Goal: Task Accomplishment & Management: Complete application form

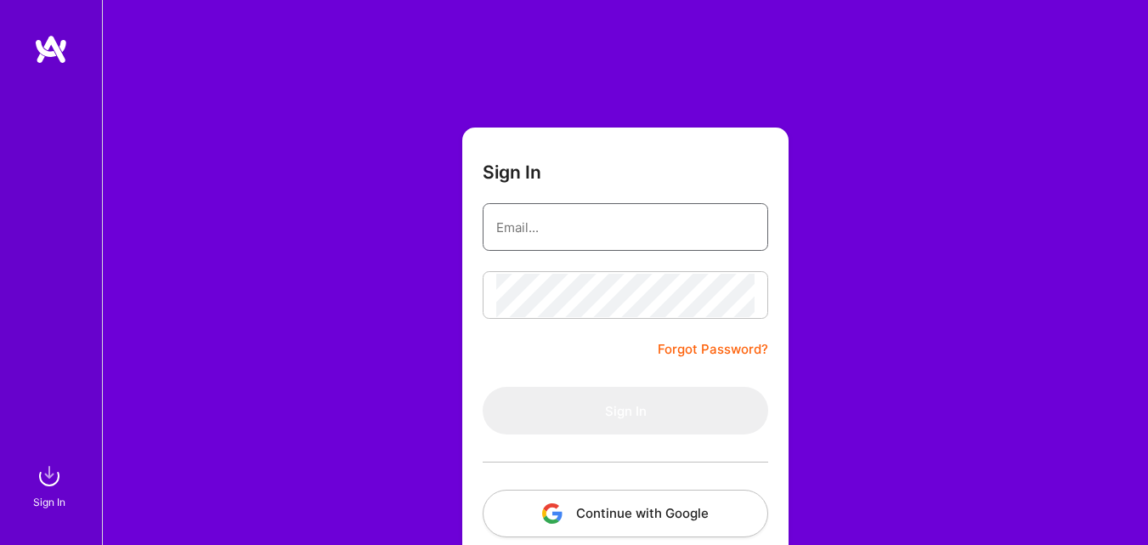
click at [586, 234] on input "email" at bounding box center [625, 227] width 258 height 43
type input "felippe.sribeiro@gmail.com"
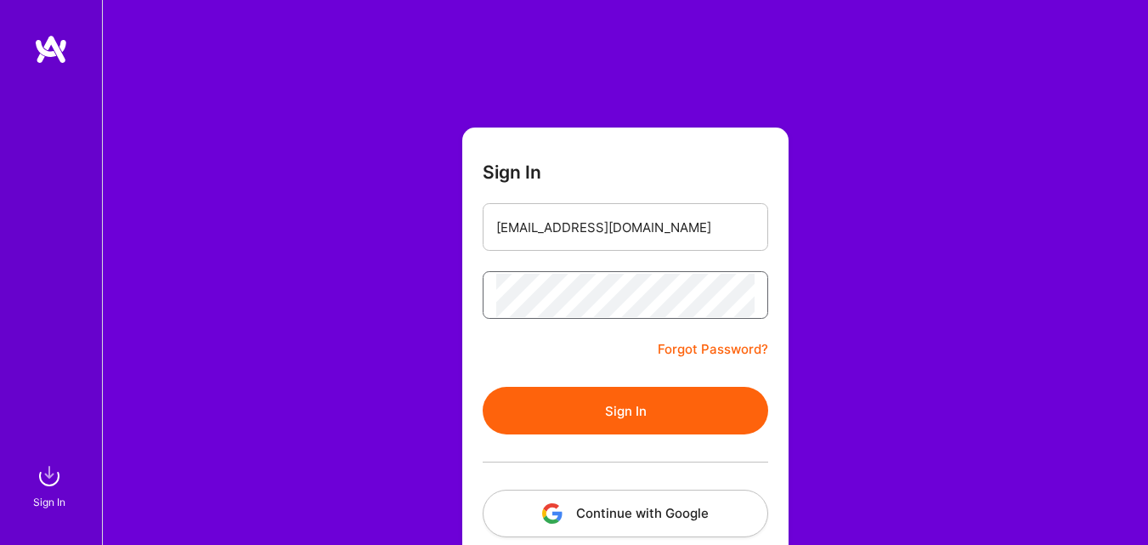
click at [483, 387] on button "Sign In" at bounding box center [626, 411] width 286 height 48
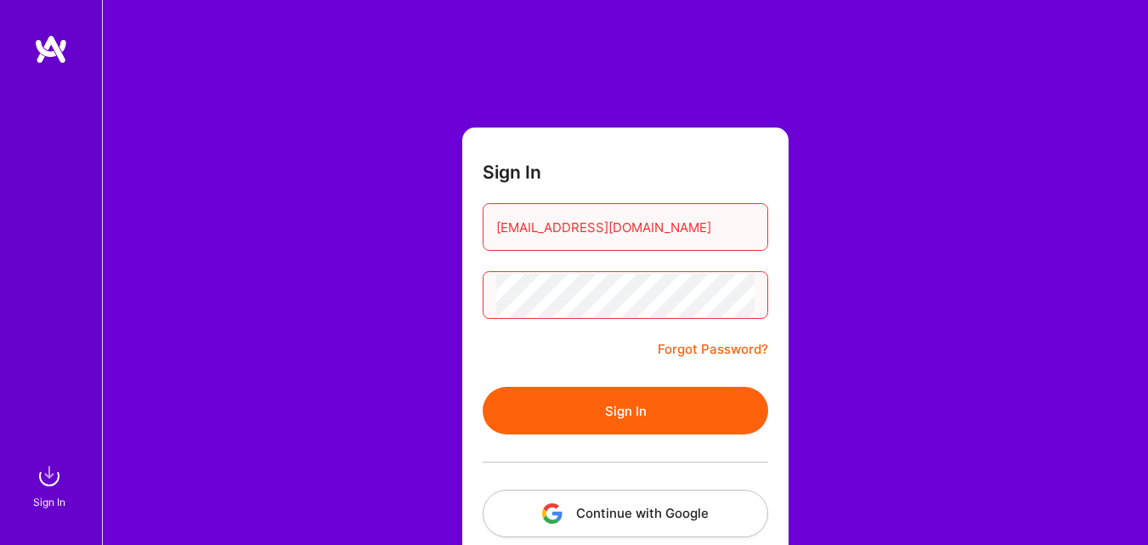
click at [483, 387] on button "Sign In" at bounding box center [626, 411] width 286 height 48
click at [696, 355] on link "Forgot Password?" at bounding box center [713, 349] width 111 height 20
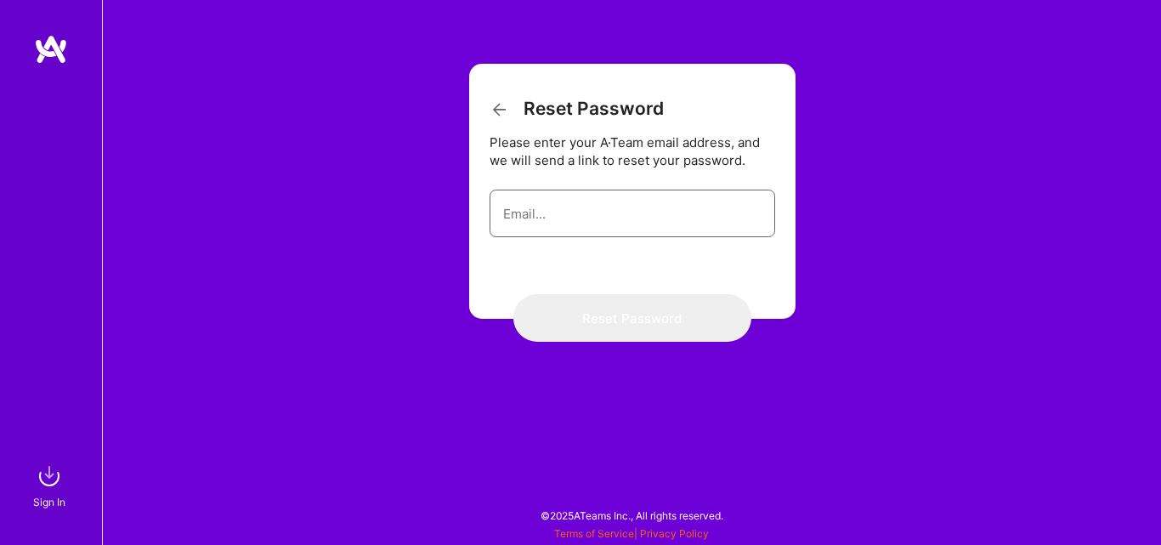
click at [630, 230] on input "email" at bounding box center [632, 213] width 258 height 43
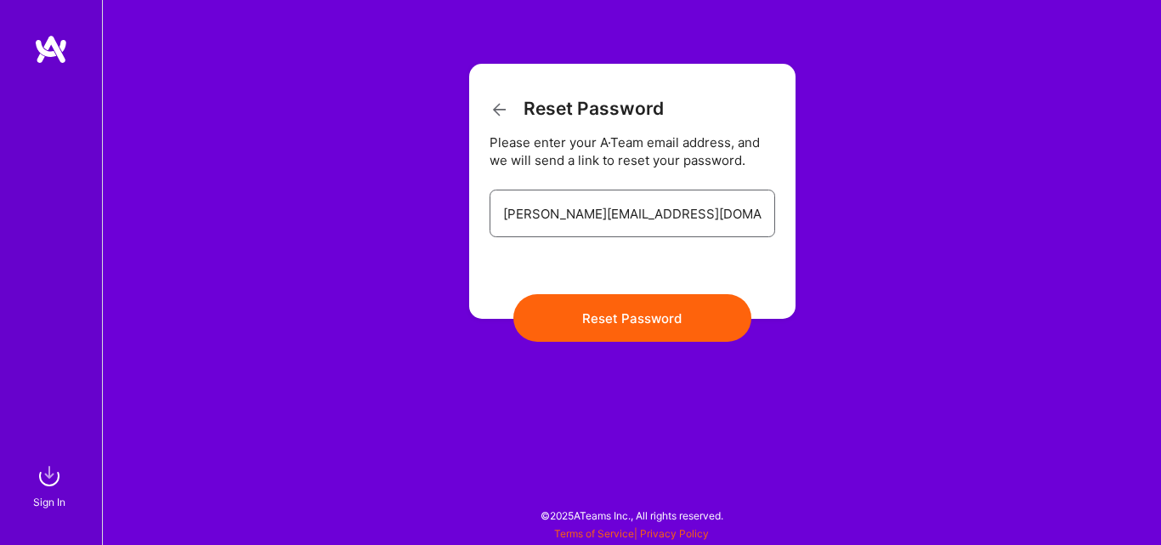
type input "[PERSON_NAME][EMAIL_ADDRESS][DOMAIN_NAME]"
click at [513, 294] on button "Reset Password" at bounding box center [632, 318] width 238 height 48
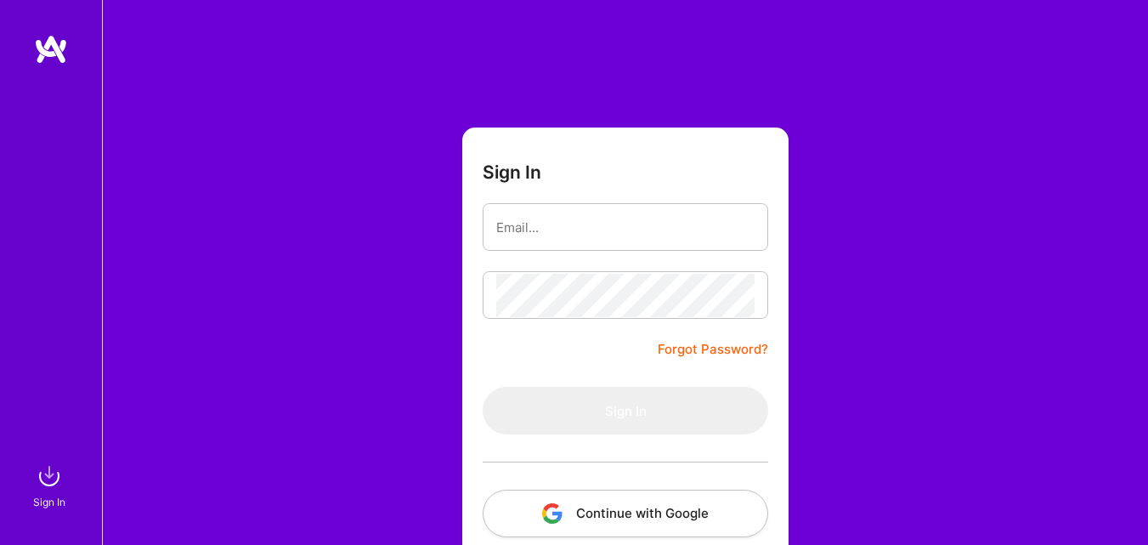
click at [616, 508] on button "Continue with Google" at bounding box center [626, 514] width 286 height 48
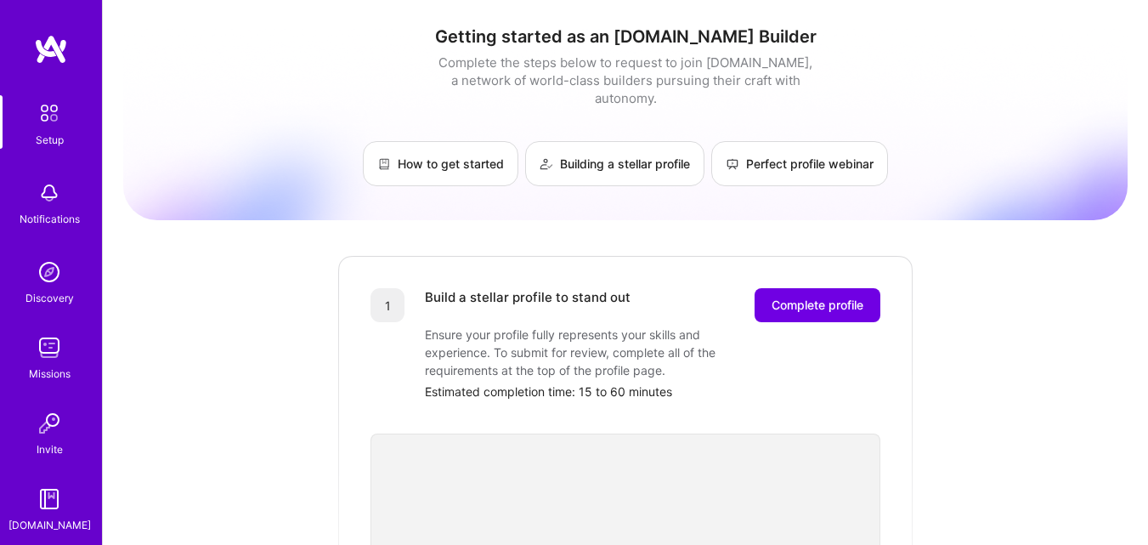
scroll to position [3, 0]
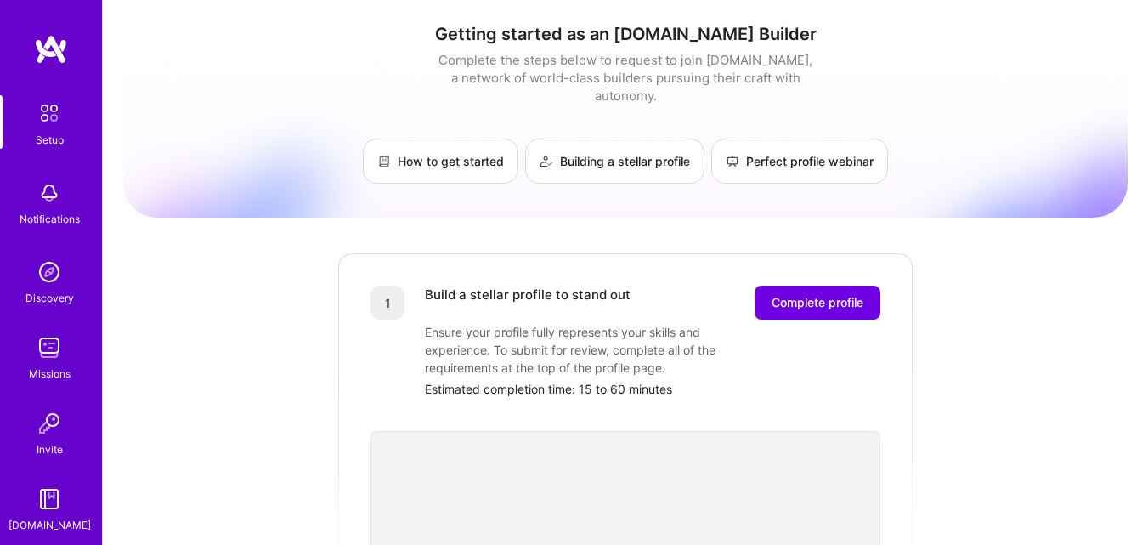
drag, startPoint x: 982, startPoint y: 195, endPoint x: 978, endPoint y: -36, distance: 230.4
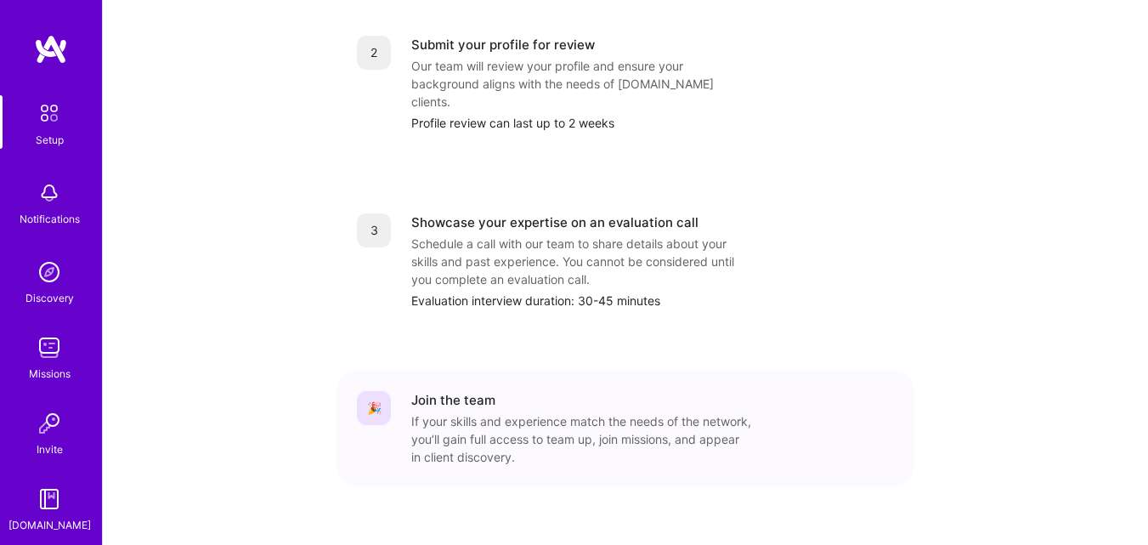
drag, startPoint x: 978, startPoint y: -36, endPoint x: 1084, endPoint y: 184, distance: 244.1
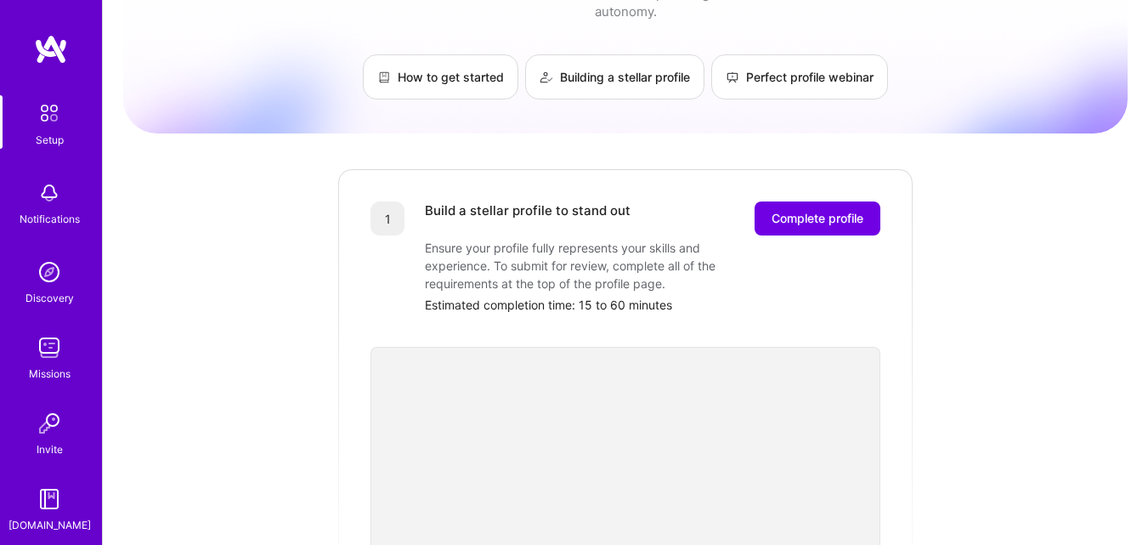
scroll to position [84, 0]
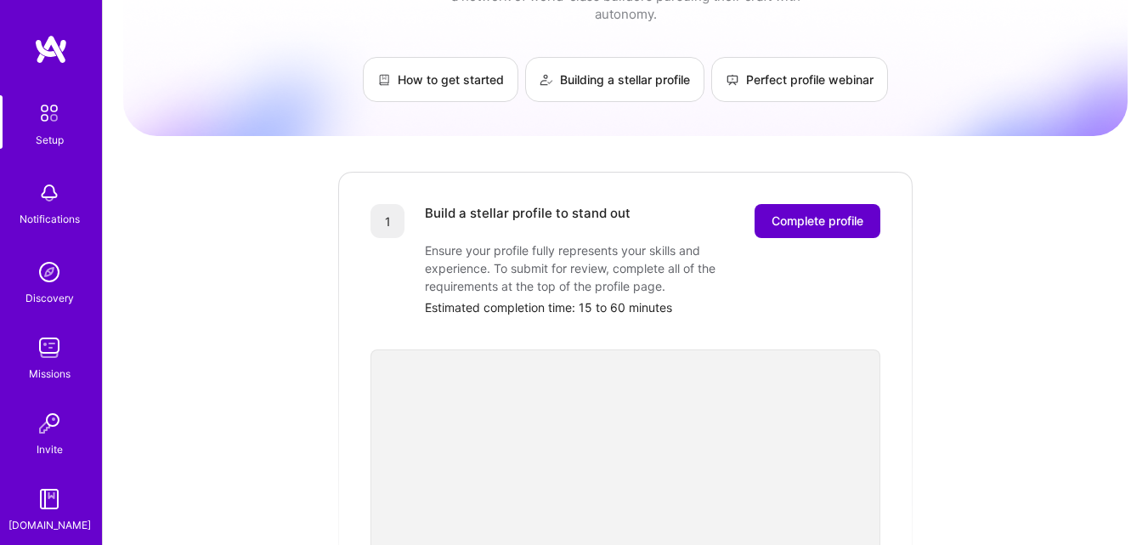
click at [808, 213] on span "Complete profile" at bounding box center [818, 221] width 92 height 17
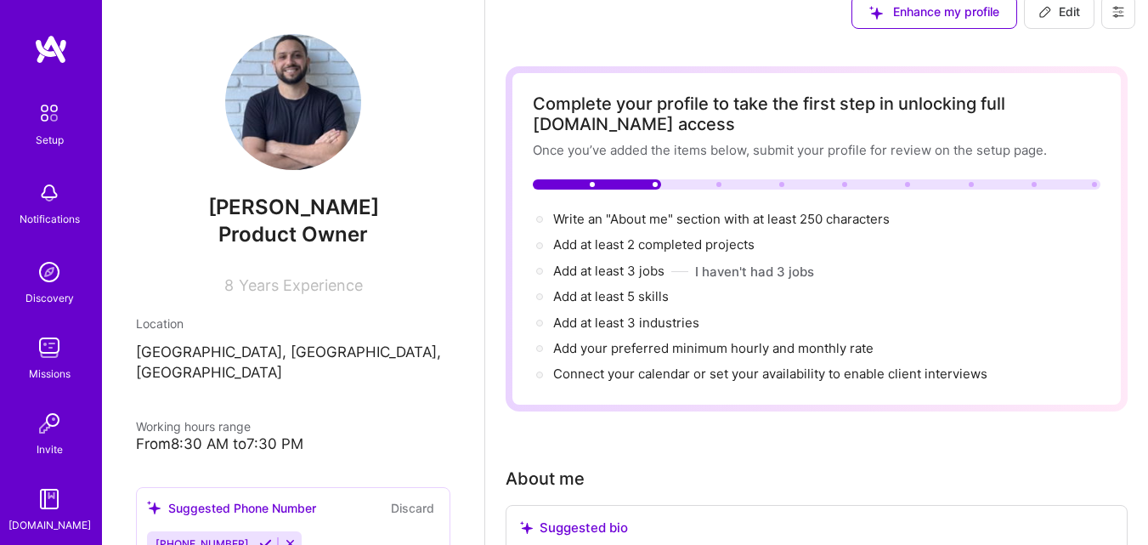
scroll to position [28, 0]
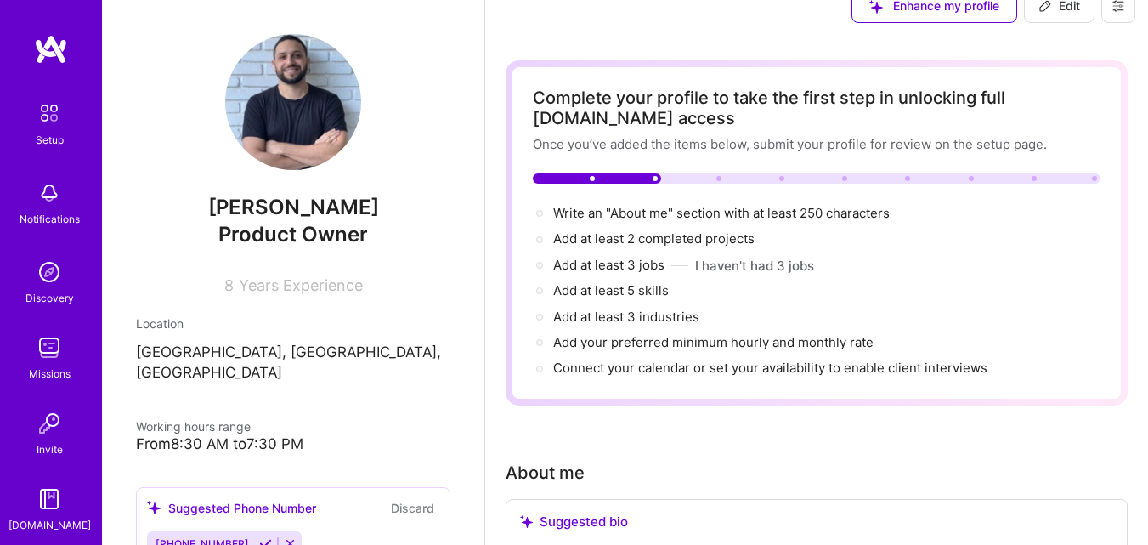
click at [327, 348] on p "Brasília, Federal District, Brazil" at bounding box center [293, 363] width 315 height 41
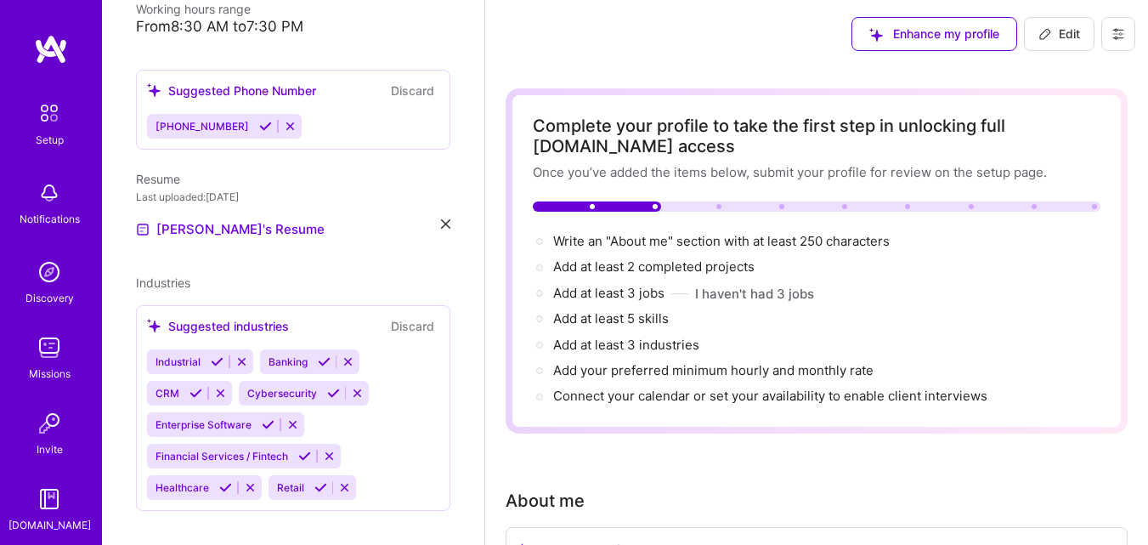
scroll to position [0, 0]
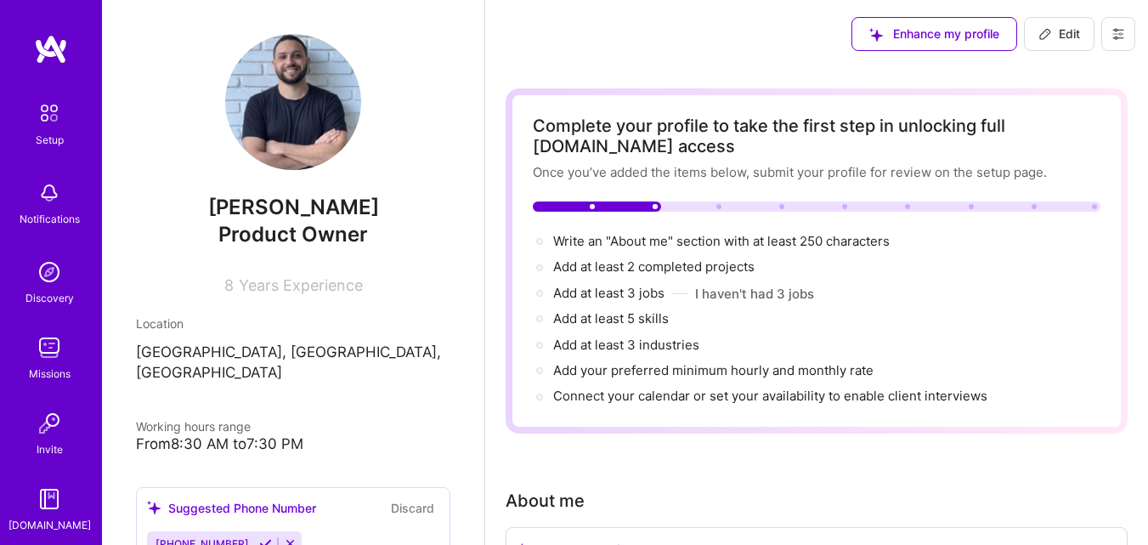
click at [1085, 44] on button "Edit" at bounding box center [1059, 34] width 71 height 34
select select "US"
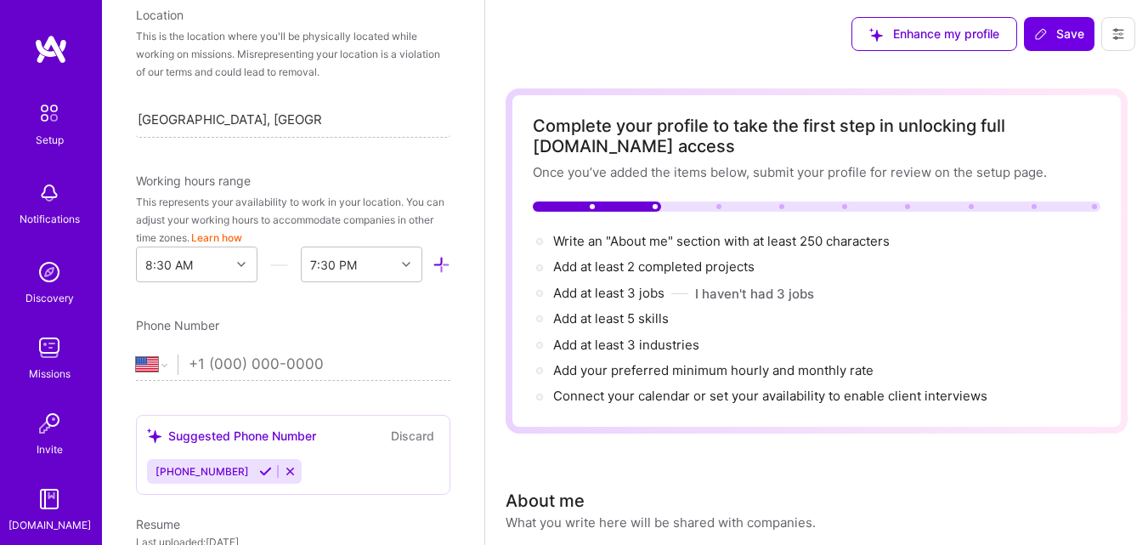
scroll to position [340, 0]
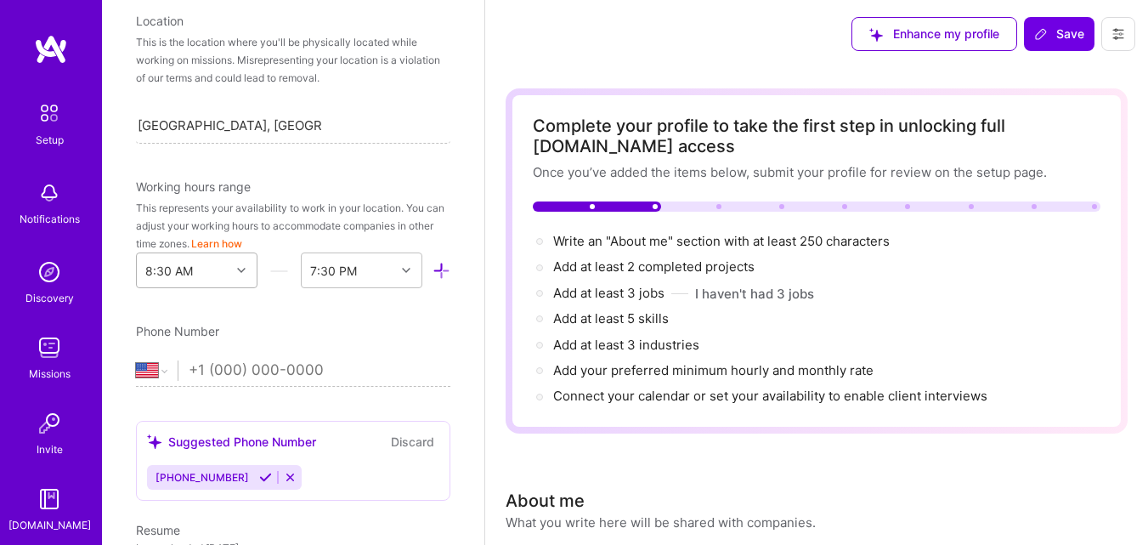
click at [235, 273] on div at bounding box center [243, 270] width 26 height 34
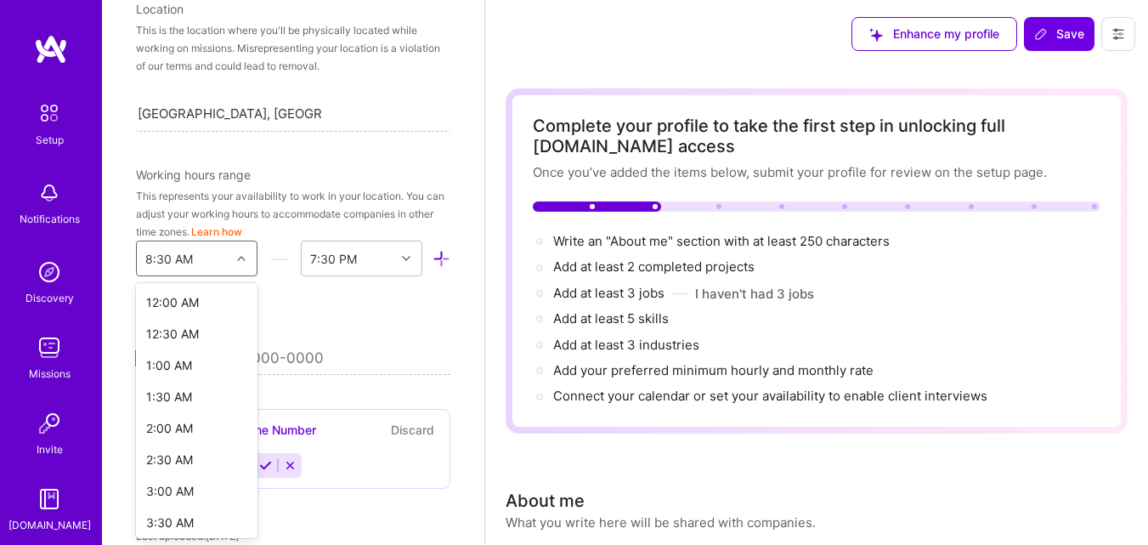
scroll to position [325, 0]
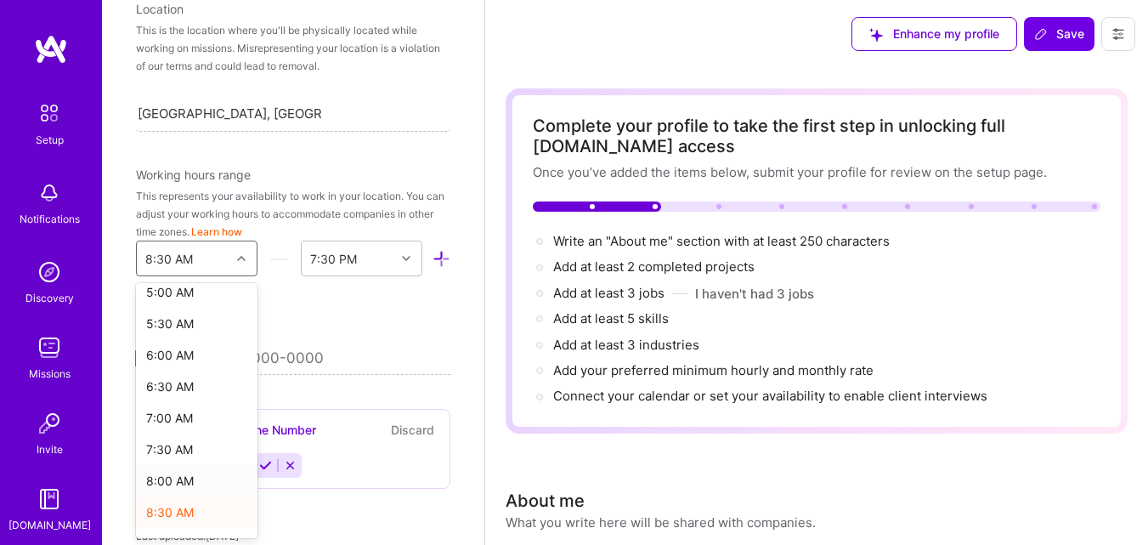
click at [196, 476] on div "8:00 AM" at bounding box center [197, 480] width 122 height 31
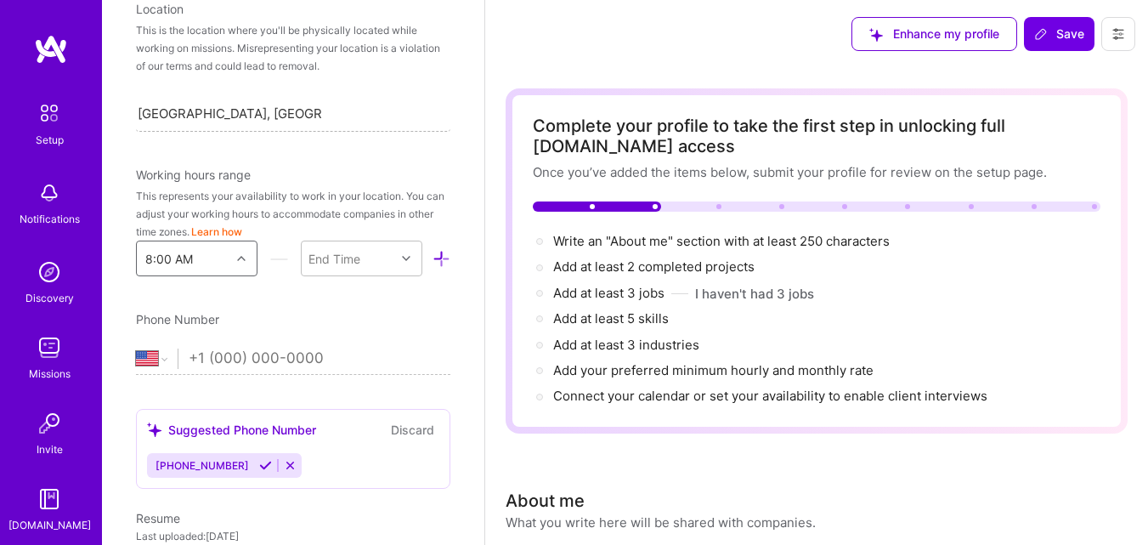
click at [292, 107] on input "Brasília, Federal District, Brazil" at bounding box center [230, 114] width 184 height 18
type input "São"
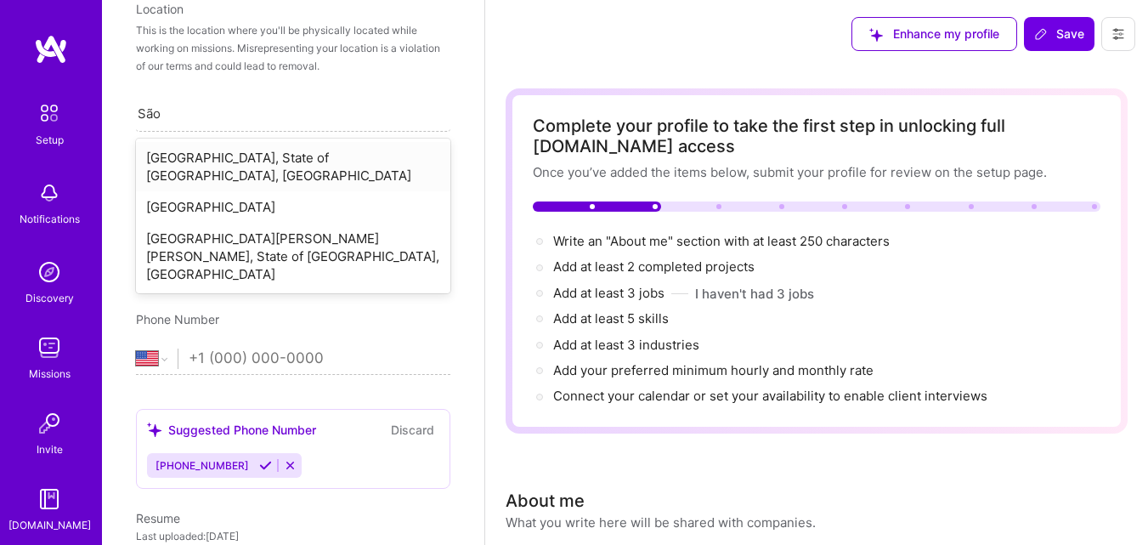
click at [275, 158] on div "[GEOGRAPHIC_DATA], State of [GEOGRAPHIC_DATA], [GEOGRAPHIC_DATA]" at bounding box center [293, 166] width 315 height 49
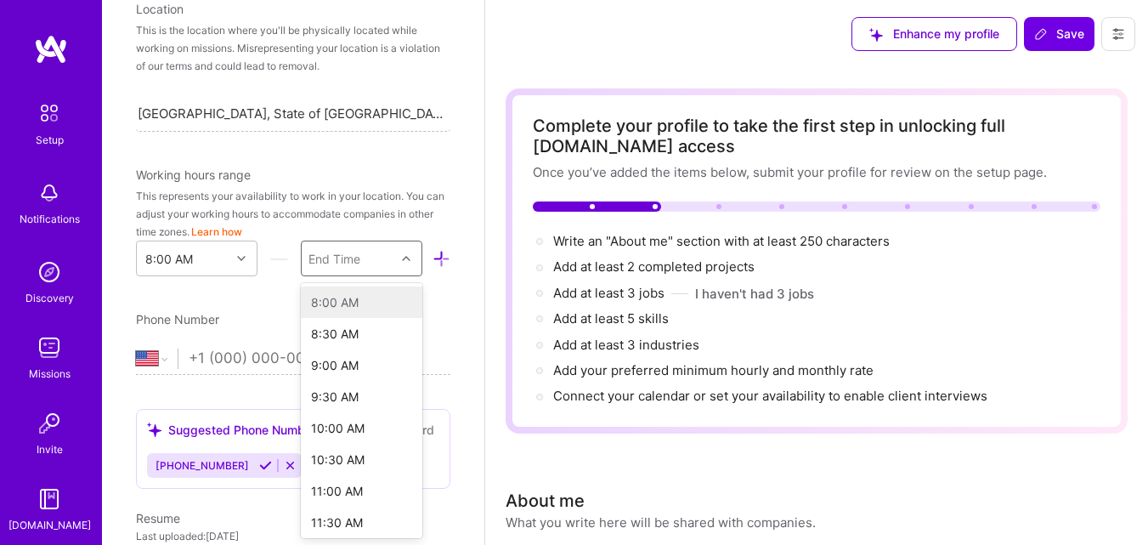
click at [334, 256] on div "End Time" at bounding box center [335, 259] width 52 height 18
type input "17"
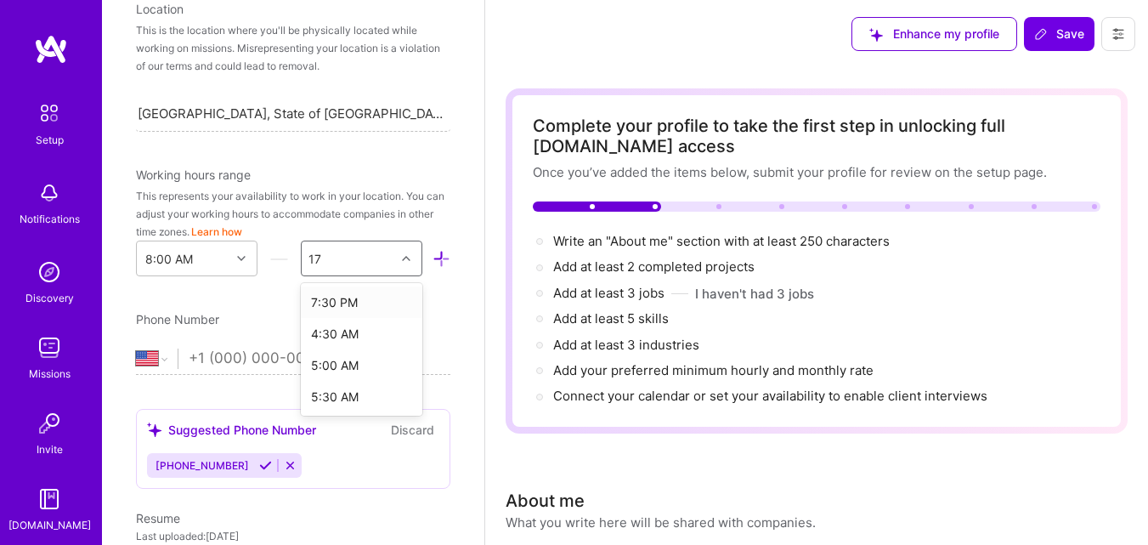
click at [343, 306] on div "7:30 PM" at bounding box center [362, 301] width 122 height 31
click at [147, 368] on select "Afghanistan Åland Islands Albania Algeria American Samoa Andorra Angola Anguill…" at bounding box center [157, 359] width 42 height 20
select select "BR"
click at [136, 349] on select "Afghanistan Åland Islands Albania Algeria American Samoa Andorra Angola Anguill…" at bounding box center [157, 359] width 42 height 20
click at [400, 348] on input "+55 11 91911 1991" at bounding box center [320, 358] width 262 height 49
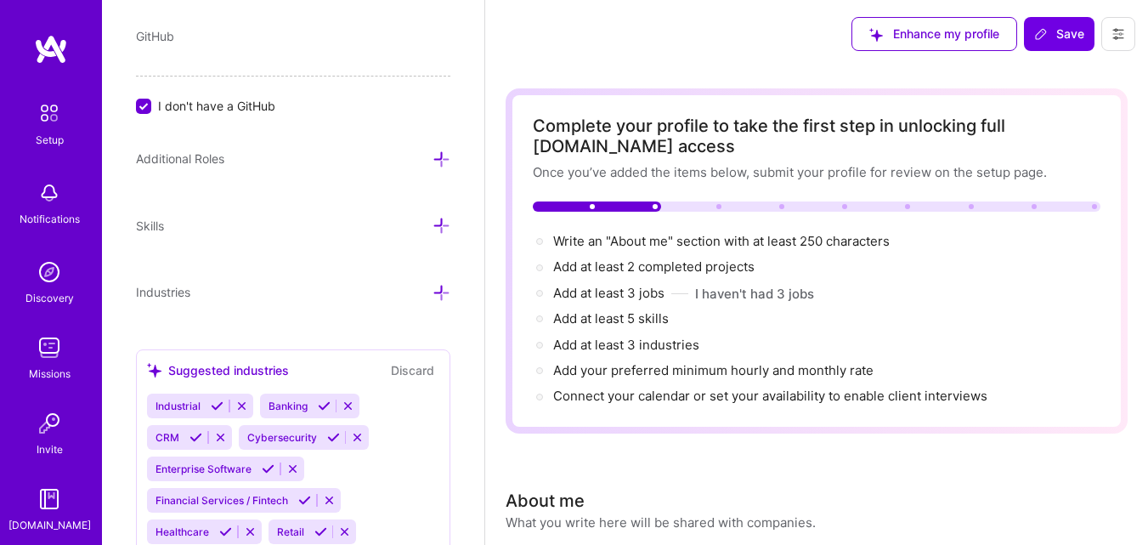
scroll to position [1123, 0]
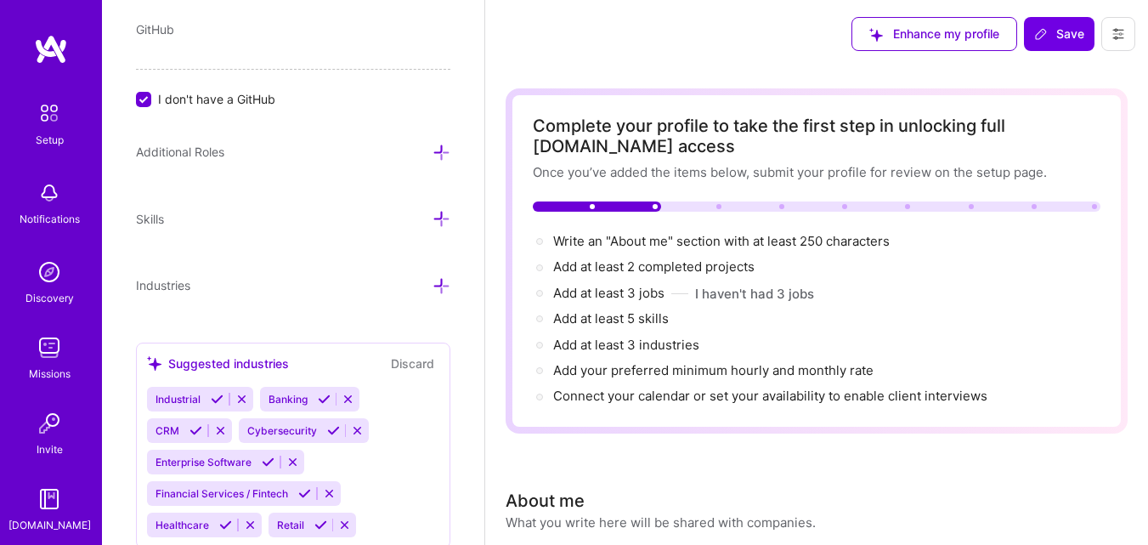
type input "+55 11 91911 1991"
click at [434, 153] on icon at bounding box center [442, 153] width 18 height 18
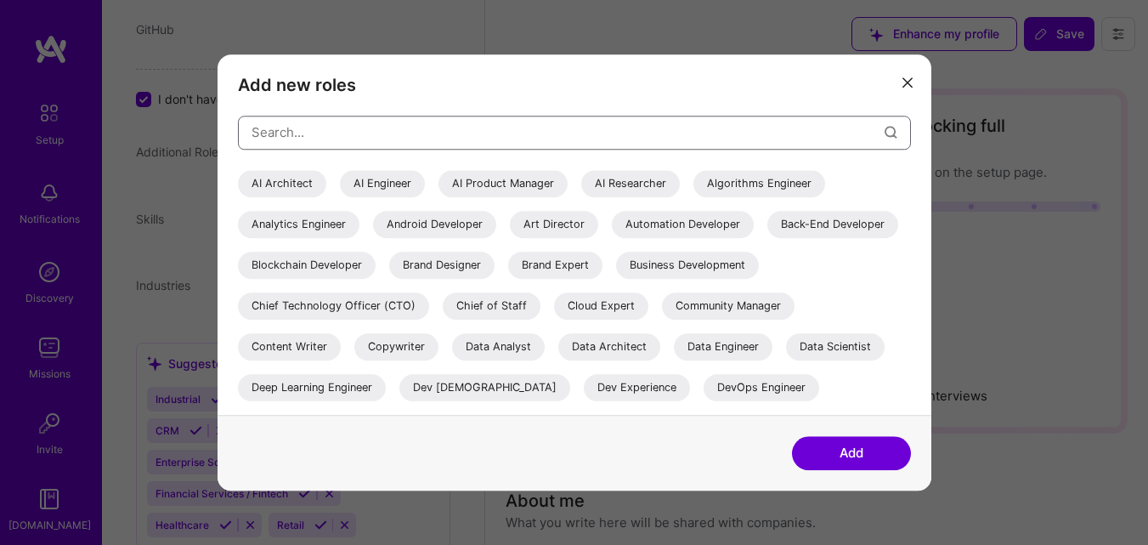
click at [434, 153] on input "modal" at bounding box center [568, 132] width 633 height 43
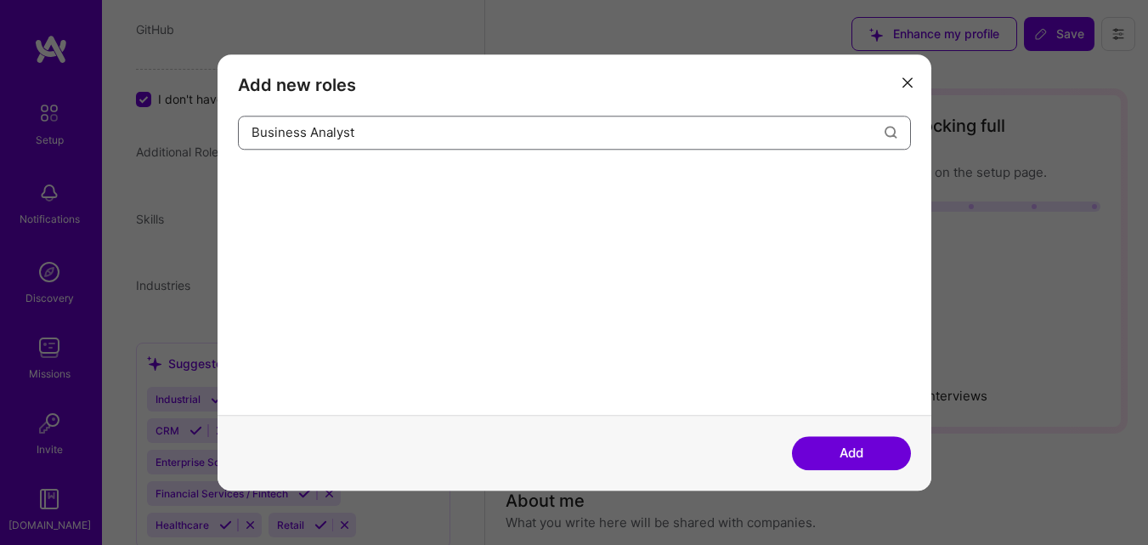
type input "Business Analyst"
click at [825, 445] on button "Add" at bounding box center [851, 453] width 119 height 34
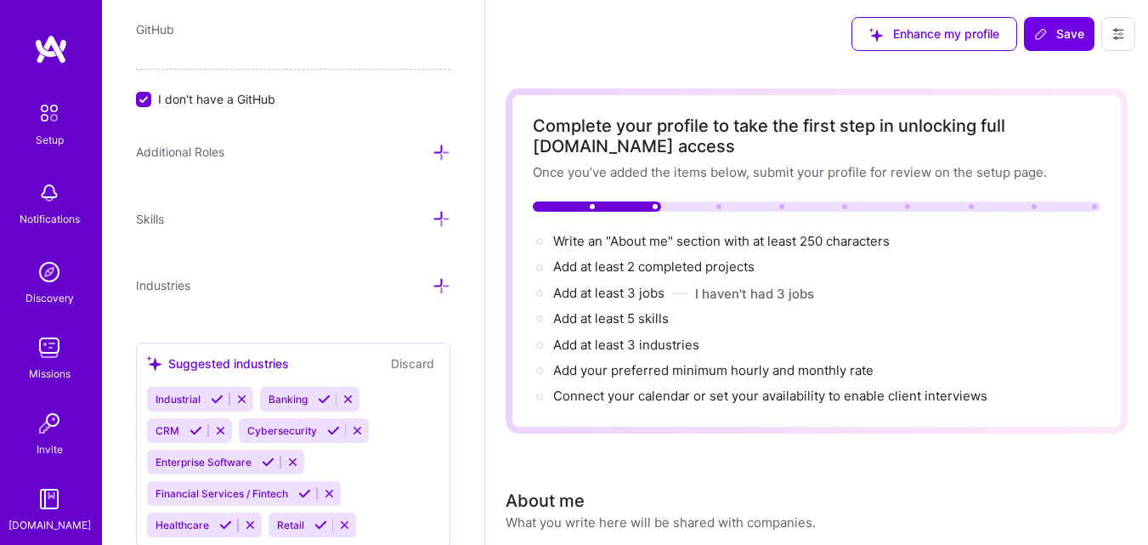
click at [436, 158] on icon at bounding box center [442, 153] width 18 height 18
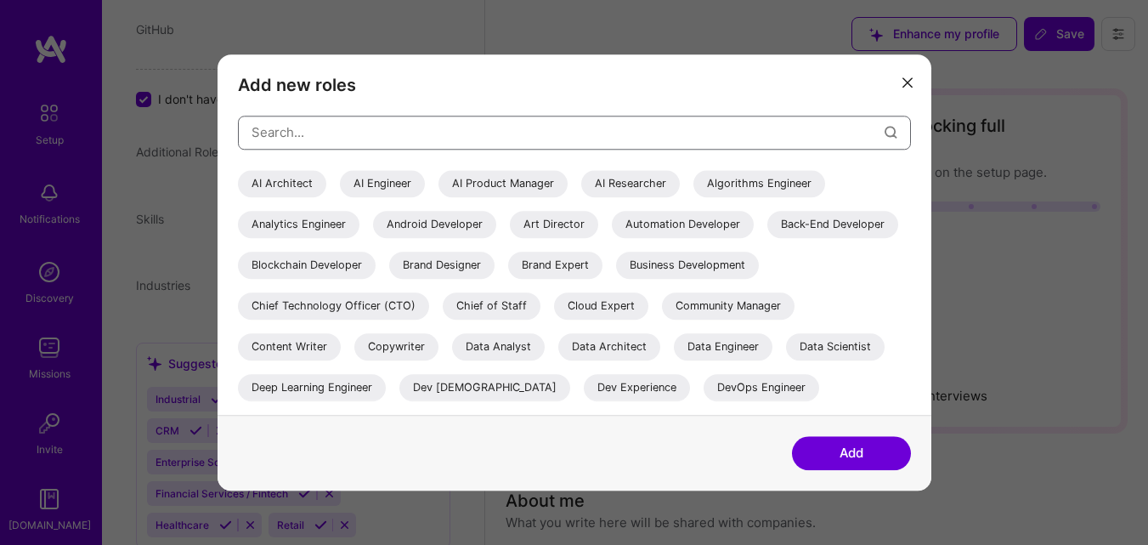
click at [451, 132] on input "modal" at bounding box center [568, 132] width 633 height 43
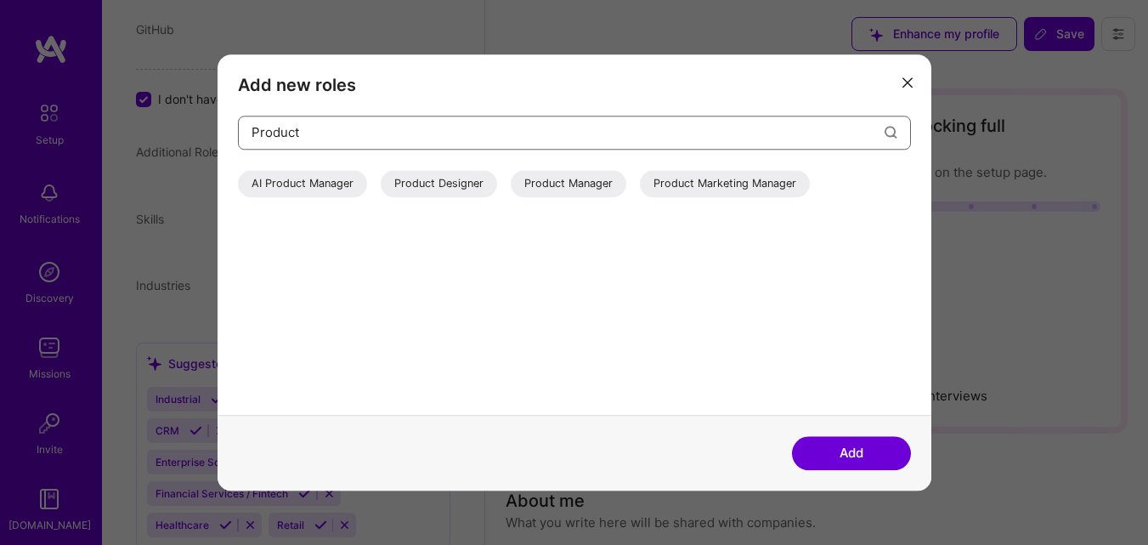
type input "Product"
click at [578, 186] on div "Product Manager" at bounding box center [569, 183] width 116 height 27
click at [858, 451] on button "Add" at bounding box center [851, 453] width 119 height 34
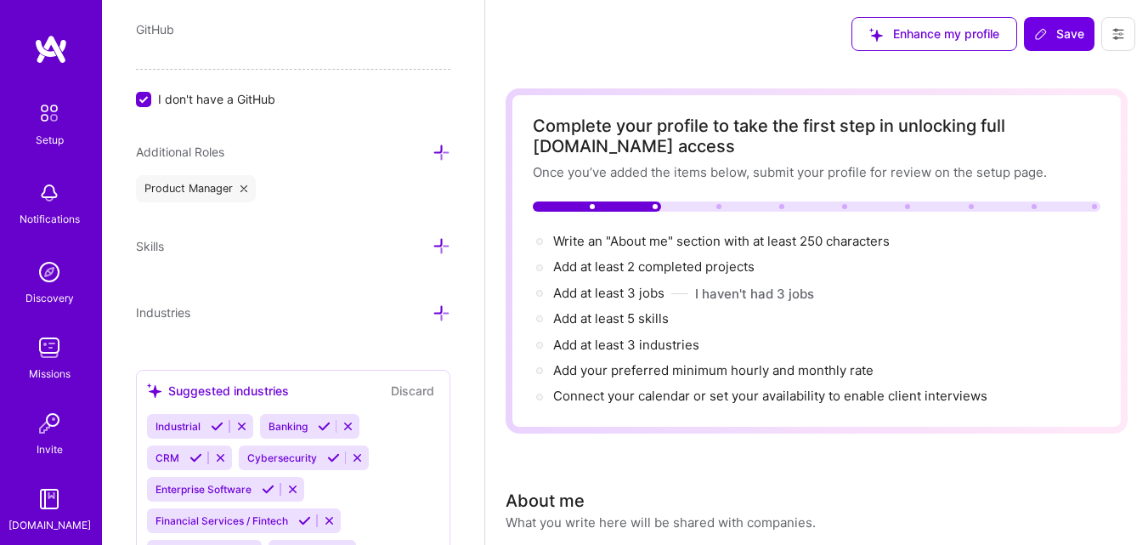
click at [433, 154] on icon at bounding box center [442, 153] width 18 height 18
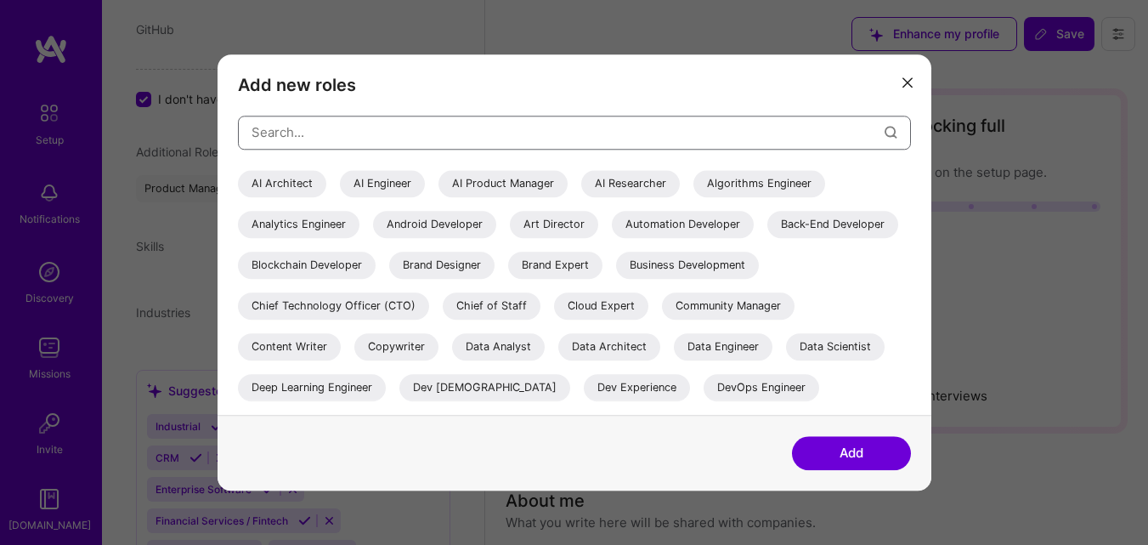
click at [435, 145] on input "modal" at bounding box center [568, 132] width 633 height 43
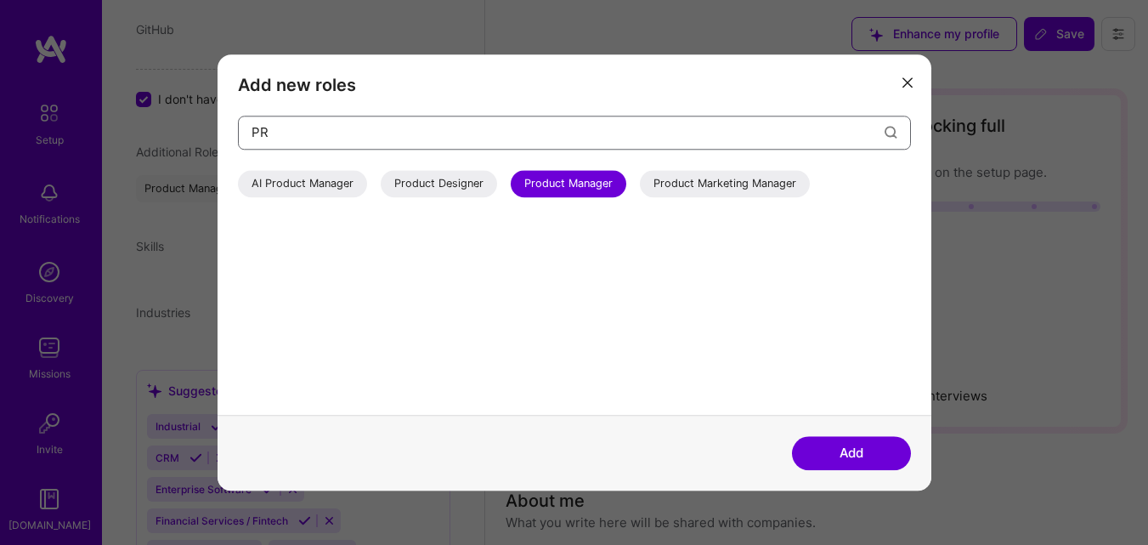
type input "P"
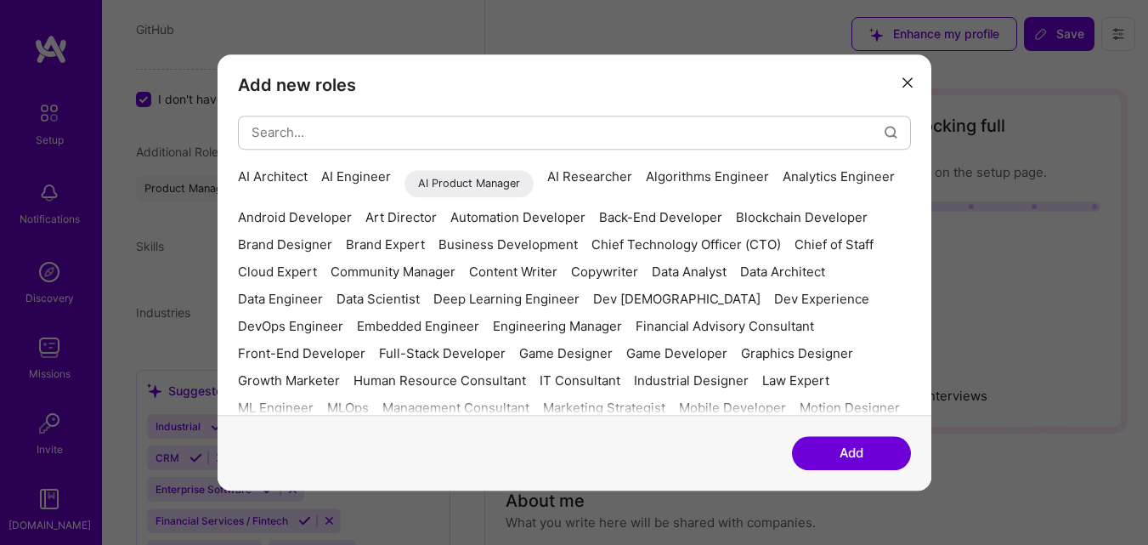
click at [848, 447] on button "Add" at bounding box center [851, 453] width 119 height 34
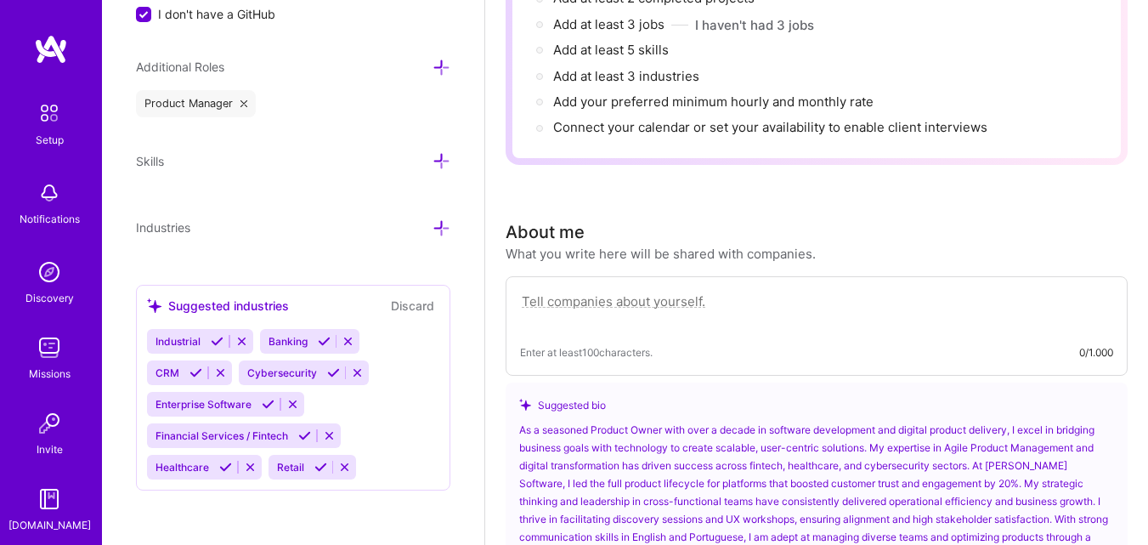
scroll to position [283, 0]
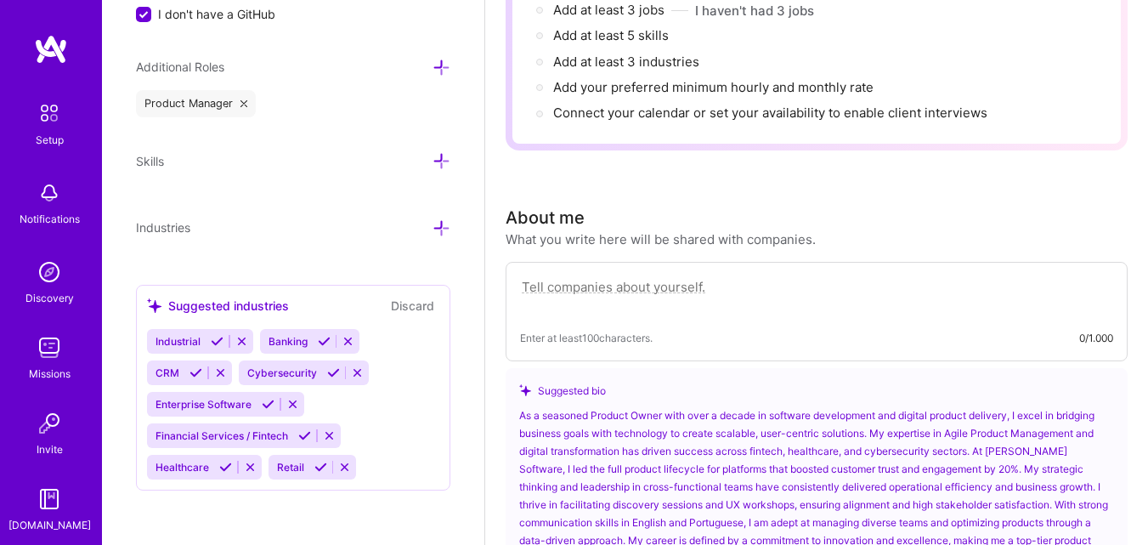
click at [181, 341] on span "Industrial" at bounding box center [178, 341] width 45 height 13
click at [221, 340] on icon at bounding box center [217, 341] width 13 height 13
click at [309, 340] on button at bounding box center [303, 341] width 23 height 14
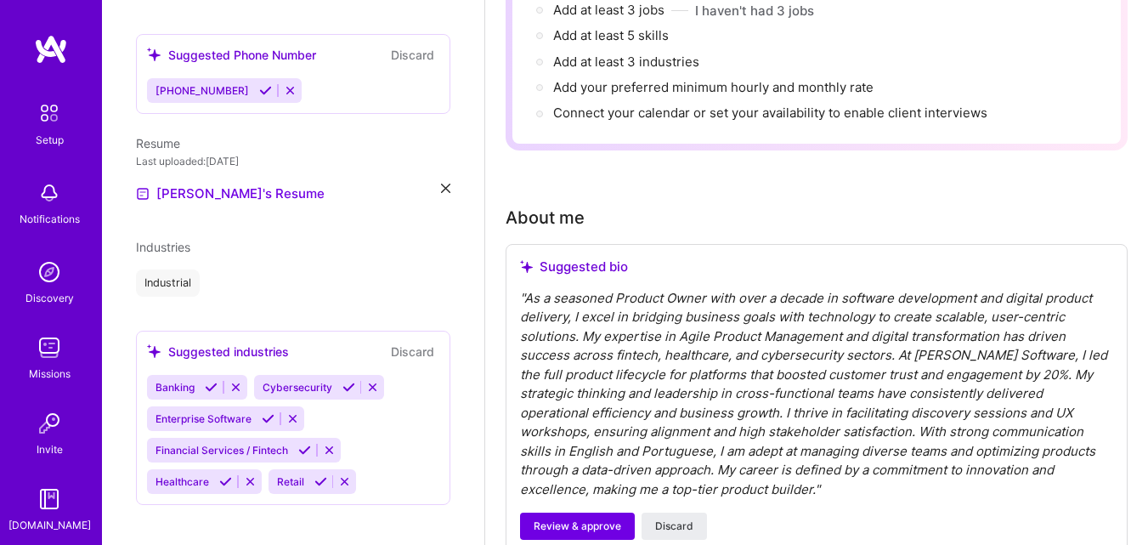
scroll to position [447, 0]
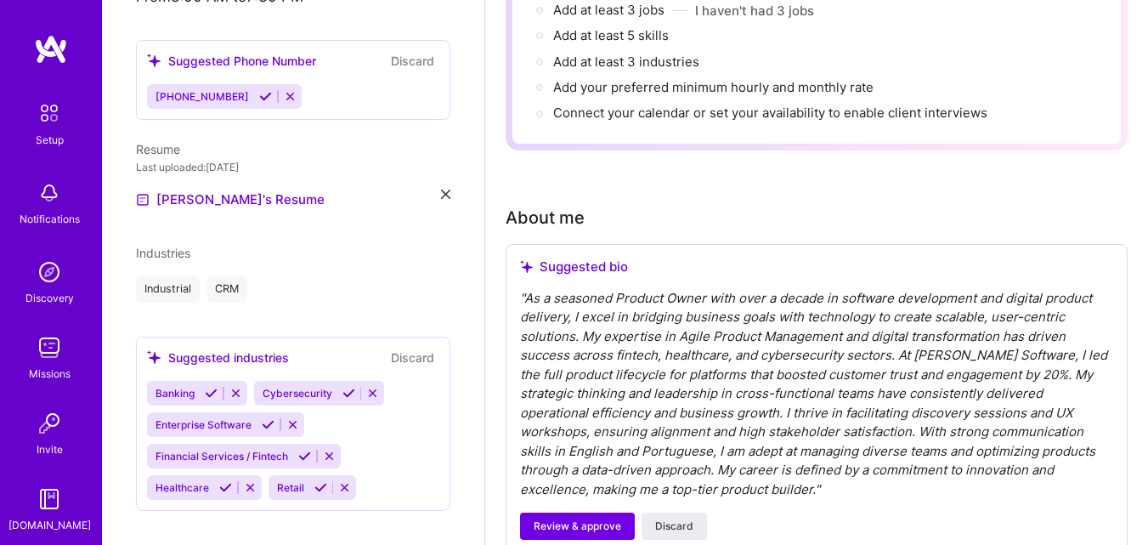
click at [218, 387] on icon at bounding box center [211, 393] width 13 height 13
click at [237, 387] on icon at bounding box center [241, 393] width 13 height 13
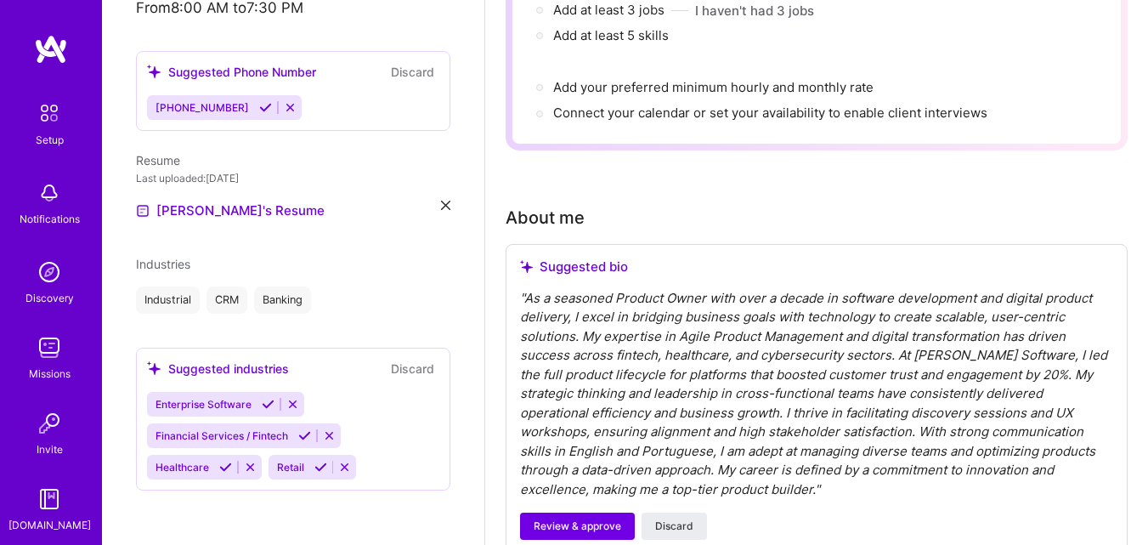
scroll to position [416, 0]
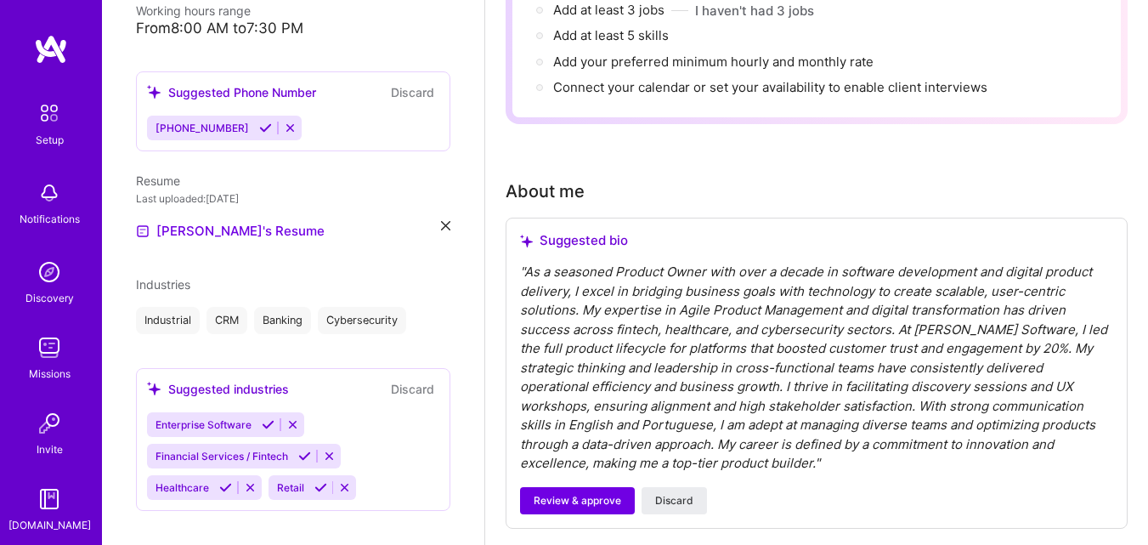
click at [268, 418] on icon at bounding box center [268, 424] width 13 height 13
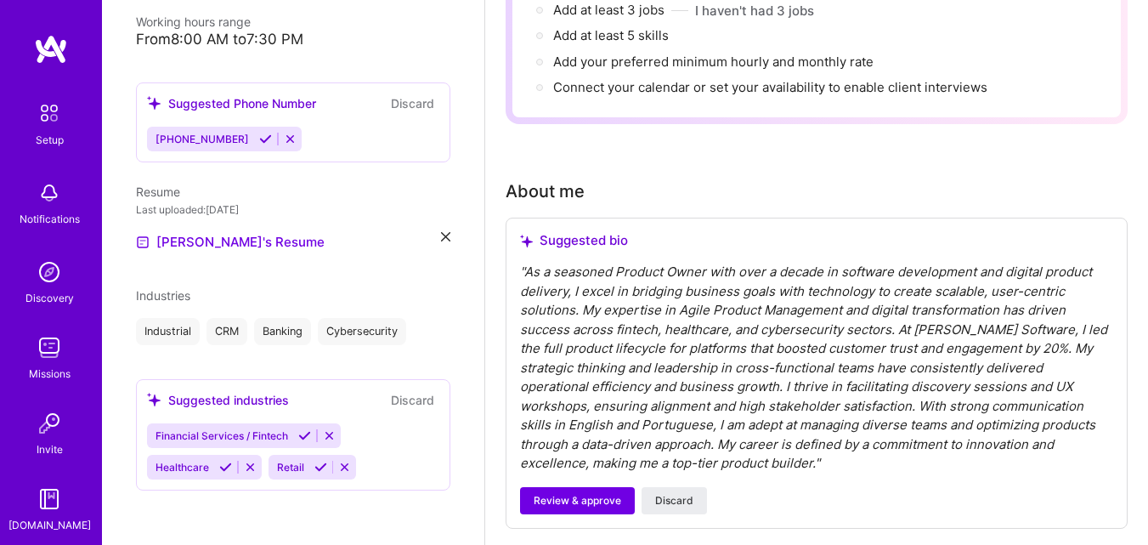
scroll to position [384, 0]
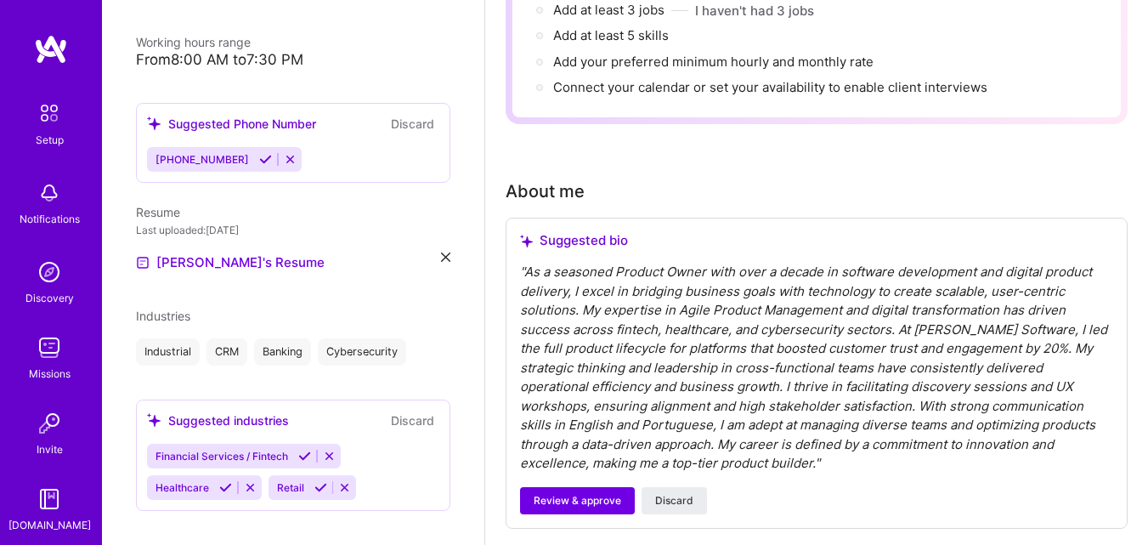
click at [309, 435] on div "Suggested industries Discard Financial Services / Fintech Healthcare Retail" at bounding box center [293, 455] width 315 height 111
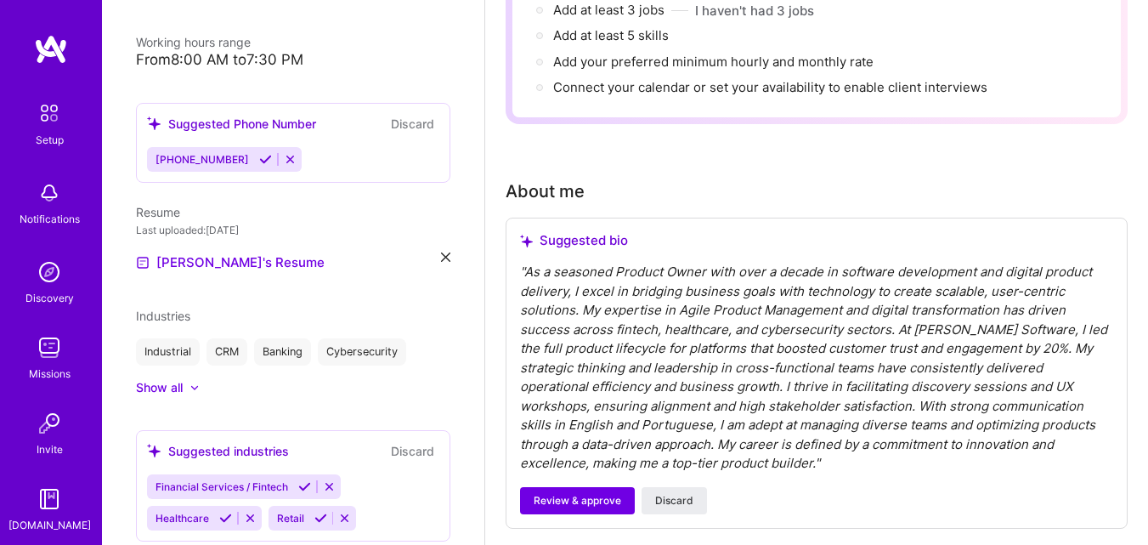
click at [231, 512] on icon at bounding box center [225, 518] width 13 height 13
click at [303, 480] on icon at bounding box center [304, 486] width 13 height 13
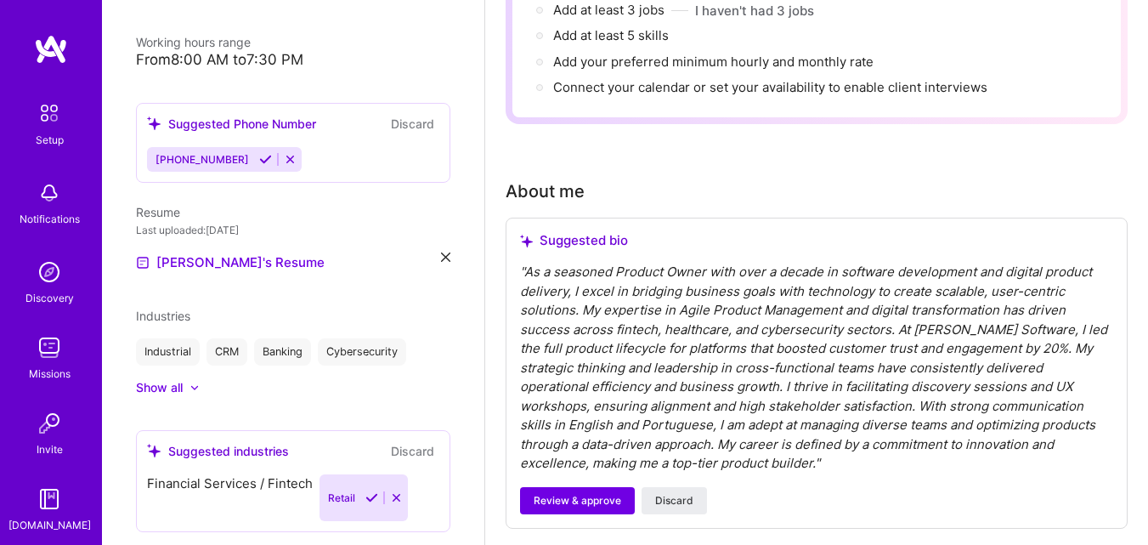
scroll to position [383, 0]
click at [202, 481] on icon at bounding box center [199, 487] width 13 height 13
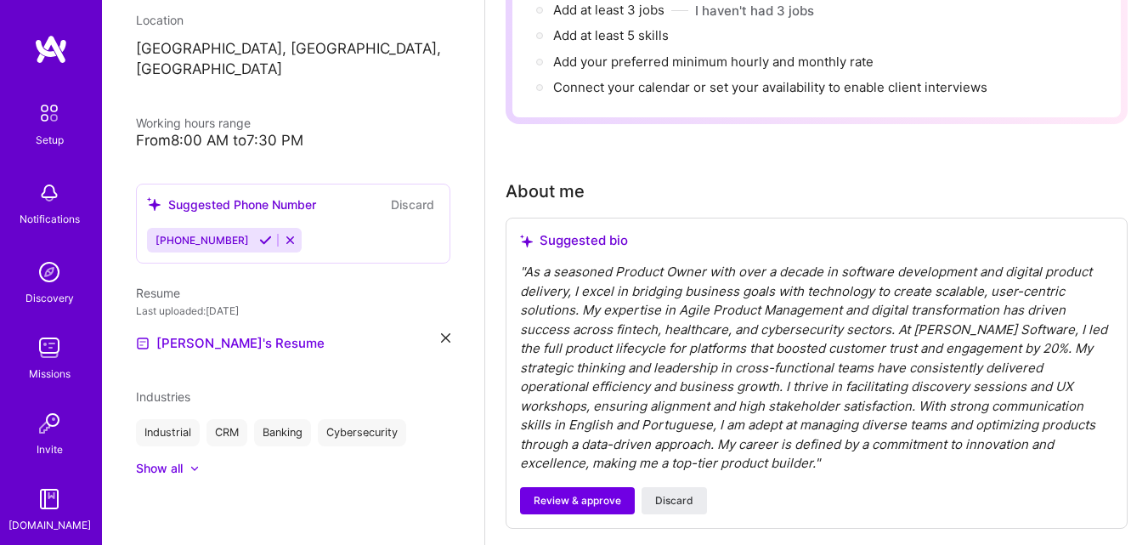
scroll to position [283, 0]
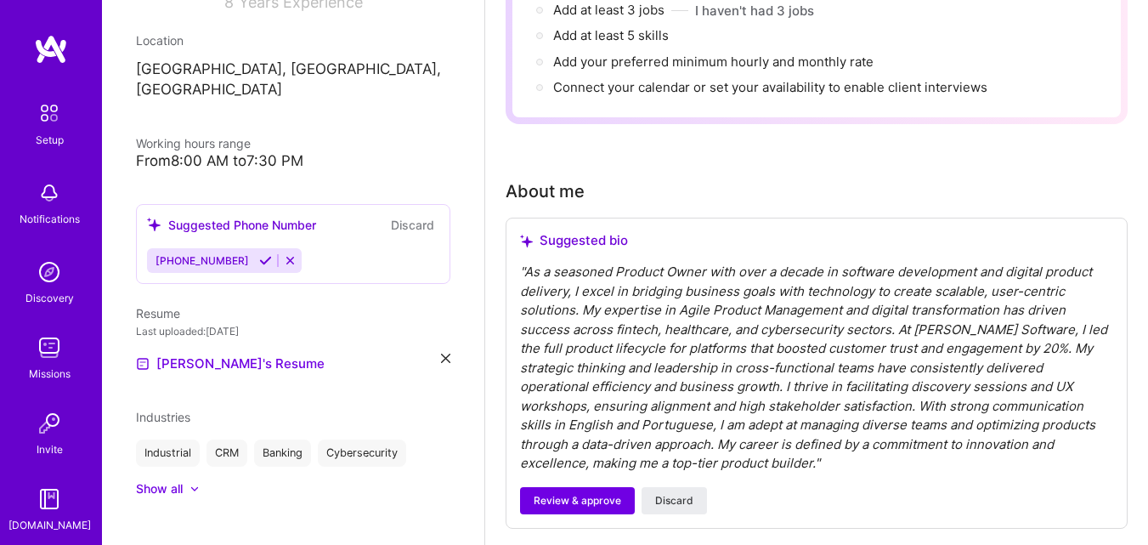
click at [258, 253] on button at bounding box center [265, 260] width 23 height 14
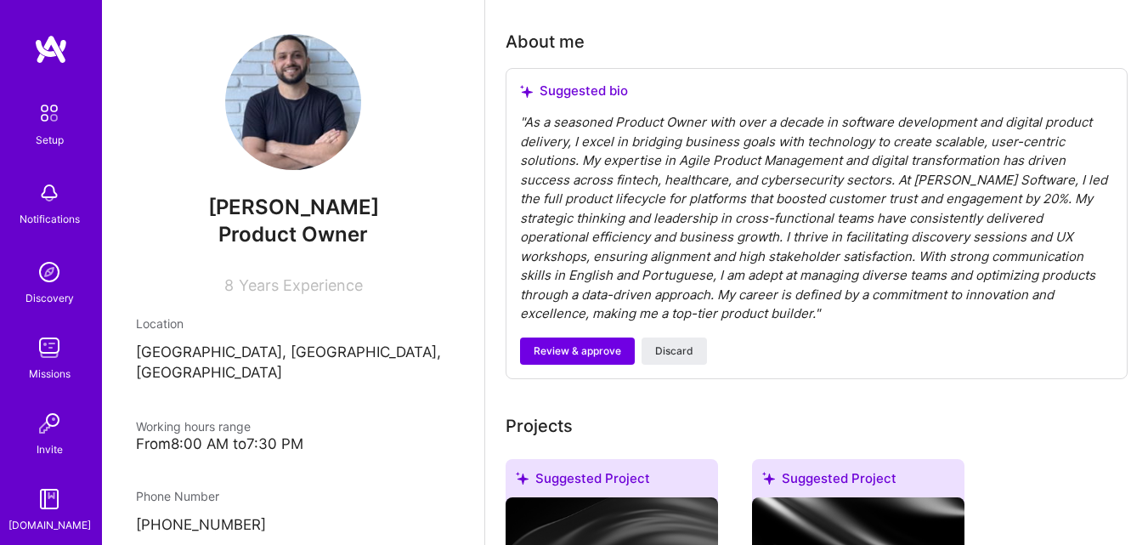
scroll to position [465, 0]
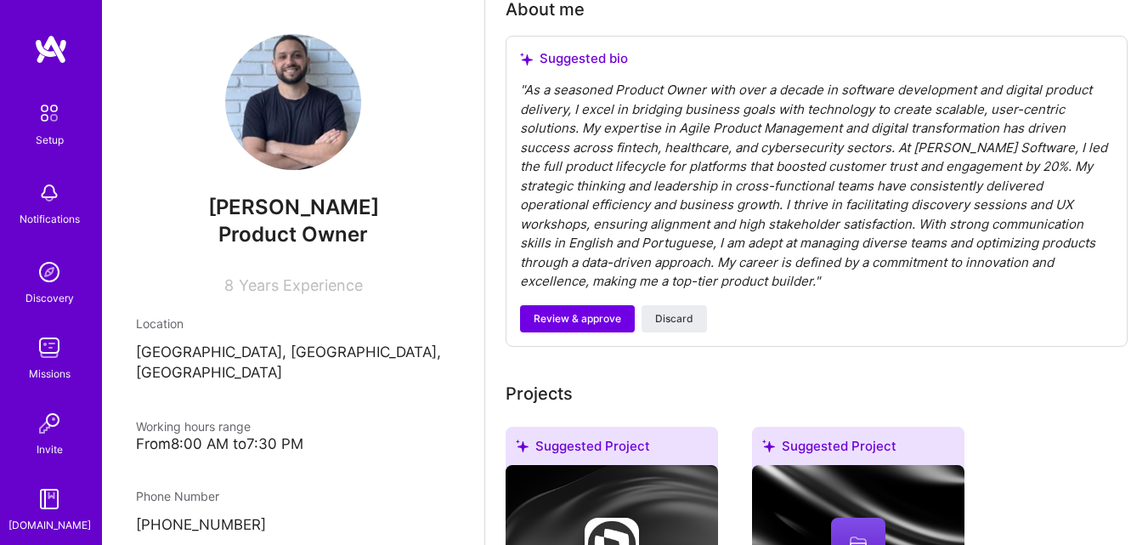
click at [787, 86] on div "" As a seasoned Product Owner with over a decade in software development and di…" at bounding box center [816, 186] width 593 height 211
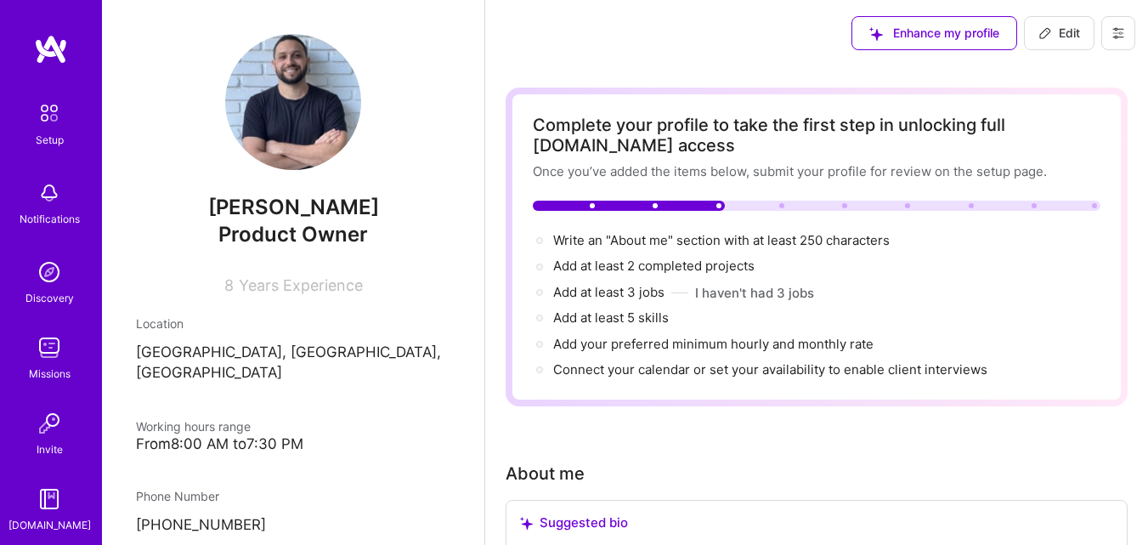
scroll to position [0, 0]
click at [1063, 31] on span "Edit" at bounding box center [1060, 34] width 42 height 17
select select "BR"
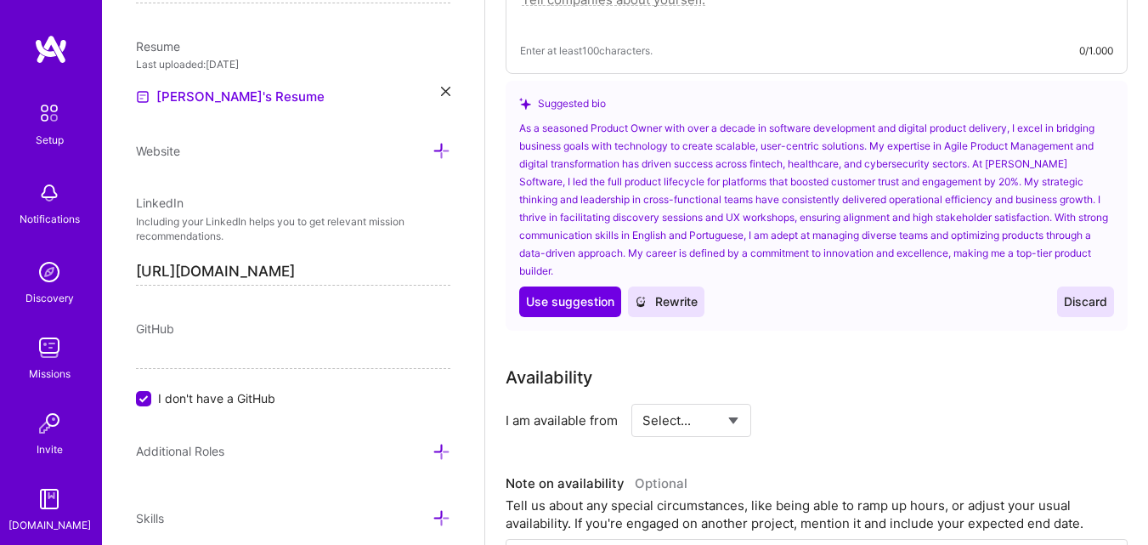
scroll to position [433, 0]
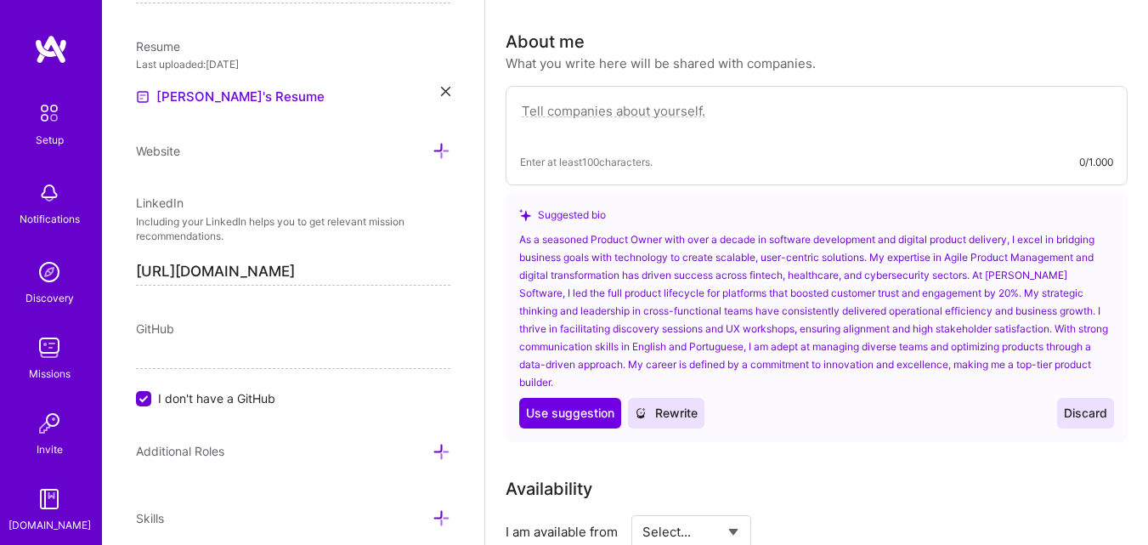
click at [814, 279] on div "As a seasoned Product Owner with over a decade in software development and digi…" at bounding box center [816, 310] width 595 height 161
click at [666, 417] on span "Rewrite" at bounding box center [666, 413] width 63 height 17
click at [671, 413] on div "Use Use suggestion Rewrite" at bounding box center [611, 413] width 185 height 31
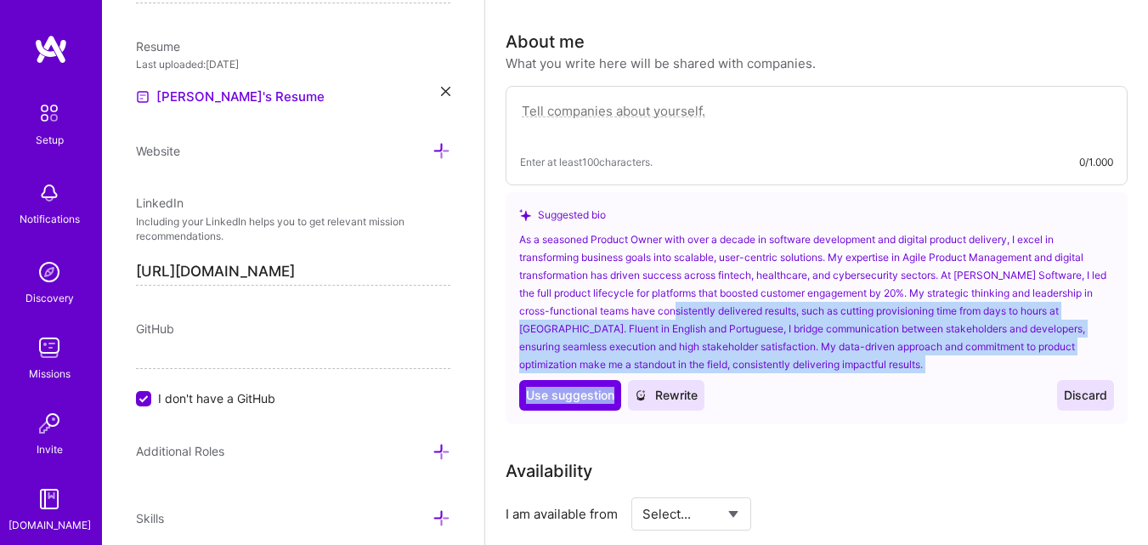
drag, startPoint x: 671, startPoint y: 413, endPoint x: 686, endPoint y: 306, distance: 108.2
click at [686, 306] on div "As a seasoned Product Owner with over a decade in software development and digi…" at bounding box center [816, 320] width 595 height 180
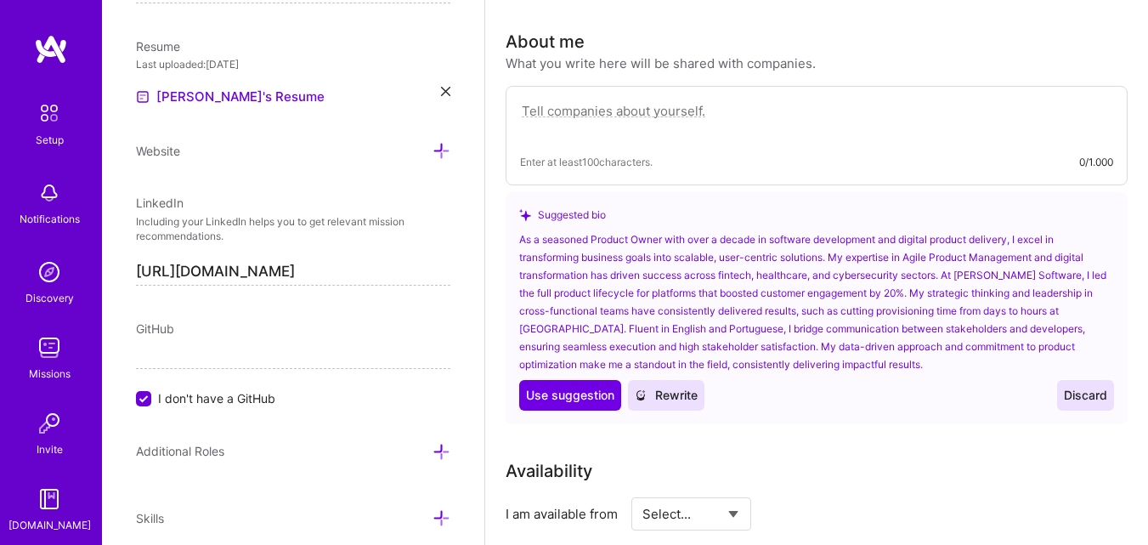
click at [685, 269] on div "As a seasoned Product Owner with over a decade in software development and digi…" at bounding box center [816, 301] width 595 height 143
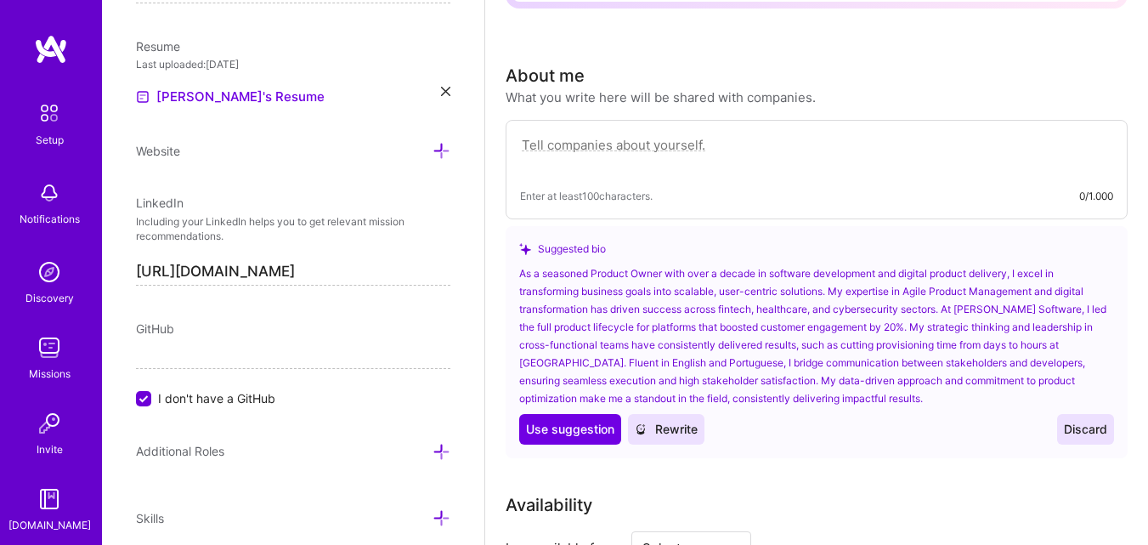
scroll to position [365, 0]
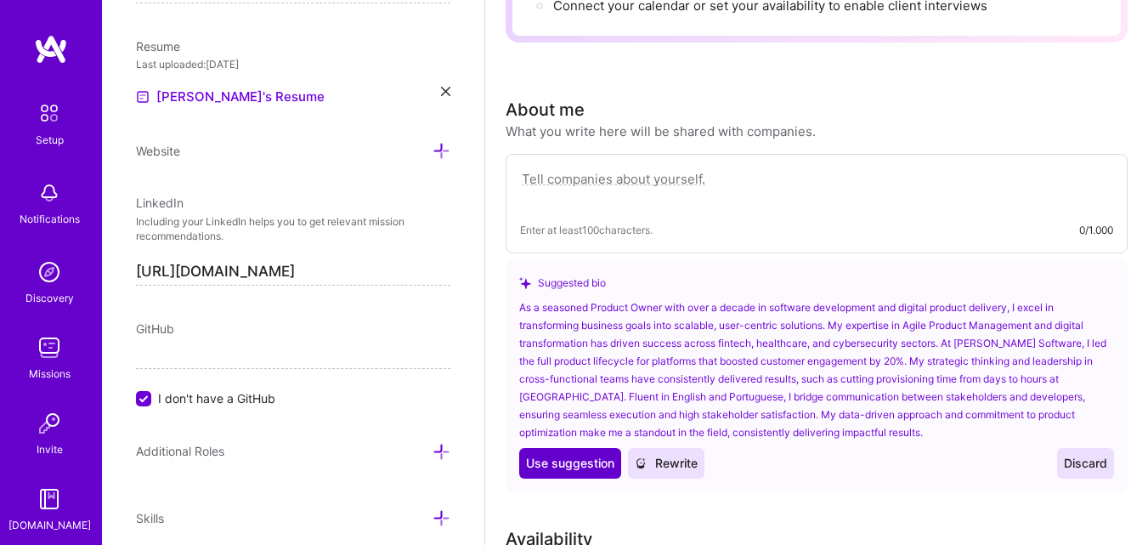
click at [587, 458] on span "Use suggestion" at bounding box center [570, 463] width 88 height 17
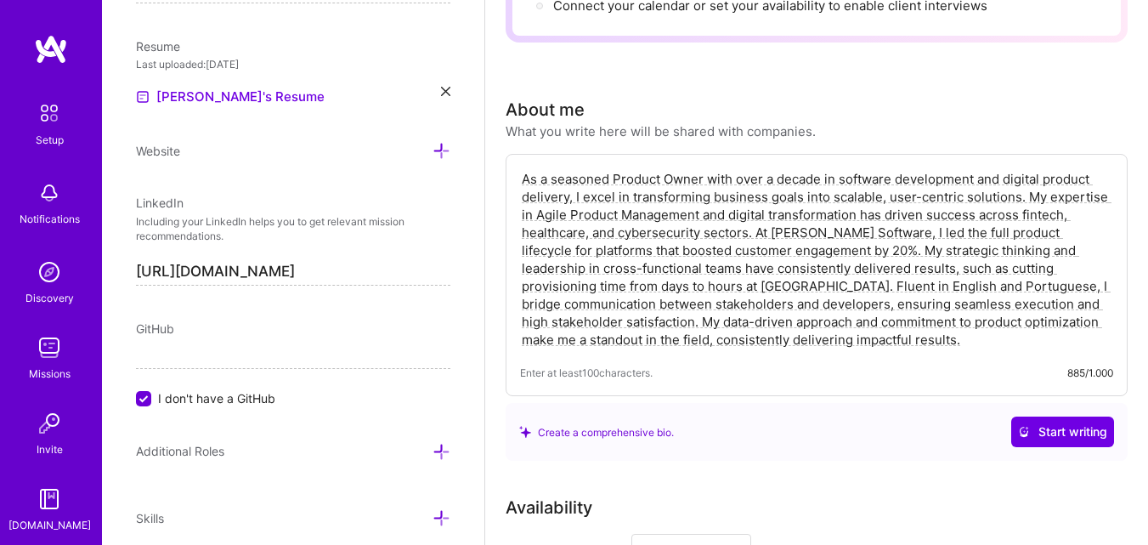
click at [821, 177] on textarea "As a seasoned Product Owner with over a decade in software development and digi…" at bounding box center [816, 259] width 593 height 182
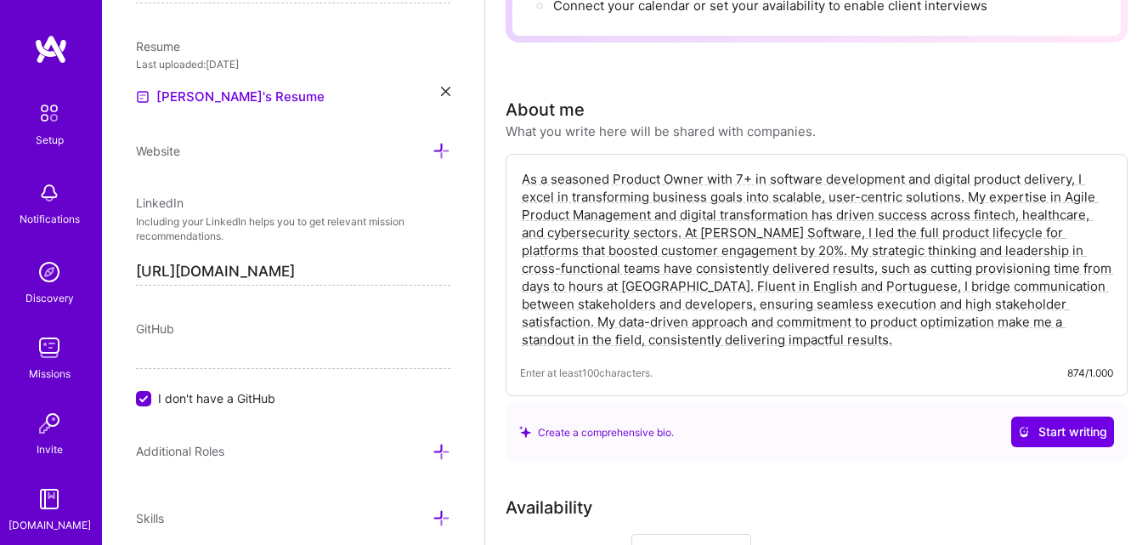
click at [708, 175] on textarea "As a seasoned Product Owner with 7+ in software development and digital product…" at bounding box center [816, 259] width 593 height 182
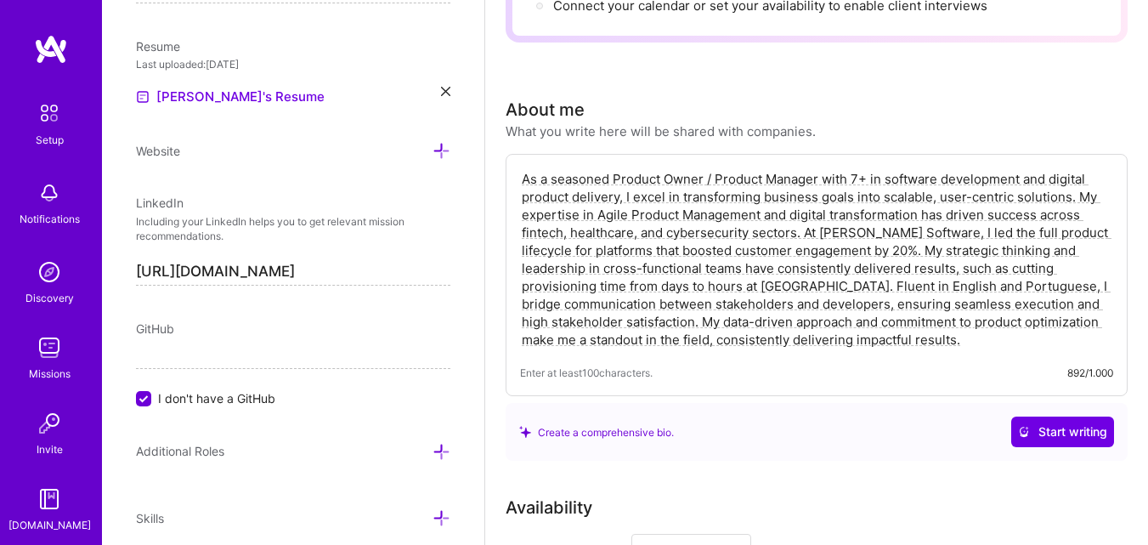
click at [869, 174] on textarea "As a seasoned Product Owner / Product Manager with 7+ in software development a…" at bounding box center [816, 259] width 593 height 182
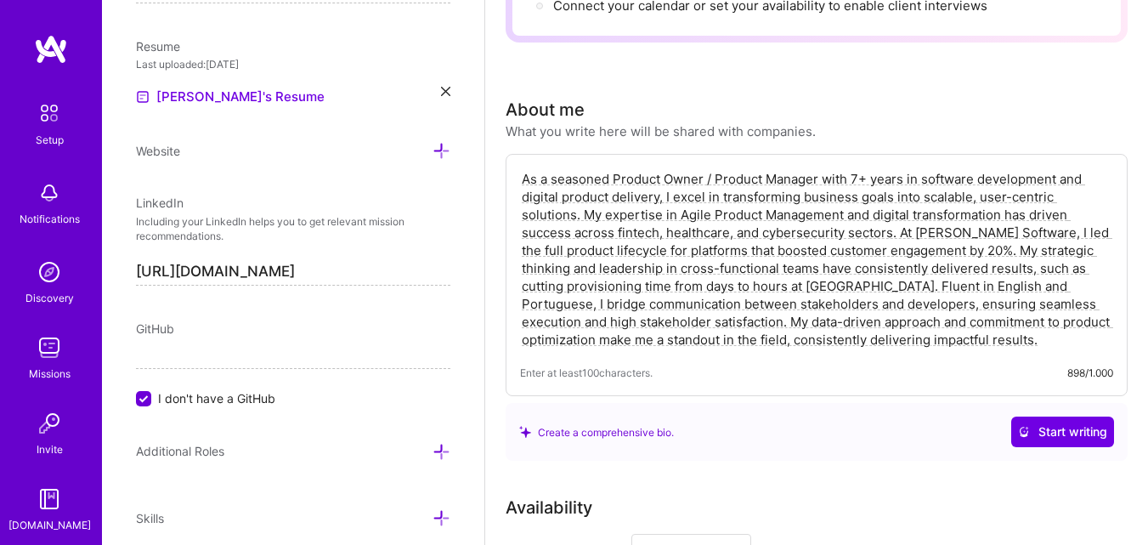
drag, startPoint x: 525, startPoint y: 179, endPoint x: 946, endPoint y: 338, distance: 450.1
click at [946, 338] on textarea "As a seasoned Product Owner / Product Manager with 7+ years in software develop…" at bounding box center [816, 259] width 593 height 182
paste textarea "and Product Manager with over 7 years of experience in software development and…"
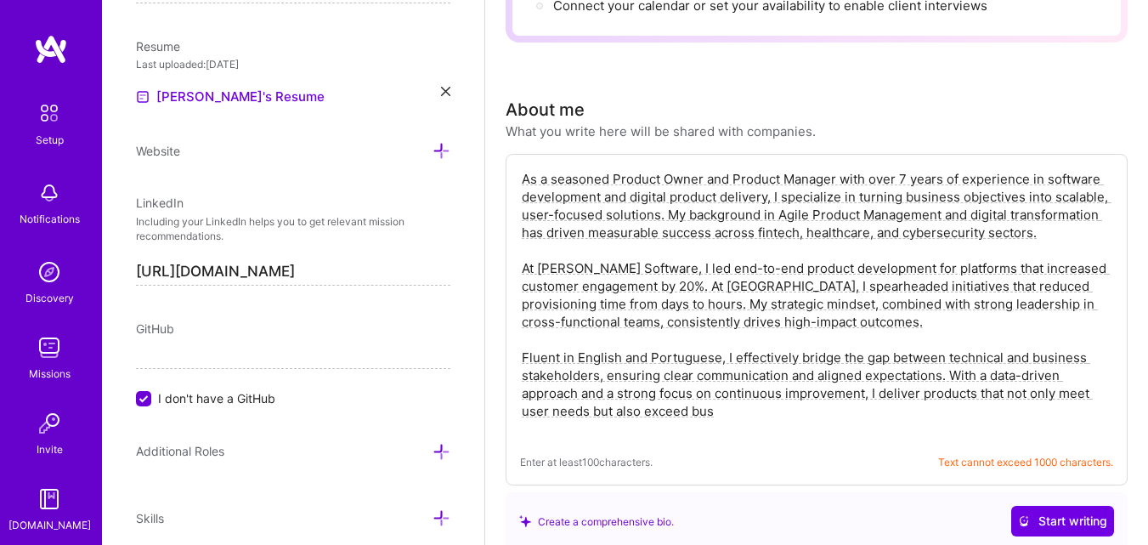
click at [723, 340] on textarea "As a seasoned Product Owner and Product Manager with over 7 years of experience…" at bounding box center [816, 303] width 593 height 271
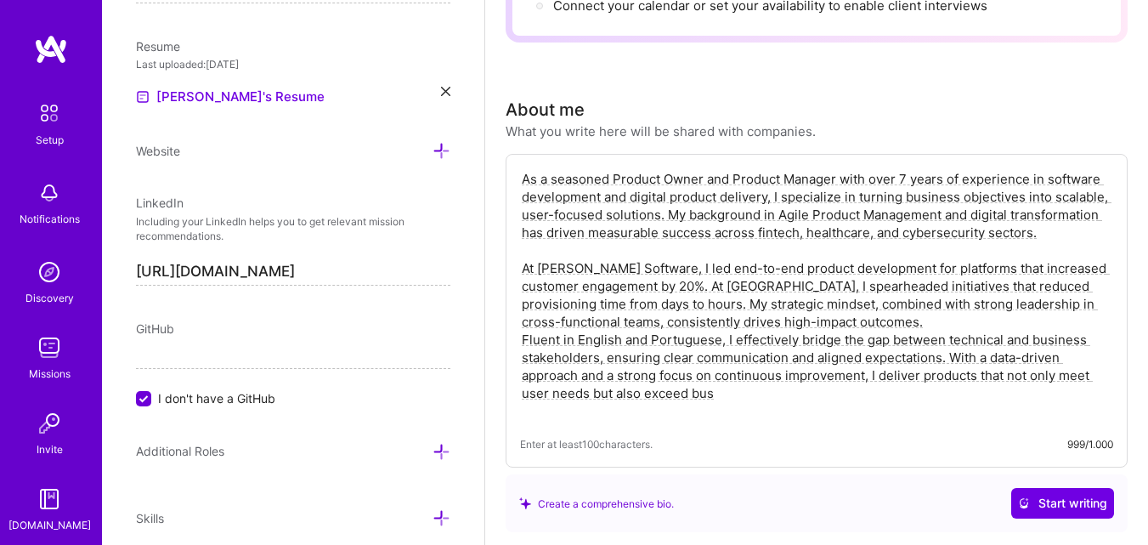
click at [618, 259] on textarea "As a seasoned Product Owner and Product Manager with over 7 years of experience…" at bounding box center [816, 294] width 593 height 253
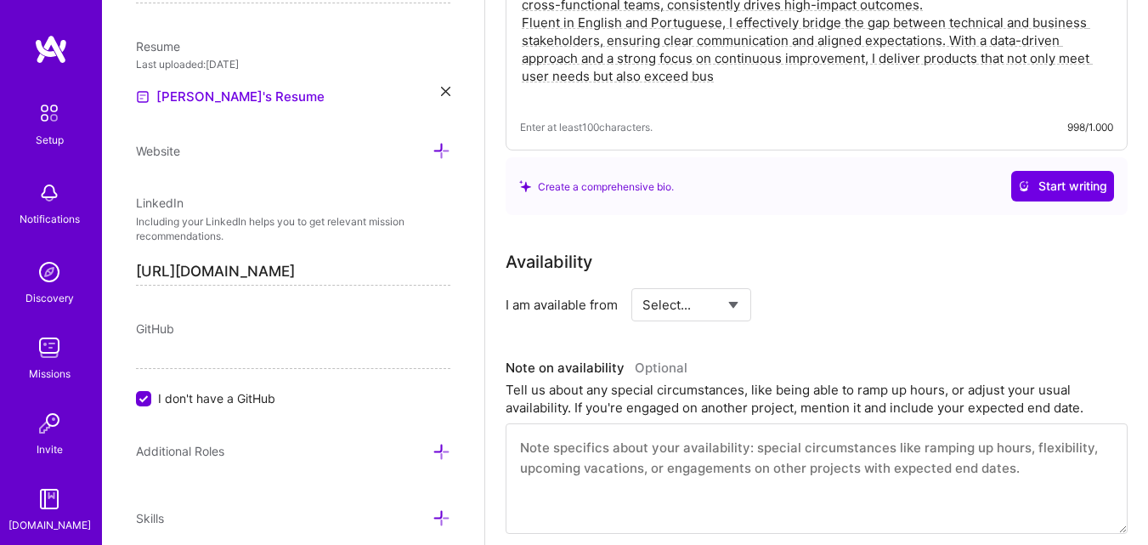
scroll to position [665, 0]
type textarea "As a seasoned Product Owner and Product Manager with over 7 years of experience…"
click at [738, 295] on select "Select... Right Now Future Date Not Available" at bounding box center [692, 303] width 98 height 43
select select "Right Now"
click at [643, 282] on select "Select... Right Now Future Date Not Available" at bounding box center [692, 303] width 98 height 43
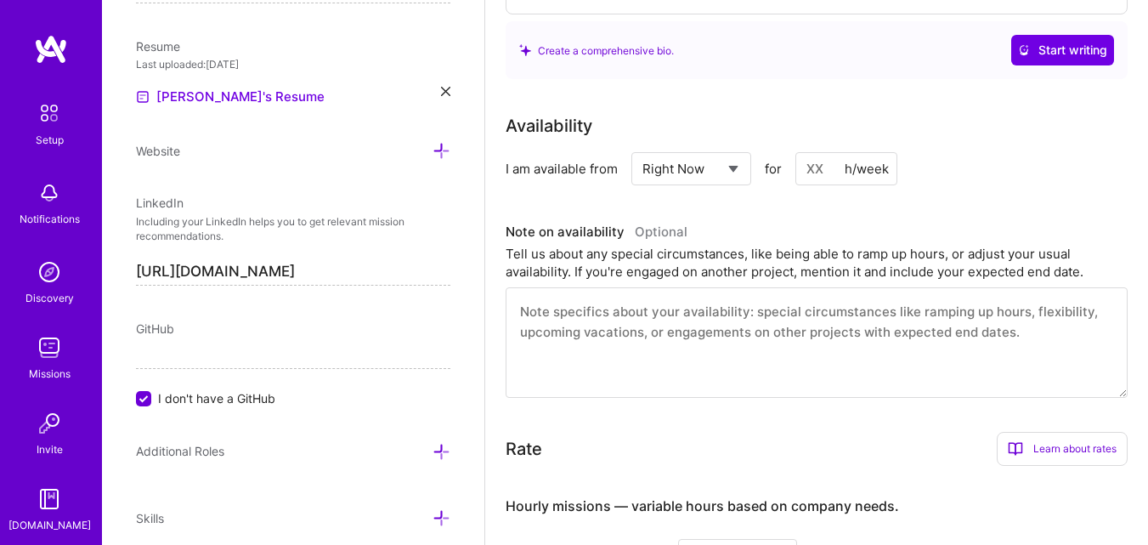
scroll to position [807, 0]
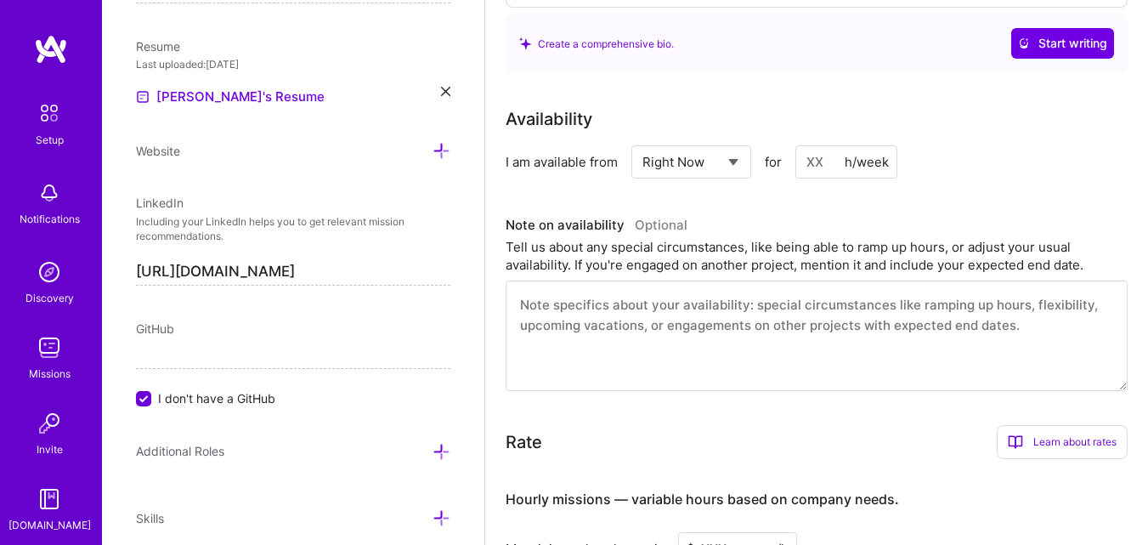
click at [709, 354] on textarea at bounding box center [817, 336] width 622 height 111
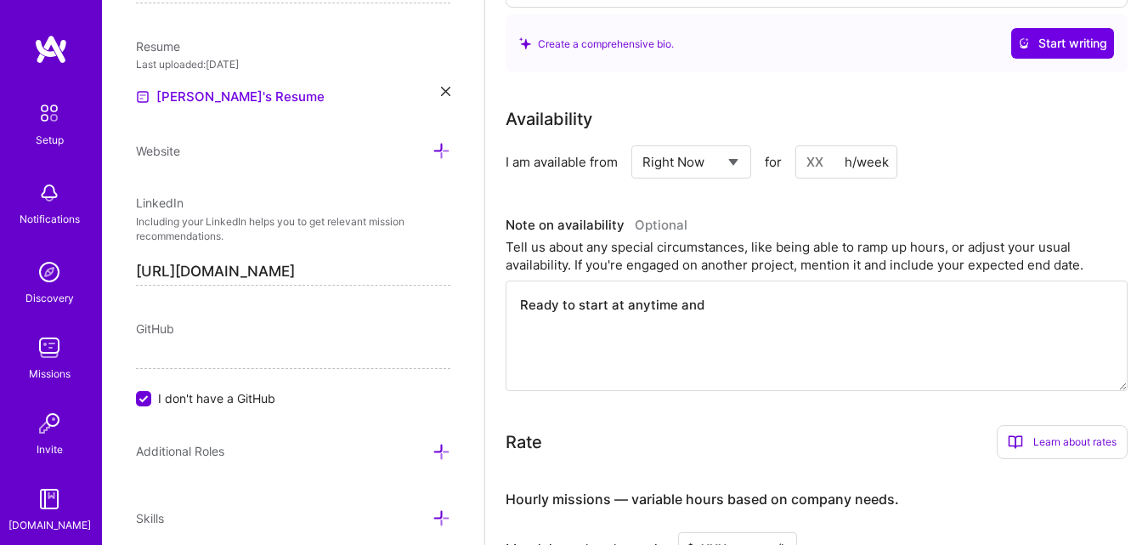
type textarea "Ready to start at anytime and"
click at [823, 168] on input at bounding box center [847, 161] width 102 height 33
type input "40"
click at [735, 307] on textarea "Ready to start at anytime and" at bounding box center [817, 336] width 622 height 111
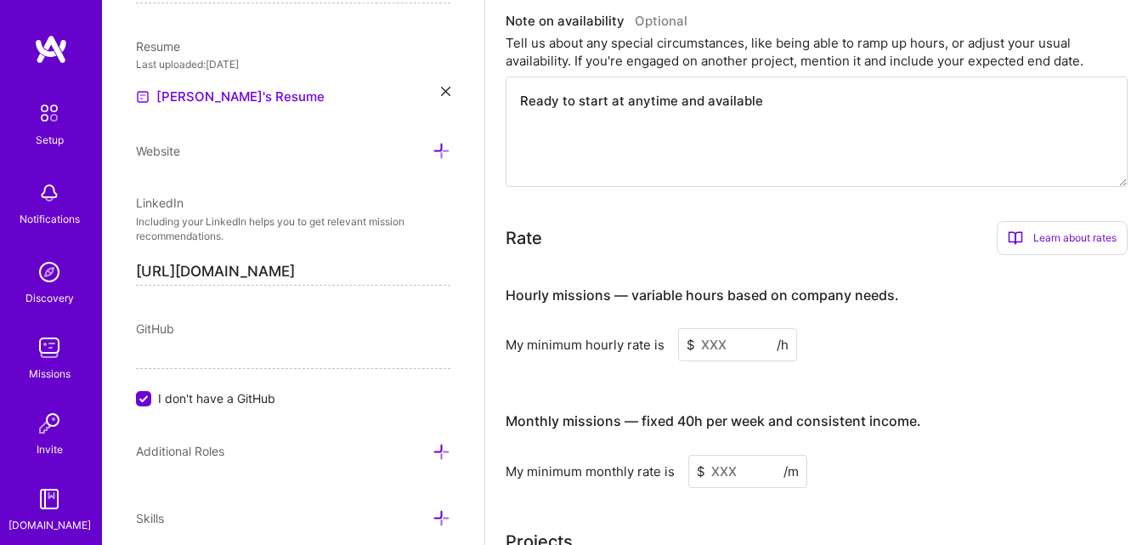
scroll to position [1000, 0]
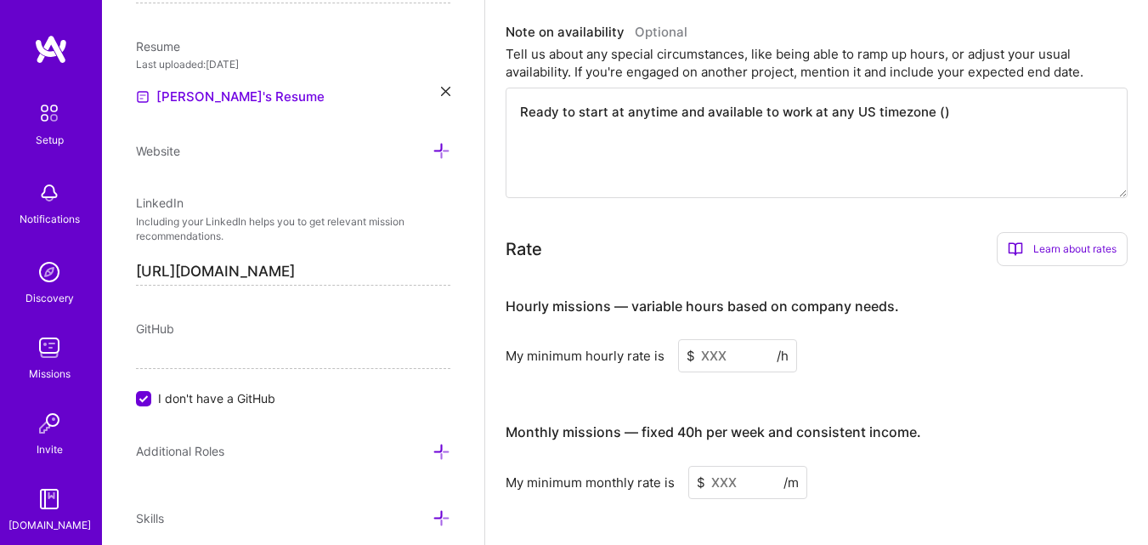
click at [985, 103] on textarea "Ready to start at anytime and available to work at any US timezone ()" at bounding box center [817, 143] width 622 height 111
type textarea "Ready to start at anytime and available to work at any US timezone which I alre…"
click at [936, 115] on textarea "Ready to start at anytime and available to work at any US timezone which I alre…" at bounding box center [817, 143] width 622 height 111
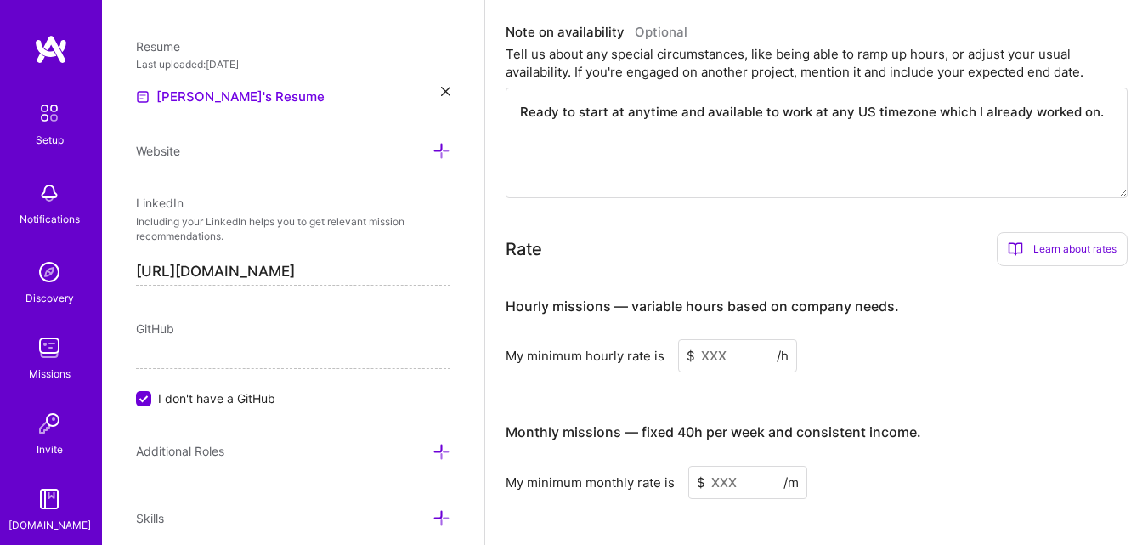
click at [936, 115] on textarea "Ready to start at anytime and available to work at any US timezone which I alre…" at bounding box center [817, 143] width 622 height 111
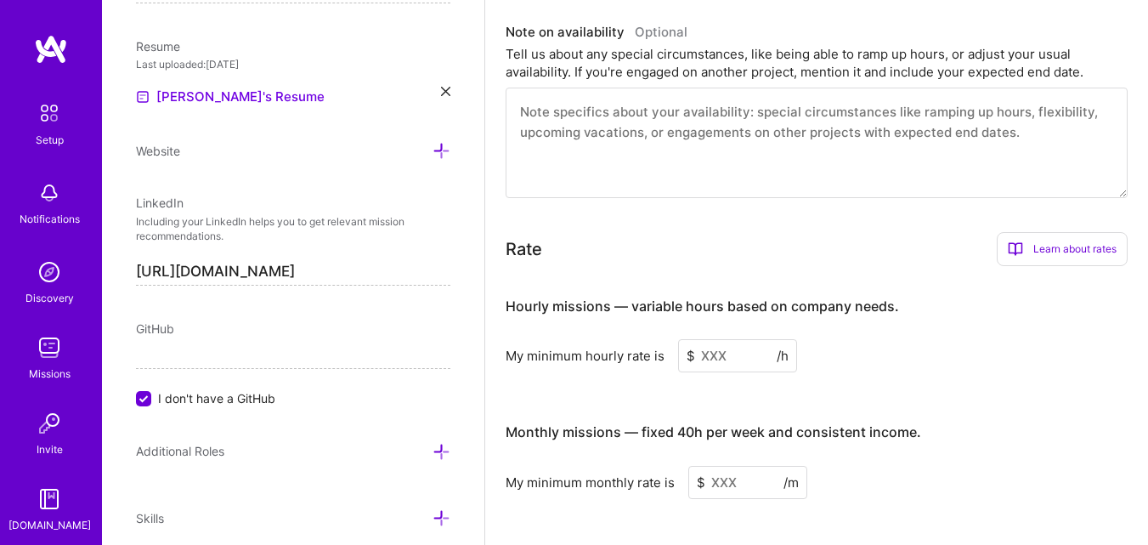
click at [914, 124] on textarea at bounding box center [817, 143] width 622 height 111
paste textarea "Ready to start immediately and fully available to work in any U.S. time zone, a…"
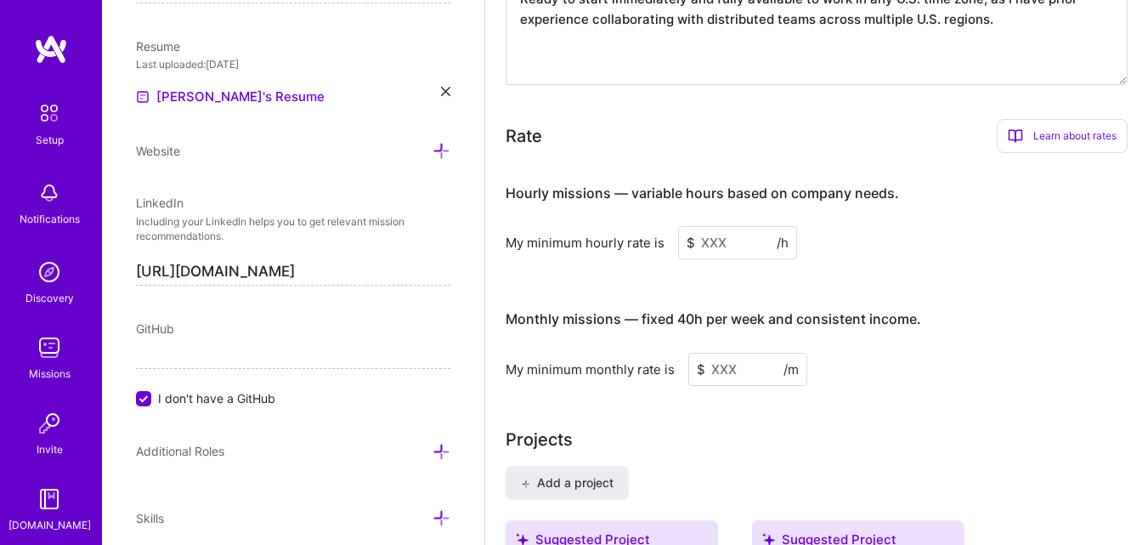
scroll to position [1147, 0]
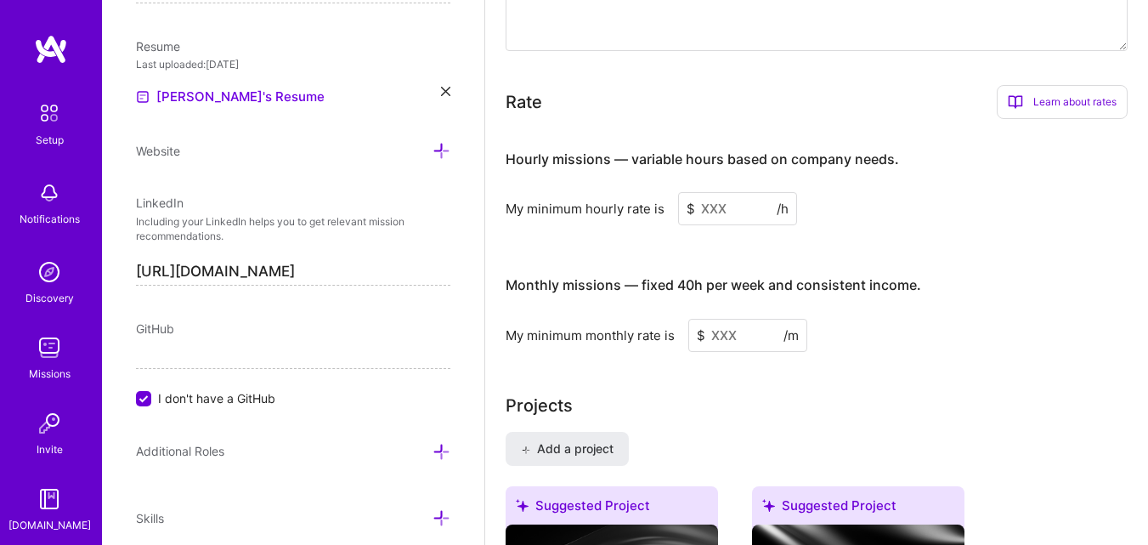
type textarea "Ready to start immediately and fully available to work in any U.S. time zone, a…"
click at [714, 211] on input at bounding box center [737, 208] width 119 height 33
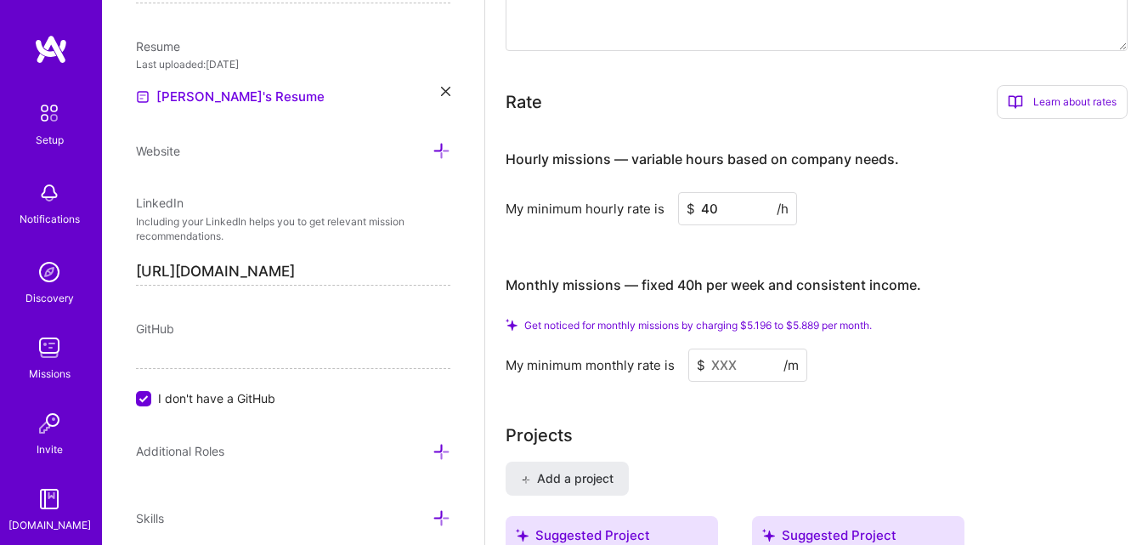
type input "40"
click at [730, 360] on input at bounding box center [748, 365] width 119 height 33
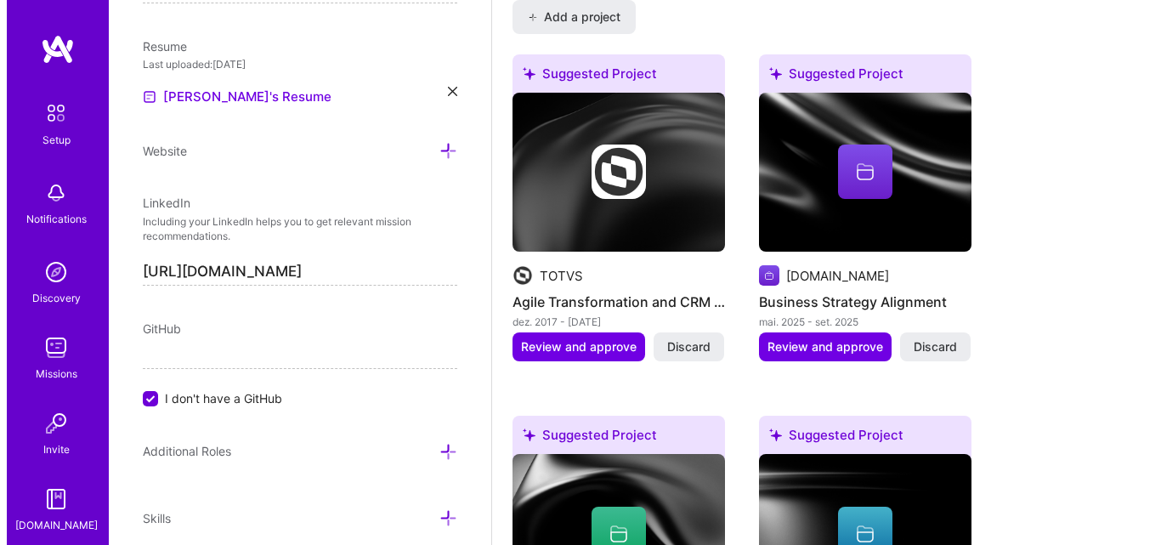
scroll to position [1570, 0]
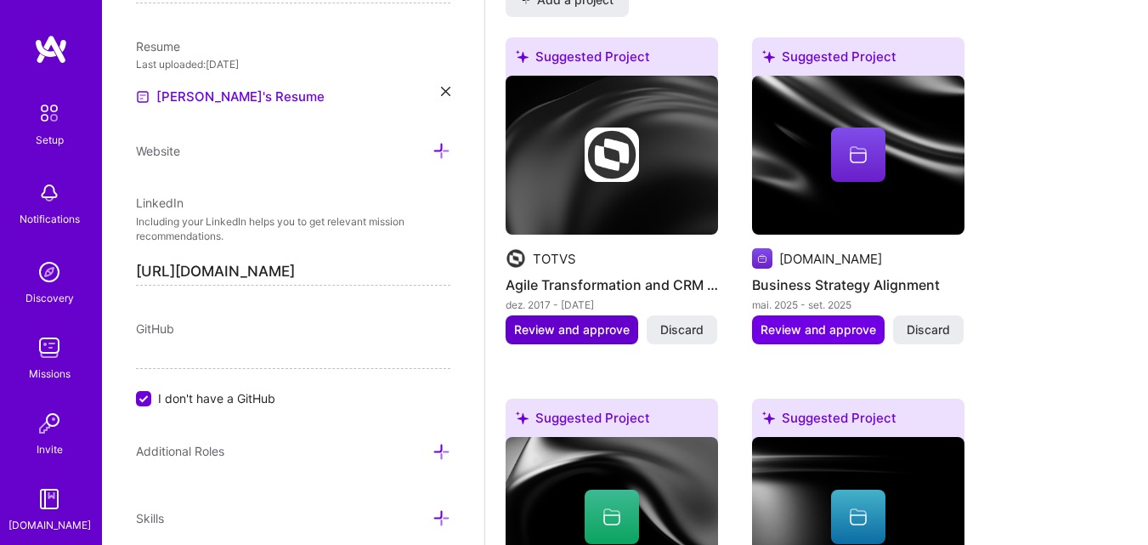
type input "5000"
click at [584, 318] on button "Review and approve" at bounding box center [572, 329] width 133 height 29
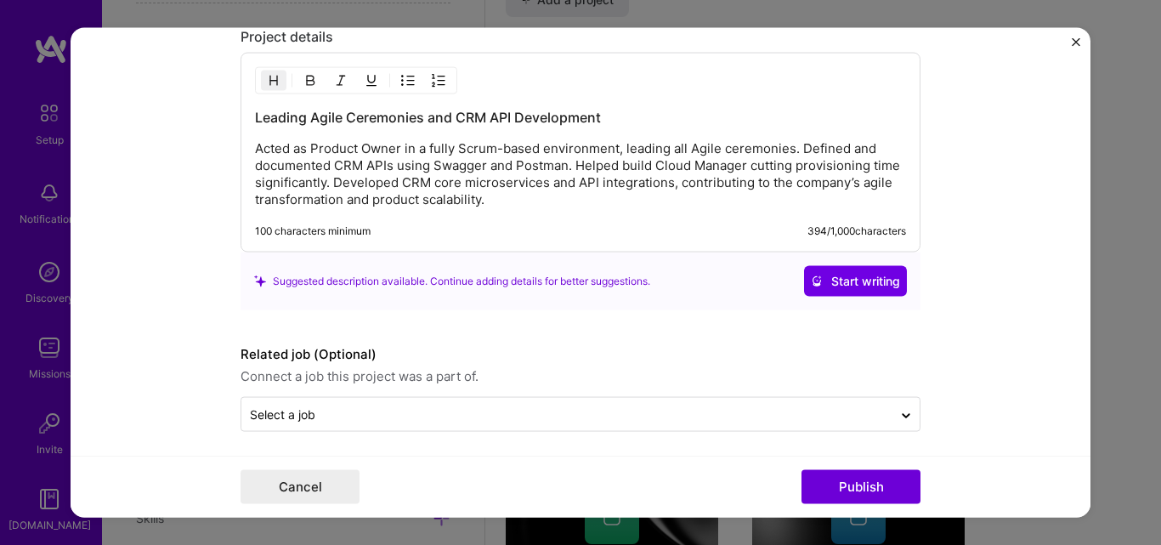
scroll to position [1500, 0]
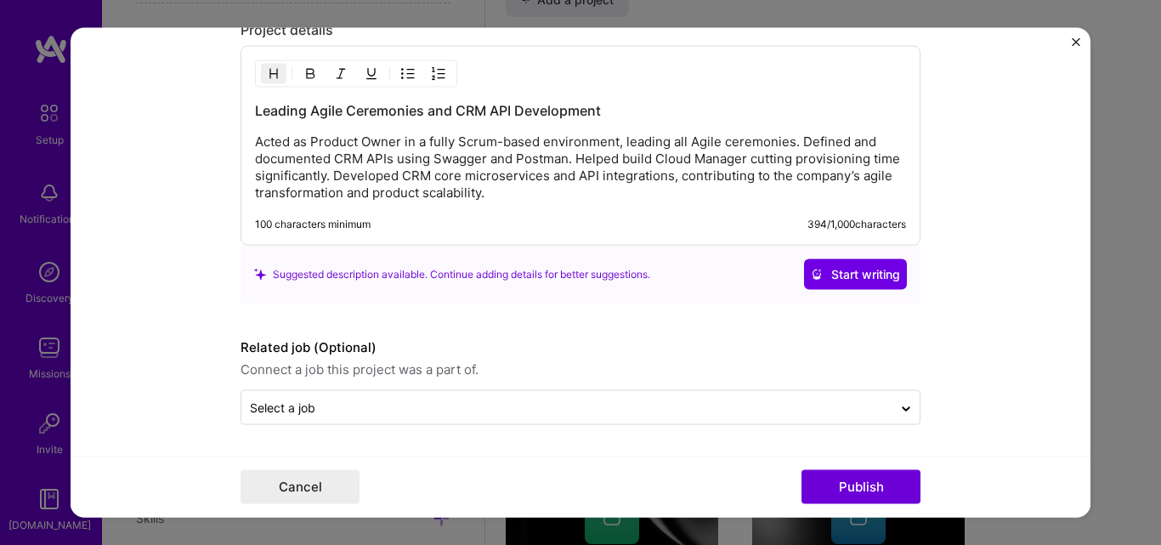
click at [1079, 38] on img "Close" at bounding box center [1076, 41] width 9 height 9
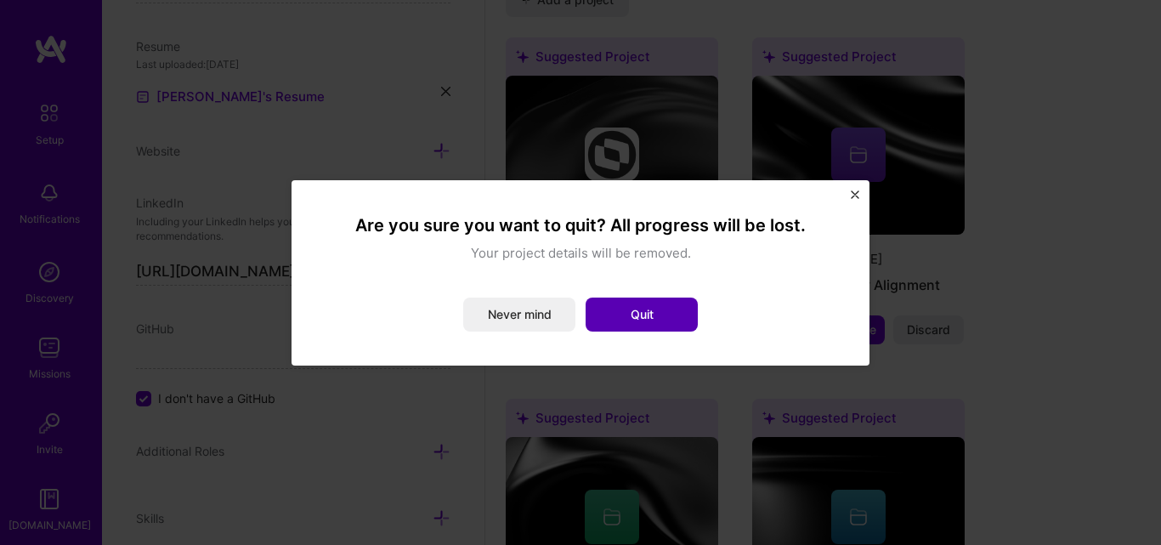
click at [640, 301] on button "Quit" at bounding box center [642, 315] width 112 height 34
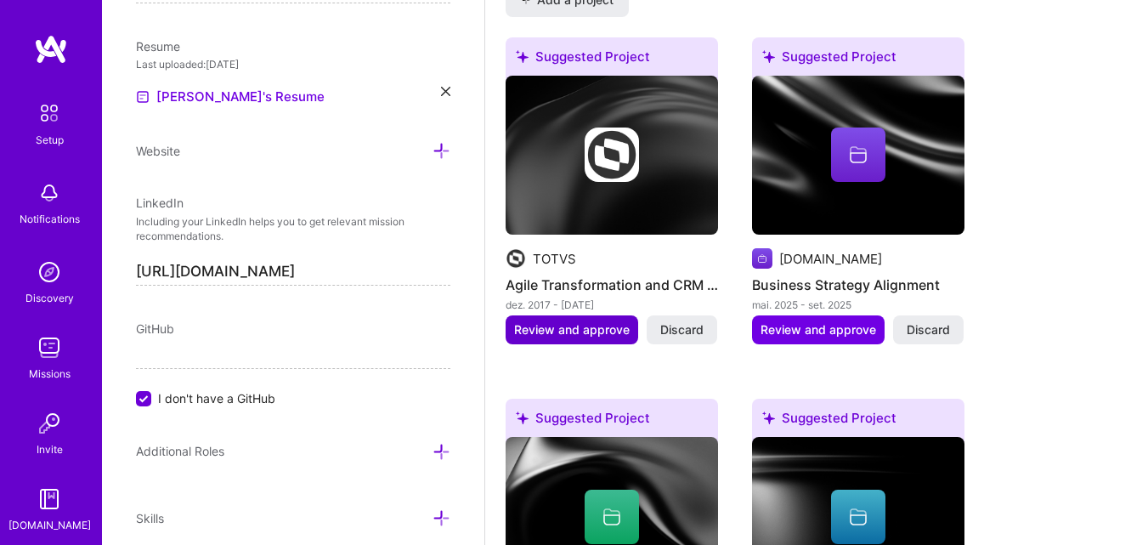
click at [598, 327] on span "Review and approve" at bounding box center [572, 329] width 116 height 17
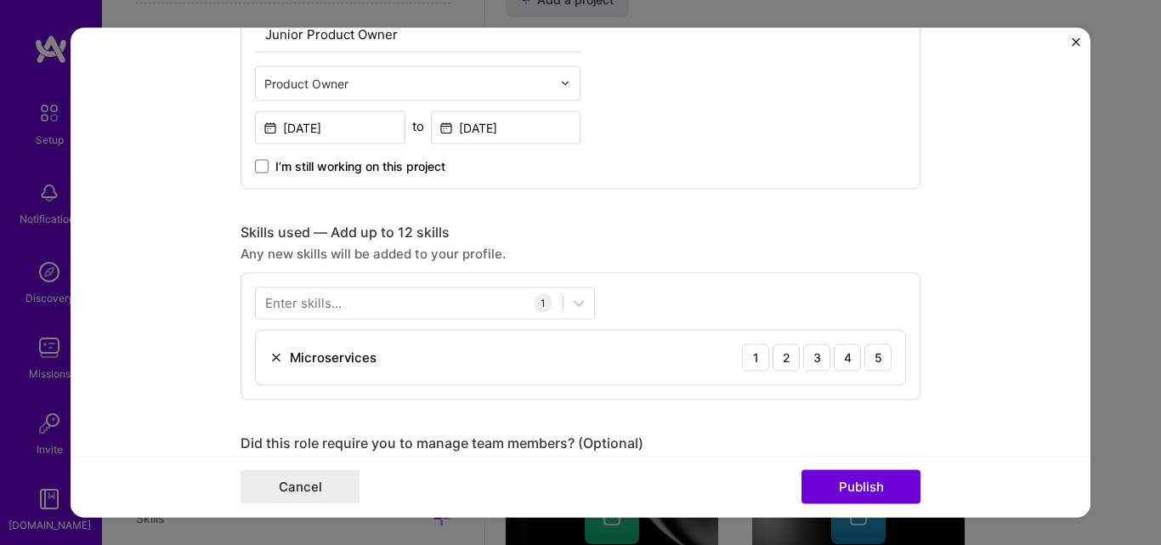
scroll to position [612, 0]
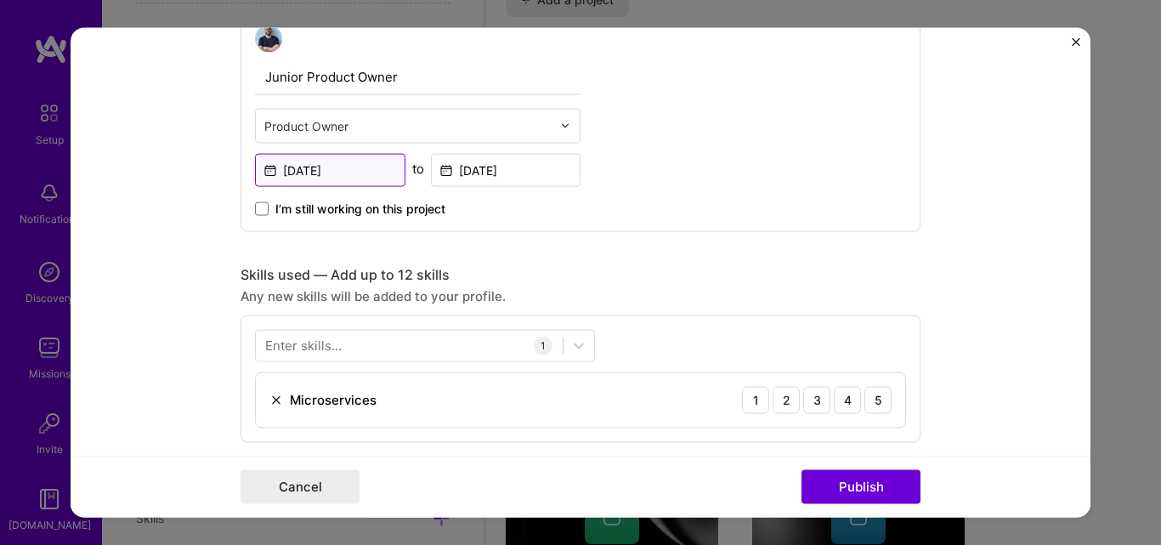
click at [348, 165] on input "Dec, 2017" at bounding box center [330, 169] width 150 height 33
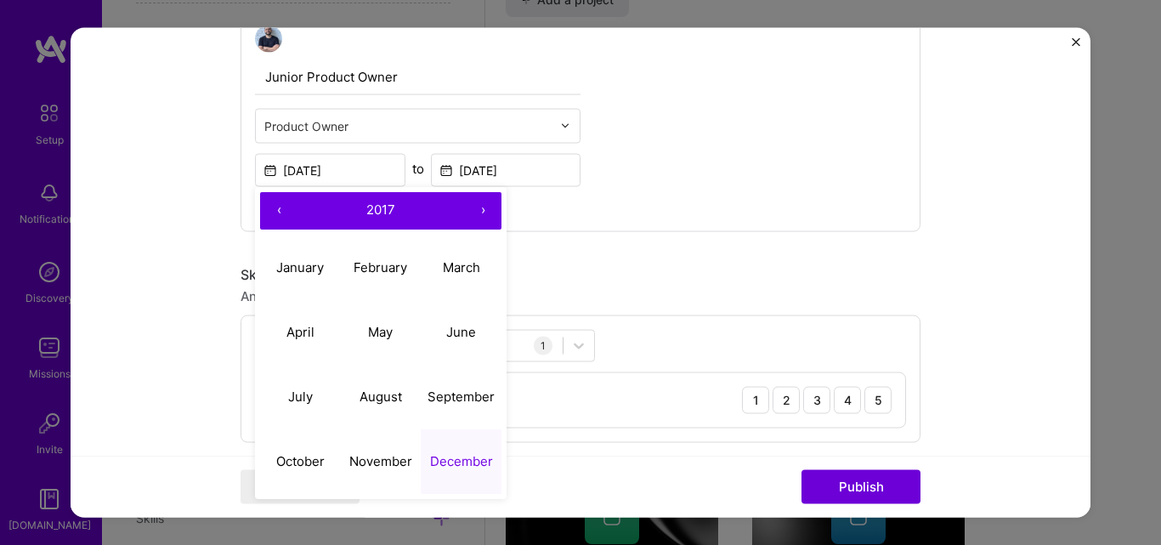
click at [484, 208] on button "›" at bounding box center [482, 209] width 37 height 37
click at [276, 269] on abbr "January" at bounding box center [300, 267] width 48 height 16
type input "Jan, 2018"
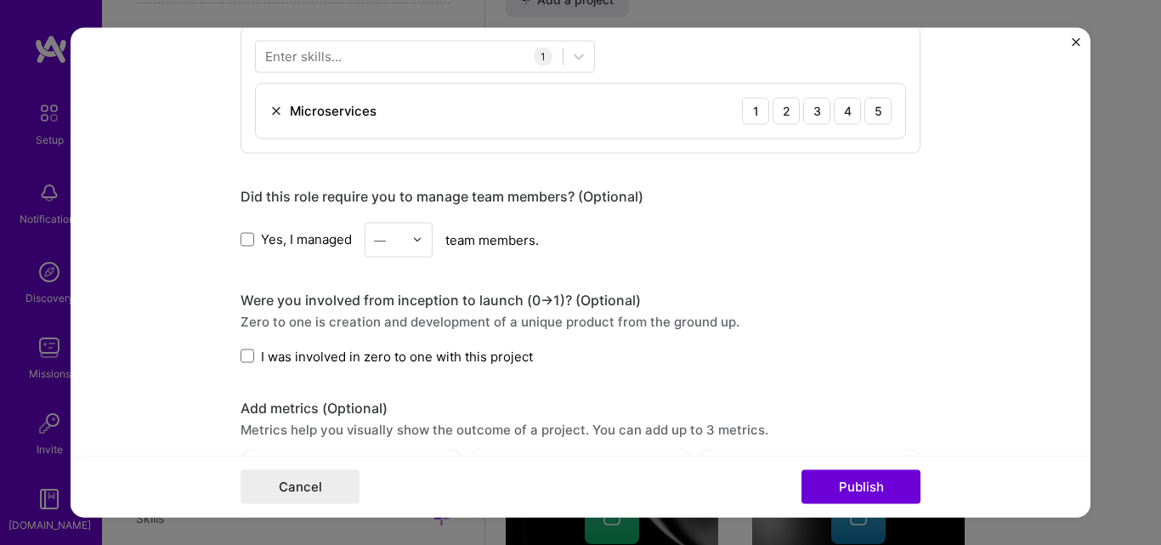
scroll to position [929, 0]
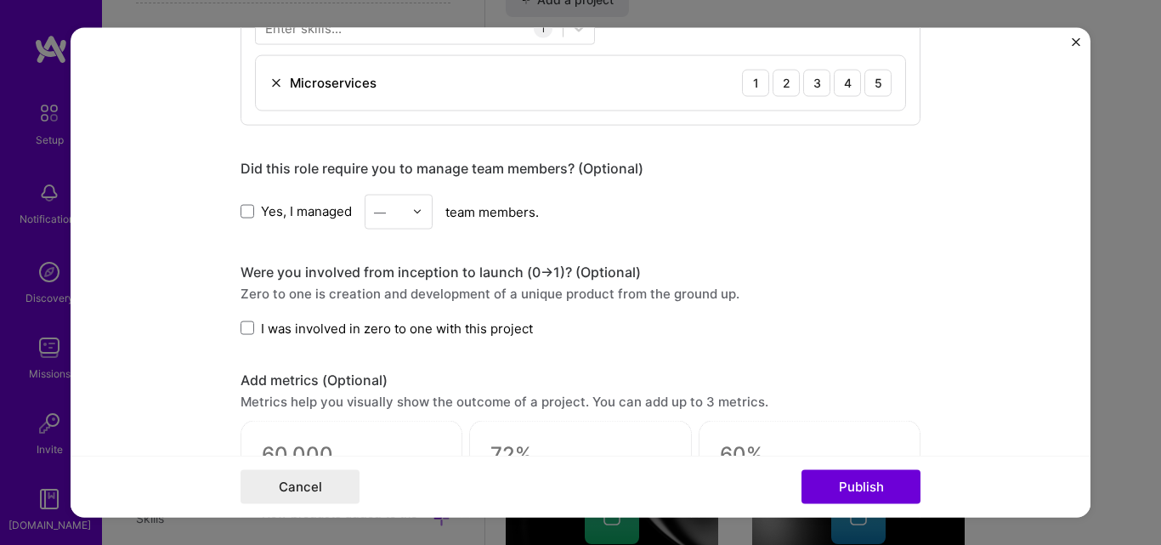
click at [300, 211] on span "Yes, I managed" at bounding box center [306, 211] width 91 height 18
click at [0, 0] on input "Yes, I managed" at bounding box center [0, 0] width 0 height 0
click at [383, 205] on input "text" at bounding box center [389, 211] width 30 height 18
type input "8"
click at [575, 252] on div "Editing suggested project This project is suggested based on your LinkedIn, res…" at bounding box center [581, 63] width 680 height 1863
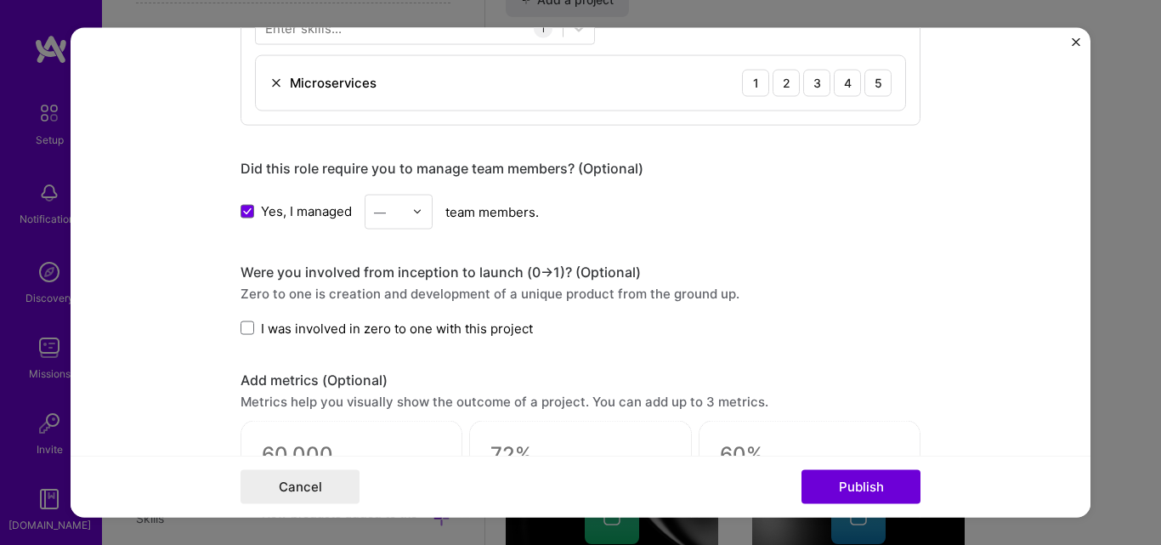
click at [383, 208] on input "text" at bounding box center [389, 211] width 30 height 18
type input "8"
click at [333, 323] on span "I was involved in zero to one with this project" at bounding box center [397, 328] width 272 height 18
click at [0, 0] on input "I was involved in zero to one with this project" at bounding box center [0, 0] width 0 height 0
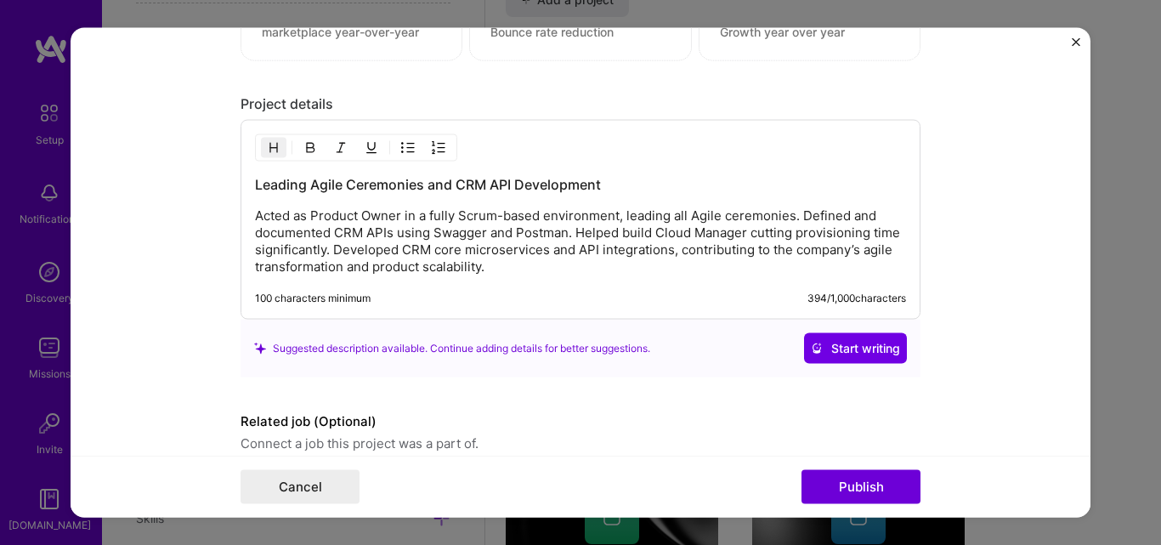
scroll to position [1500, 0]
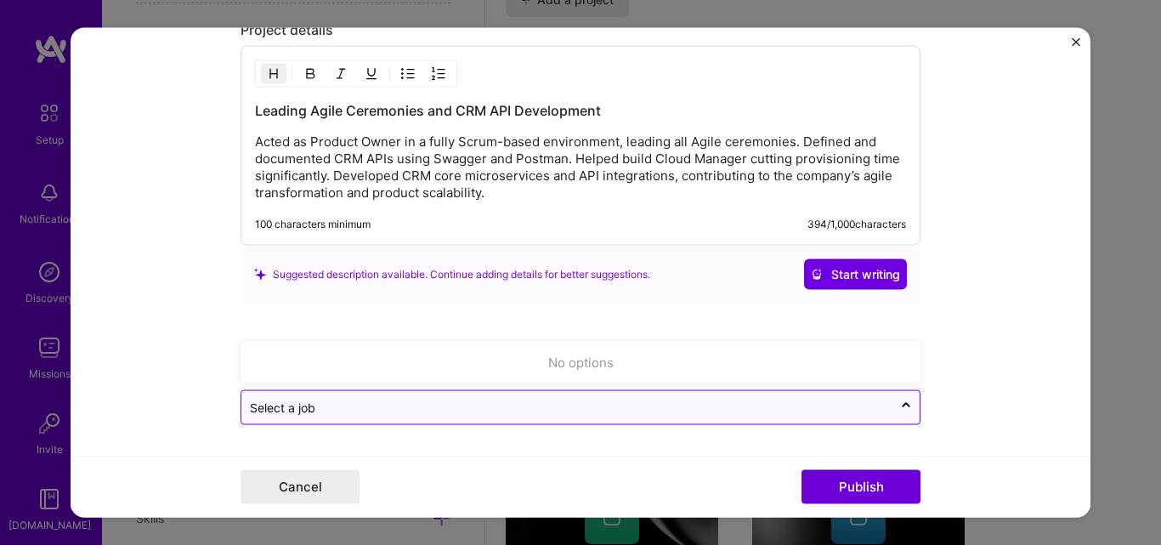
click at [457, 405] on input "text" at bounding box center [567, 408] width 634 height 18
type input "p"
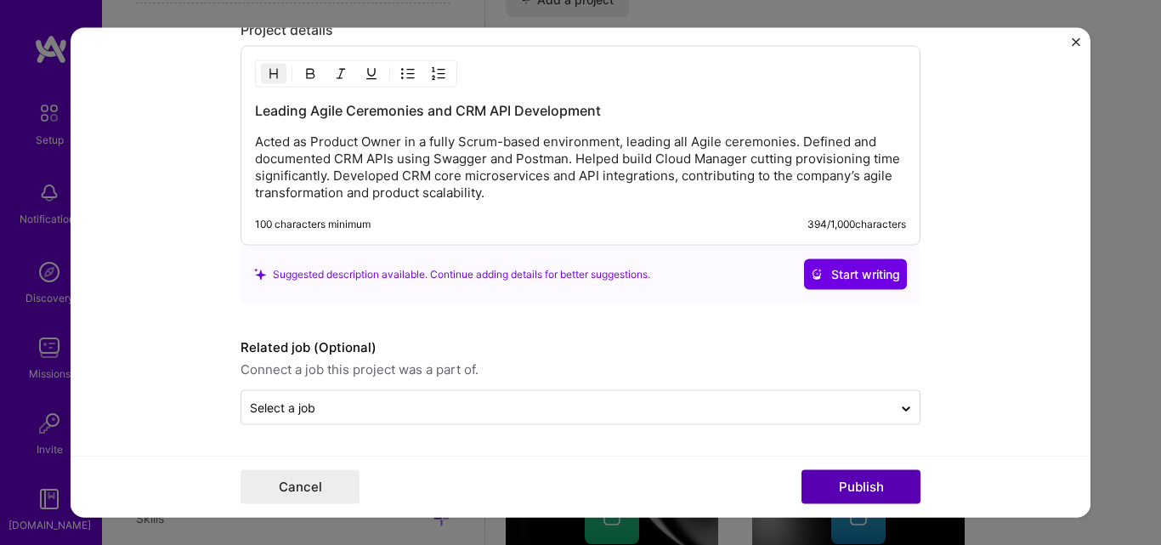
click at [832, 494] on button "Publish" at bounding box center [861, 487] width 119 height 34
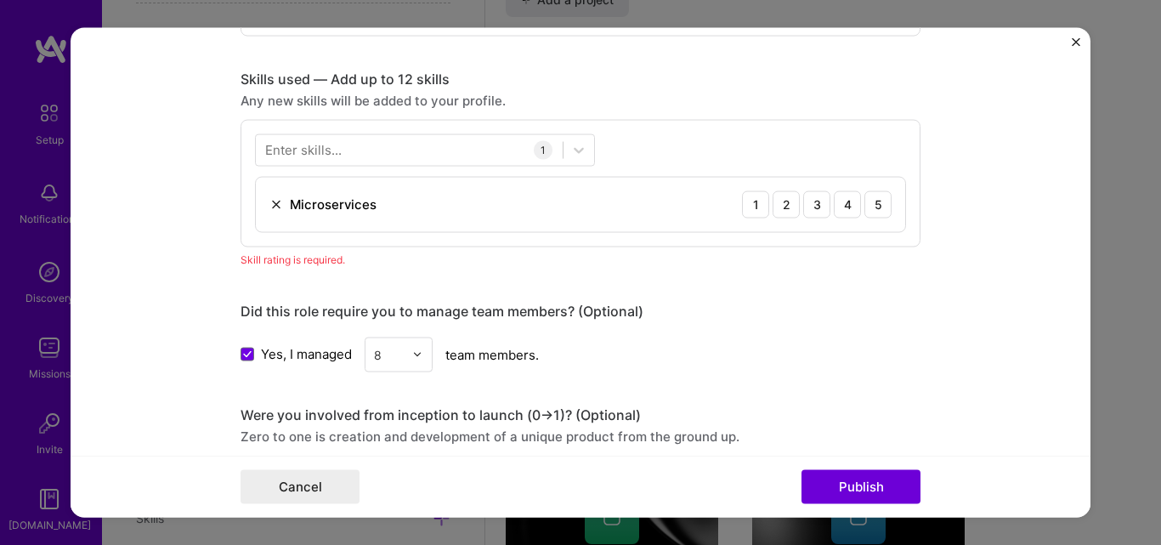
scroll to position [765, 0]
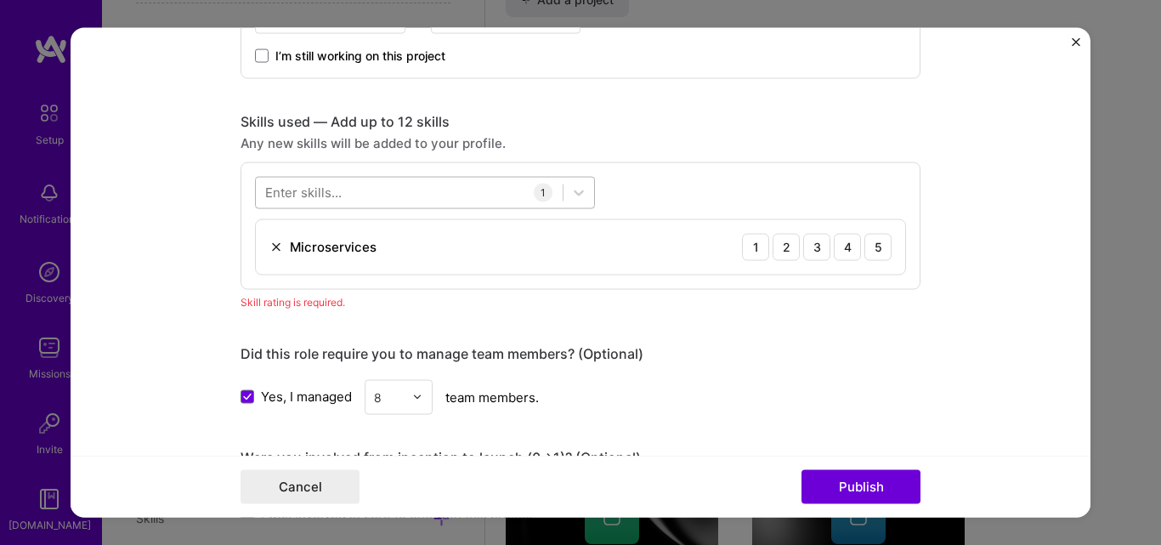
click at [493, 196] on div at bounding box center [409, 193] width 307 height 28
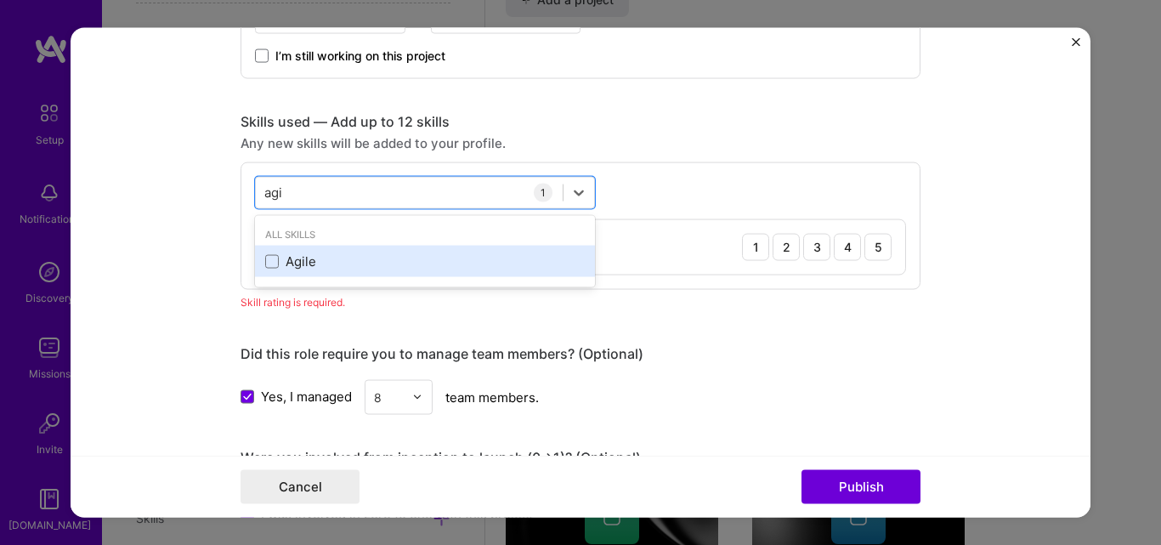
click at [325, 275] on div "Agile" at bounding box center [425, 261] width 340 height 31
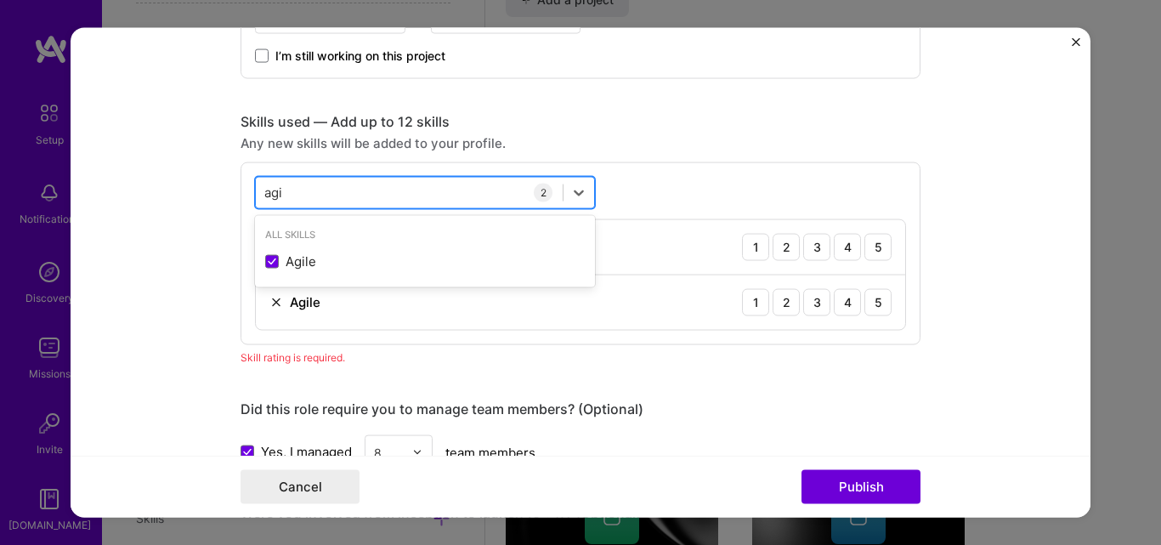
click at [434, 183] on div "agi agi" at bounding box center [409, 193] width 307 height 28
type input "a"
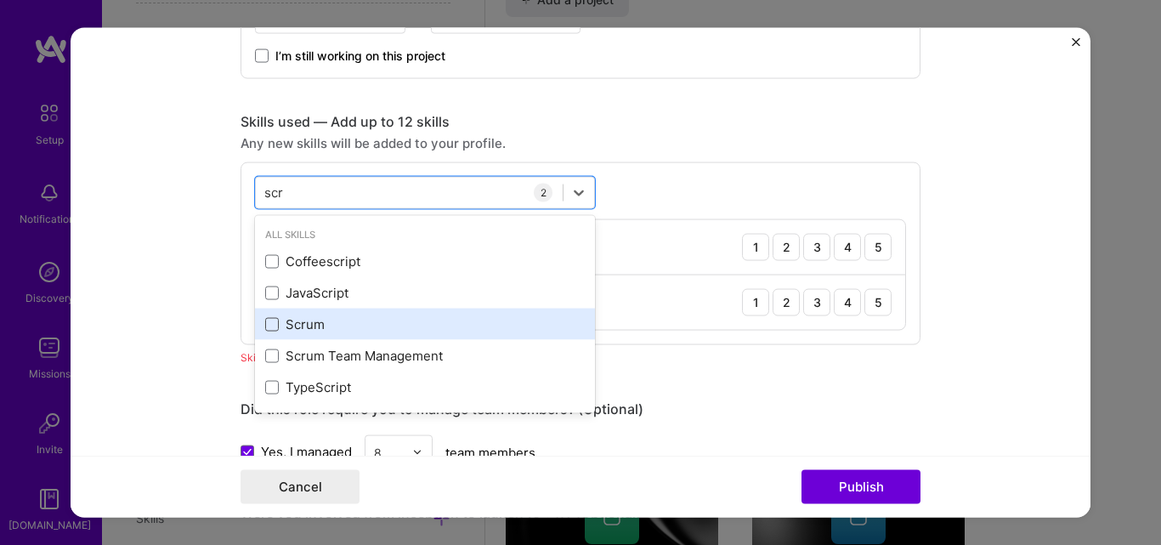
click at [265, 327] on span at bounding box center [272, 324] width 14 height 14
click at [0, 0] on input "checkbox" at bounding box center [0, 0] width 0 height 0
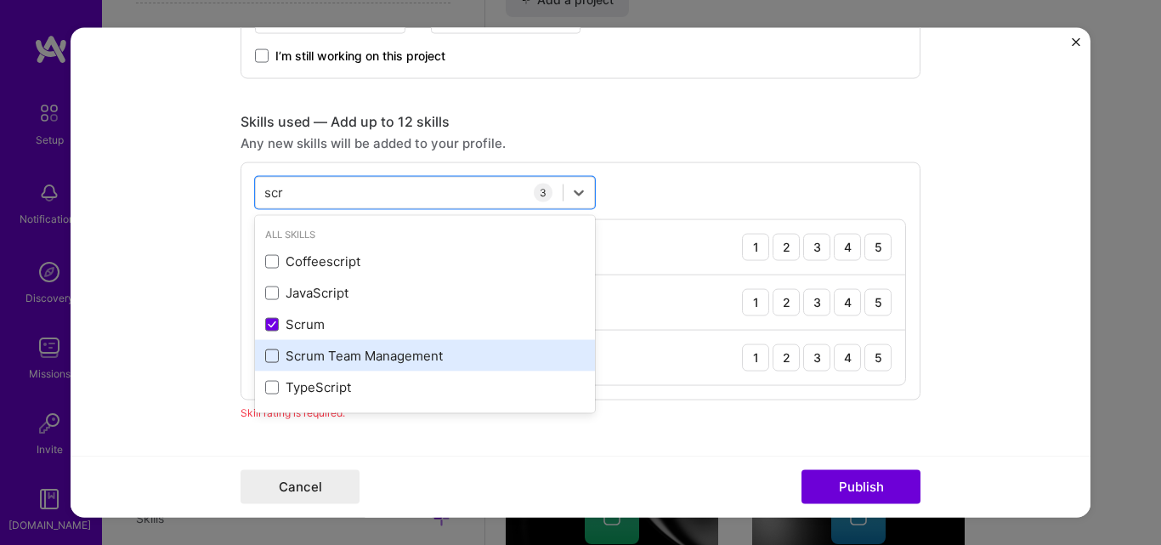
click at [269, 359] on span at bounding box center [272, 356] width 14 height 14
click at [0, 0] on input "checkbox" at bounding box center [0, 0] width 0 height 0
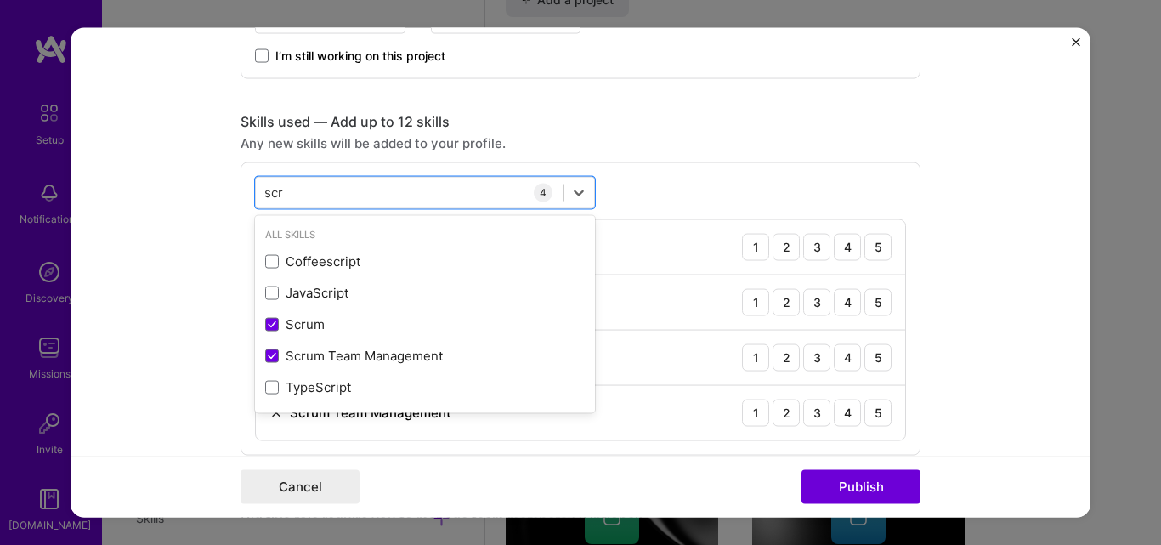
type input "scr"
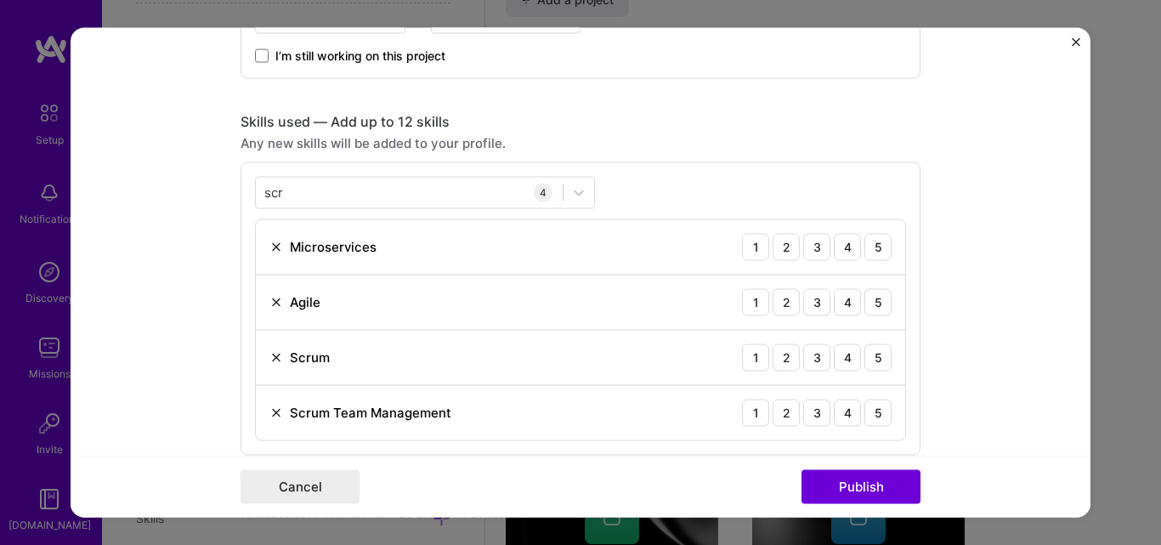
click at [990, 336] on form "Editing suggested project This project is suggested based on your LinkedIn, res…" at bounding box center [581, 272] width 1020 height 491
click at [869, 485] on button "Publish" at bounding box center [861, 487] width 119 height 34
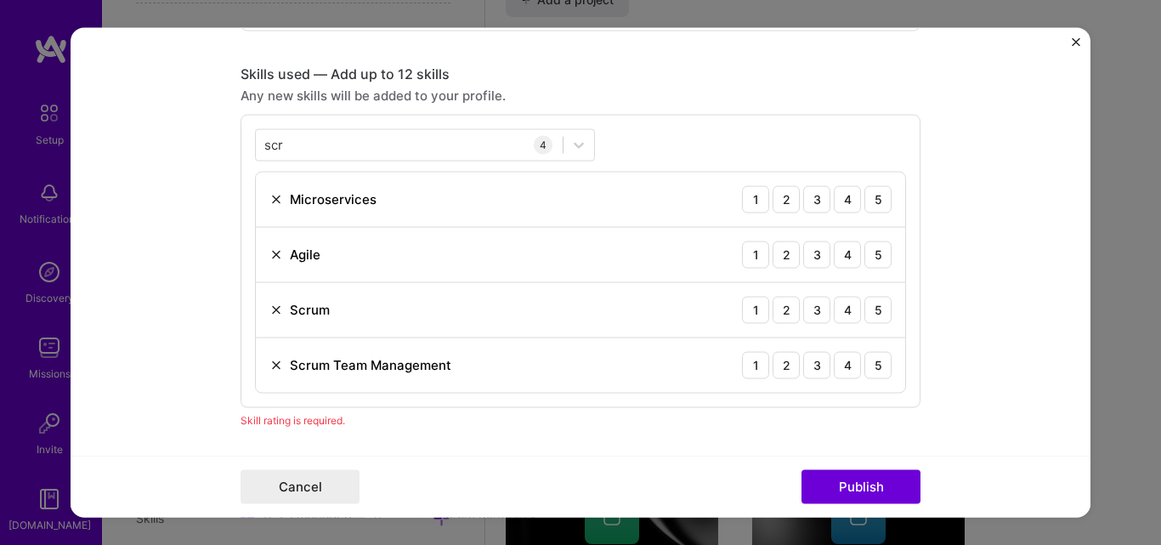
scroll to position [810, 0]
click at [821, 199] on div "3" at bounding box center [816, 201] width 27 height 27
click at [842, 258] on div "4" at bounding box center [847, 256] width 27 height 27
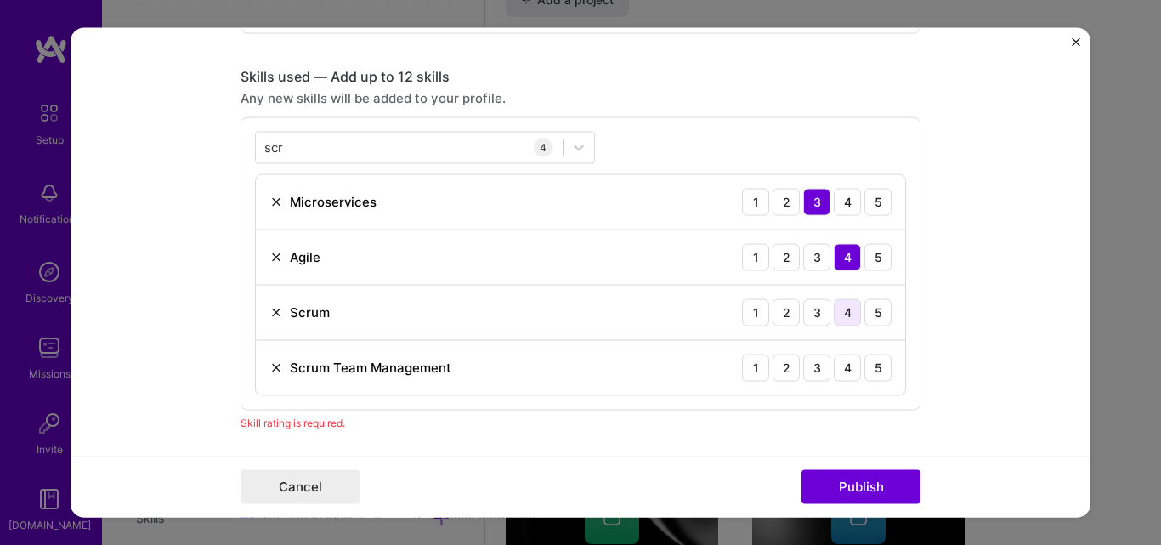
click at [835, 304] on div "4" at bounding box center [847, 311] width 27 height 27
click at [847, 360] on div "4" at bounding box center [847, 367] width 27 height 27
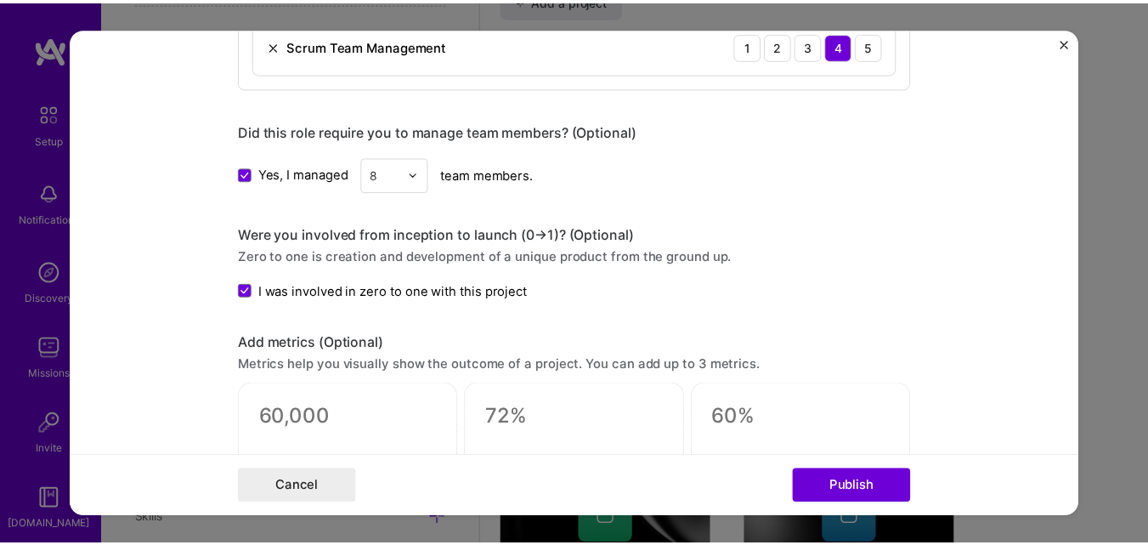
scroll to position [1099, 0]
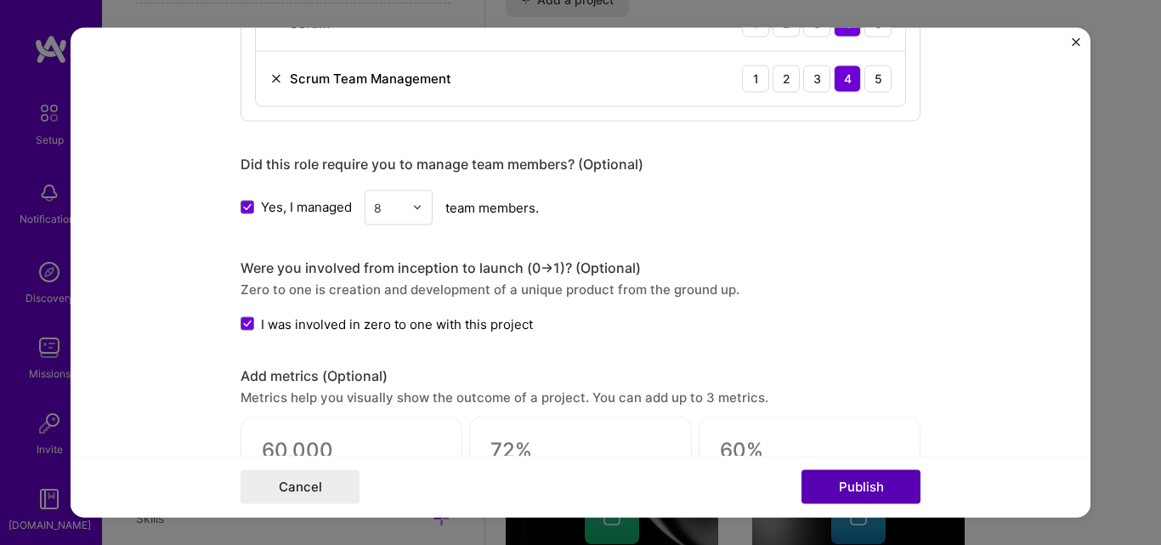
click at [853, 493] on button "Publish" at bounding box center [861, 487] width 119 height 34
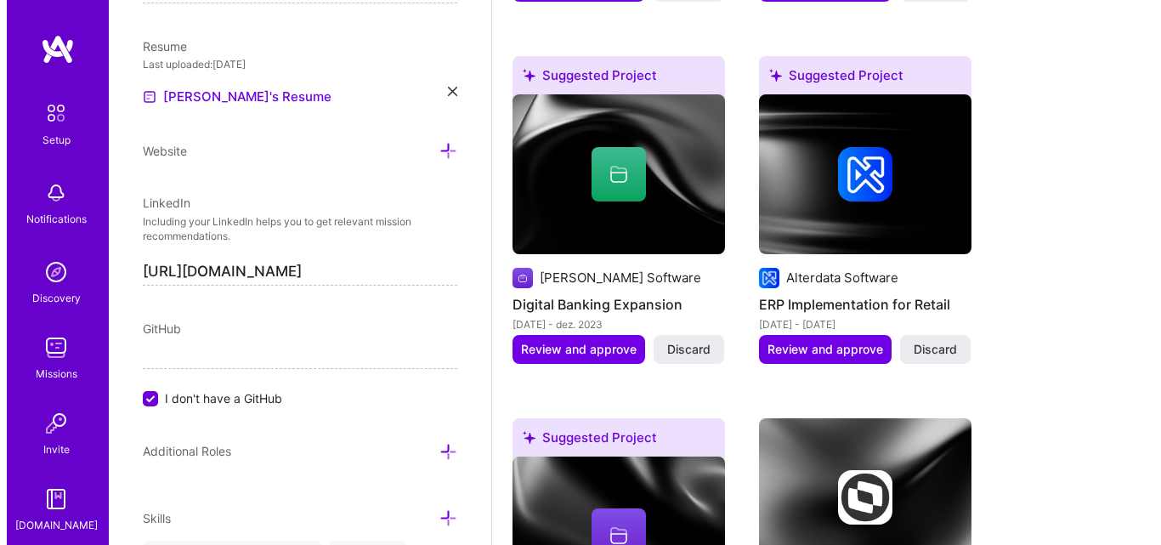
scroll to position [1899, 0]
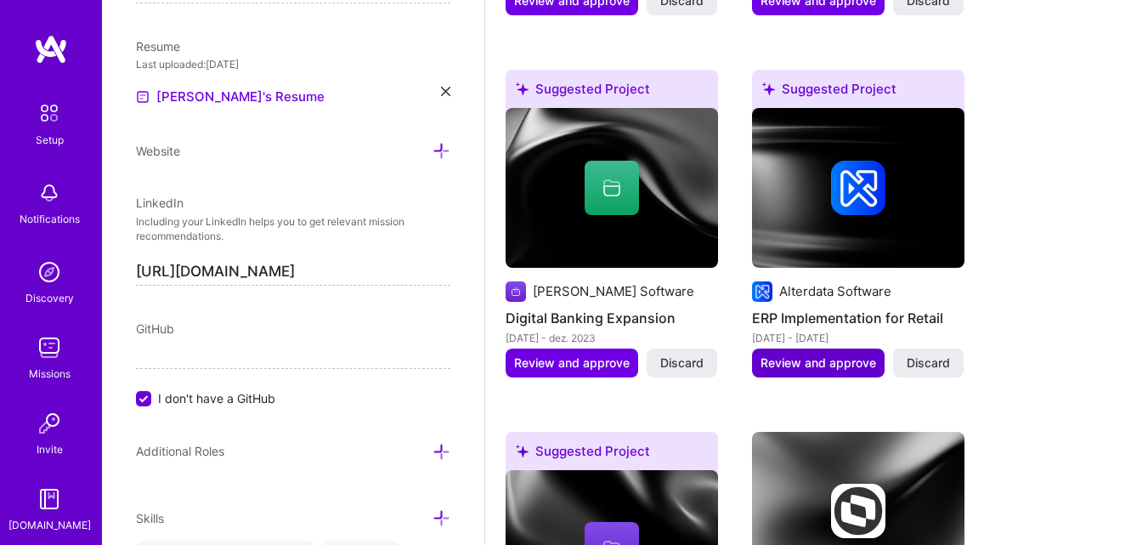
click at [828, 356] on span "Review and approve" at bounding box center [819, 362] width 116 height 17
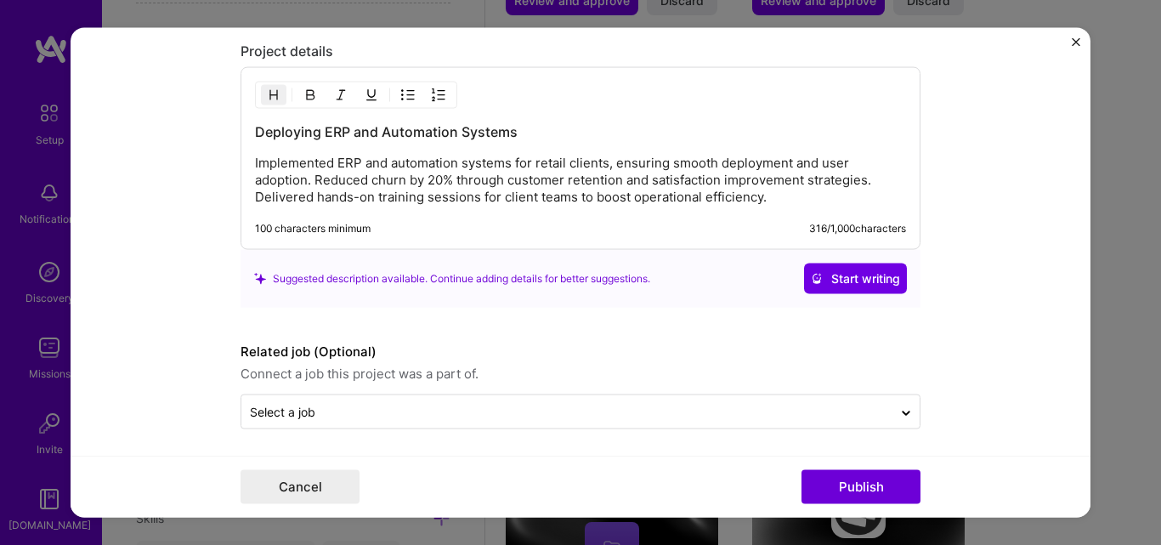
scroll to position [1417, 0]
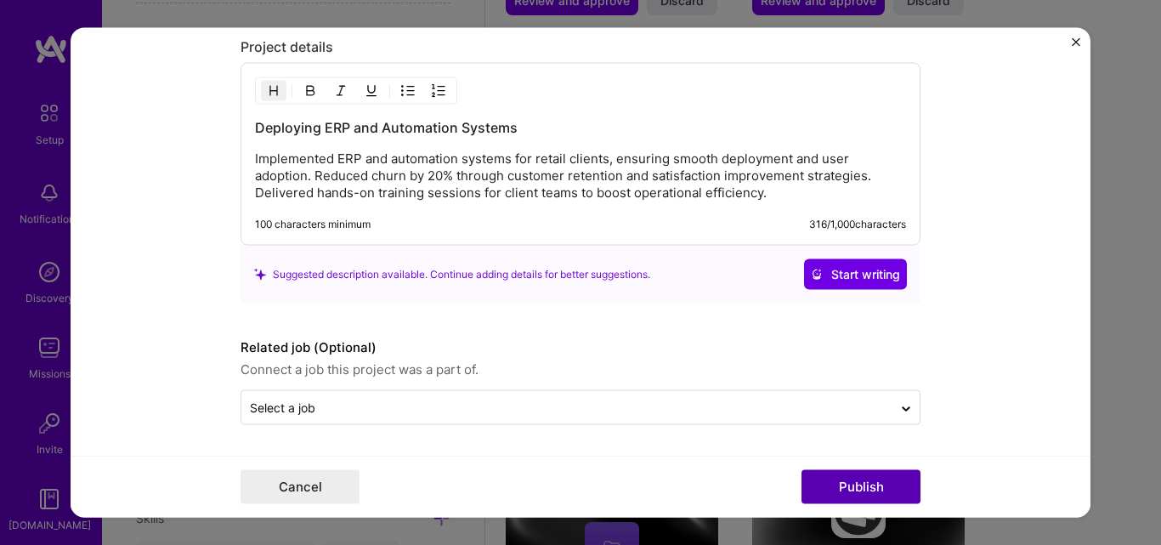
click at [902, 488] on button "Publish" at bounding box center [861, 487] width 119 height 34
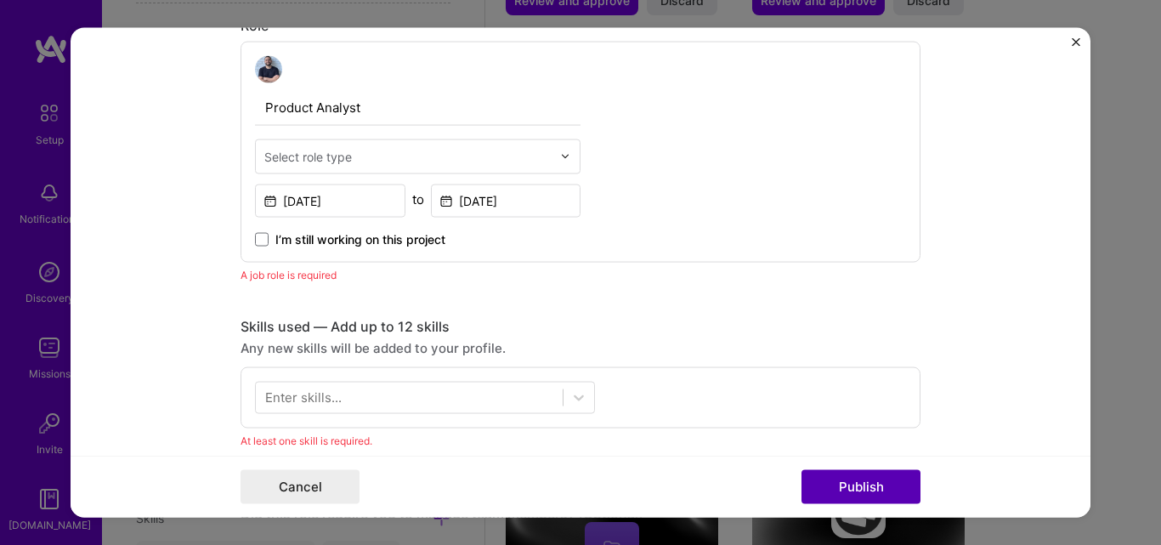
scroll to position [570, 0]
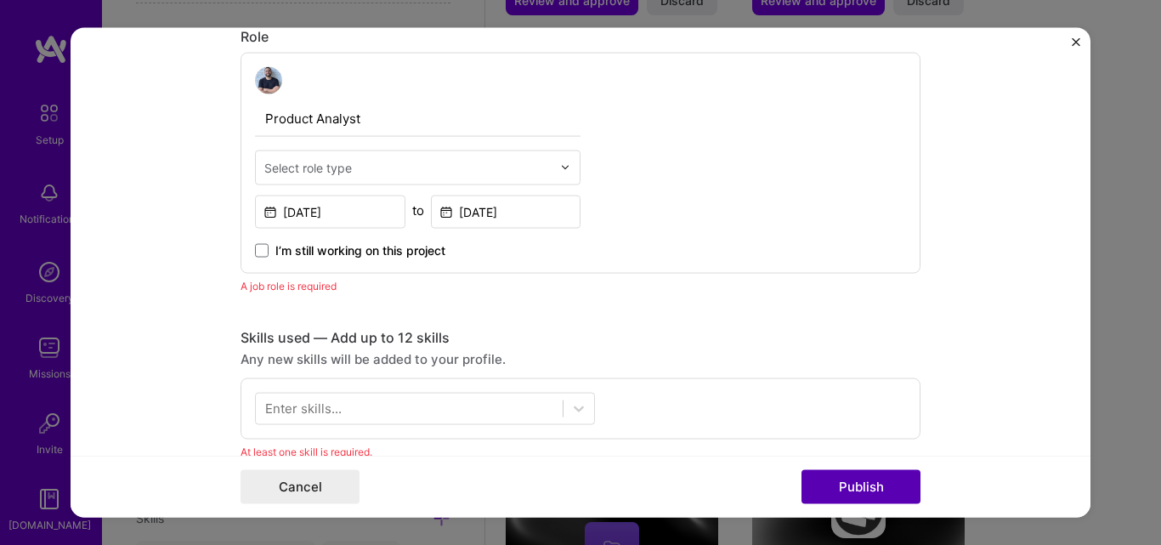
click at [902, 488] on button "Publish" at bounding box center [861, 487] width 119 height 34
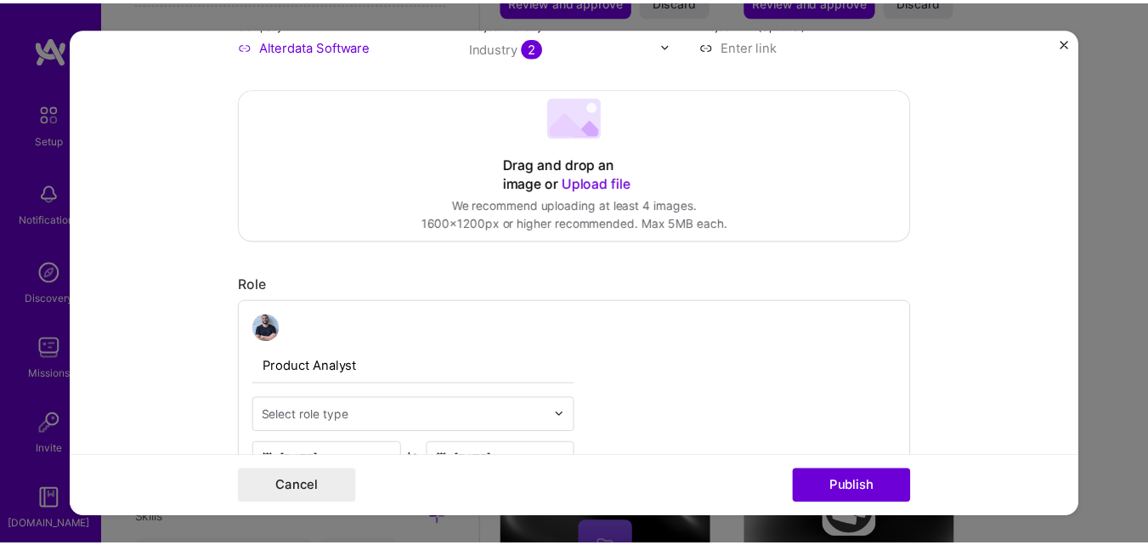
scroll to position [0, 0]
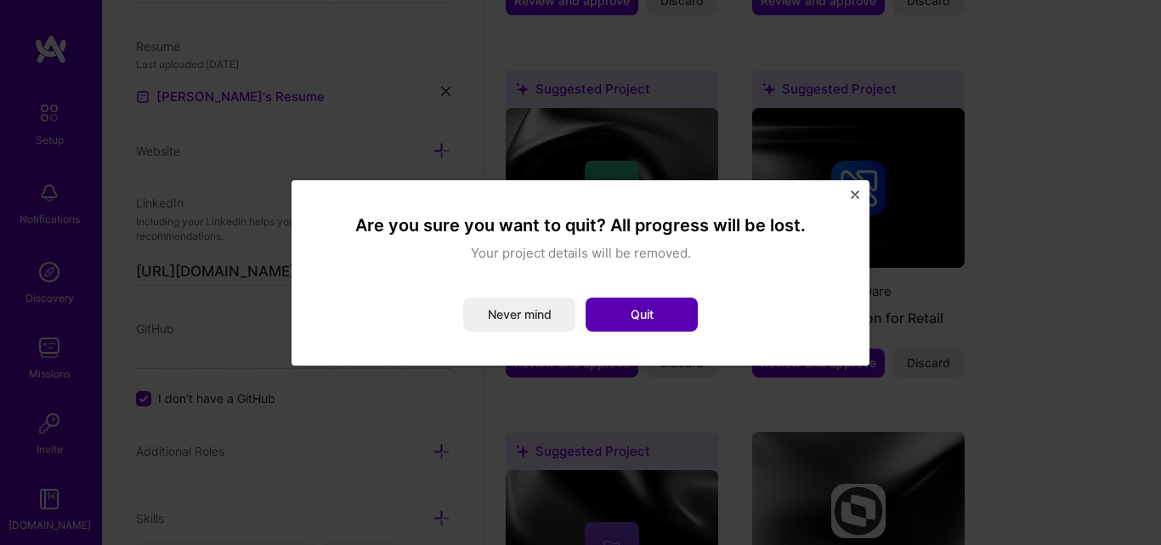
click at [648, 303] on button "Quit" at bounding box center [642, 315] width 112 height 34
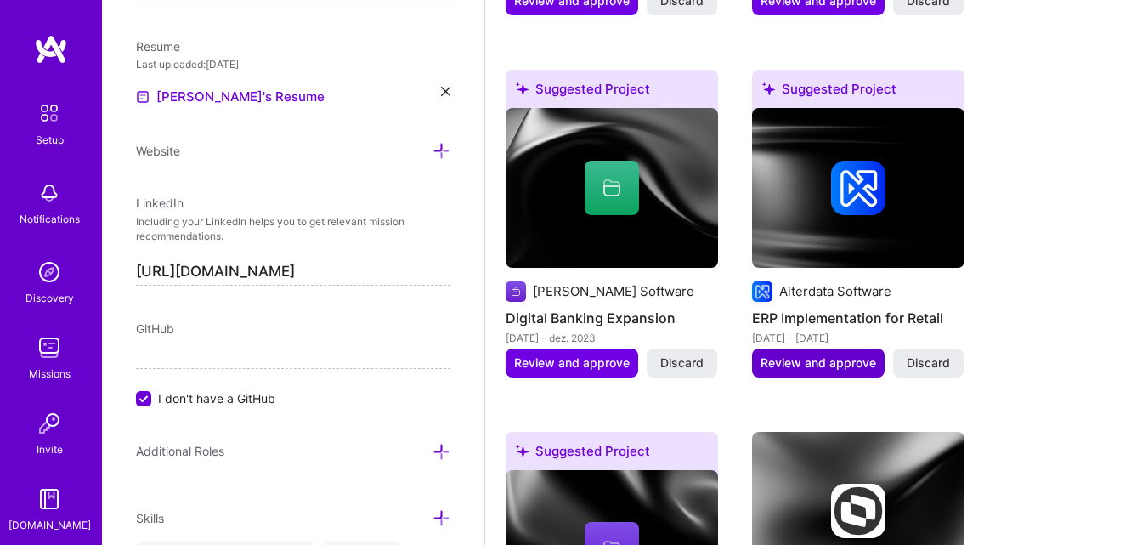
drag, startPoint x: 721, startPoint y: 324, endPoint x: 852, endPoint y: 370, distance: 138.7
click at [799, 353] on div "Suggested Project Agility.IO Business Strategy Alignment mai. 2025 - set. 2025 …" at bounding box center [817, 234] width 622 height 1052
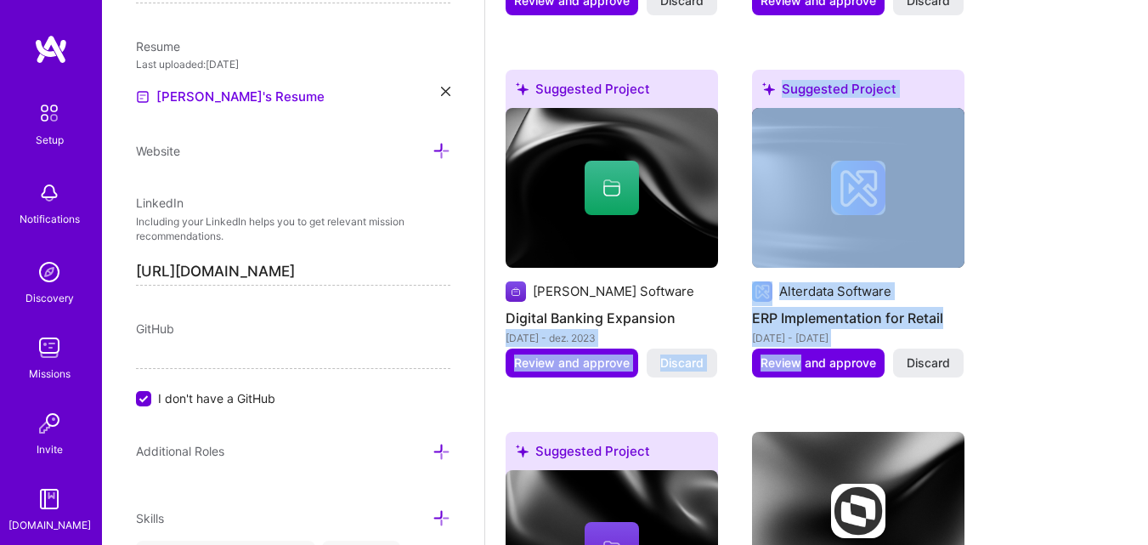
click at [1051, 282] on div "Suggested Project Agility.IO Business Strategy Alignment mai. 2025 - set. 2025 …" at bounding box center [817, 234] width 622 height 1052
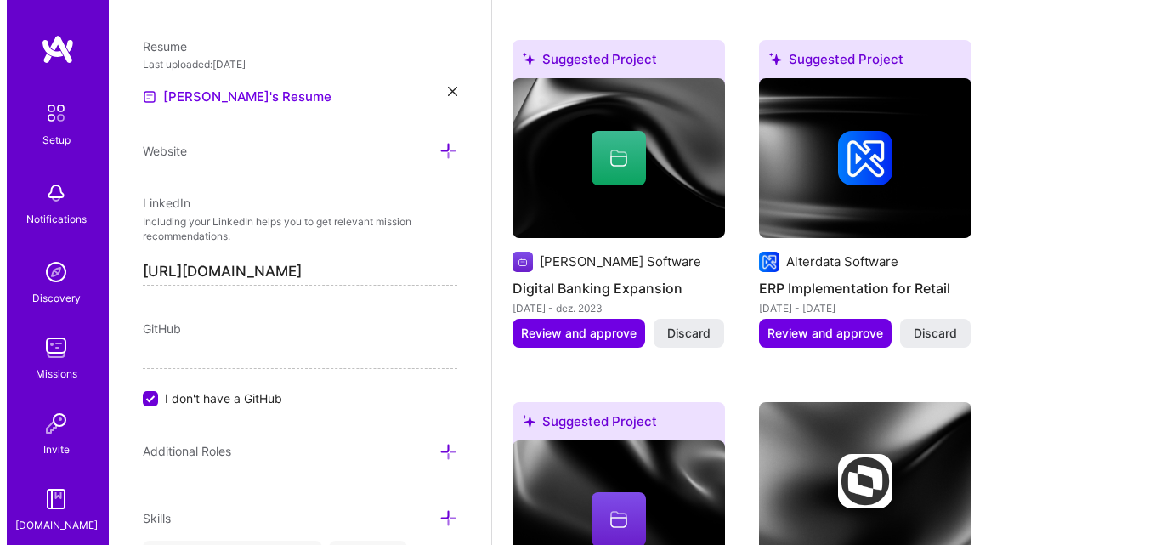
scroll to position [1899, 0]
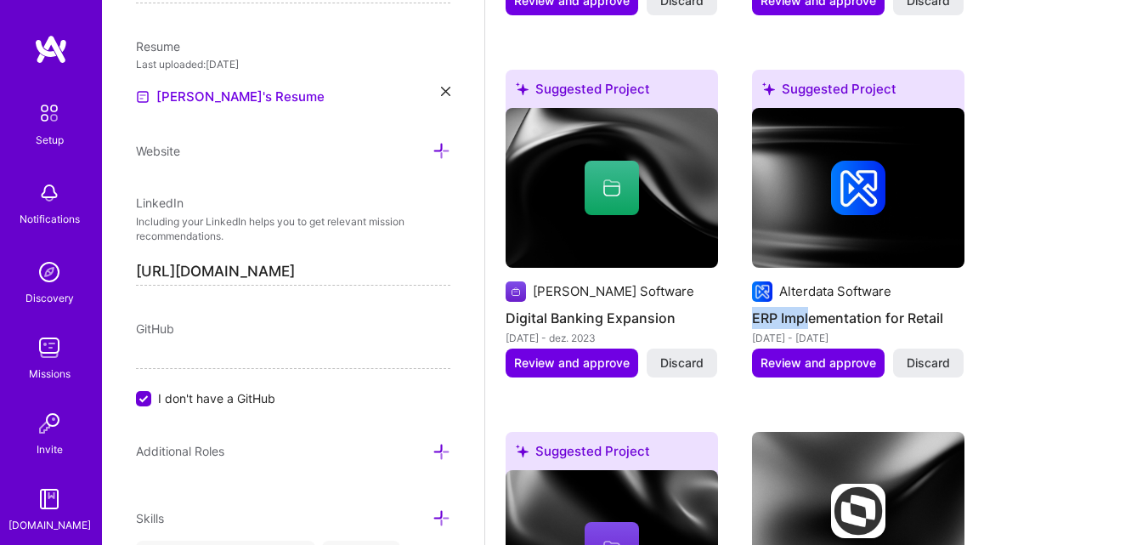
drag, startPoint x: 1051, startPoint y: 282, endPoint x: 783, endPoint y: 319, distance: 270.3
click at [783, 319] on div "Suggested Project Agility.IO Business Strategy Alignment mai. 2025 - set. 2025 …" at bounding box center [817, 234] width 622 height 1052
click at [601, 359] on span "Review and approve" at bounding box center [572, 362] width 116 height 17
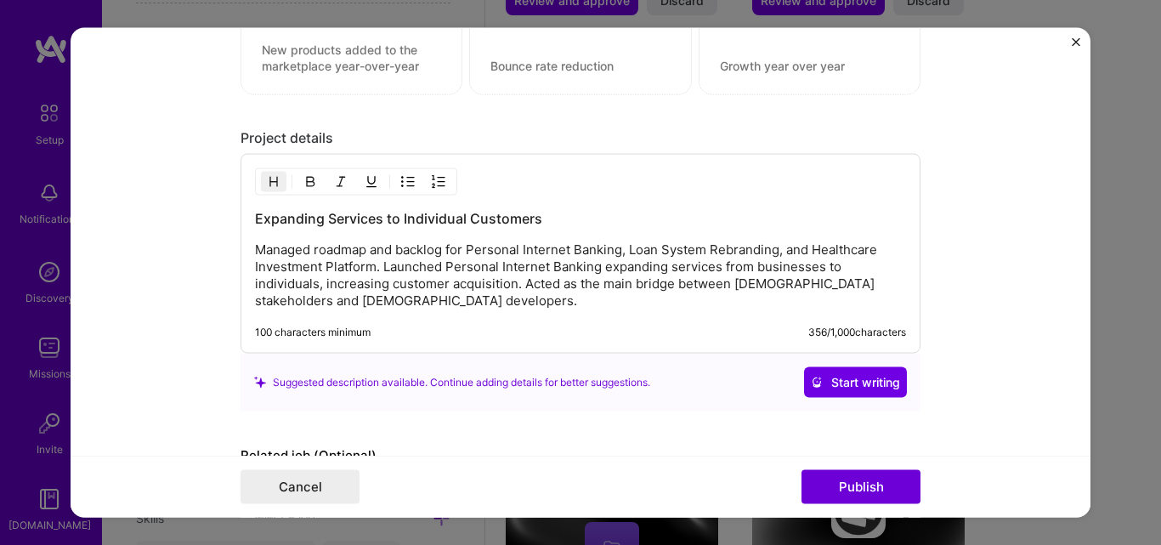
scroll to position [1354, 0]
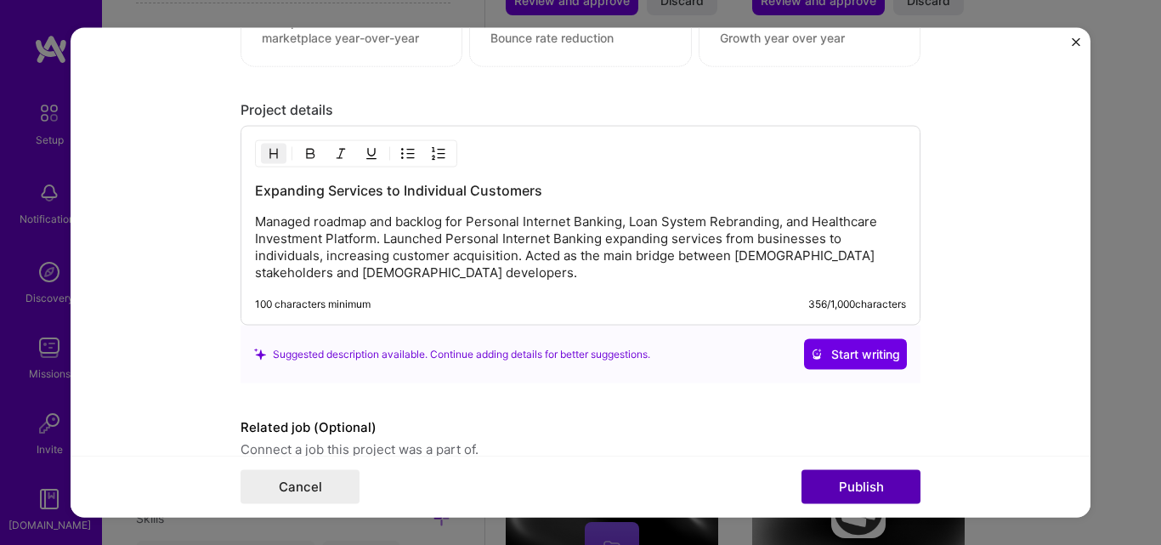
click at [853, 491] on button "Publish" at bounding box center [861, 487] width 119 height 34
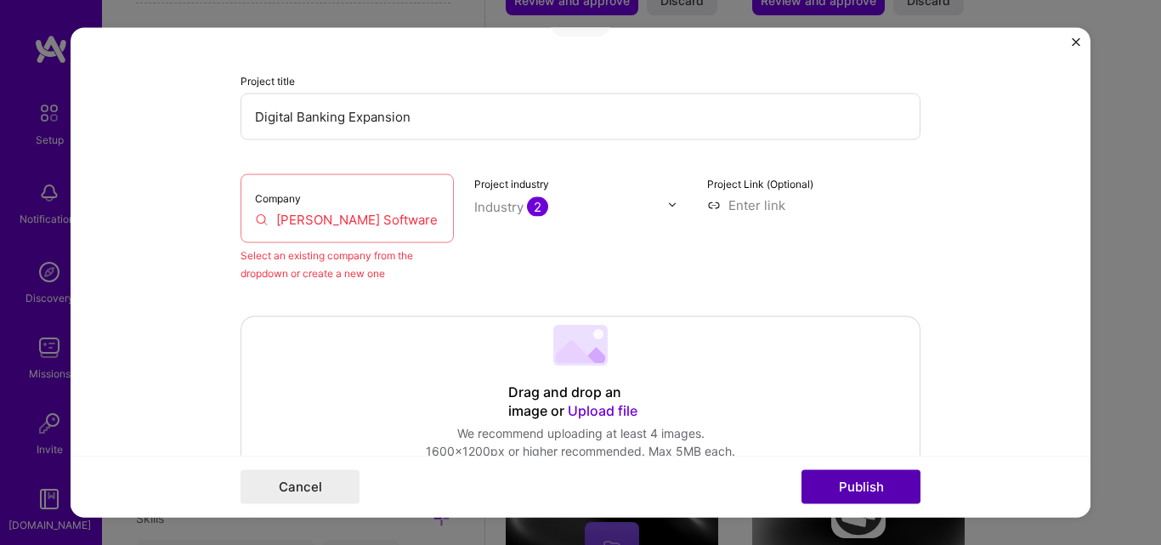
scroll to position [111, 0]
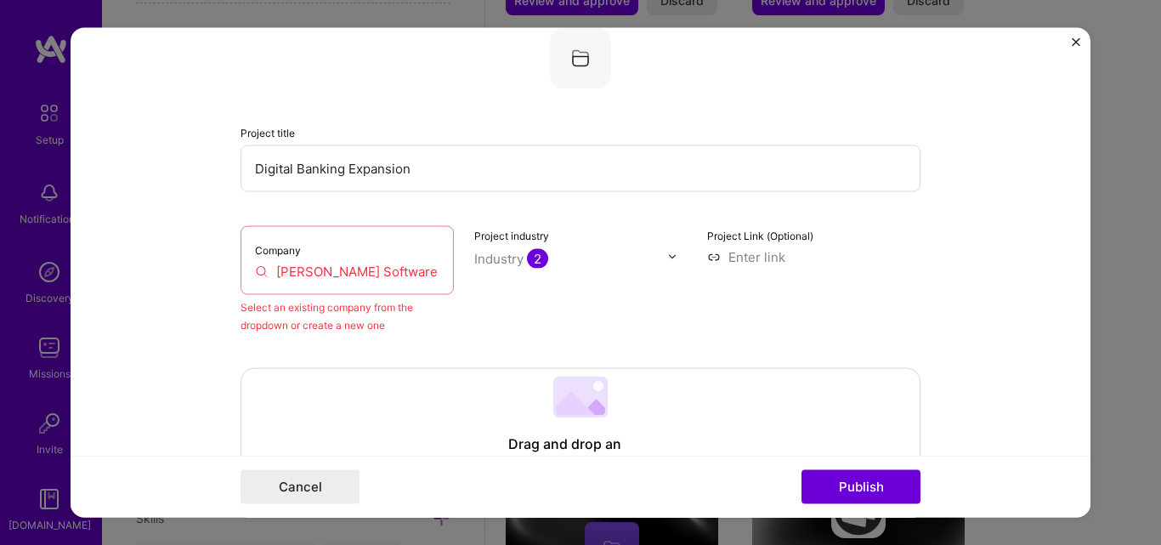
click at [417, 278] on input "Luby Software" at bounding box center [347, 271] width 184 height 18
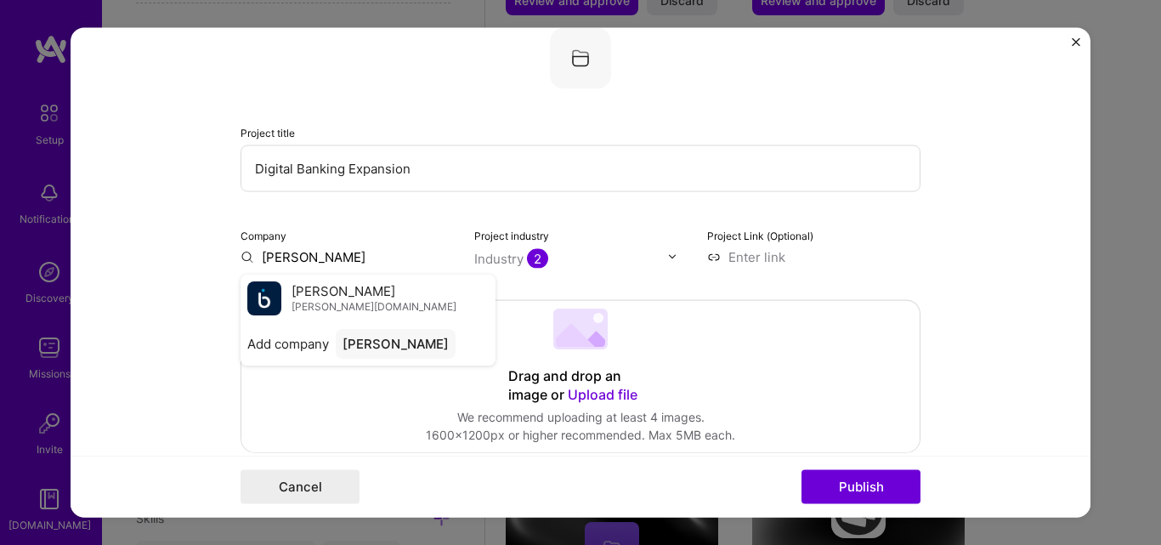
type input "Luby"
click at [417, 278] on div "Luby luby.com.br" at bounding box center [368, 298] width 255 height 48
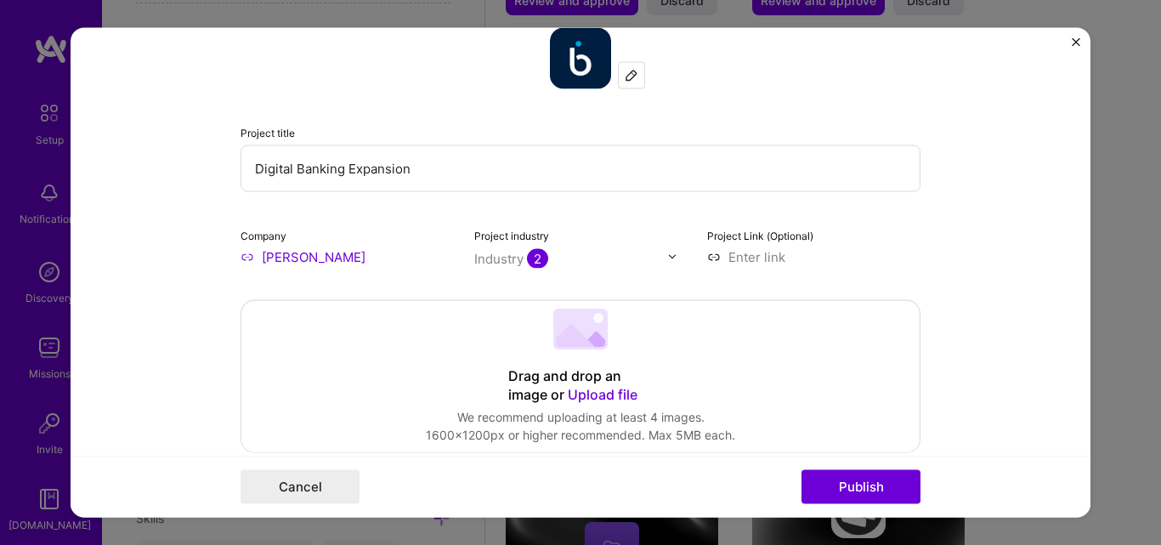
scroll to position [1477, 0]
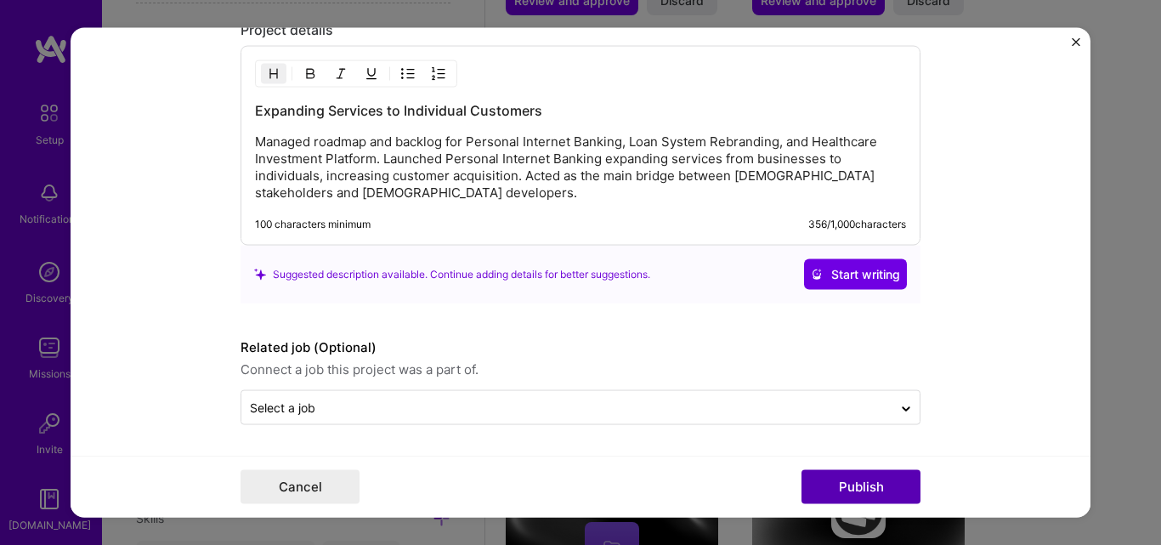
click at [853, 480] on button "Publish" at bounding box center [861, 487] width 119 height 34
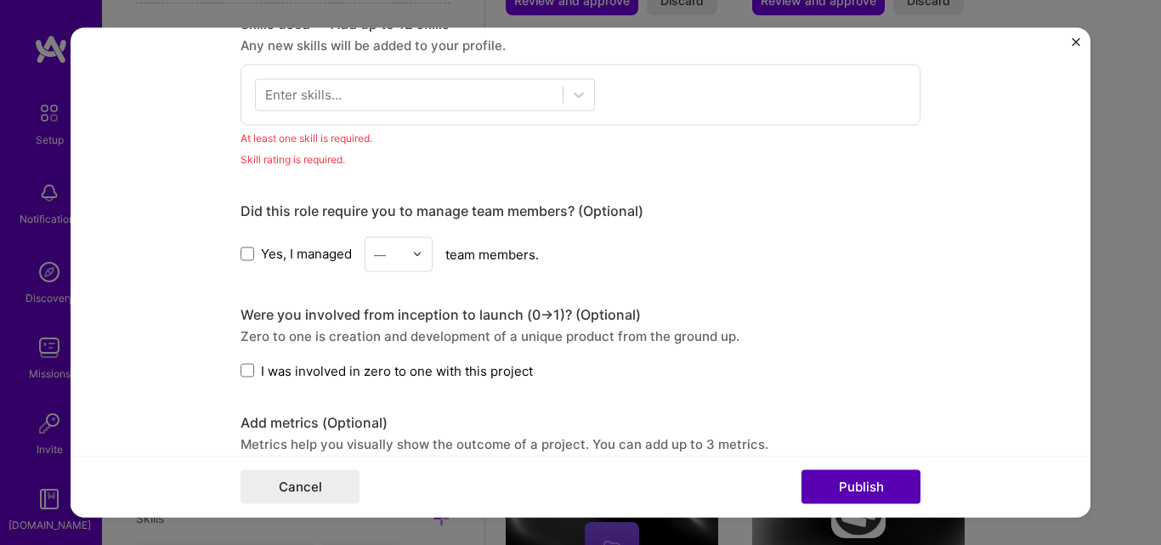
scroll to position [850, 0]
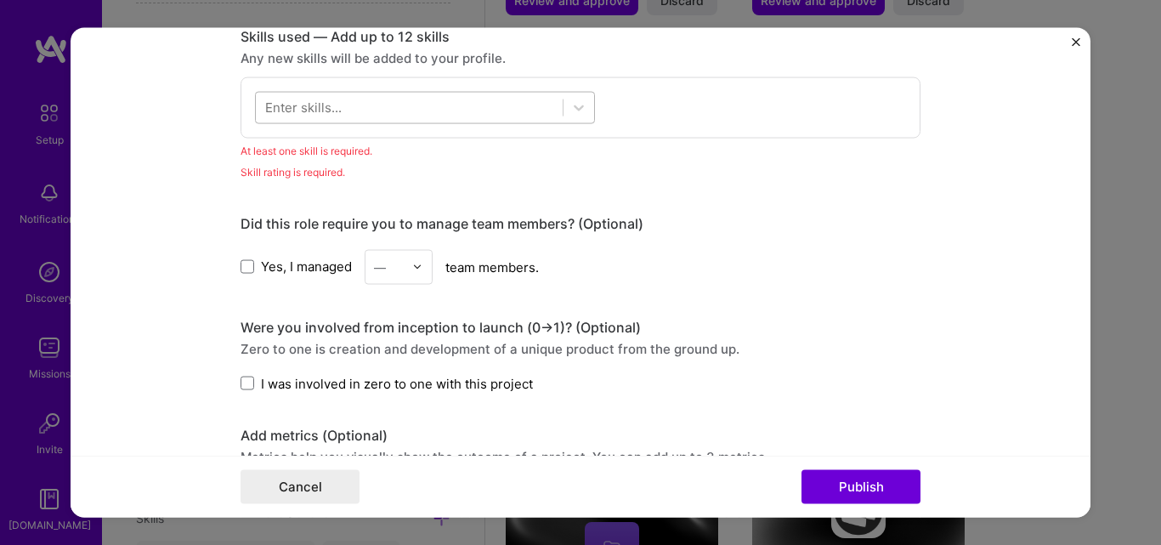
click at [436, 117] on div at bounding box center [409, 108] width 307 height 28
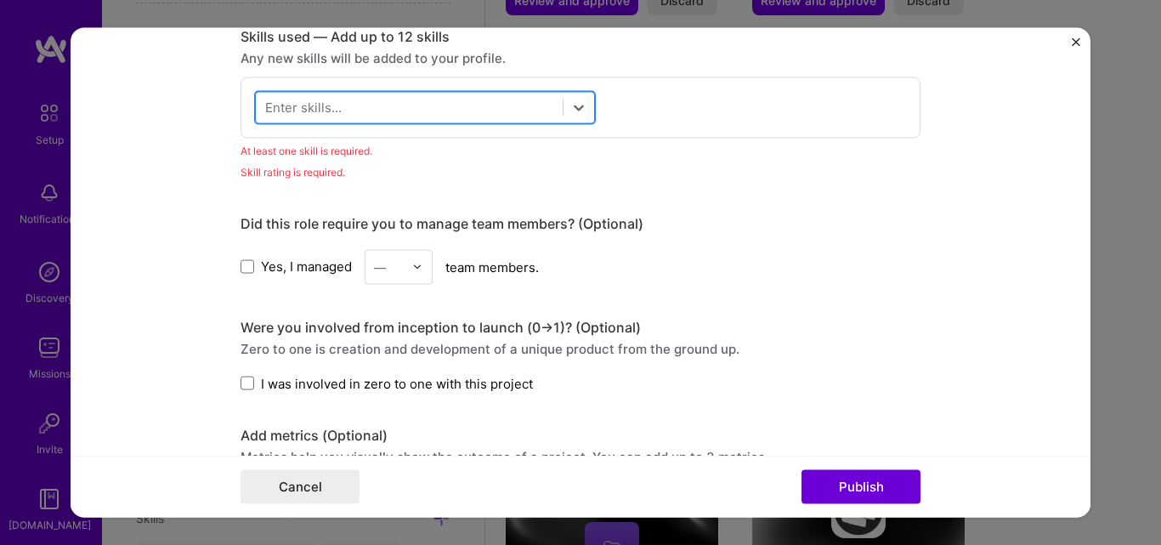
click at [436, 117] on div at bounding box center [409, 108] width 307 height 28
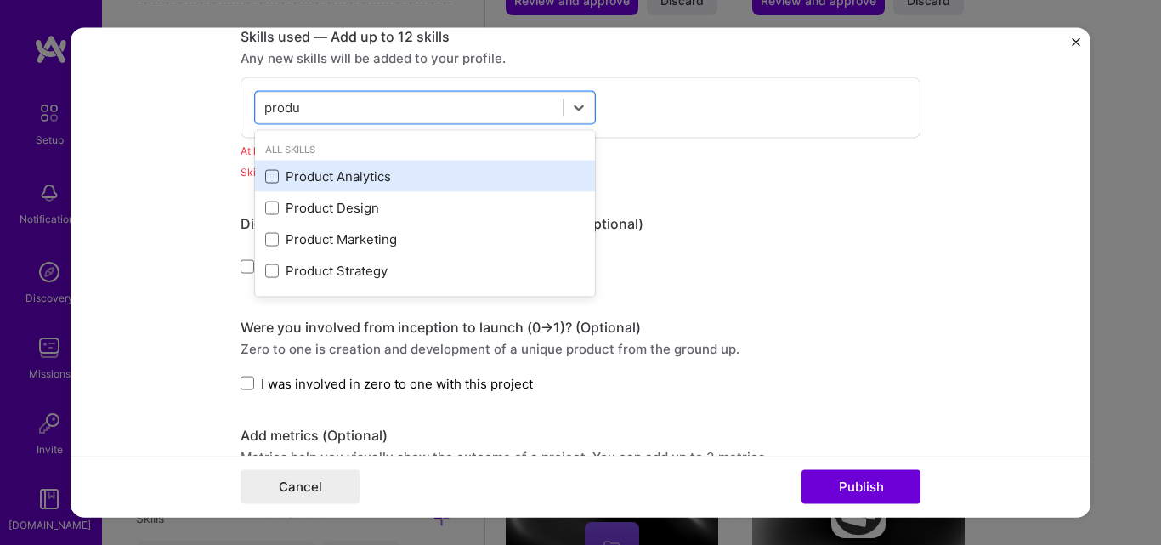
click at [269, 181] on span at bounding box center [272, 176] width 14 height 14
click at [0, 0] on input "checkbox" at bounding box center [0, 0] width 0 height 0
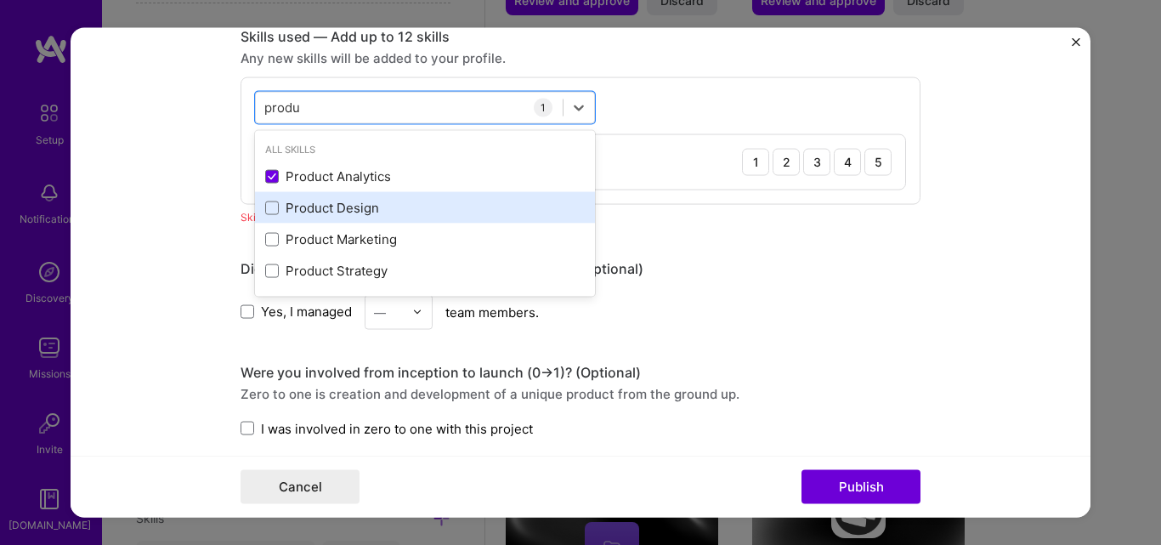
click at [269, 199] on div "Product Design" at bounding box center [425, 208] width 320 height 18
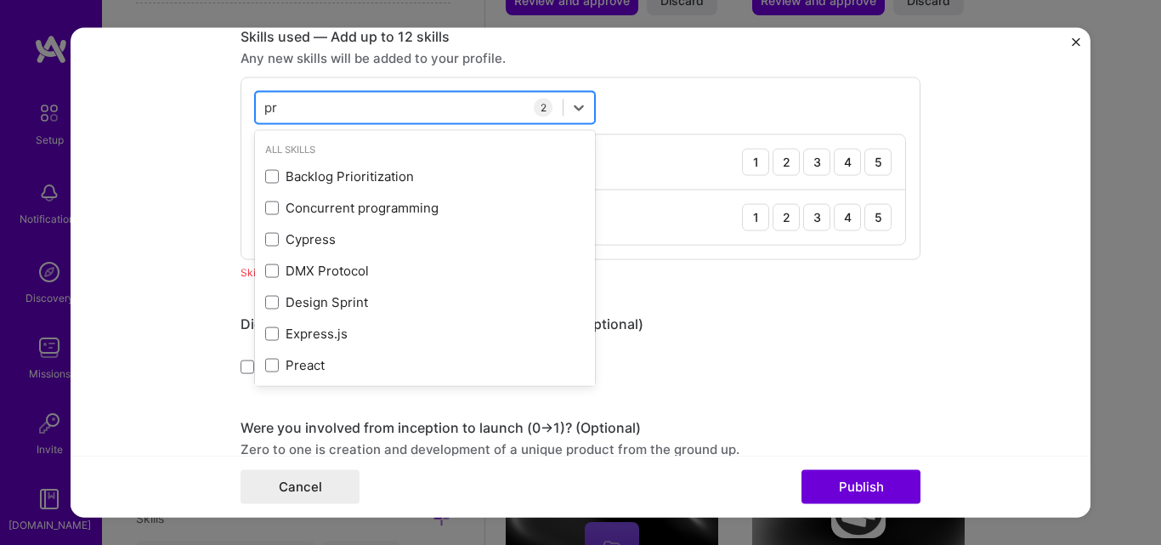
type input "p"
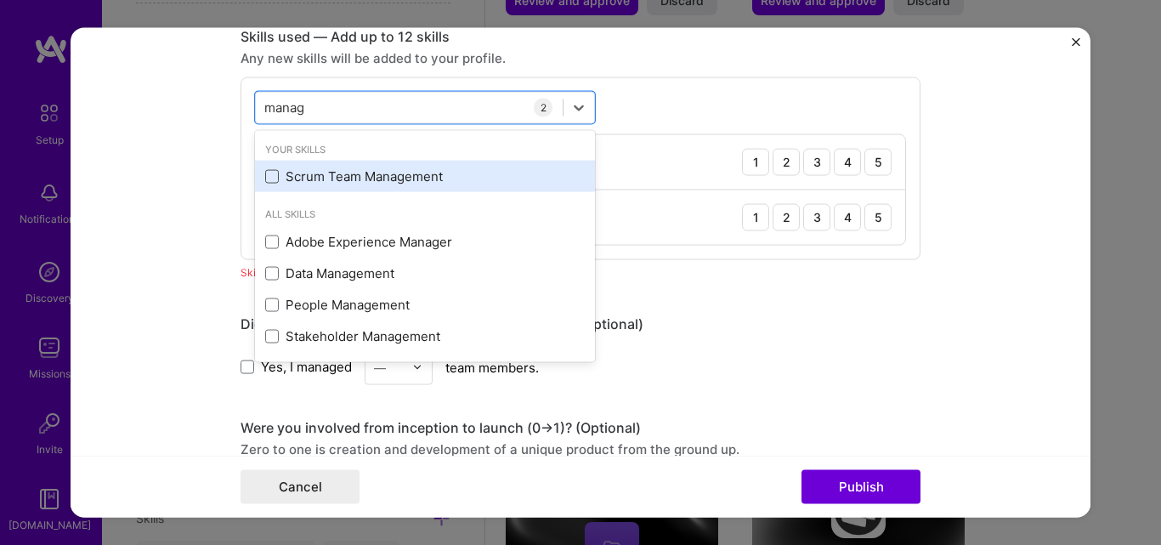
click at [265, 179] on span at bounding box center [272, 176] width 14 height 14
click at [0, 0] on input "checkbox" at bounding box center [0, 0] width 0 height 0
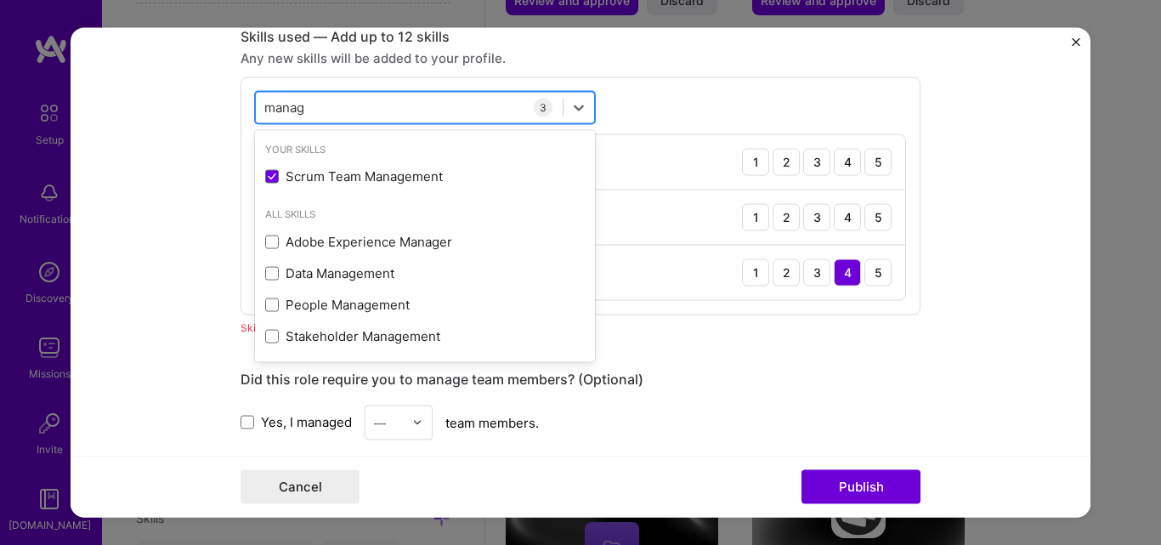
click at [337, 101] on div "manag manag" at bounding box center [409, 108] width 307 height 28
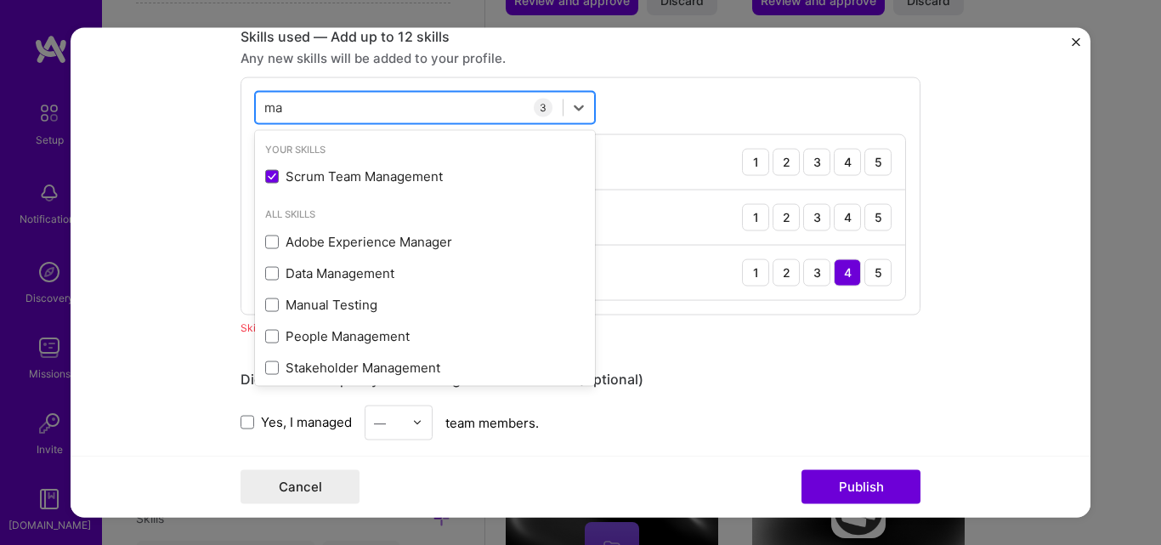
type input "m"
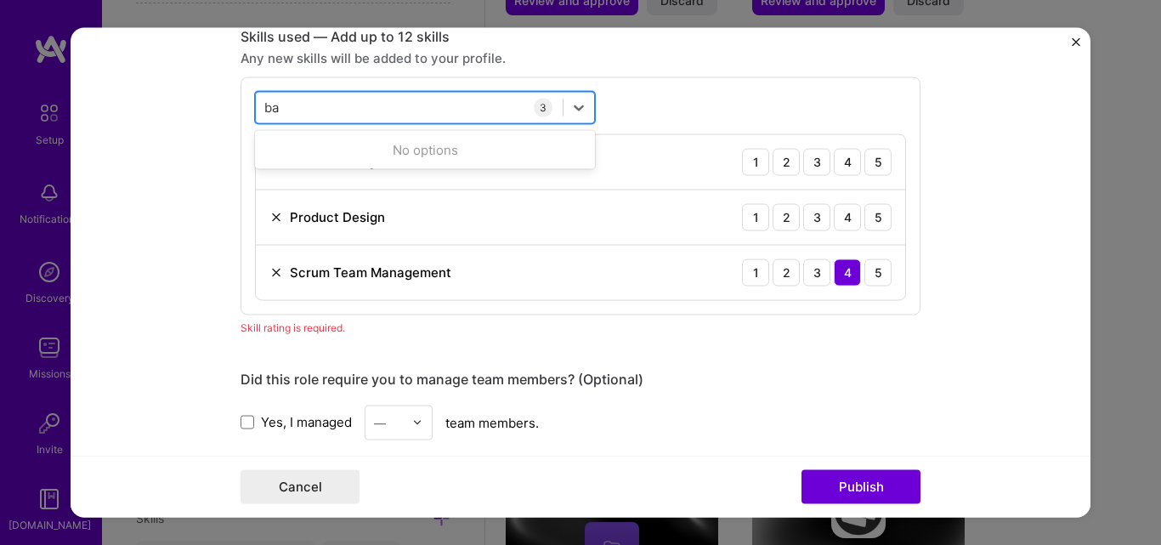
type input "b"
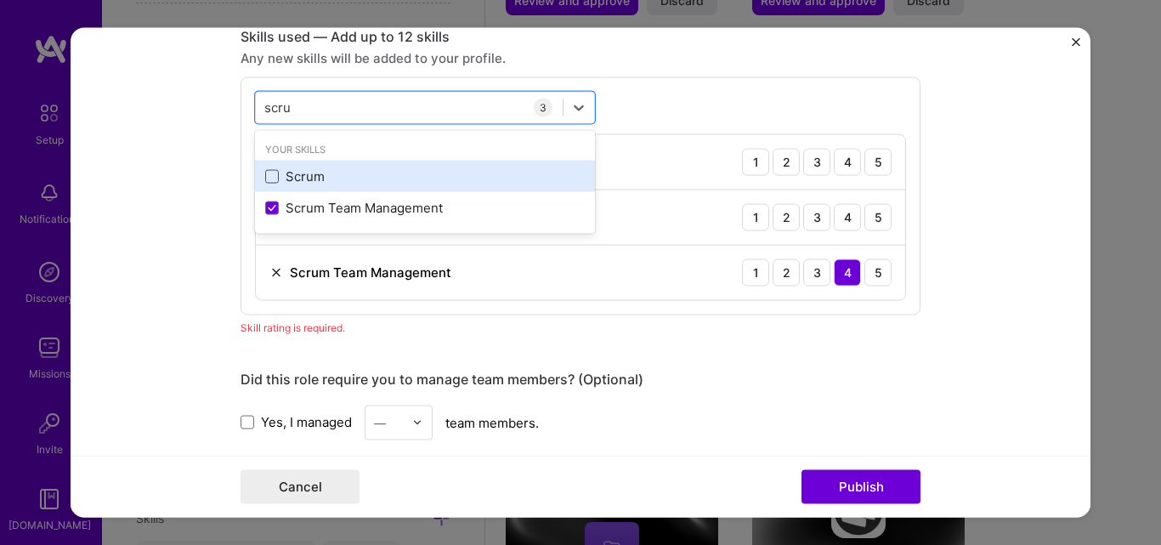
click at [269, 174] on span at bounding box center [272, 176] width 14 height 14
click at [0, 0] on input "checkbox" at bounding box center [0, 0] width 0 height 0
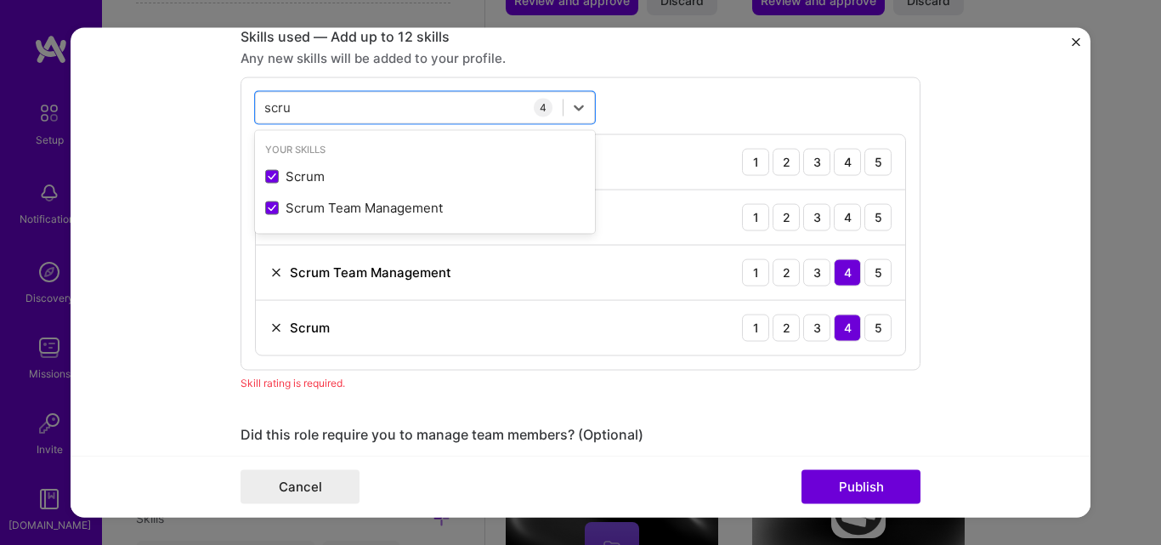
type input "scru"
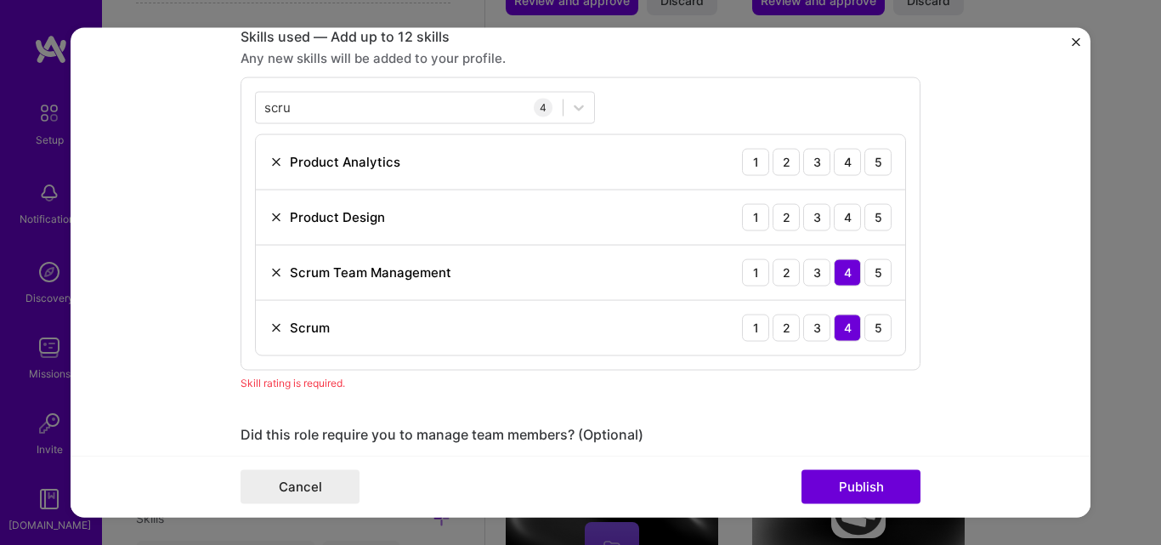
click at [975, 276] on form "Editing suggested project This project is suggested based on your LinkedIn, res…" at bounding box center [581, 272] width 1020 height 491
click at [834, 158] on div "4" at bounding box center [847, 161] width 27 height 27
click at [836, 220] on div "4" at bounding box center [847, 216] width 27 height 27
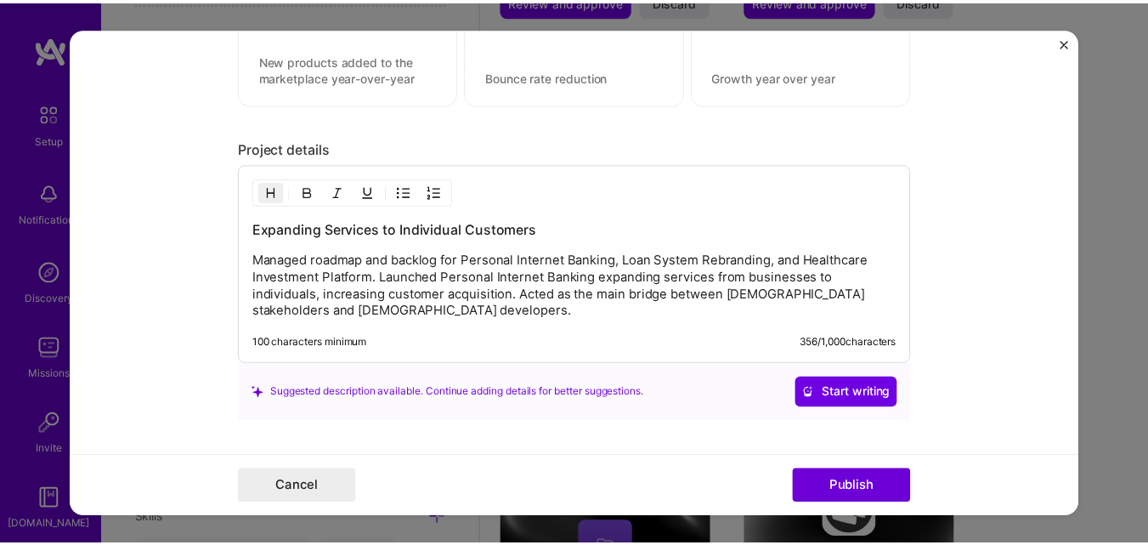
scroll to position [1666, 0]
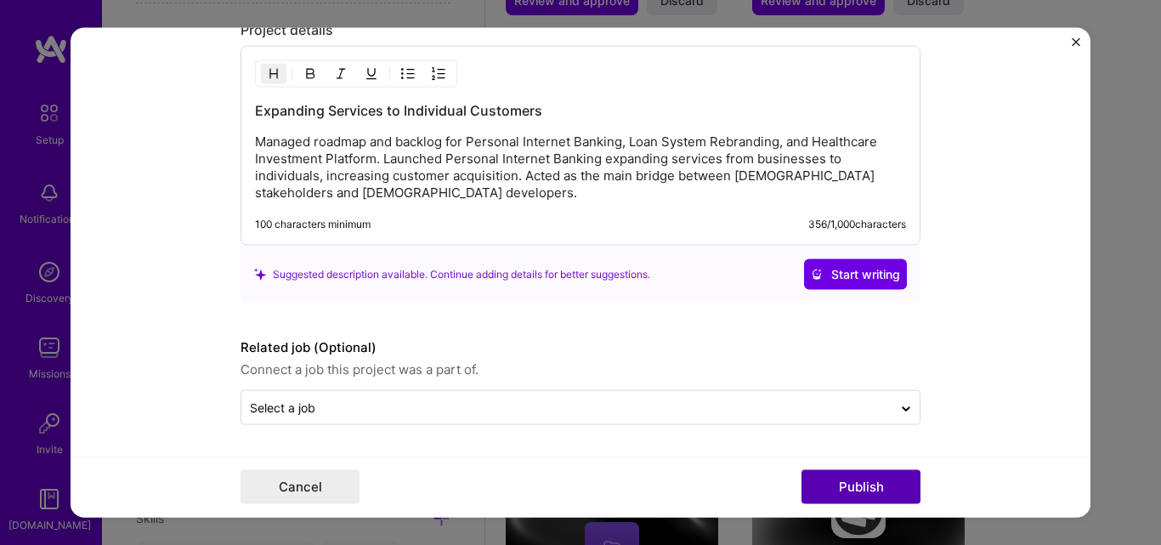
click at [872, 495] on button "Publish" at bounding box center [861, 487] width 119 height 34
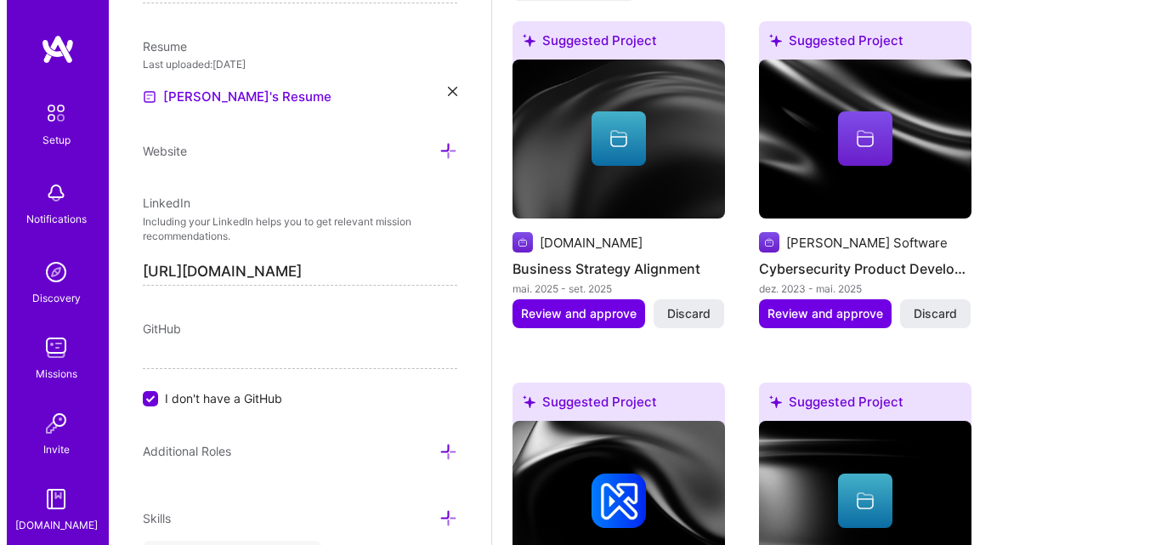
scroll to position [1535, 0]
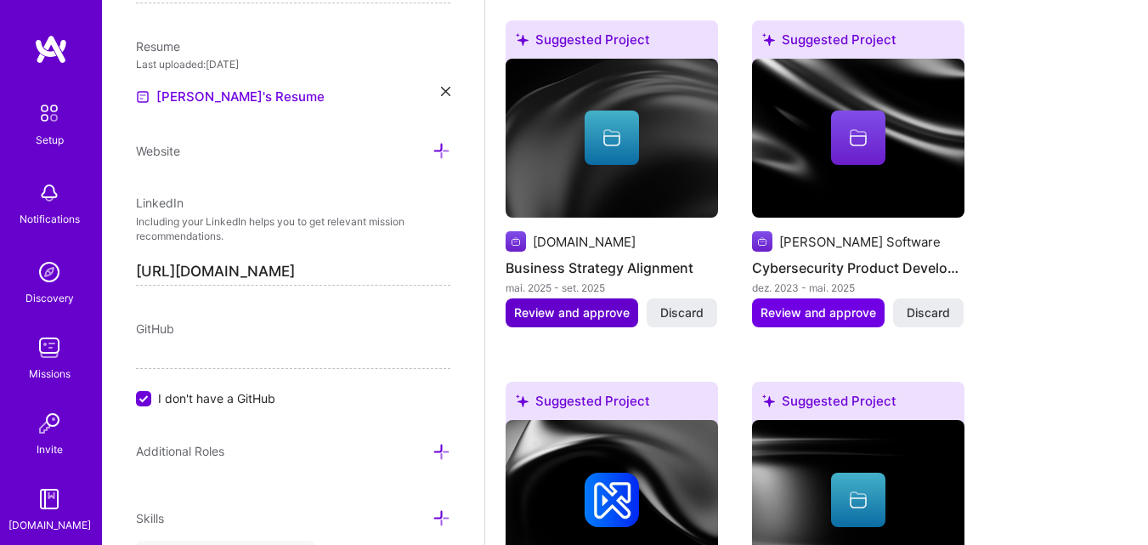
click at [591, 315] on span "Review and approve" at bounding box center [572, 312] width 116 height 17
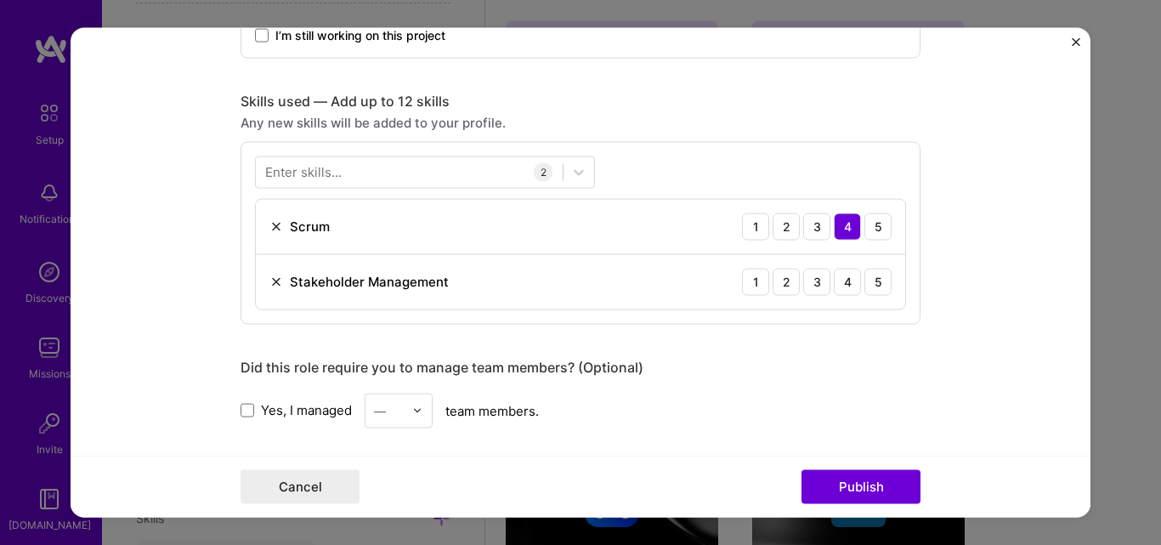
scroll to position [793, 0]
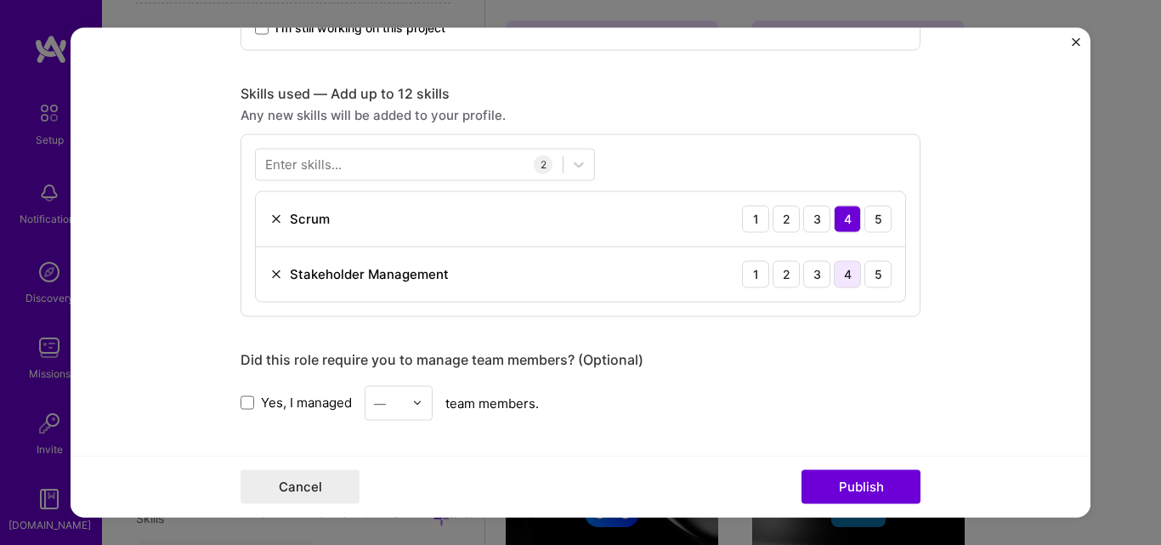
click at [834, 274] on div "4" at bounding box center [847, 273] width 27 height 27
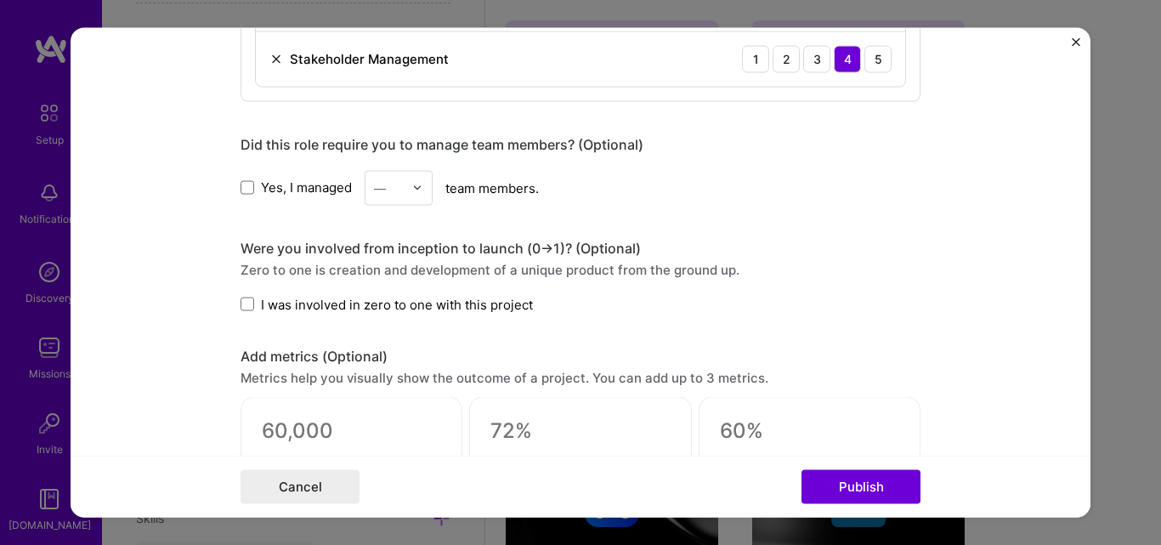
scroll to position [1037, 0]
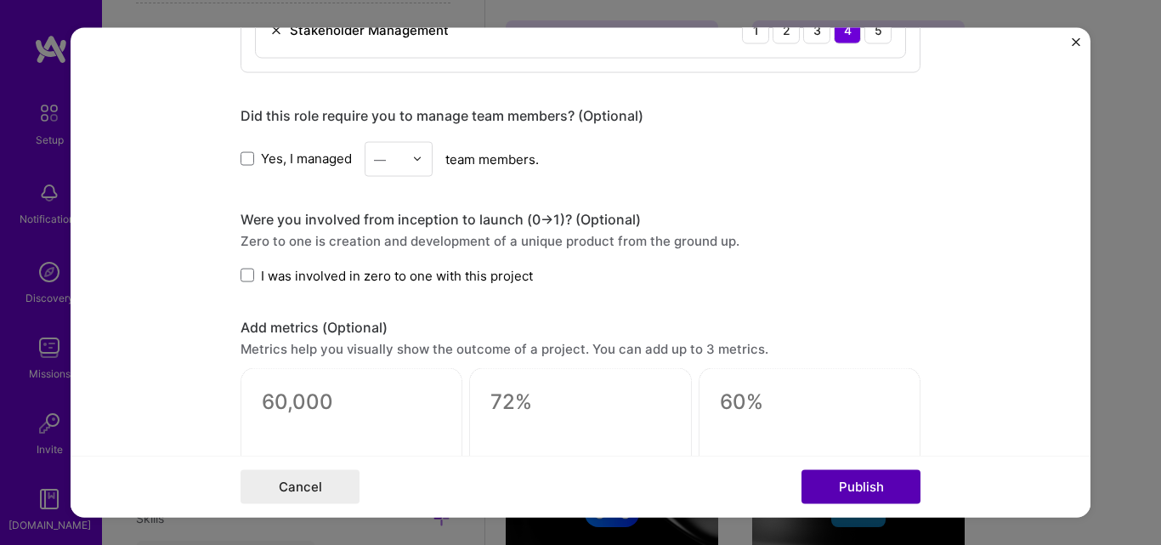
drag, startPoint x: 859, startPoint y: 457, endPoint x: 852, endPoint y: 491, distance: 34.0
click at [852, 491] on button "Publish" at bounding box center [861, 487] width 119 height 34
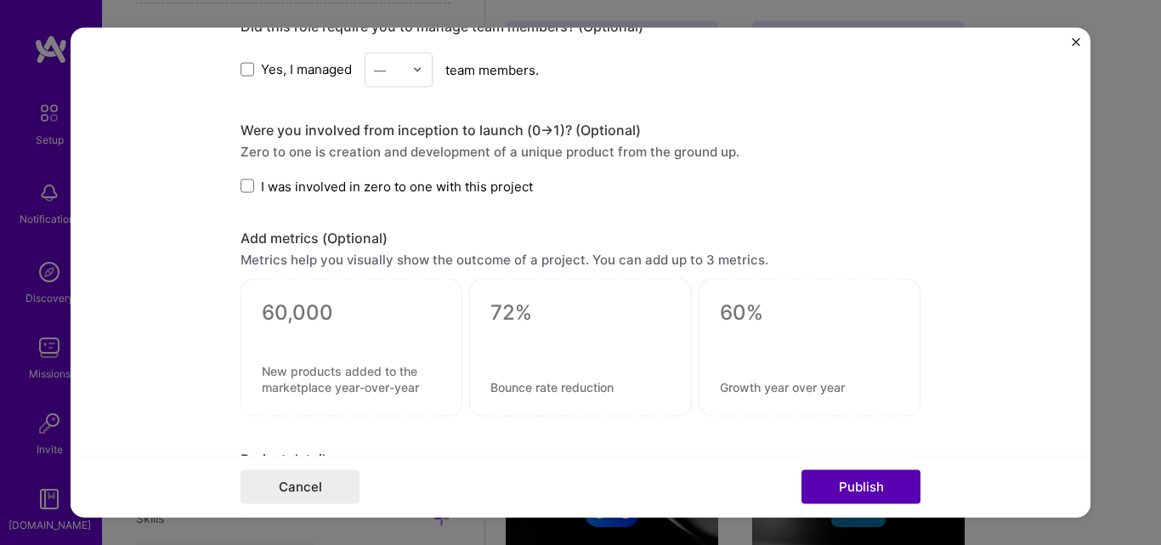
click at [852, 491] on button "Publish" at bounding box center [861, 487] width 119 height 34
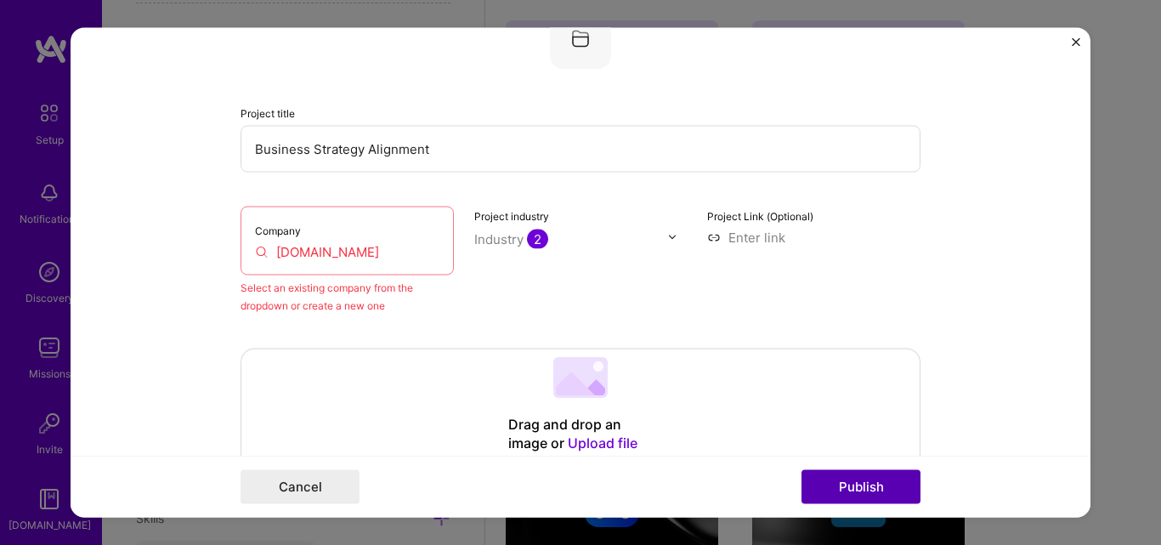
scroll to position [111, 0]
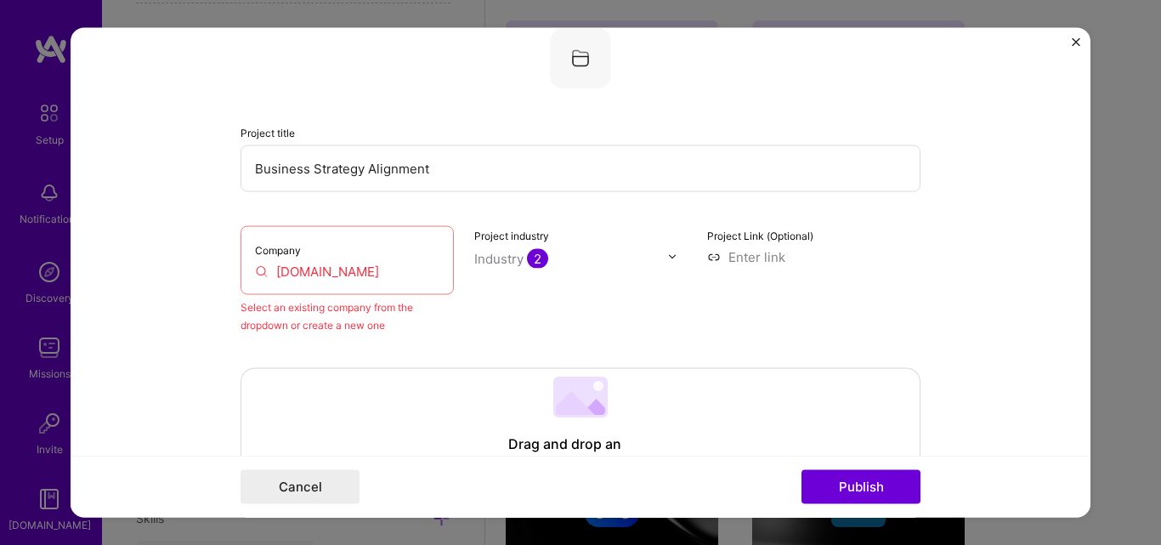
click at [377, 274] on input "Agility.IO" at bounding box center [347, 271] width 184 height 18
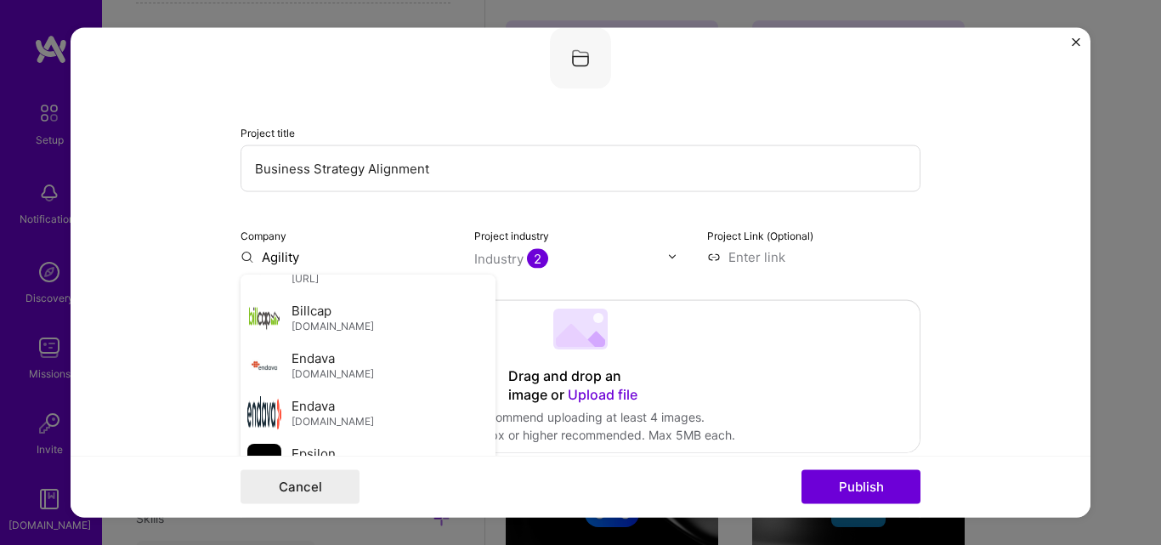
scroll to position [0, 0]
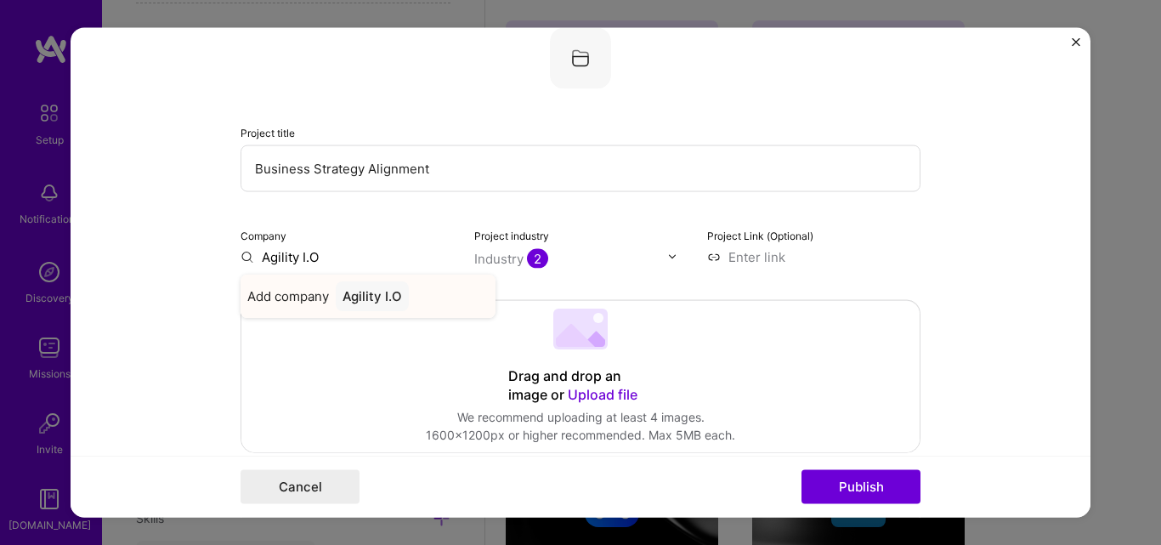
type input "Agility I.O"
click at [298, 293] on span "Add company" at bounding box center [288, 295] width 82 height 18
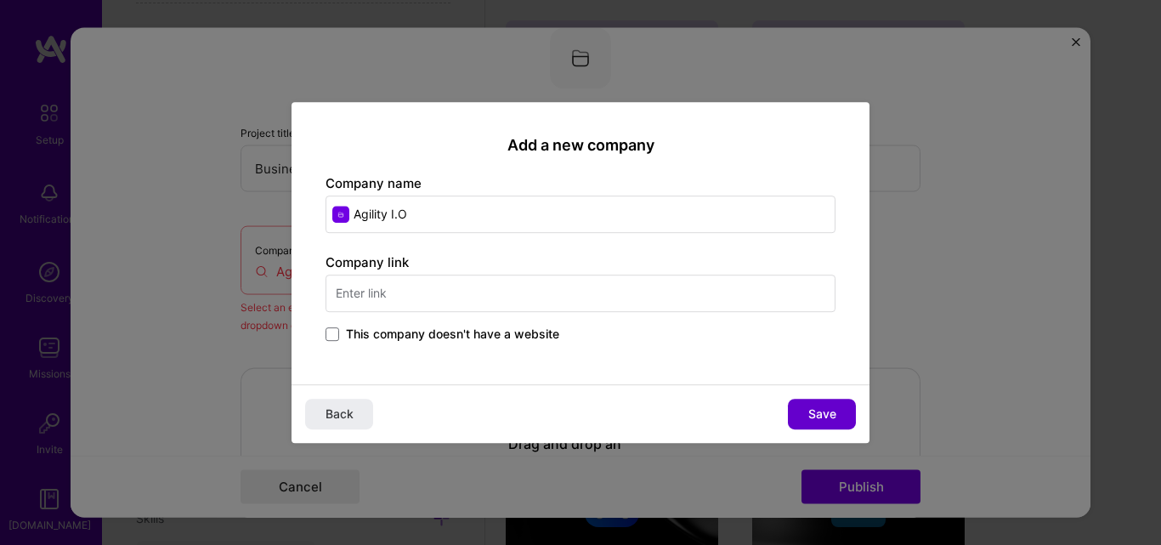
click at [822, 417] on span "Save" at bounding box center [822, 413] width 28 height 17
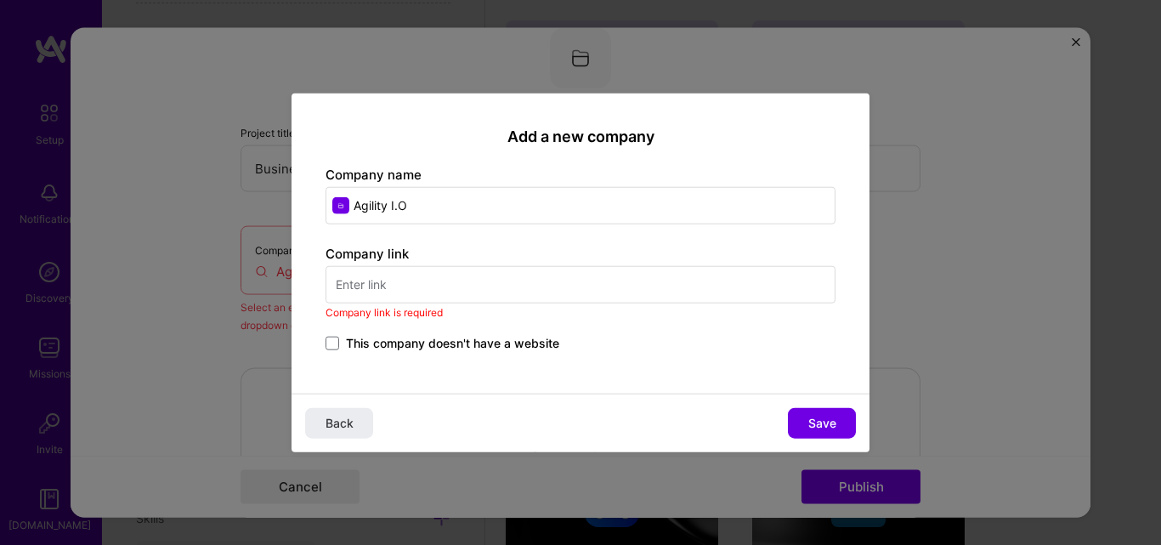
click at [553, 281] on input "text" at bounding box center [581, 284] width 510 height 37
paste input "https://www.agilityio.com/"
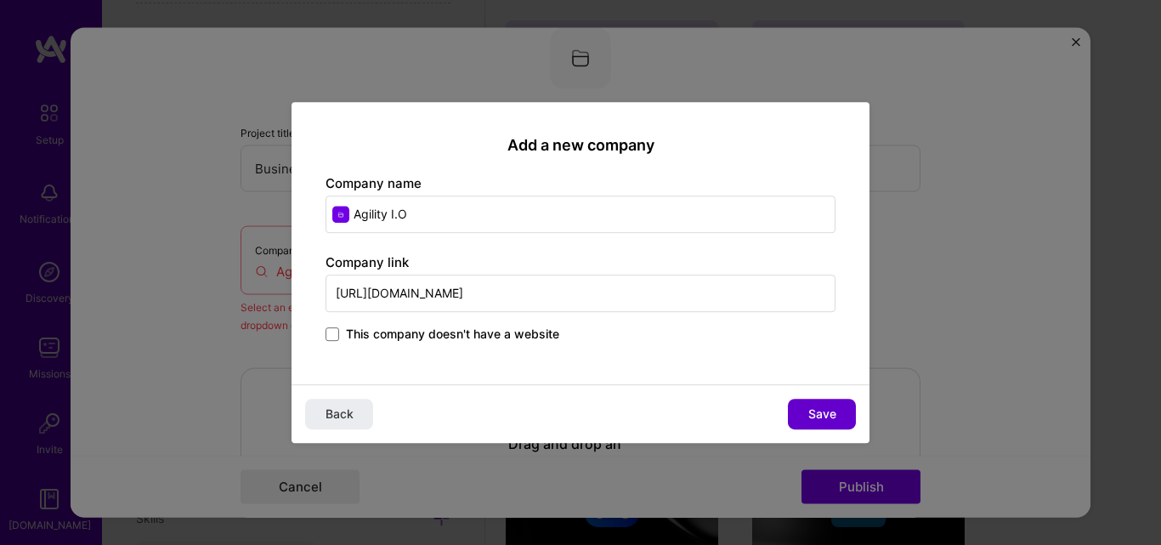
type input "https://www.agilityio.com/"
click at [826, 426] on button "Save" at bounding box center [822, 414] width 68 height 31
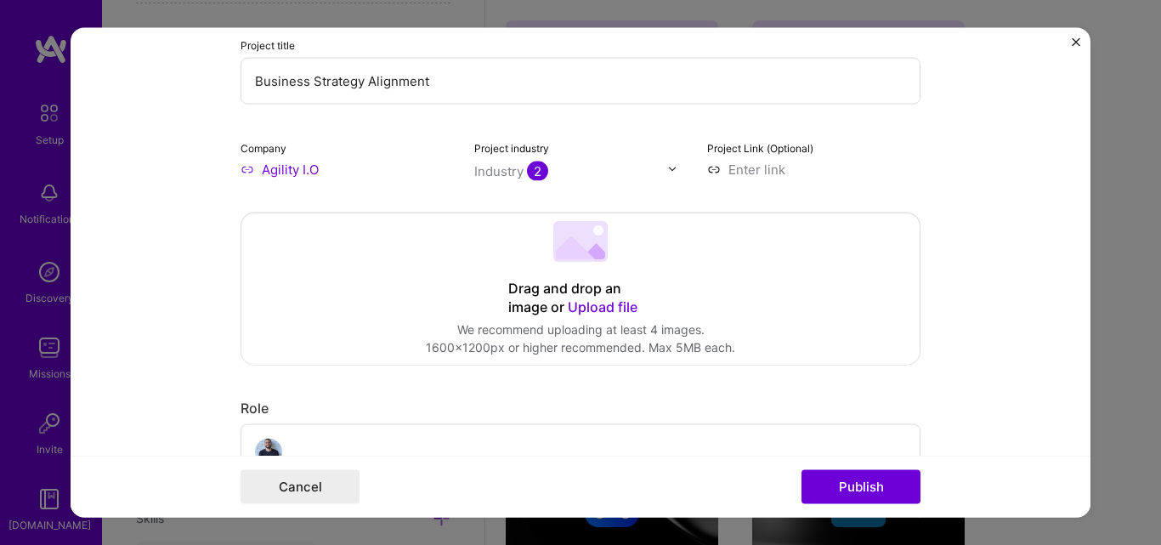
scroll to position [230, 0]
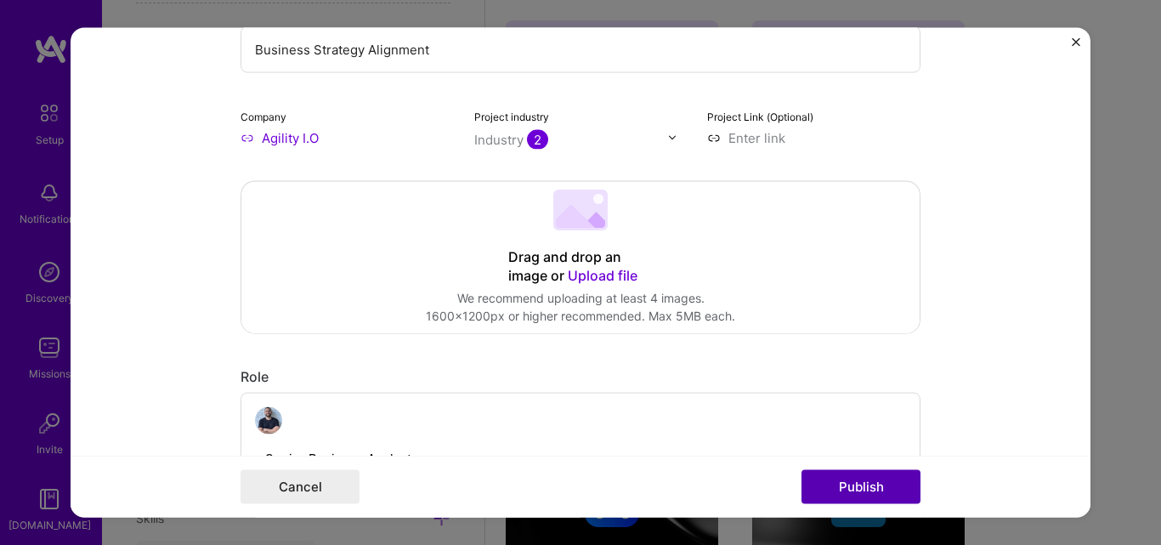
click at [877, 476] on button "Publish" at bounding box center [861, 487] width 119 height 34
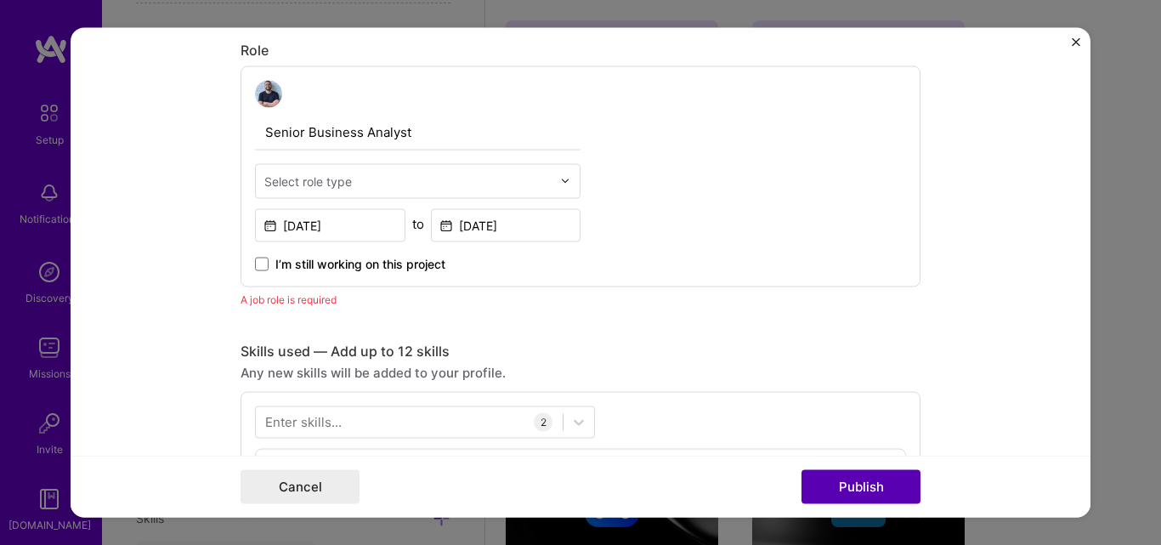
scroll to position [570, 0]
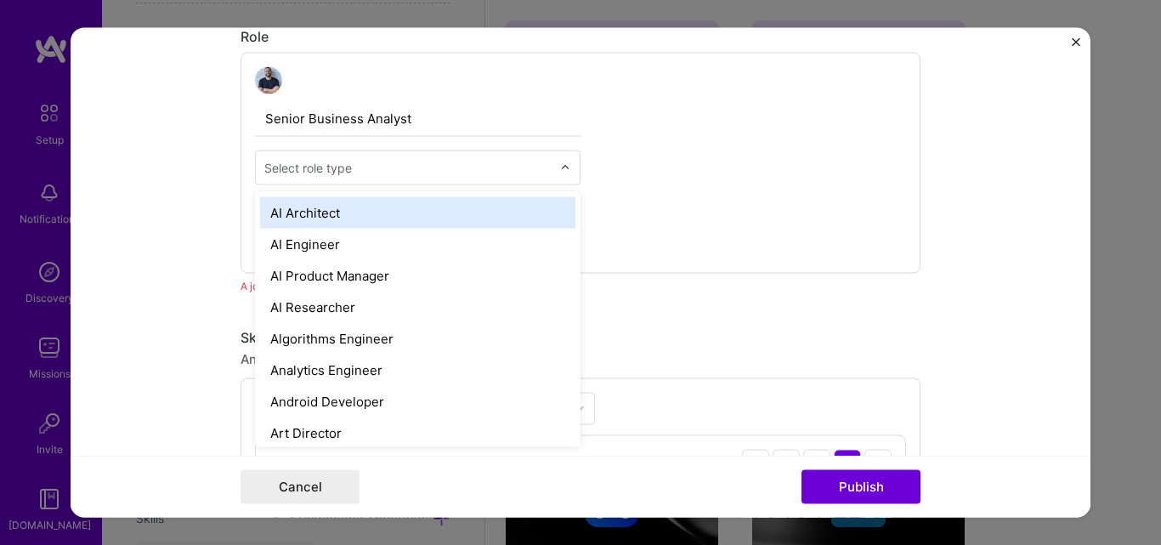
click at [415, 171] on input "text" at bounding box center [407, 167] width 287 height 18
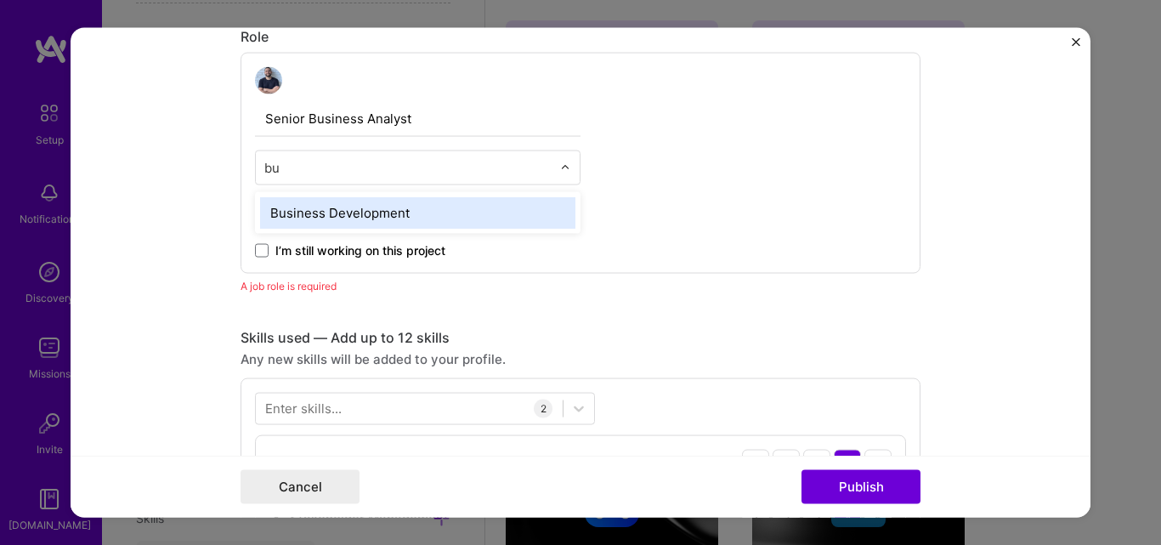
type input "b"
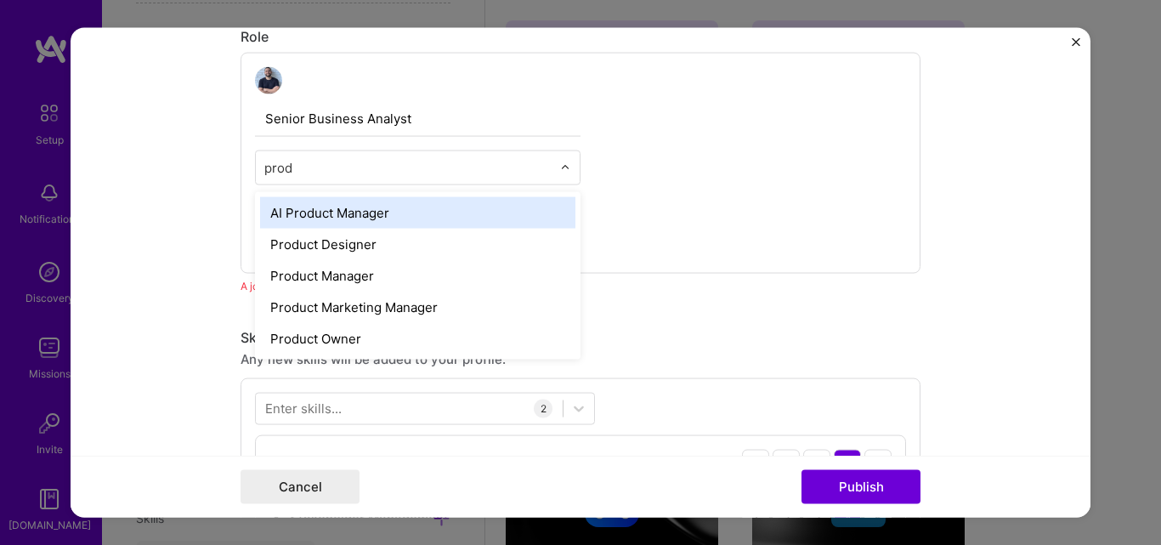
type input "produ"
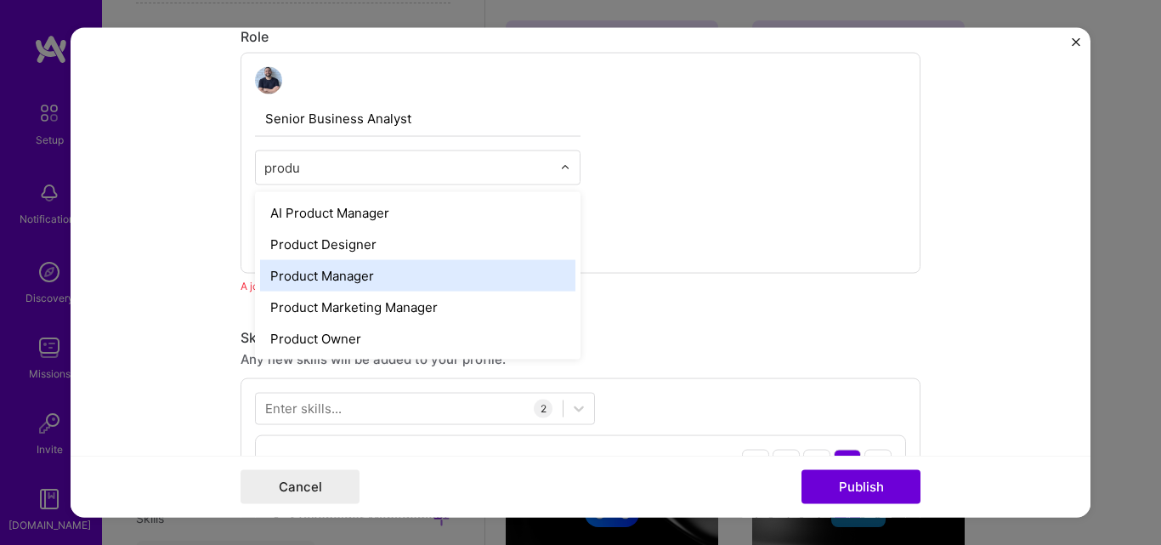
click at [375, 268] on div "Product Manager" at bounding box center [417, 274] width 315 height 31
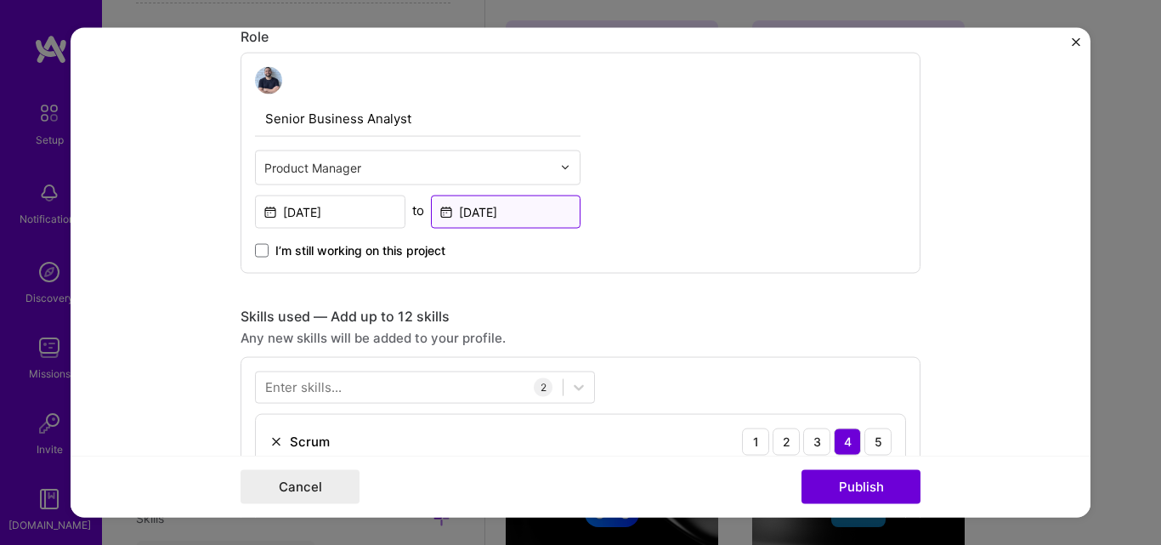
click at [483, 214] on input "Sep, 2025" at bounding box center [506, 211] width 150 height 33
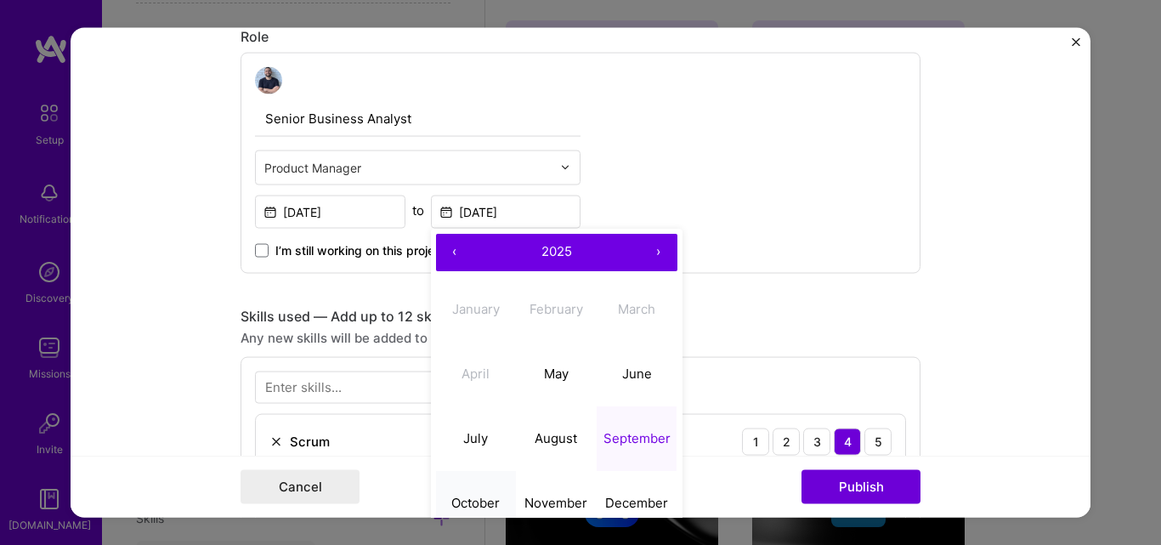
click at [476, 485] on button "October" at bounding box center [476, 503] width 81 height 65
type input "Oct, 2025"
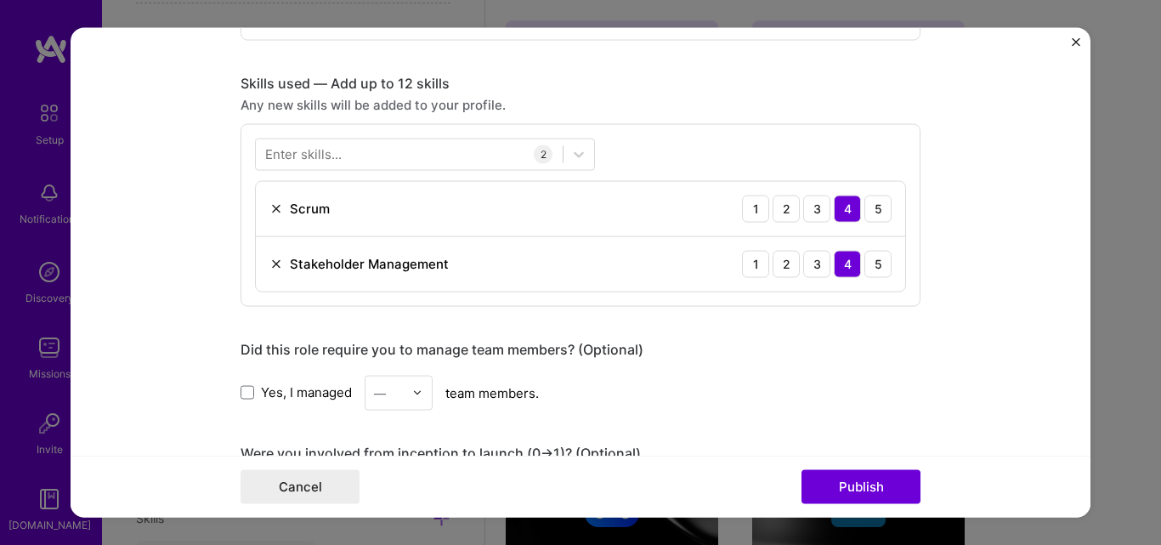
scroll to position [836, 0]
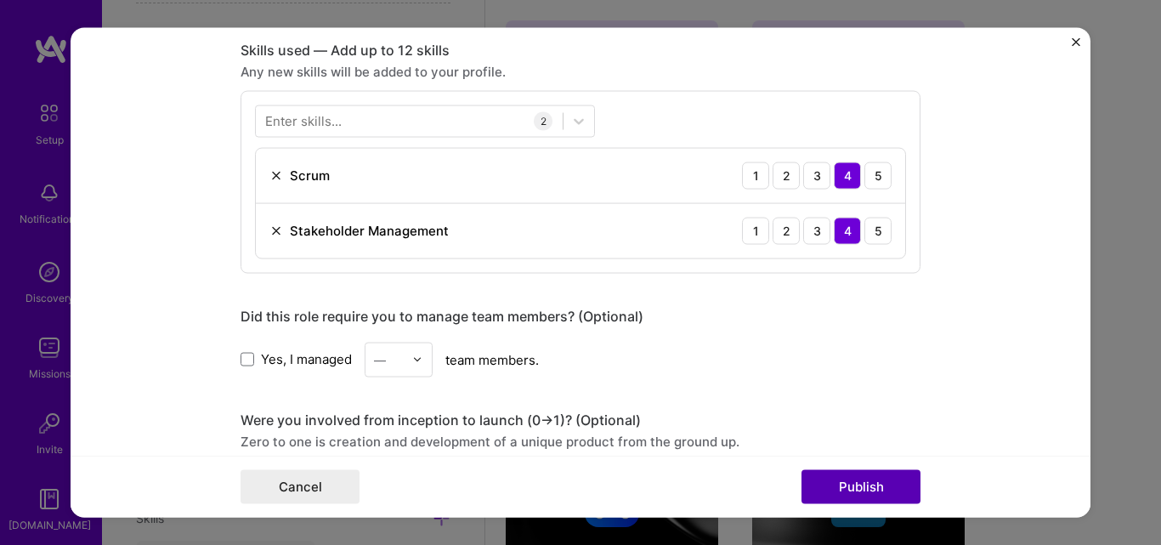
click at [891, 485] on button "Publish" at bounding box center [861, 487] width 119 height 34
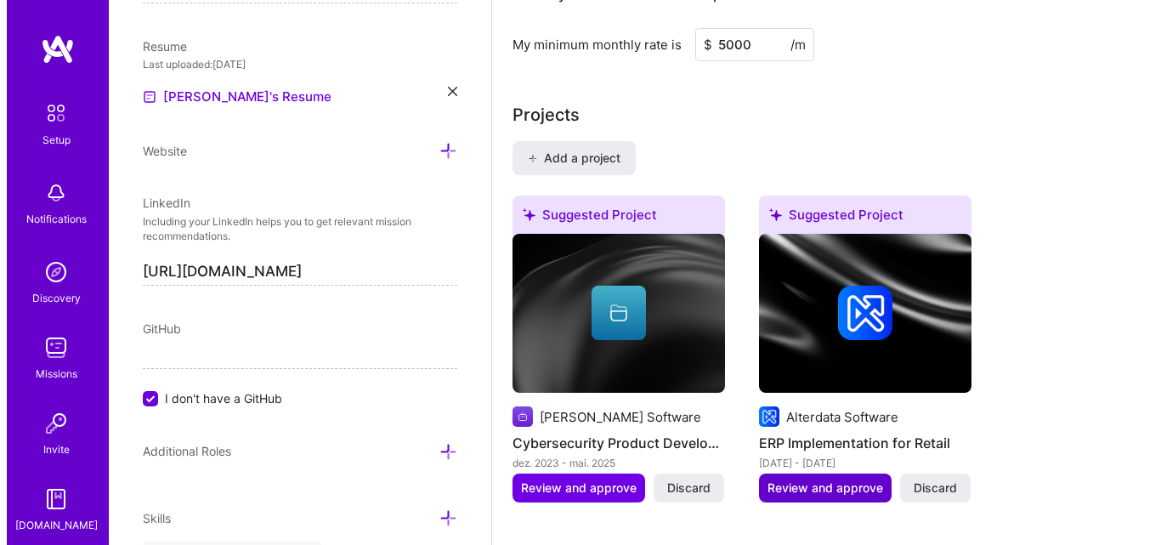
scroll to position [1416, 0]
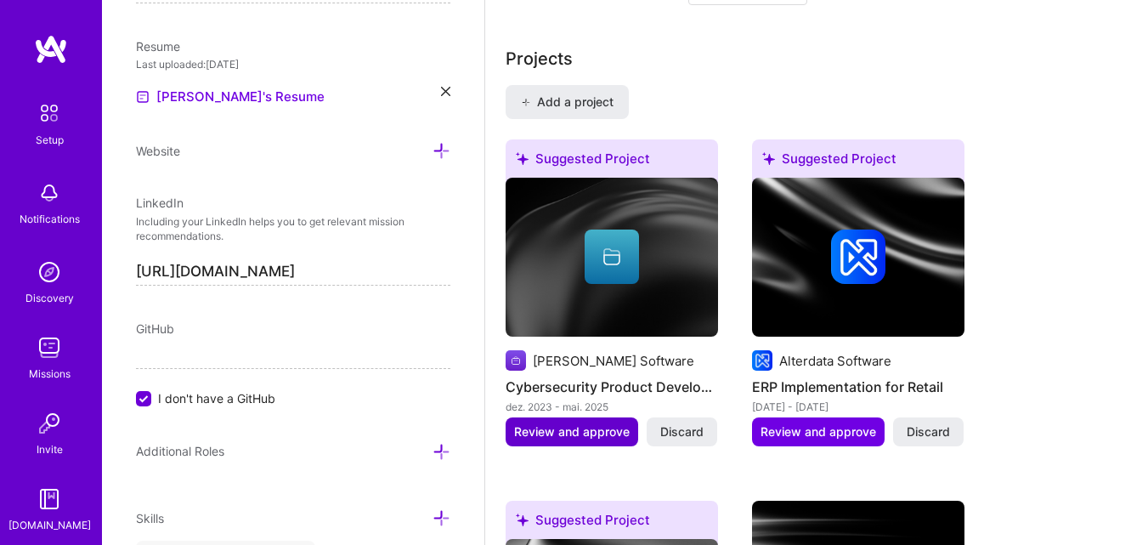
click at [601, 433] on span "Review and approve" at bounding box center [572, 431] width 116 height 17
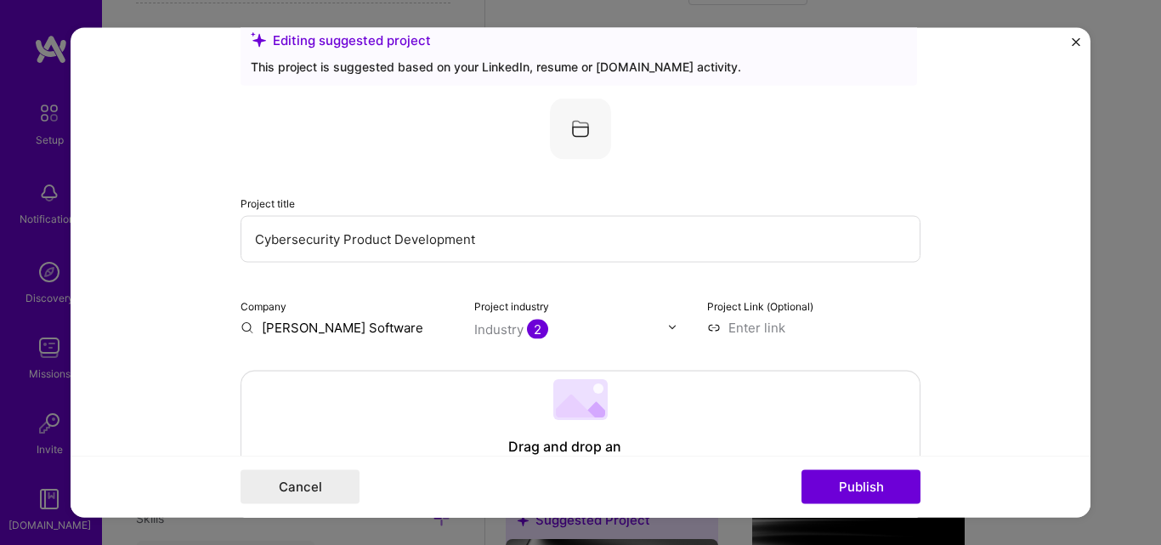
scroll to position [0, 0]
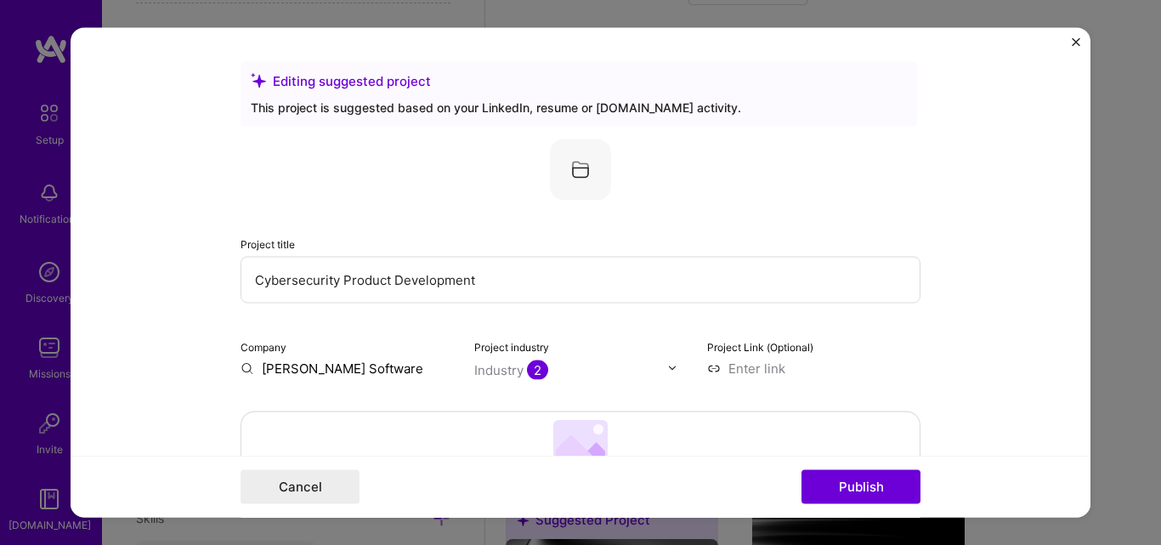
click at [347, 359] on input "Luby Software" at bounding box center [347, 368] width 213 height 18
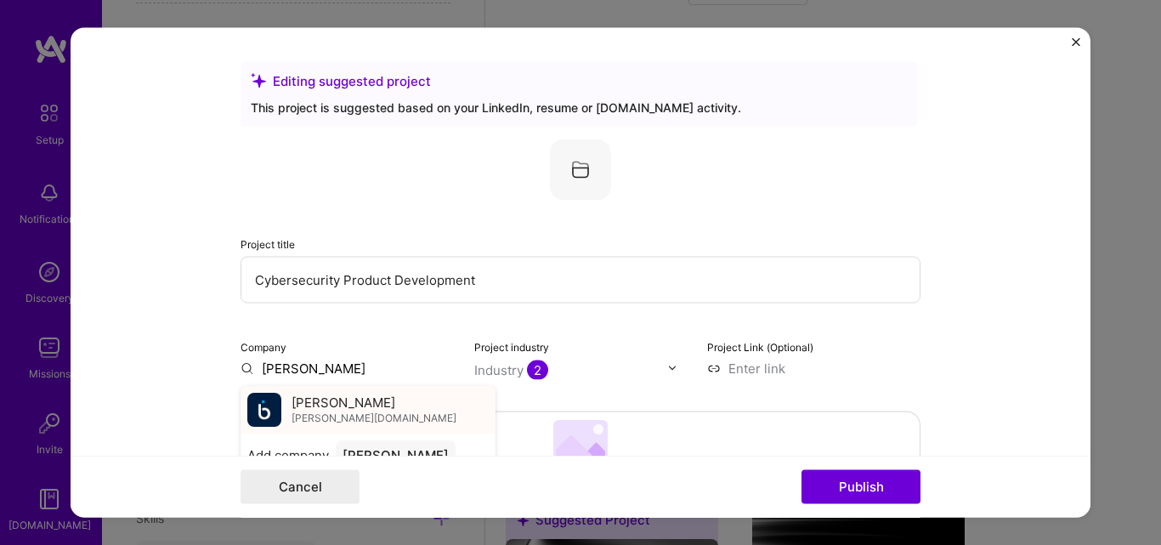
type input "Luby"
click at [329, 395] on div "Luby luby.com.br" at bounding box center [374, 409] width 165 height 31
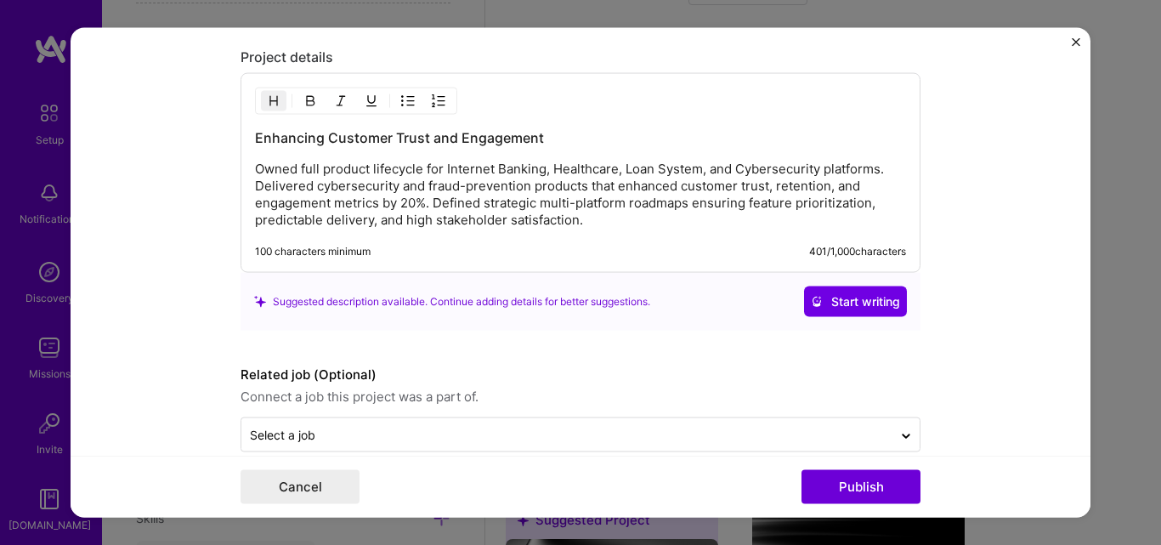
scroll to position [1434, 0]
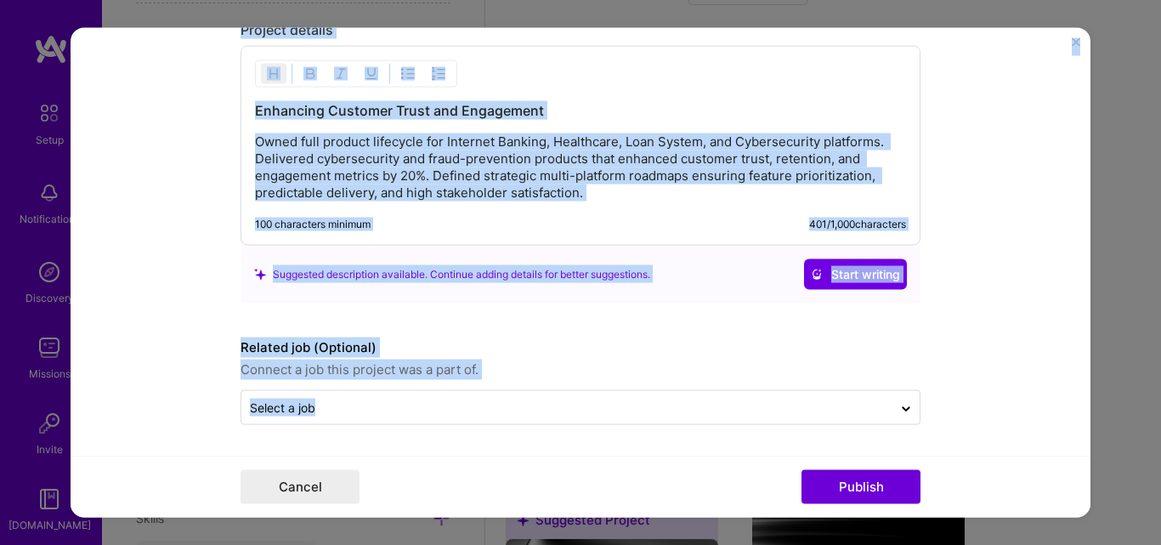
drag, startPoint x: 695, startPoint y: 542, endPoint x: 588, endPoint y: 383, distance: 191.2
click at [588, 383] on div "Editing suggested project This project is suggested based on your LinkedIn, res…" at bounding box center [580, 272] width 1161 height 545
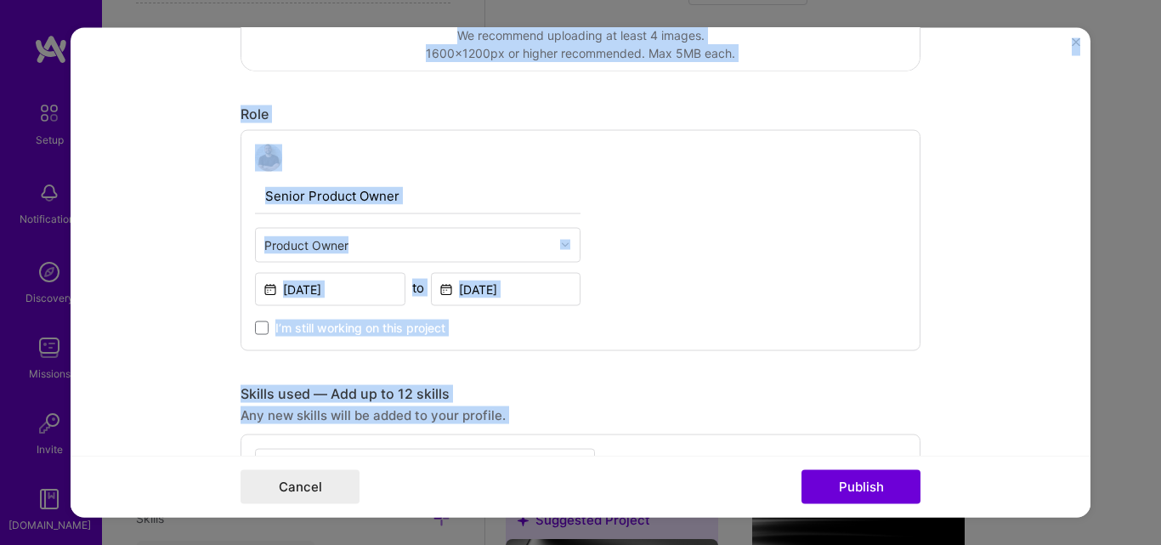
click at [603, 332] on div "Senior Product Owner Product Owner Dec, 2023 to May, 2025 I’m still working on …" at bounding box center [581, 239] width 680 height 221
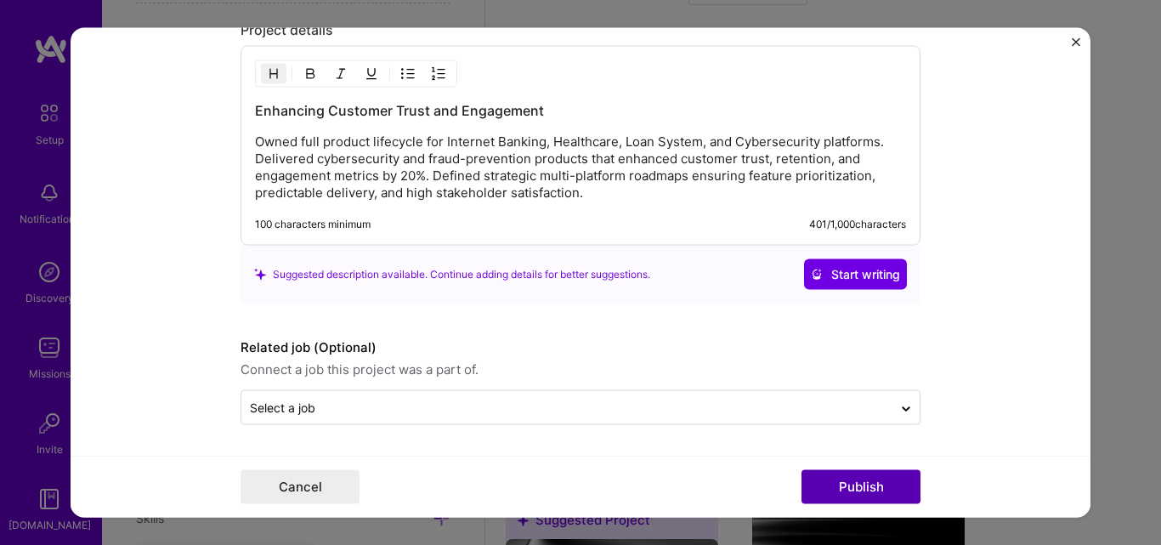
click at [876, 486] on button "Publish" at bounding box center [861, 487] width 119 height 34
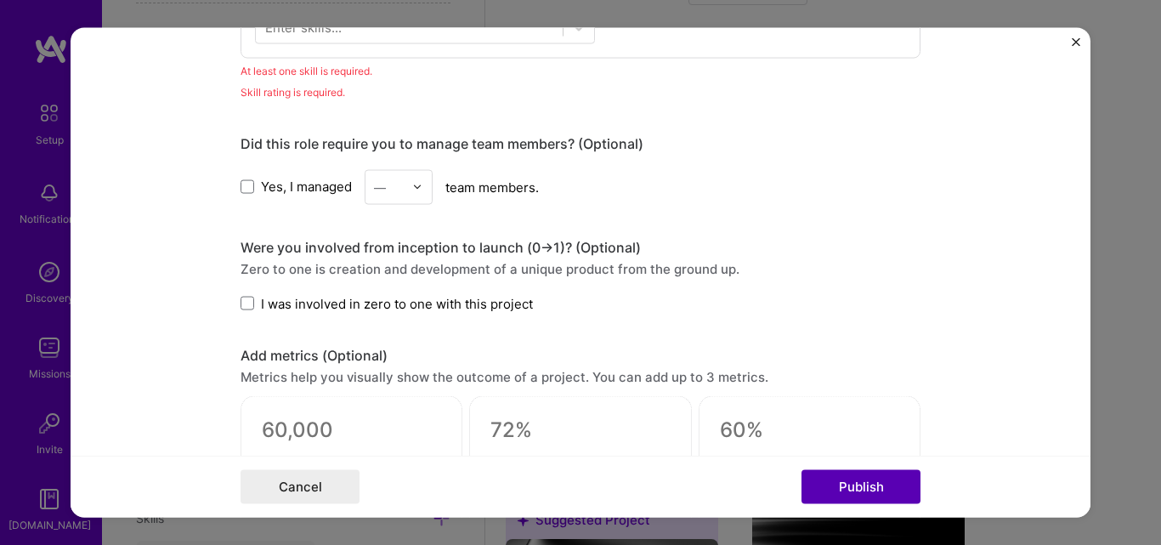
scroll to position [850, 0]
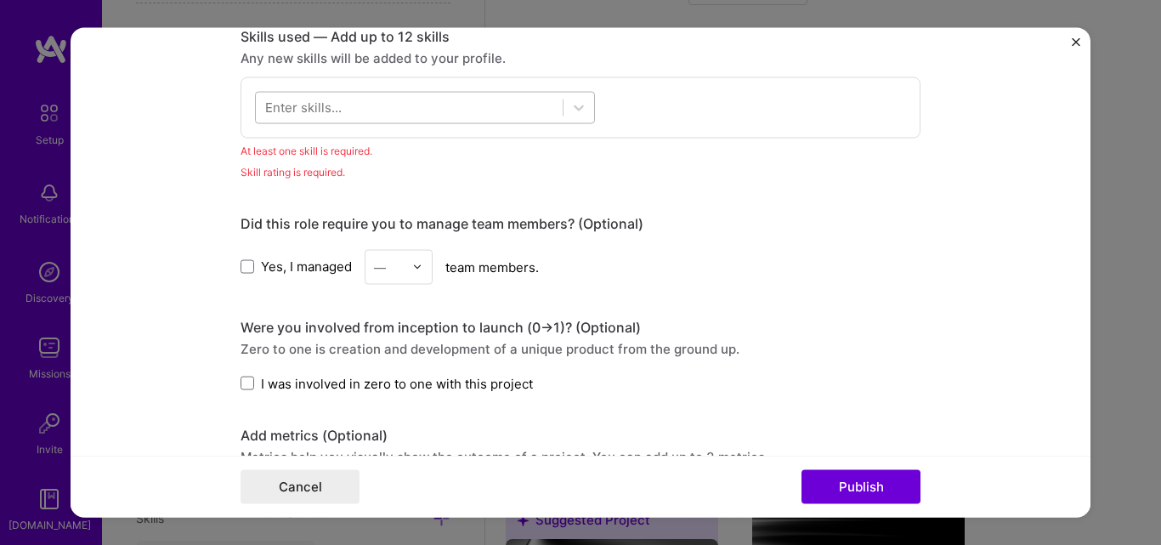
click at [485, 103] on div at bounding box center [409, 108] width 307 height 28
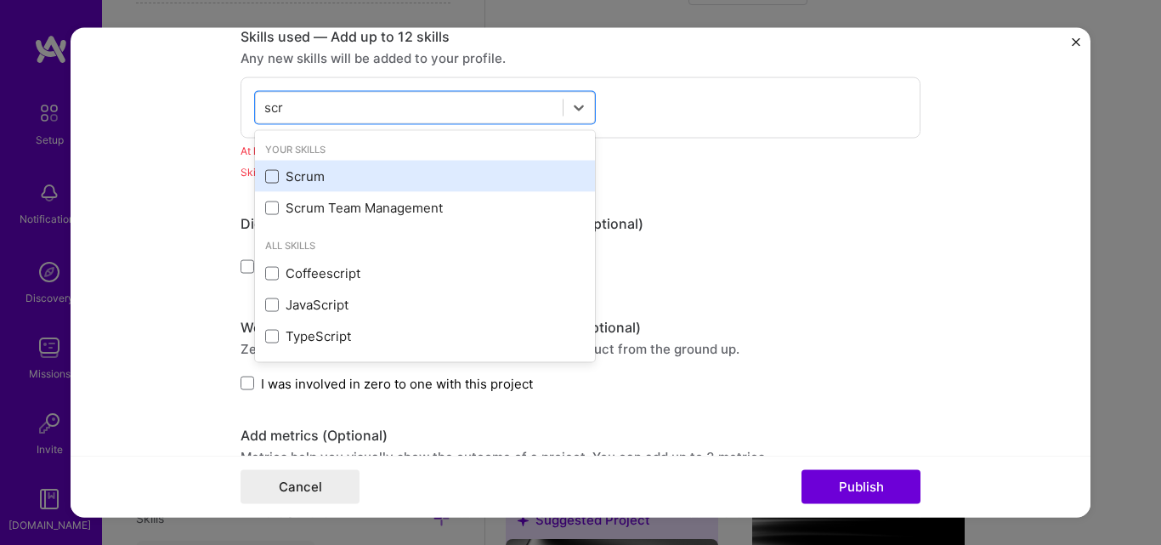
click at [269, 180] on span at bounding box center [272, 176] width 14 height 14
click at [0, 0] on input "checkbox" at bounding box center [0, 0] width 0 height 0
click at [269, 180] on span at bounding box center [272, 176] width 14 height 14
click at [0, 0] on input "checkbox" at bounding box center [0, 0] width 0 height 0
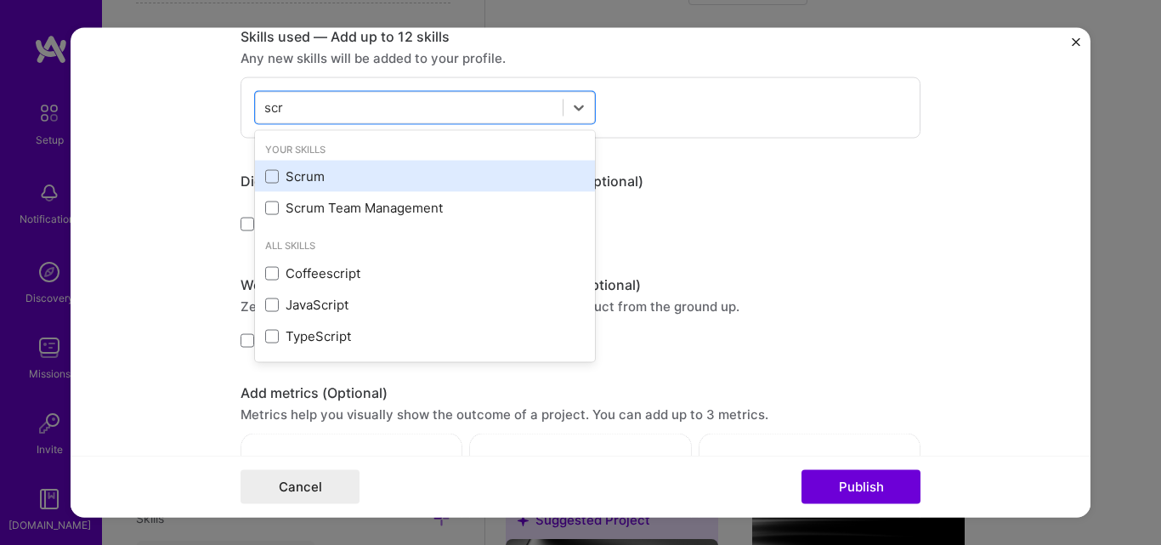
click at [266, 184] on div "Scrum" at bounding box center [425, 176] width 320 height 18
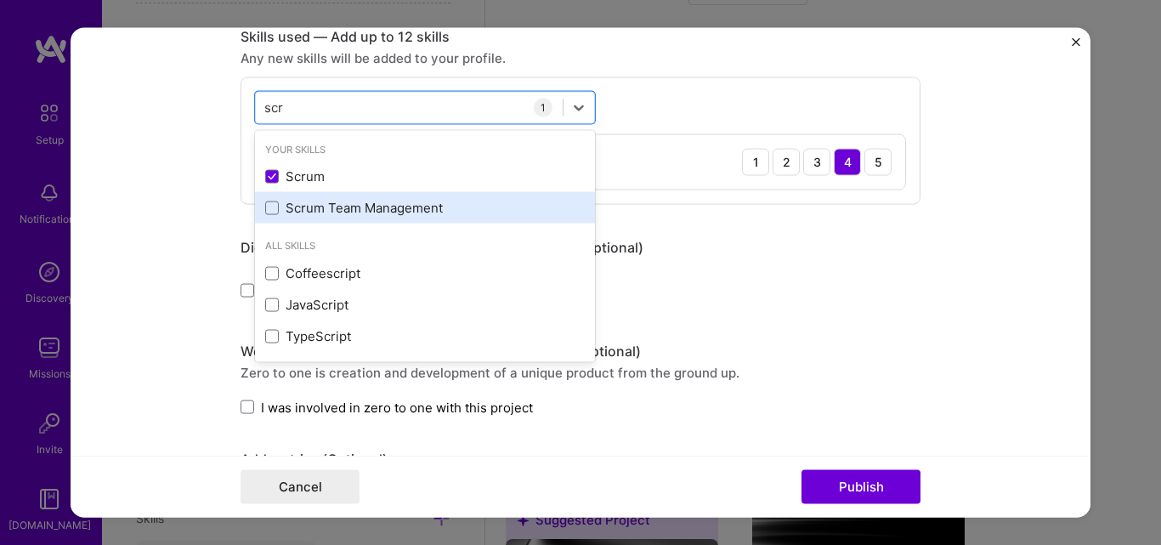
click at [266, 199] on div "Scrum Team Management" at bounding box center [425, 208] width 320 height 18
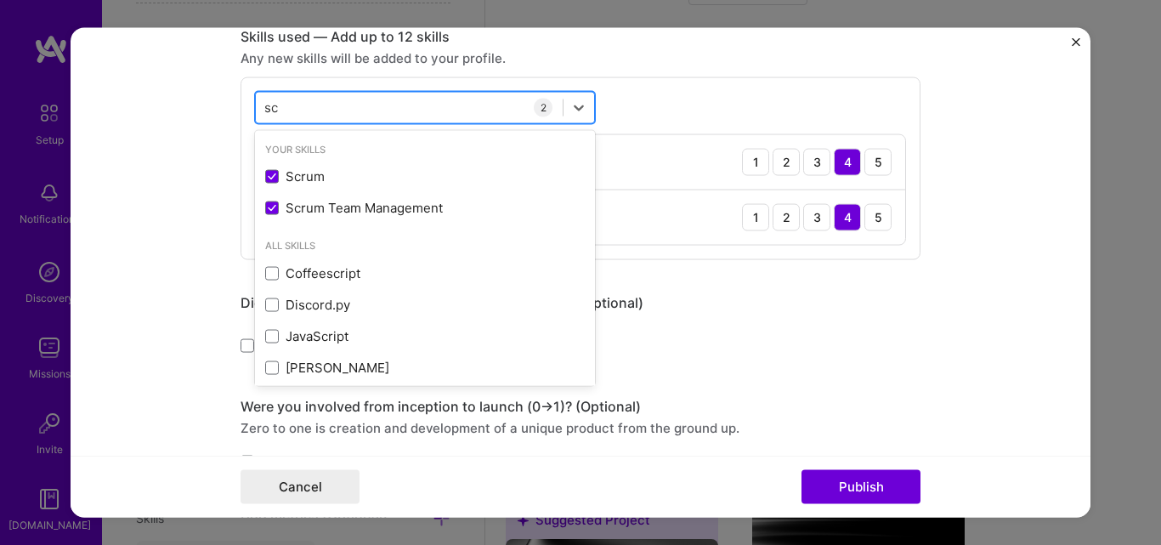
type input "s"
type input "m"
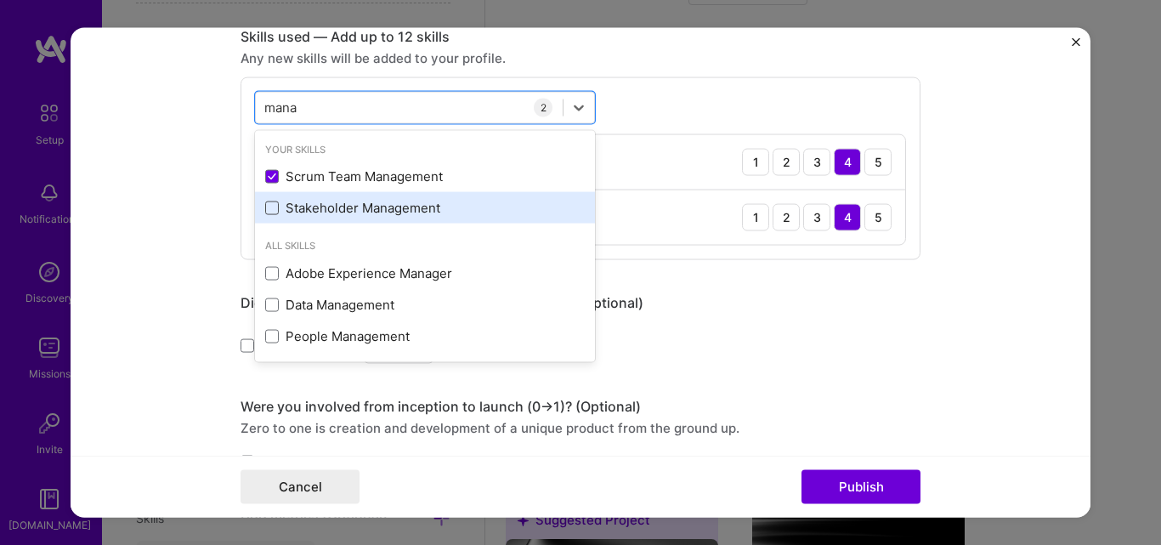
click at [272, 207] on span at bounding box center [272, 208] width 14 height 14
click at [0, 0] on input "checkbox" at bounding box center [0, 0] width 0 height 0
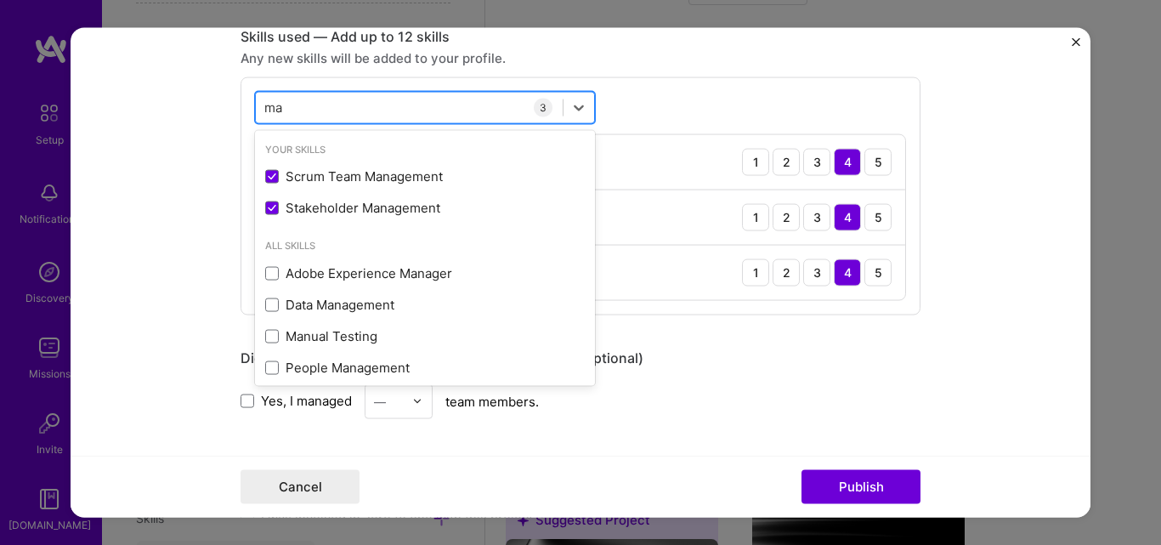
type input "m"
type input "s"
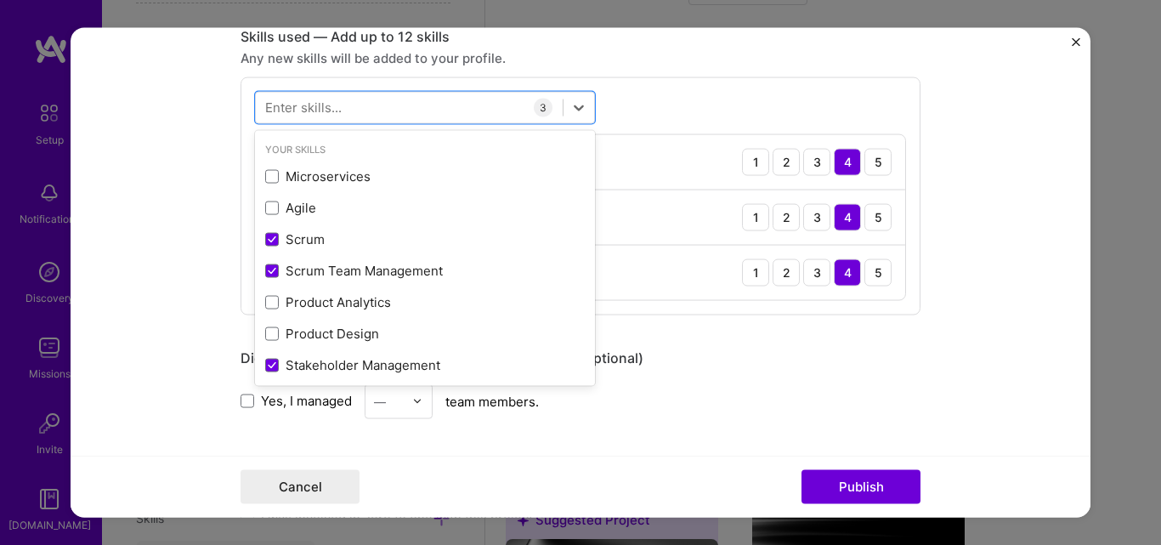
click at [1018, 173] on form "Editing suggested project This project is suggested based on your LinkedIn, res…" at bounding box center [581, 272] width 1020 height 491
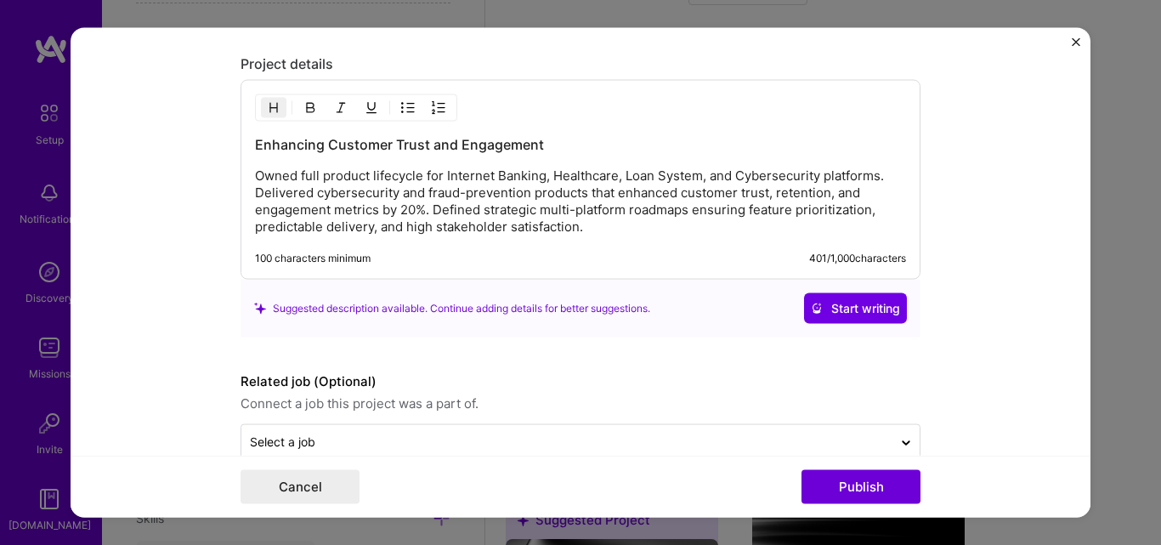
scroll to position [1611, 0]
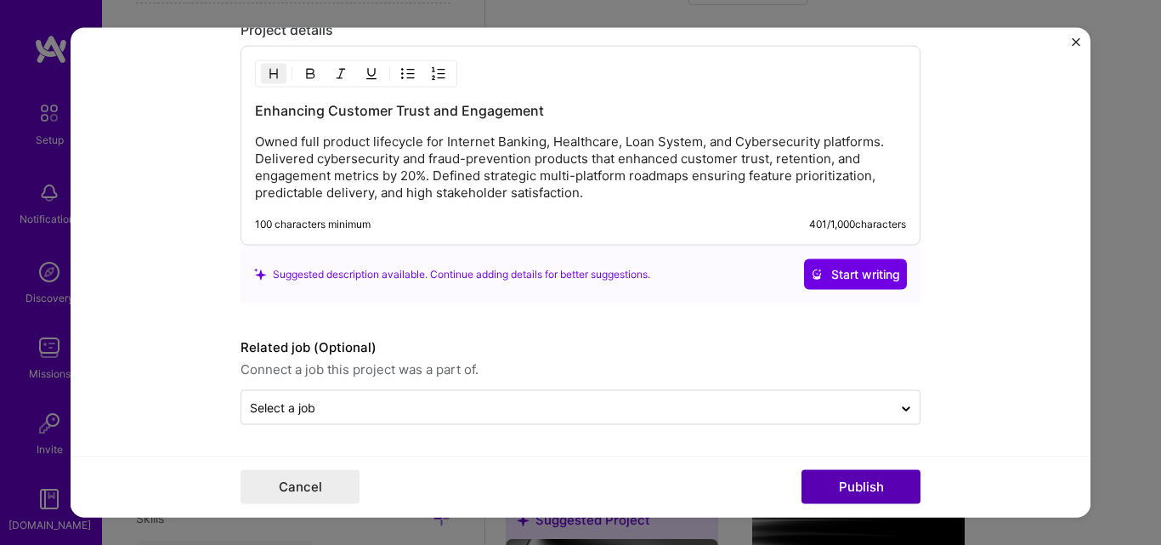
click at [894, 480] on button "Publish" at bounding box center [861, 487] width 119 height 34
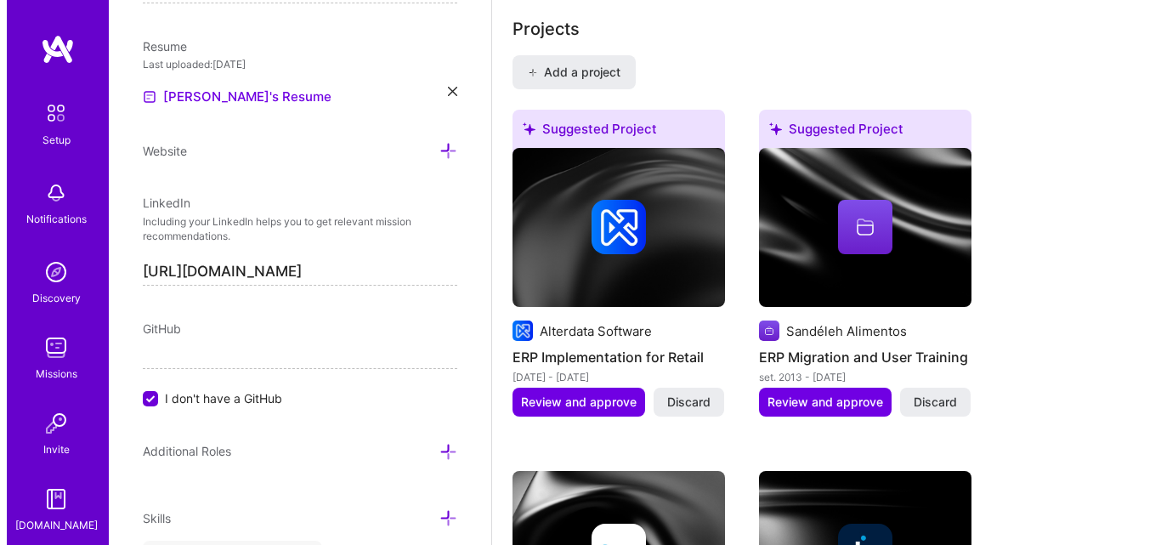
scroll to position [1456, 0]
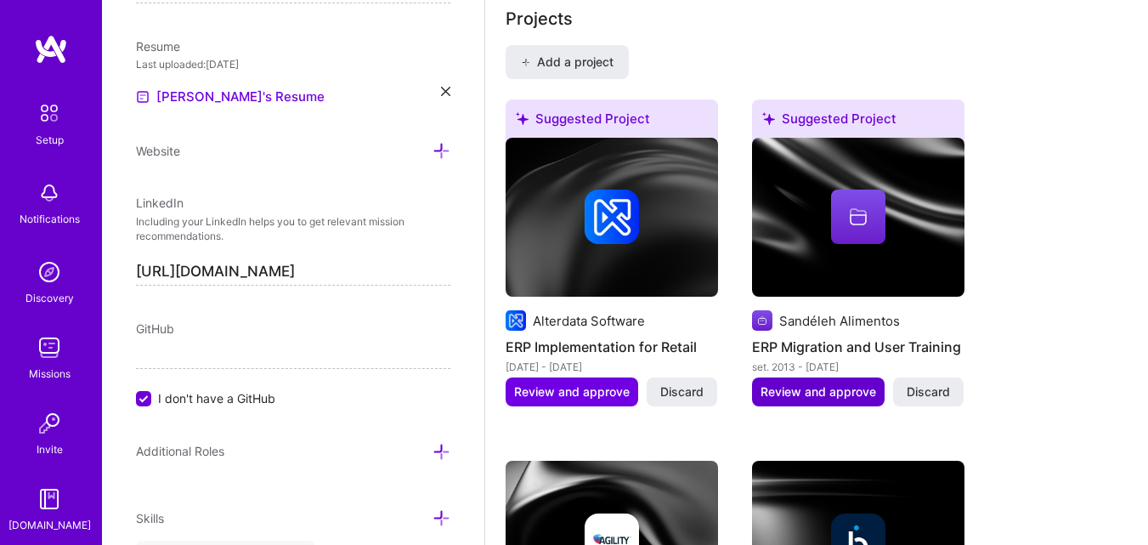
click at [822, 400] on span "Review and approve" at bounding box center [819, 391] width 116 height 17
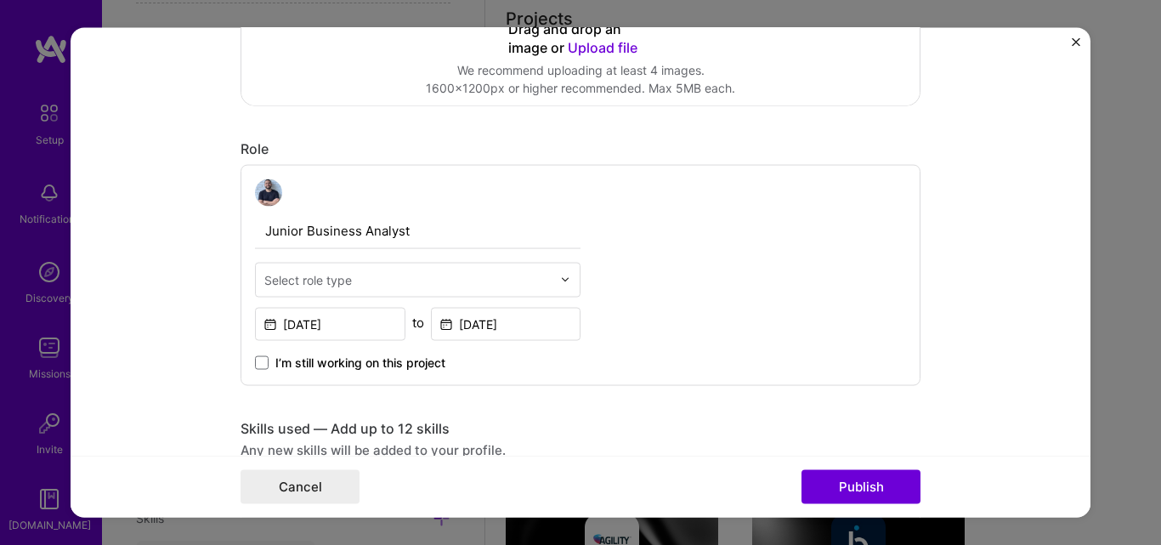
scroll to position [470, 0]
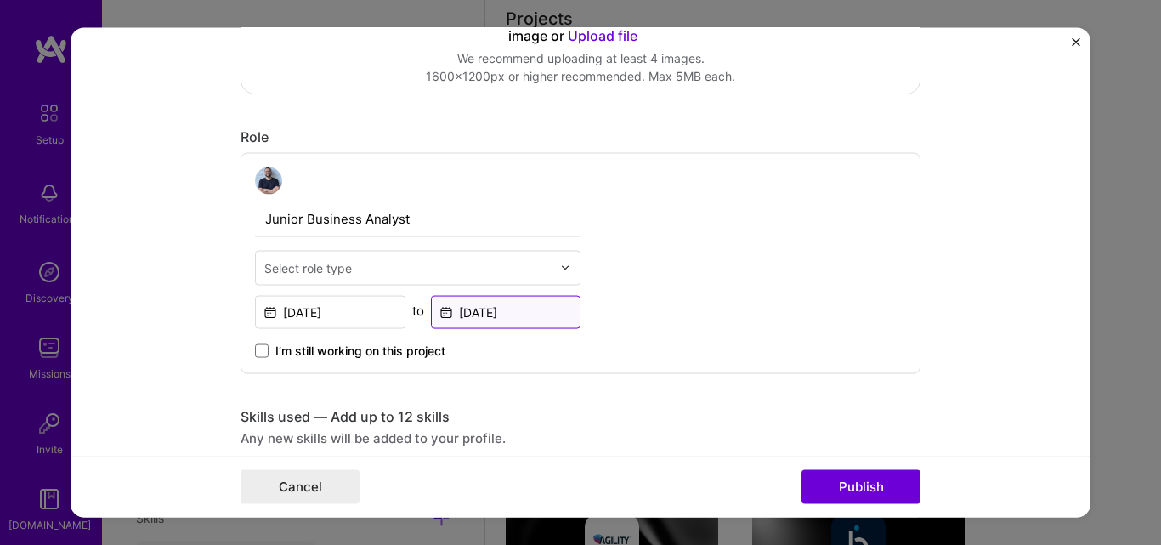
click at [471, 295] on input "Jul, 2015" at bounding box center [506, 311] width 150 height 33
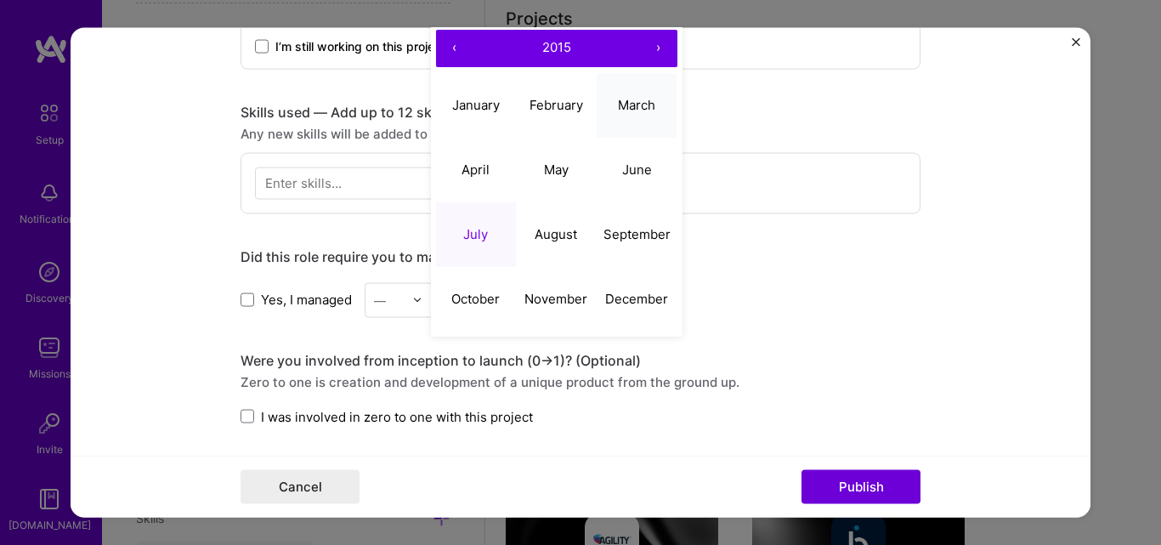
scroll to position [754, 0]
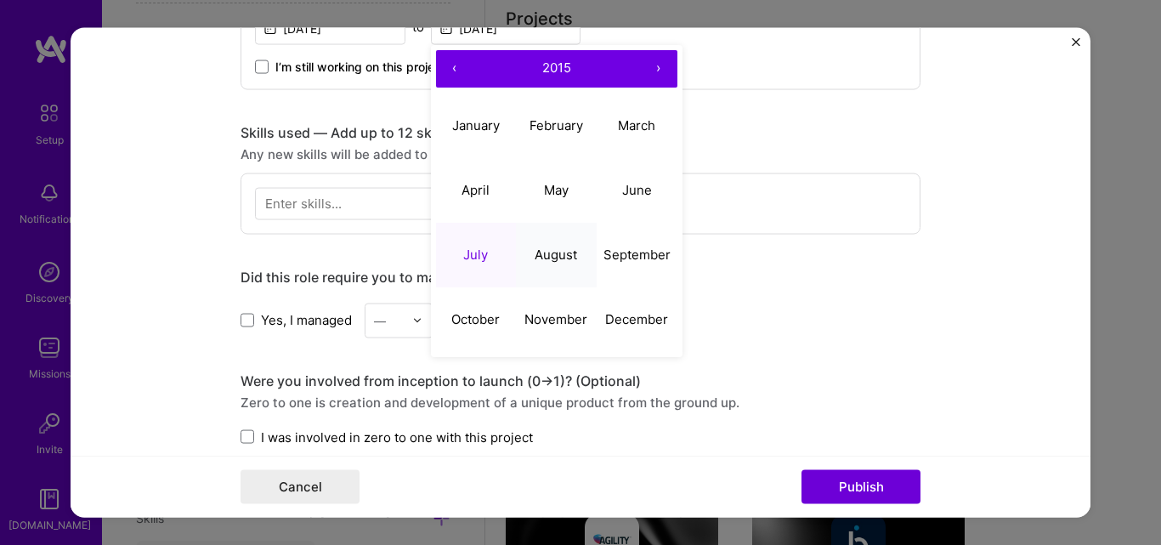
click at [549, 269] on button "August" at bounding box center [556, 255] width 81 height 65
type input "Aug, 2015"
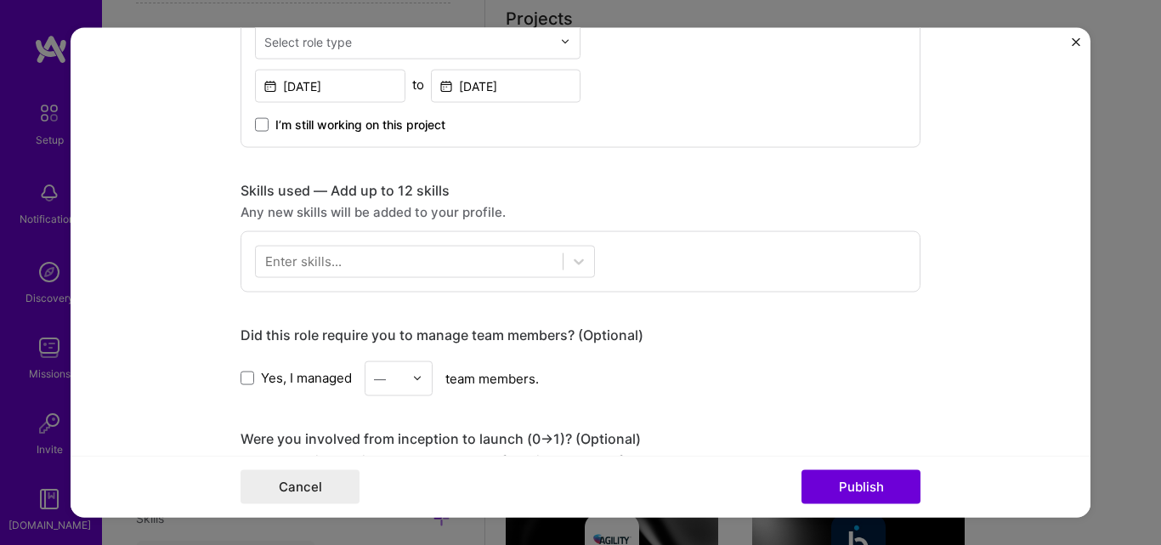
scroll to position [669, 0]
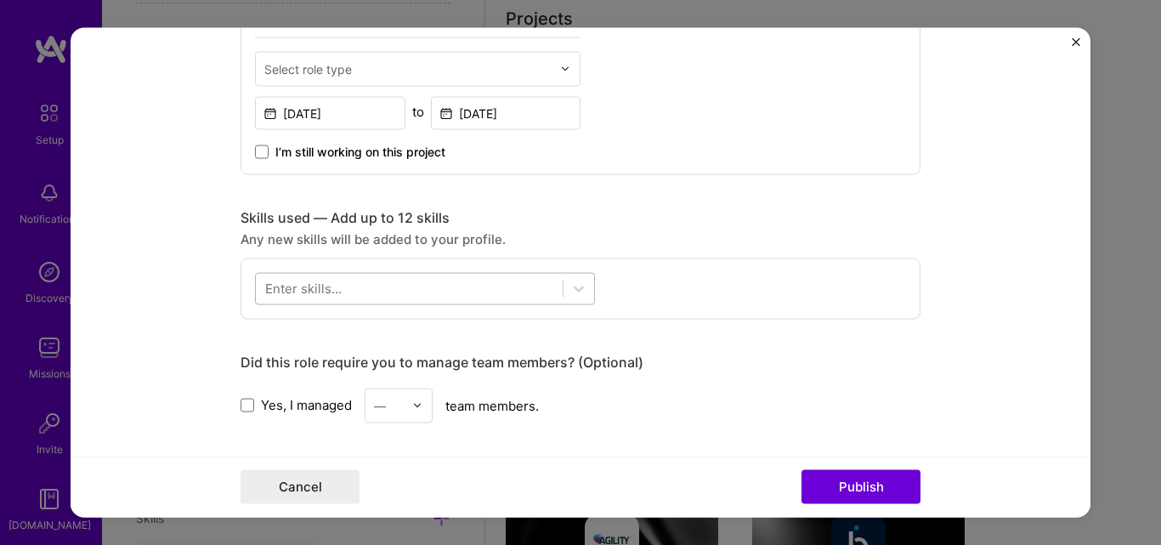
click at [528, 296] on div at bounding box center [409, 289] width 307 height 28
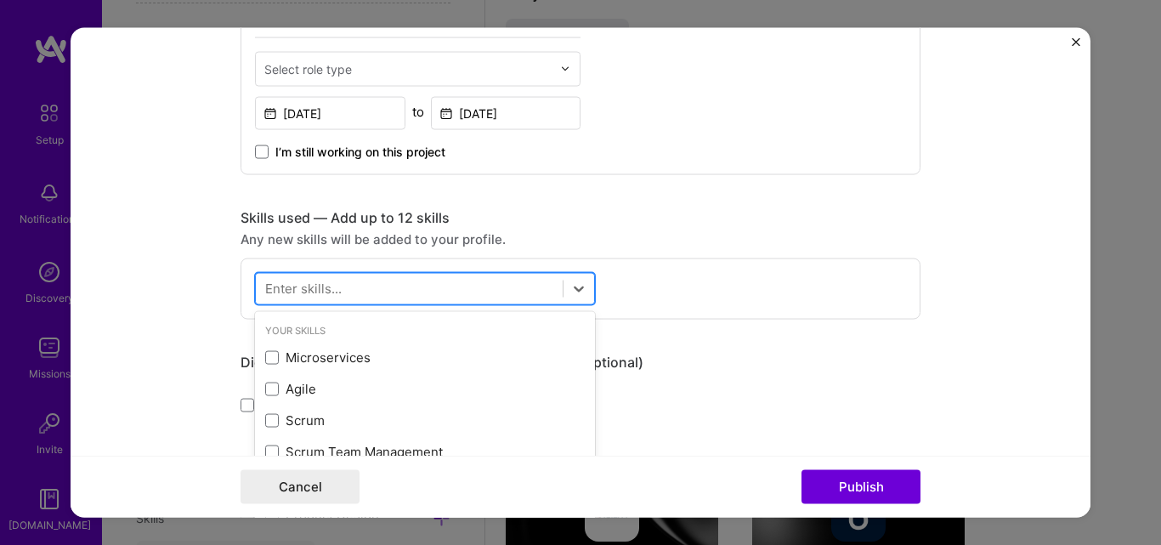
scroll to position [1484, 0]
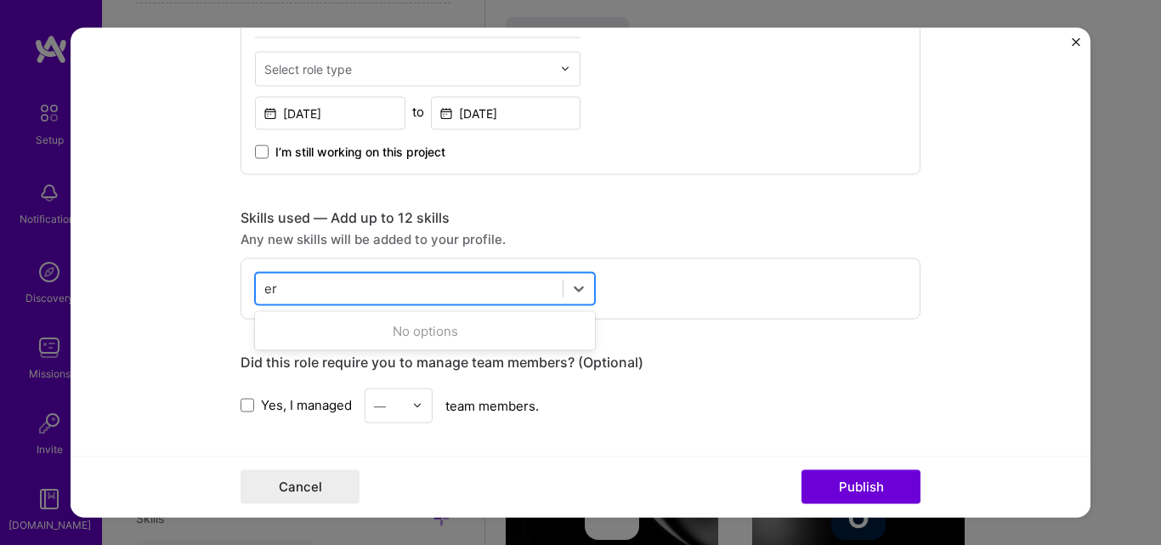
type input "e"
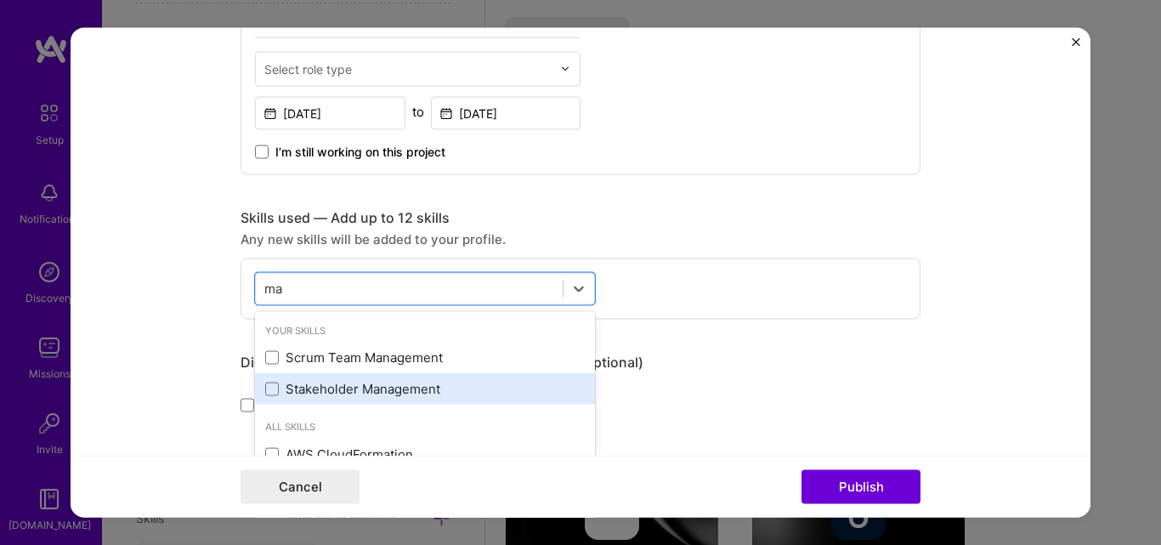
type input "m"
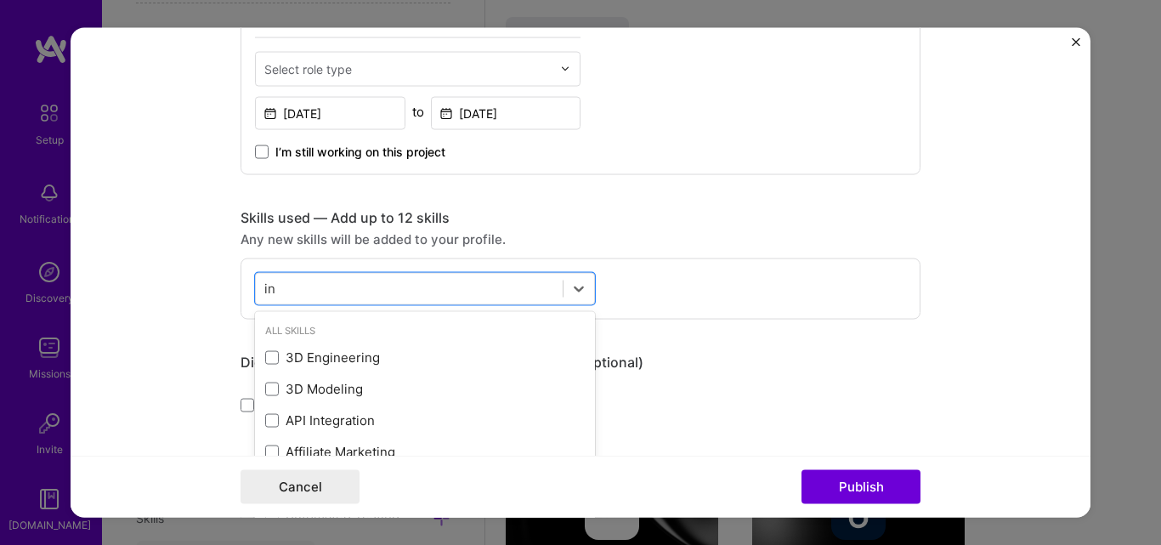
type input "i"
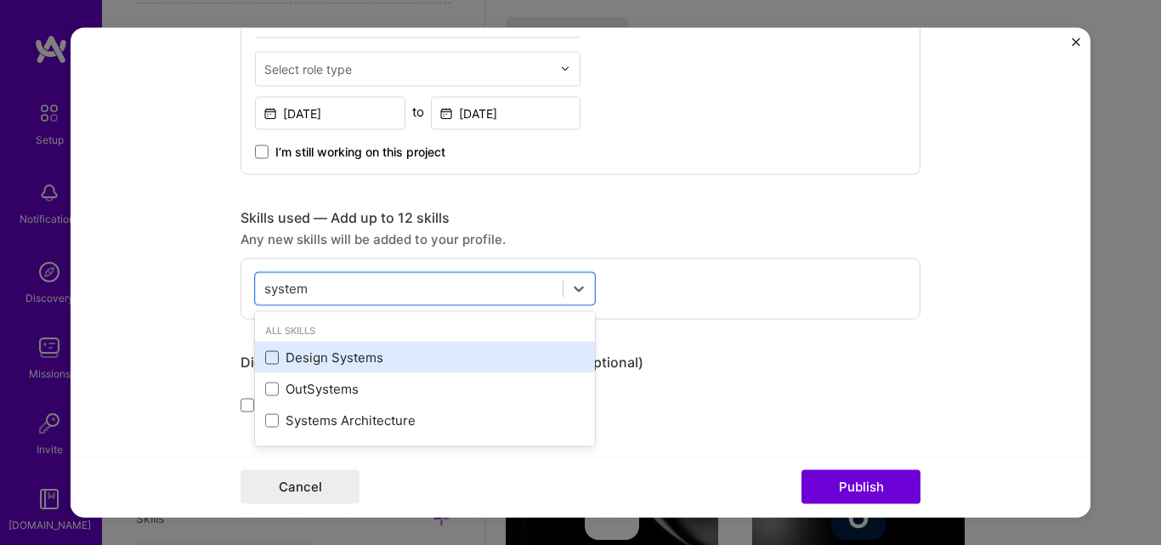
click at [268, 350] on span at bounding box center [272, 357] width 14 height 14
click at [0, 0] on input "checkbox" at bounding box center [0, 0] width 0 height 0
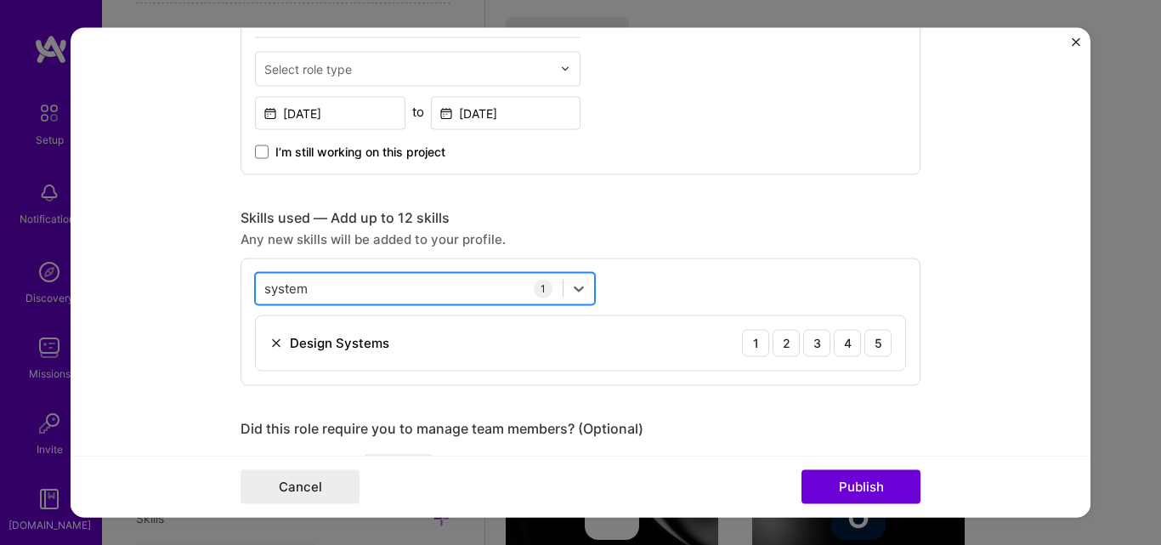
click at [403, 288] on div "system system" at bounding box center [409, 289] width 307 height 28
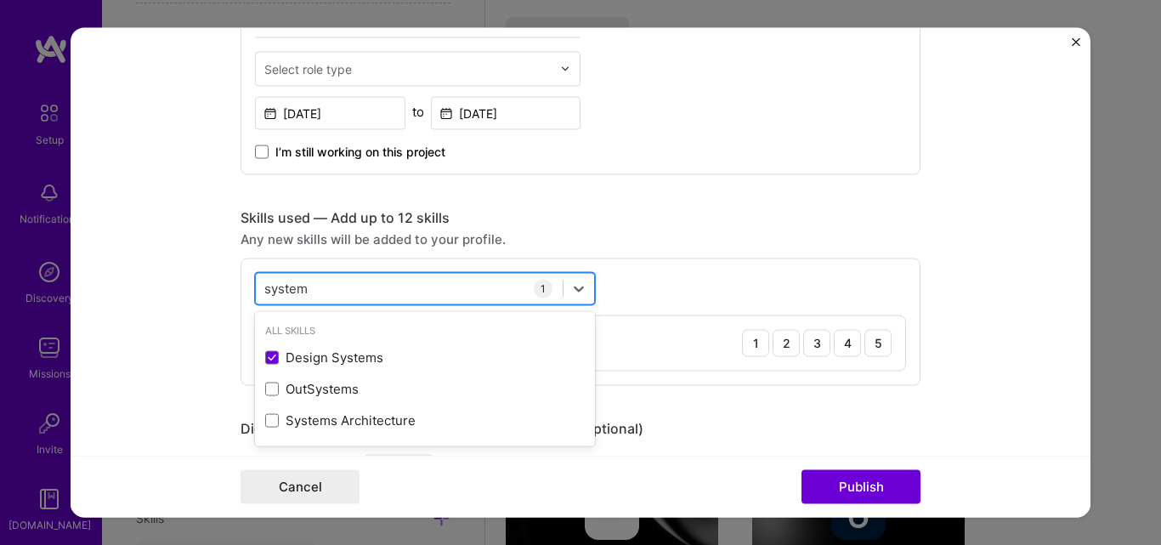
click at [403, 288] on div "system system" at bounding box center [409, 289] width 307 height 28
type input "s"
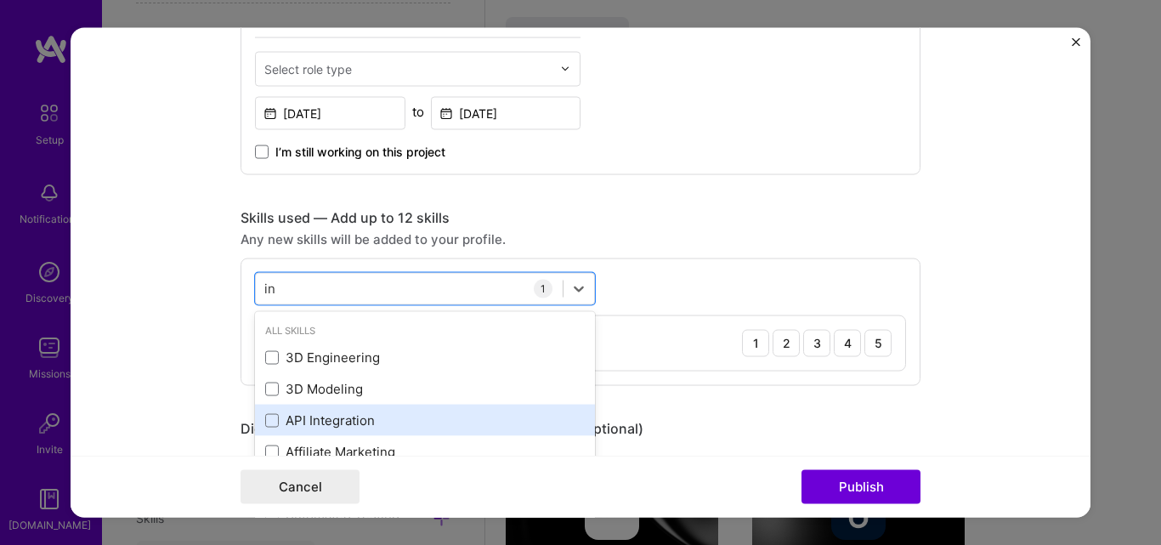
type input "i"
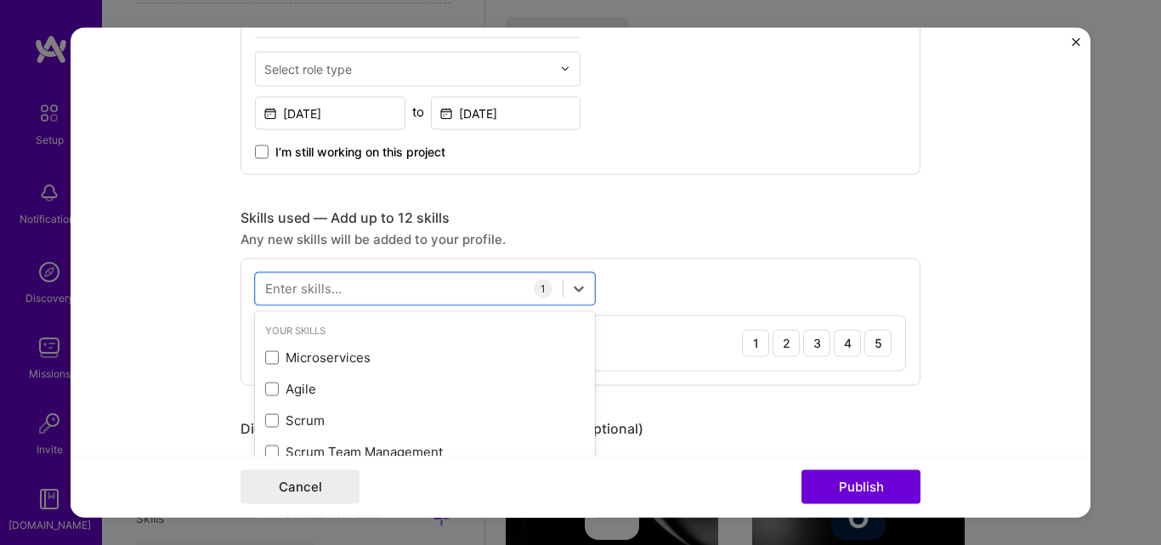
type input "w"
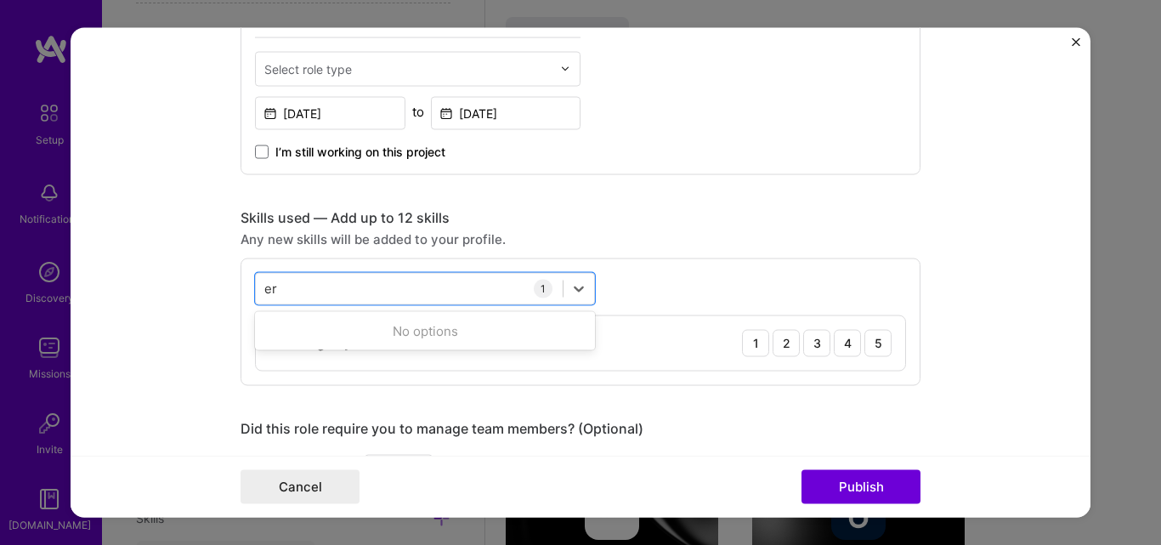
type input "e"
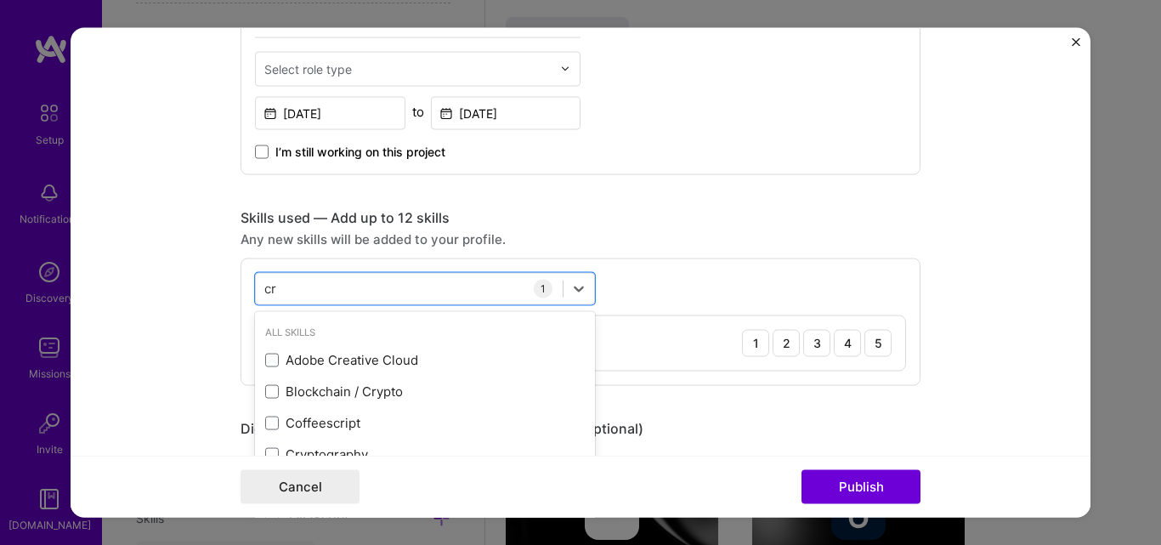
scroll to position [142, 0]
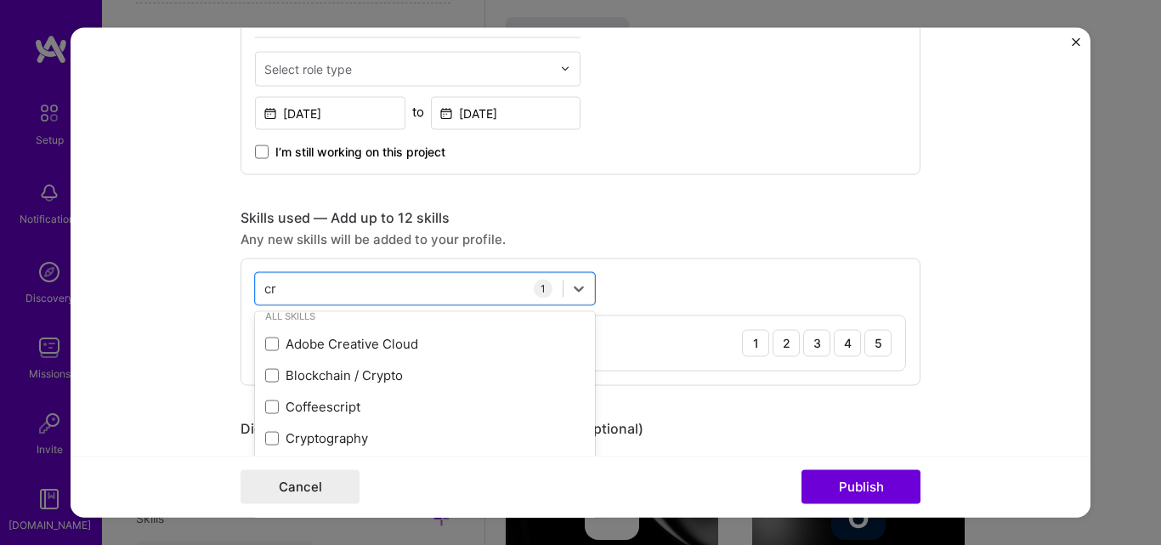
type input "cr"
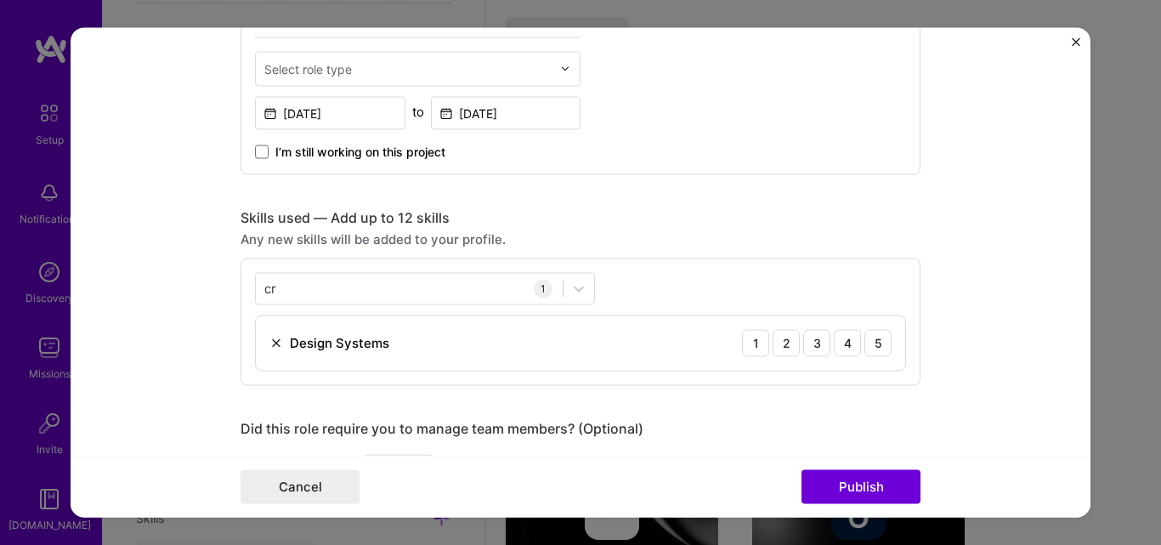
click at [162, 318] on form "Editing suggested project This project is suggested based on your LinkedIn, res…" at bounding box center [581, 272] width 1020 height 491
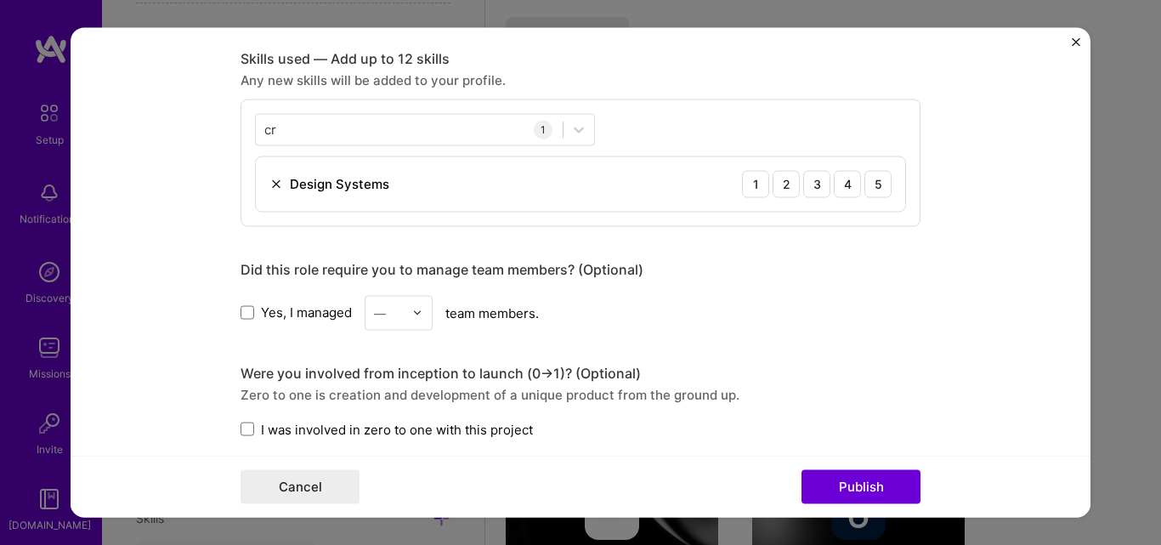
scroll to position [827, 0]
click at [820, 190] on div "3" at bounding box center [816, 184] width 27 height 27
click at [839, 195] on div "4" at bounding box center [847, 184] width 27 height 27
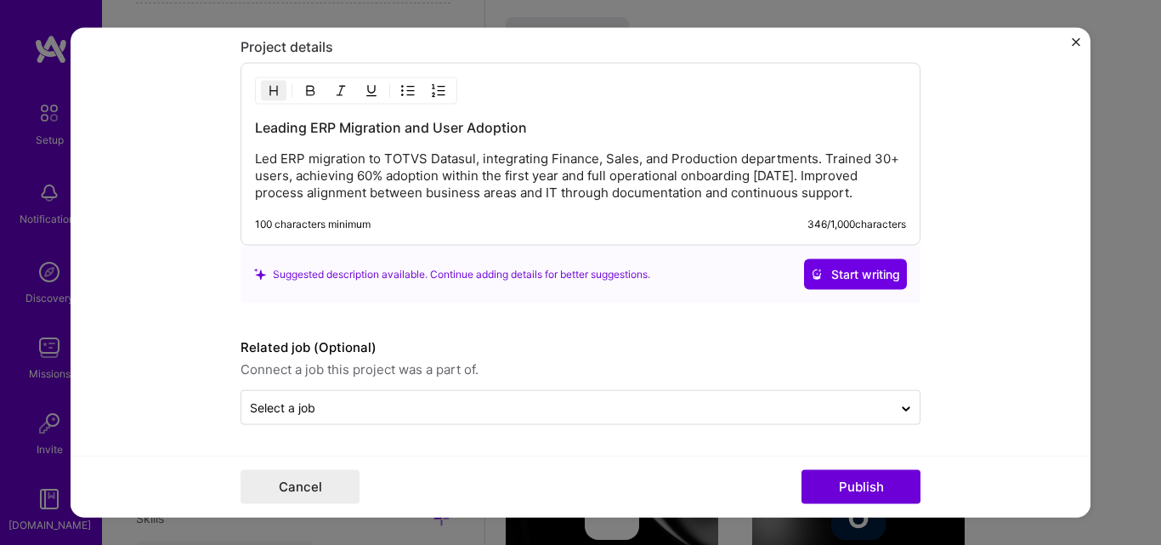
scroll to position [1500, 0]
click at [892, 468] on div "Cancel Publish" at bounding box center [581, 487] width 1020 height 62
click at [880, 493] on button "Publish" at bounding box center [861, 487] width 119 height 34
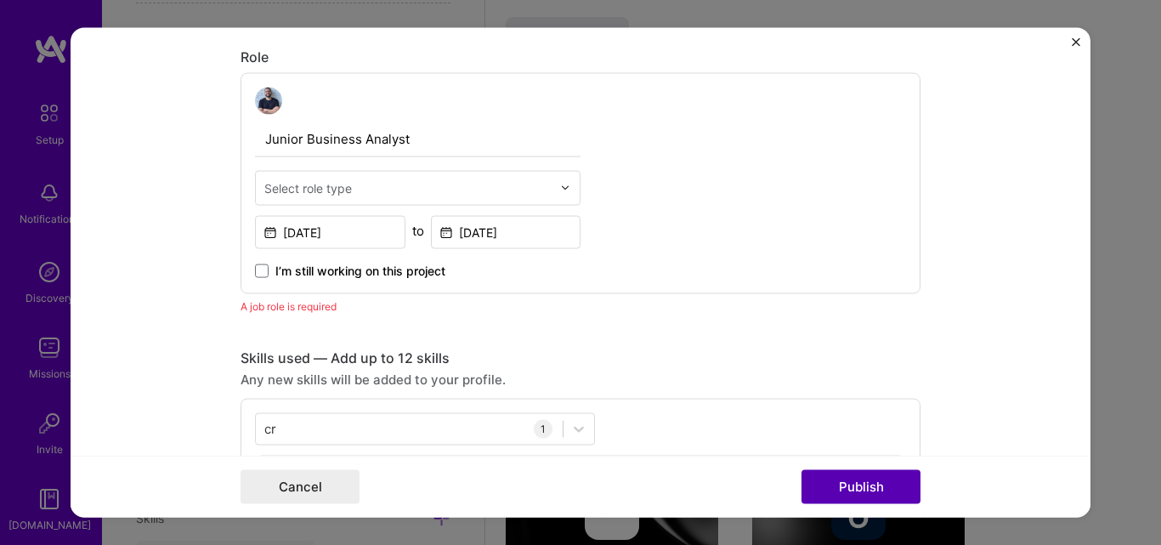
click at [880, 493] on button "Publish" at bounding box center [861, 487] width 119 height 34
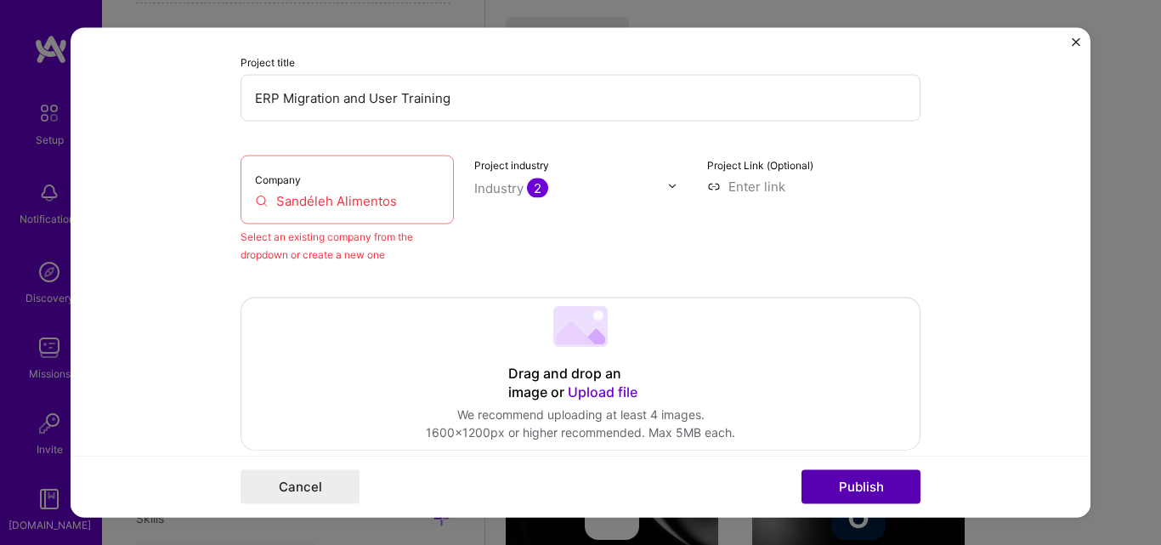
scroll to position [111, 0]
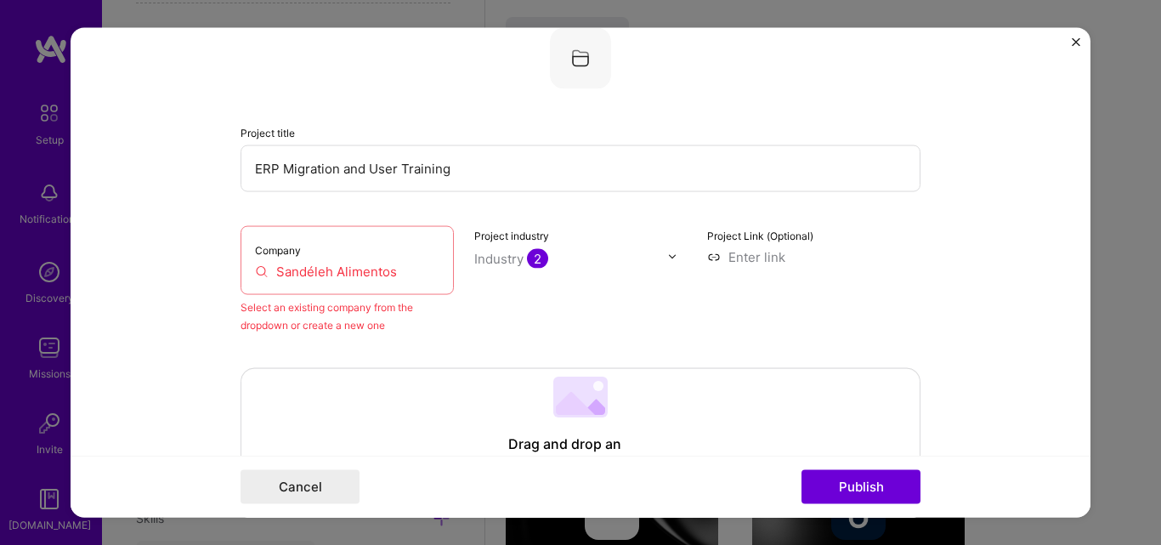
click at [343, 275] on input "Sandéleh Alimentos" at bounding box center [347, 271] width 184 height 18
click at [273, 283] on div "Company Sandeleh Alimentos" at bounding box center [347, 259] width 213 height 69
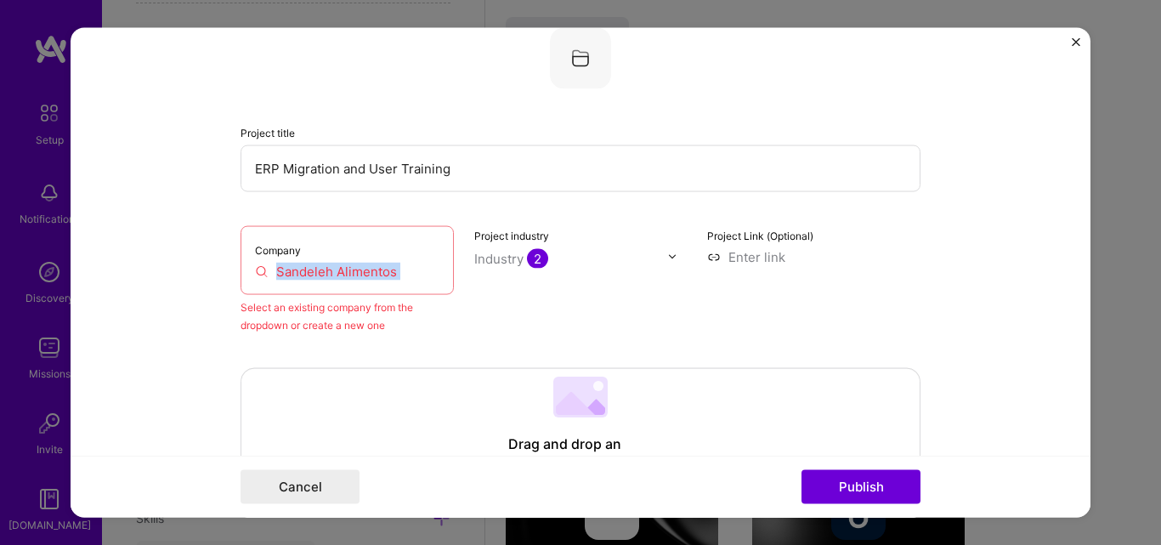
click at [273, 283] on div "Company Sandeleh Alimentos" at bounding box center [347, 259] width 213 height 69
click at [398, 268] on input "Sandeleh Alimentos" at bounding box center [347, 271] width 184 height 18
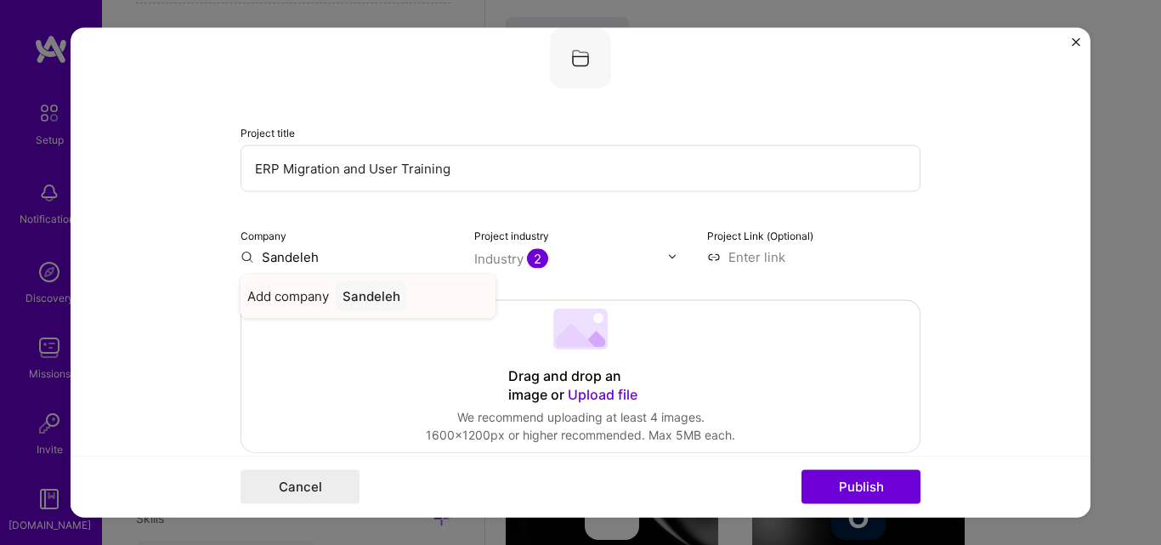
type input "Sandeleh"
click at [377, 292] on div "Sandeleh" at bounding box center [371, 296] width 71 height 30
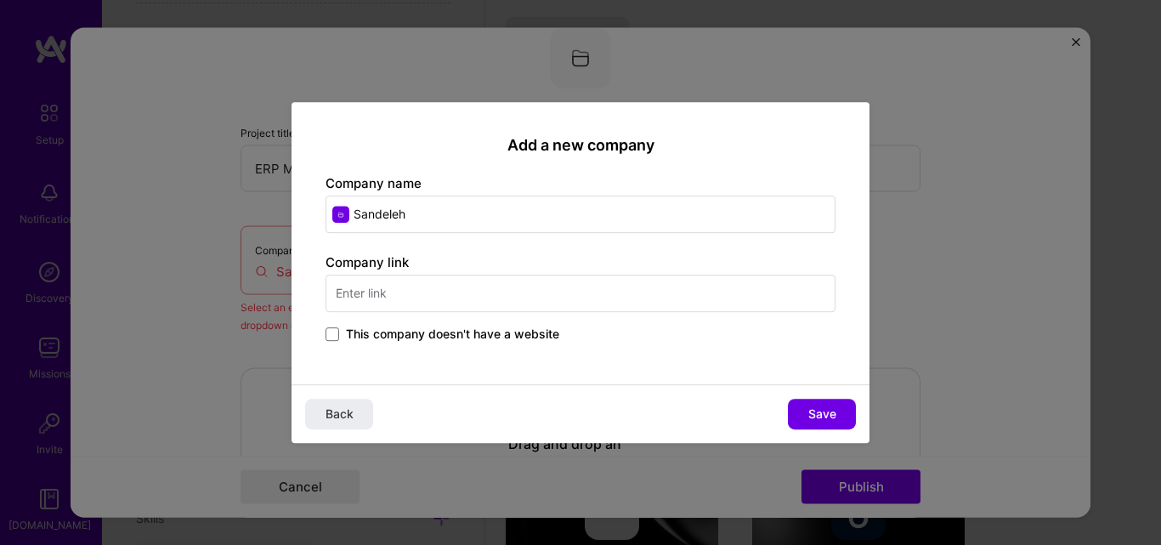
click at [386, 301] on input "text" at bounding box center [581, 293] width 510 height 37
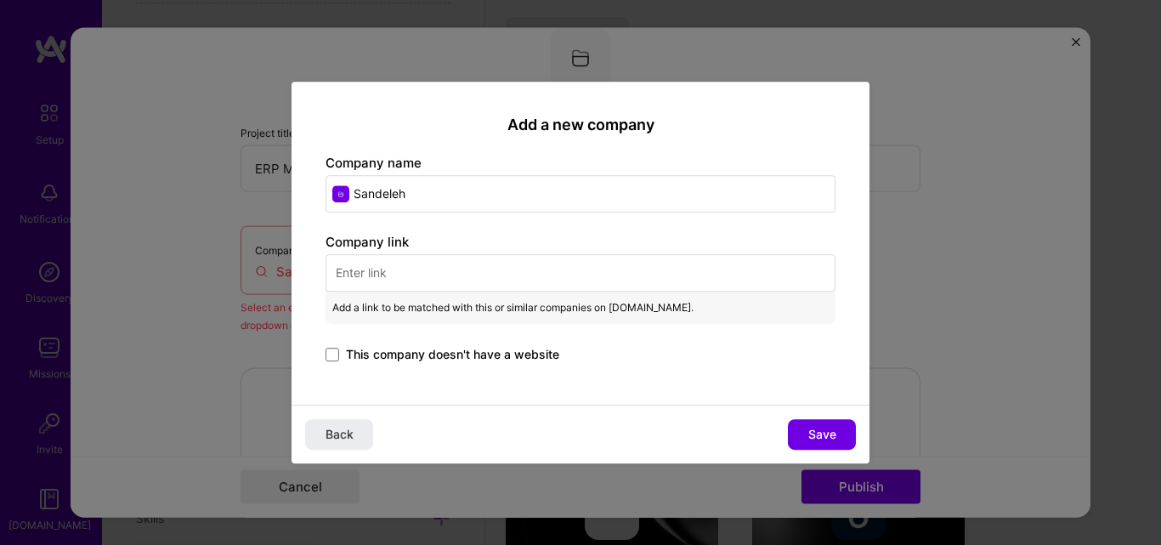
paste input "https://www.agilityio.com/"
type input "https://www.agilityio.com/"
paste input "https://www.sandelehalimentos.com.br/"
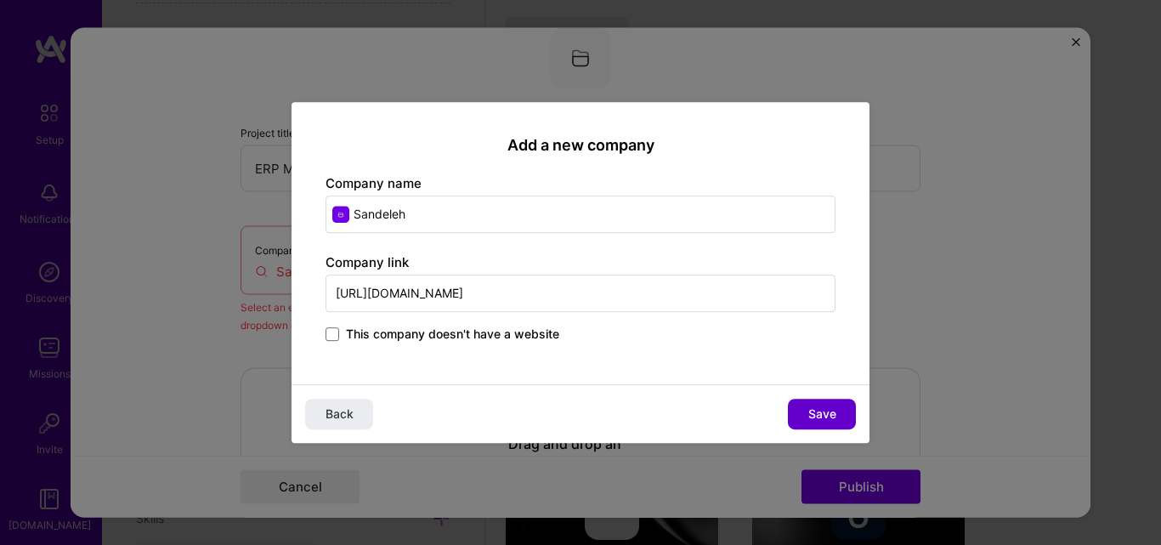
type input "https://www.sandelehalimentos.com.br/"
click at [802, 413] on button "Save" at bounding box center [822, 414] width 68 height 31
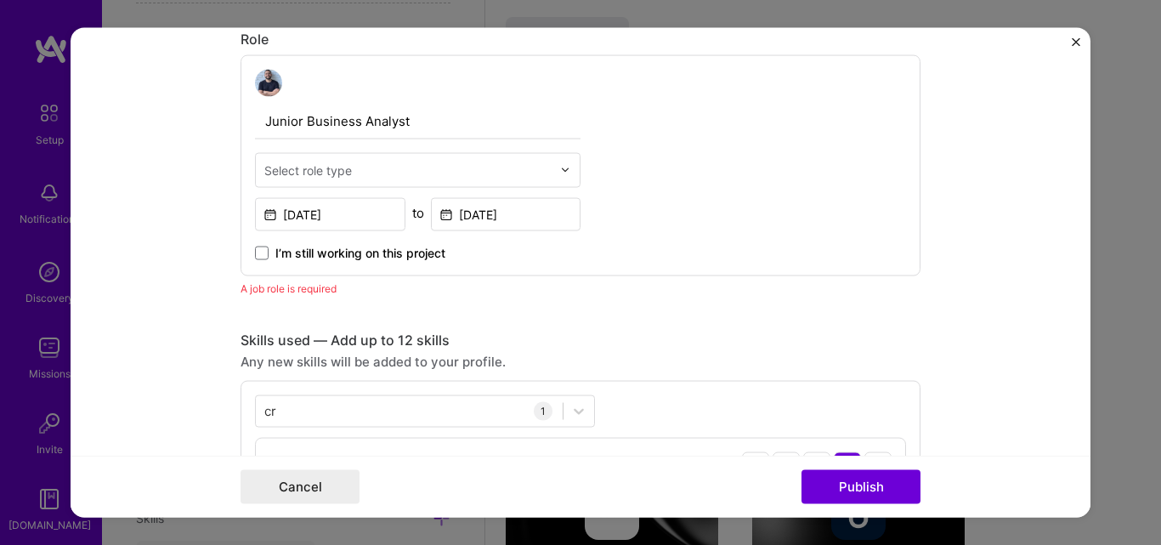
scroll to position [570, 0]
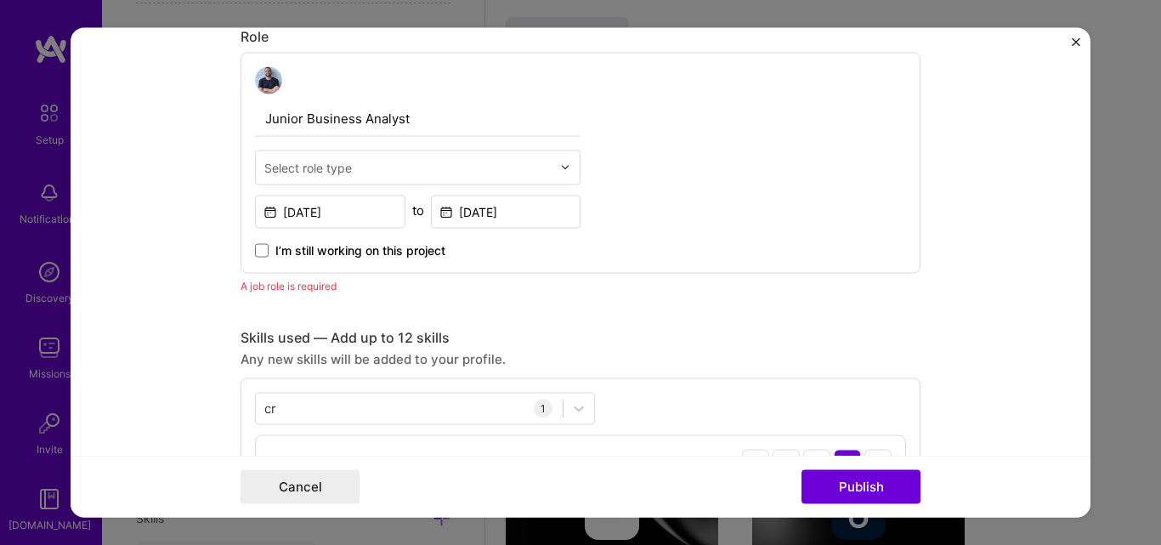
click at [383, 156] on div at bounding box center [407, 166] width 287 height 21
type input "b"
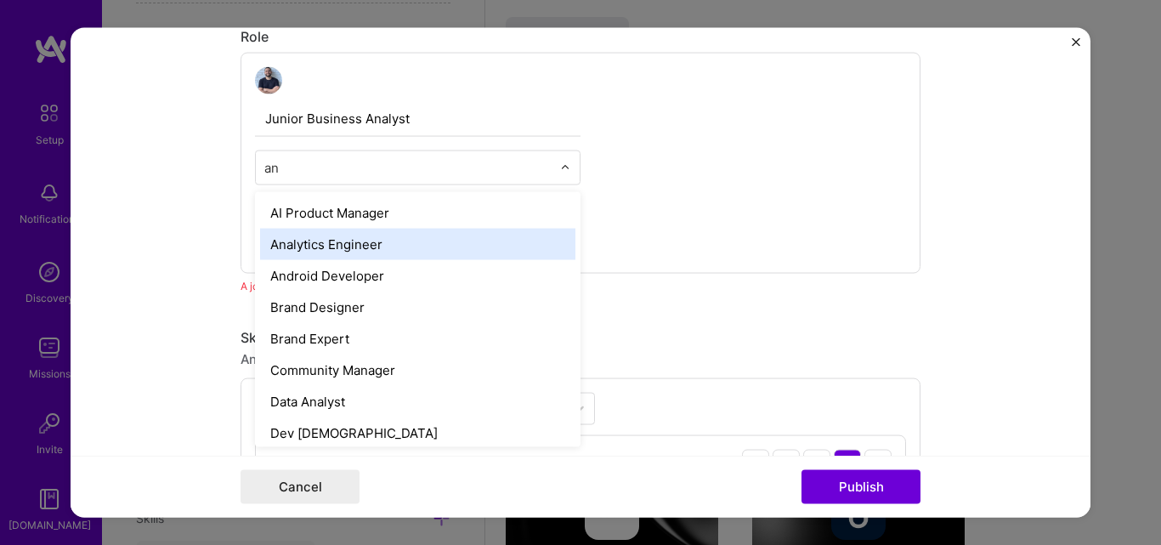
type input "a"
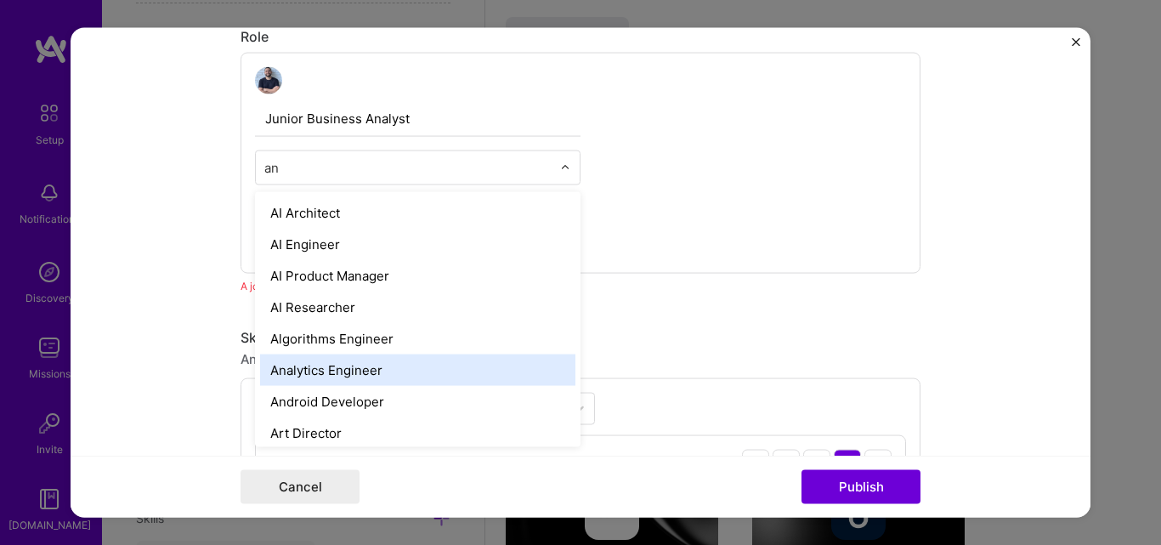
type input "ana"
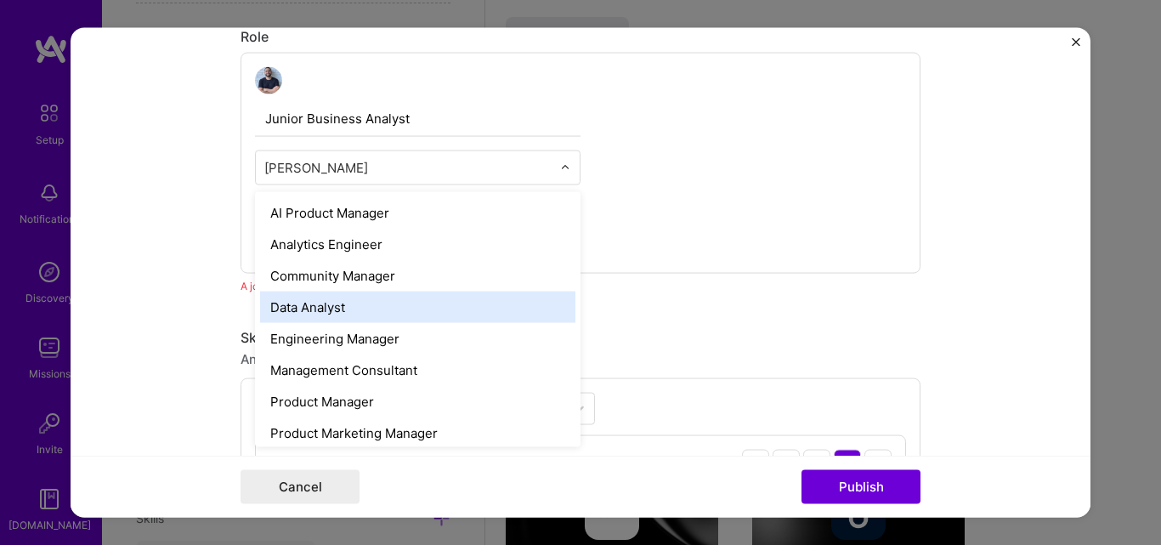
click at [331, 313] on div "Data Analyst" at bounding box center [417, 306] width 315 height 31
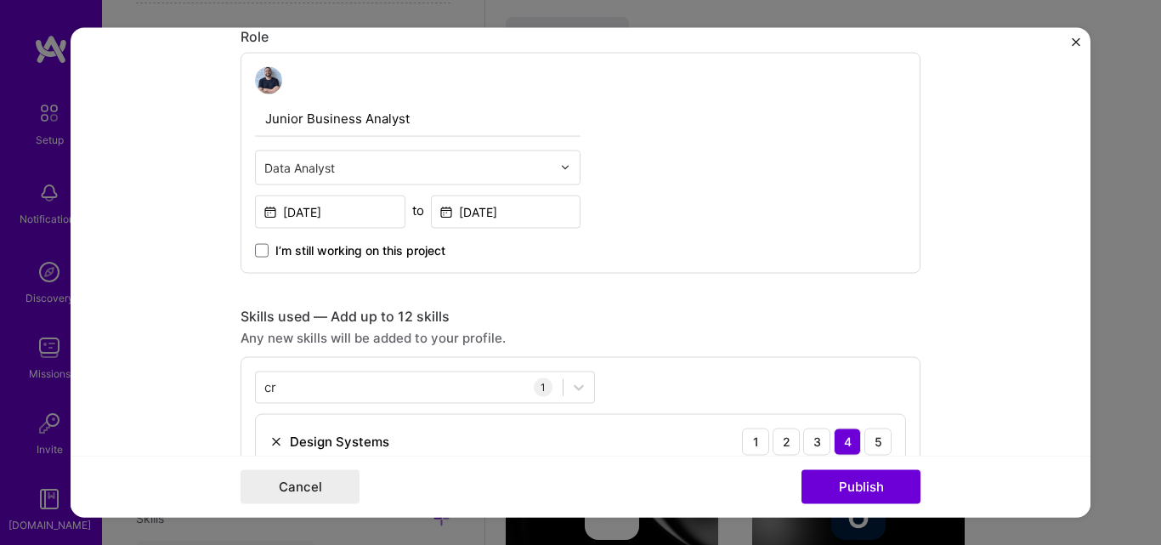
scroll to position [1500, 0]
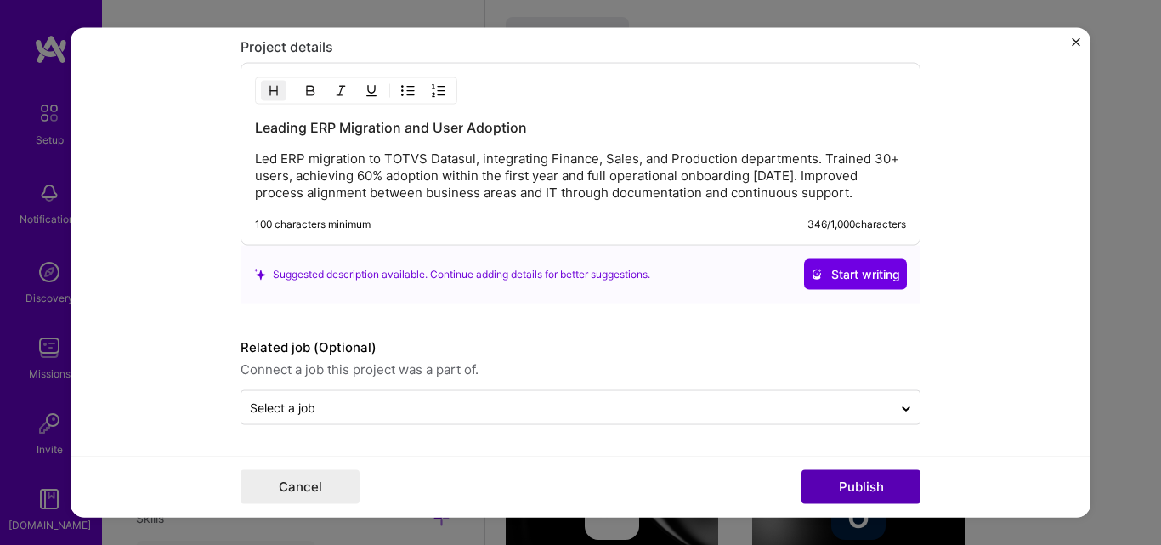
click at [876, 480] on button "Publish" at bounding box center [861, 487] width 119 height 34
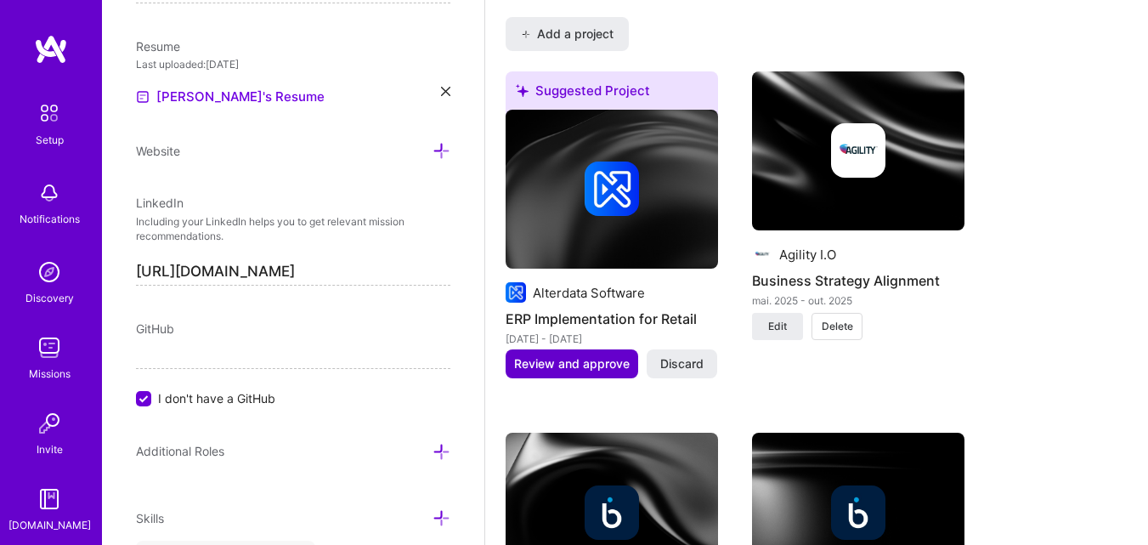
click at [609, 360] on span "Review and approve" at bounding box center [572, 363] width 116 height 17
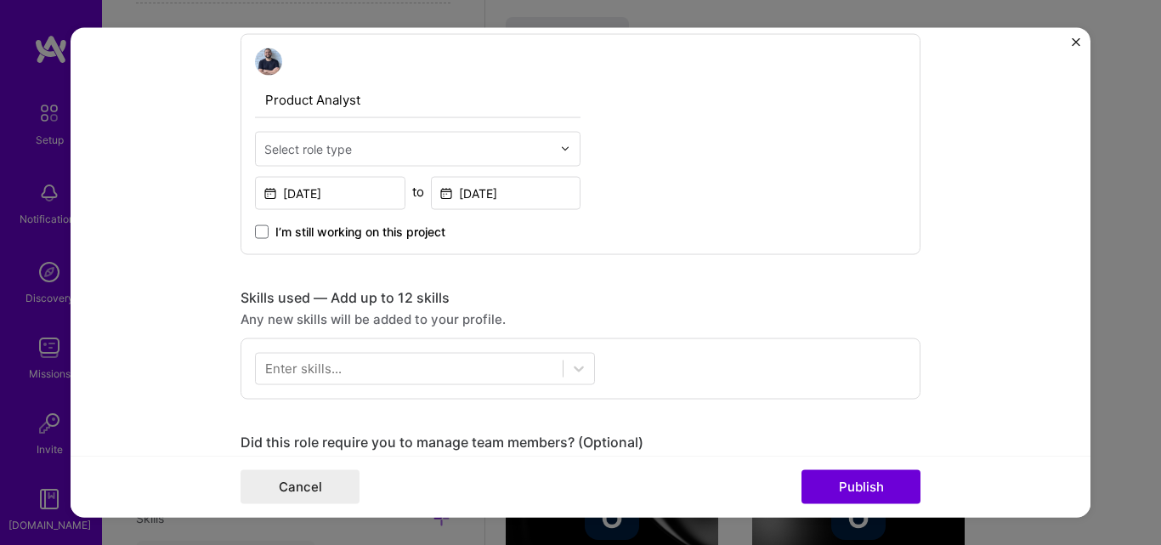
scroll to position [499, 0]
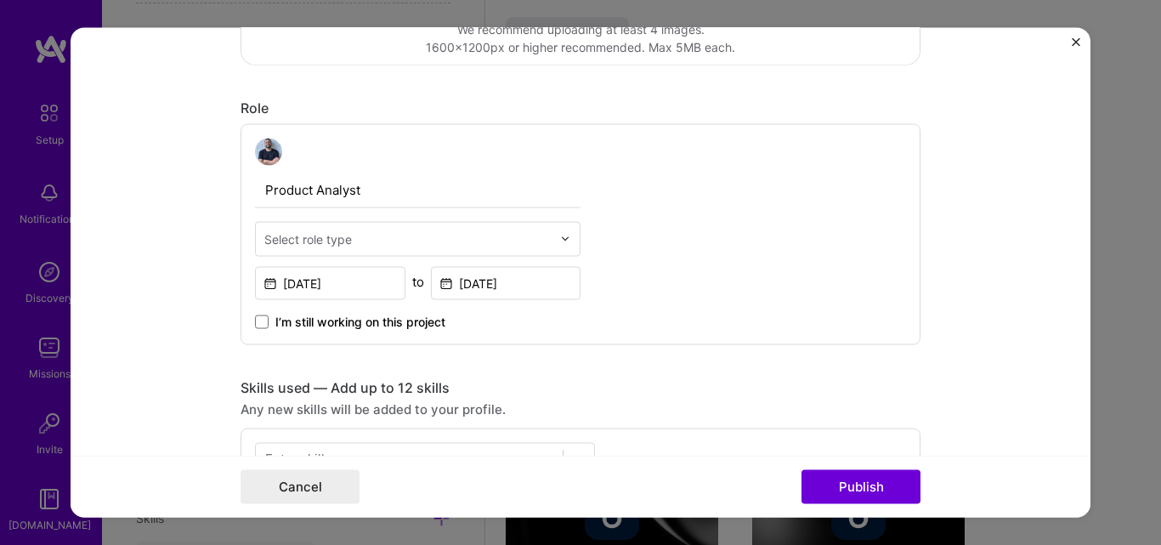
click at [501, 240] on input "text" at bounding box center [407, 239] width 287 height 18
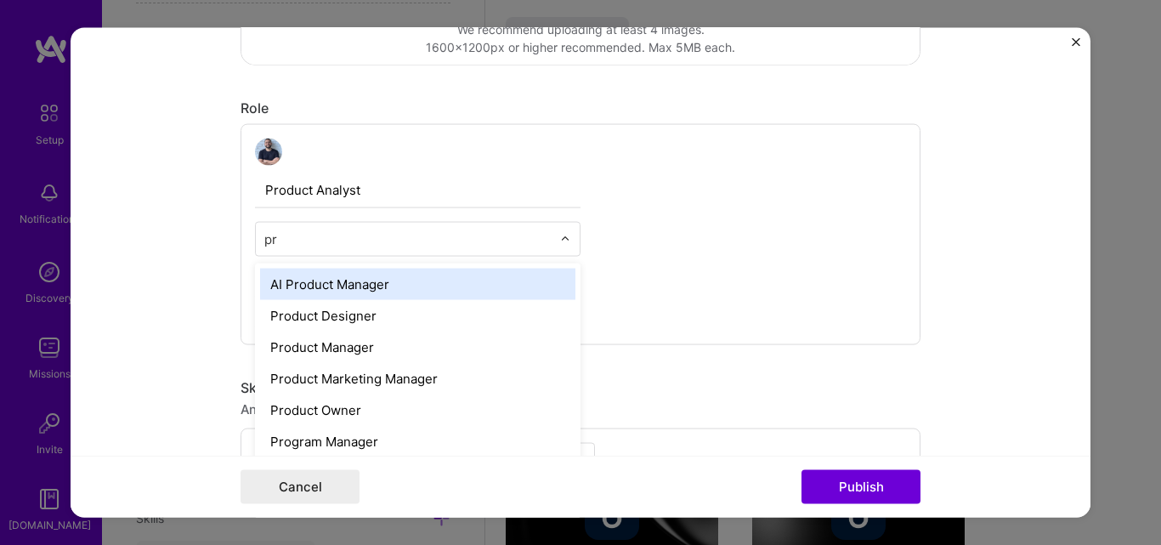
type input "pro"
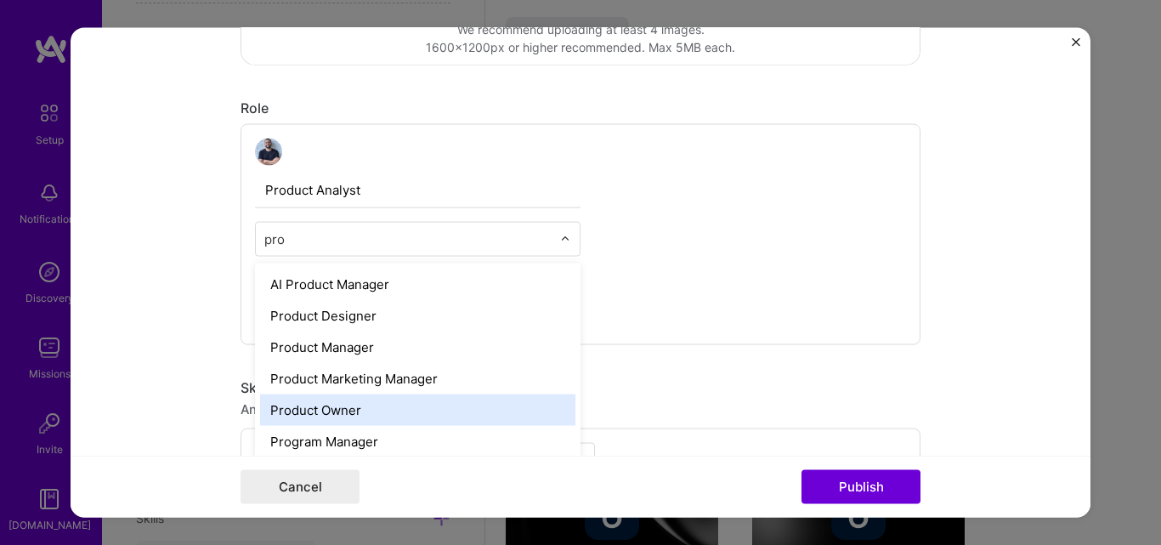
click at [465, 406] on div "Product Owner" at bounding box center [417, 409] width 315 height 31
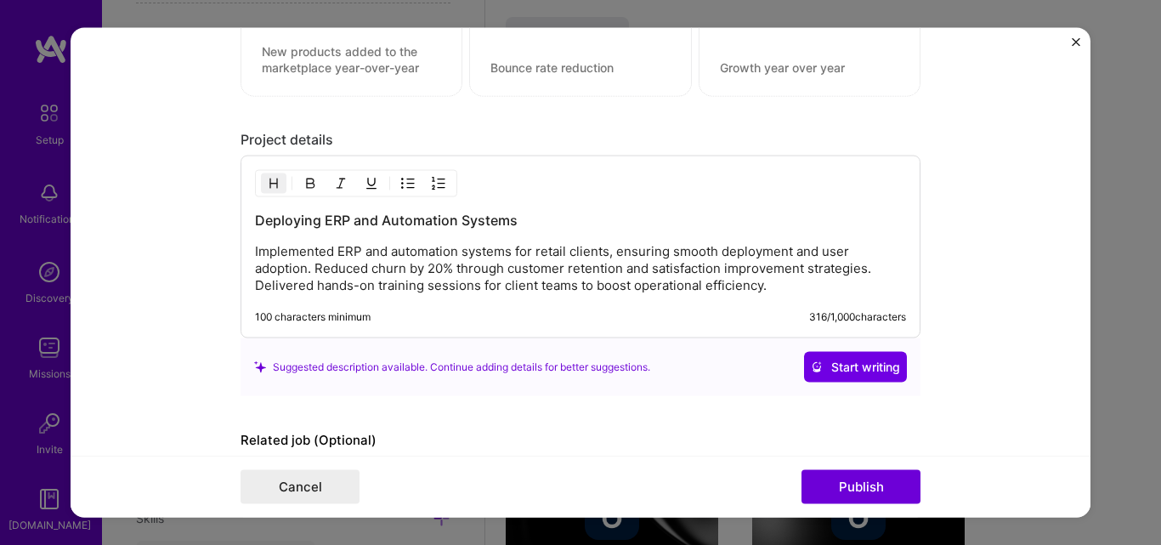
scroll to position [1395, 0]
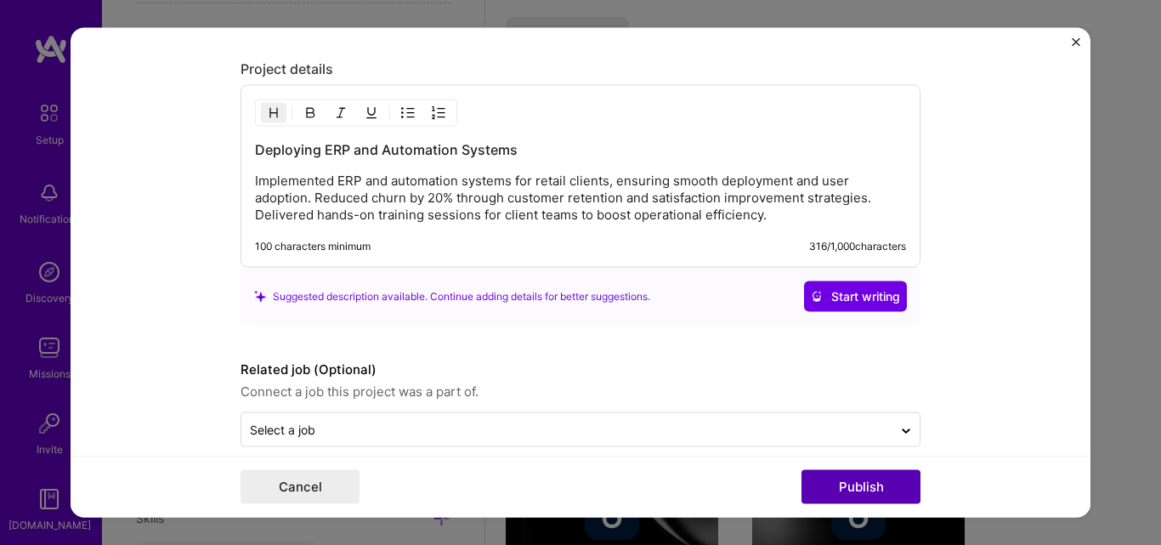
click at [870, 474] on button "Publish" at bounding box center [861, 487] width 119 height 34
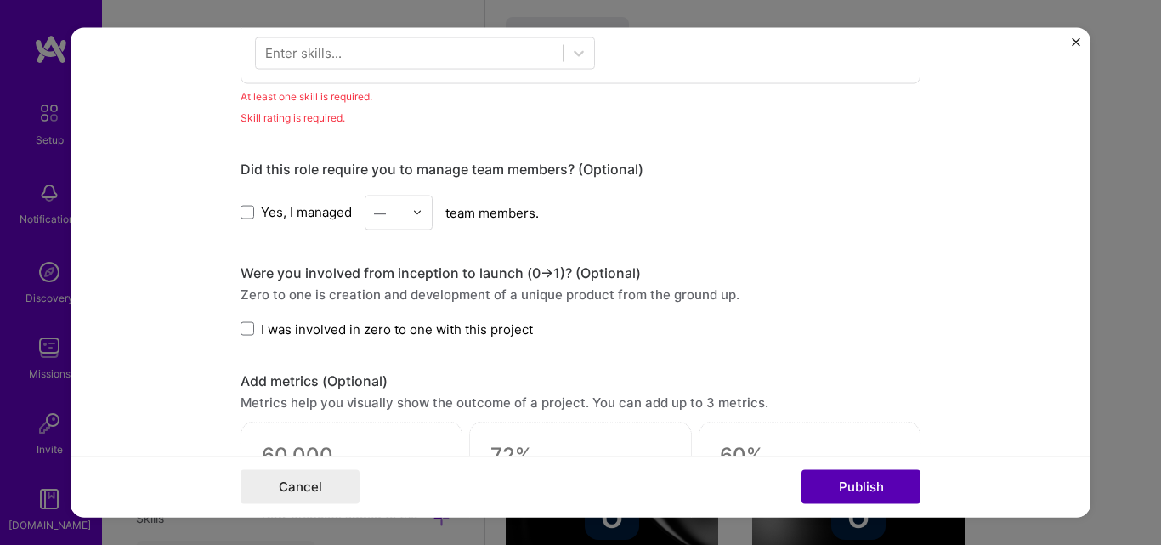
scroll to position [850, 0]
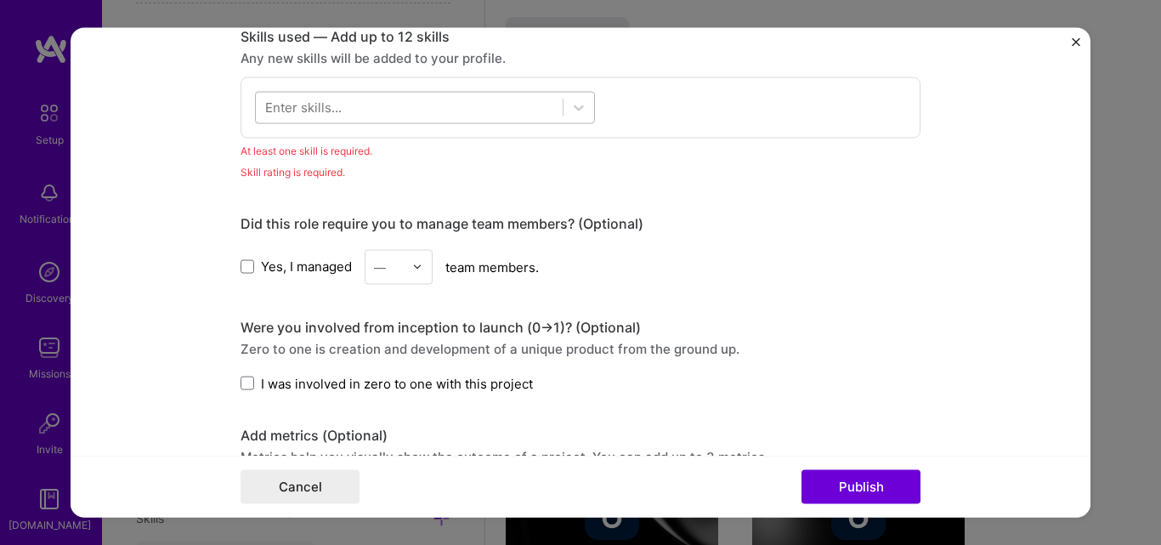
click at [433, 103] on div at bounding box center [409, 108] width 307 height 28
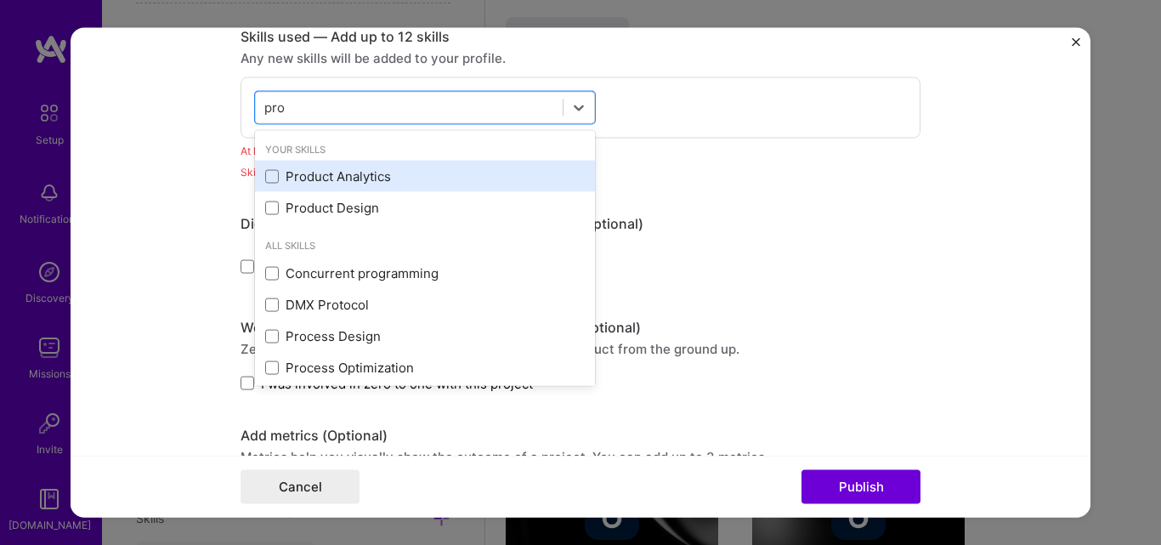
click at [338, 173] on div "Product Analytics" at bounding box center [425, 176] width 320 height 18
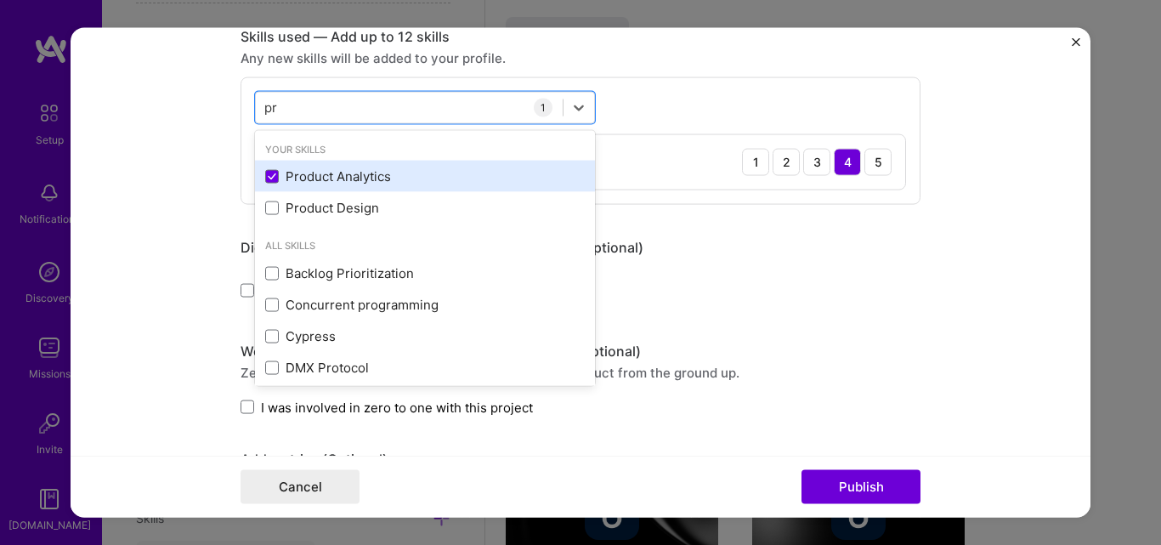
type input "p"
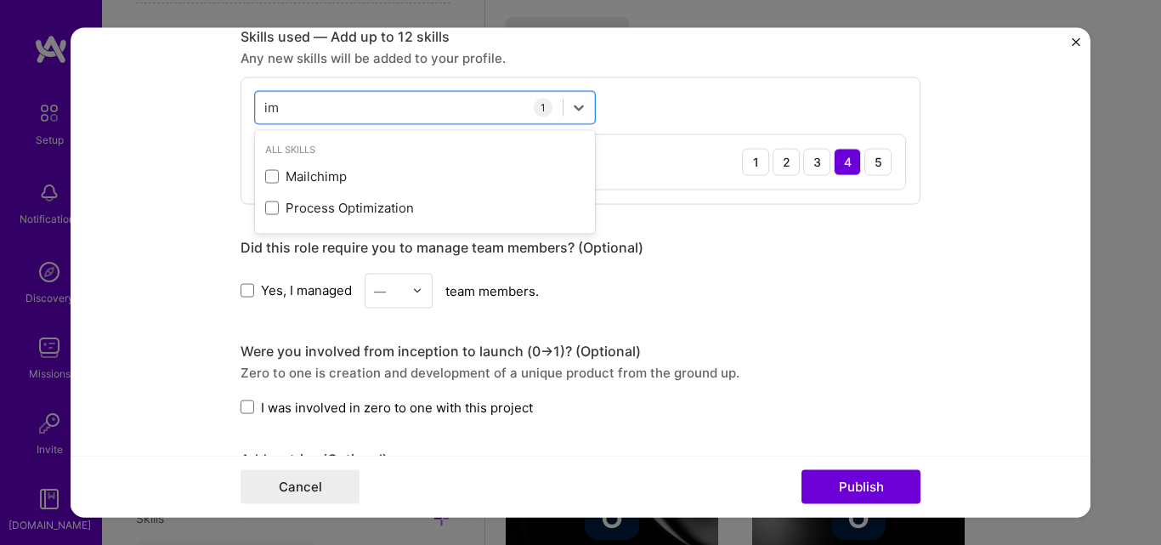
type input "i"
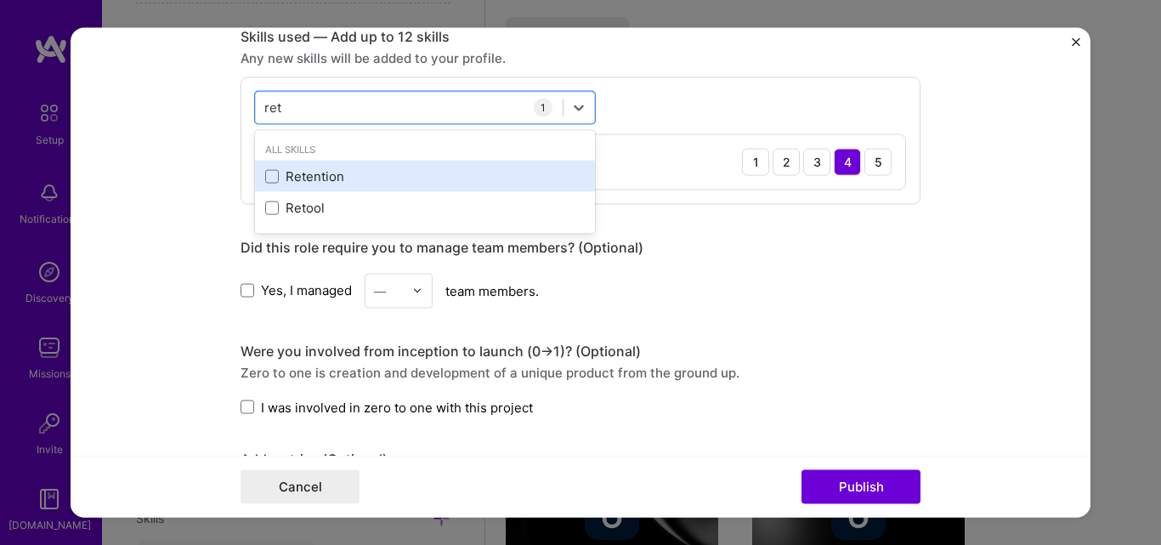
click at [349, 173] on div "Retention" at bounding box center [425, 176] width 320 height 18
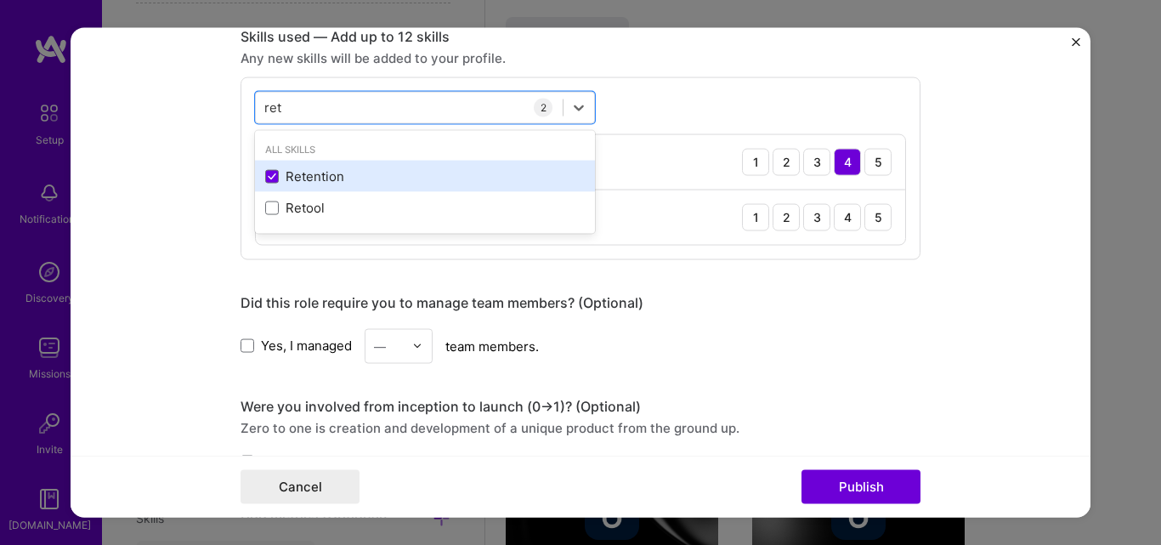
click at [265, 168] on div "Retention" at bounding box center [425, 176] width 320 height 18
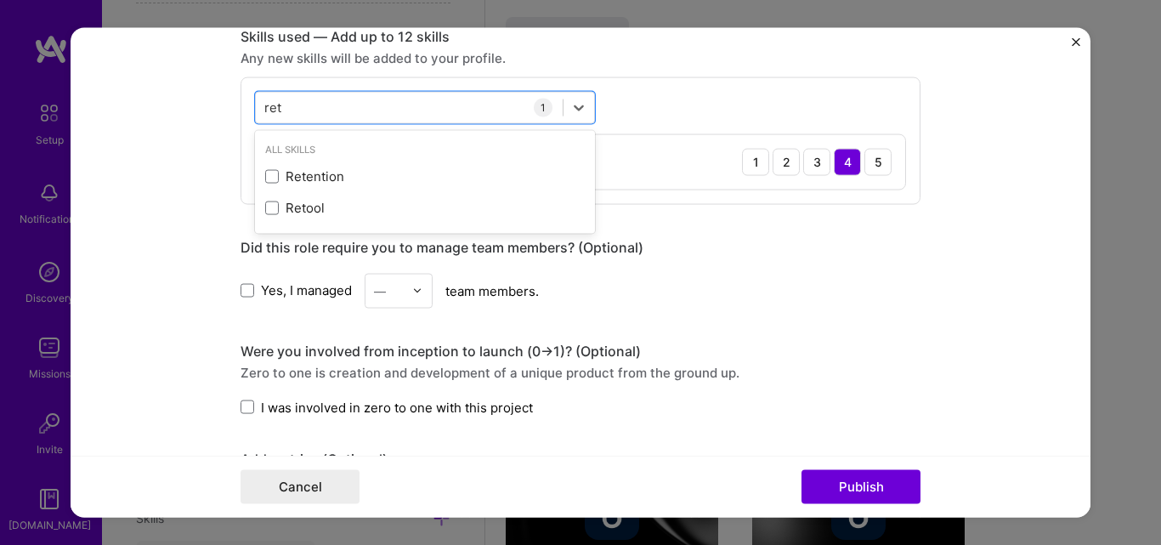
type input "ret"
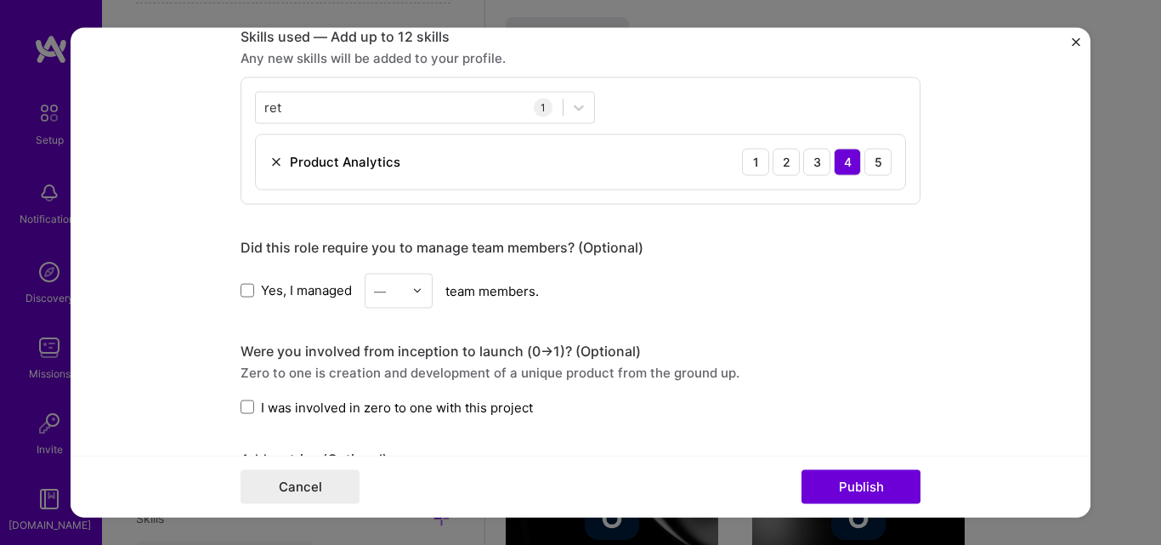
click at [730, 331] on div "Editing suggested project This project is suggested based on your LinkedIn, res…" at bounding box center [581, 134] width 680 height 1846
click at [858, 486] on button "Publish" at bounding box center [861, 487] width 119 height 34
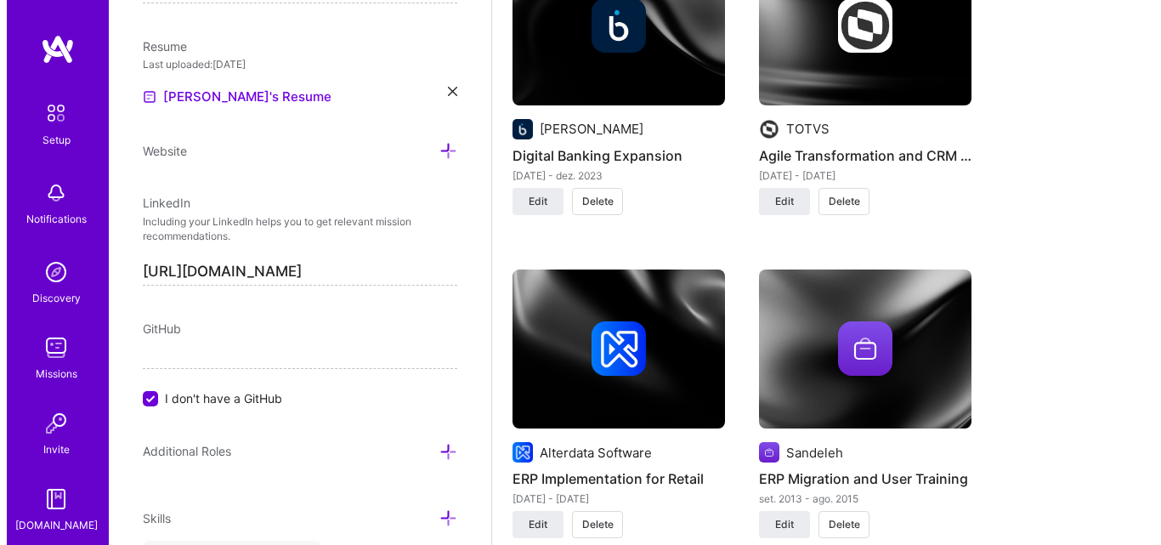
scroll to position [1937, 0]
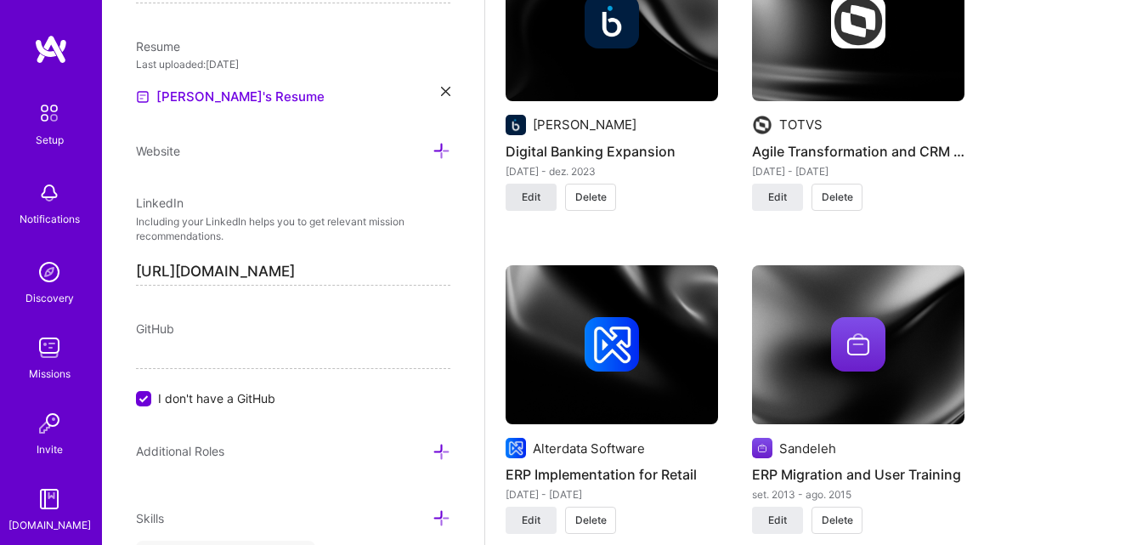
click at [543, 190] on button "Edit" at bounding box center [531, 197] width 51 height 27
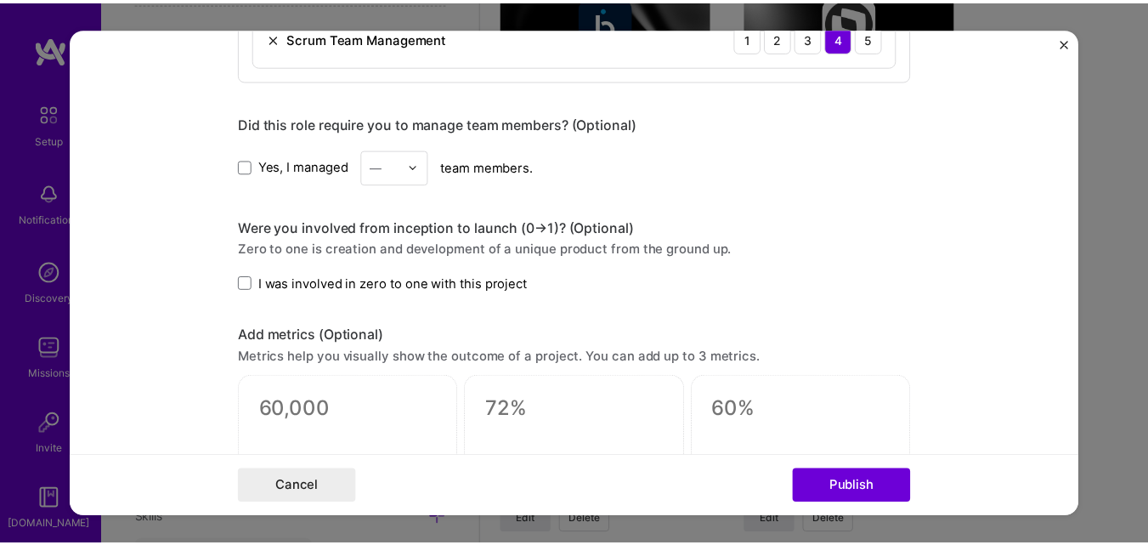
scroll to position [1029, 0]
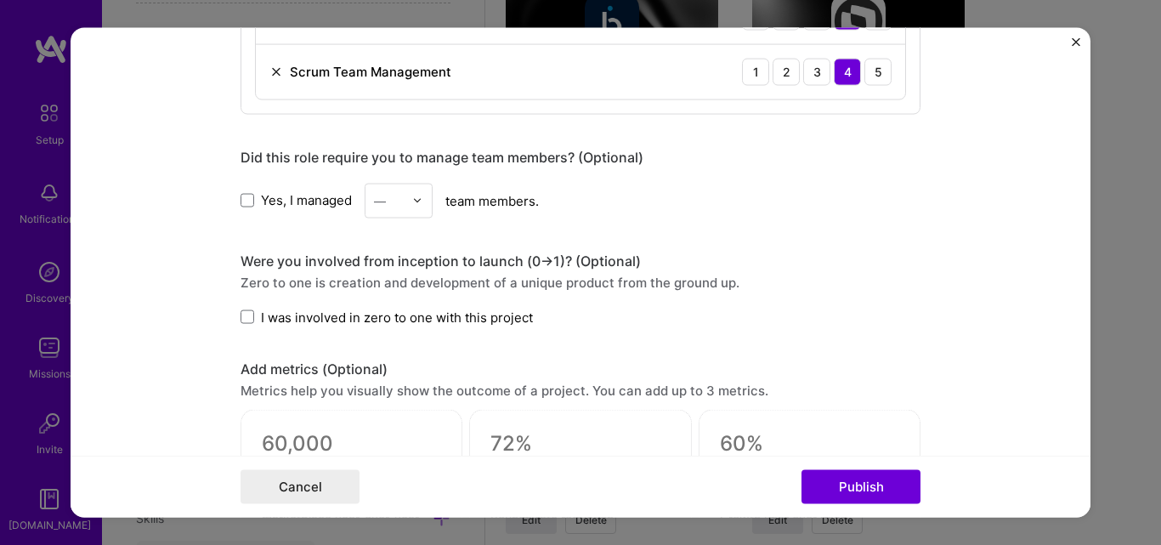
click at [284, 314] on span "I was involved in zero to one with this project" at bounding box center [397, 317] width 272 height 18
click at [0, 0] on input "I was involved in zero to one with this project" at bounding box center [0, 0] width 0 height 0
click at [265, 201] on span "Yes, I managed" at bounding box center [306, 200] width 91 height 18
click at [0, 0] on input "Yes, I managed" at bounding box center [0, 0] width 0 height 0
click at [374, 196] on div "—" at bounding box center [380, 200] width 12 height 18
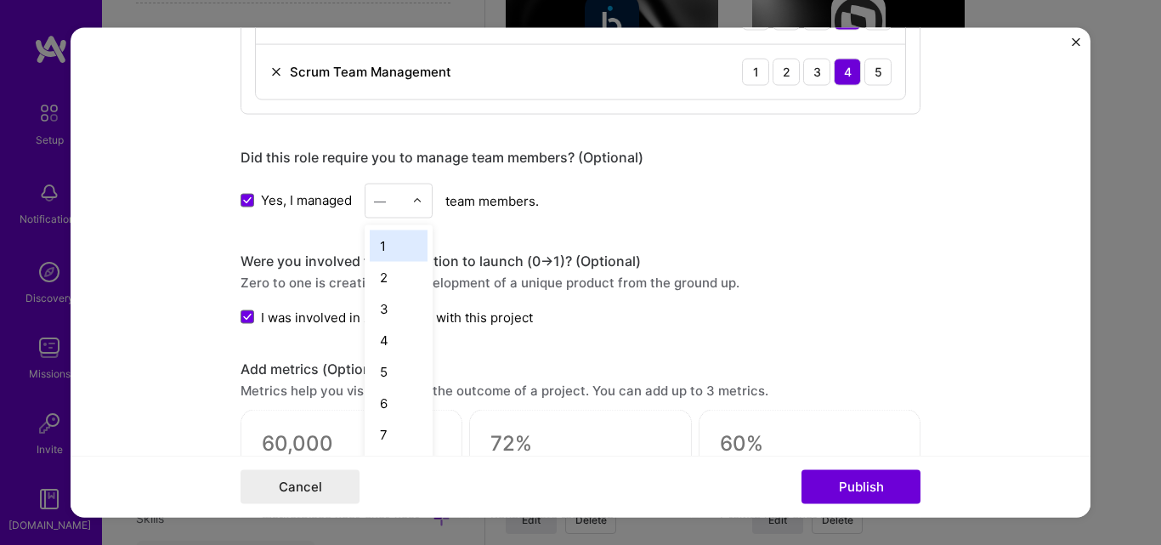
type input "5"
click at [393, 257] on div "5" at bounding box center [399, 245] width 58 height 31
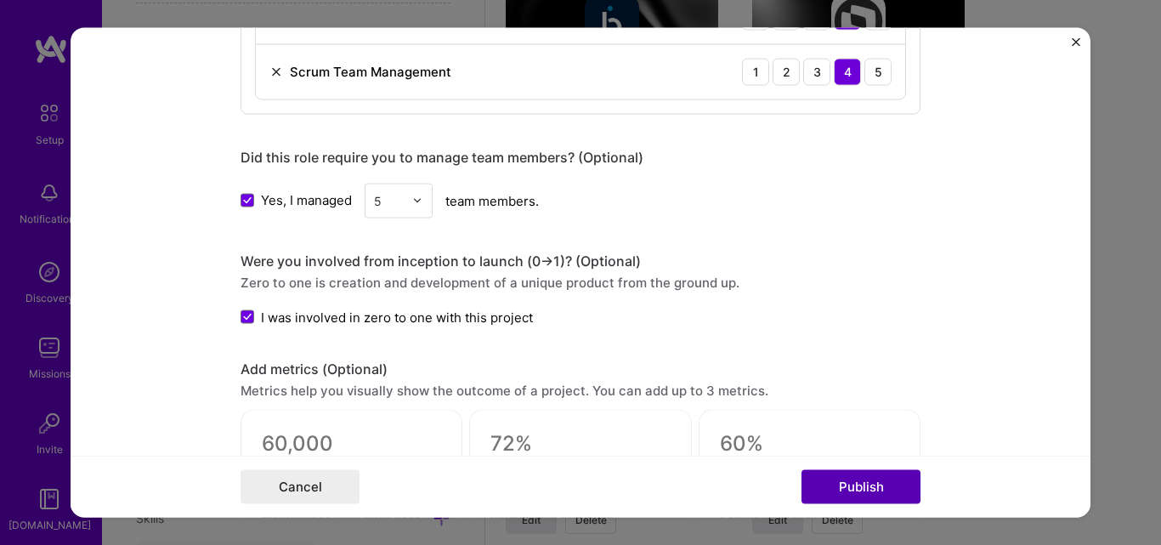
click at [875, 499] on button "Publish" at bounding box center [861, 487] width 119 height 34
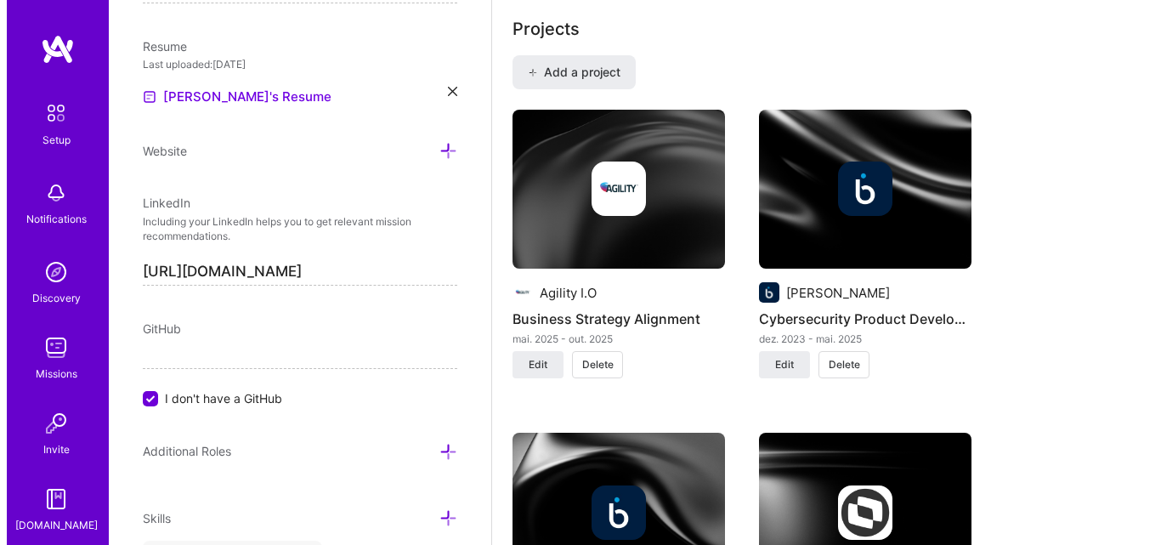
scroll to position [1461, 0]
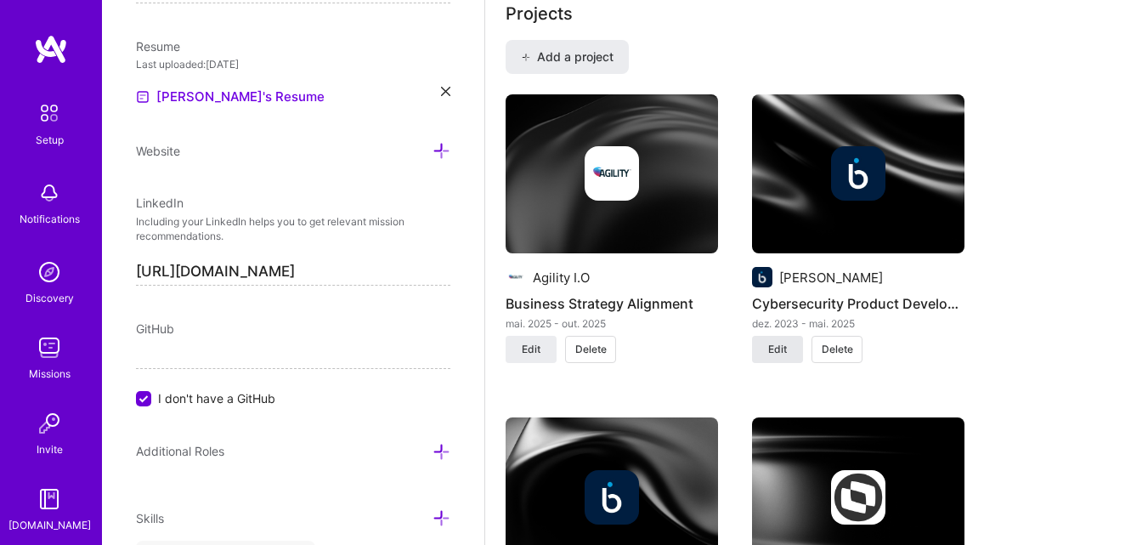
click at [787, 353] on span "Edit" at bounding box center [777, 349] width 19 height 15
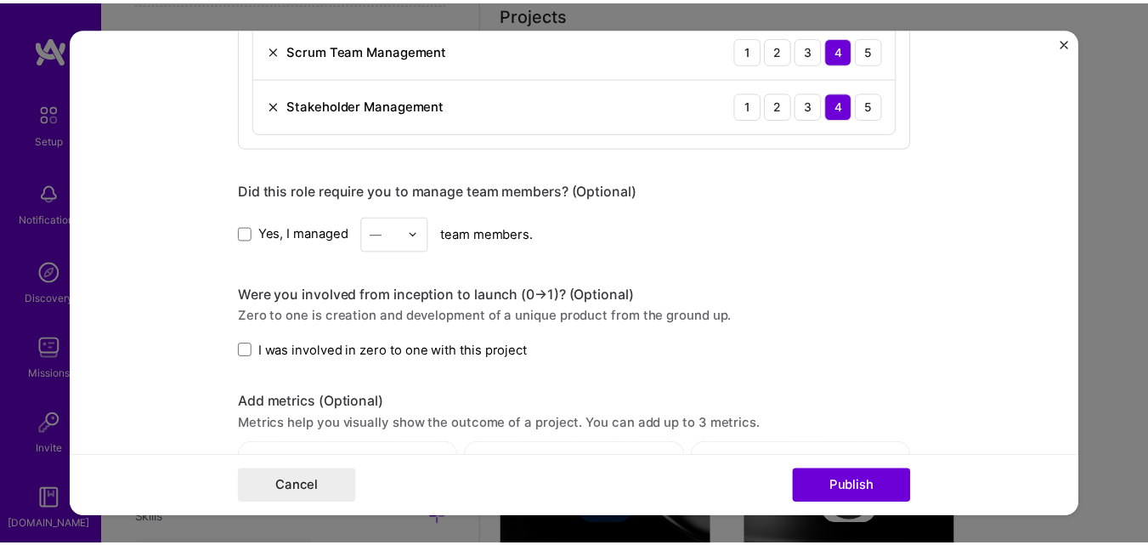
scroll to position [946, 0]
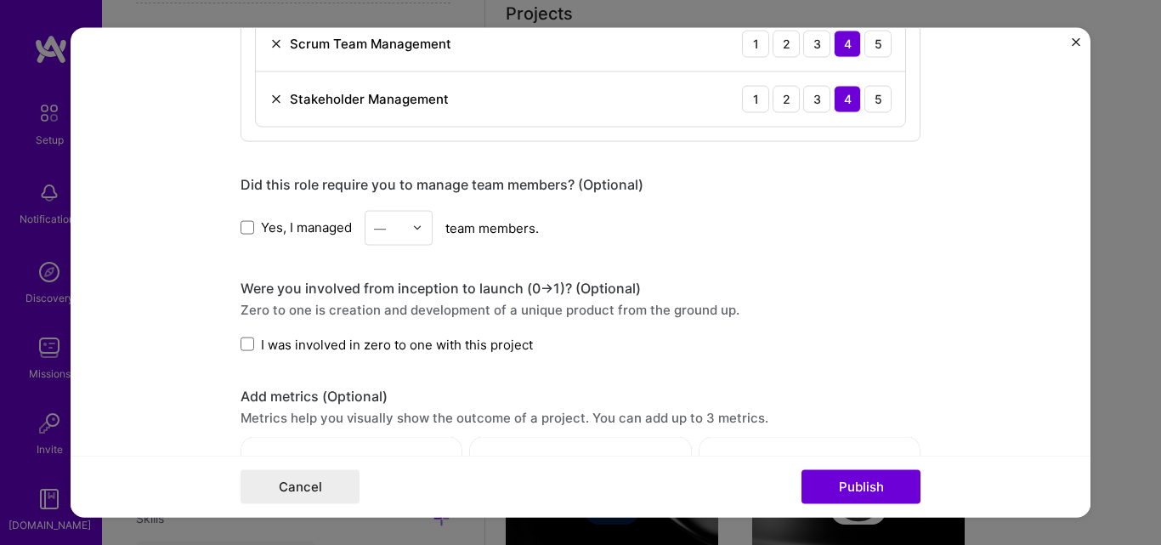
click at [286, 225] on span "Yes, I managed" at bounding box center [306, 227] width 91 height 18
click at [0, 0] on input "Yes, I managed" at bounding box center [0, 0] width 0 height 0
click at [382, 228] on input "text" at bounding box center [389, 227] width 30 height 18
type input "5"
click at [374, 276] on div "5" at bounding box center [399, 272] width 58 height 31
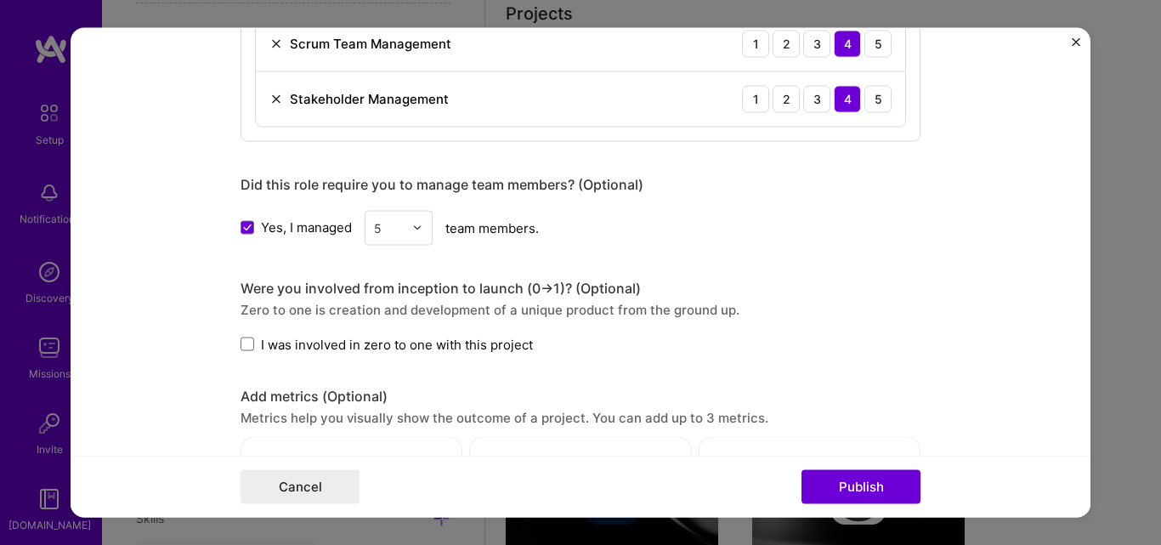
click at [297, 337] on span "I was involved in zero to one with this project" at bounding box center [397, 344] width 272 height 18
click at [0, 0] on input "I was involved in zero to one with this project" at bounding box center [0, 0] width 0 height 0
click at [860, 483] on button "Publish" at bounding box center [861, 487] width 119 height 34
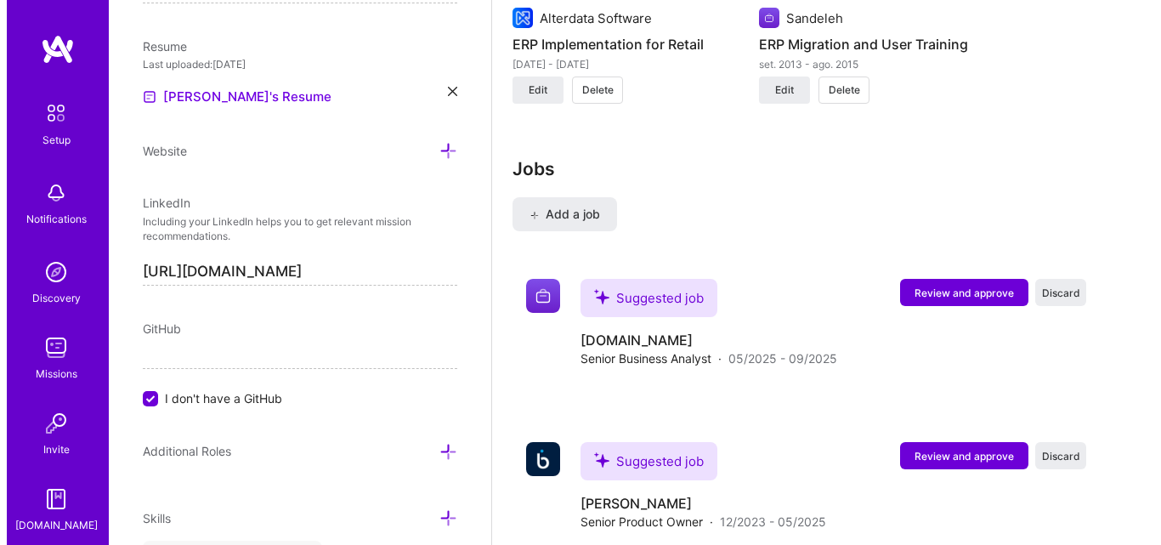
scroll to position [2390, 0]
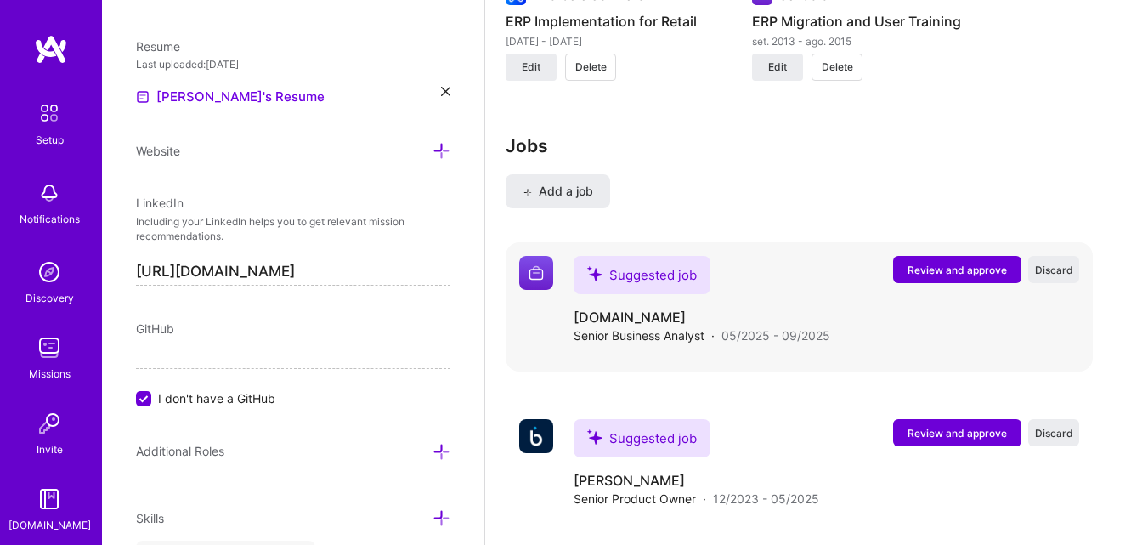
click at [971, 259] on button "Review and approve" at bounding box center [957, 269] width 128 height 27
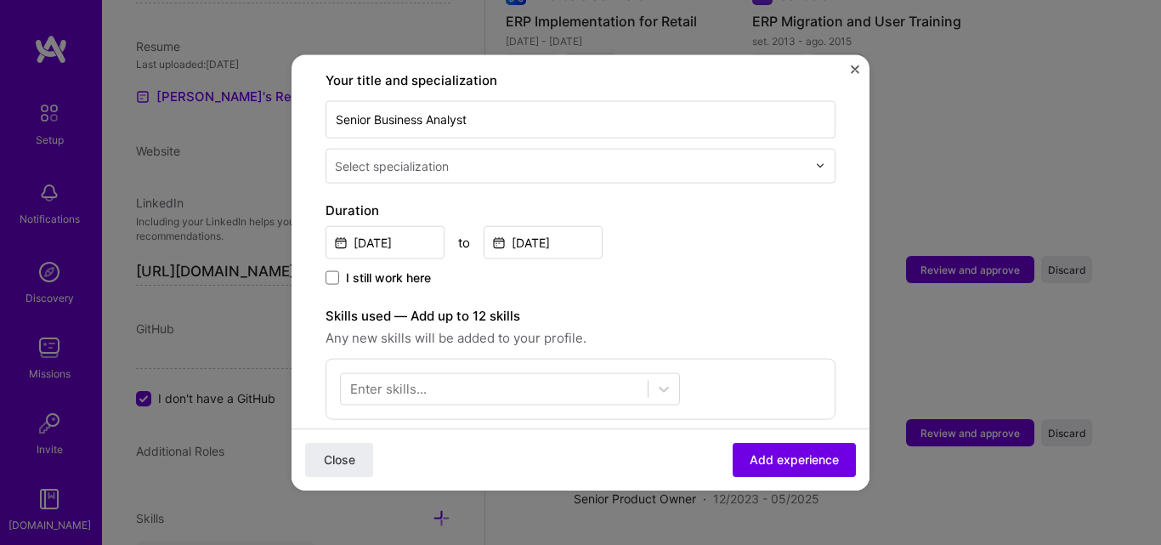
scroll to position [397, 0]
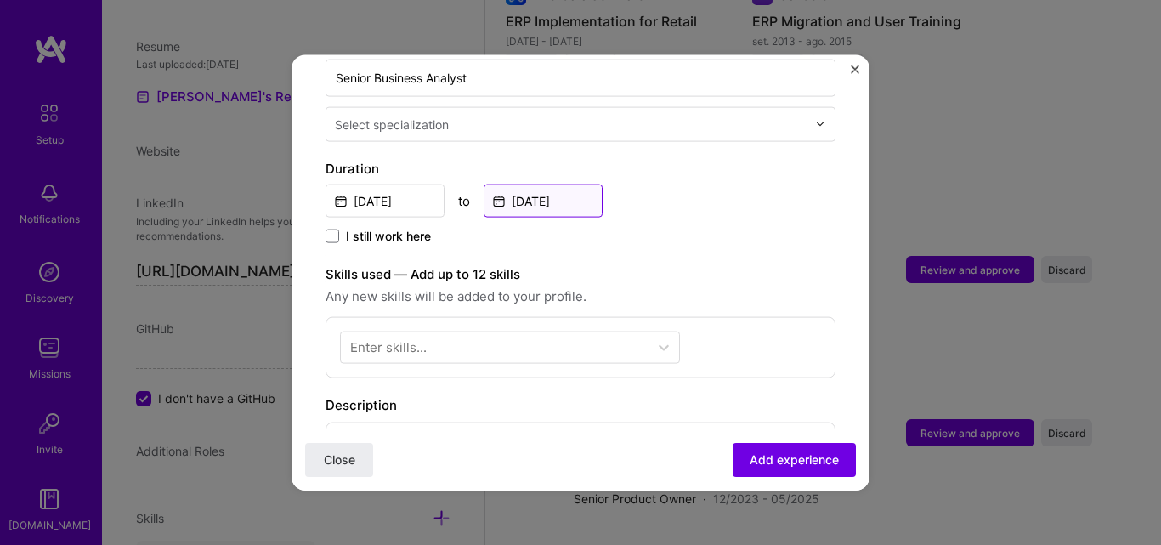
click at [550, 185] on input "Sep, 2025" at bounding box center [543, 200] width 119 height 33
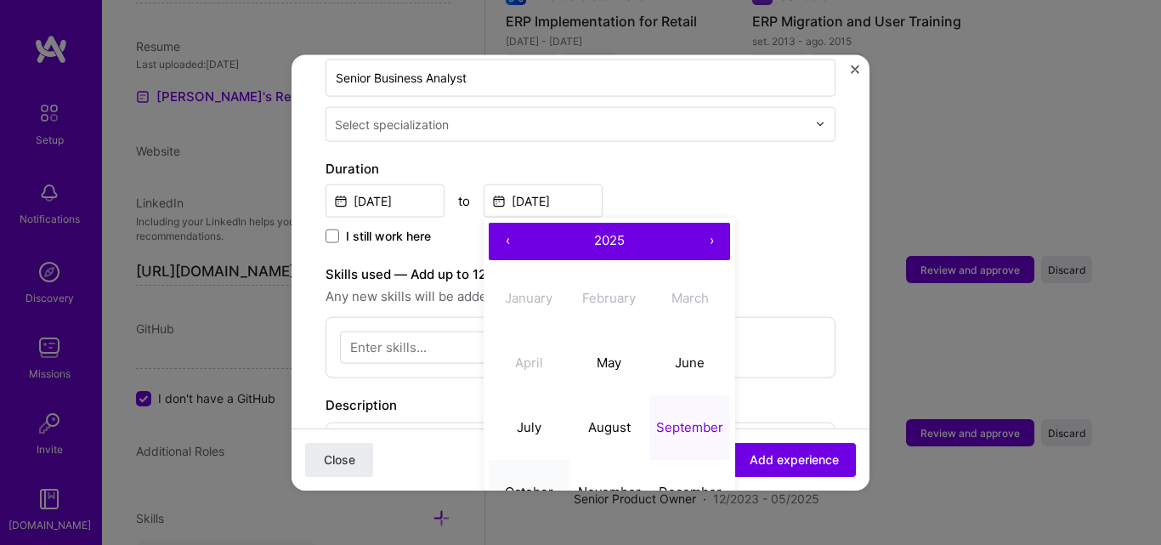
click at [533, 485] on button "October" at bounding box center [529, 492] width 81 height 65
type input "Oct, 2025"
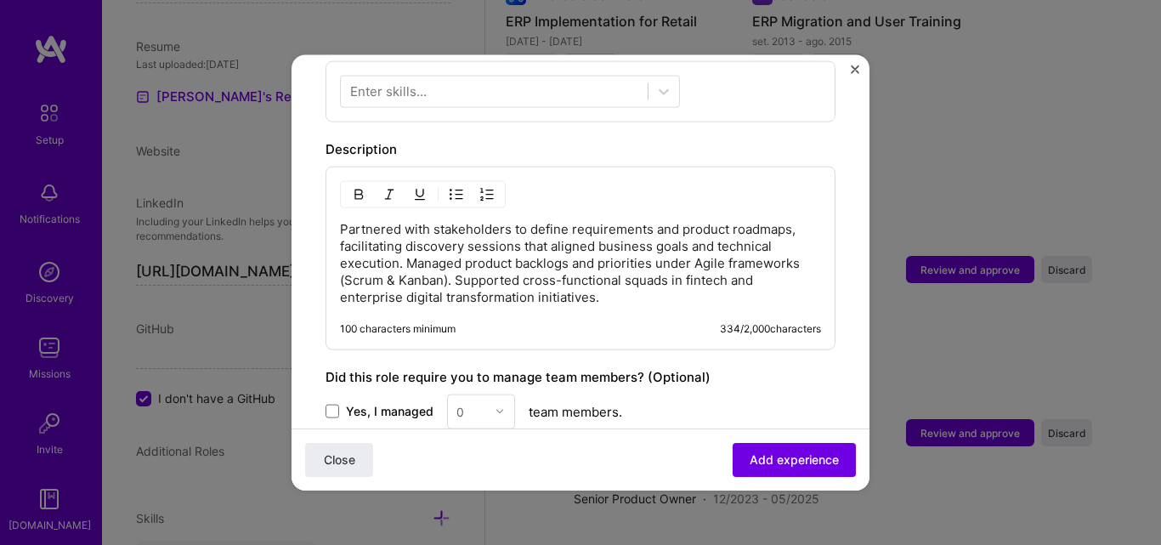
scroll to position [714, 0]
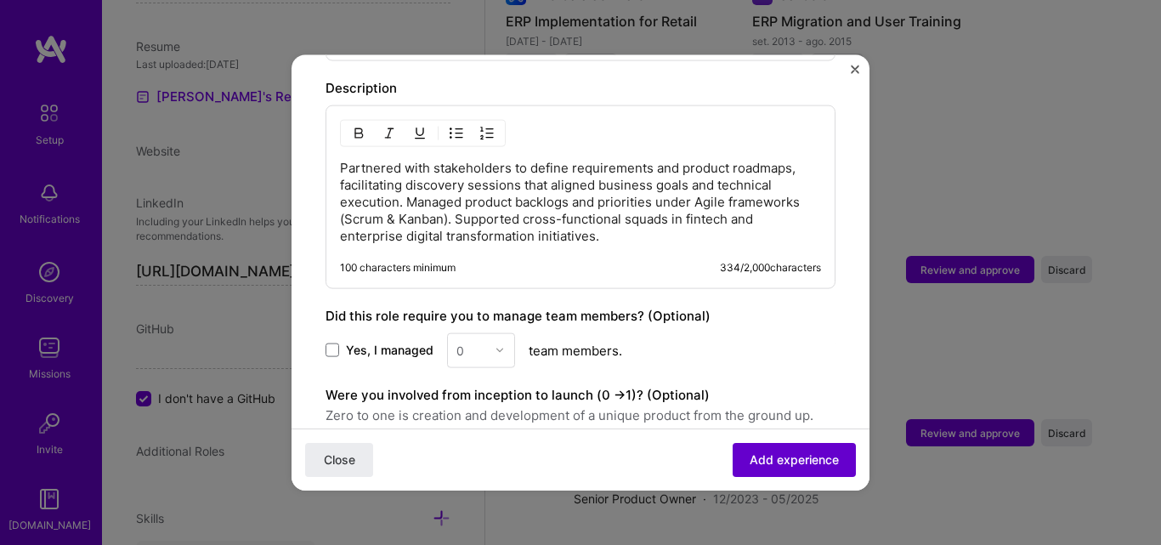
click at [748, 444] on button "Add experience" at bounding box center [794, 460] width 123 height 34
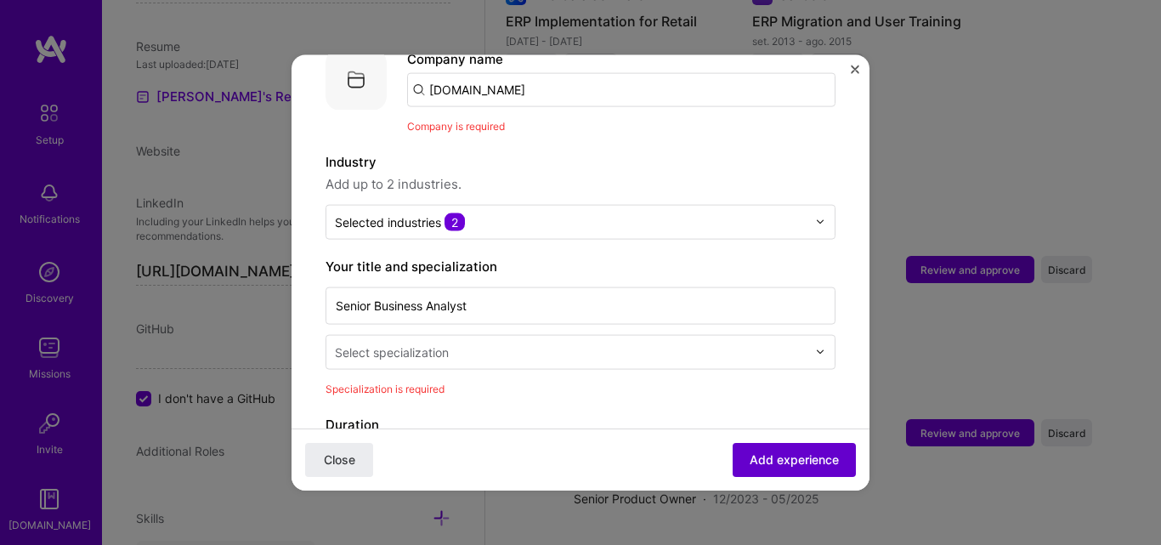
scroll to position [170, 0]
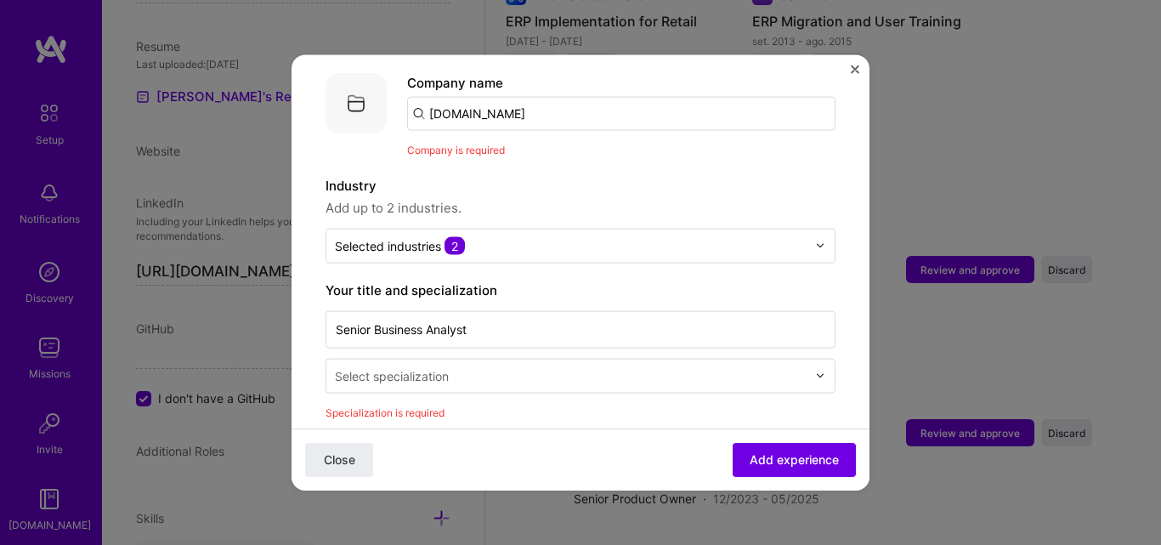
click at [526, 99] on input "Agility.IO" at bounding box center [621, 113] width 428 height 34
click at [503, 139] on div "AgilityIO agilityio.com" at bounding box center [534, 163] width 255 height 48
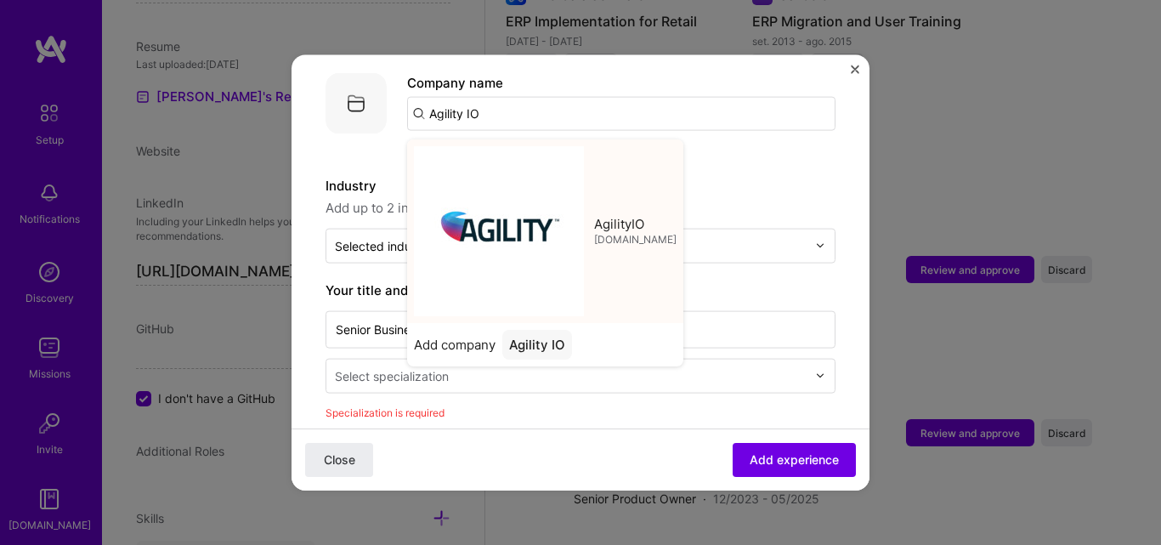
type input "AgilityIO"
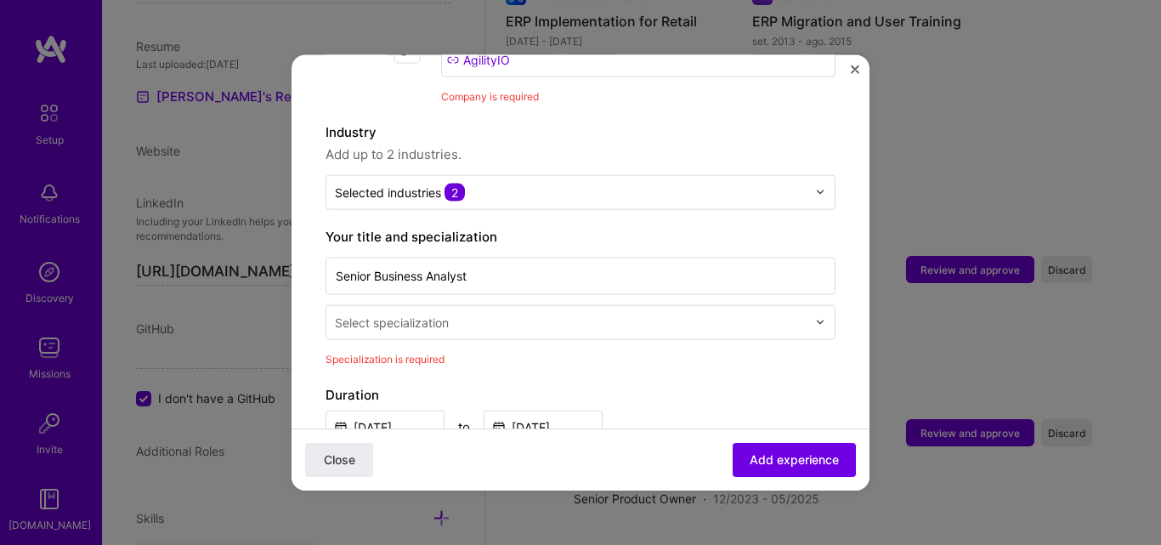
scroll to position [266, 0]
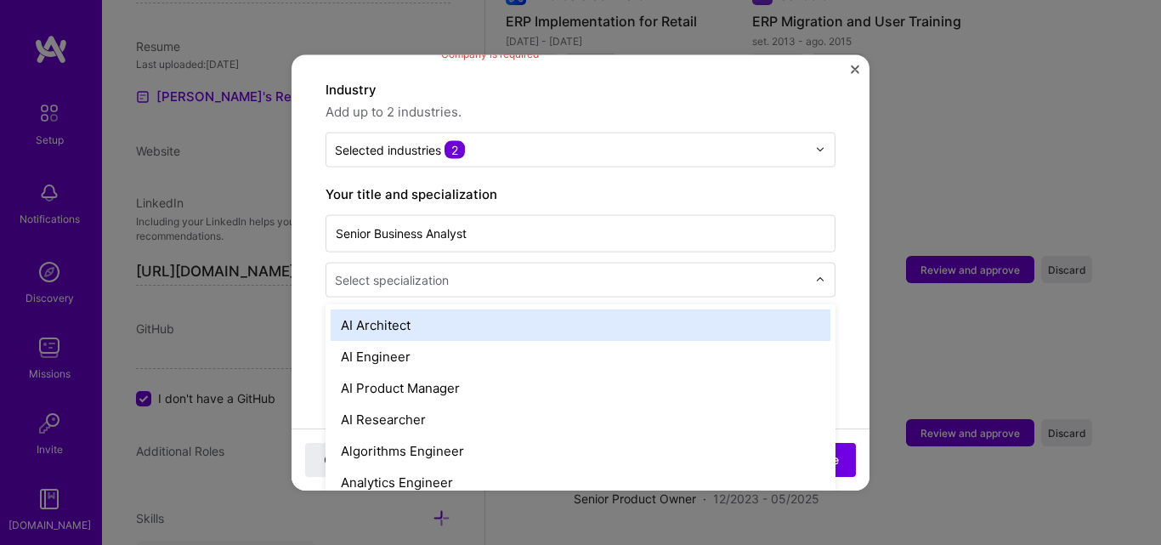
click at [508, 270] on input "text" at bounding box center [572, 279] width 475 height 18
type input "a"
type input "prod"
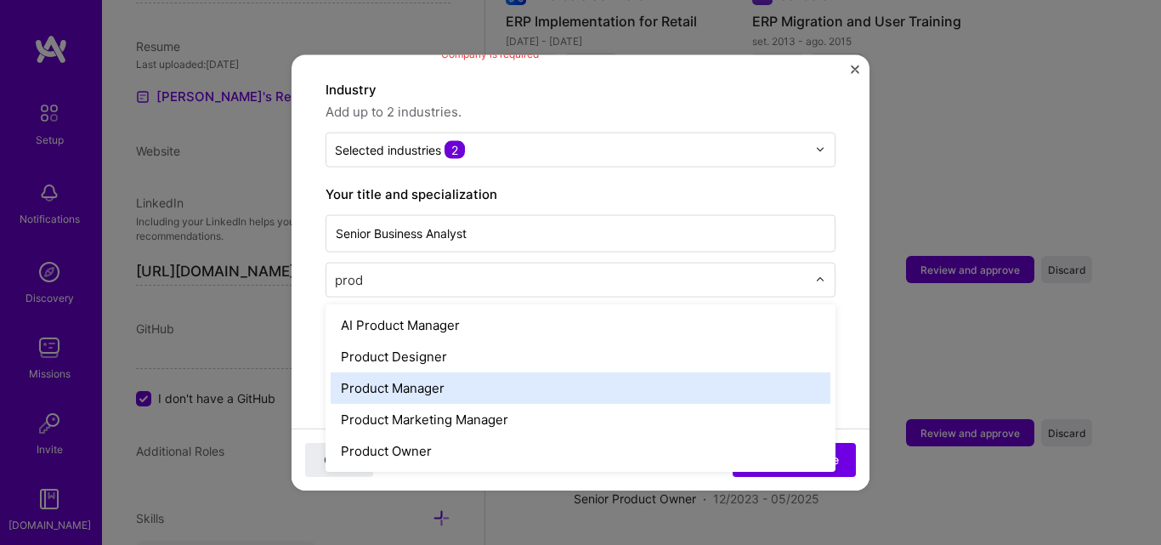
click at [450, 371] on div "Product Manager" at bounding box center [581, 386] width 500 height 31
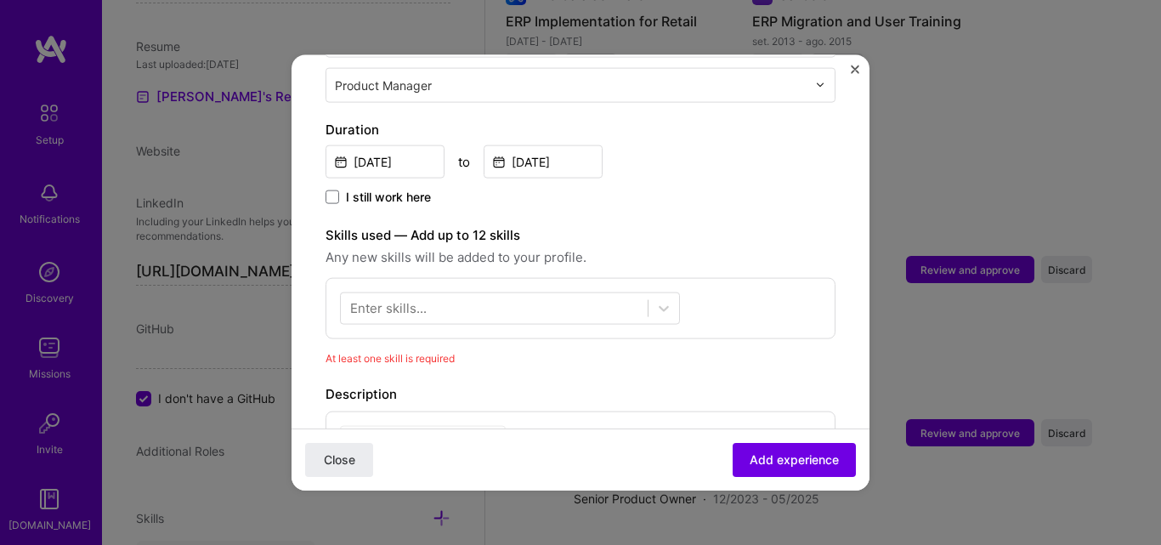
scroll to position [476, 0]
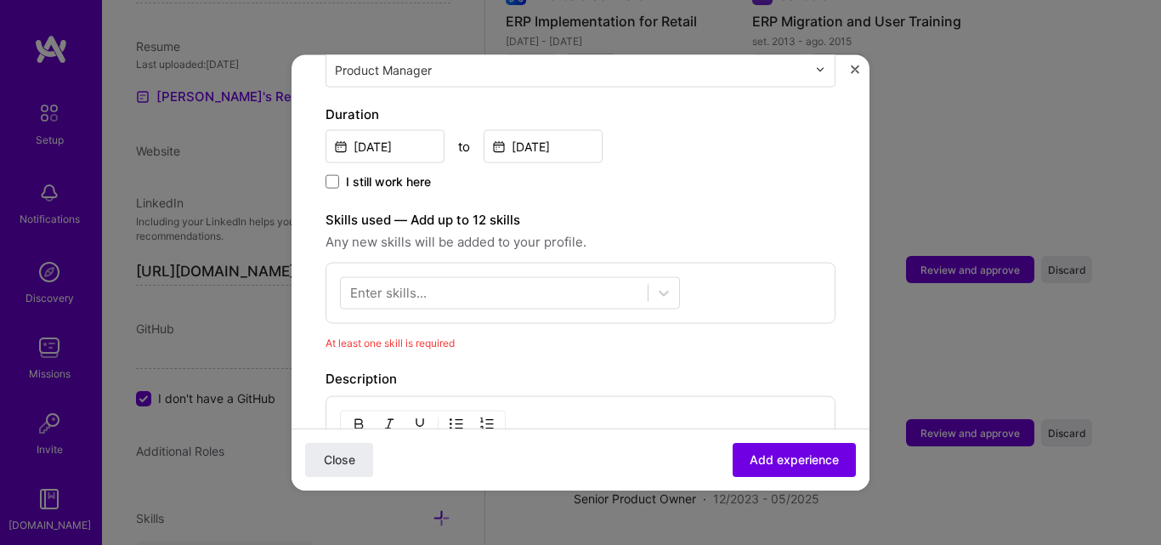
click at [584, 288] on div at bounding box center [494, 293] width 307 height 28
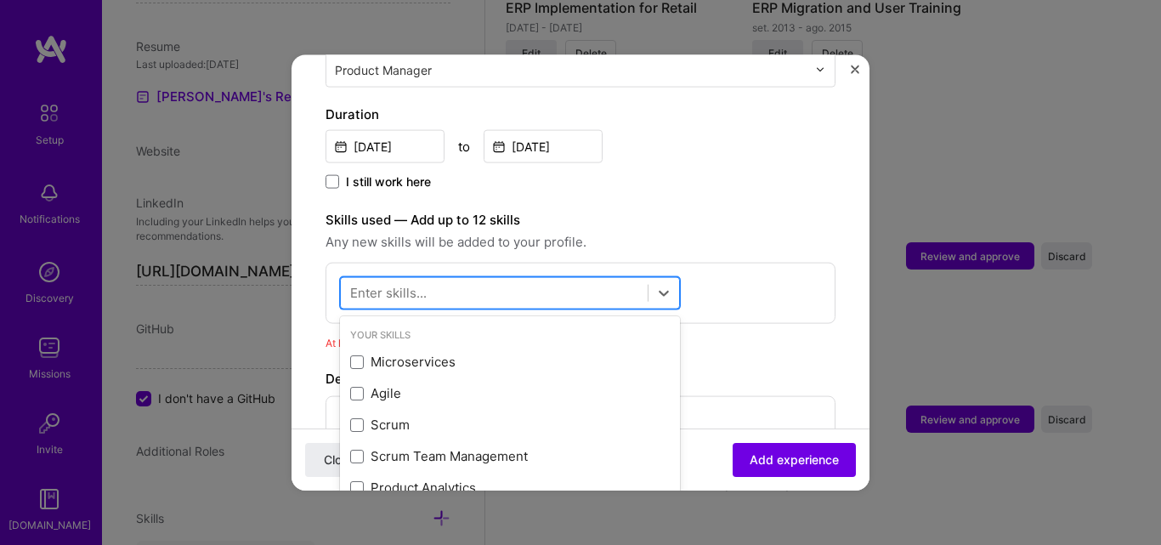
scroll to position [2405, 0]
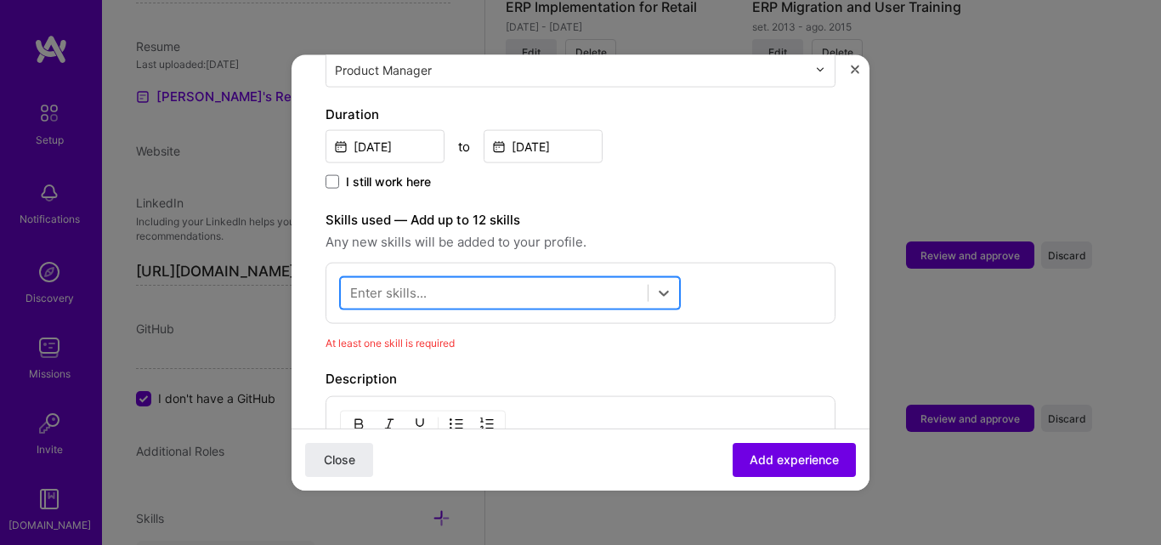
click at [563, 281] on div at bounding box center [494, 293] width 307 height 28
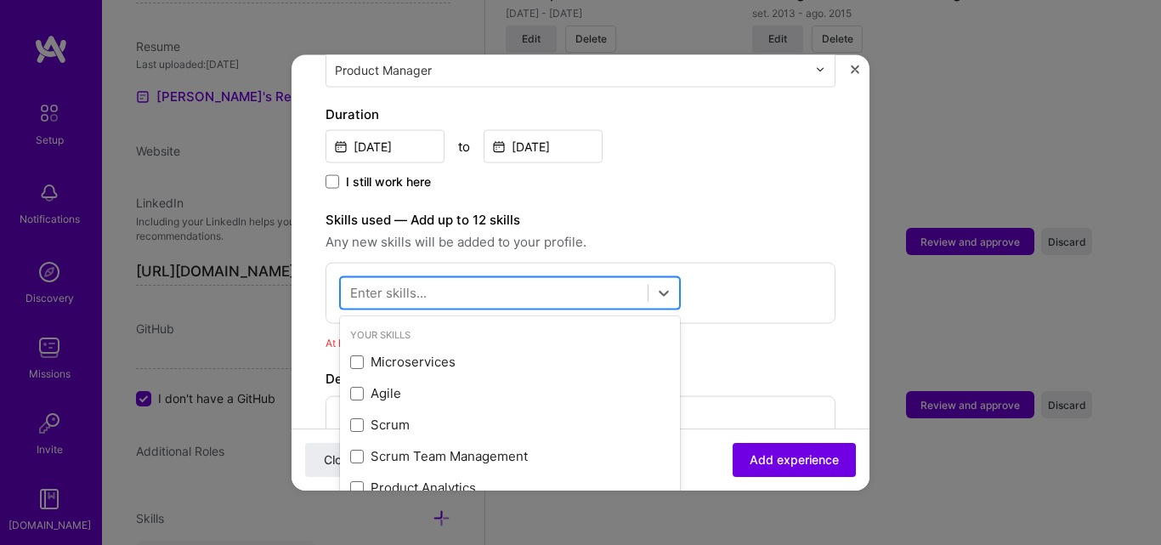
scroll to position [2419, 0]
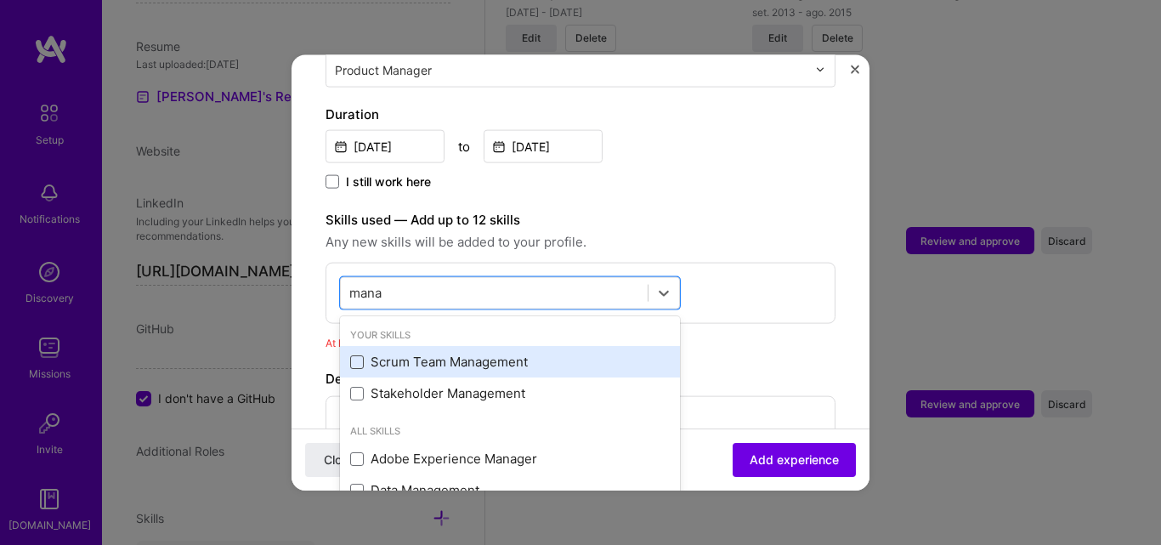
click at [352, 354] on span at bounding box center [357, 361] width 14 height 14
click at [0, 0] on input "checkbox" at bounding box center [0, 0] width 0 height 0
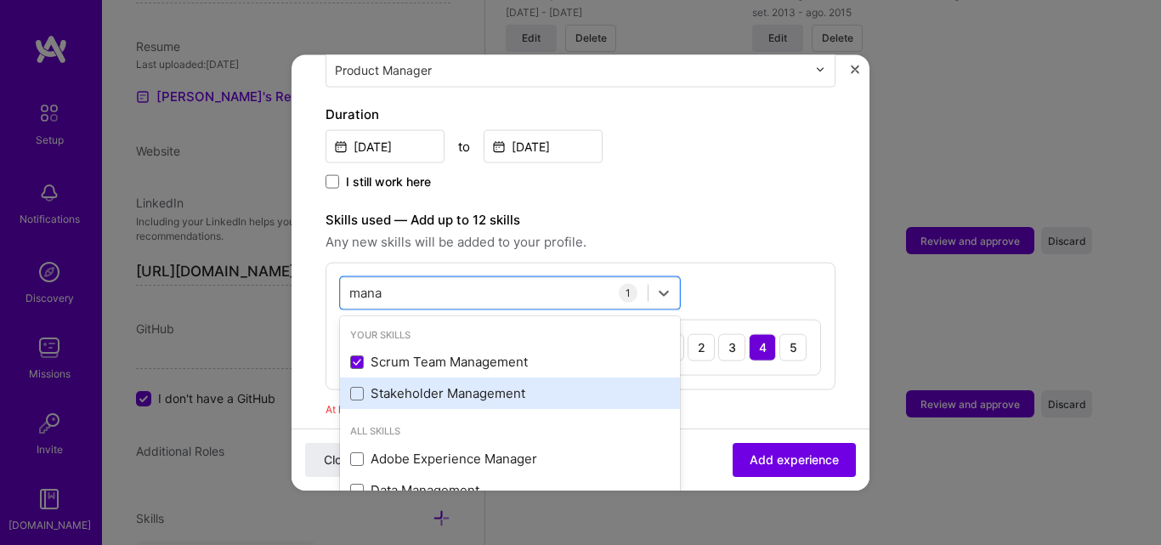
click at [355, 384] on div "Stakeholder Management" at bounding box center [510, 393] width 320 height 18
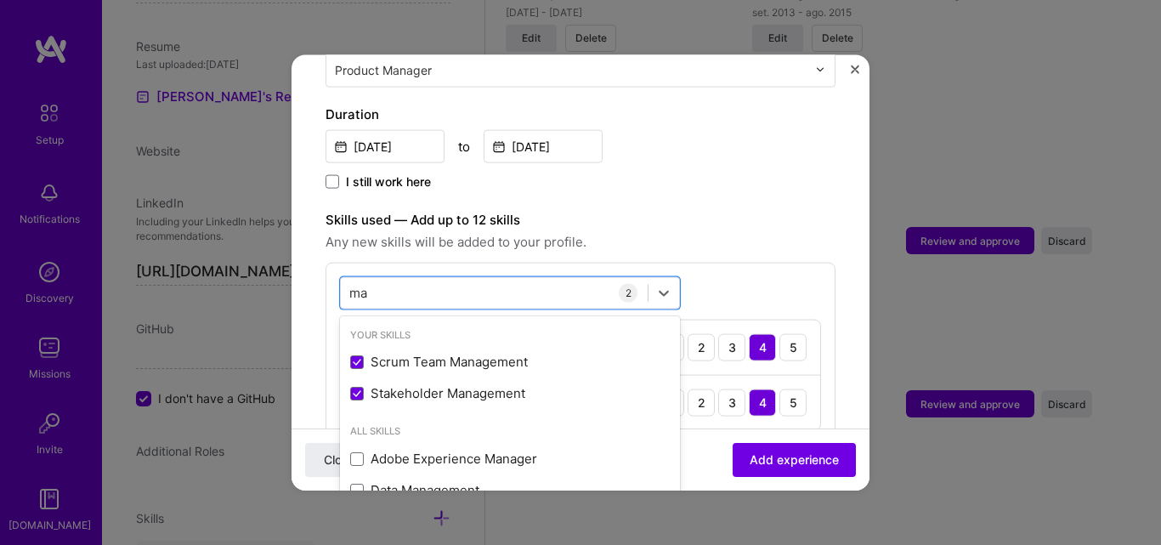
type input "m"
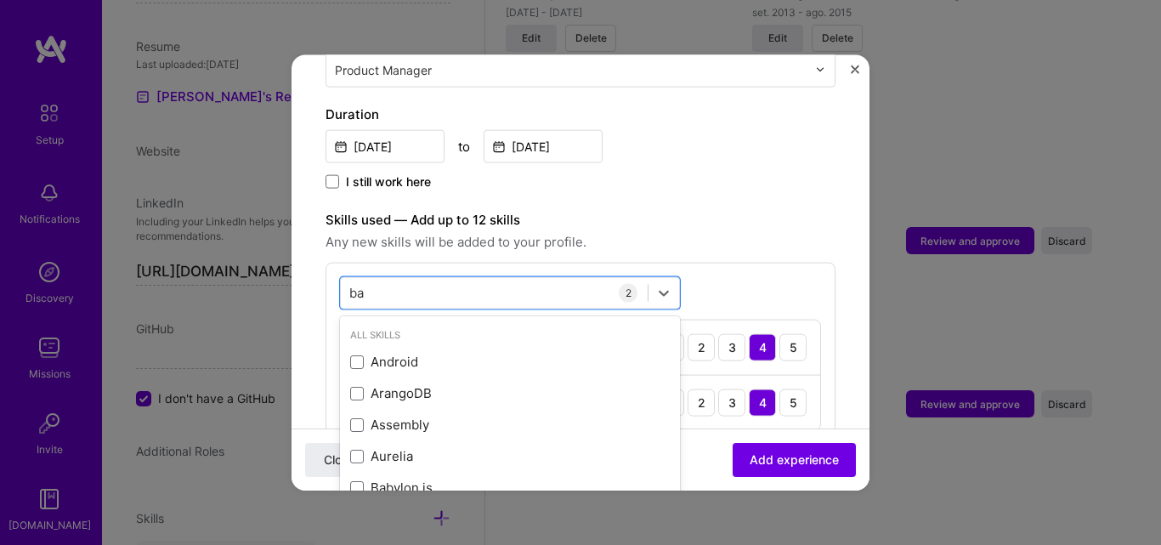
type input "b"
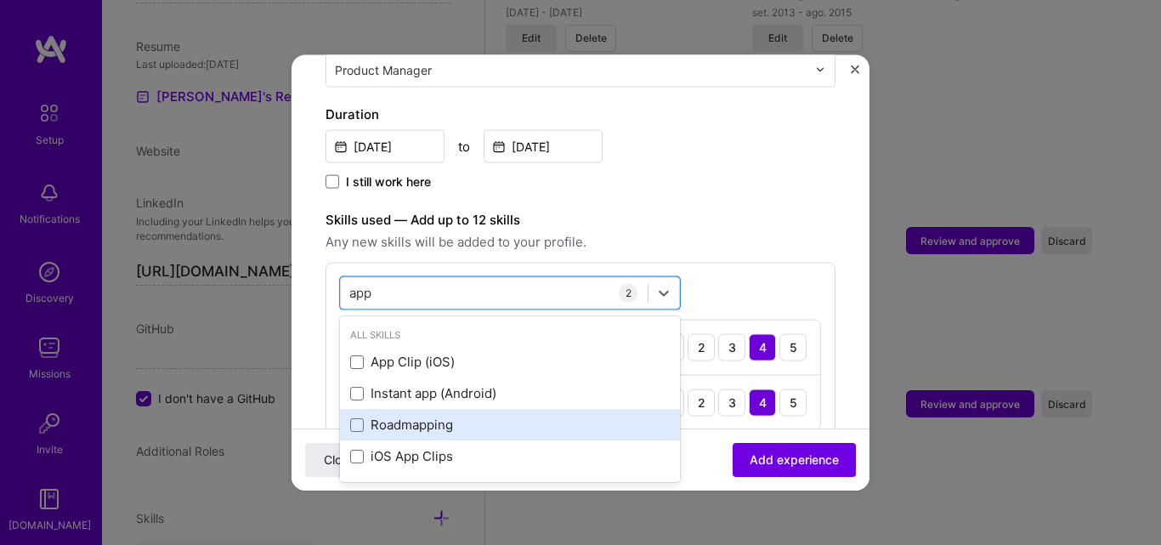
click at [377, 416] on div "Roadmapping" at bounding box center [510, 425] width 320 height 18
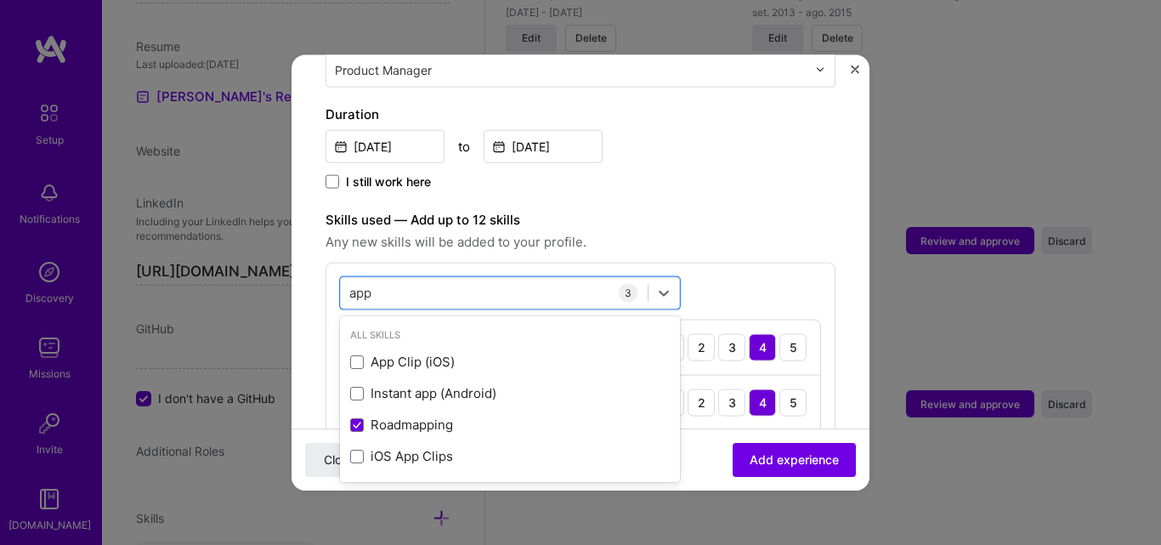
type input "app"
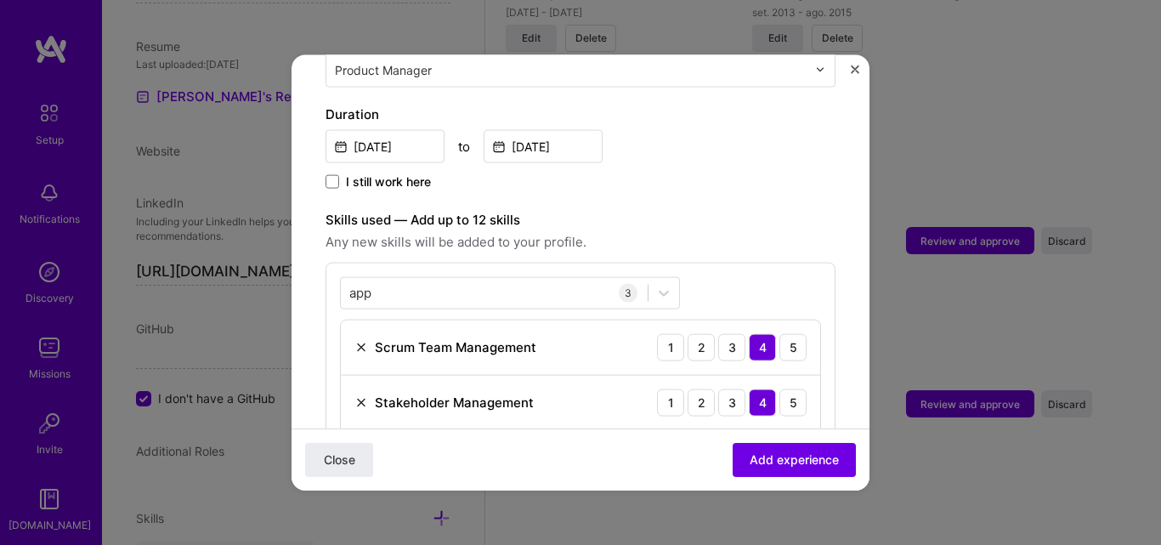
click at [696, 175] on div "Adding suggested job This job is suggested based on your LinkedIn, resume or A.…" at bounding box center [581, 319] width 510 height 1415
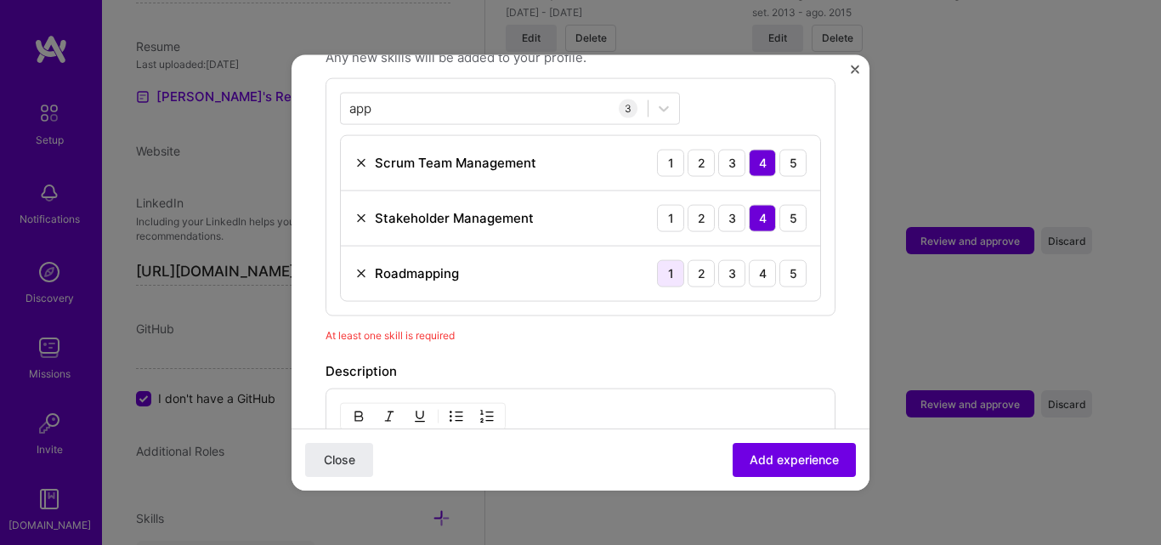
scroll to position [657, 0]
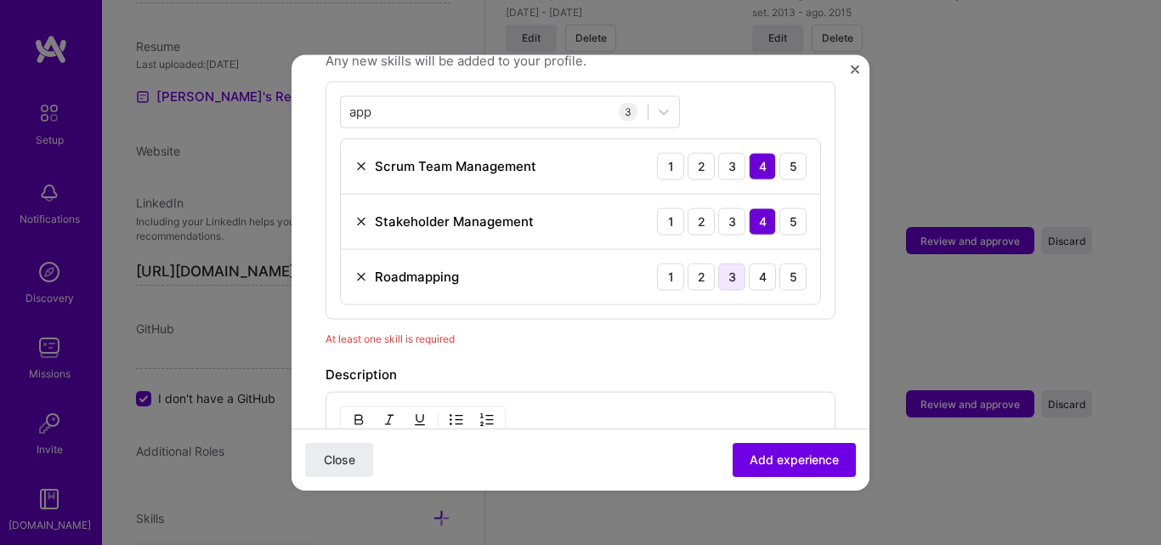
click at [728, 263] on div "3" at bounding box center [731, 276] width 27 height 27
click at [749, 263] on div "4" at bounding box center [762, 276] width 27 height 27
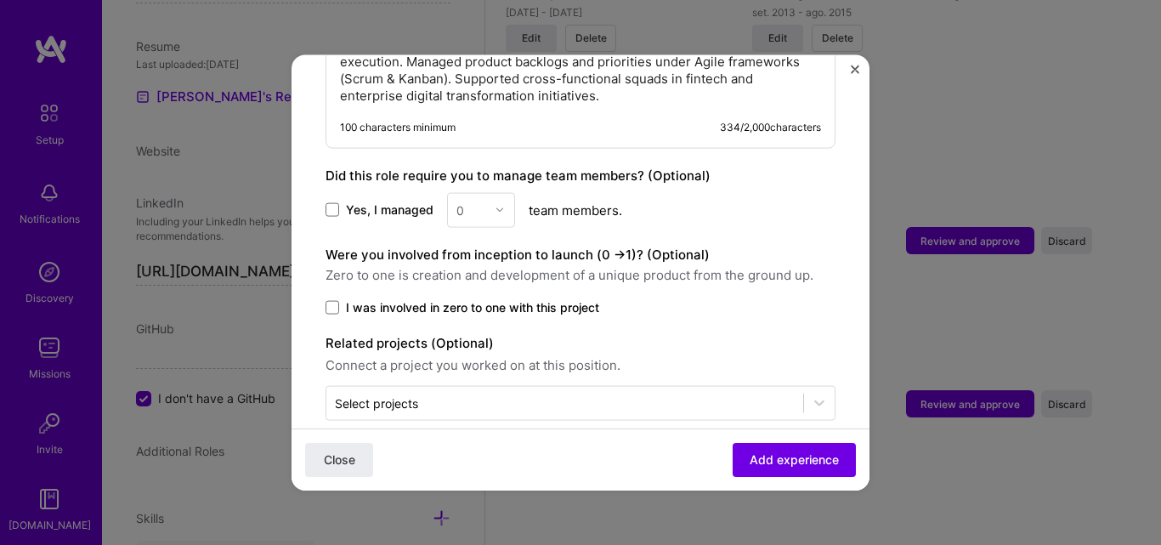
scroll to position [1092, 0]
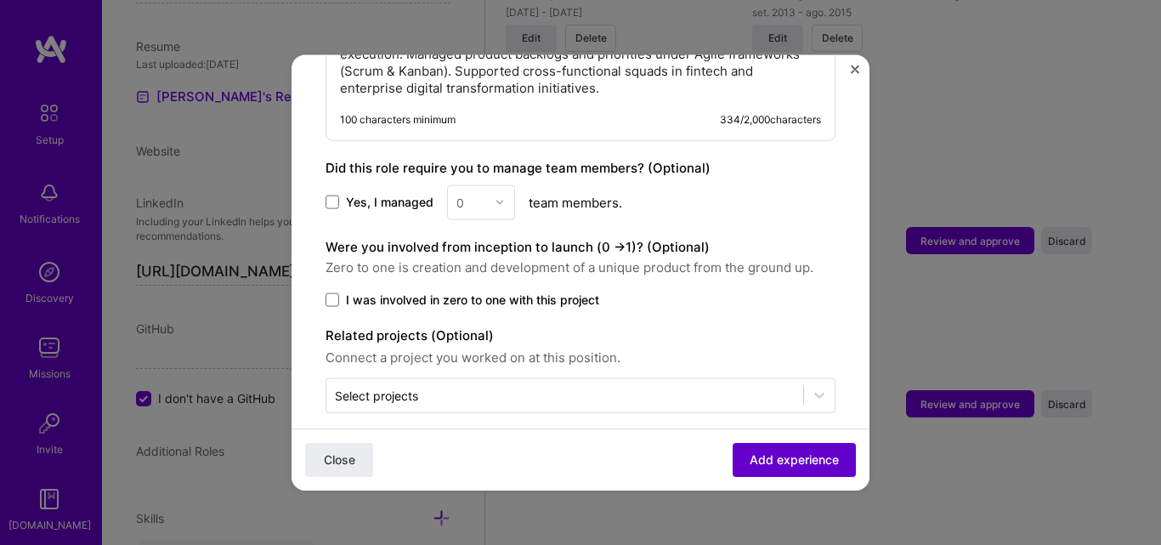
click at [762, 449] on button "Add experience" at bounding box center [794, 460] width 123 height 34
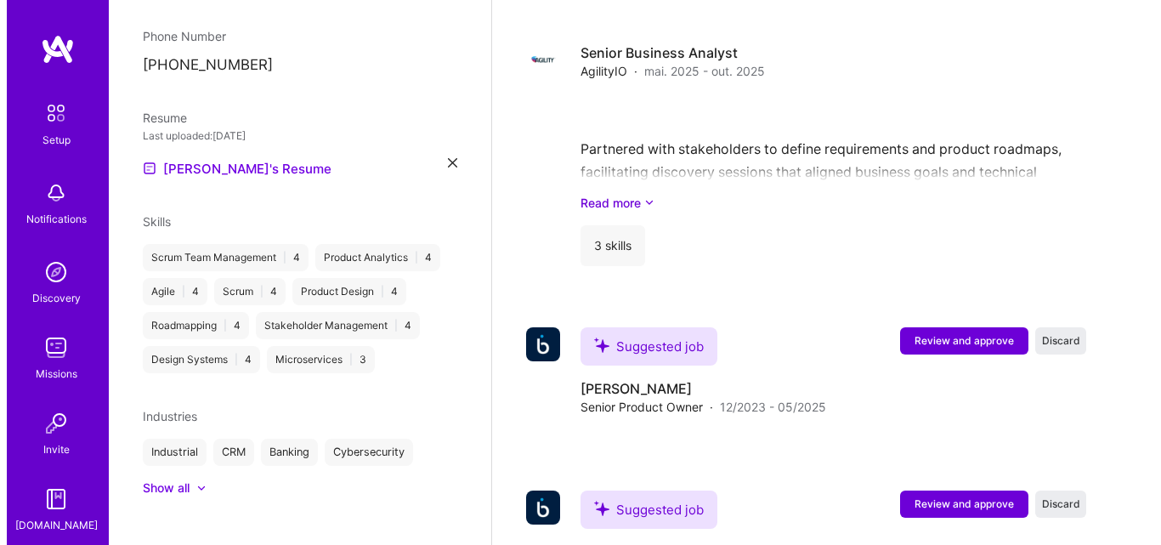
scroll to position [1680, 0]
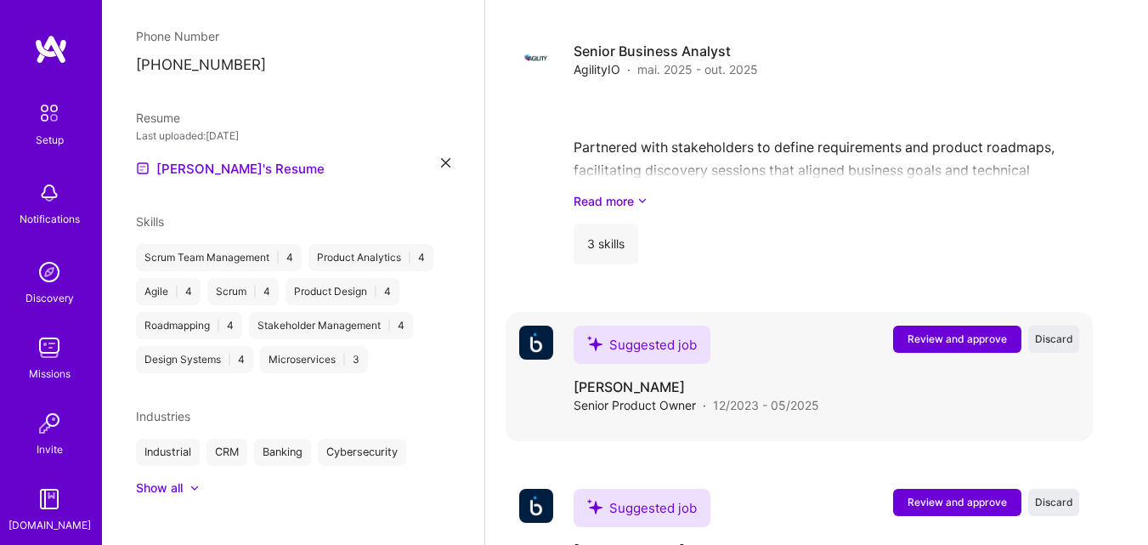
click at [964, 330] on button "Review and approve" at bounding box center [957, 339] width 128 height 27
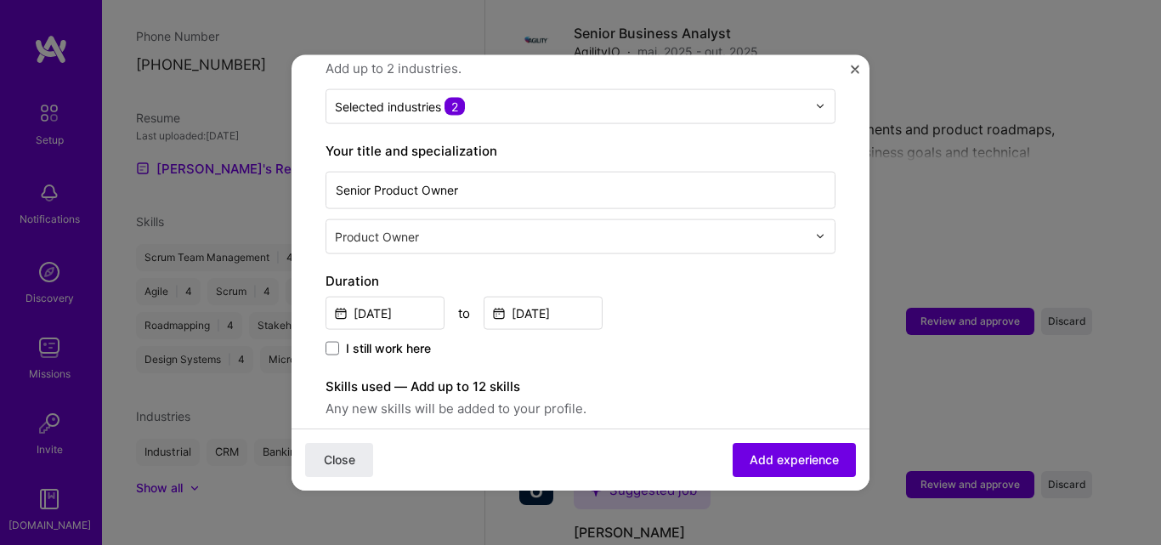
scroll to position [306, 0]
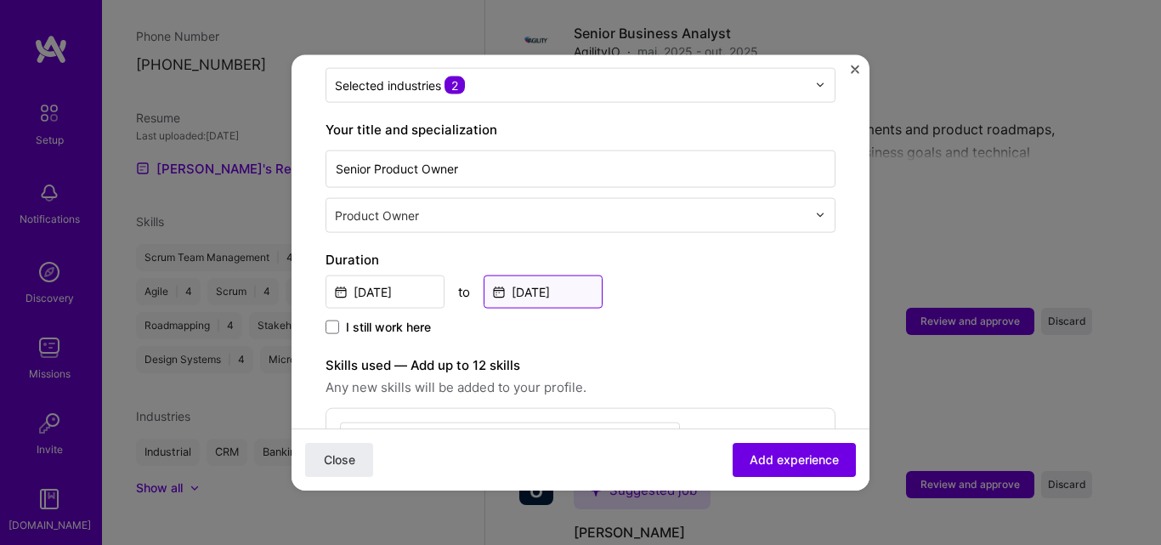
click at [559, 282] on input "May, 2025" at bounding box center [543, 291] width 119 height 33
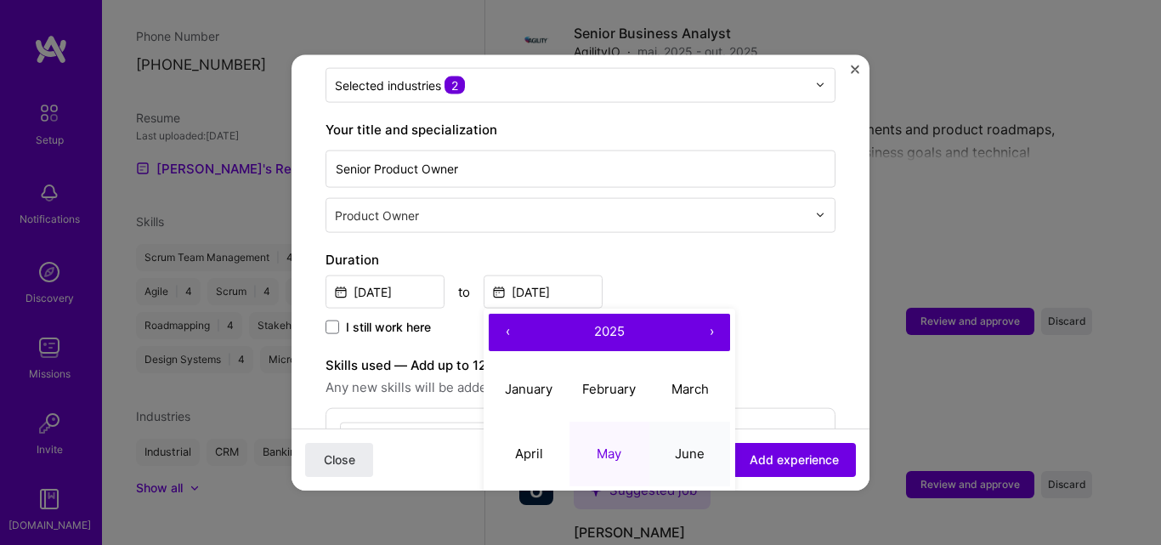
click at [689, 448] on button "June" at bounding box center [689, 454] width 81 height 65
type input "Jun, 2025"
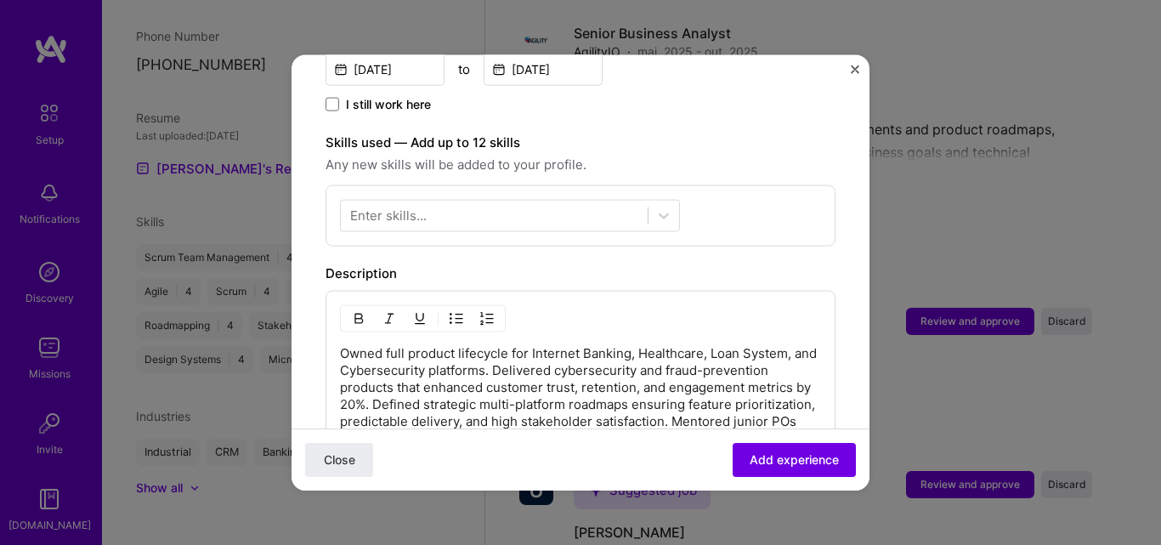
scroll to position [527, 0]
click at [514, 203] on div at bounding box center [494, 217] width 307 height 28
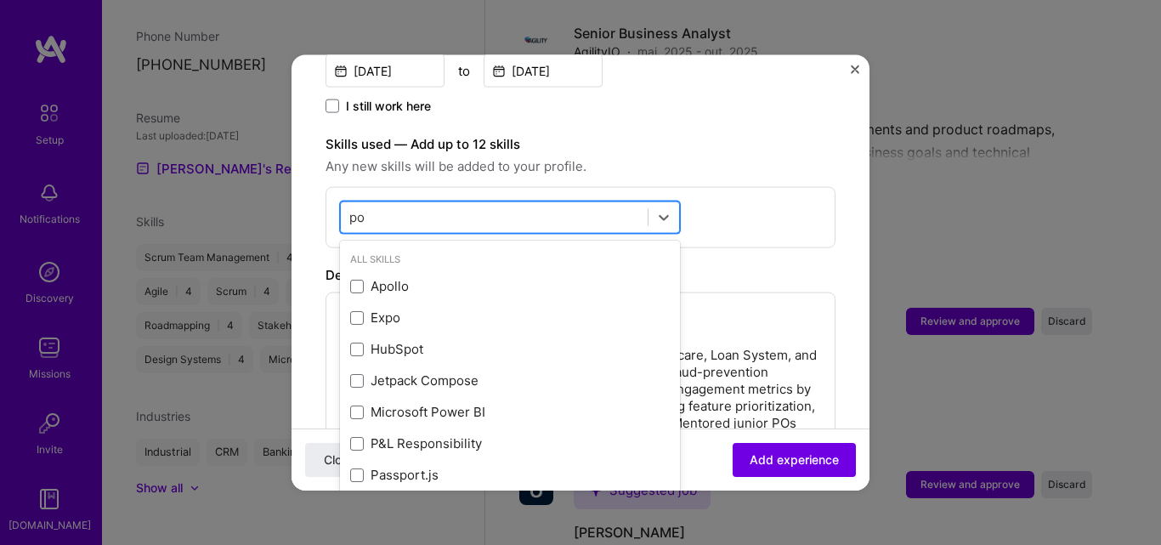
type input "p"
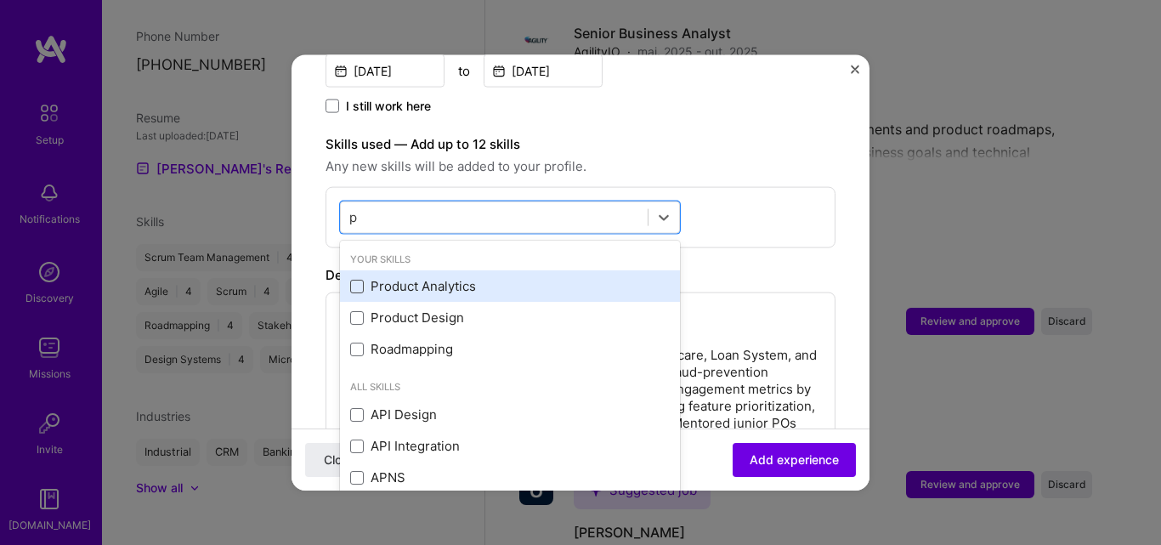
click at [359, 279] on span at bounding box center [357, 286] width 14 height 14
click at [0, 0] on input "checkbox" at bounding box center [0, 0] width 0 height 0
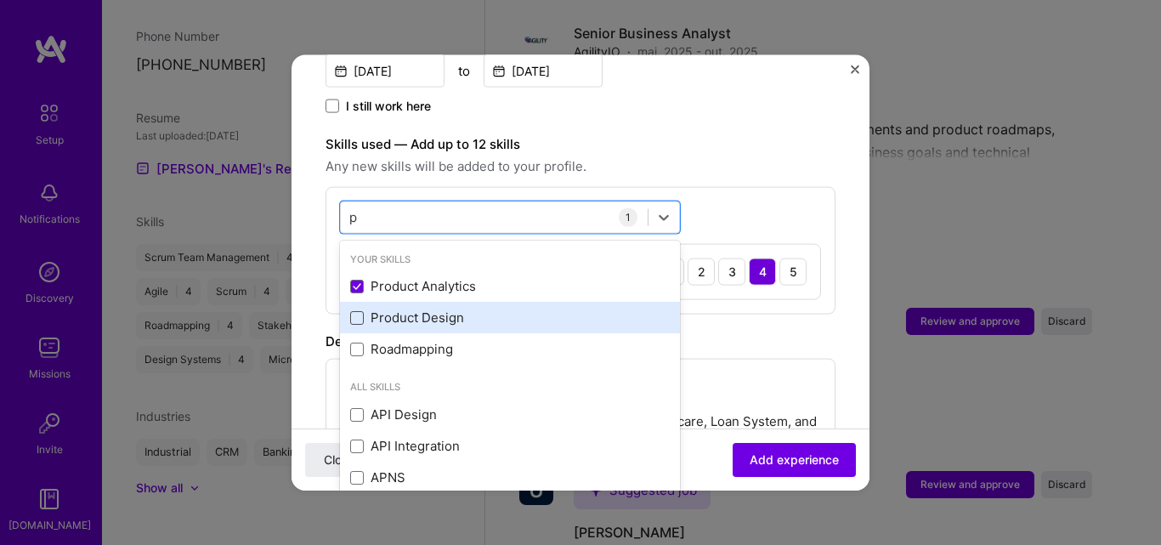
click at [359, 310] on span at bounding box center [357, 317] width 14 height 14
click at [0, 0] on input "checkbox" at bounding box center [0, 0] width 0 height 0
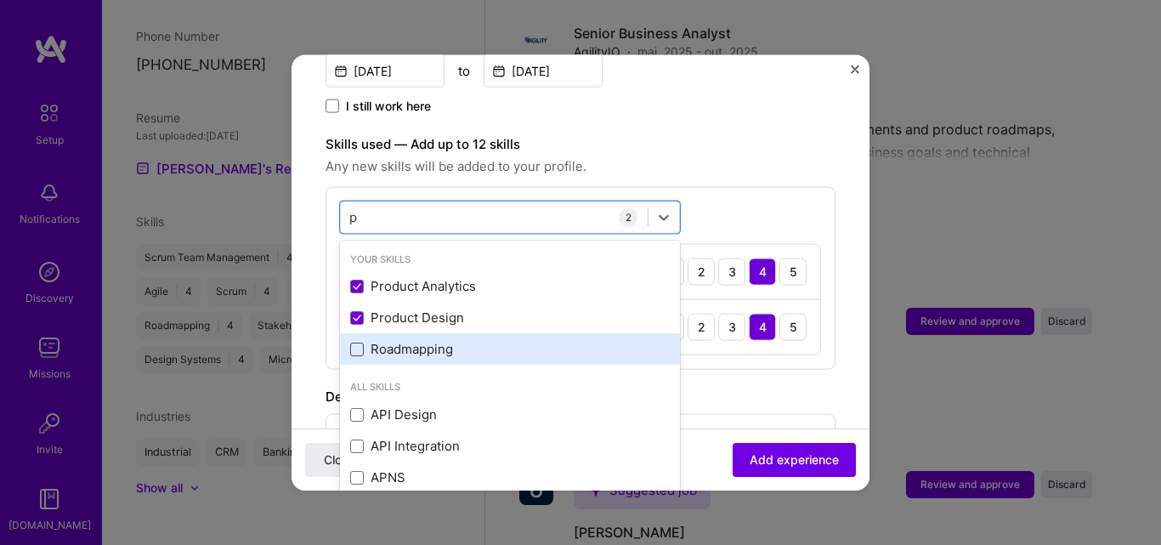
click at [359, 342] on span at bounding box center [357, 349] width 14 height 14
click at [0, 0] on input "checkbox" at bounding box center [0, 0] width 0 height 0
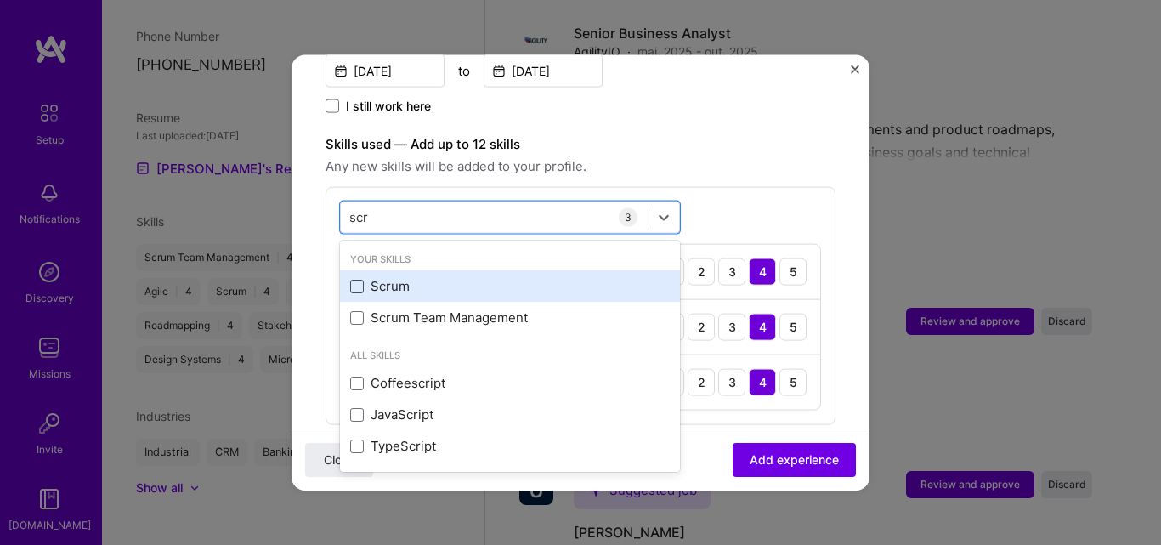
click at [360, 279] on span at bounding box center [357, 286] width 14 height 14
click at [0, 0] on input "checkbox" at bounding box center [0, 0] width 0 height 0
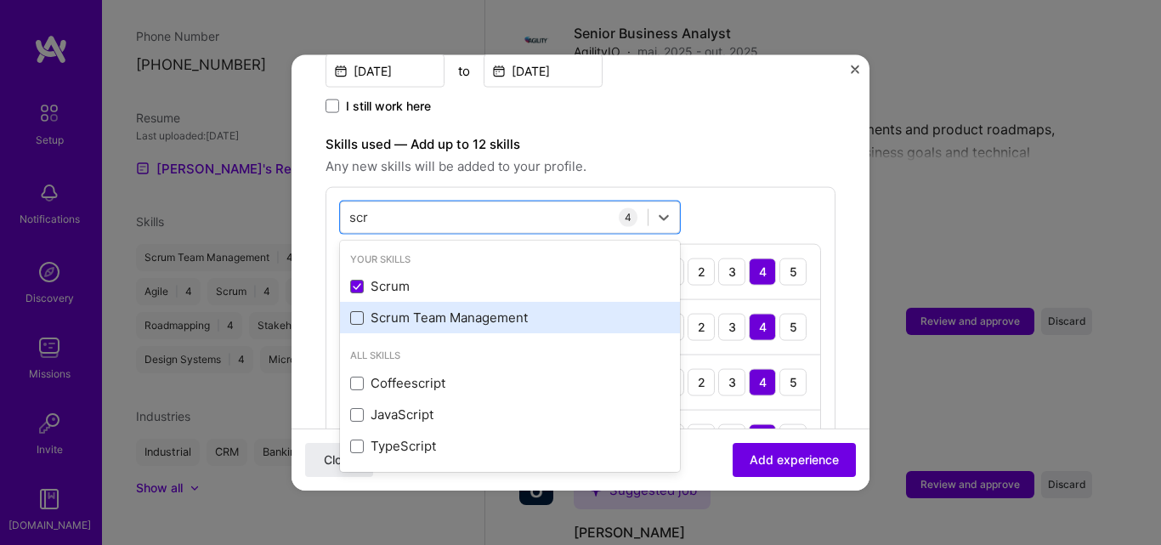
click at [359, 310] on span at bounding box center [357, 317] width 14 height 14
click at [0, 0] on input "checkbox" at bounding box center [0, 0] width 0 height 0
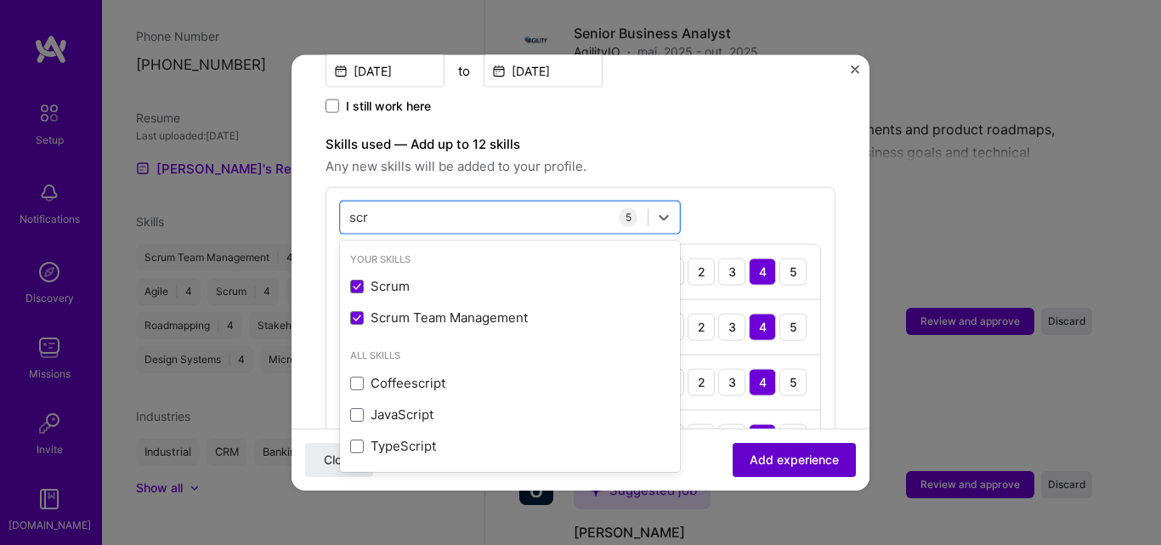
type input "scr"
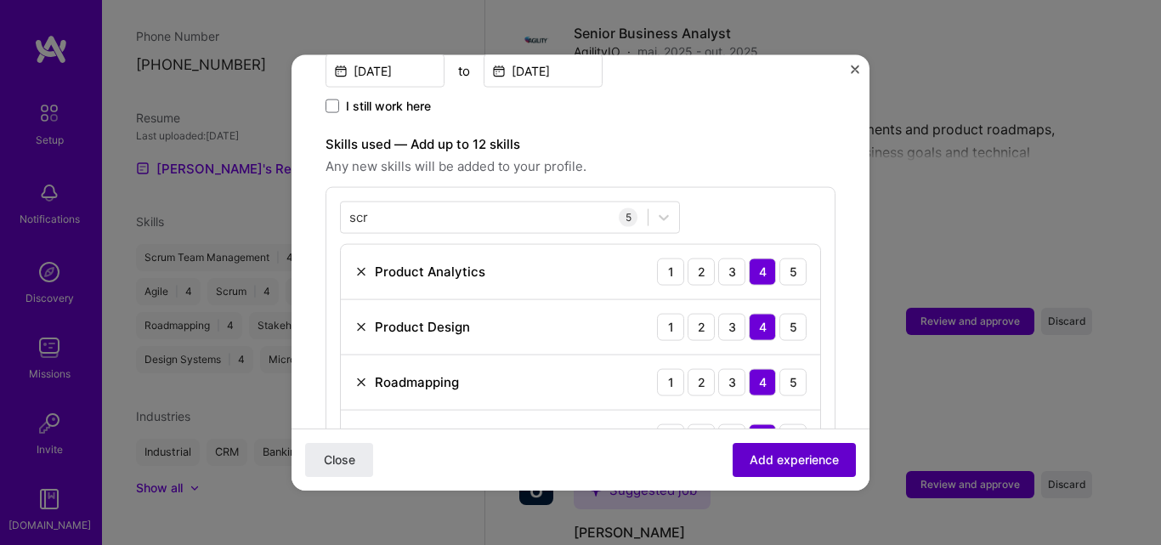
click at [826, 467] on button "Add experience" at bounding box center [794, 460] width 123 height 34
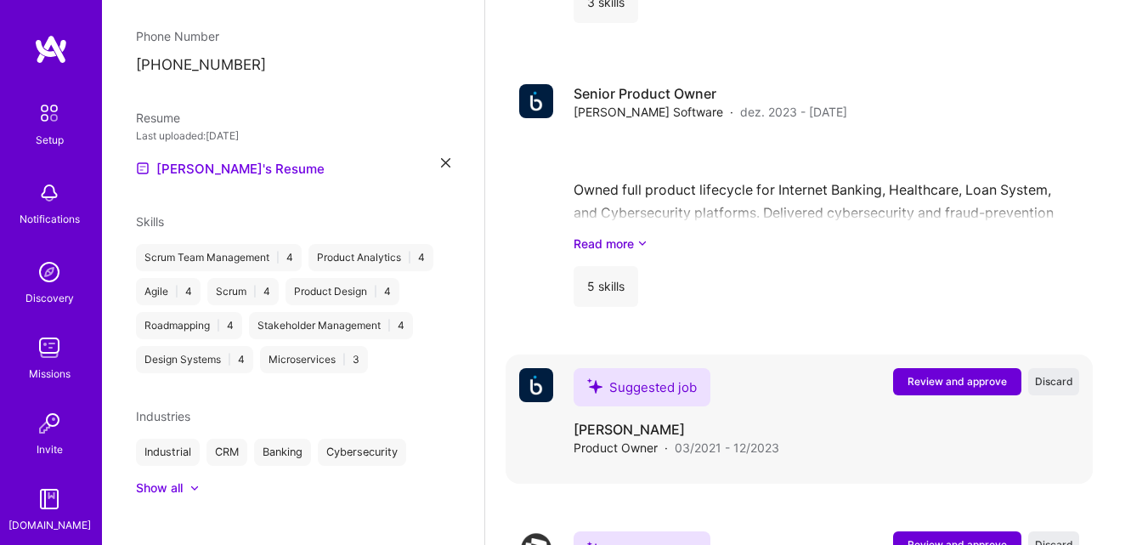
scroll to position [1942, 0]
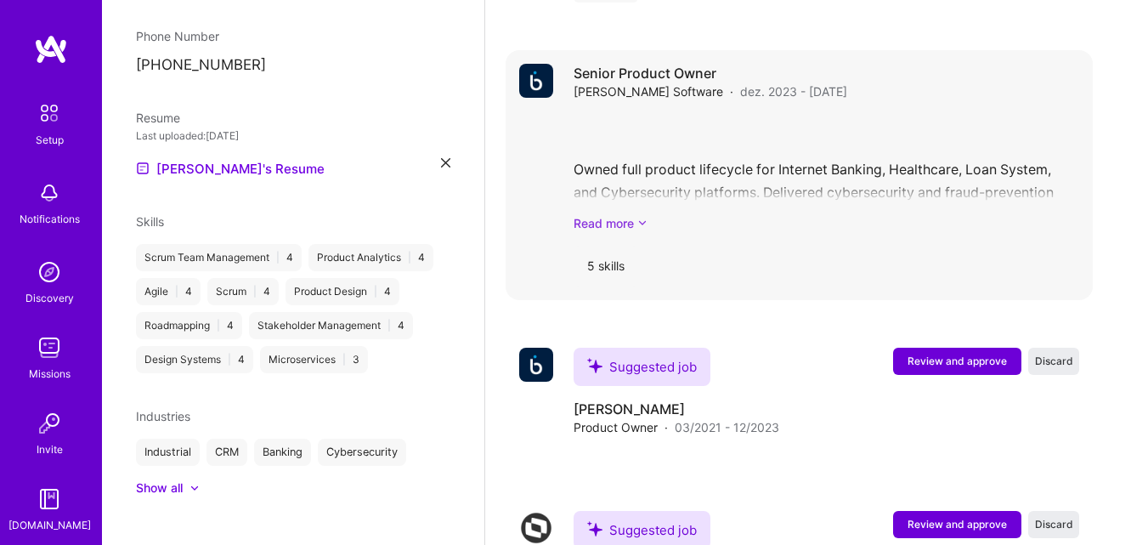
click at [620, 214] on link "Read more" at bounding box center [827, 223] width 506 height 18
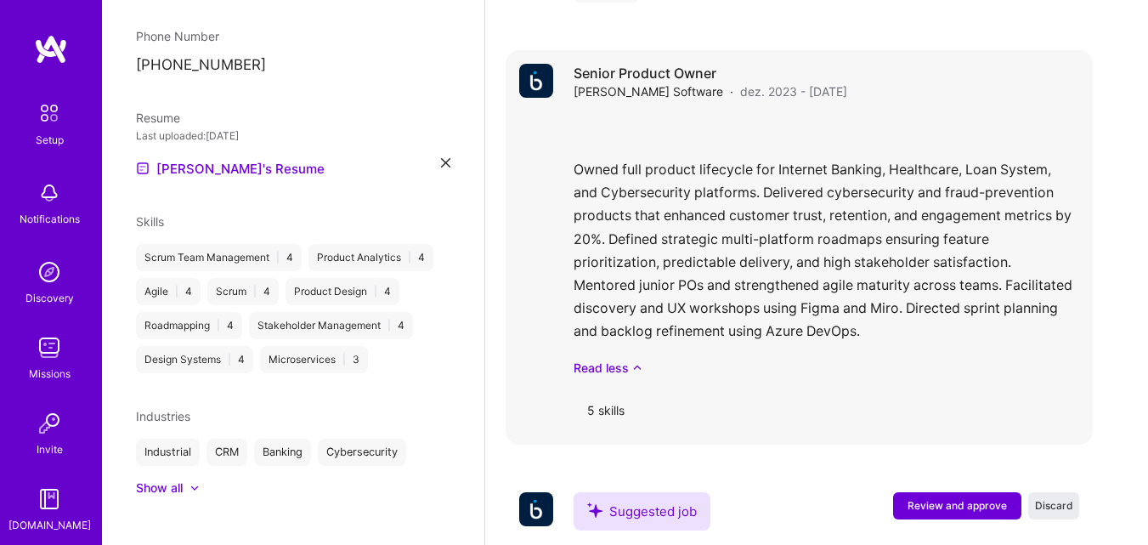
click at [740, 82] on span "dez. 2023 - jun. 2025" at bounding box center [793, 91] width 107 height 18
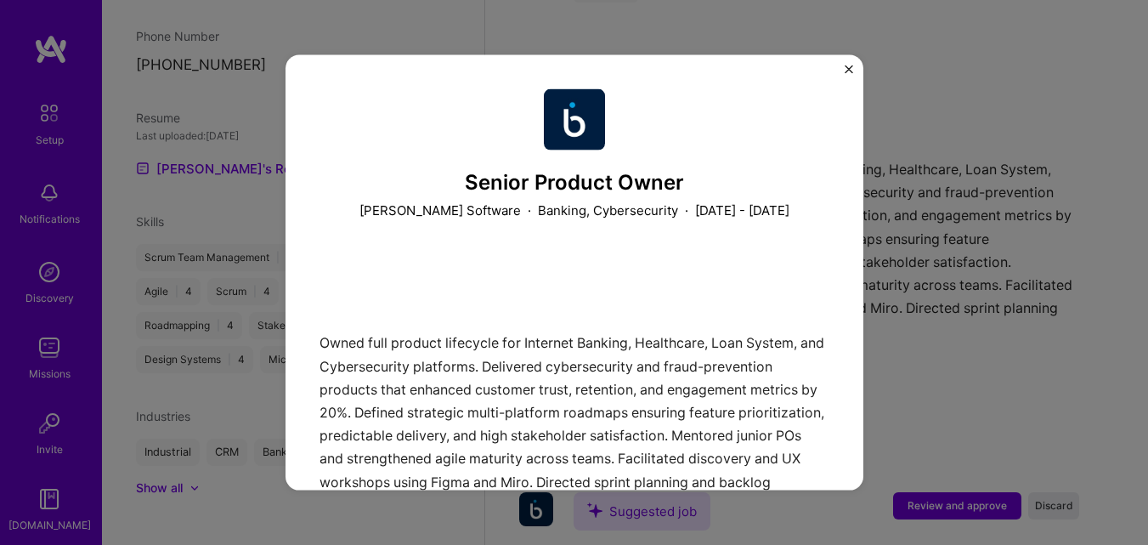
click at [850, 68] on img "Close" at bounding box center [849, 69] width 9 height 9
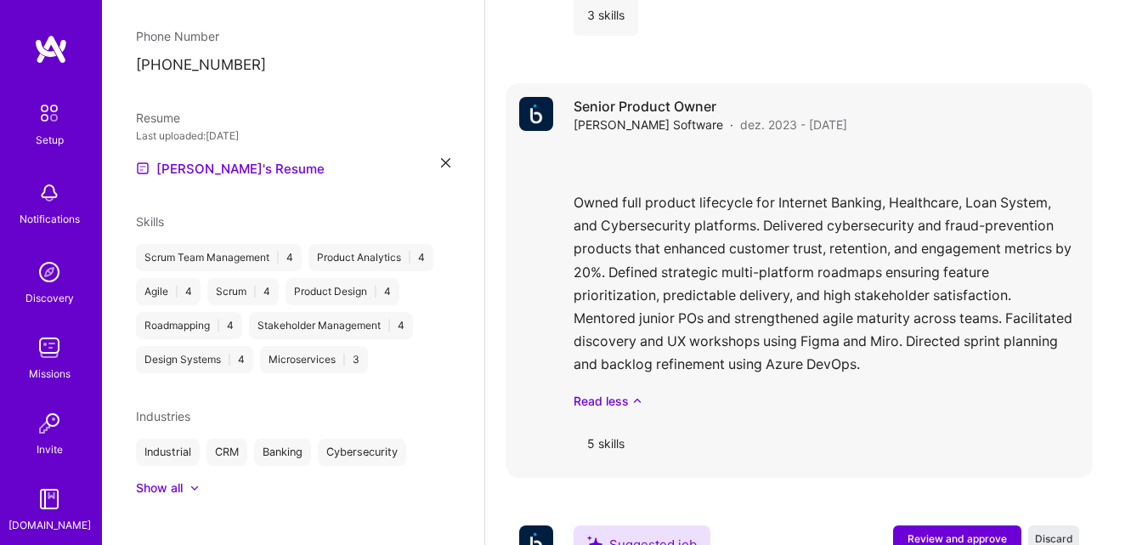
scroll to position [1965, 0]
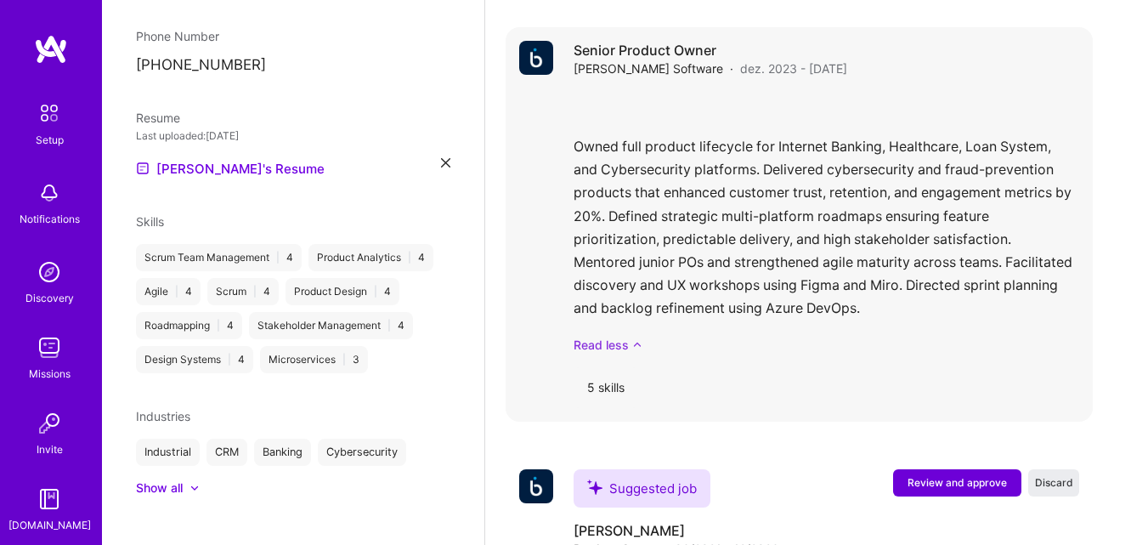
click at [631, 336] on link "Read less" at bounding box center [827, 345] width 506 height 18
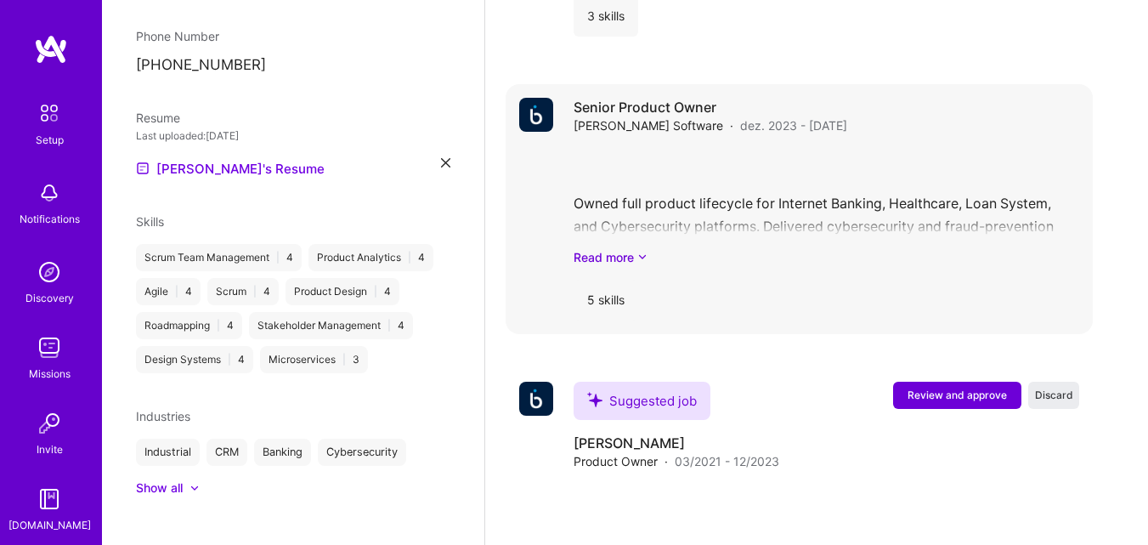
scroll to position [1914, 0]
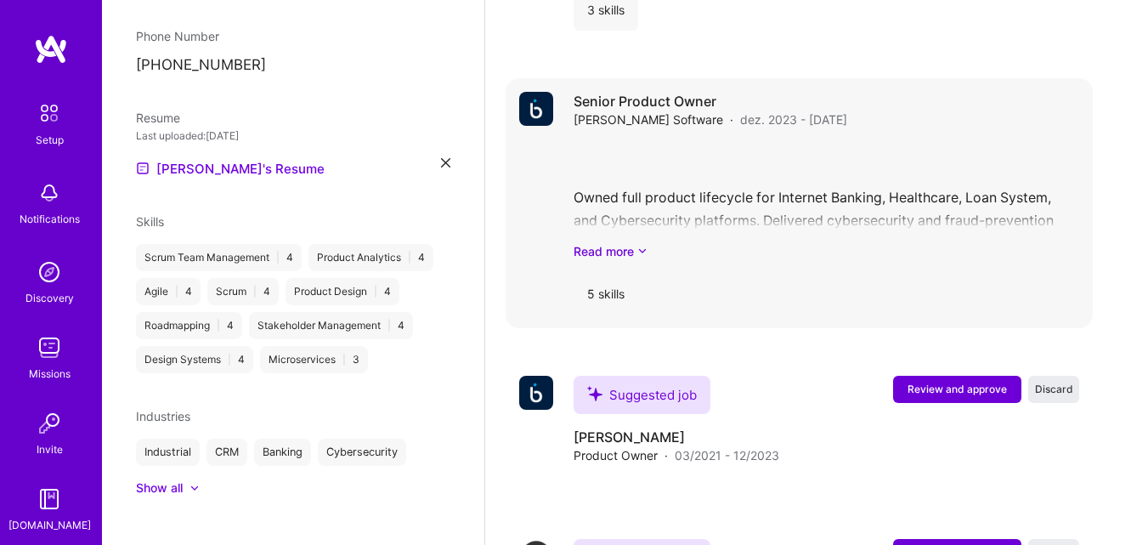
click at [971, 216] on div "Owned full product lifecycle for Internet Banking, Healthcare, Loan System, and…" at bounding box center [827, 201] width 506 height 118
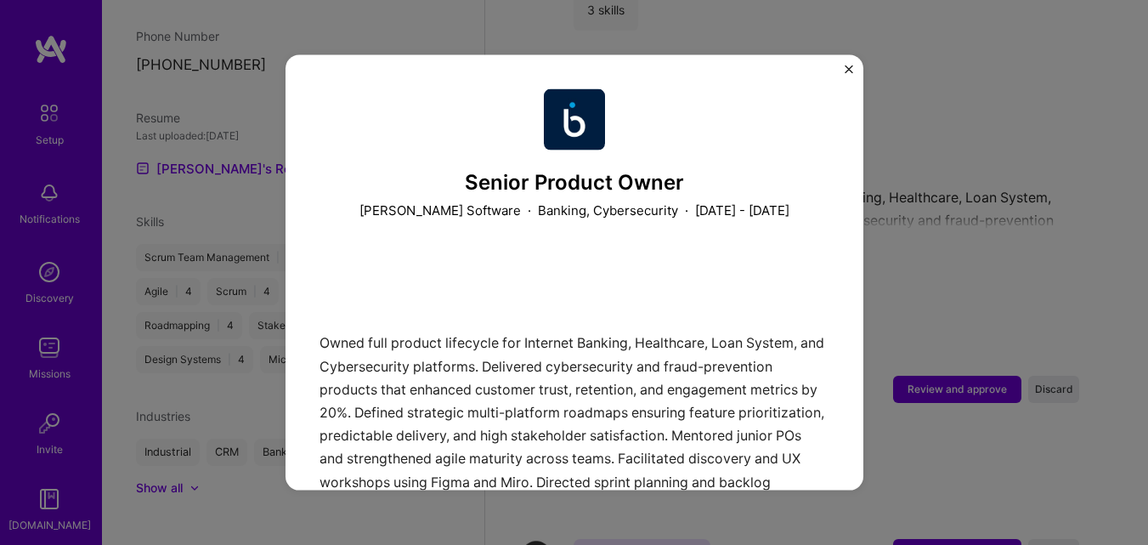
click at [670, 335] on div "Owned full product lifecycle for Internet Banking, Healthcare, Loan System, and…" at bounding box center [575, 372] width 510 height 238
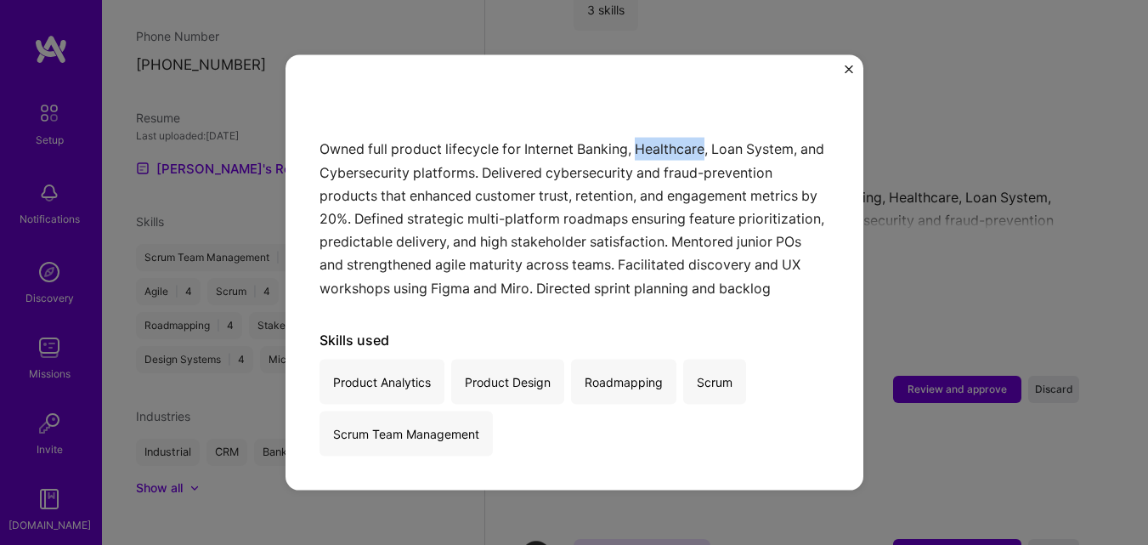
click at [847, 75] on button "Close" at bounding box center [849, 74] width 9 height 18
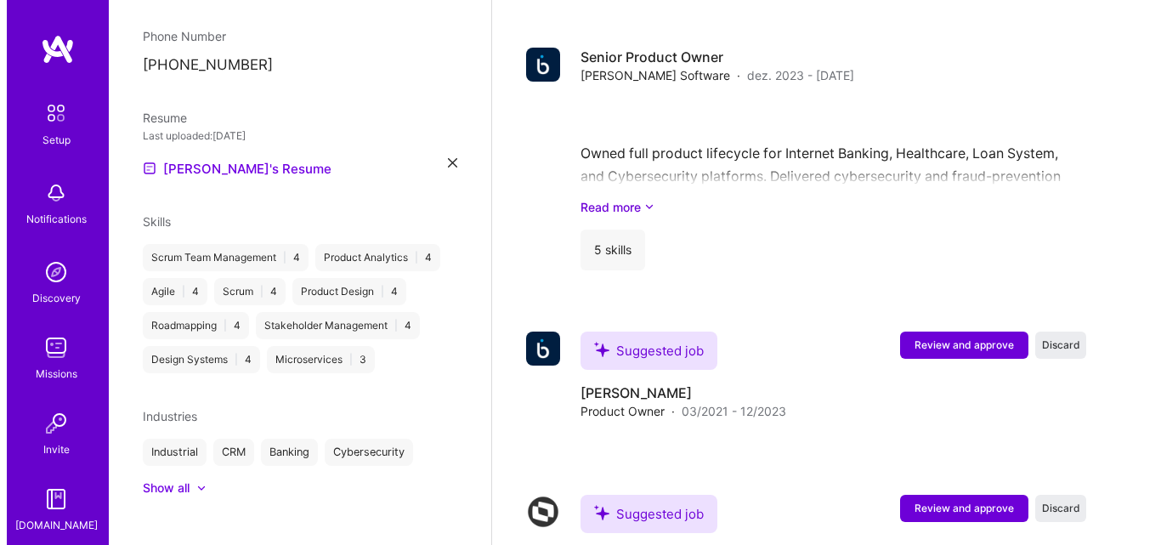
scroll to position [1965, 0]
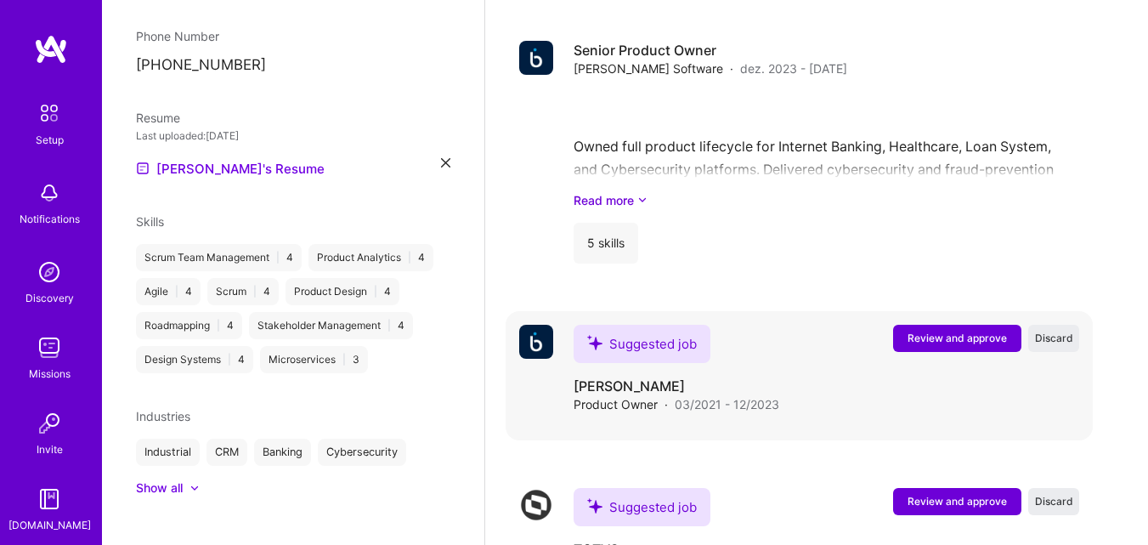
click at [946, 325] on button "Review and approve" at bounding box center [957, 338] width 128 height 27
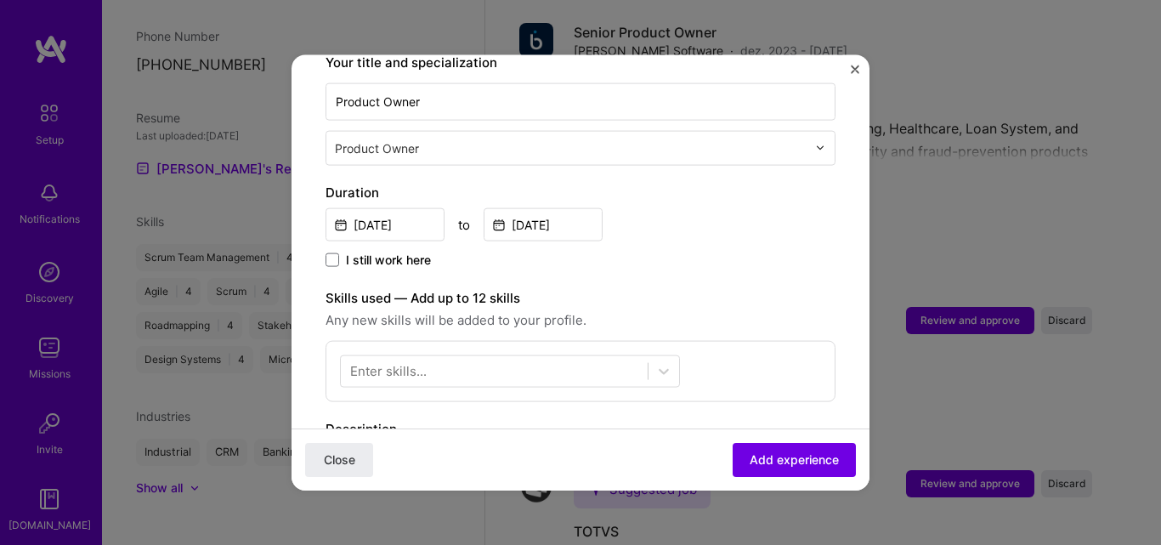
scroll to position [391, 0]
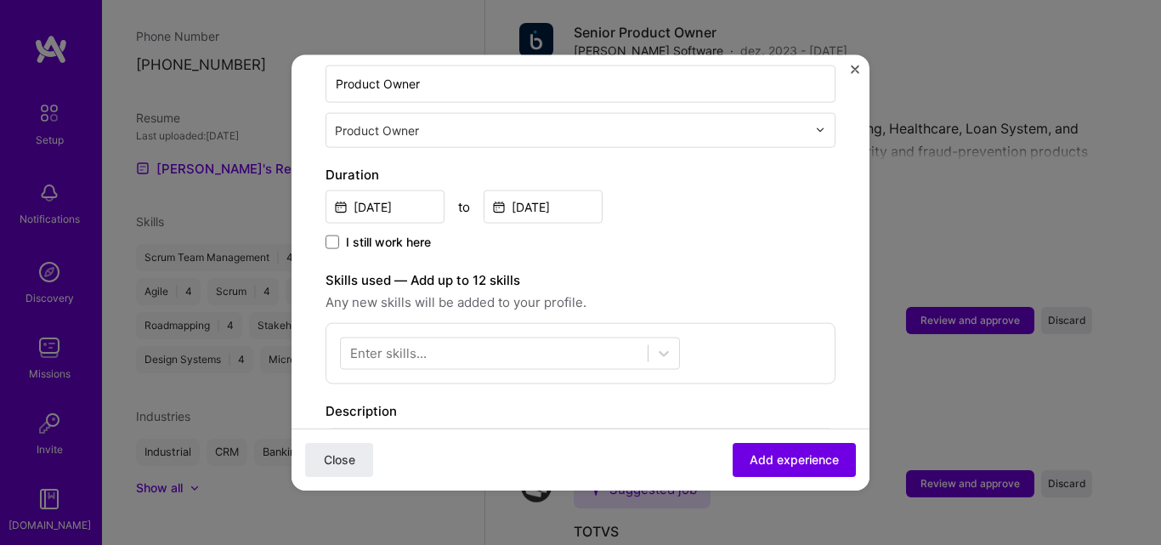
drag, startPoint x: 555, startPoint y: 208, endPoint x: 548, endPoint y: 184, distance: 25.6
click at [548, 184] on div "Duration Mar, 2021 to Dec, 2023 I still work here" at bounding box center [581, 208] width 510 height 88
click at [548, 190] on input "Dec, 2023" at bounding box center [543, 206] width 119 height 33
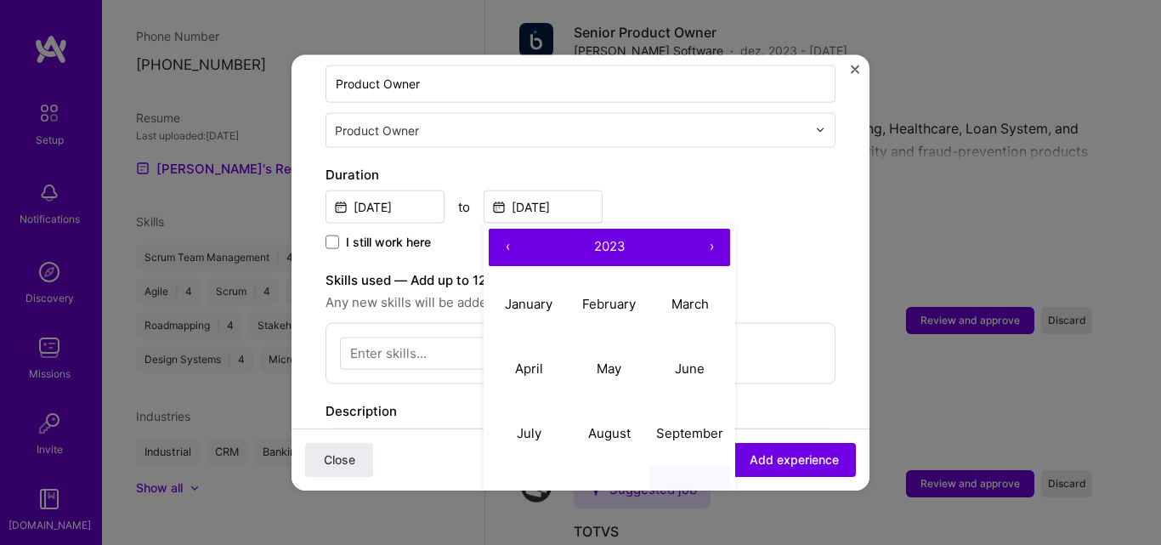
click at [718, 239] on button "›" at bounding box center [711, 246] width 37 height 37
click at [540, 298] on button "January" at bounding box center [529, 304] width 81 height 65
type input "Jan, 2024"
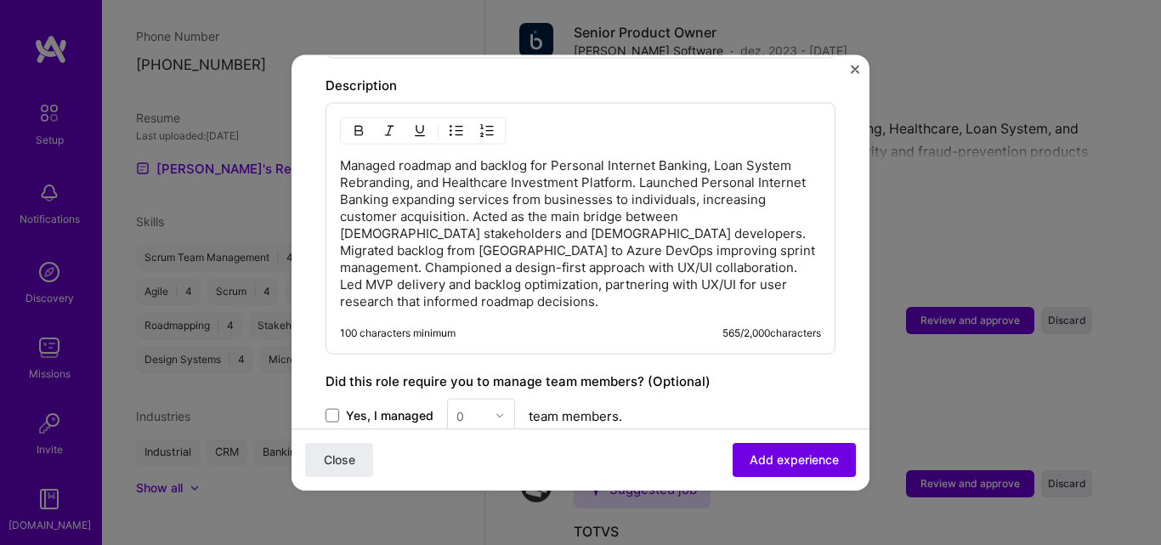
scroll to position [731, 0]
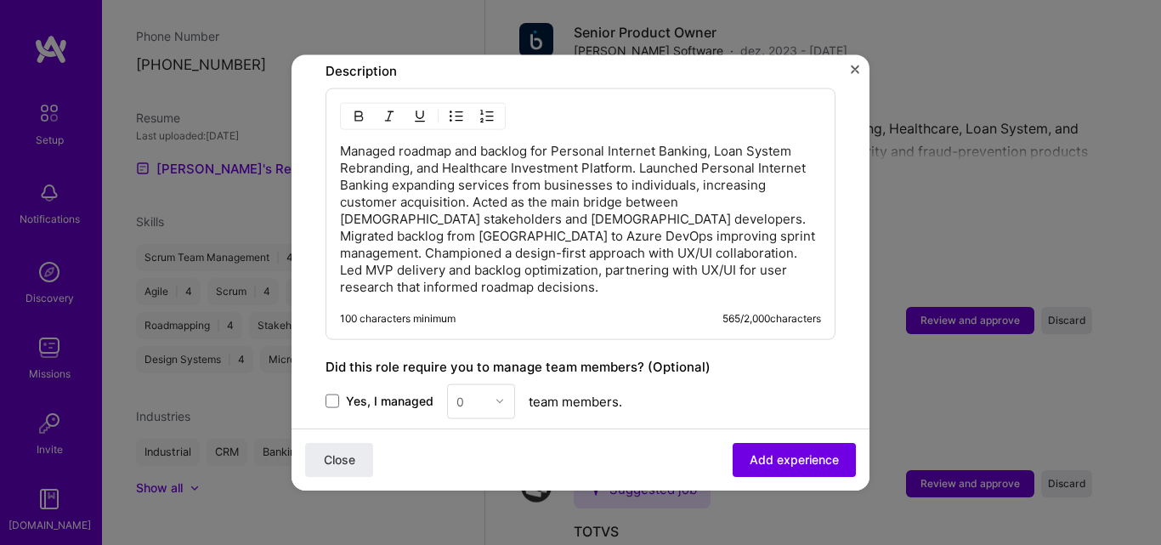
click at [540, 311] on div "100 characters minimum 565 / 2,000 characters" at bounding box center [567, 324] width 508 height 27
drag, startPoint x: 540, startPoint y: 295, endPoint x: 488, endPoint y: 318, distance: 56.7
click at [540, 311] on div "100 characters minimum 565 / 2,000 characters" at bounding box center [567, 324] width 508 height 27
click at [358, 393] on span "Yes, I managed" at bounding box center [390, 401] width 88 height 17
click at [0, 0] on input "Yes, I managed" at bounding box center [0, 0] width 0 height 0
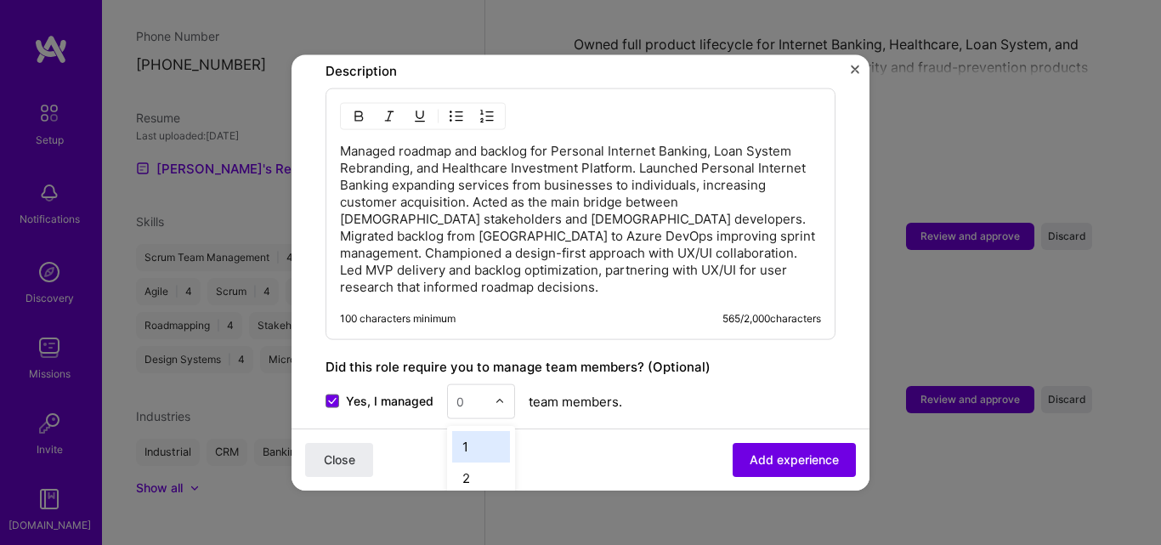
click at [481, 392] on input "text" at bounding box center [472, 401] width 30 height 18
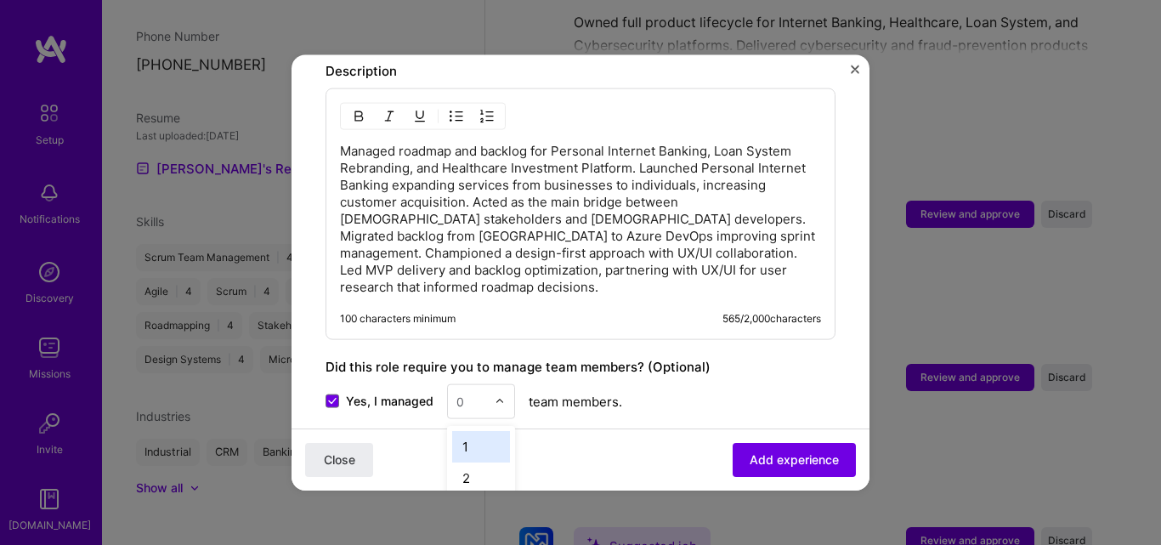
scroll to position [2072, 0]
type input "5"
click at [657, 383] on div "Yes, I managed option 5 focused, 5 of 26. 4 results available for search term 5…" at bounding box center [581, 400] width 510 height 35
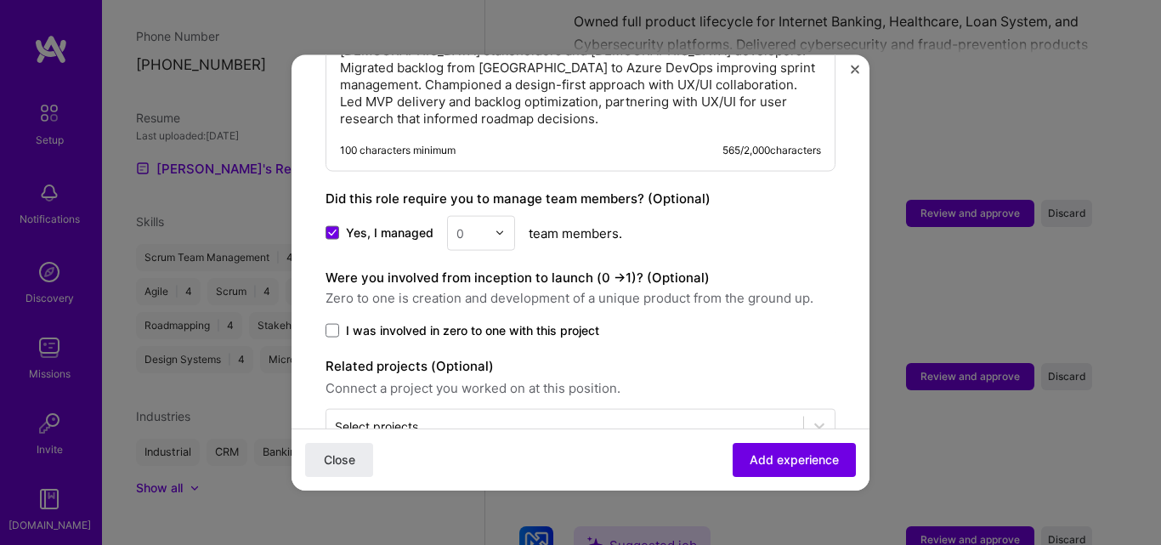
scroll to position [907, 0]
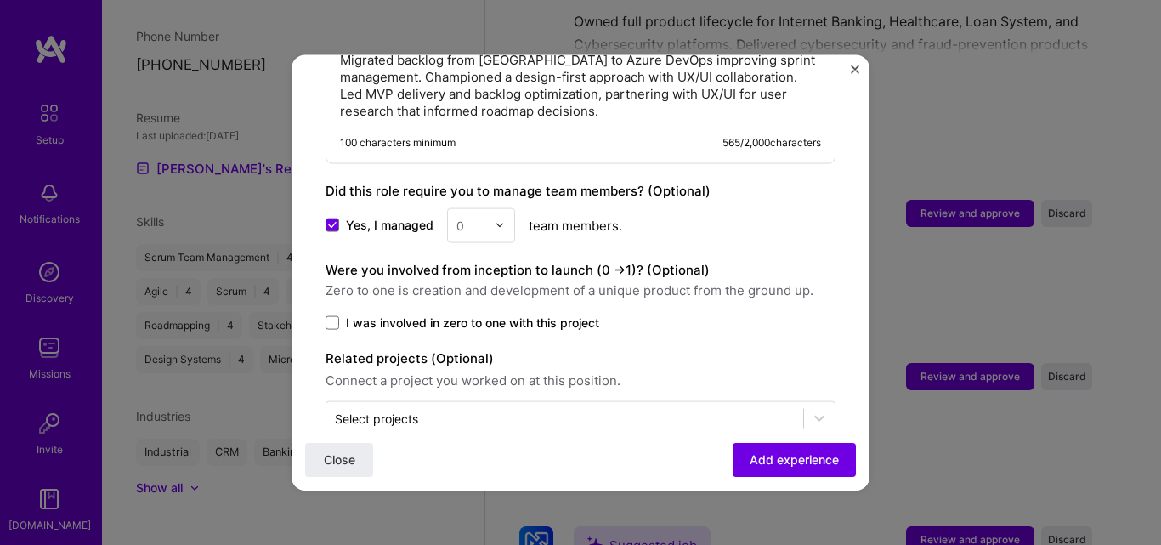
click at [414, 314] on span "I was involved in zero to one with this project" at bounding box center [472, 322] width 253 height 17
click at [0, 0] on input "I was involved in zero to one with this project" at bounding box center [0, 0] width 0 height 0
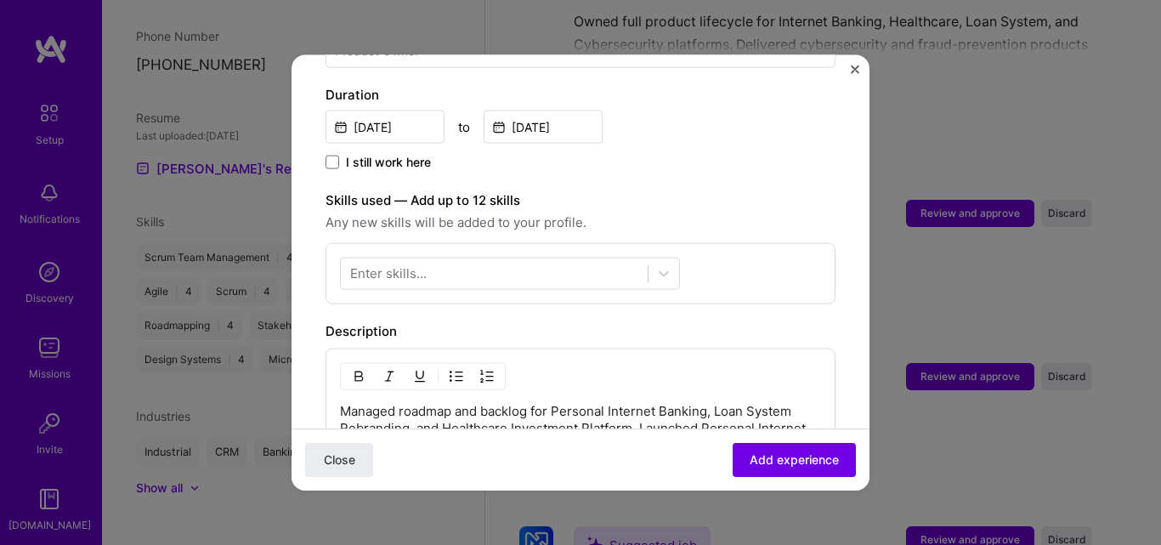
scroll to position [453, 0]
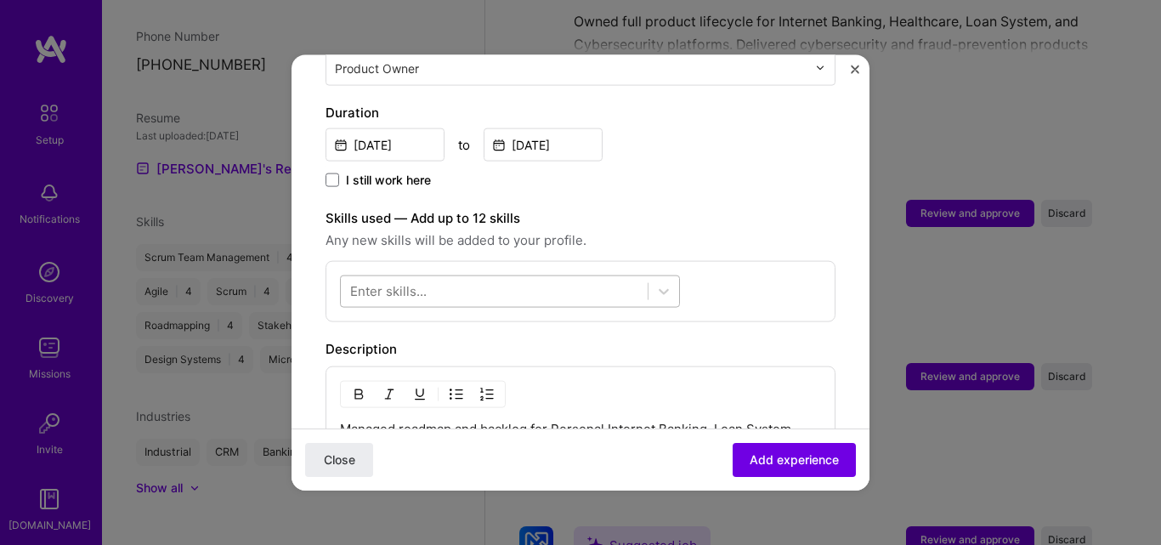
click at [466, 277] on div at bounding box center [494, 291] width 307 height 28
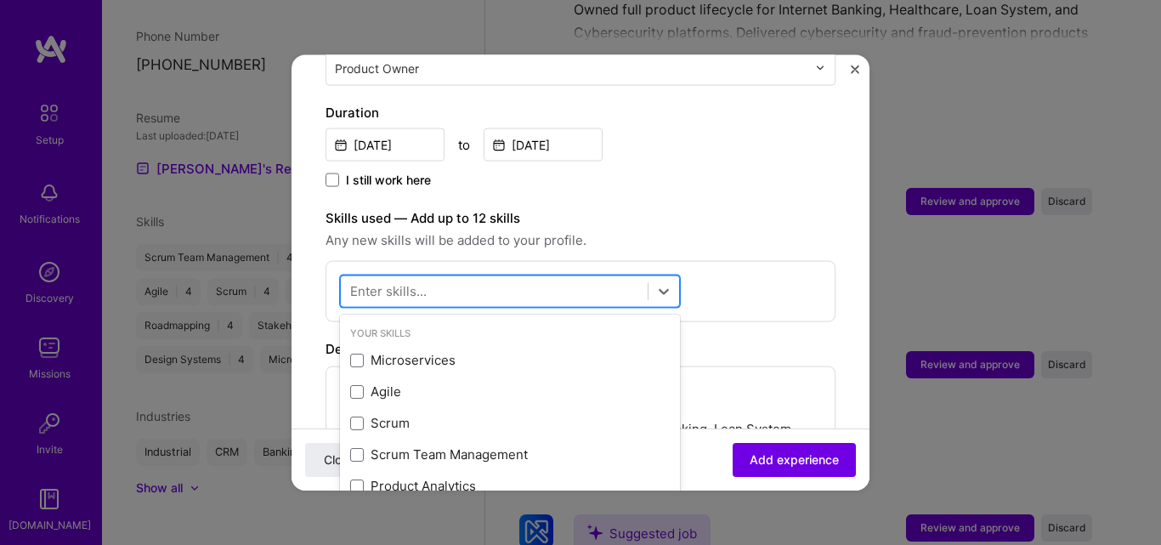
scroll to position [2084, 0]
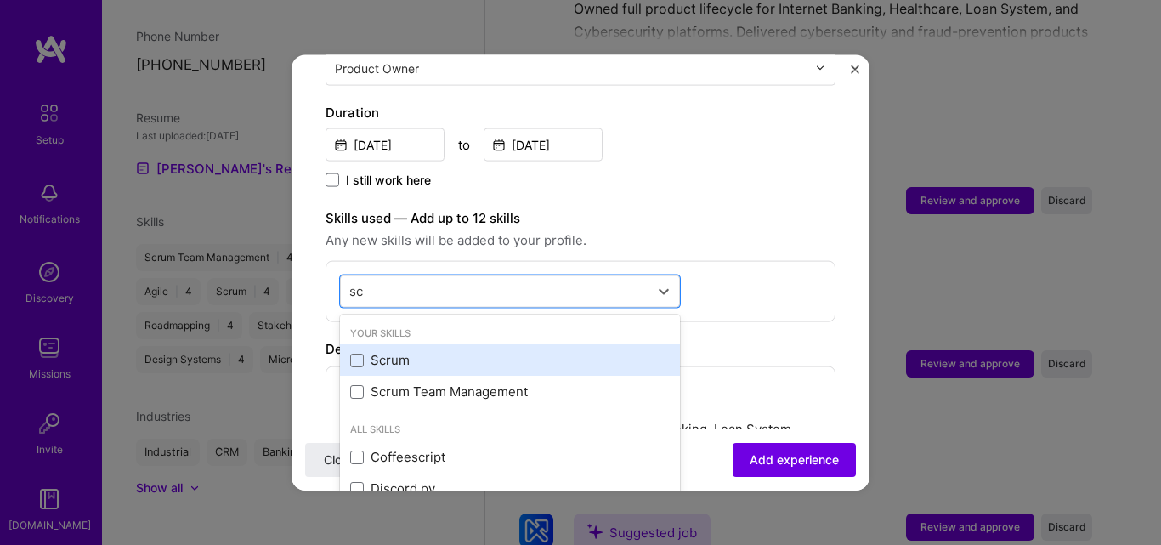
click at [371, 351] on div "Scrum" at bounding box center [510, 360] width 320 height 18
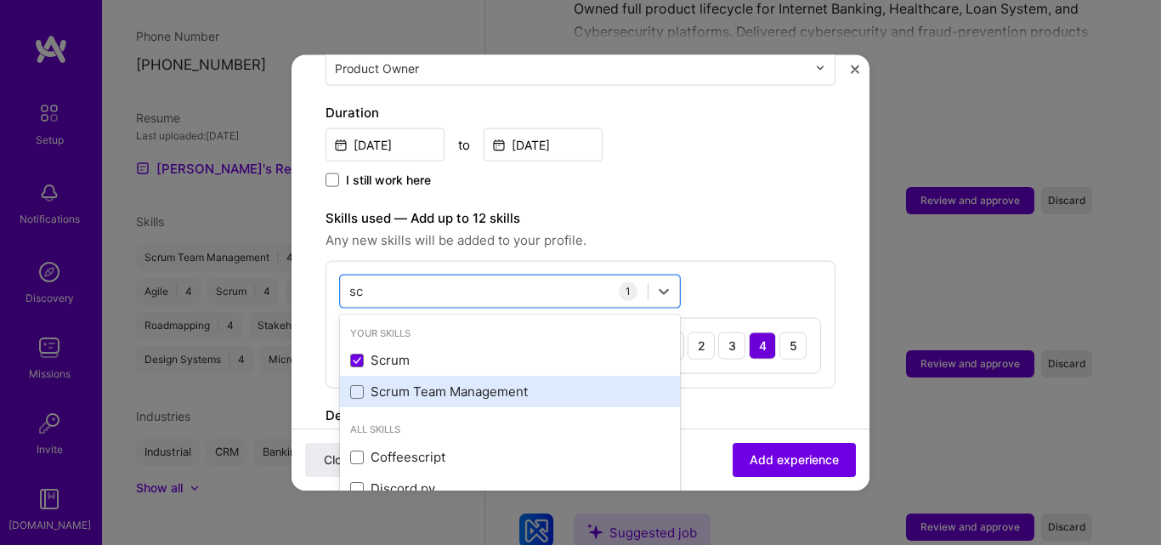
click at [360, 383] on div "Scrum Team Management" at bounding box center [510, 392] width 320 height 18
type input "s"
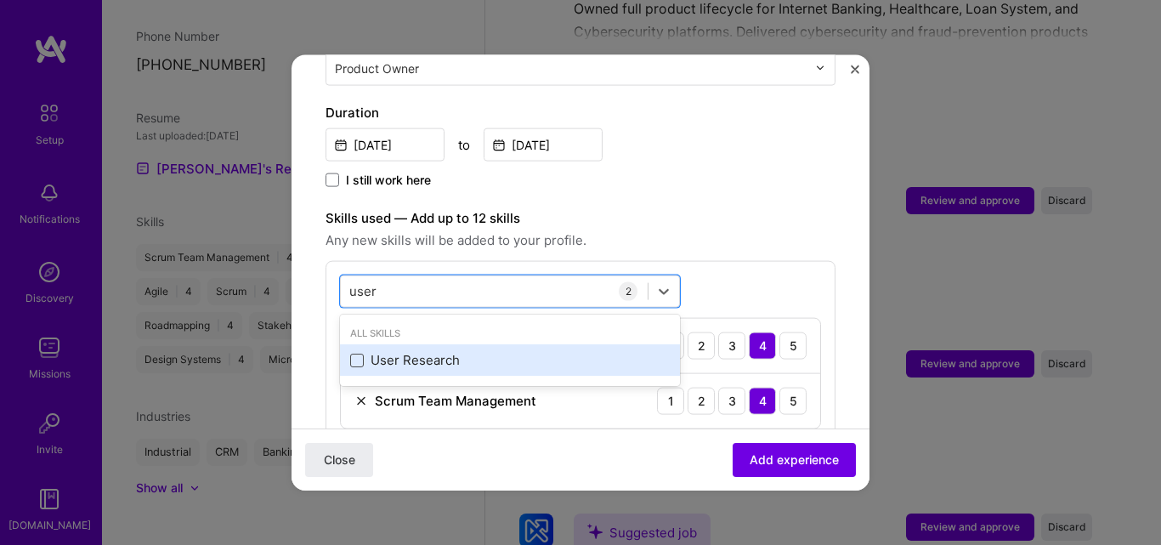
click at [361, 353] on span at bounding box center [357, 360] width 14 height 14
click at [0, 0] on input "checkbox" at bounding box center [0, 0] width 0 height 0
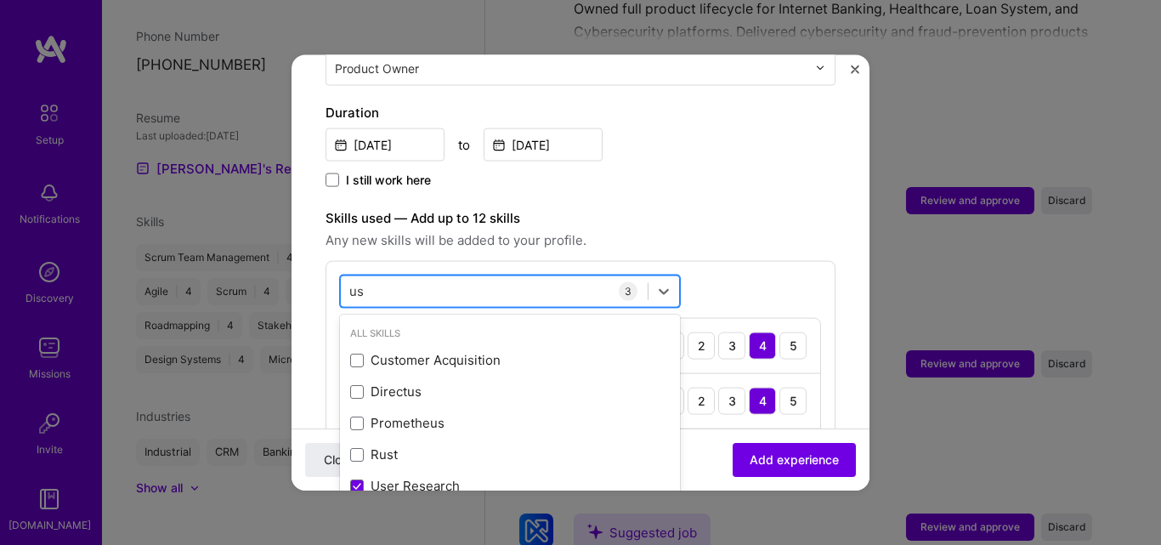
type input "u"
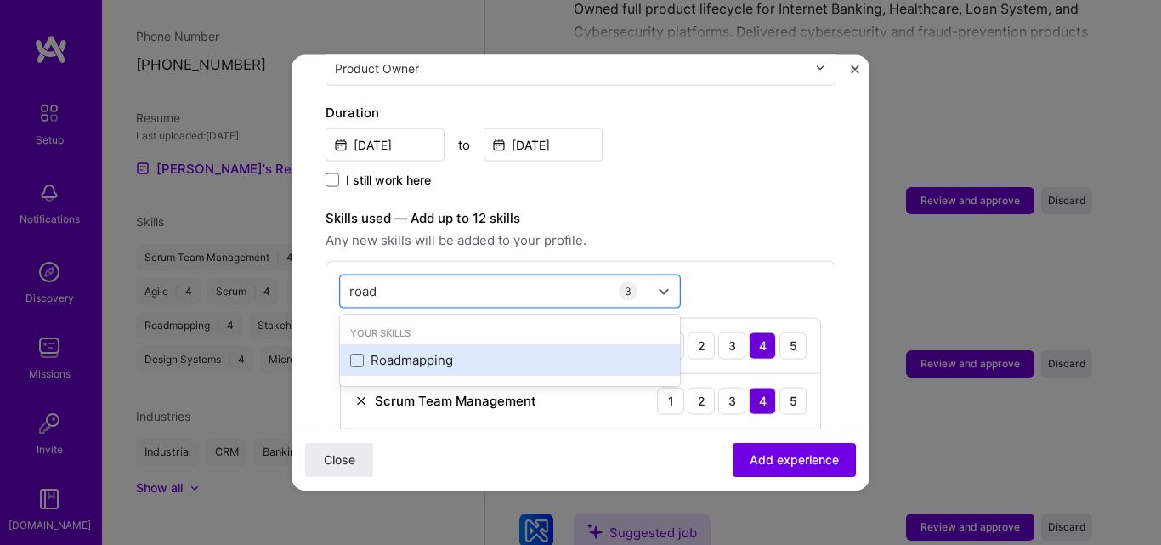
click at [405, 356] on div "Roadmapping" at bounding box center [510, 359] width 340 height 31
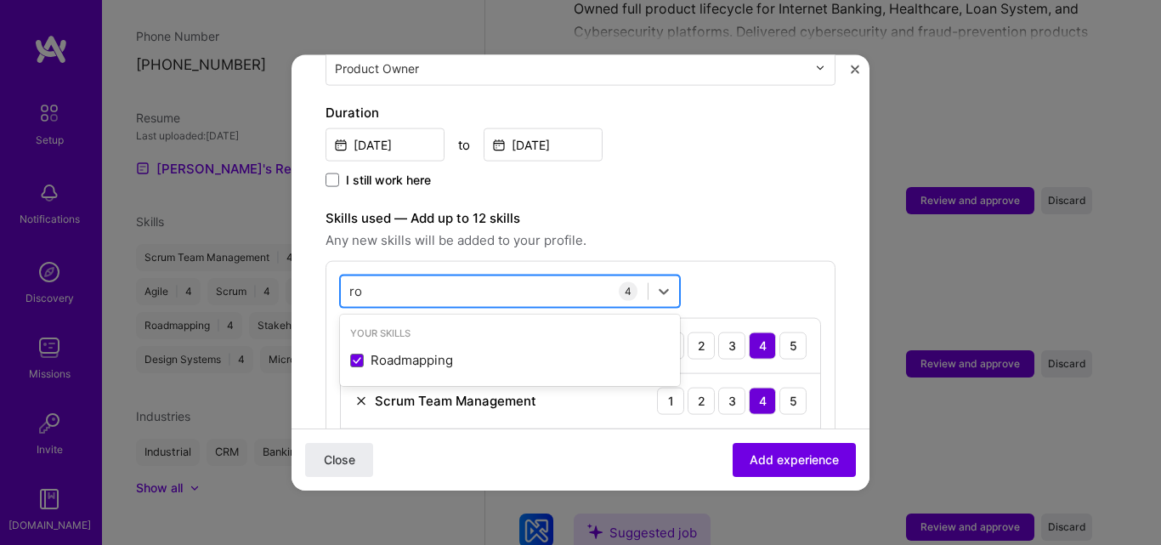
type input "r"
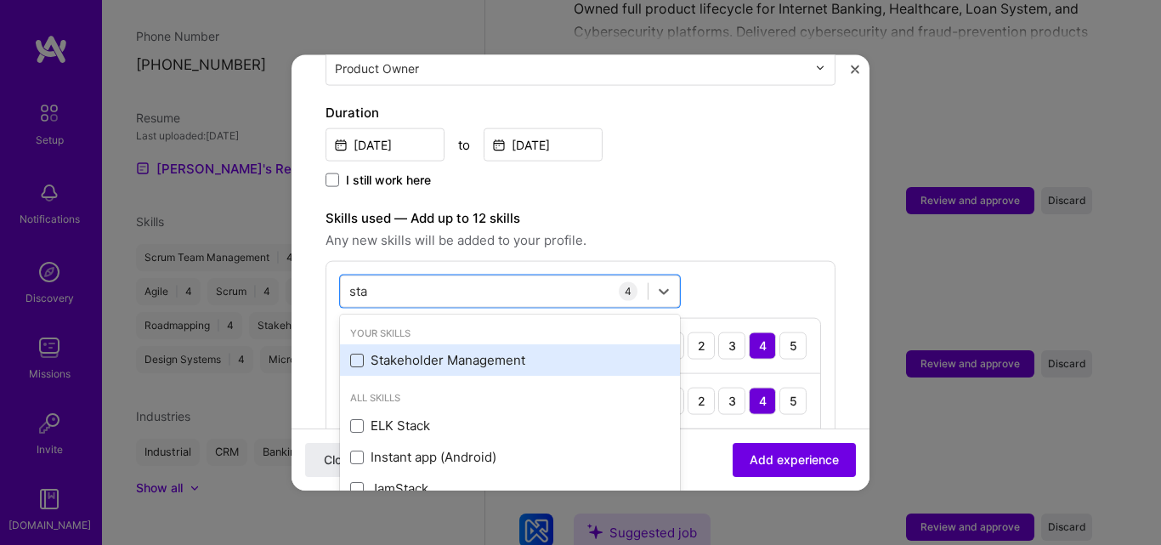
click at [361, 353] on span at bounding box center [357, 360] width 14 height 14
click at [0, 0] on input "checkbox" at bounding box center [0, 0] width 0 height 0
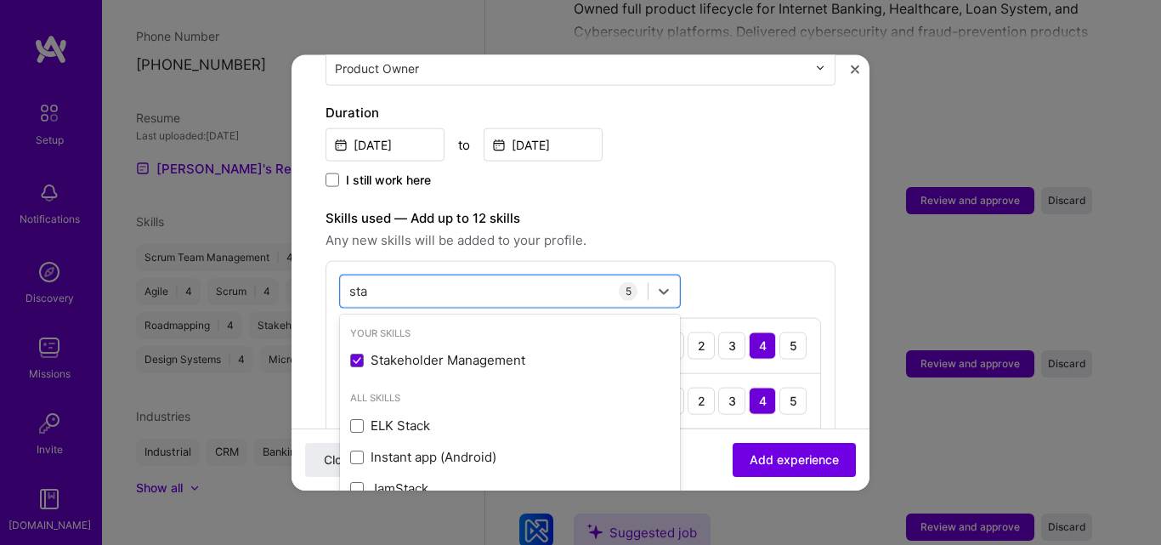
type input "sta"
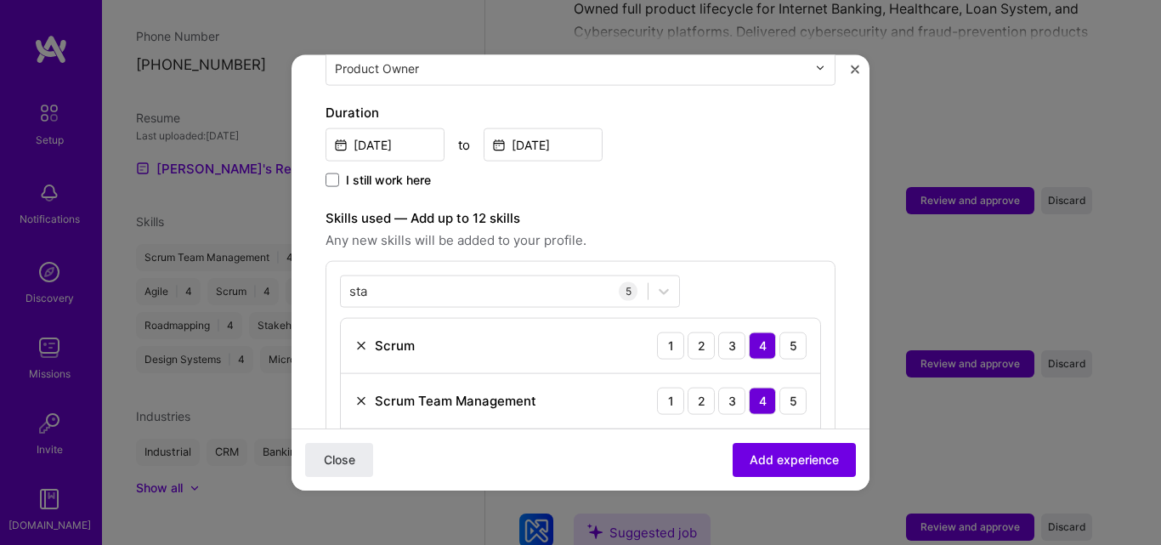
click at [674, 238] on div "Skills used — Add up to 12 skills Any new skills will be added to your profile.…" at bounding box center [581, 407] width 510 height 401
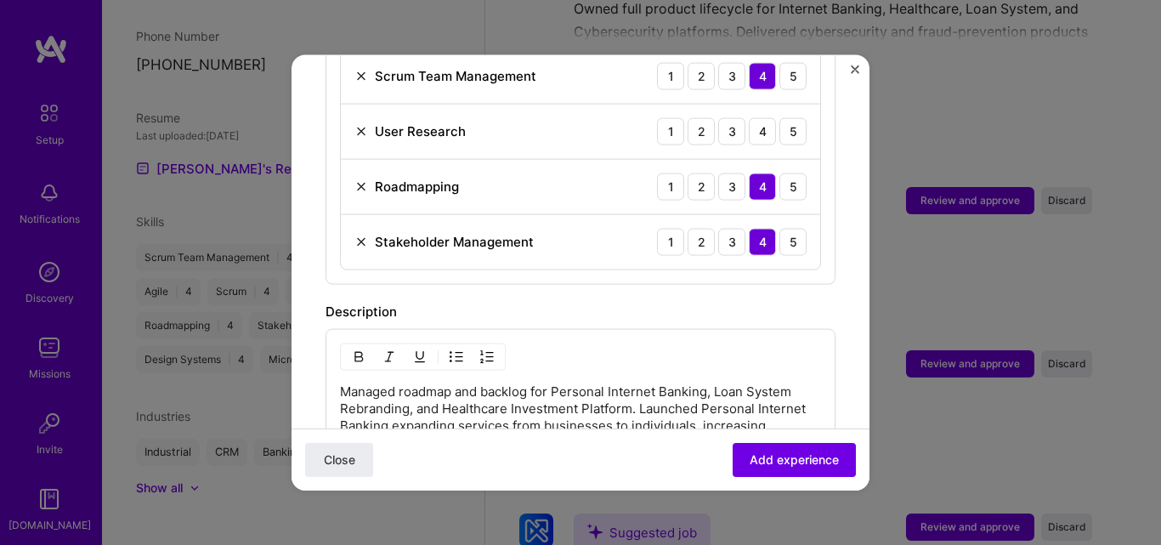
scroll to position [629, 0]
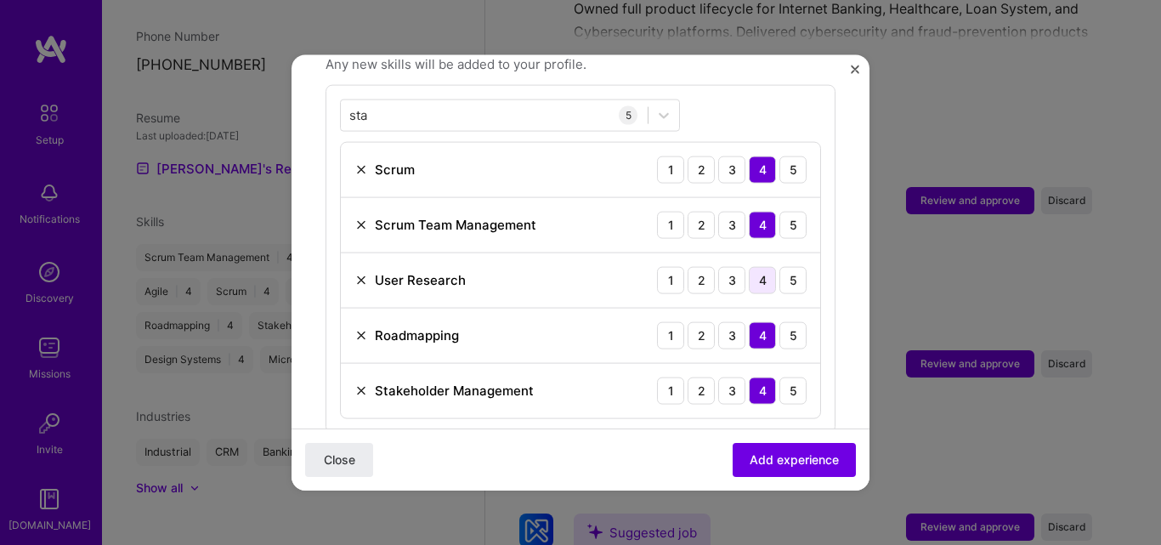
click at [750, 266] on div "4" at bounding box center [762, 279] width 27 height 27
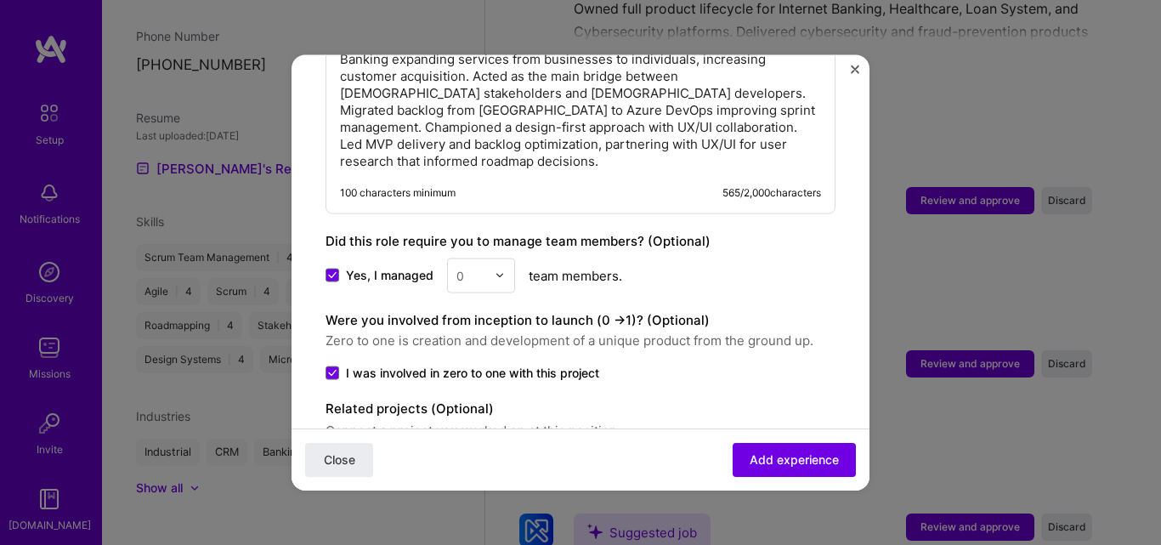
scroll to position [1200, 0]
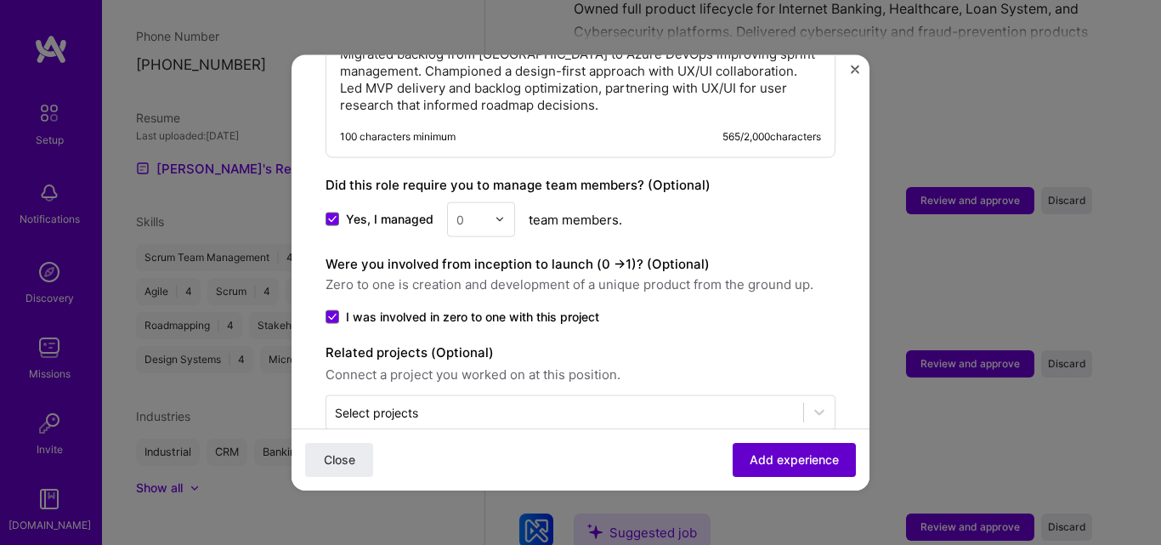
click at [794, 472] on button "Add experience" at bounding box center [794, 460] width 123 height 34
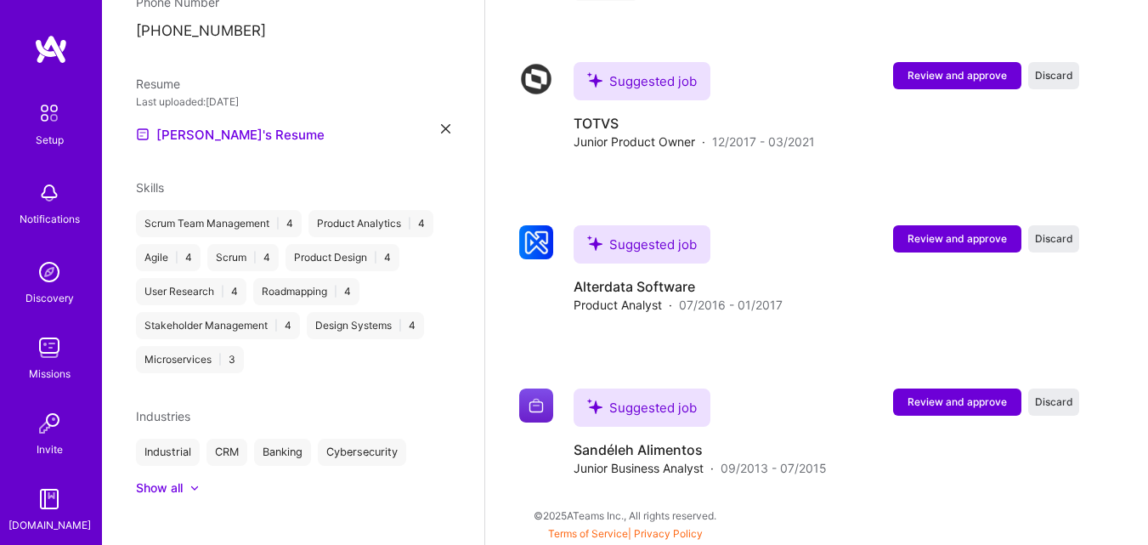
scroll to position [2468, 0]
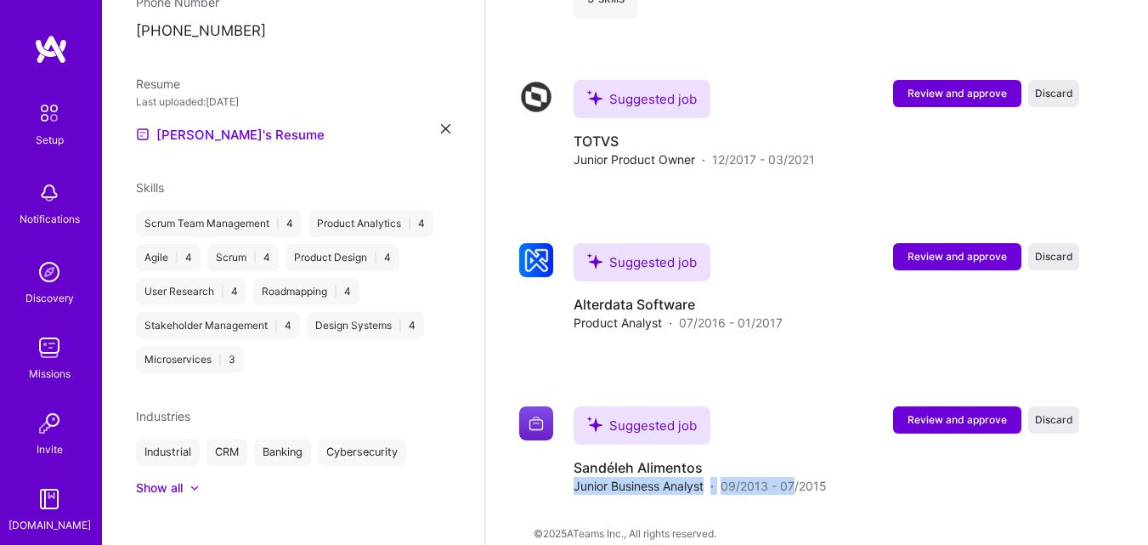
drag, startPoint x: 794, startPoint y: 472, endPoint x: 751, endPoint y: 364, distance: 116.3
click at [769, 427] on div "Suggested job Sandéleh Alimentos Junior Business Analyst · 09/2013 - 07/2015" at bounding box center [700, 450] width 253 height 88
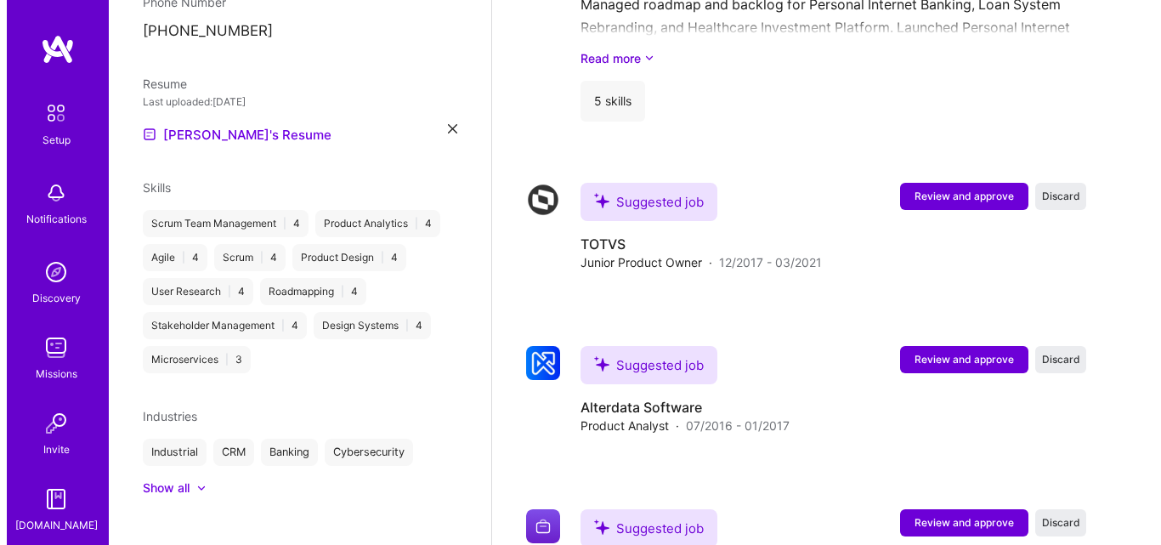
scroll to position [2366, 0]
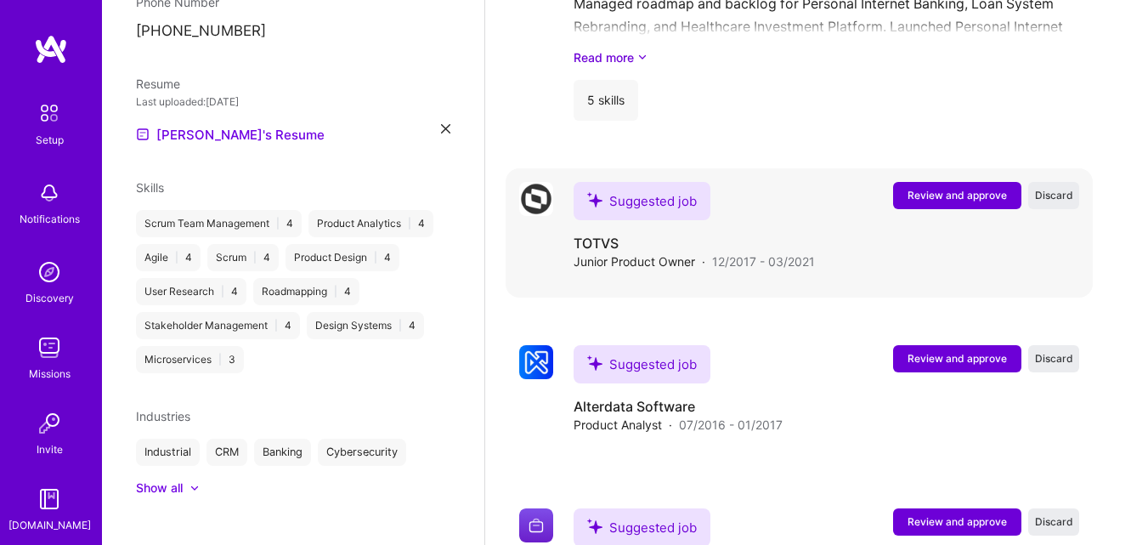
click at [974, 186] on button "Review and approve" at bounding box center [957, 195] width 128 height 27
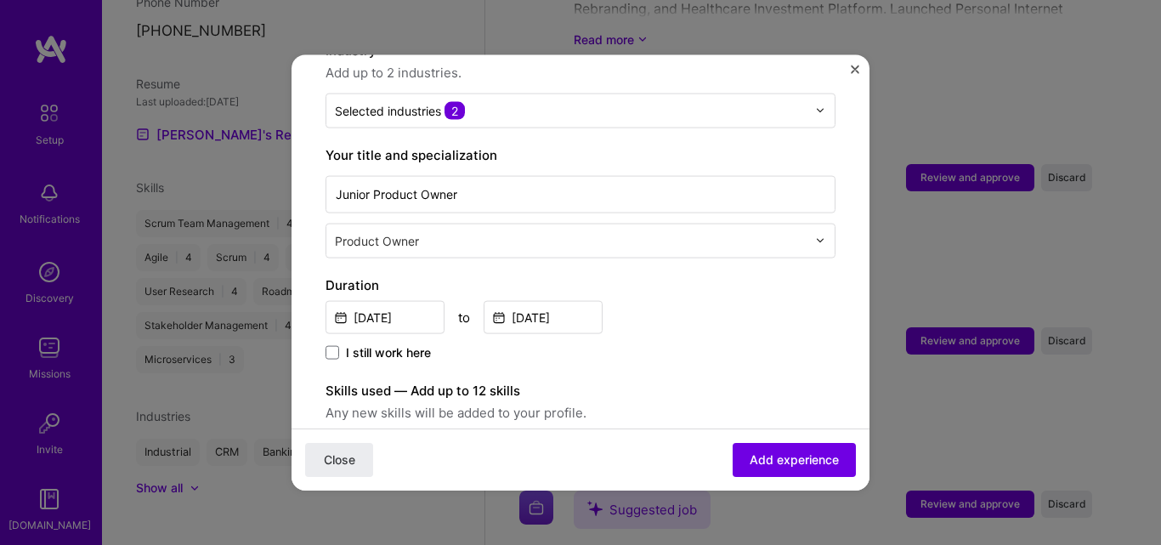
scroll to position [283, 0]
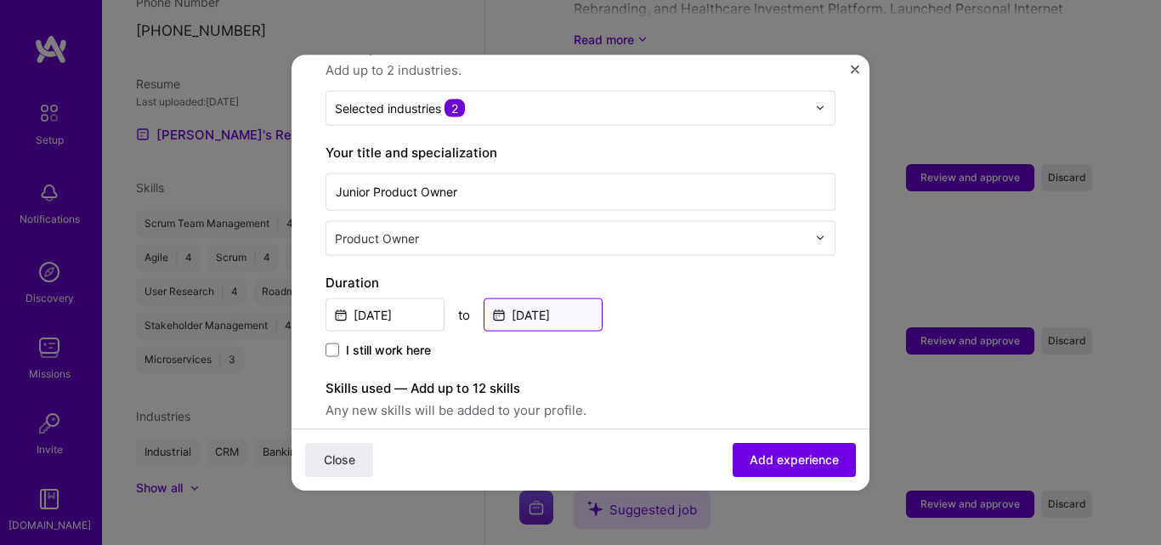
click at [566, 300] on input "Mar, 2021" at bounding box center [543, 314] width 119 height 33
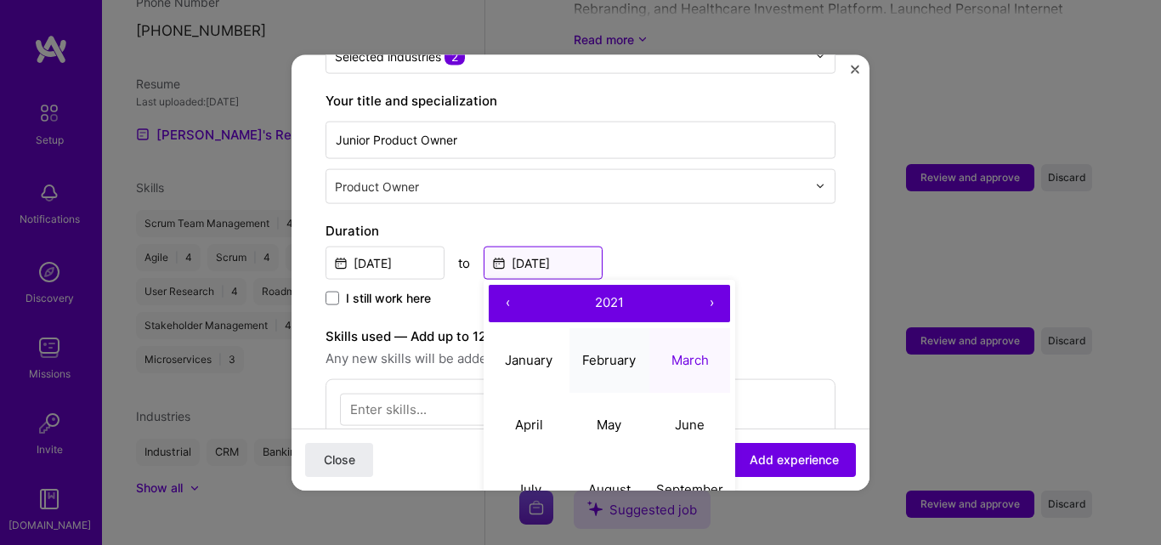
scroll to position [340, 0]
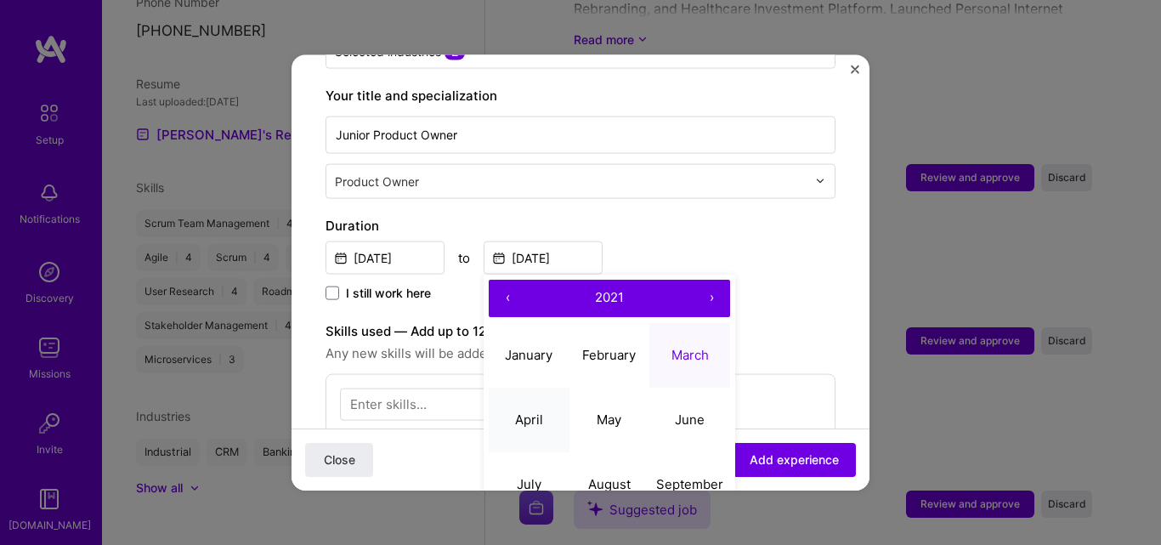
click at [559, 394] on button "April" at bounding box center [529, 420] width 81 height 65
type input "Apr, 2021"
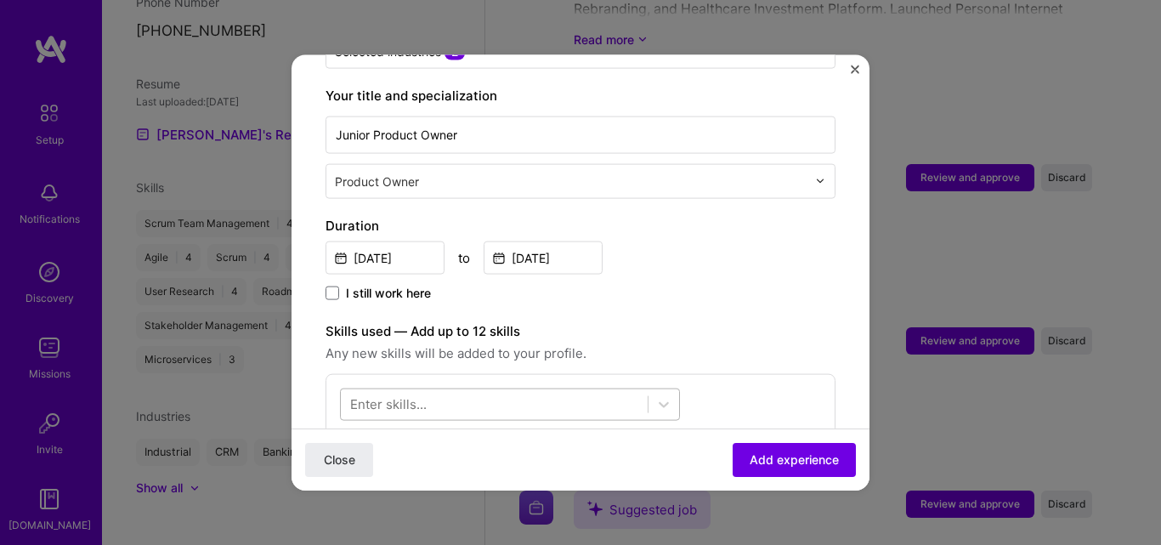
click at [547, 390] on div at bounding box center [494, 404] width 307 height 28
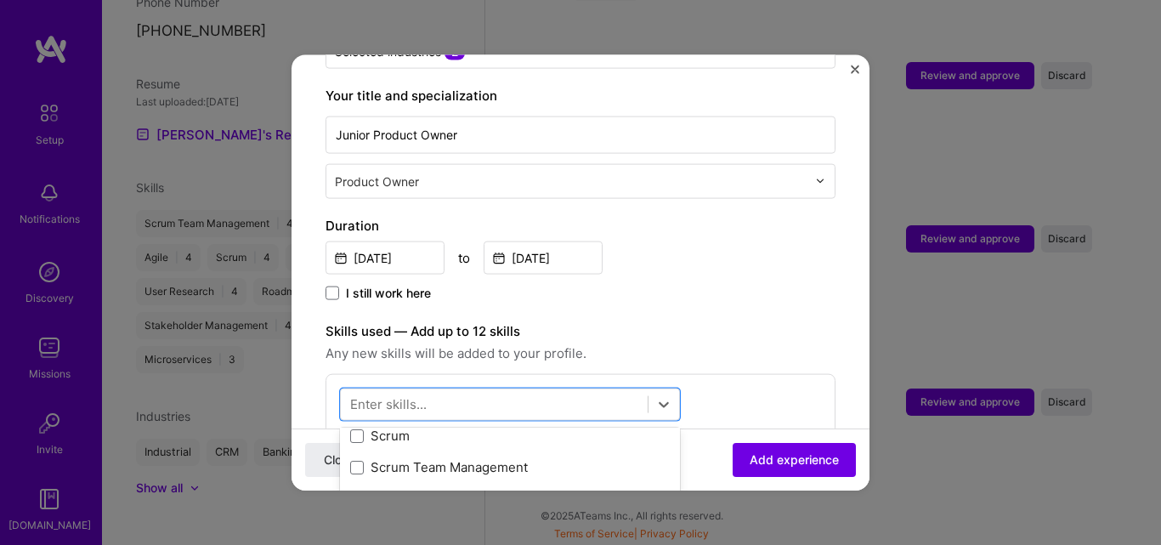
scroll to position [125, 0]
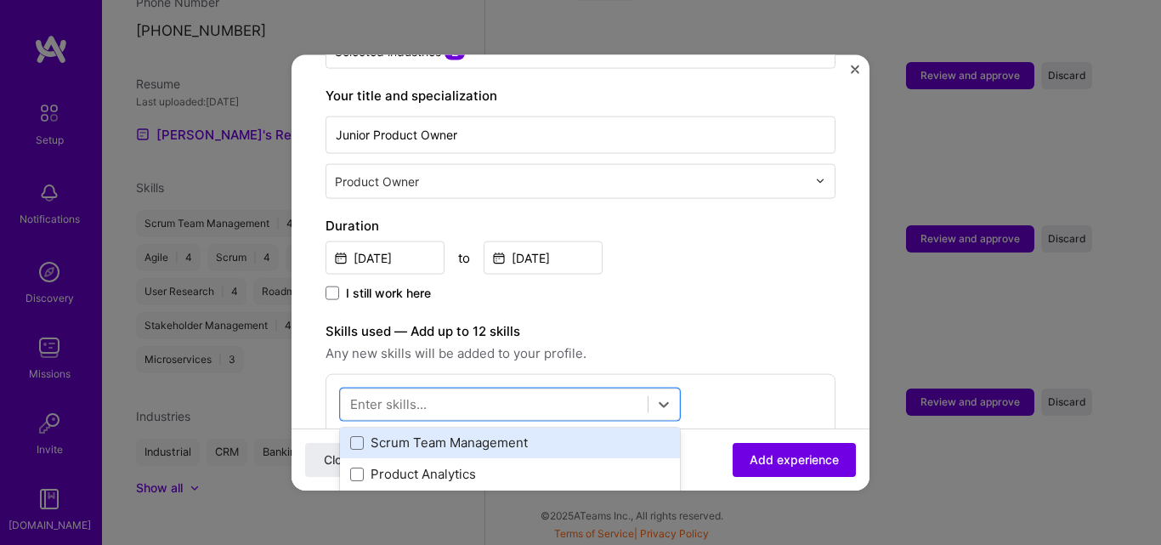
click at [499, 434] on div "Scrum Team Management" at bounding box center [510, 443] width 320 height 18
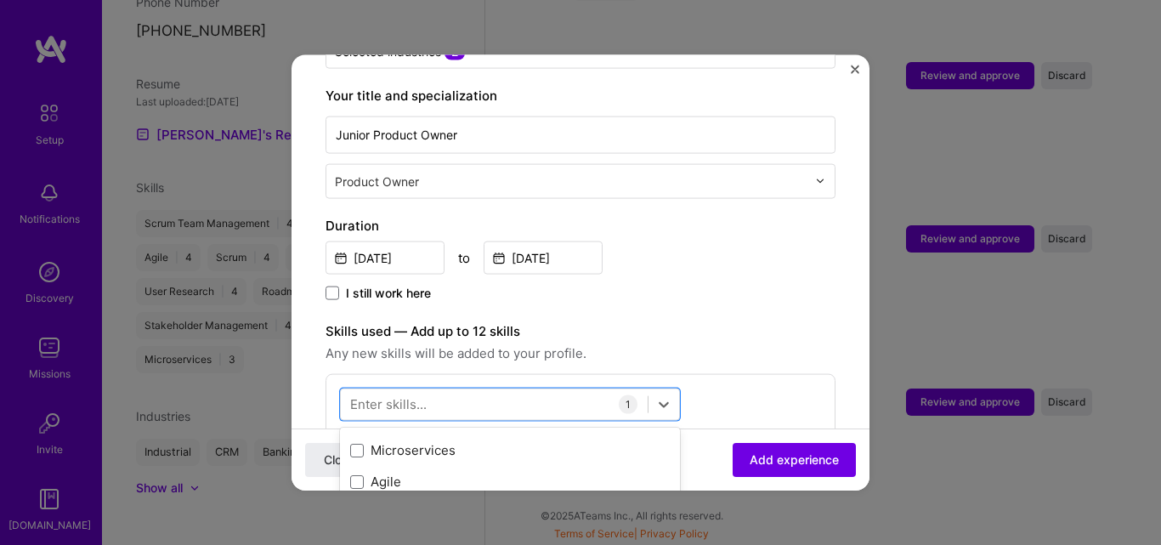
scroll to position [0, 0]
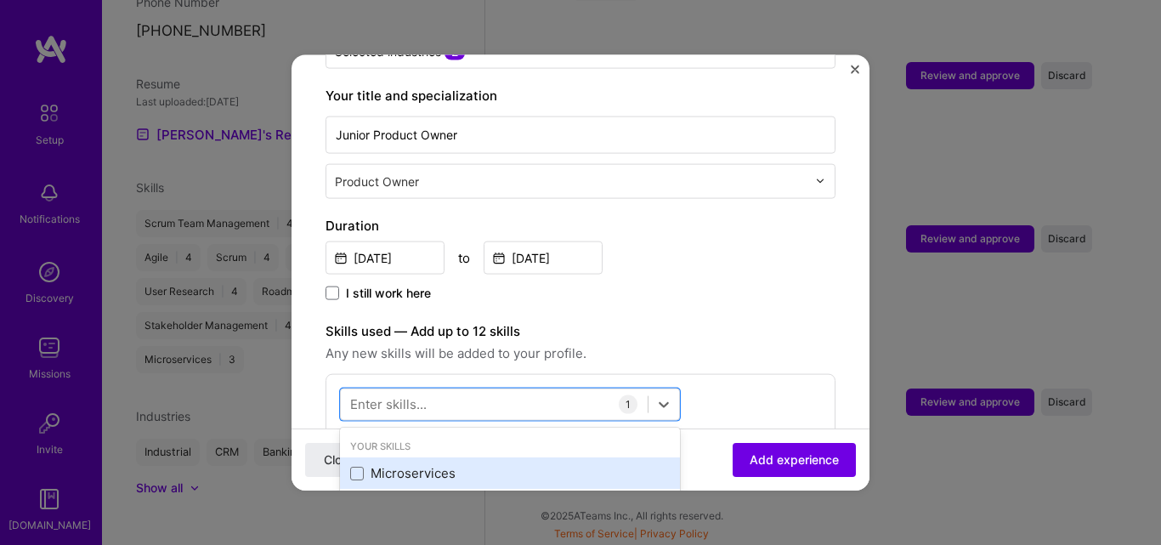
click at [467, 457] on div "Microservices" at bounding box center [510, 472] width 340 height 31
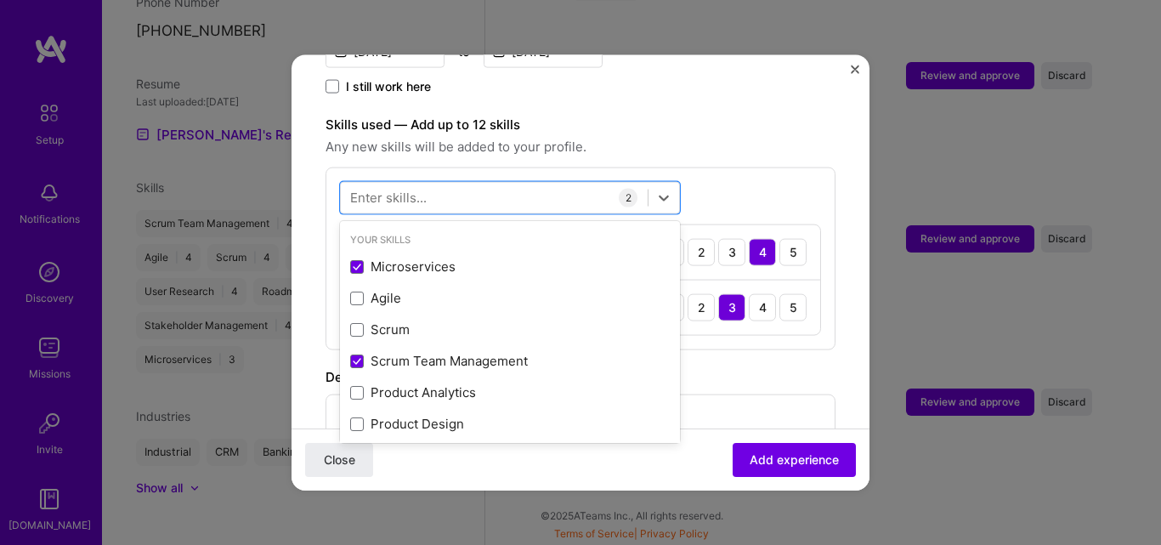
scroll to position [550, 0]
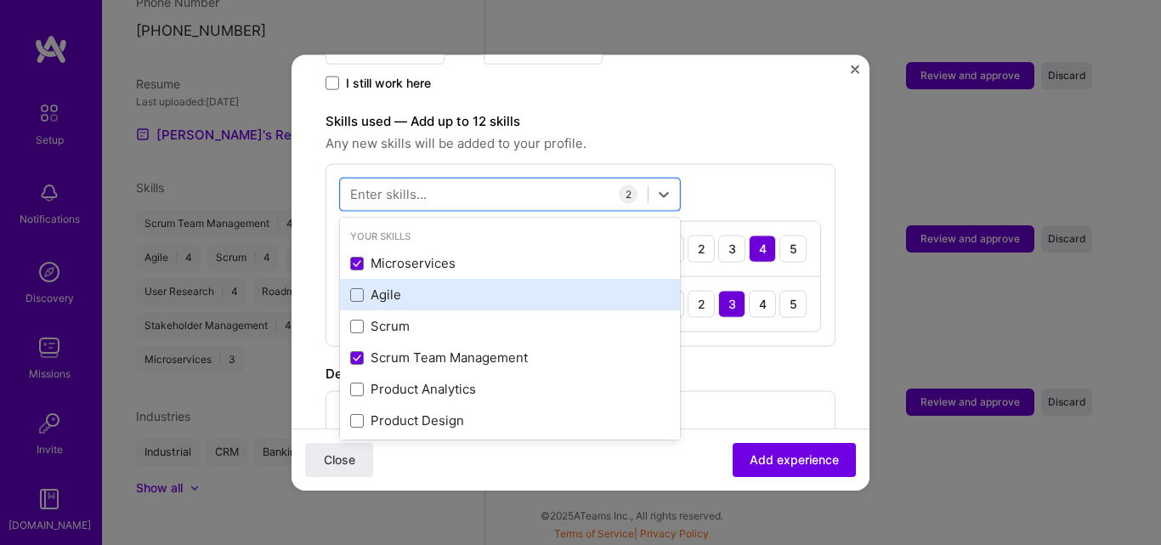
click at [399, 286] on div "Agile" at bounding box center [510, 295] width 320 height 18
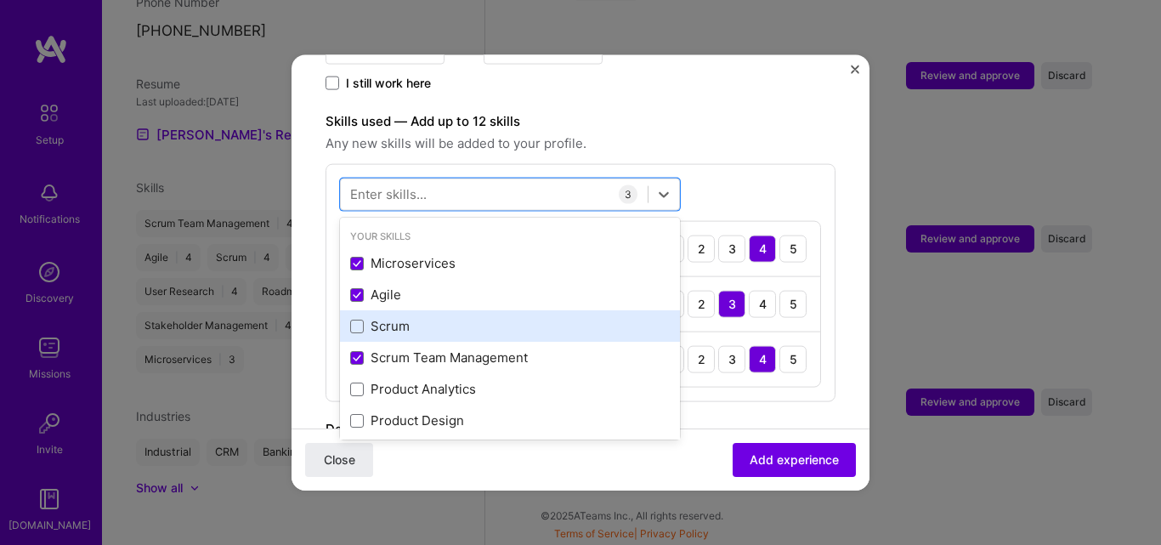
click at [383, 317] on div "Scrum" at bounding box center [510, 326] width 320 height 18
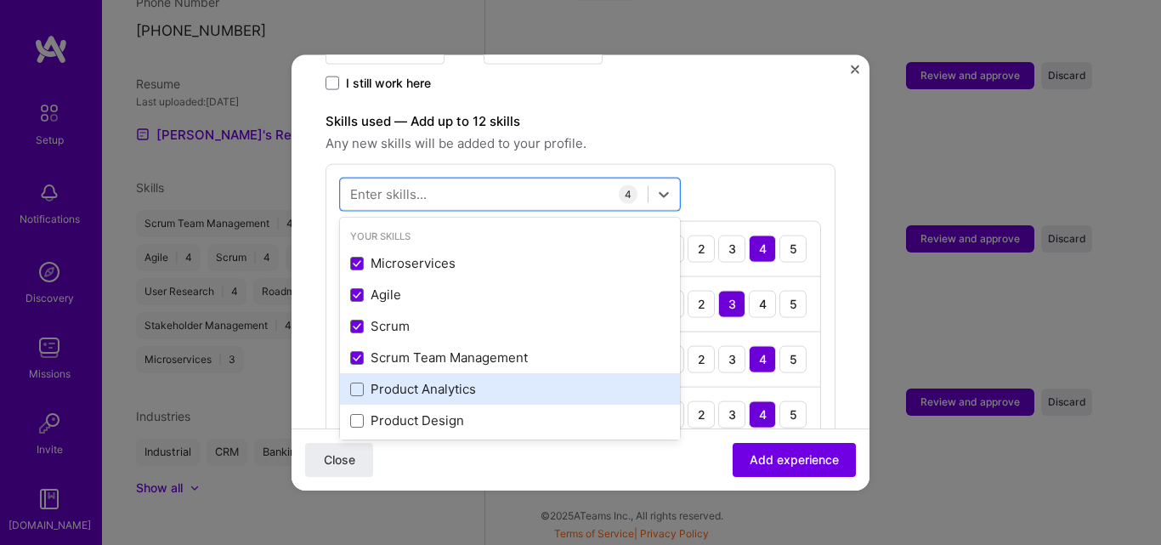
click at [395, 373] on div "Product Analytics" at bounding box center [510, 388] width 340 height 31
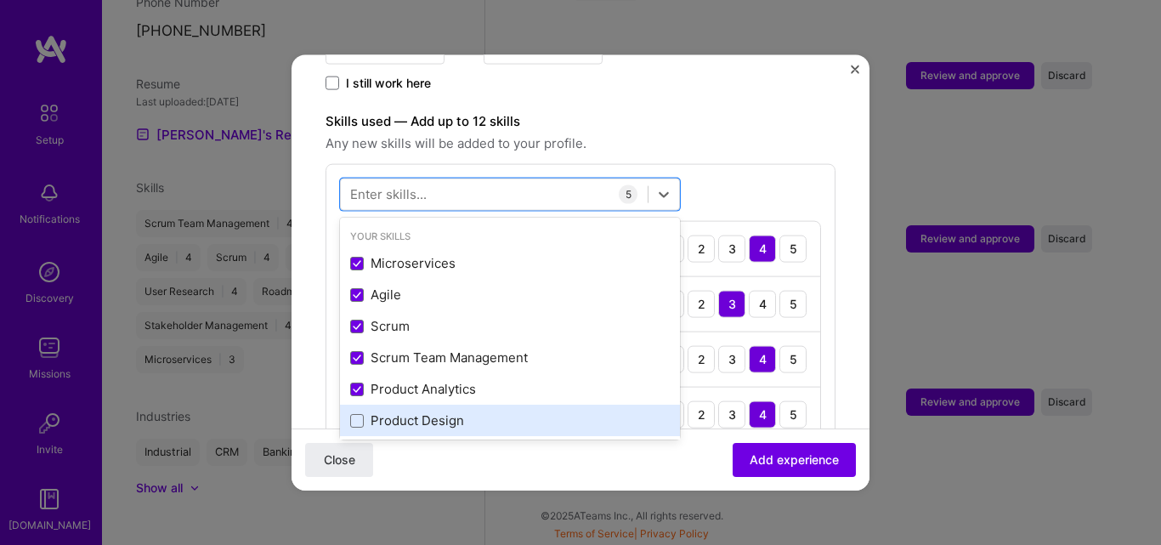
click at [394, 411] on div "Product Design" at bounding box center [510, 420] width 320 height 18
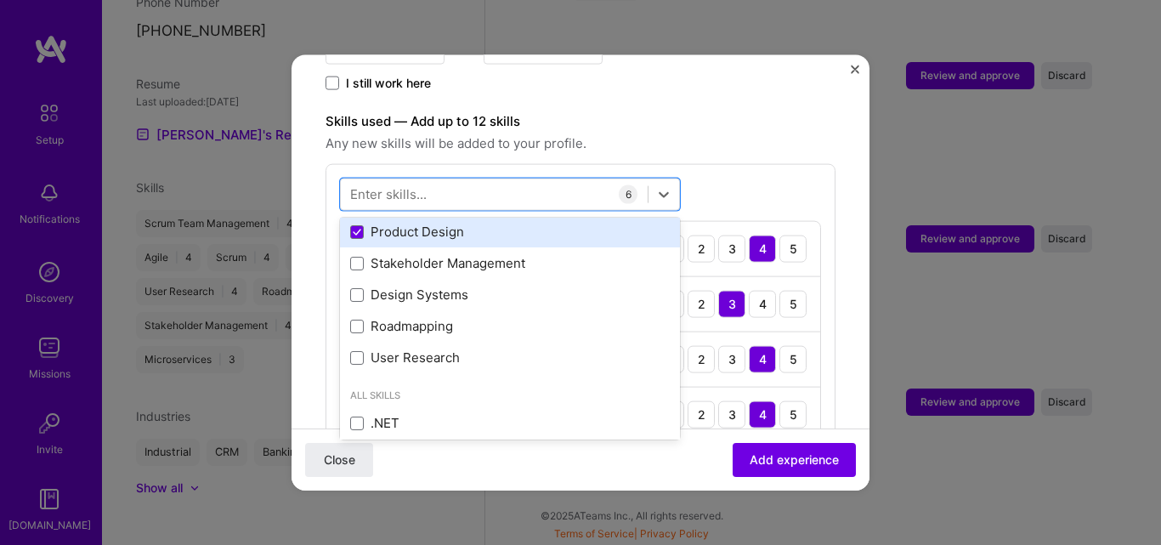
scroll to position [198, 0]
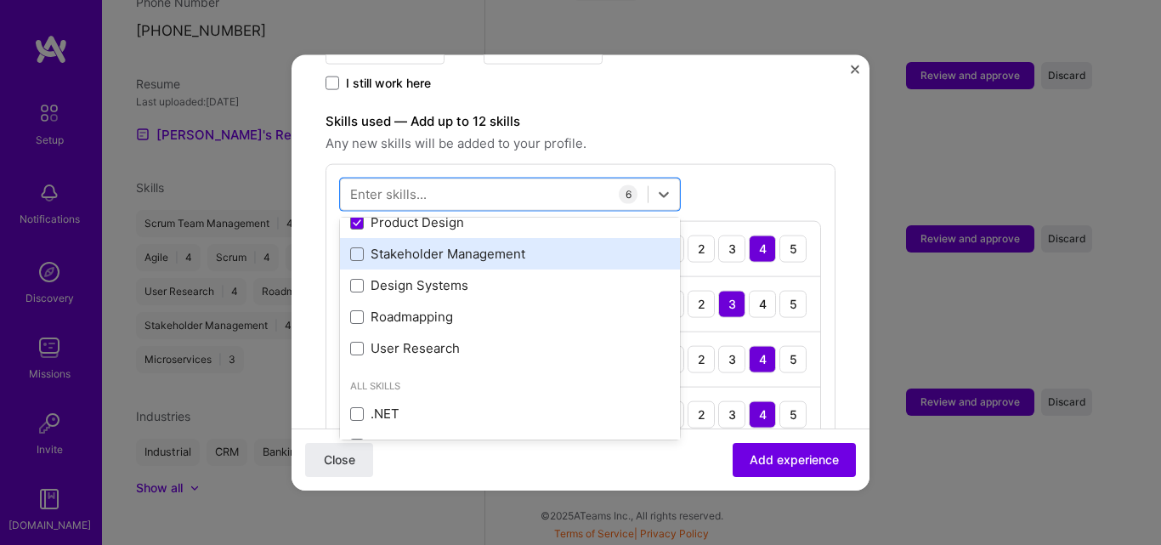
click at [448, 245] on div "Stakeholder Management" at bounding box center [510, 254] width 320 height 18
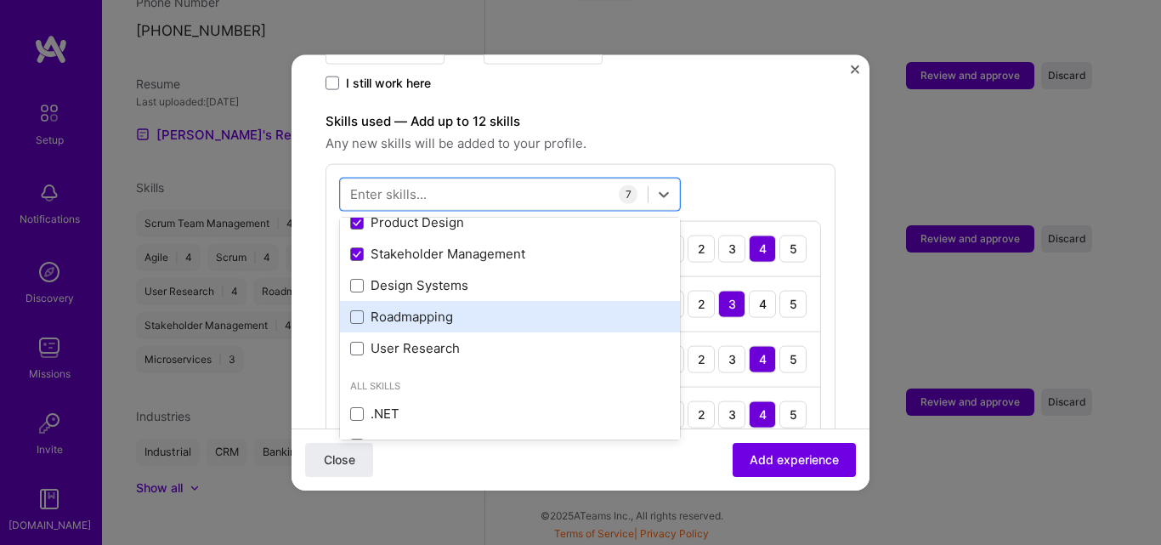
drag, startPoint x: 442, startPoint y: 262, endPoint x: 438, endPoint y: 286, distance: 24.2
click at [438, 286] on div "Microservices Agile Scrum Scrum Team Management Product Analytics Product Desig…" at bounding box center [510, 206] width 340 height 315
click at [438, 301] on div "Roadmapping" at bounding box center [510, 316] width 340 height 31
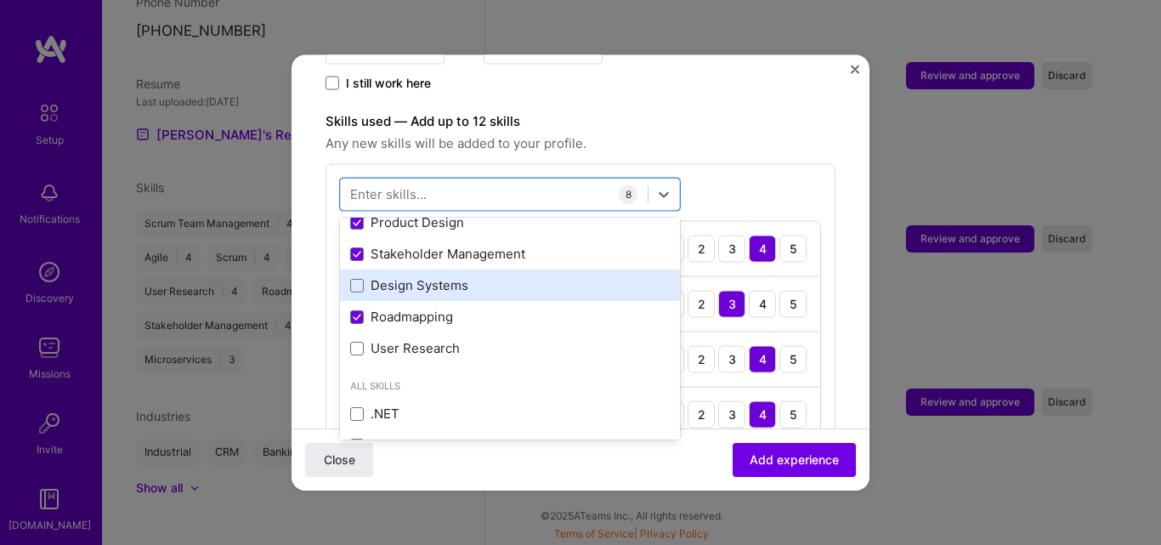
click at [397, 277] on div "Design Systems" at bounding box center [510, 284] width 340 height 31
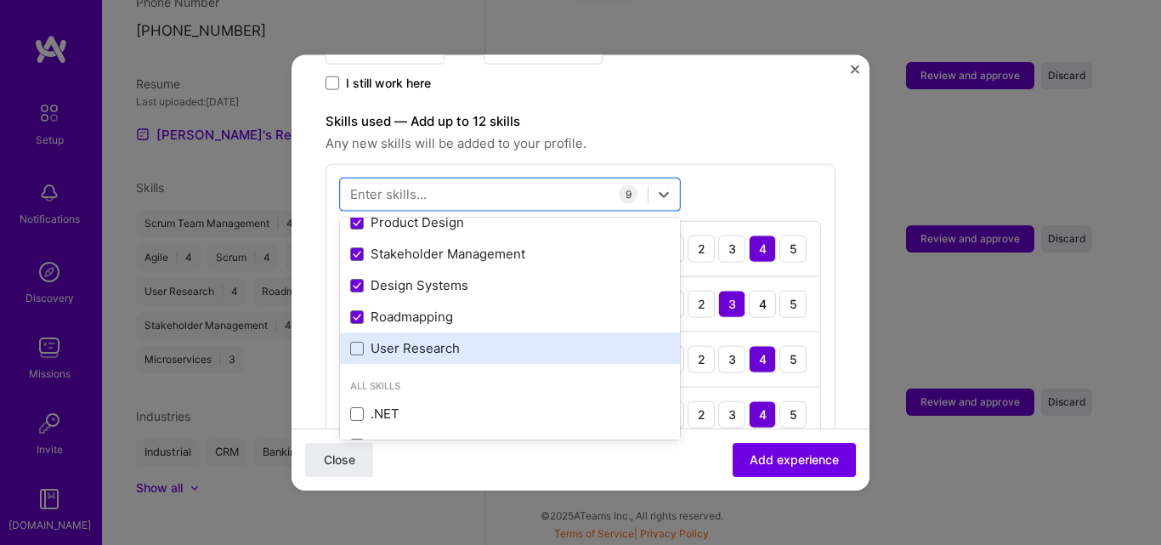
click at [402, 339] on div "User Research" at bounding box center [510, 348] width 320 height 18
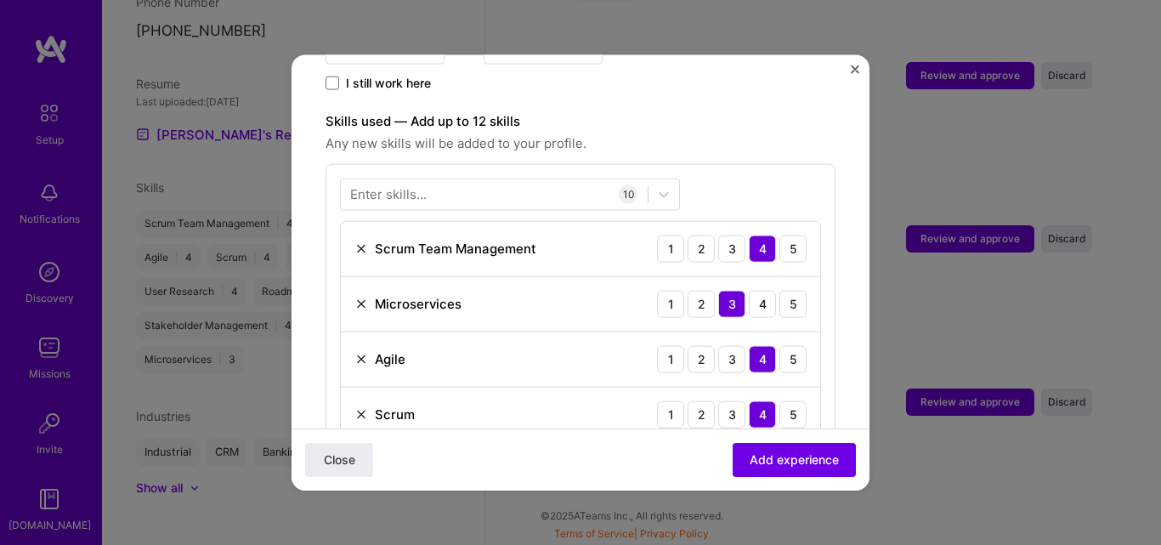
click at [840, 389] on form "Adding suggested job This job is suggested based on your LinkedIn, resume or A.…" at bounding box center [581, 495] width 578 height 1914
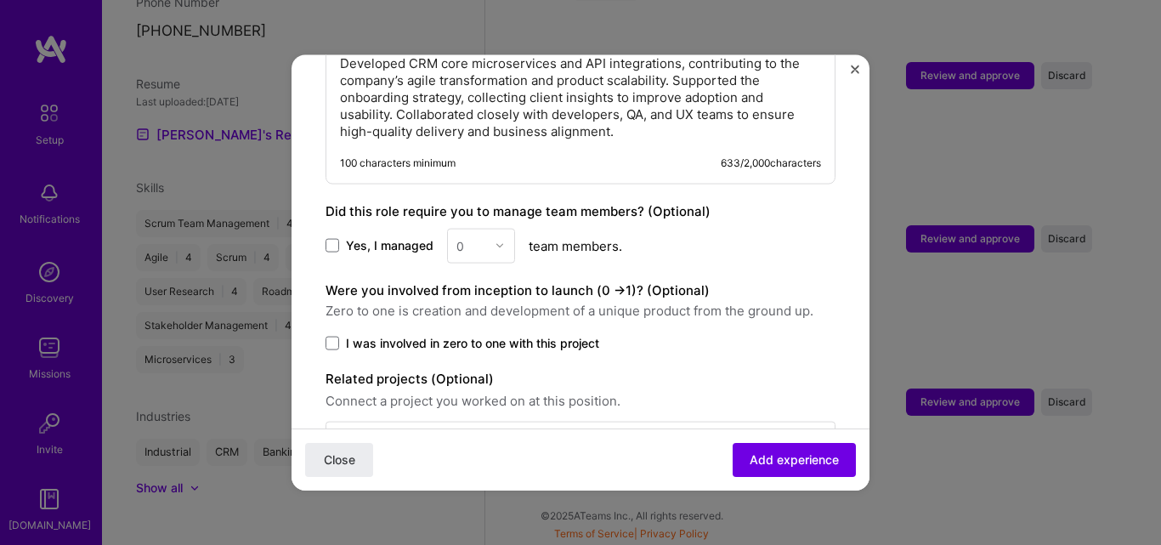
scroll to position [1479, 0]
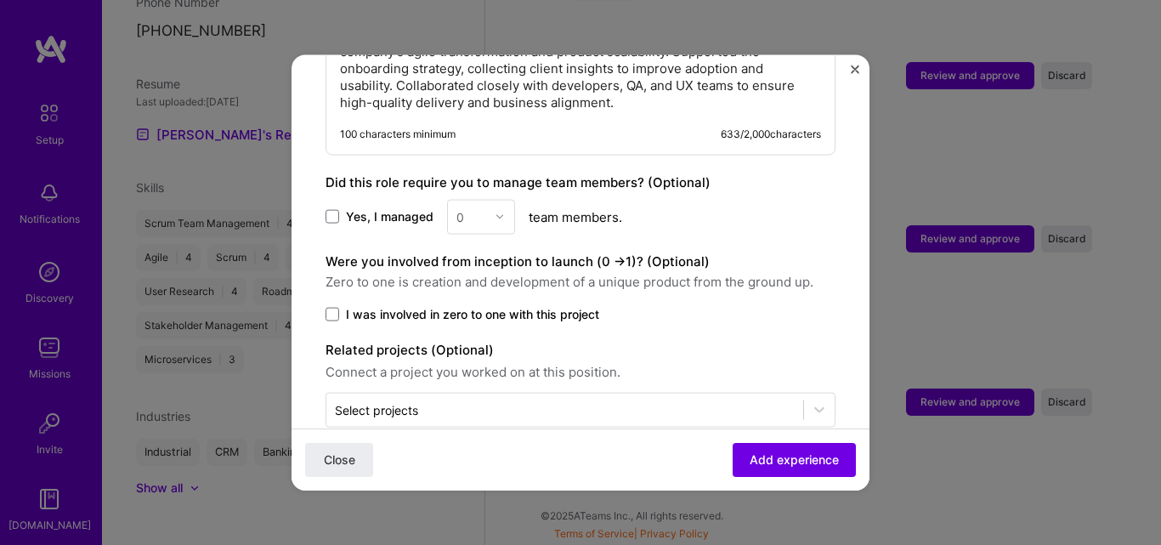
click at [385, 208] on span "Yes, I managed" at bounding box center [390, 216] width 88 height 17
click at [0, 0] on input "Yes, I managed" at bounding box center [0, 0] width 0 height 0
click at [476, 207] on input "text" at bounding box center [472, 216] width 30 height 18
type input "8"
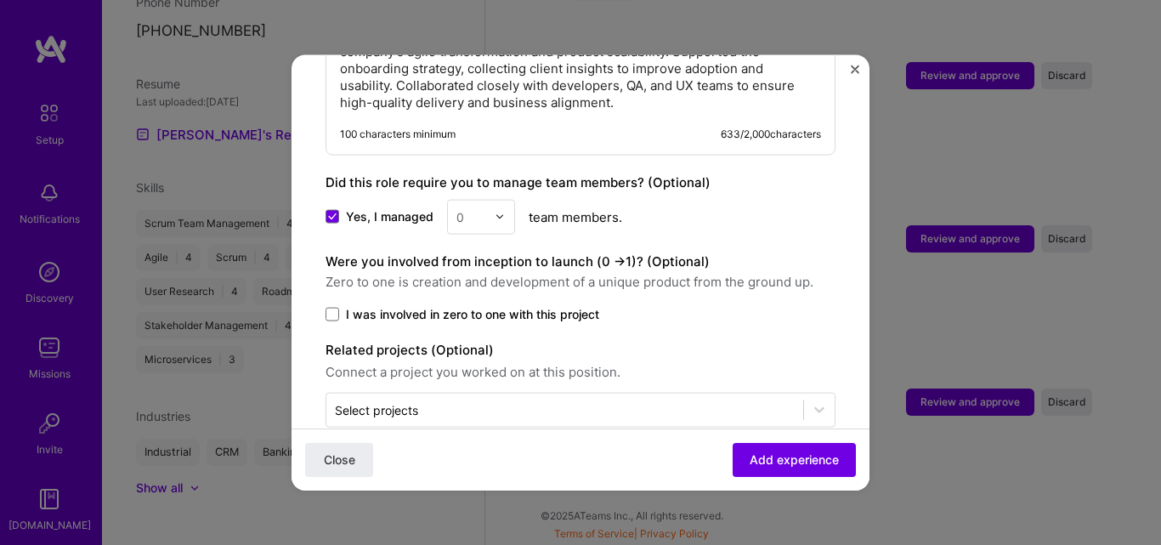
click at [690, 305] on label "I was involved in zero to one with this project" at bounding box center [581, 313] width 510 height 17
click at [0, 0] on input "I was involved in zero to one with this project" at bounding box center [0, 0] width 0 height 0
click at [477, 210] on div "0" at bounding box center [471, 216] width 47 height 33
type input "8"
click at [480, 246] on div "8" at bounding box center [481, 261] width 58 height 31
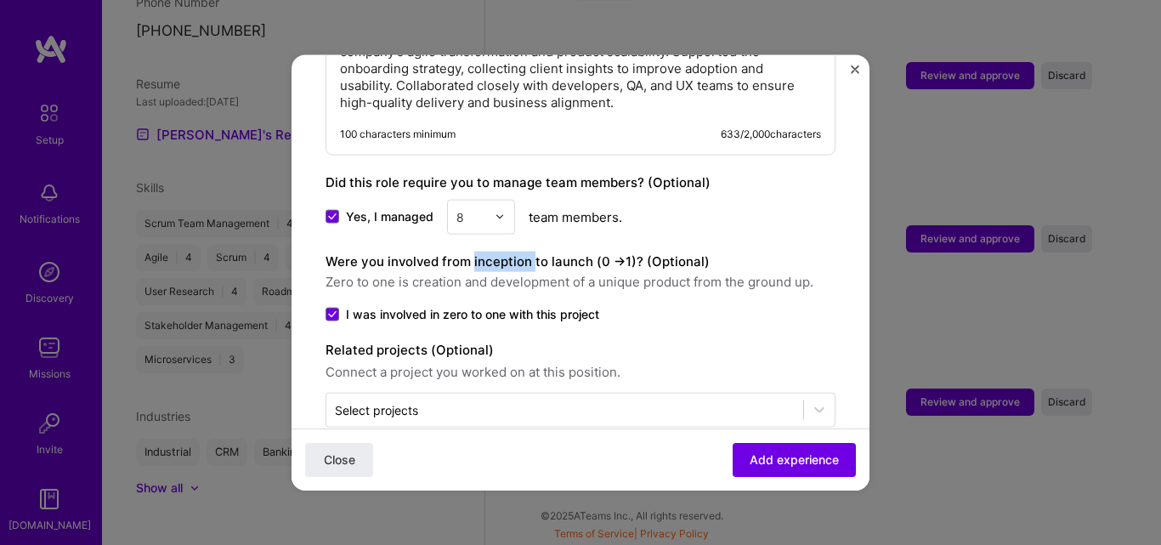
click at [480, 252] on label "Were you involved from inception to launch (0 - > 1)? (Optional)" at bounding box center [518, 260] width 384 height 16
click at [819, 463] on span "Add experience" at bounding box center [794, 459] width 89 height 17
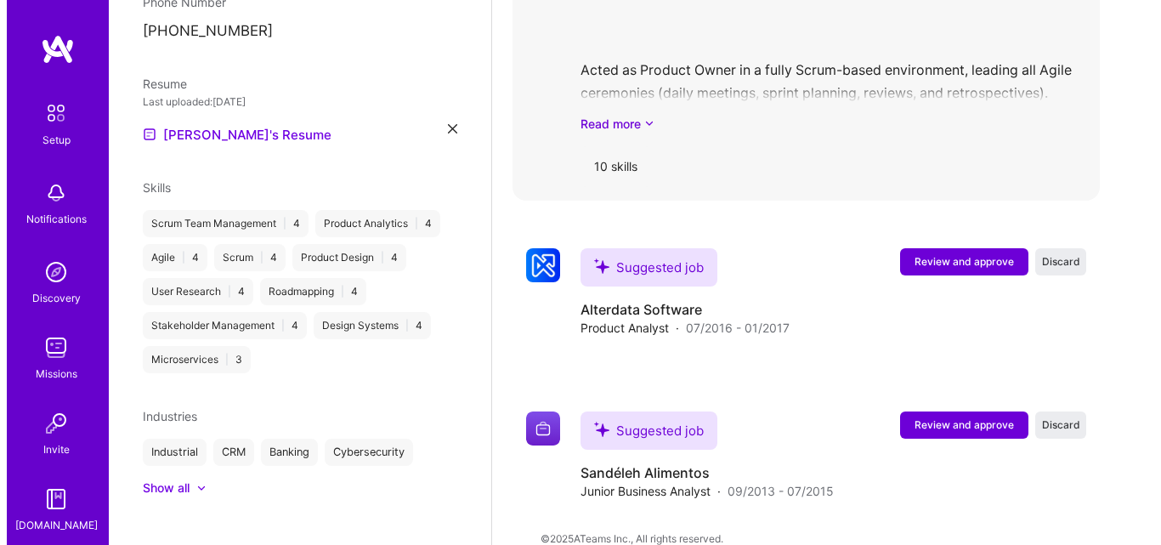
scroll to position [2589, 0]
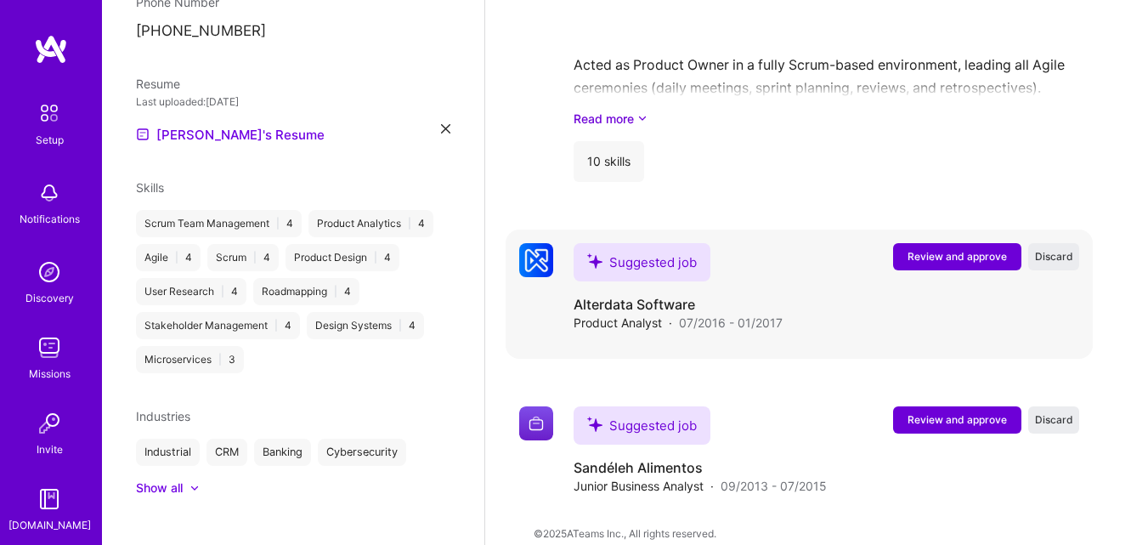
click at [961, 249] on span "Review and approve" at bounding box center [957, 256] width 99 height 14
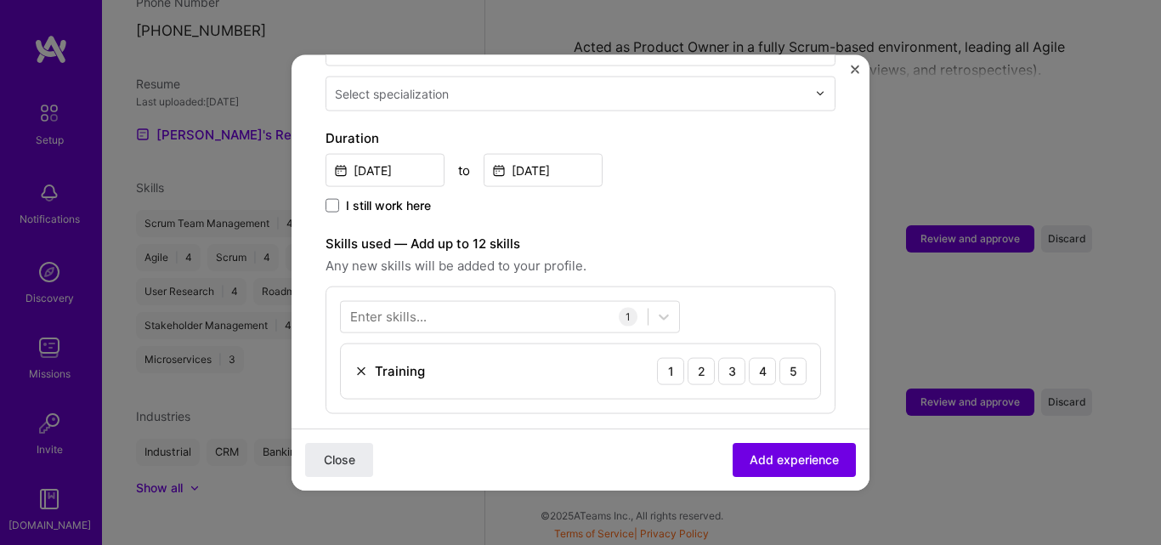
scroll to position [414, 0]
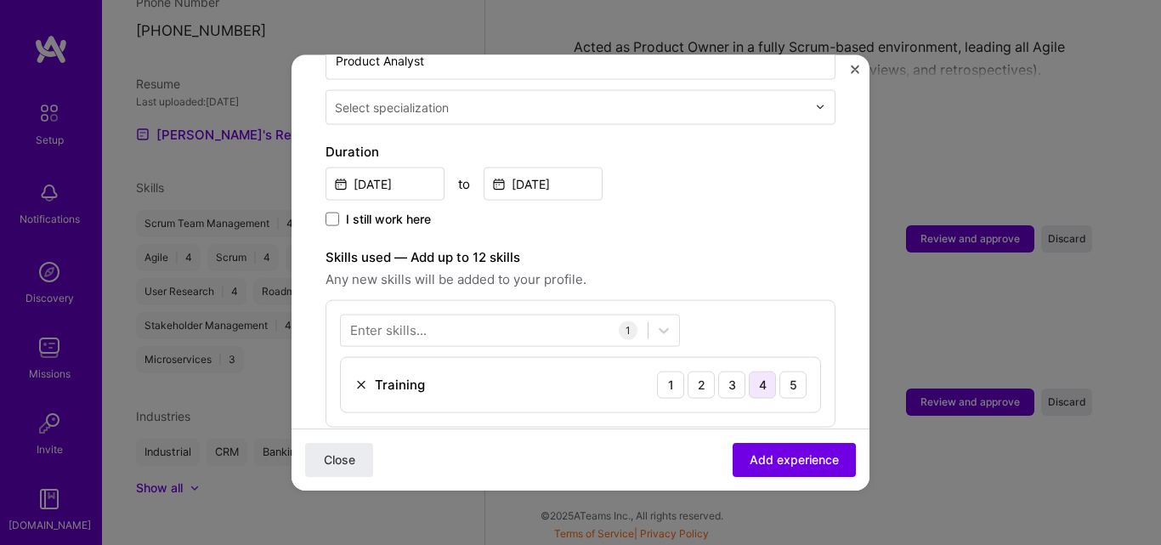
click at [749, 371] on div "4" at bounding box center [762, 384] width 27 height 27
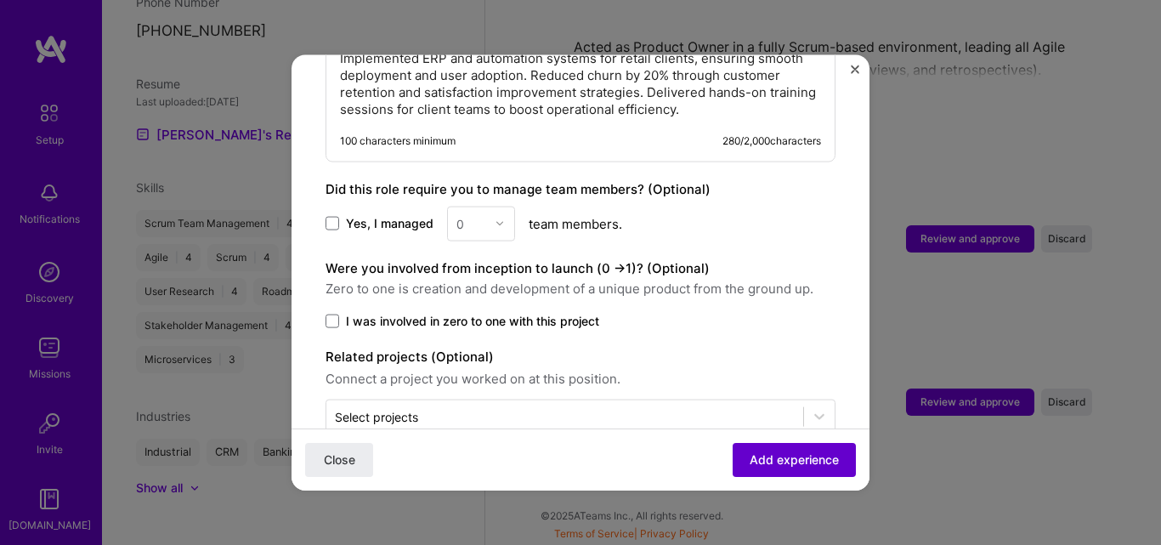
click at [775, 448] on button "Add experience" at bounding box center [794, 460] width 123 height 34
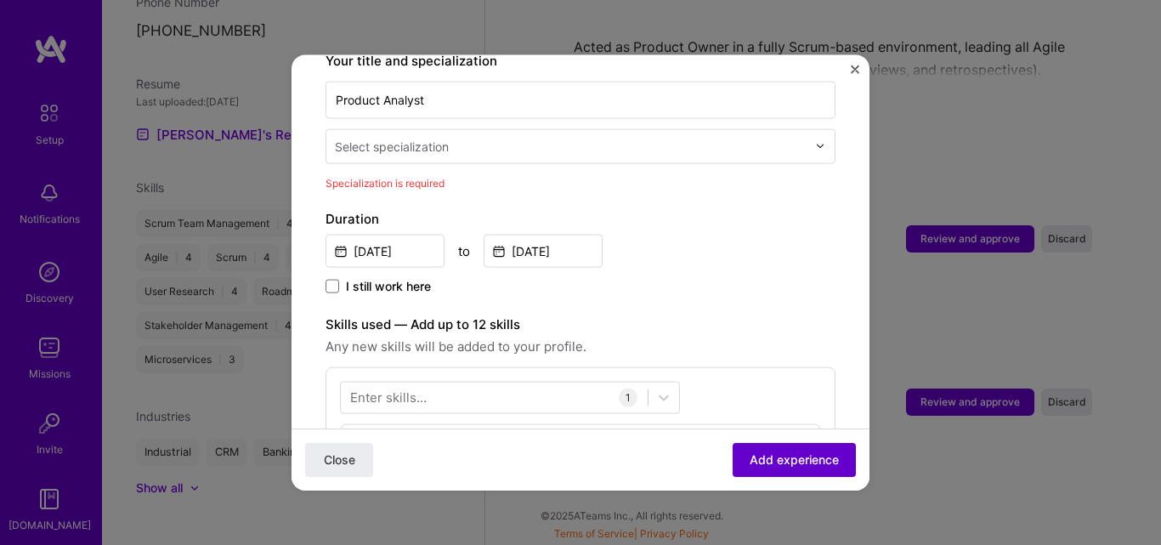
scroll to position [353, 0]
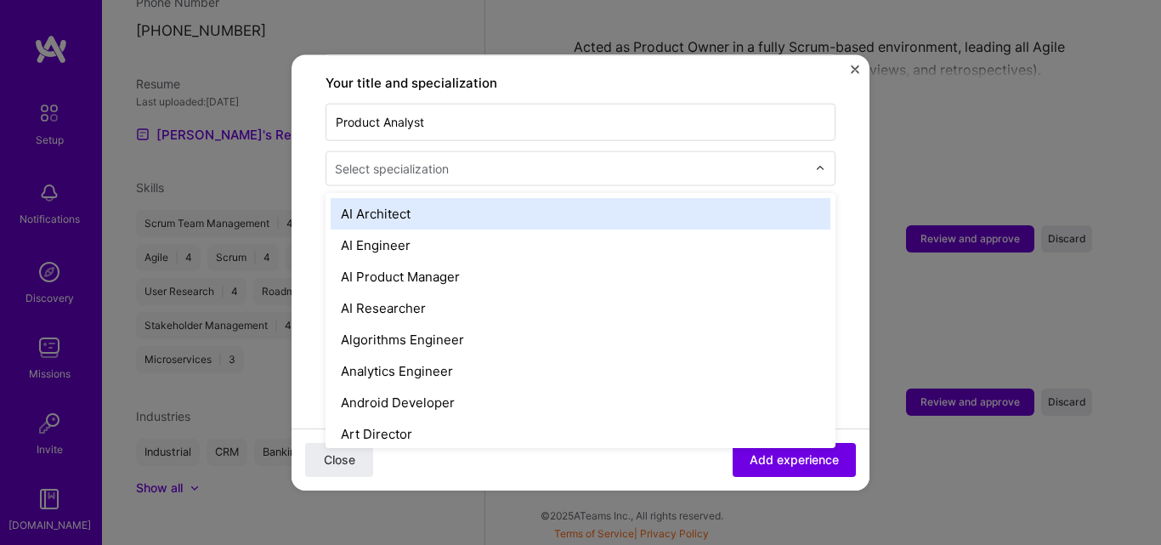
click at [431, 159] on div "Select specialization" at bounding box center [392, 168] width 114 height 18
type input "pr"
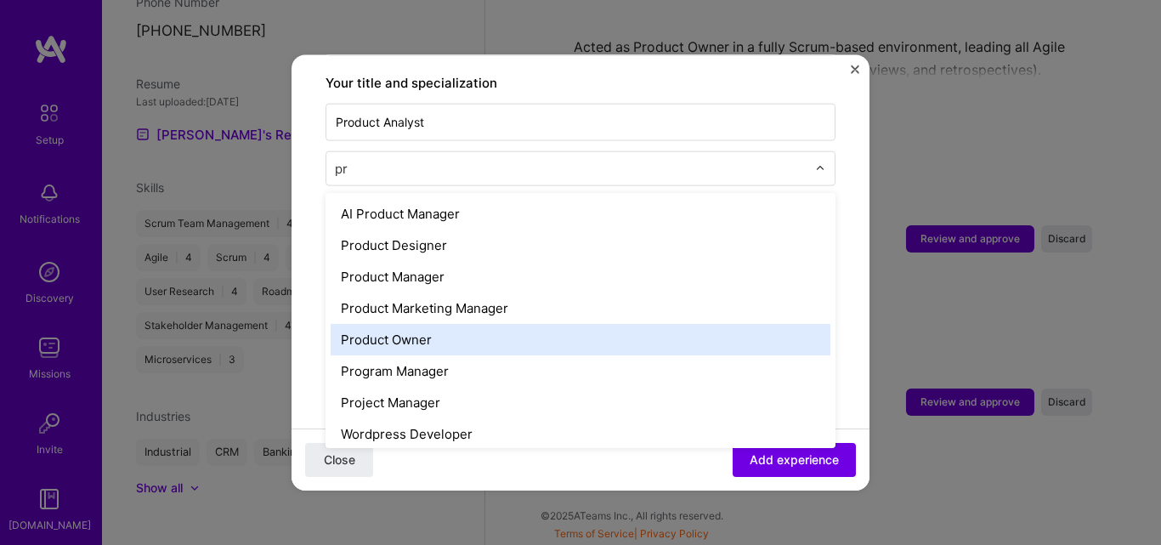
drag, startPoint x: 417, startPoint y: 303, endPoint x: 417, endPoint y: 314, distance: 10.2
click at [417, 314] on div "AI Product Manager Product Designer Product Manager Product Marketing Manager P…" at bounding box center [581, 319] width 510 height 255
click at [417, 323] on div "Product Owner" at bounding box center [581, 338] width 500 height 31
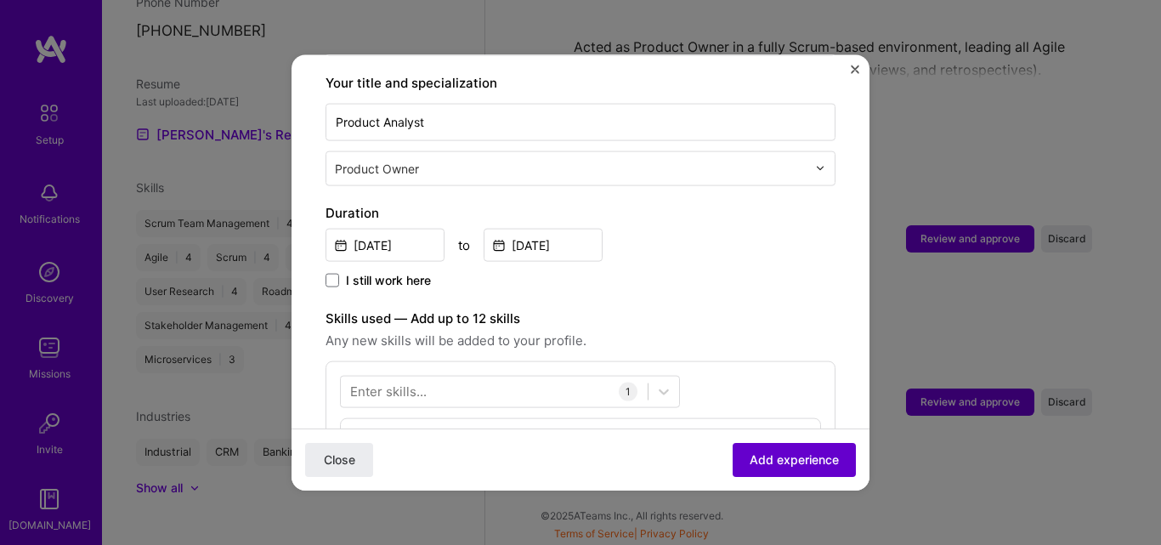
click at [814, 467] on span "Add experience" at bounding box center [794, 459] width 89 height 17
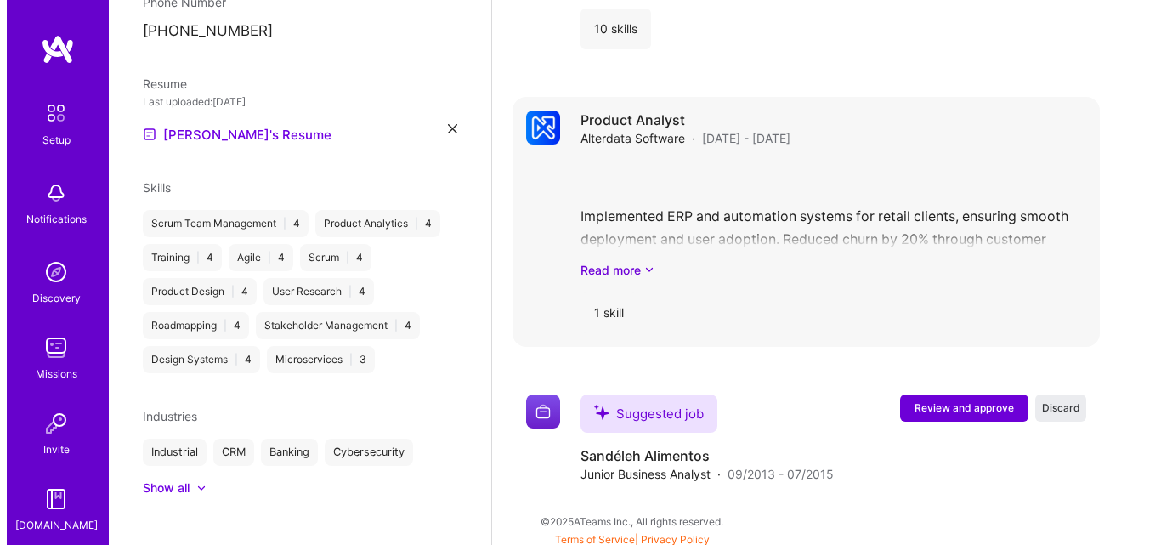
scroll to position [2709, 0]
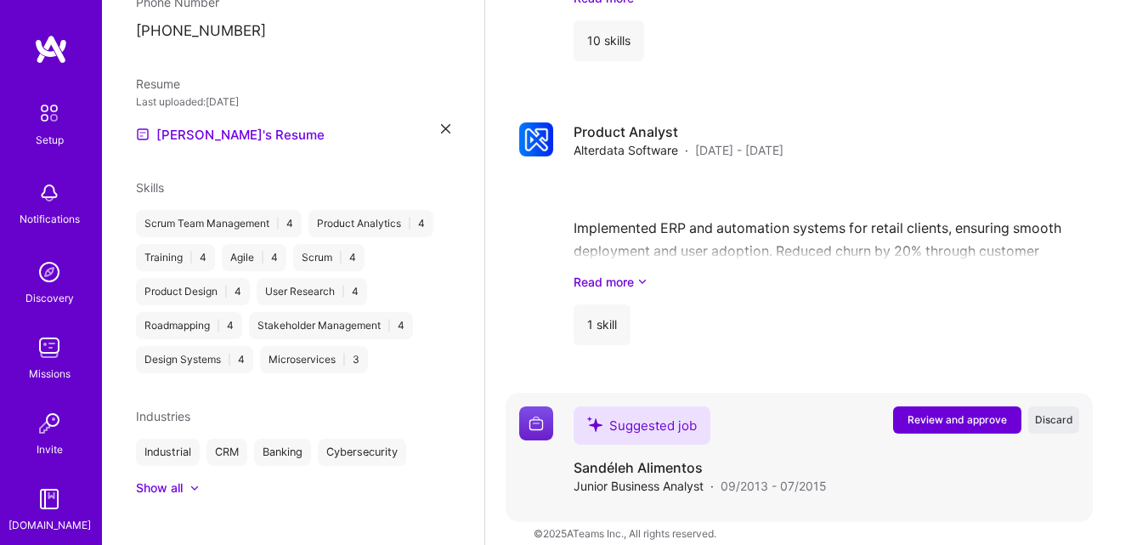
click at [974, 412] on span "Review and approve" at bounding box center [957, 419] width 99 height 14
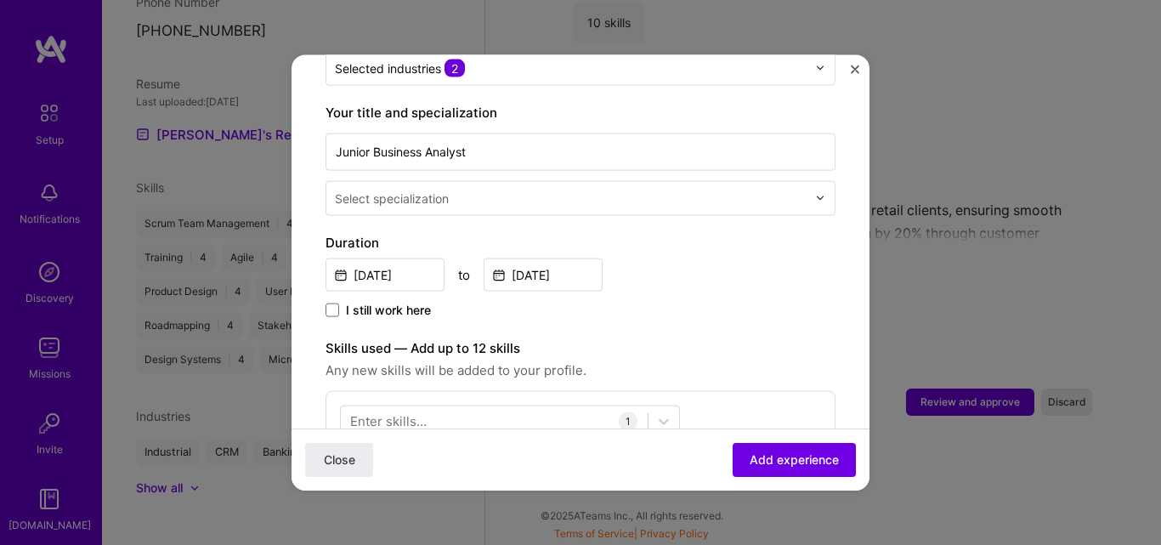
scroll to position [295, 0]
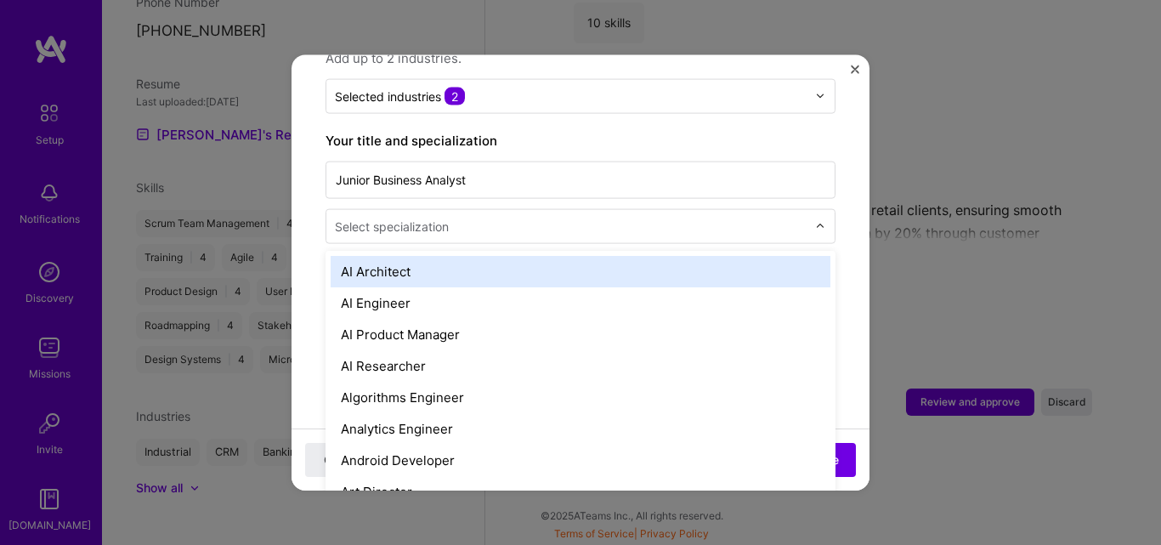
click at [451, 209] on div "Select specialization" at bounding box center [570, 225] width 489 height 33
type input "anal"
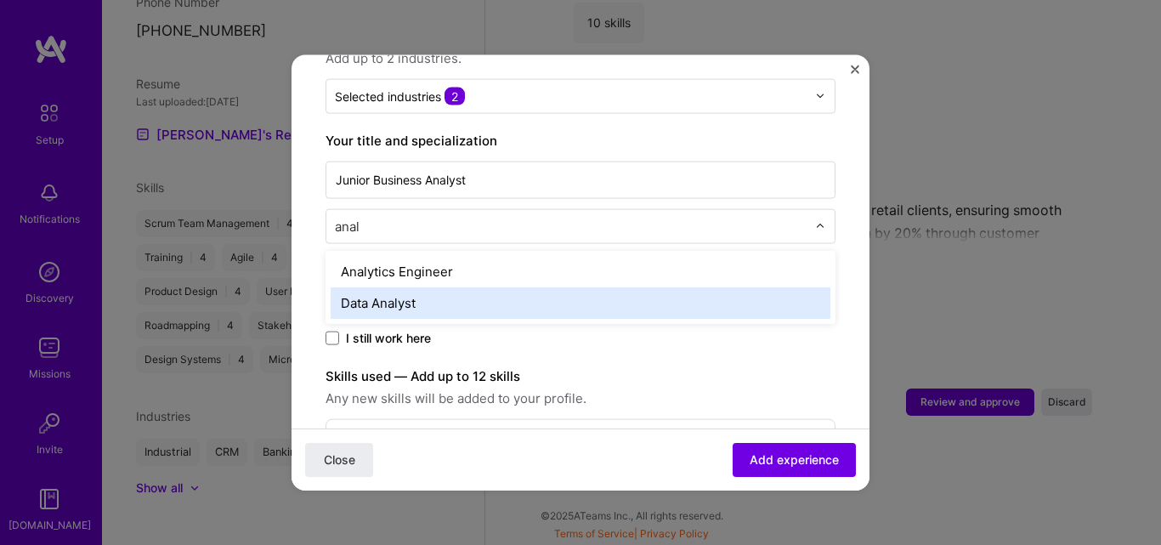
click at [407, 290] on div "Data Analyst" at bounding box center [581, 301] width 500 height 31
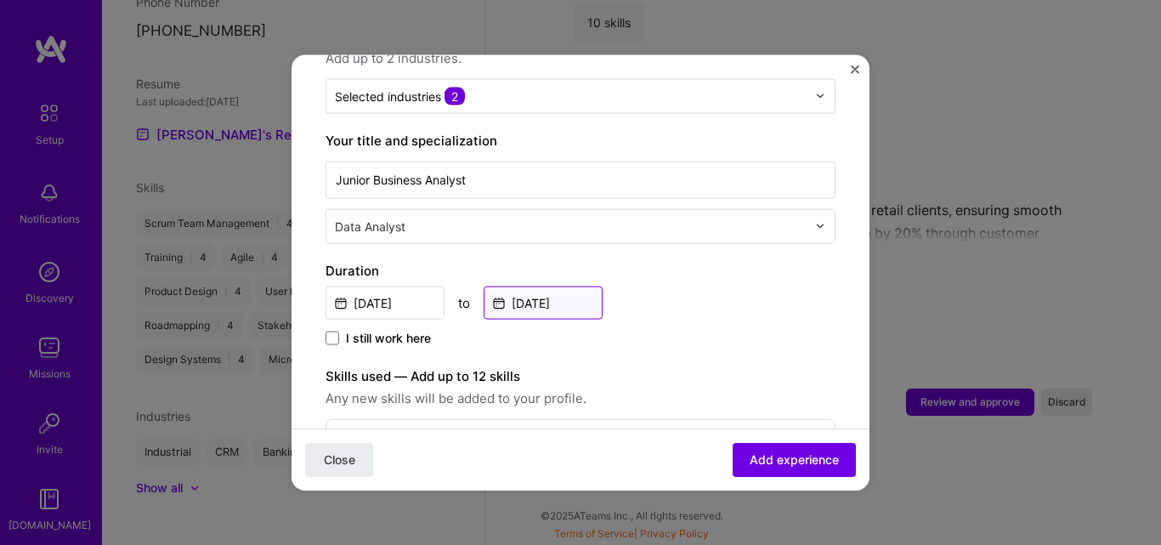
click at [514, 293] on input "Jul, 2015" at bounding box center [543, 302] width 119 height 33
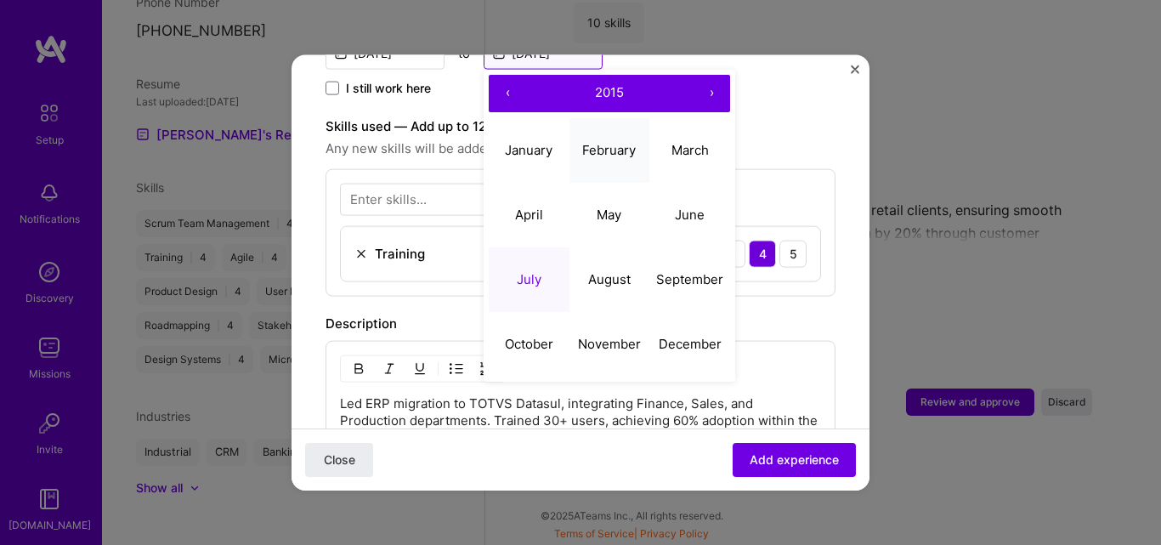
scroll to position [550, 0]
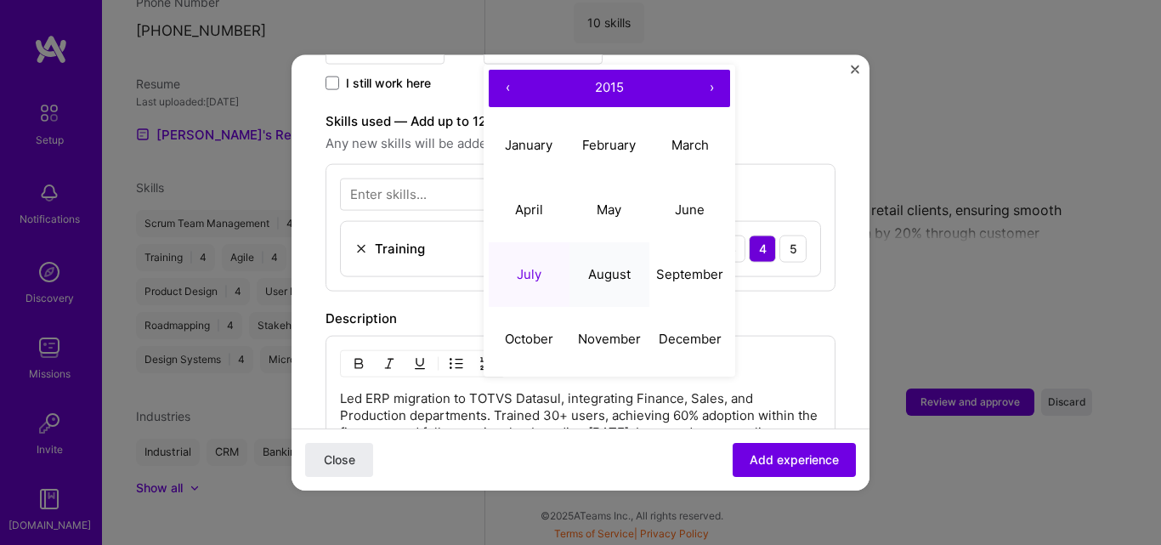
click at [609, 266] on abbr "August" at bounding box center [609, 274] width 43 height 16
type input "Aug, 2015"
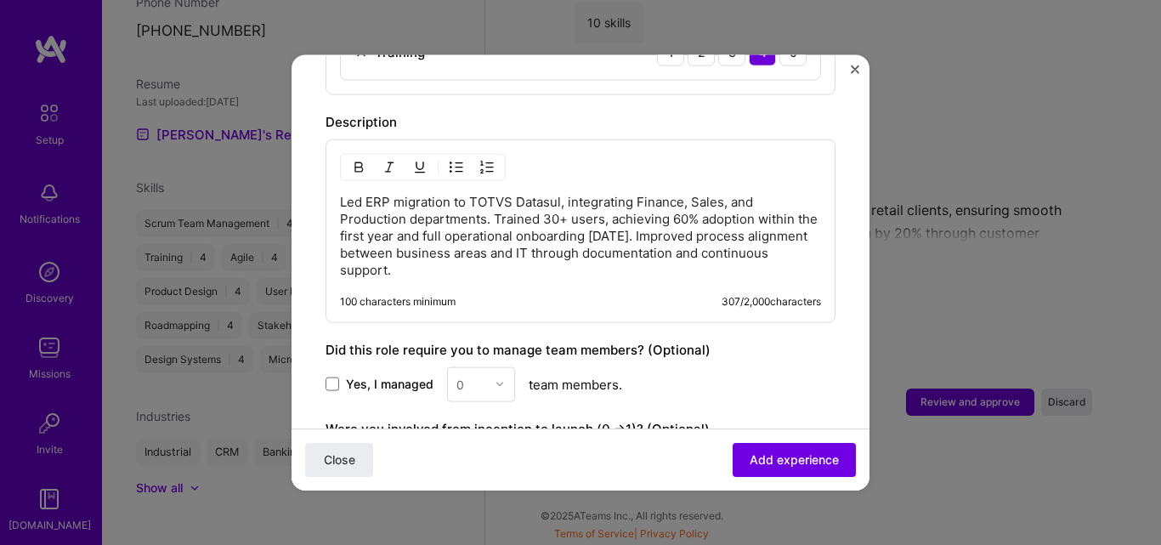
scroll to position [805, 0]
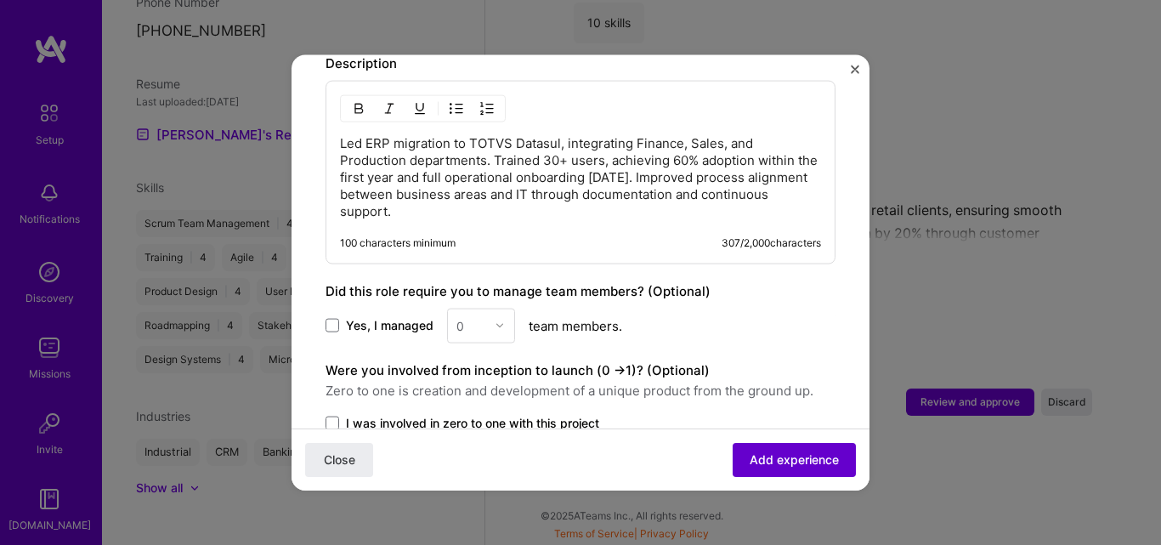
click at [836, 453] on button "Add experience" at bounding box center [794, 460] width 123 height 34
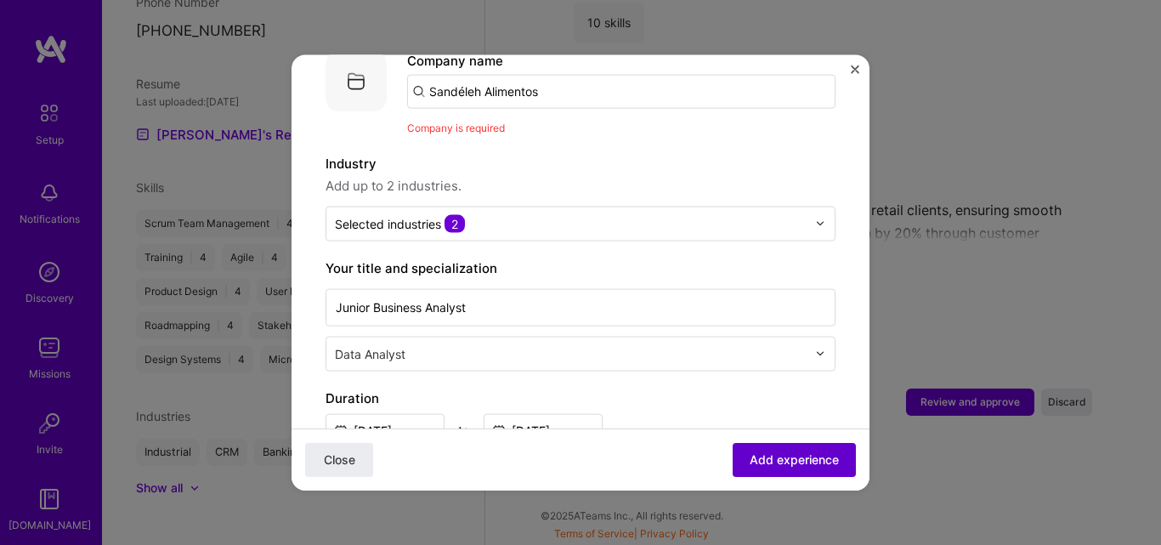
scroll to position [170, 0]
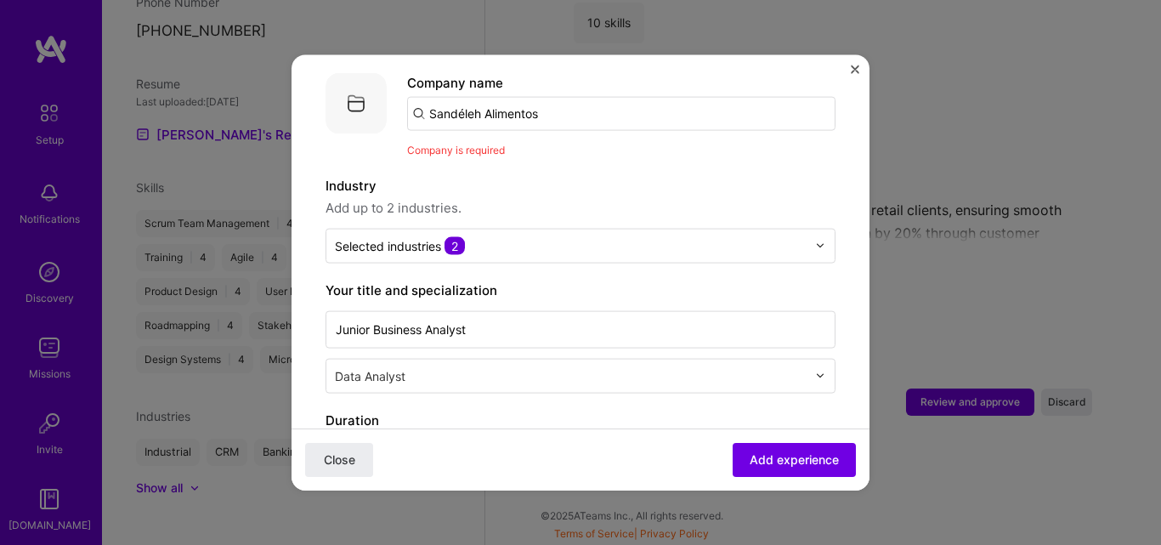
click at [624, 105] on input "Sandéleh Alimentos" at bounding box center [621, 113] width 428 height 34
type input "w"
type input "s"
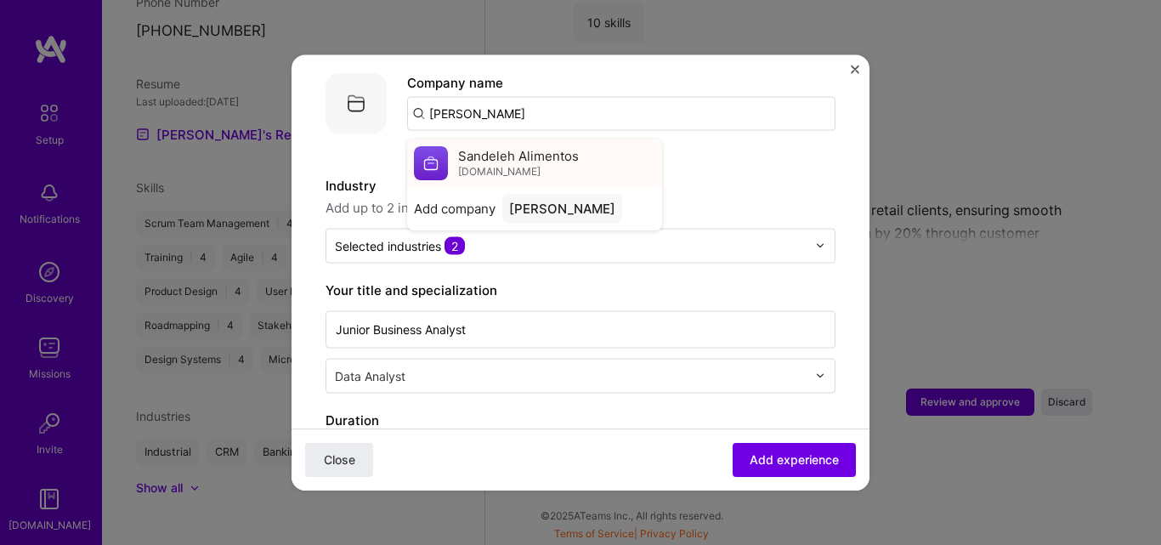
click at [563, 147] on span "Sandeleh Alimentos" at bounding box center [518, 156] width 121 height 18
type input "Sandeleh Alimentos"
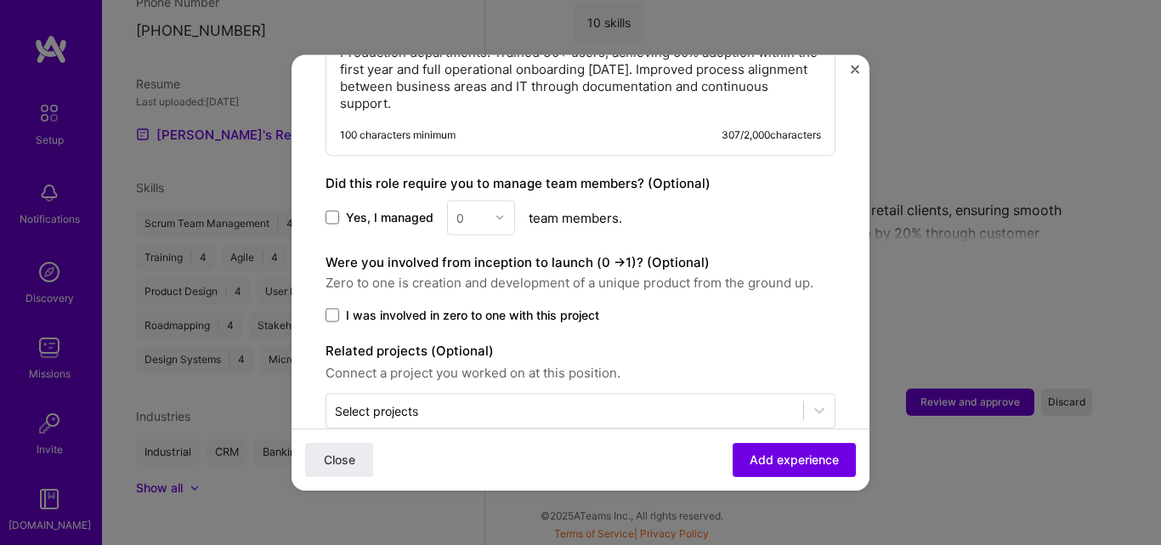
scroll to position [953, 0]
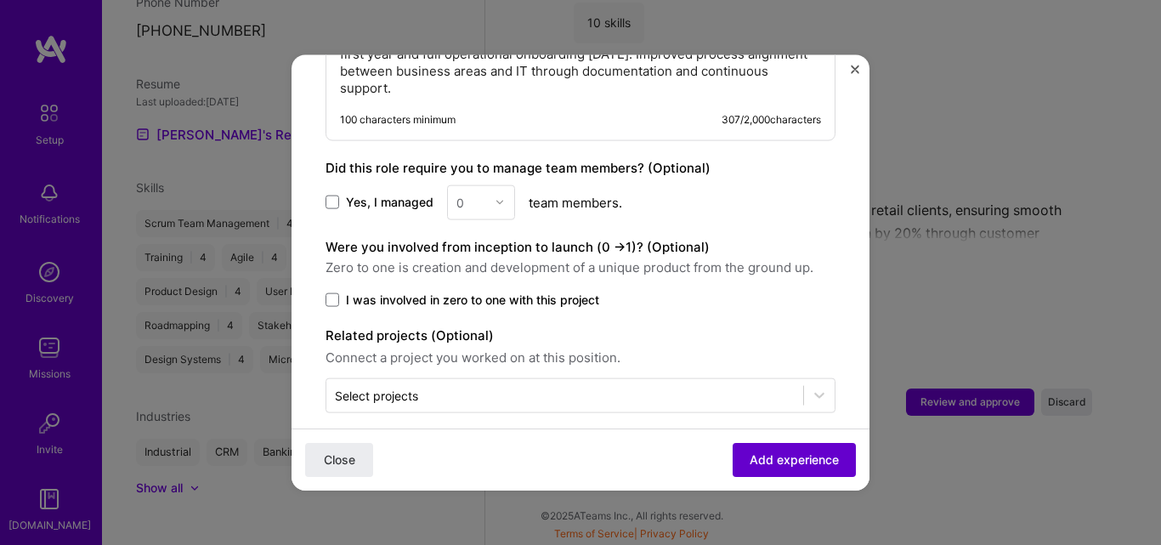
click at [811, 469] on button "Add experience" at bounding box center [794, 460] width 123 height 34
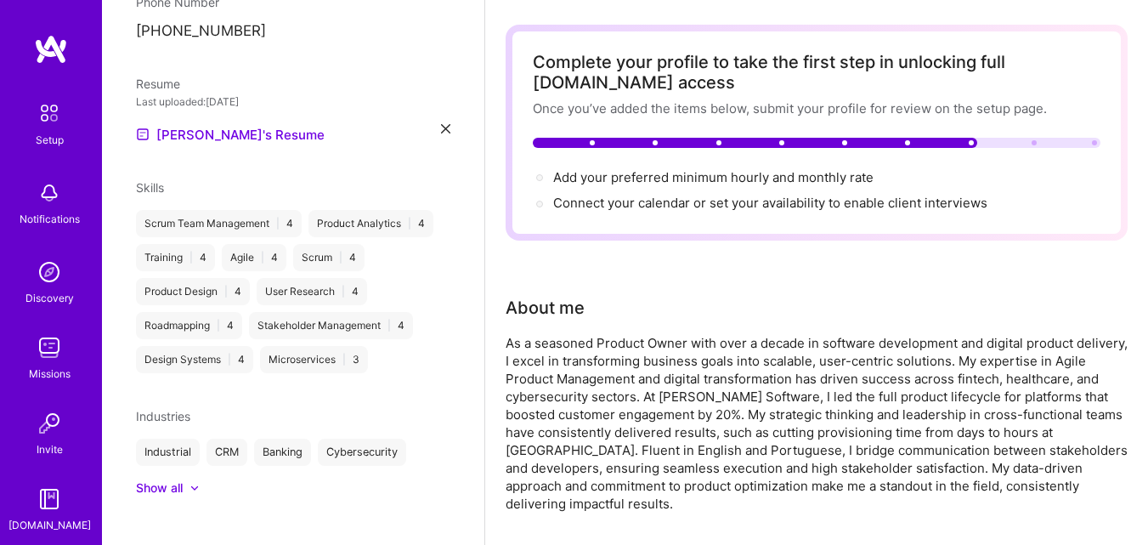
scroll to position [0, 0]
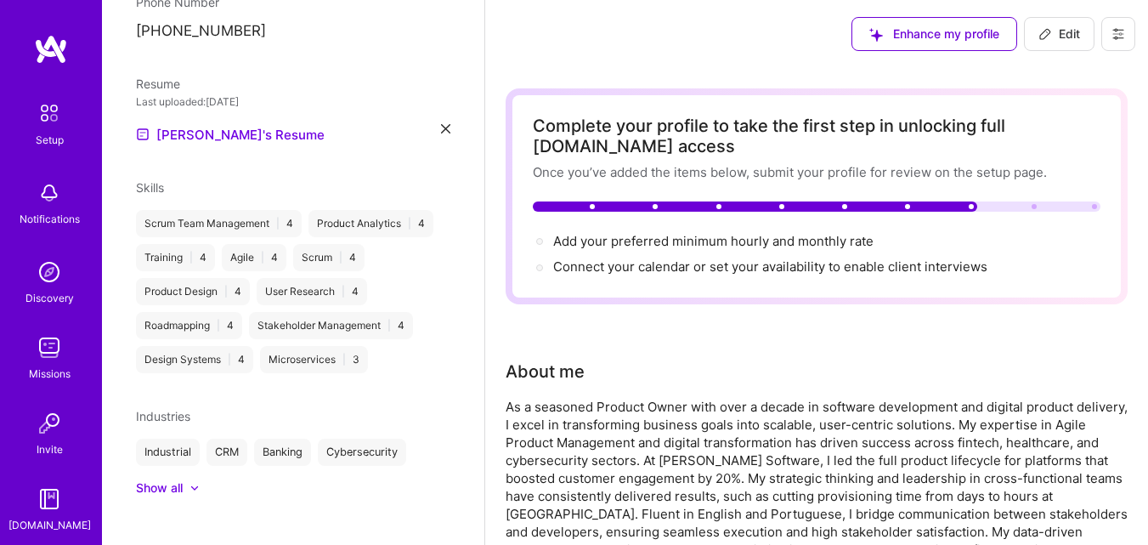
click at [1042, 27] on icon at bounding box center [1046, 34] width 14 height 14
select select "BR"
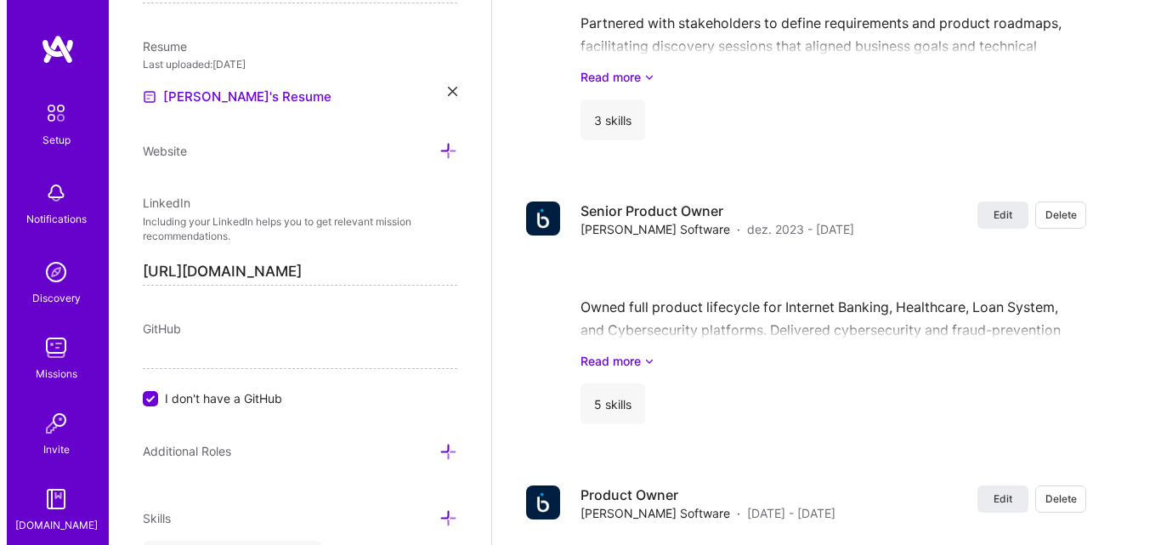
scroll to position [2652, 0]
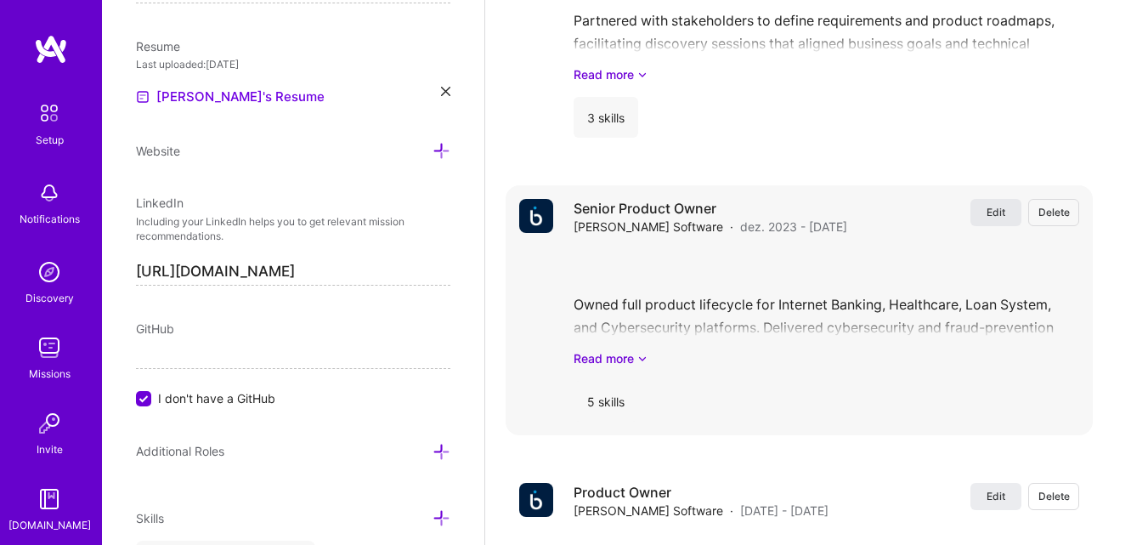
click at [997, 222] on button "Edit" at bounding box center [996, 212] width 51 height 27
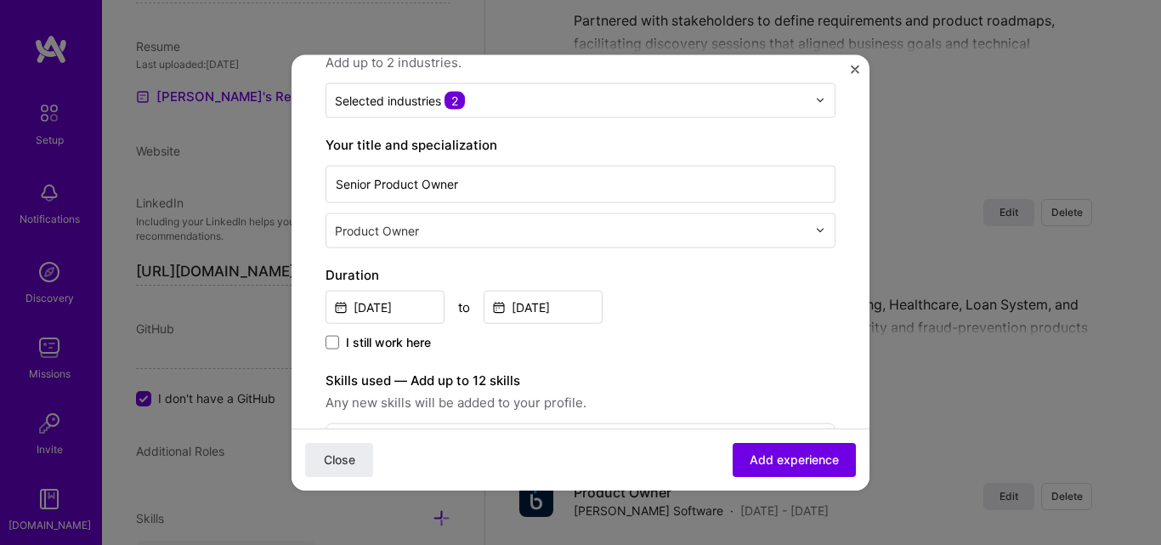
scroll to position [227, 0]
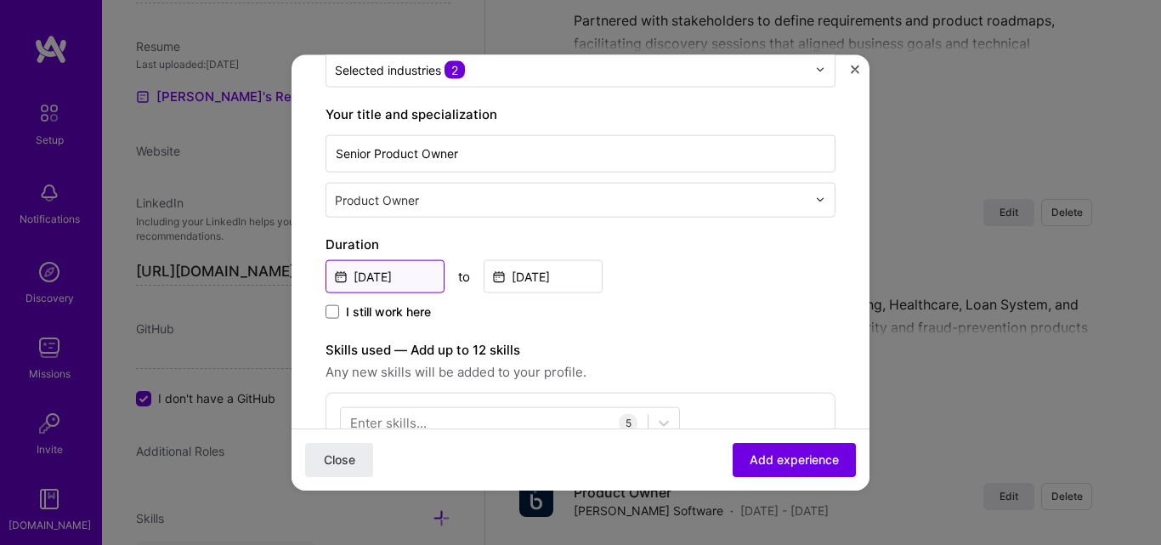
click at [380, 270] on input "Dec, 2023" at bounding box center [385, 275] width 119 height 33
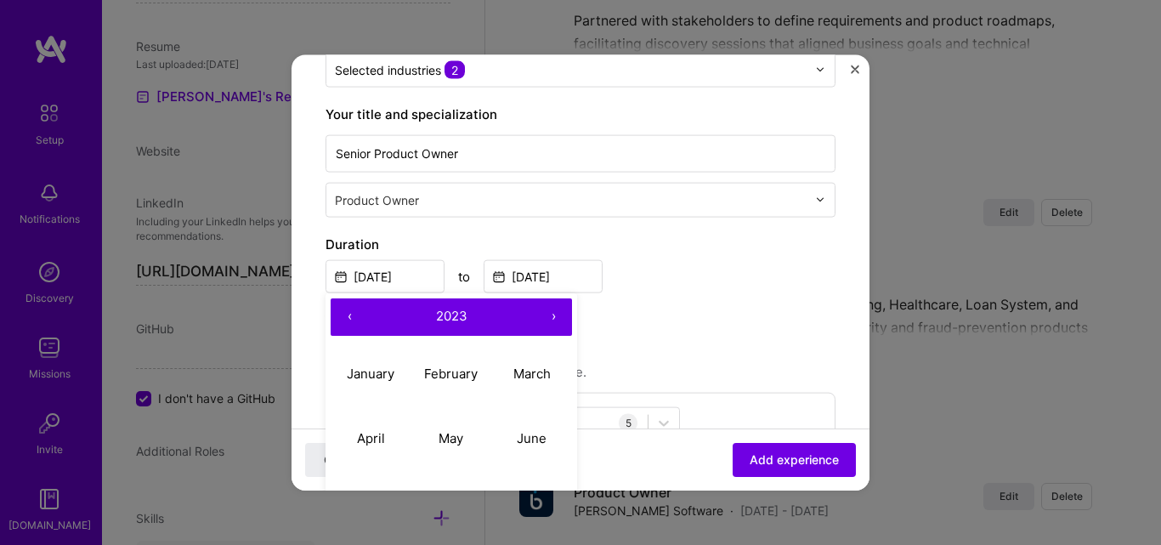
click at [553, 314] on button "›" at bounding box center [553, 316] width 37 height 37
click at [352, 371] on abbr "January" at bounding box center [371, 374] width 48 height 16
type input "Jan, 2024"
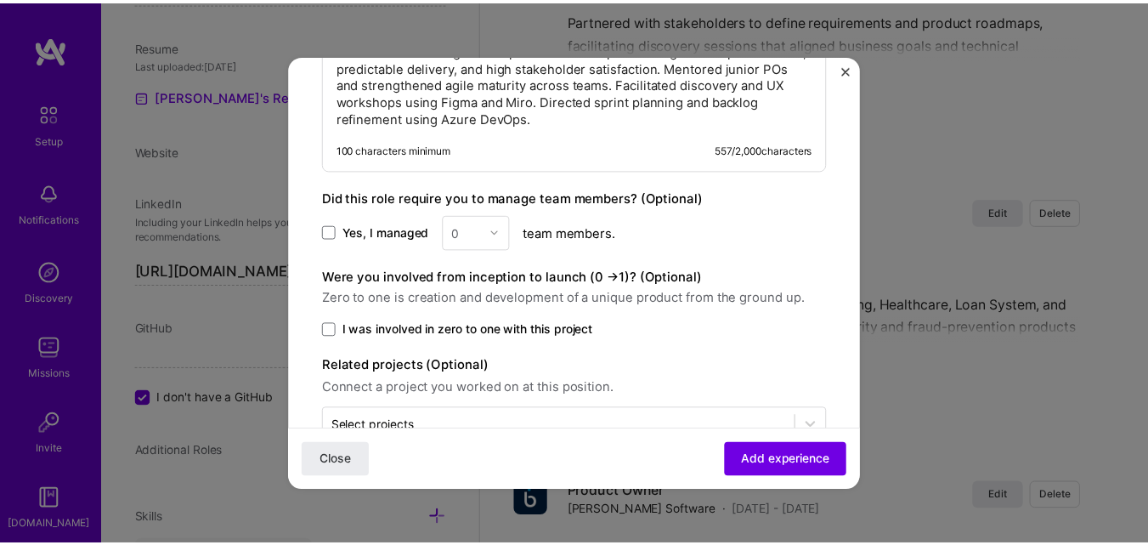
scroll to position [1157, 0]
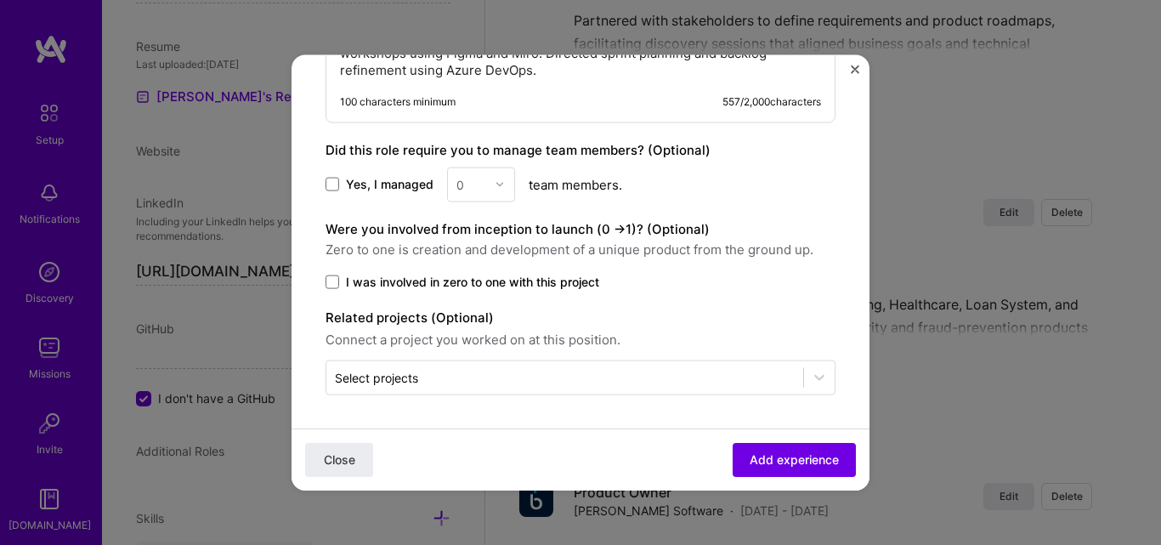
click at [360, 179] on span "Yes, I managed" at bounding box center [390, 184] width 88 height 17
click at [0, 0] on input "Yes, I managed" at bounding box center [0, 0] width 0 height 0
click at [458, 176] on div "0" at bounding box center [461, 184] width 8 height 18
type input "5"
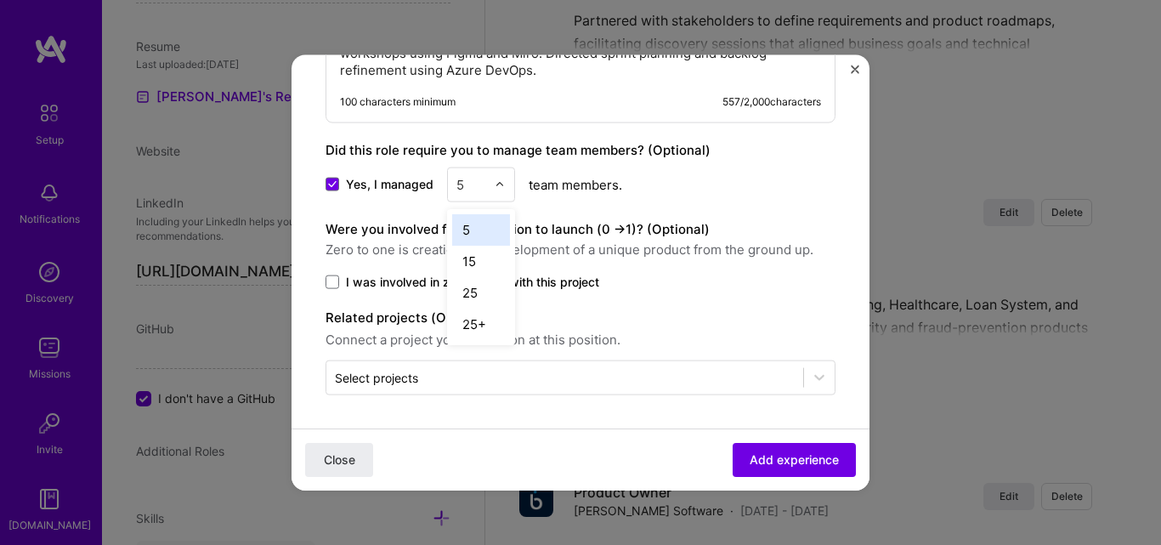
drag, startPoint x: 491, startPoint y: 228, endPoint x: 482, endPoint y: 228, distance: 9.4
click at [482, 228] on div "5" at bounding box center [481, 228] width 58 height 31
click at [482, 228] on label "Were you involved from inception to launch (0 - > 1)? (Optional)" at bounding box center [518, 228] width 384 height 16
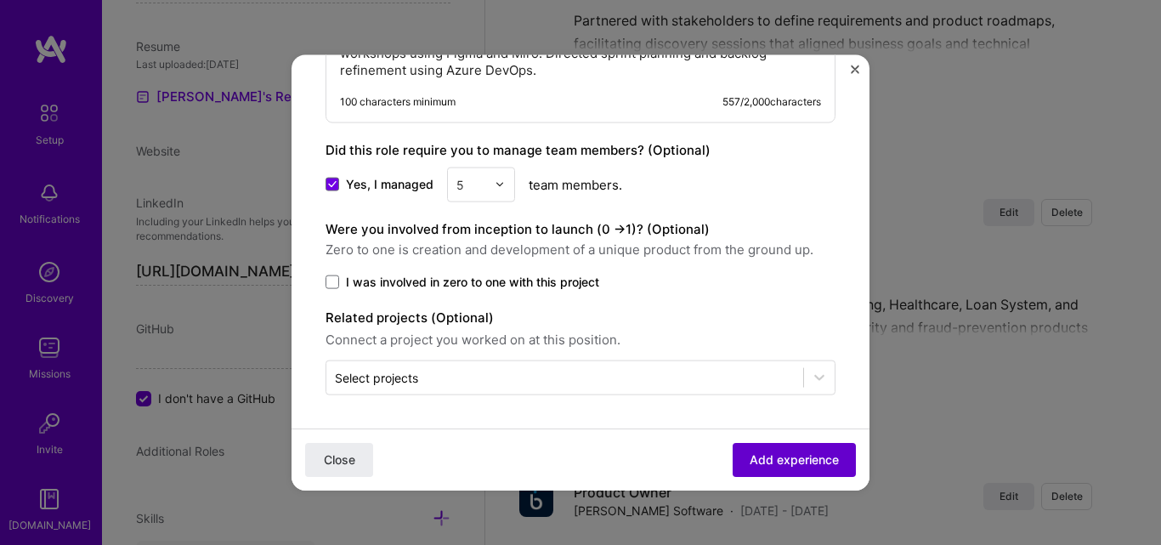
click at [791, 462] on span "Add experience" at bounding box center [794, 459] width 89 height 17
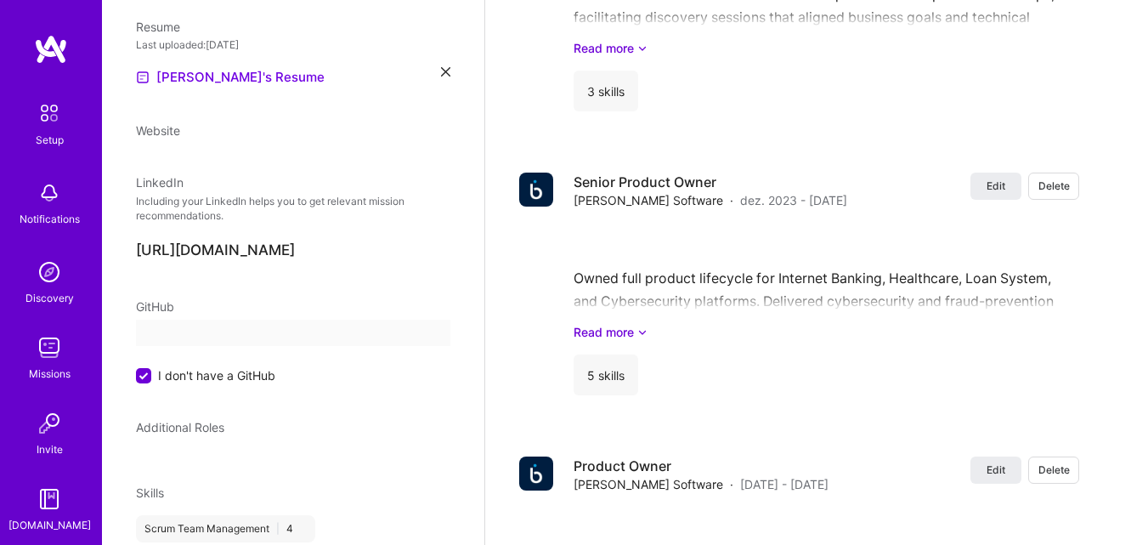
select select "BR"
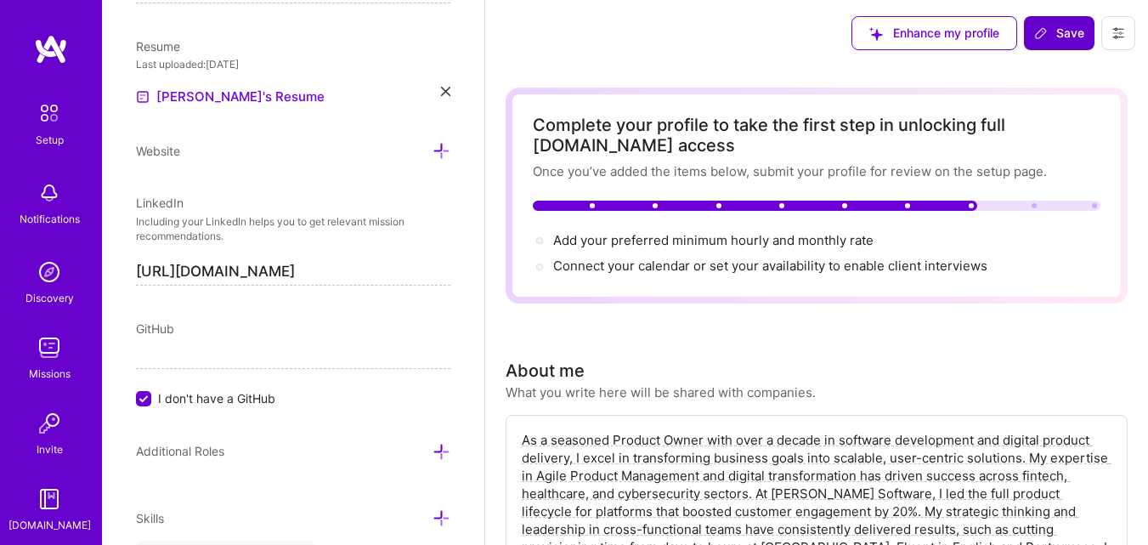
scroll to position [0, 0]
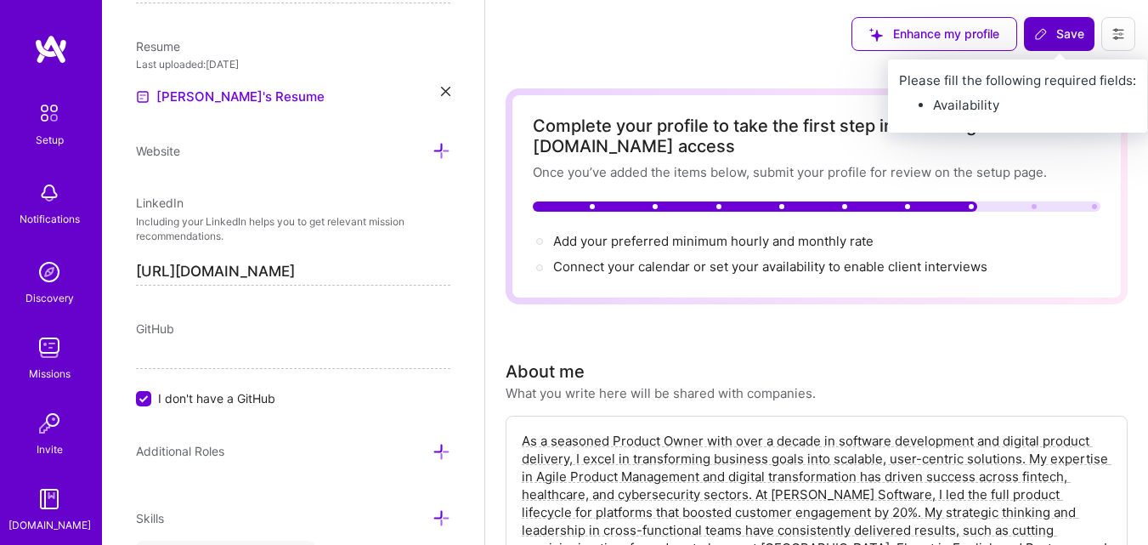
click at [1059, 34] on span "Save" at bounding box center [1060, 34] width 50 height 17
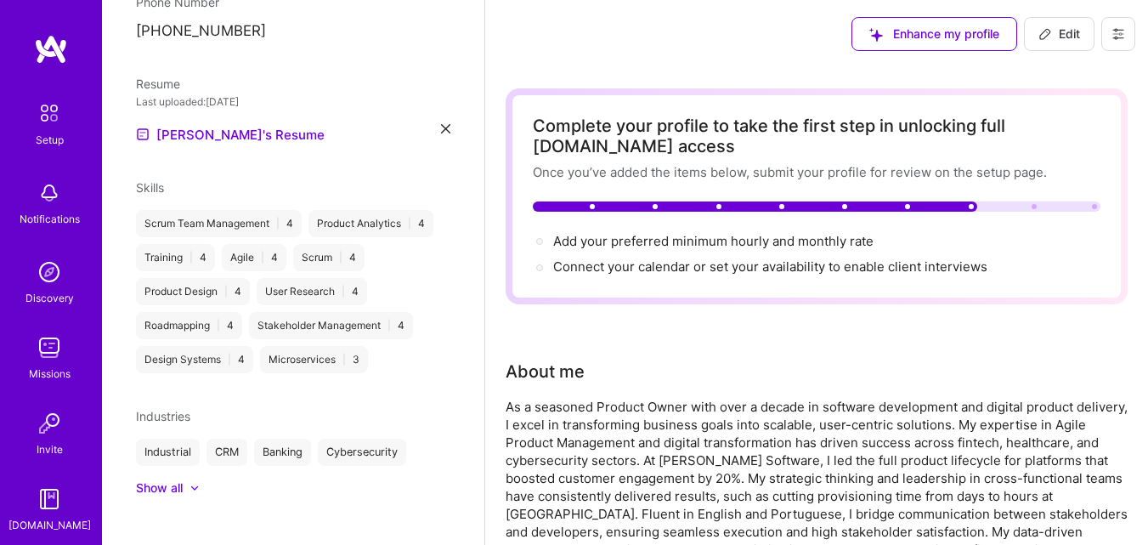
click at [1052, 27] on icon at bounding box center [1046, 34] width 14 height 14
select select "BR"
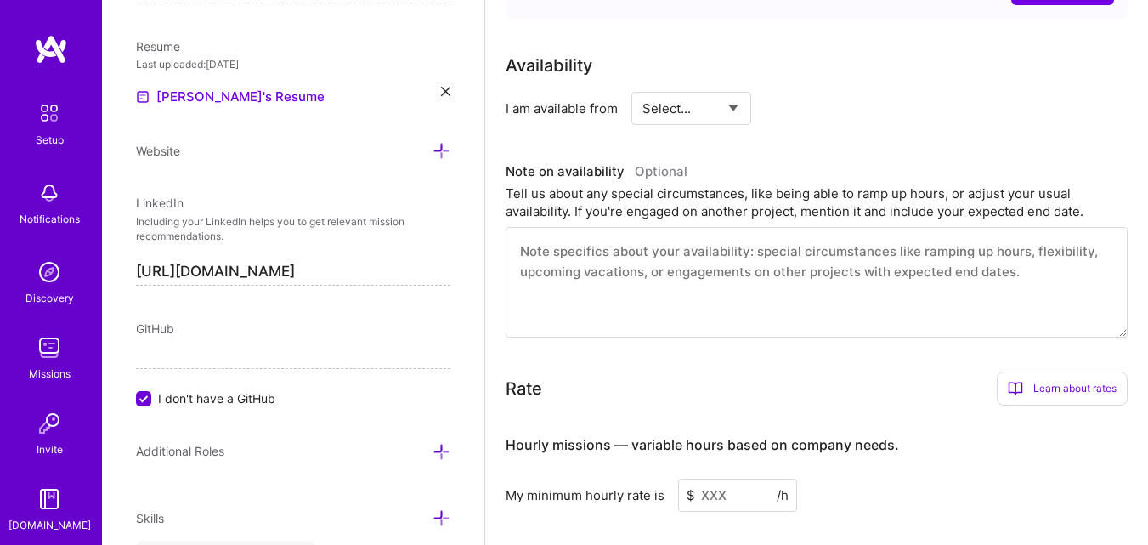
scroll to position [737, 0]
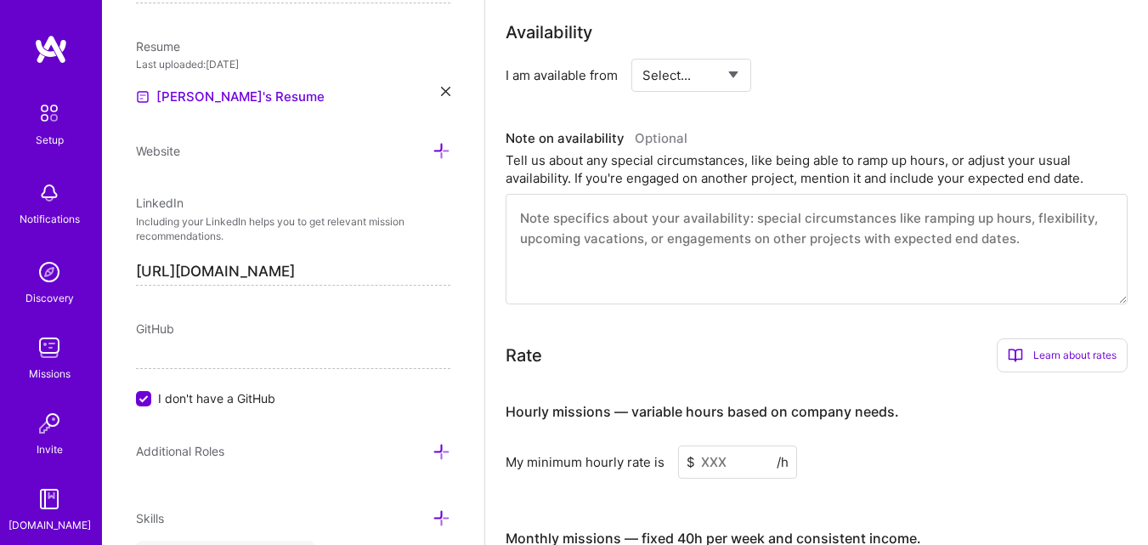
click at [722, 90] on select "Select... Right Now Future Date Not Available" at bounding box center [692, 75] width 98 height 43
select select "Right Now"
click at [643, 54] on select "Select... Right Now Future Date Not Available" at bounding box center [692, 75] width 98 height 43
click at [637, 218] on textarea at bounding box center [817, 249] width 622 height 111
paste textarea "Ready to start immediately and fully available to work in any U.S. time zone, a…"
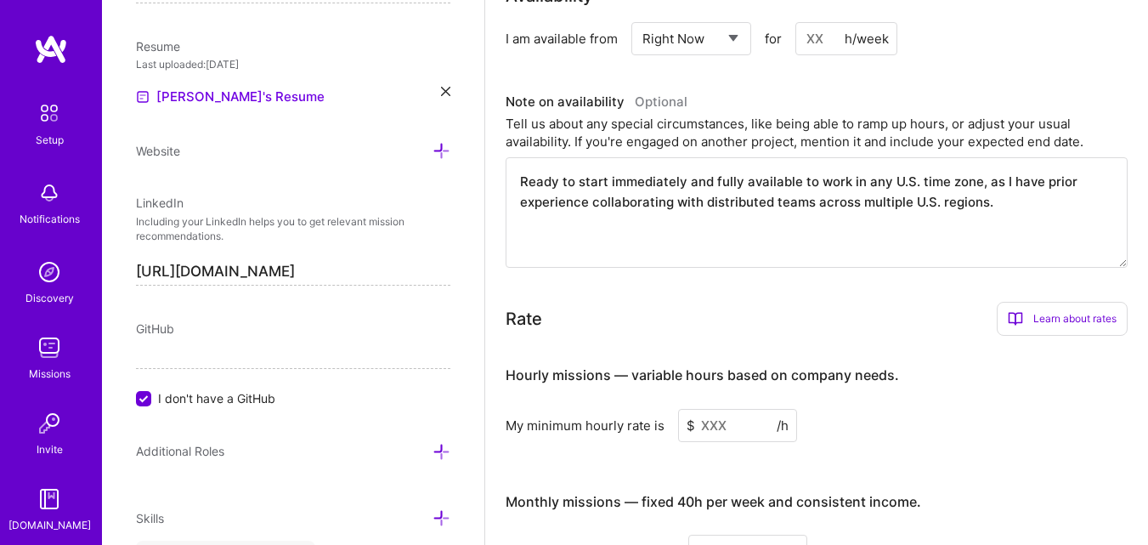
scroll to position [822, 0]
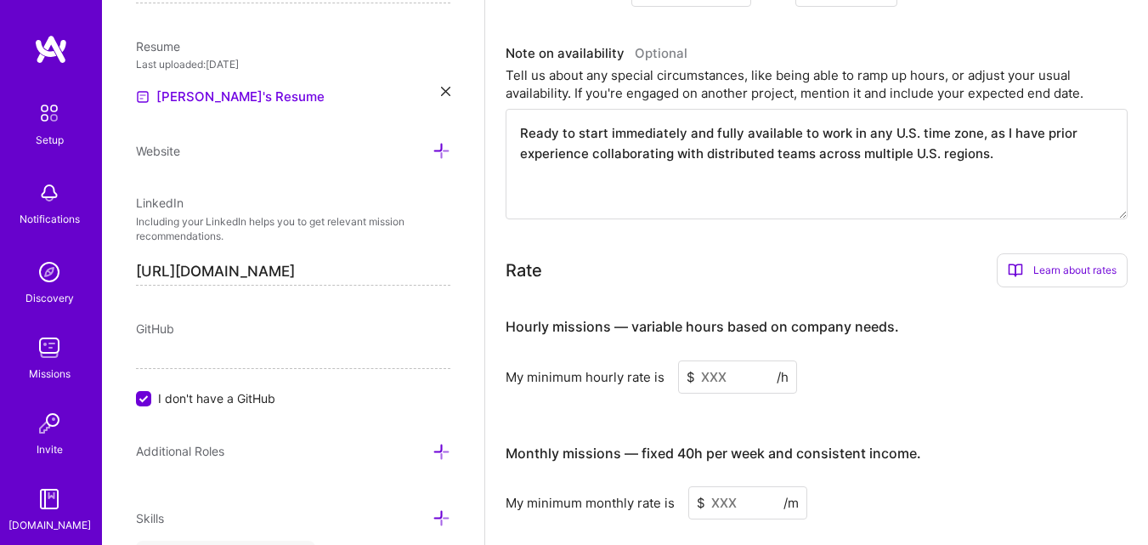
type textarea "Ready to start immediately and fully available to work in any U.S. time zone, a…"
click at [701, 370] on input at bounding box center [737, 376] width 119 height 33
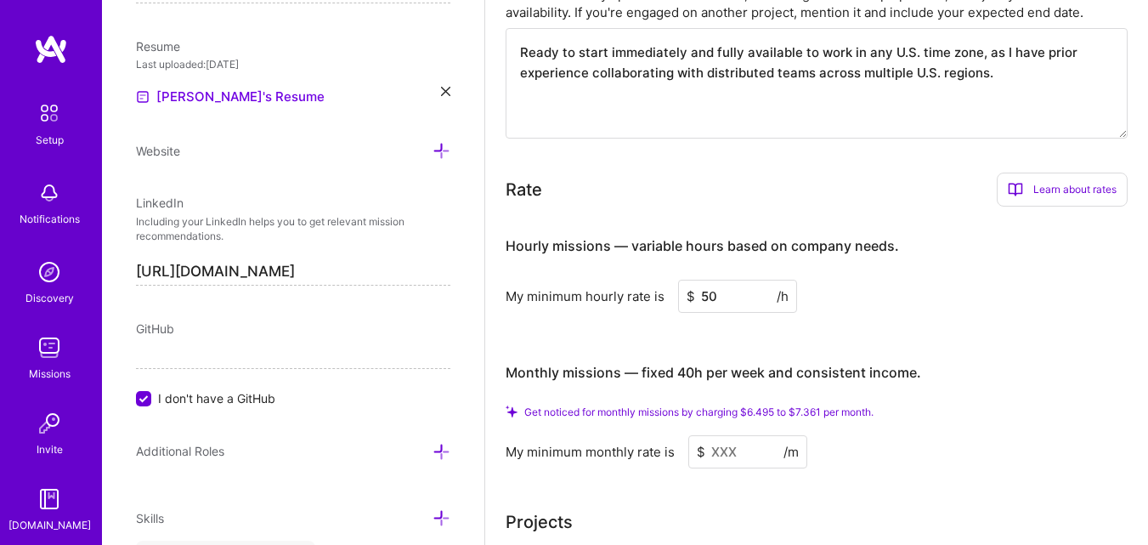
scroll to position [907, 0]
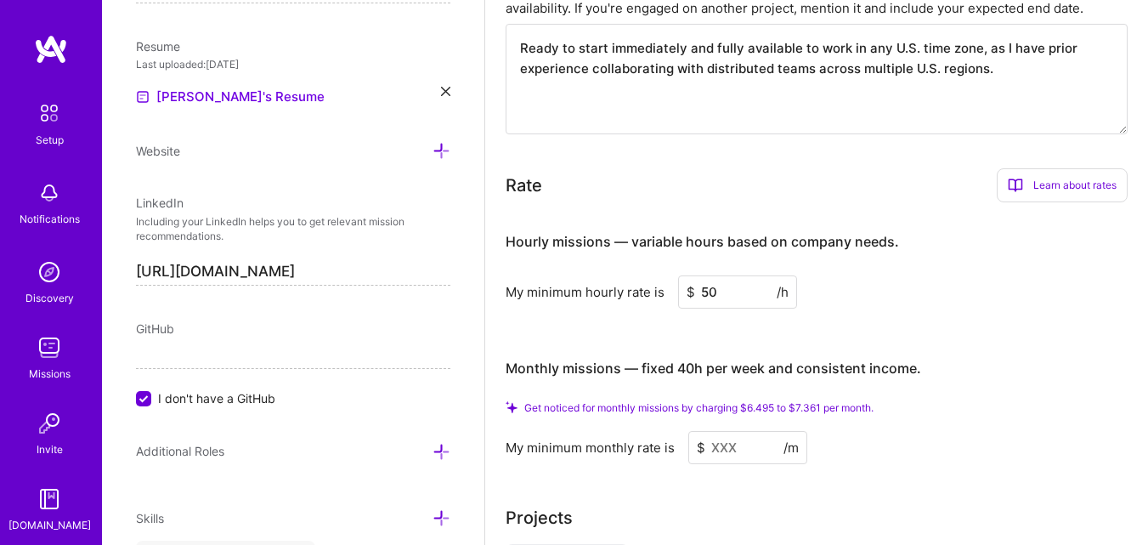
type input "5"
type input "40"
click at [737, 453] on input at bounding box center [748, 447] width 119 height 33
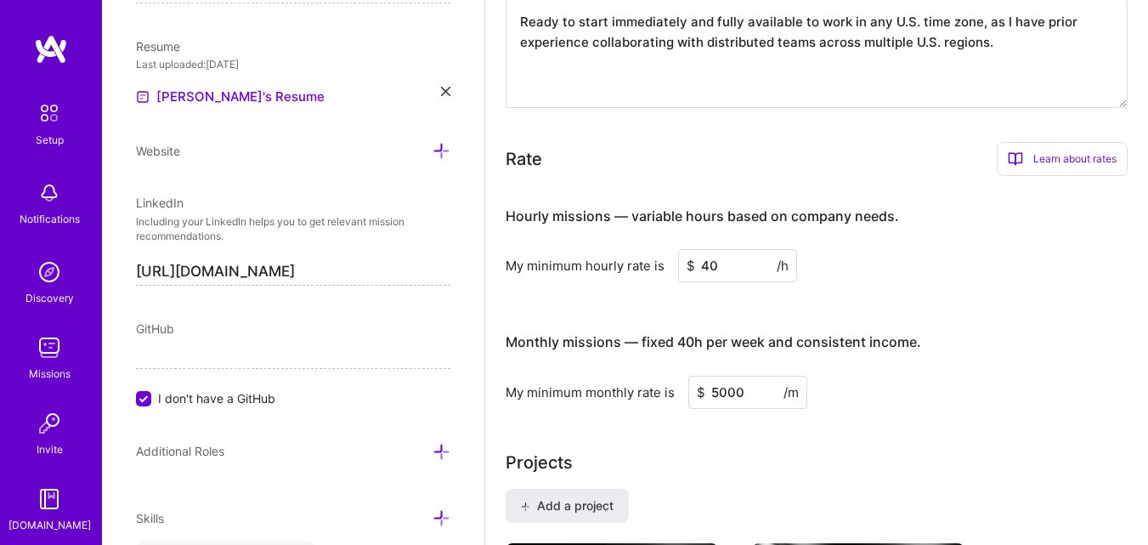
type input "5000"
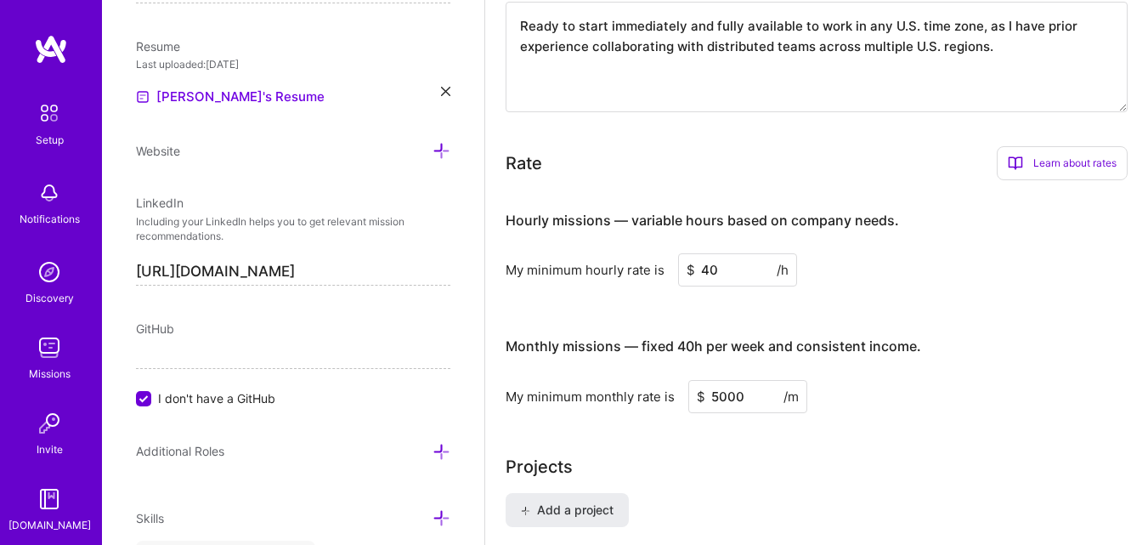
scroll to position [0, 0]
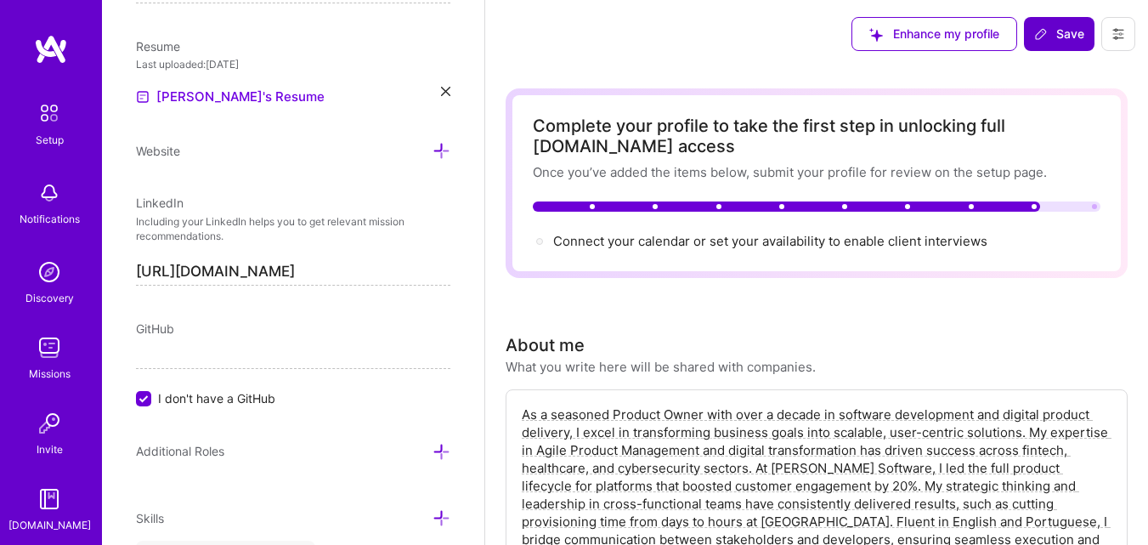
click at [1063, 41] on span "Save" at bounding box center [1060, 34] width 50 height 17
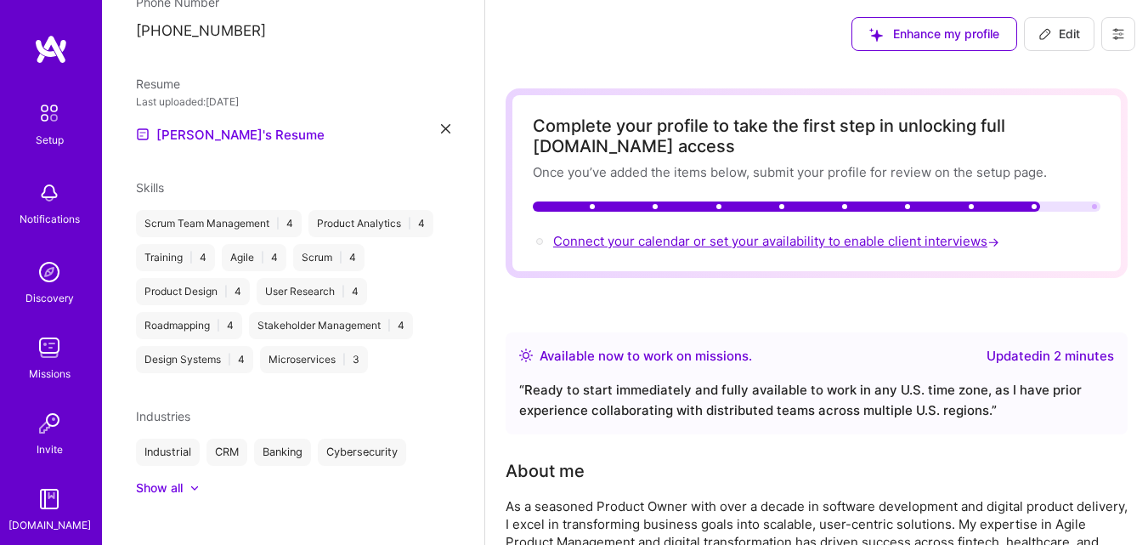
click at [836, 241] on span "Connect your calendar or set your availability to enable client interviews →" at bounding box center [778, 241] width 450 height 16
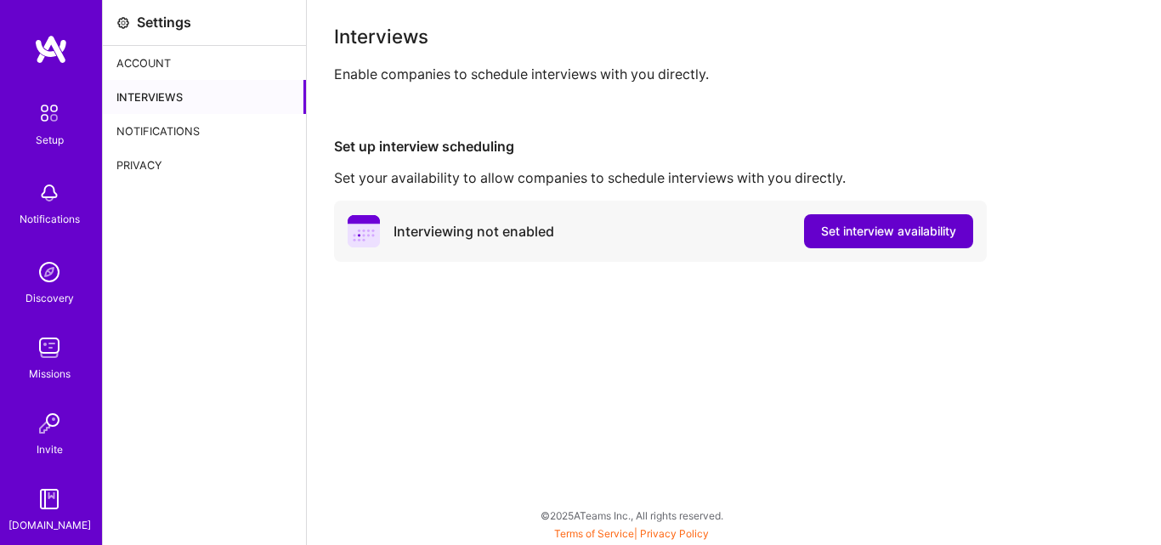
click at [893, 234] on span "Set interview availability" at bounding box center [888, 231] width 135 height 17
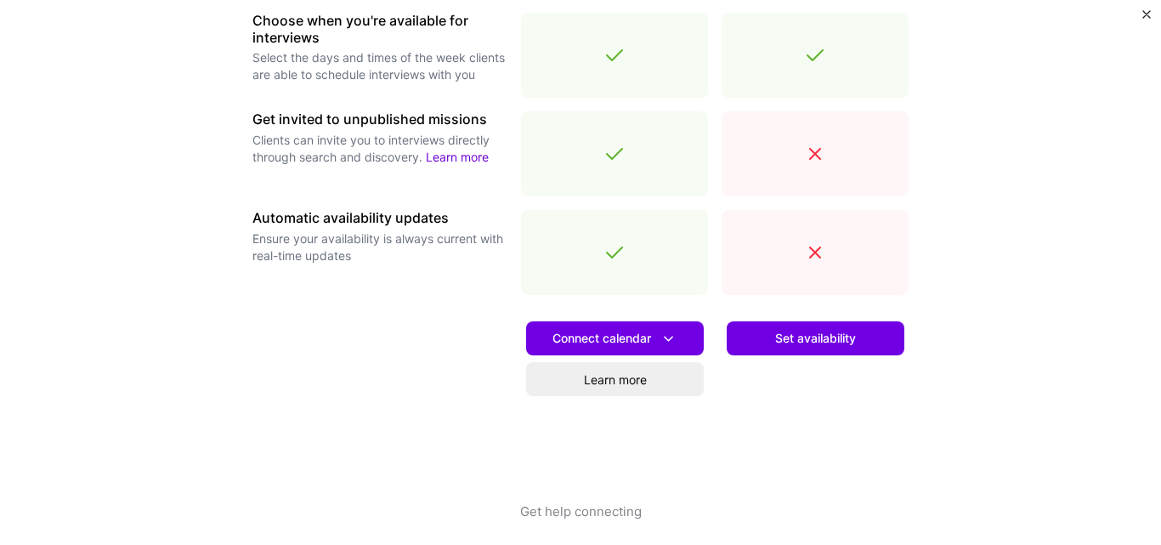
scroll to position [646, 0]
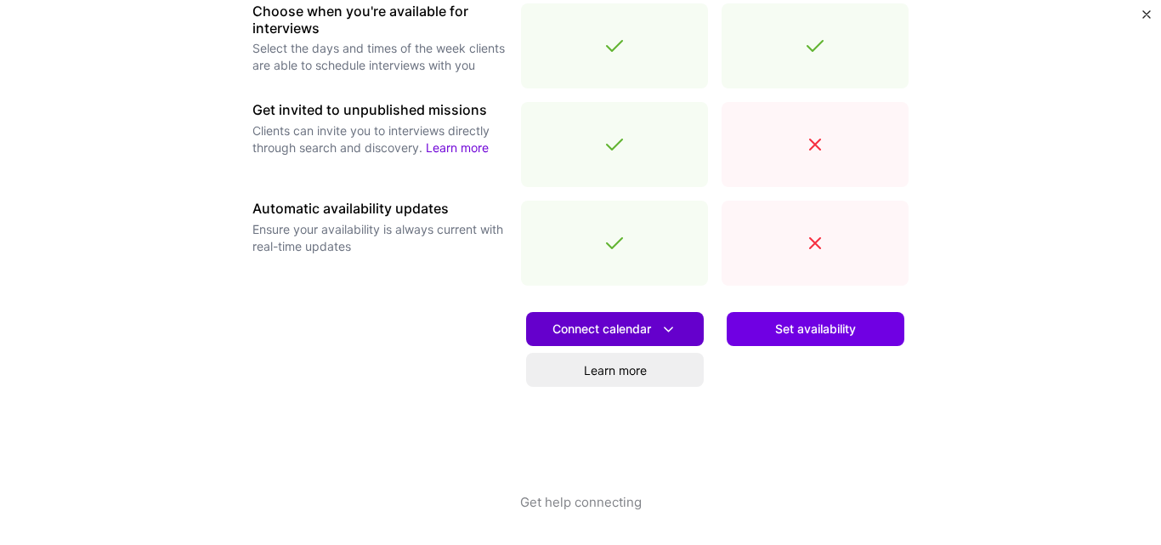
click at [644, 319] on button "Connect calendar" at bounding box center [615, 329] width 178 height 34
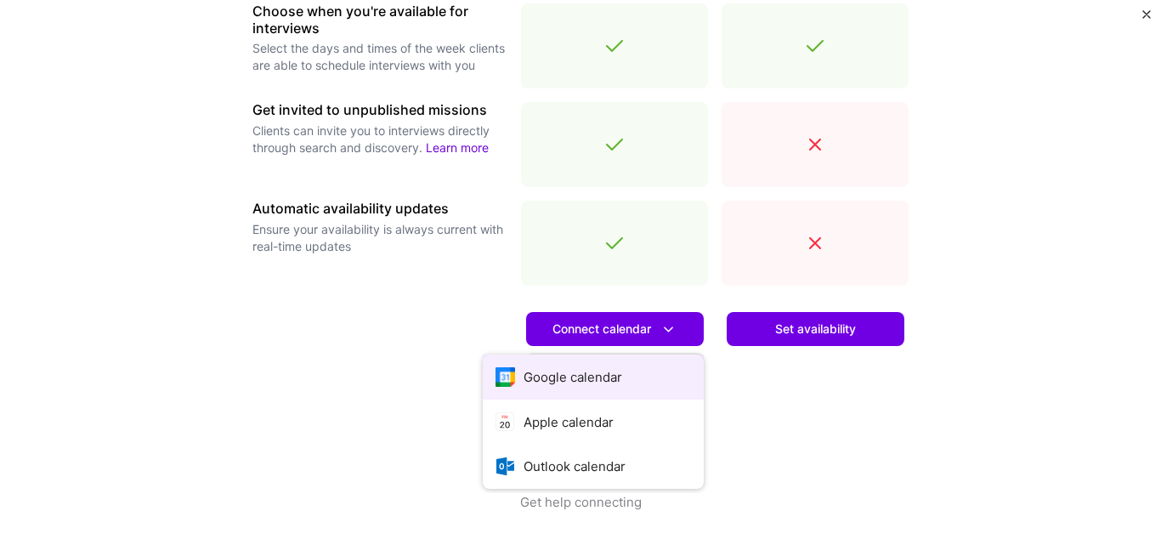
click at [603, 366] on button "Google calendar" at bounding box center [593, 376] width 221 height 45
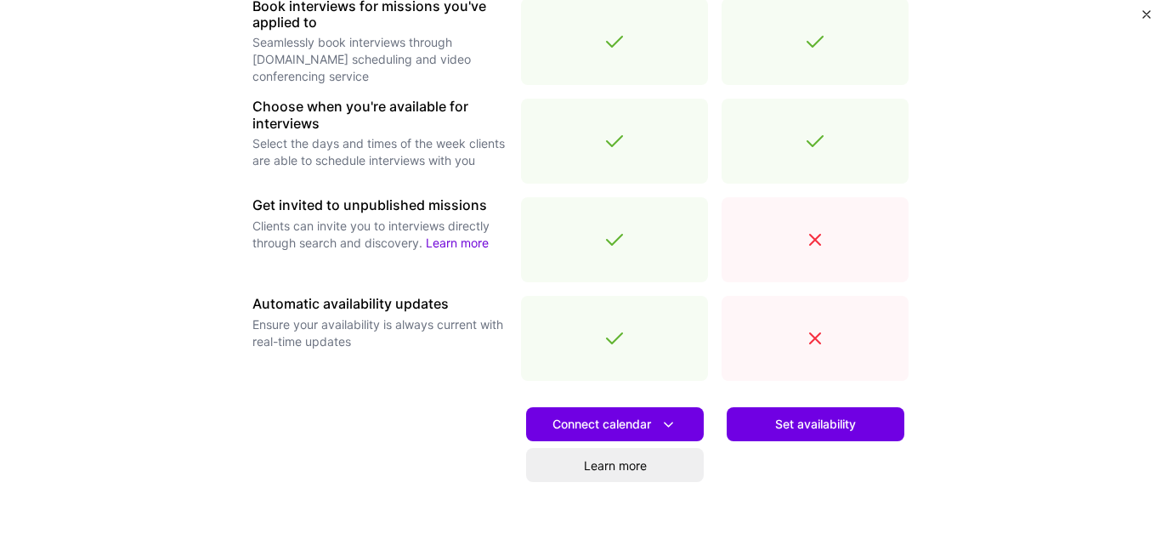
scroll to position [555, 0]
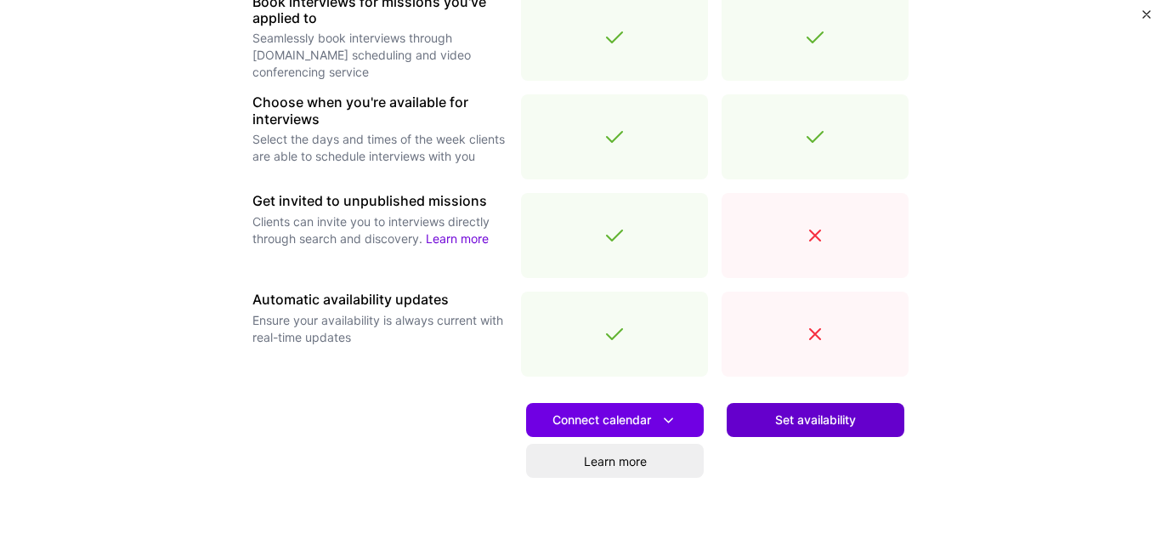
click at [840, 420] on span "Set availability" at bounding box center [815, 419] width 81 height 17
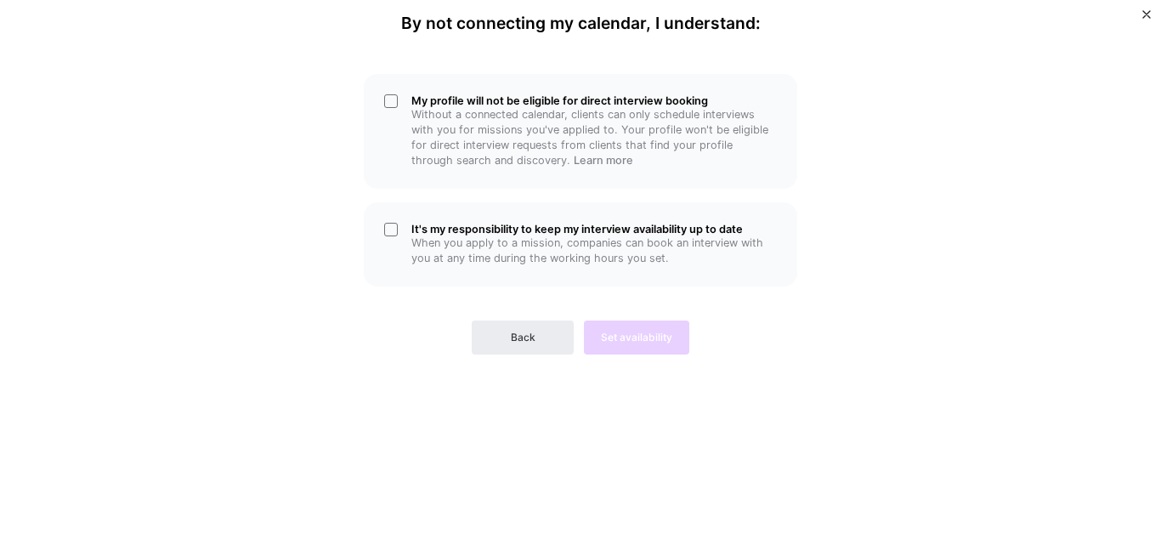
scroll to position [0, 0]
click at [525, 339] on span "Back" at bounding box center [523, 337] width 25 height 15
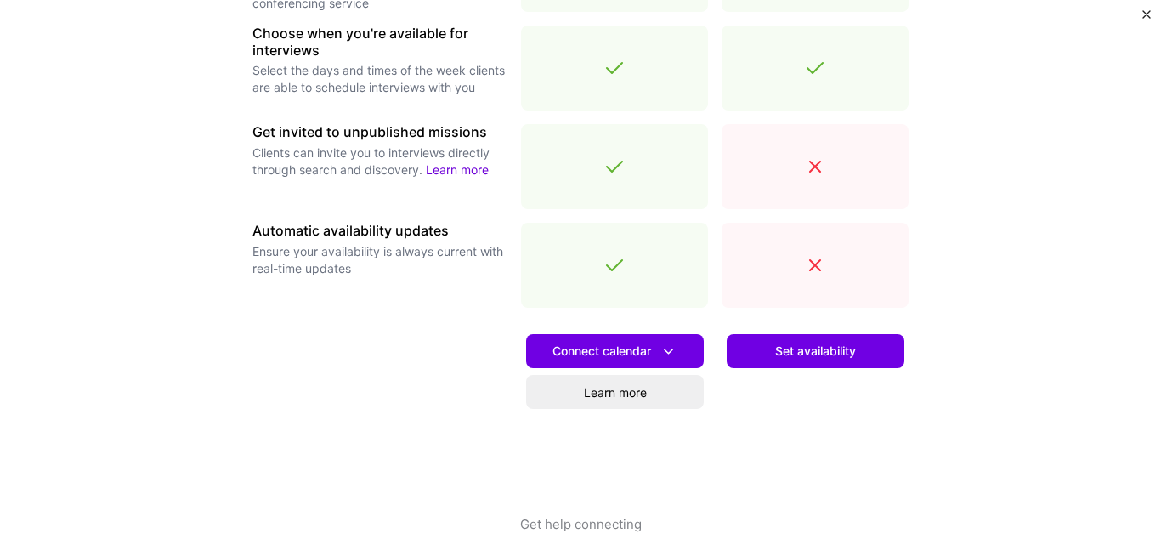
scroll to position [646, 0]
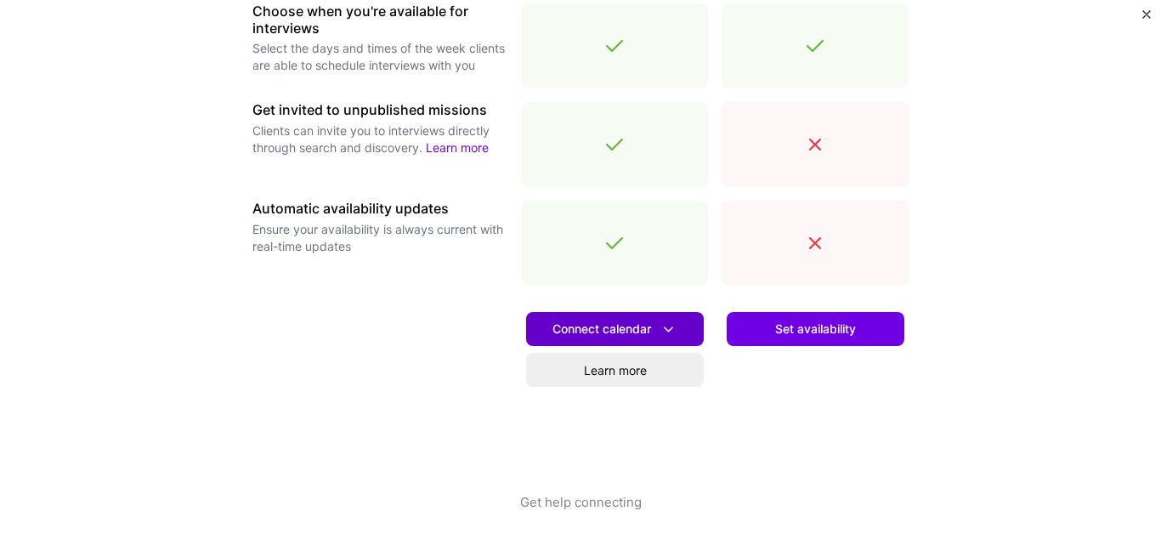
click at [589, 331] on span "Connect calendar" at bounding box center [615, 329] width 125 height 18
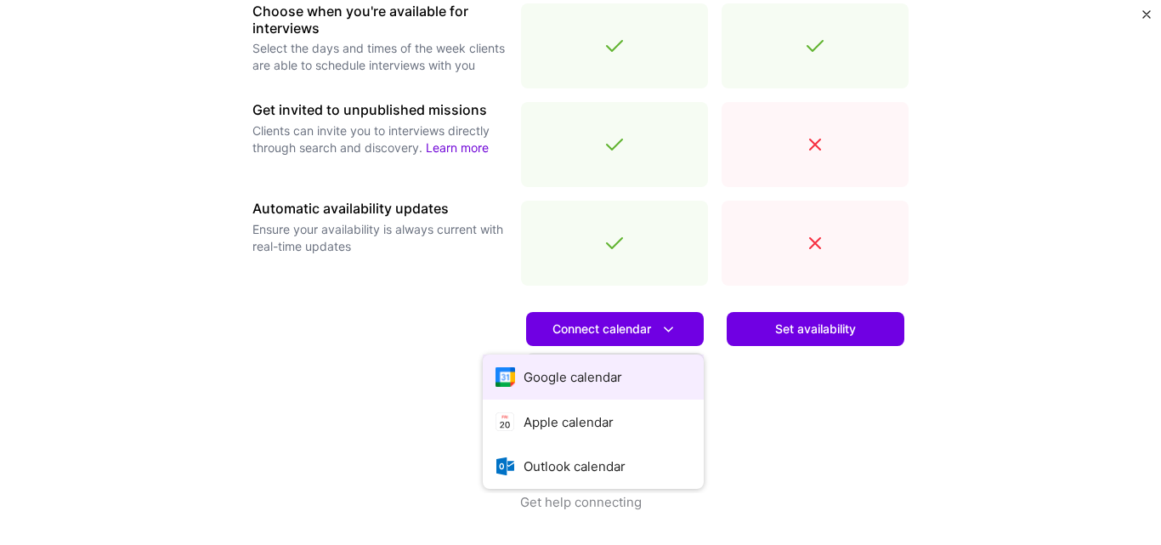
click at [583, 369] on button "Google calendar" at bounding box center [593, 376] width 221 height 45
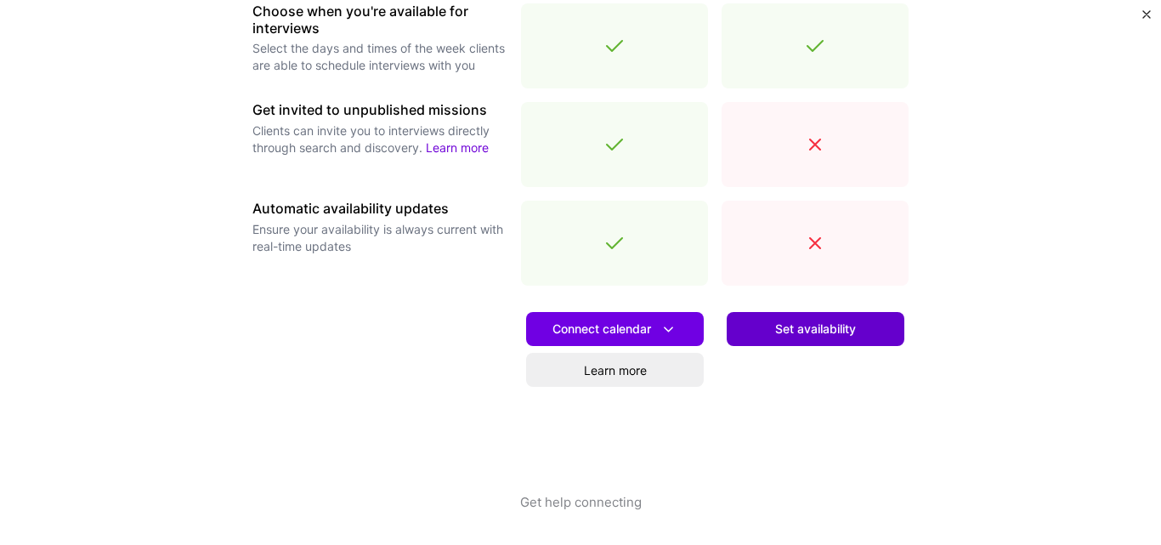
click at [814, 338] on button "Set availability" at bounding box center [816, 329] width 178 height 34
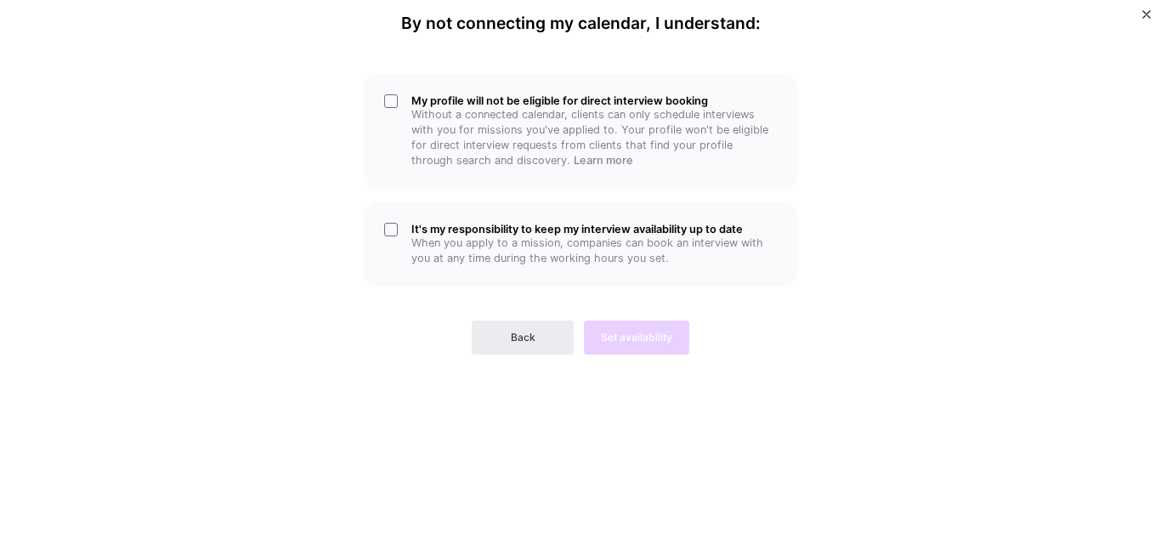
scroll to position [0, 0]
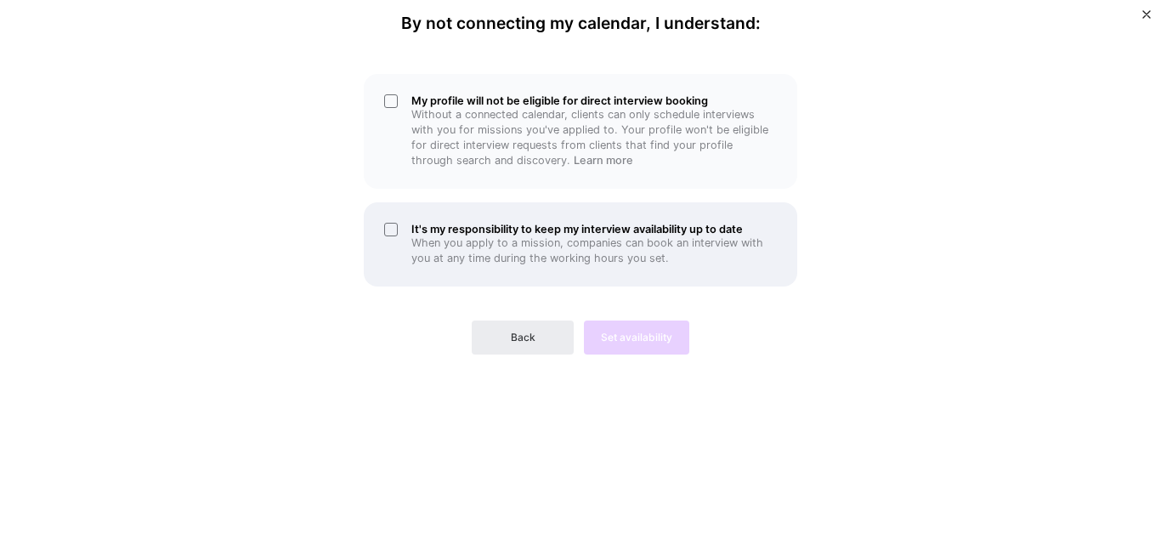
click at [438, 218] on div "It's my responsibility to keep my interview availability up to date When you ap…" at bounding box center [581, 244] width 434 height 84
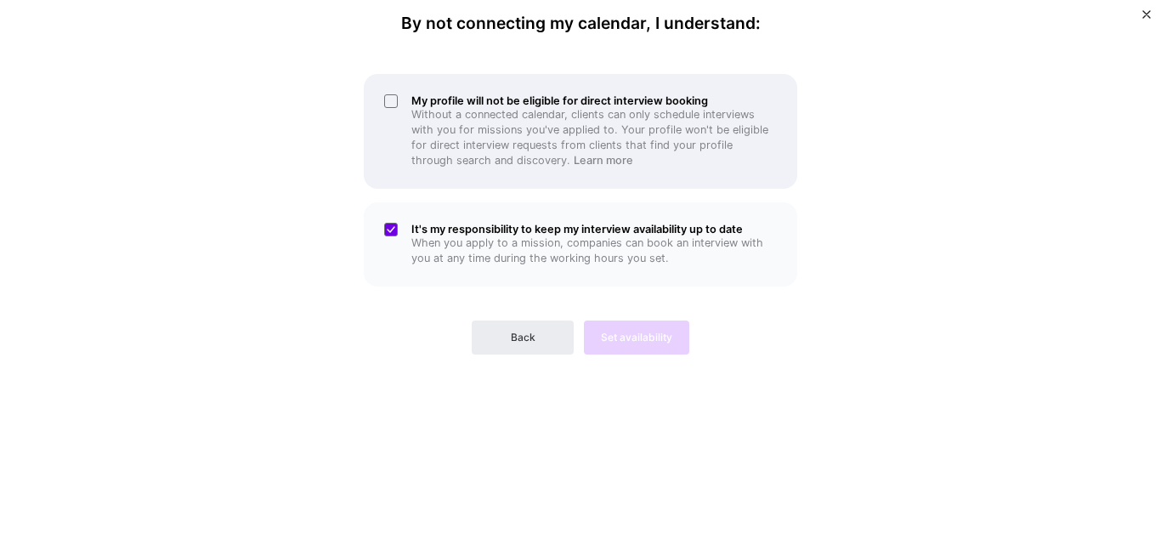
click at [437, 111] on p "Without a connected calendar, clients can only schedule interviews with you for…" at bounding box center [594, 137] width 366 height 61
click at [473, 148] on p "Without a connected calendar, clients can only schedule interviews with you for…" at bounding box center [594, 137] width 366 height 61
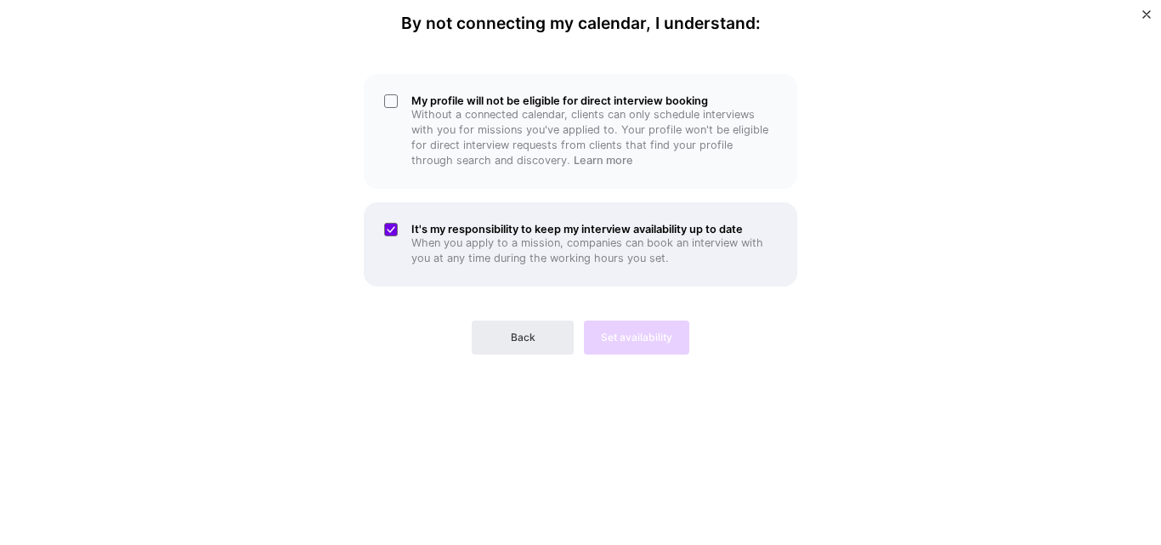
click at [470, 202] on div "It's my responsibility to keep my interview availability up to date When you ap…" at bounding box center [581, 244] width 434 height 84
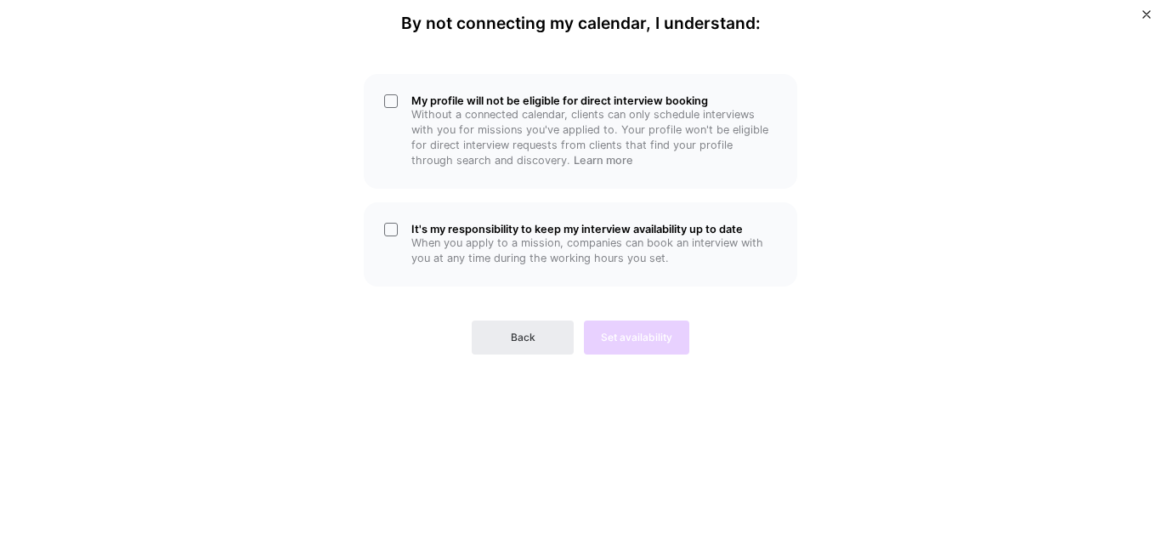
click at [534, 357] on div "By not connecting my calendar, I understand: My profile will not be eligible fo…" at bounding box center [581, 273] width 510 height 518
click at [541, 342] on button "Back" at bounding box center [523, 337] width 102 height 34
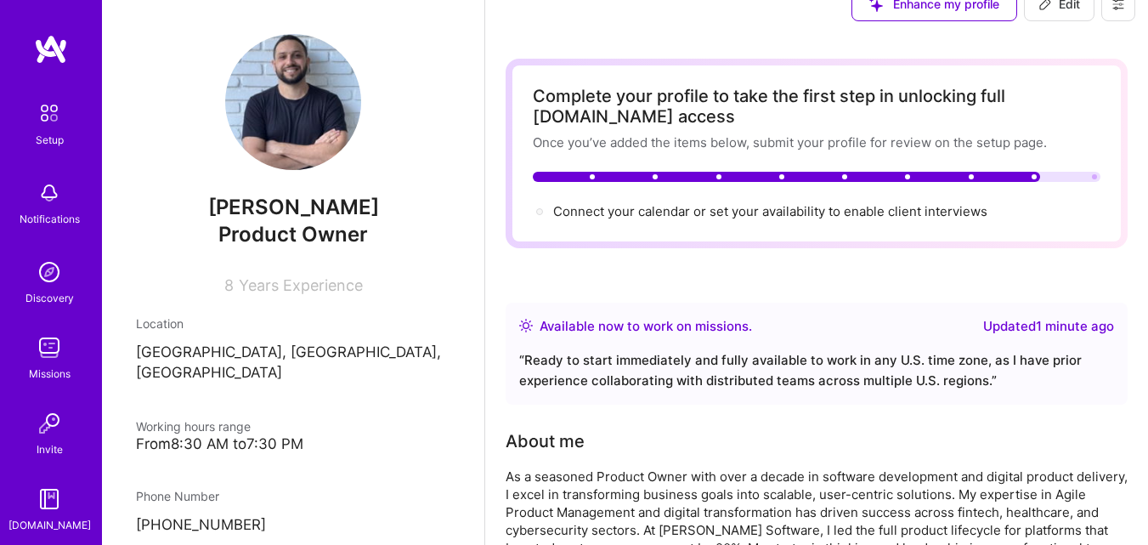
scroll to position [113, 0]
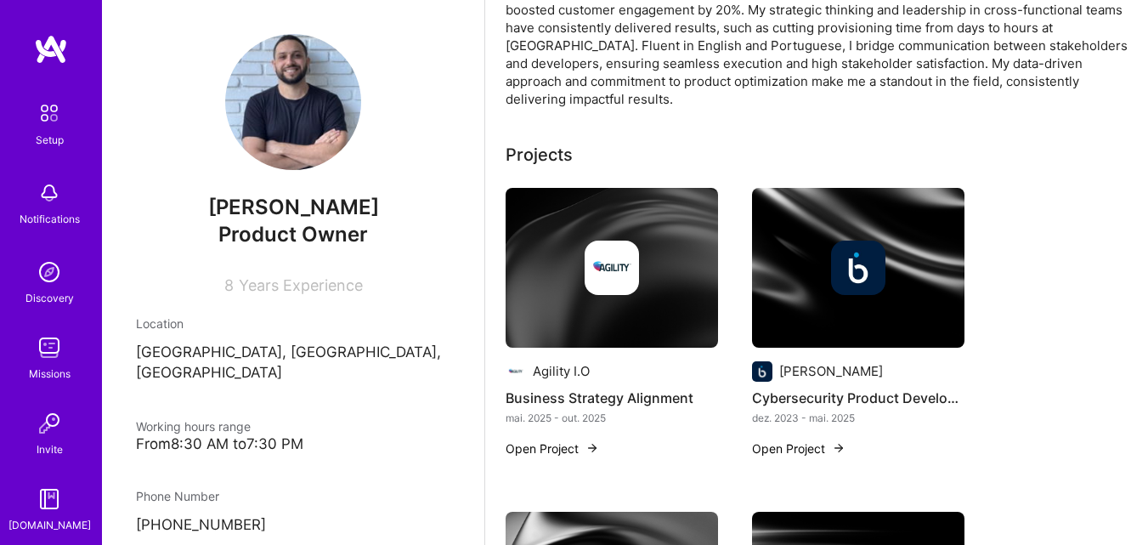
scroll to position [572, 0]
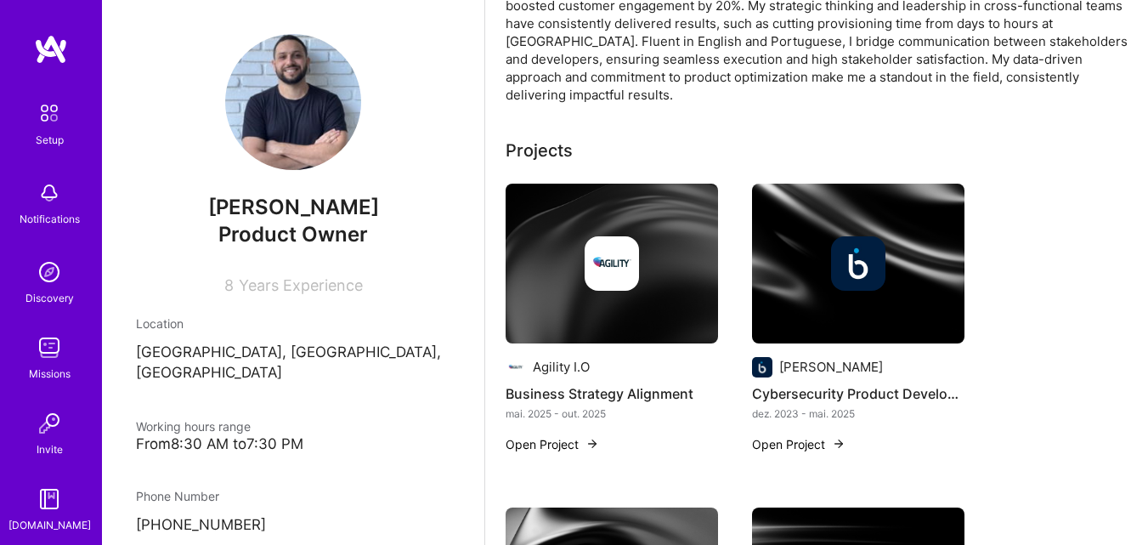
click at [347, 213] on span "[PERSON_NAME]" at bounding box center [293, 208] width 315 height 26
click at [348, 222] on div "Product Owner" at bounding box center [293, 234] width 315 height 29
click at [348, 221] on div "Product Owner" at bounding box center [293, 234] width 315 height 29
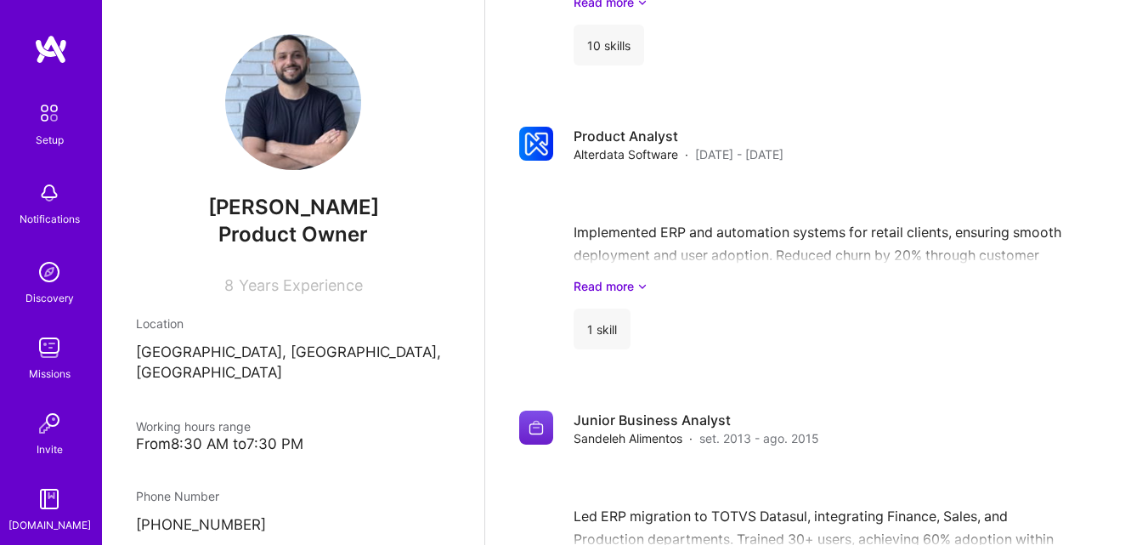
scroll to position [2929, 0]
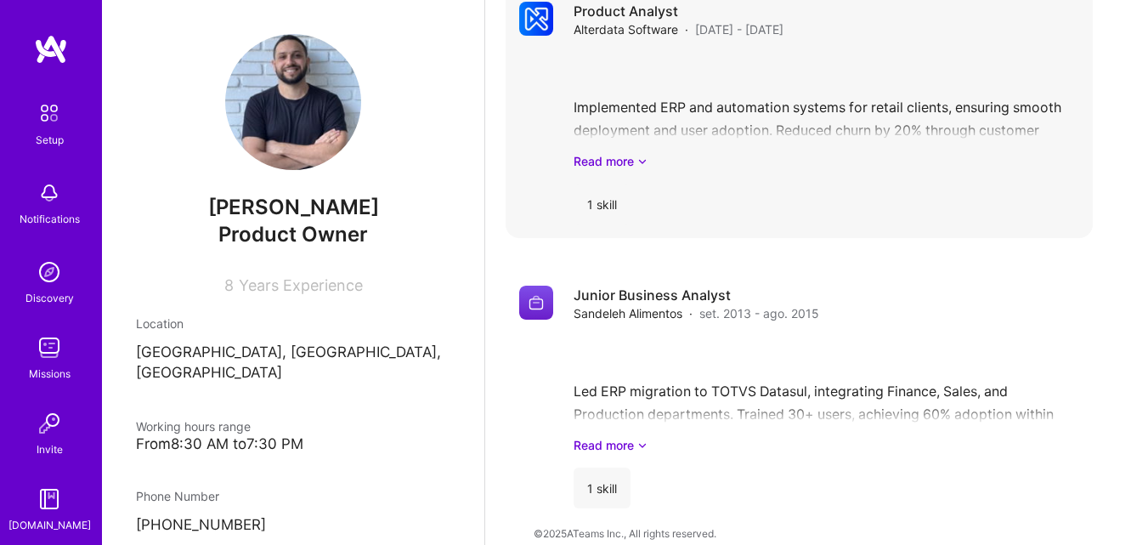
click at [648, 184] on div "1 skill" at bounding box center [827, 204] width 506 height 41
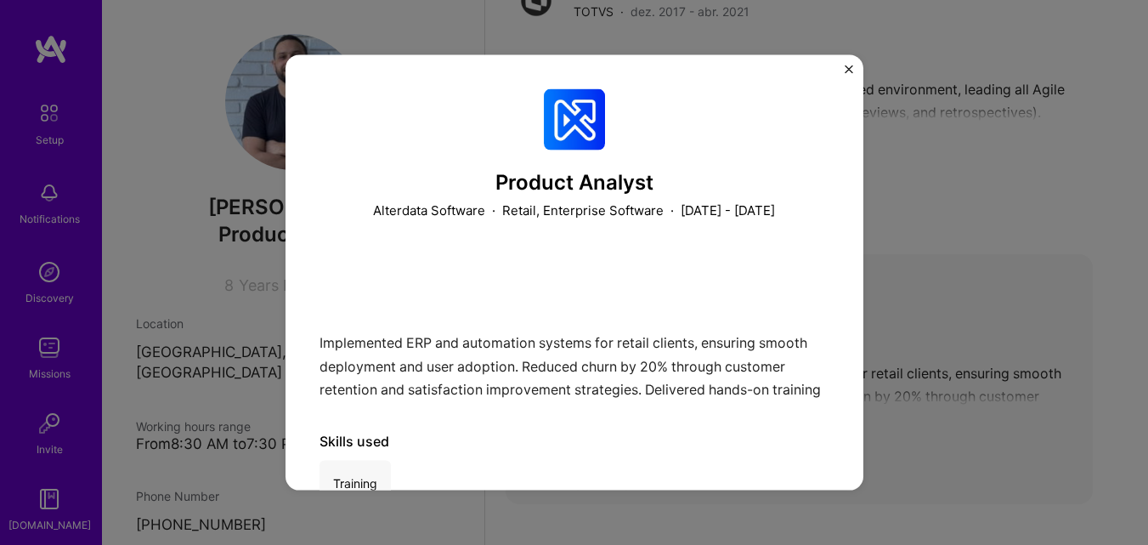
scroll to position [2674, 0]
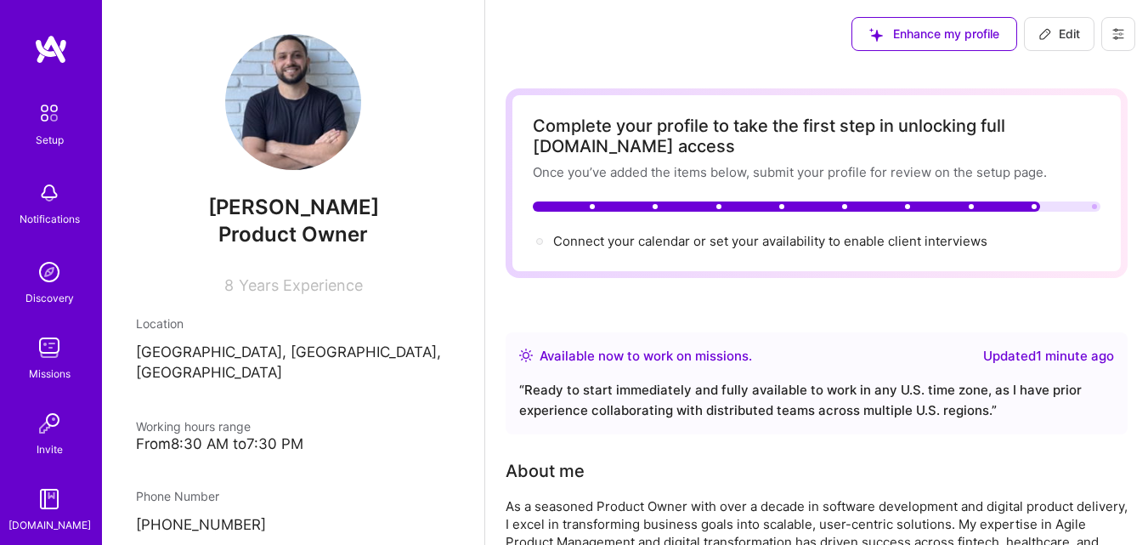
click at [1078, 37] on span "Edit" at bounding box center [1060, 34] width 42 height 17
select select "BR"
select select "Right Now"
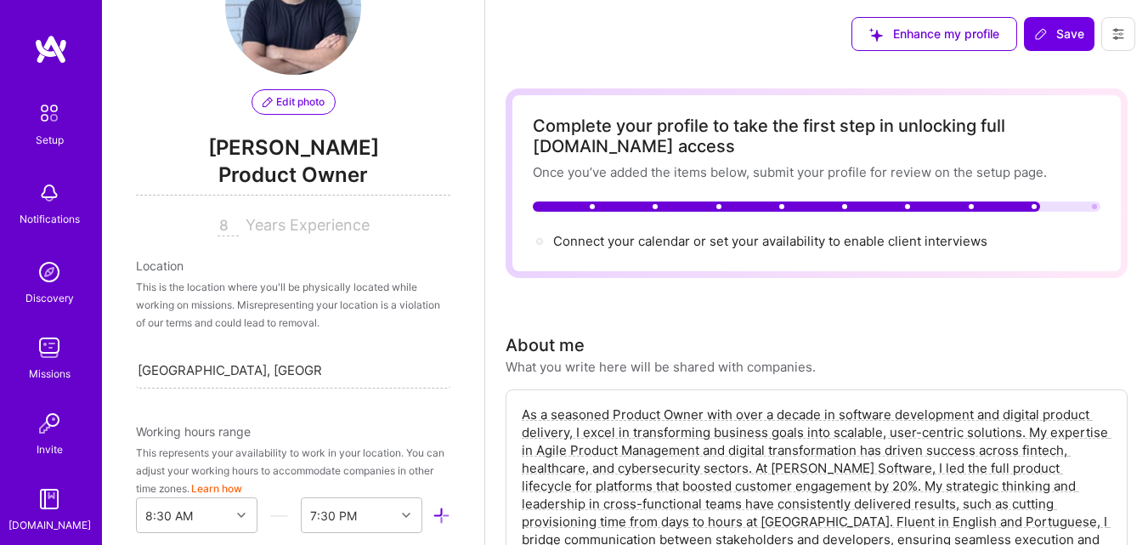
scroll to position [88, 0]
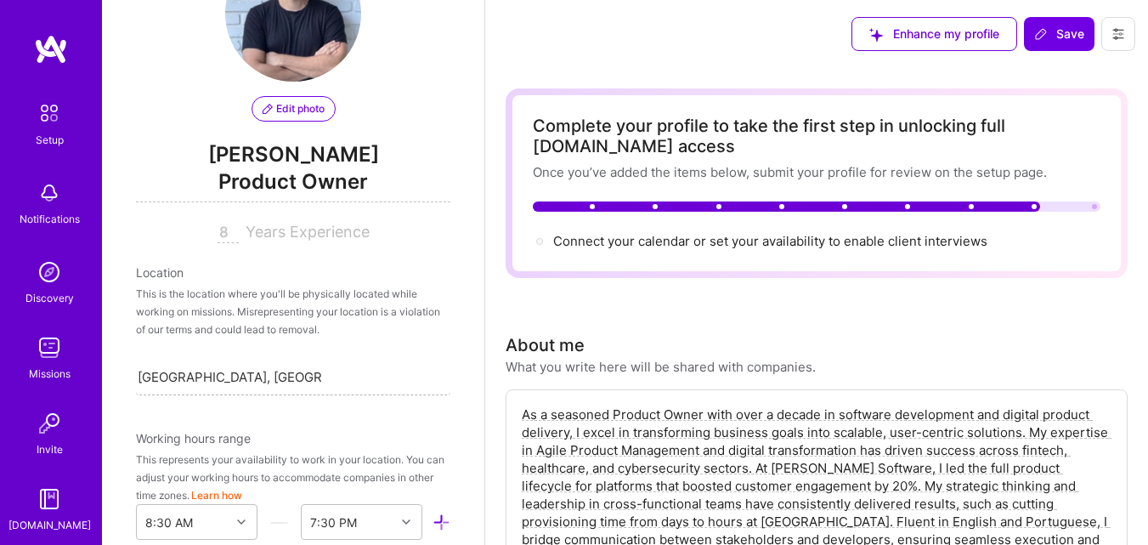
click at [264, 368] on input "Brasília, Federal District, Brazil" at bounding box center [230, 377] width 184 height 18
click at [264, 368] on input "Brasília, Federal , Brazil" at bounding box center [208, 377] width 140 height 18
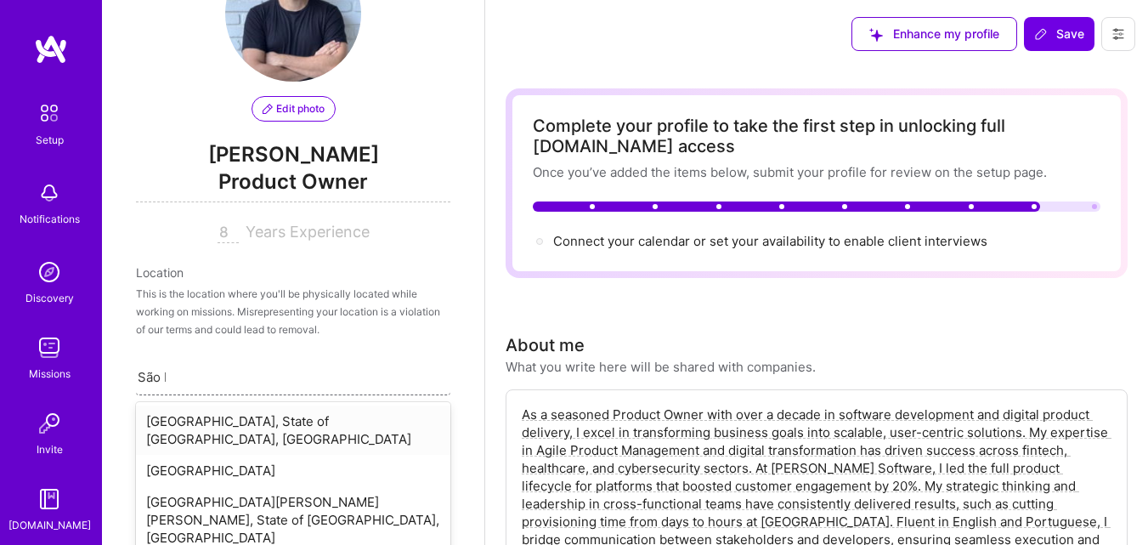
type input "São Pa"
click at [255, 408] on div "São Paulo, State of São Paulo, Brazil" at bounding box center [293, 429] width 315 height 49
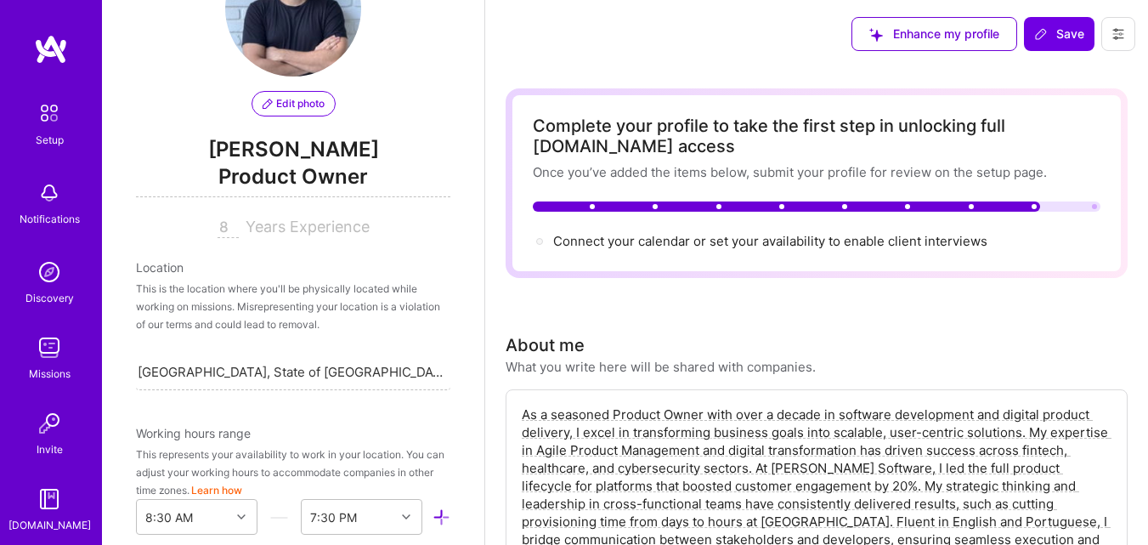
scroll to position [0, 0]
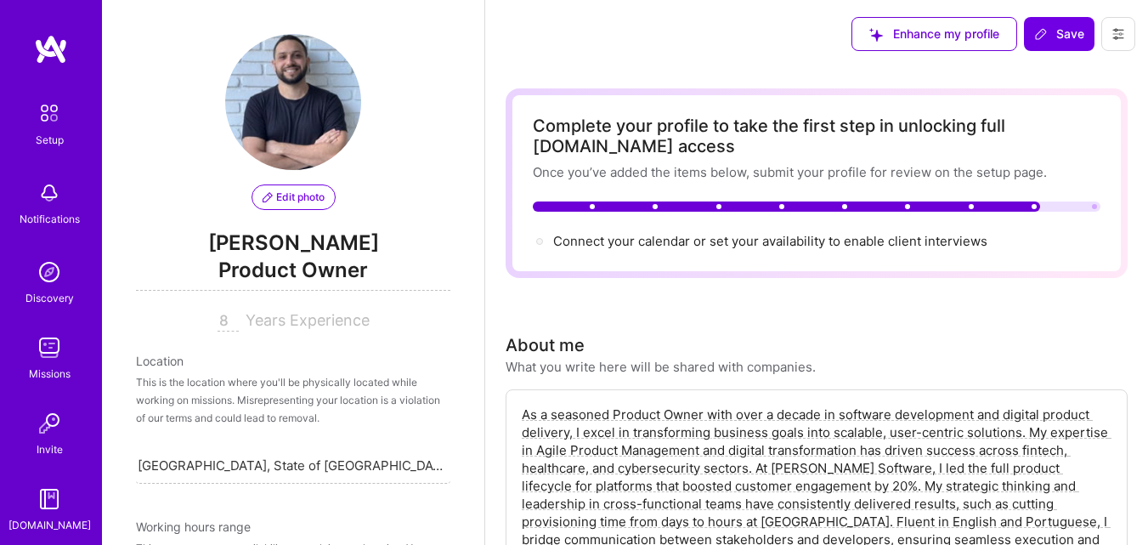
click at [326, 263] on span "Product Owner" at bounding box center [293, 273] width 315 height 35
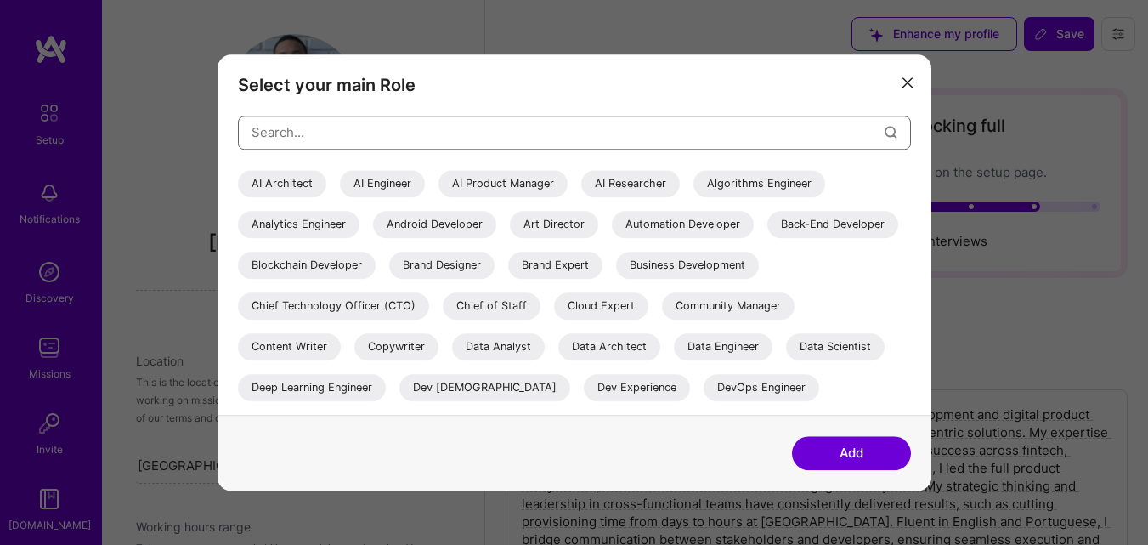
click at [410, 116] on input "modal" at bounding box center [568, 132] width 633 height 43
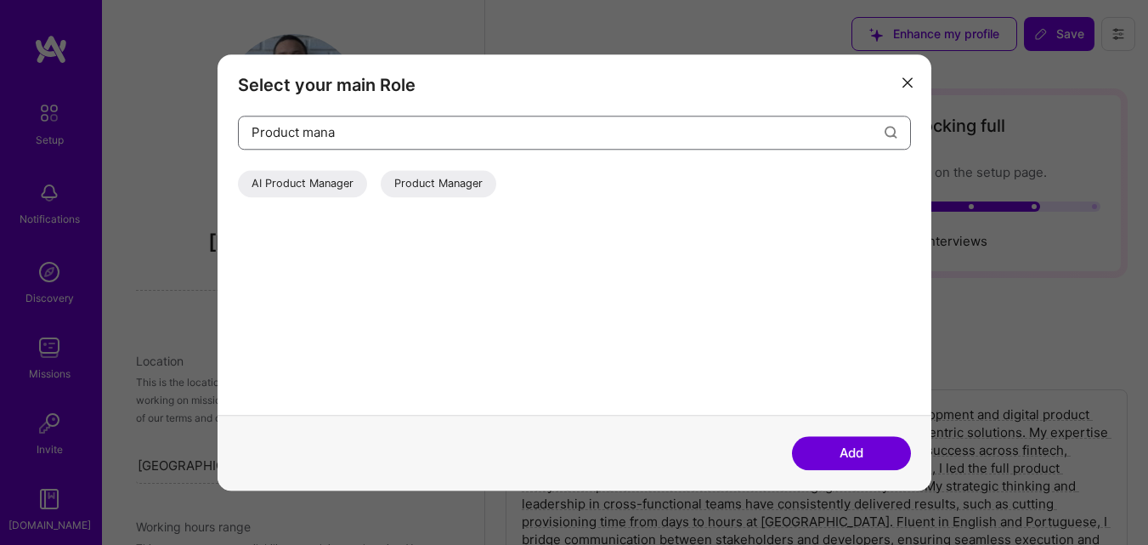
type input "Product mana"
click at [432, 176] on div "Product Manager" at bounding box center [439, 183] width 116 height 27
click at [842, 461] on button "Add" at bounding box center [851, 453] width 119 height 34
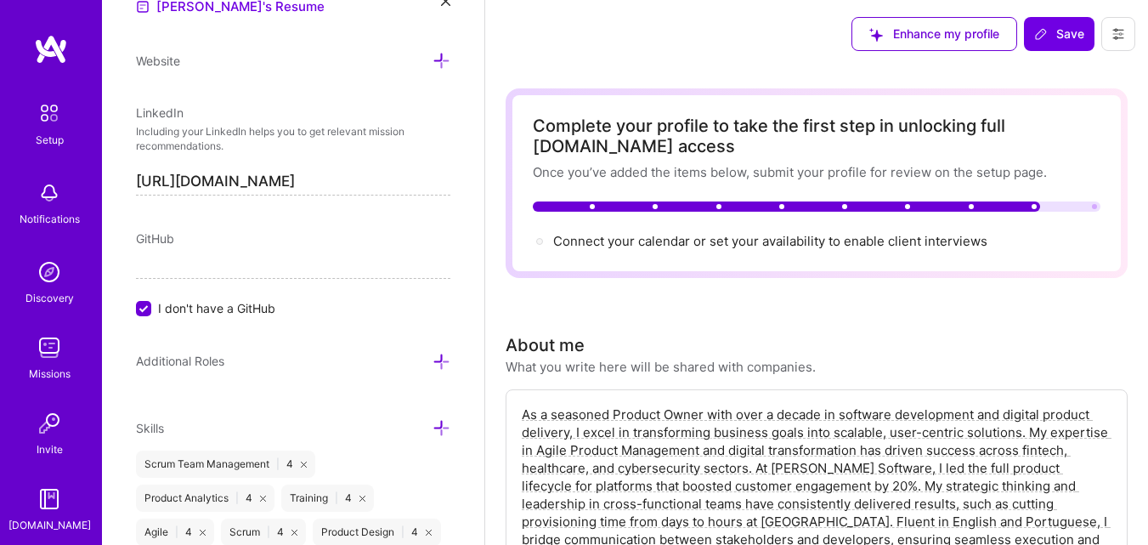
scroll to position [1215, 0]
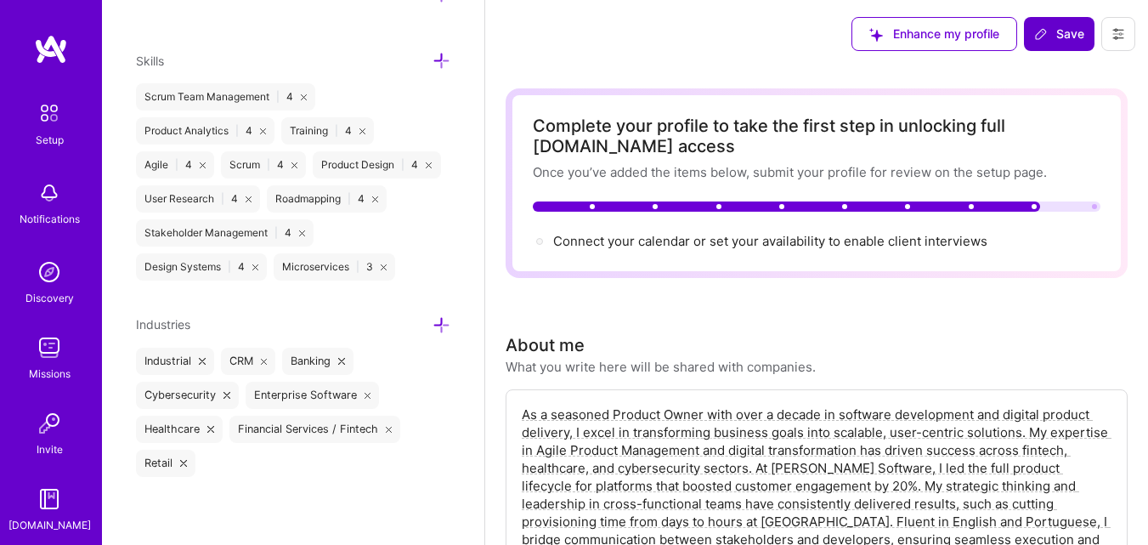
click at [1061, 31] on span "Save" at bounding box center [1060, 34] width 50 height 17
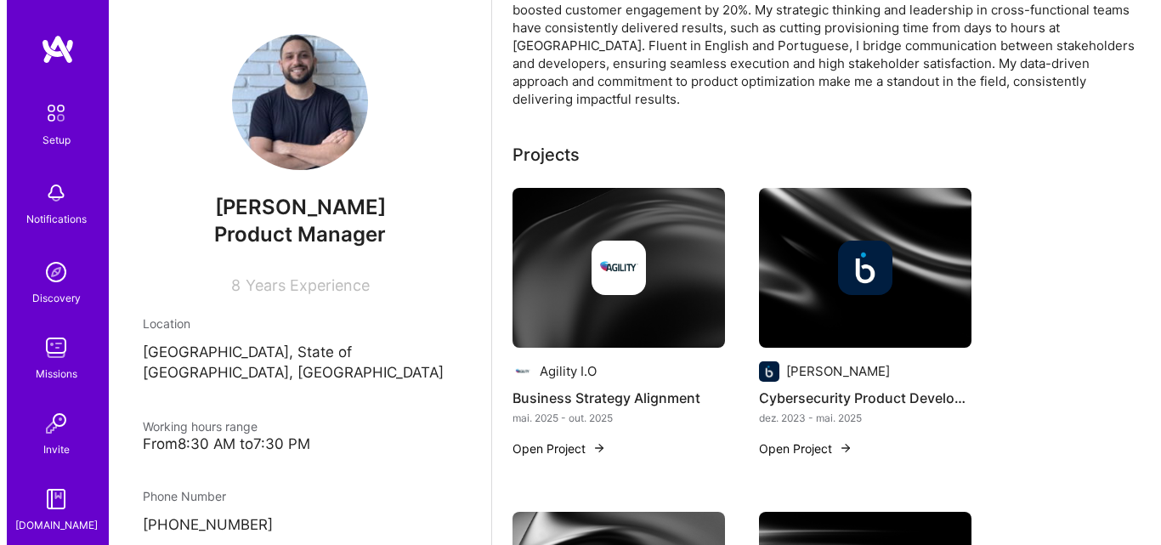
scroll to position [0, 0]
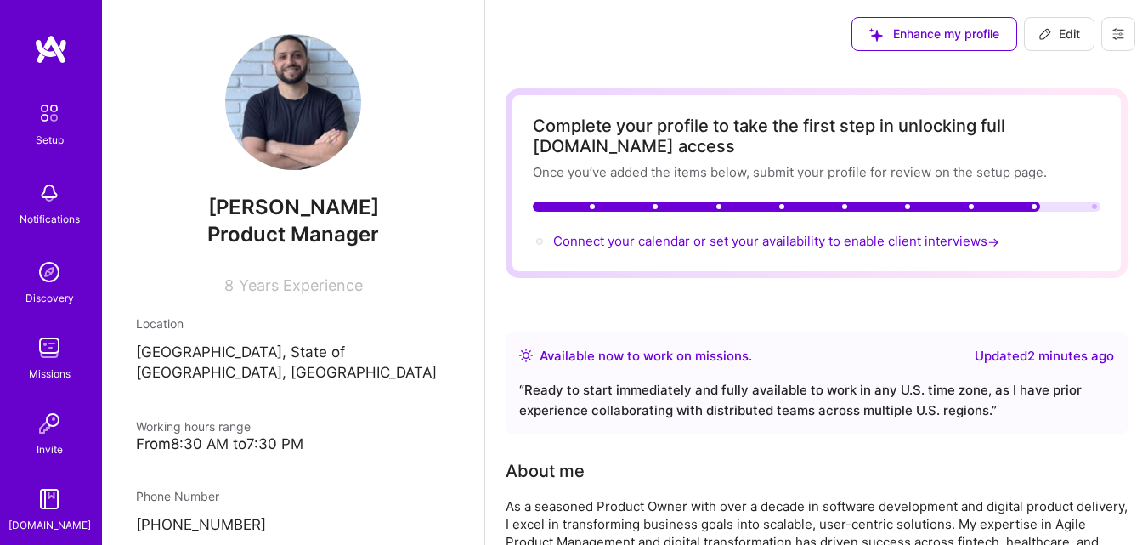
click at [876, 246] on span "Connect your calendar or set your availability to enable client interviews →" at bounding box center [778, 241] width 450 height 16
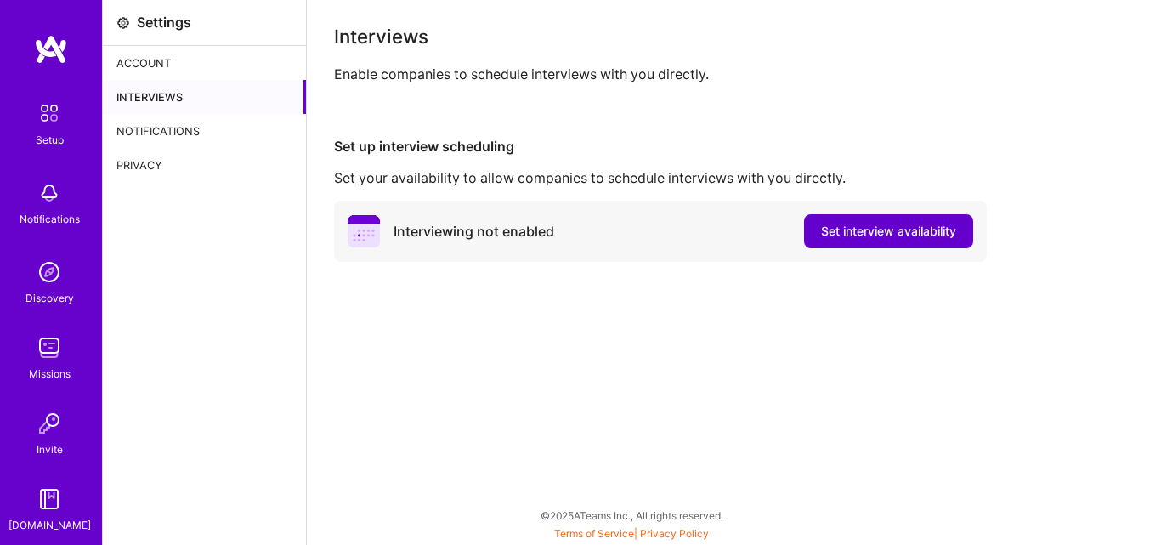
click at [901, 241] on button "Set interview availability" at bounding box center [888, 231] width 169 height 34
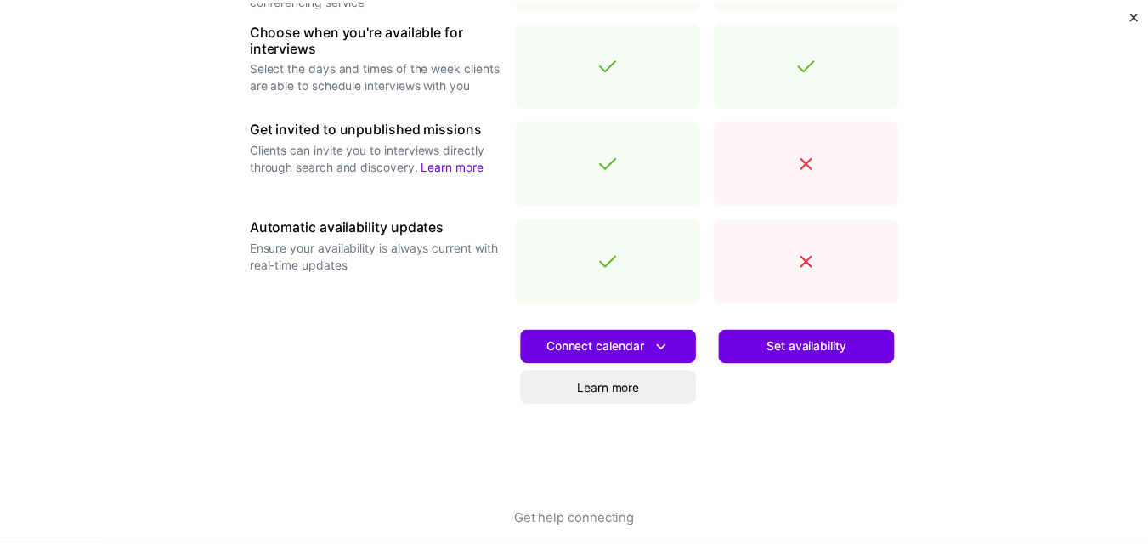
scroll to position [646, 0]
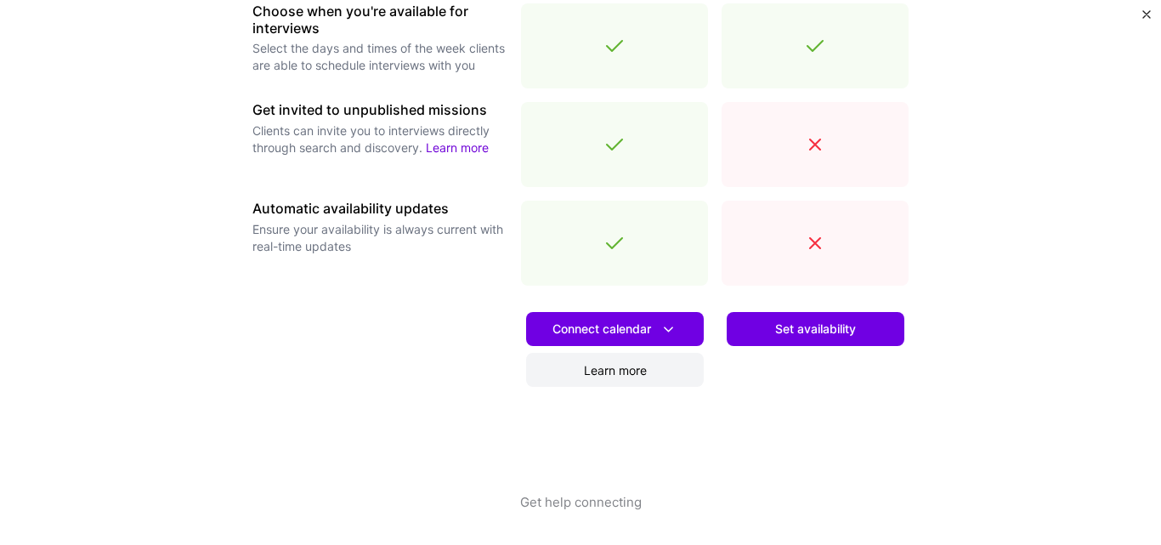
click at [657, 362] on link "Learn more" at bounding box center [615, 370] width 178 height 34
click at [576, 321] on span "Connect calendar" at bounding box center [615, 329] width 125 height 18
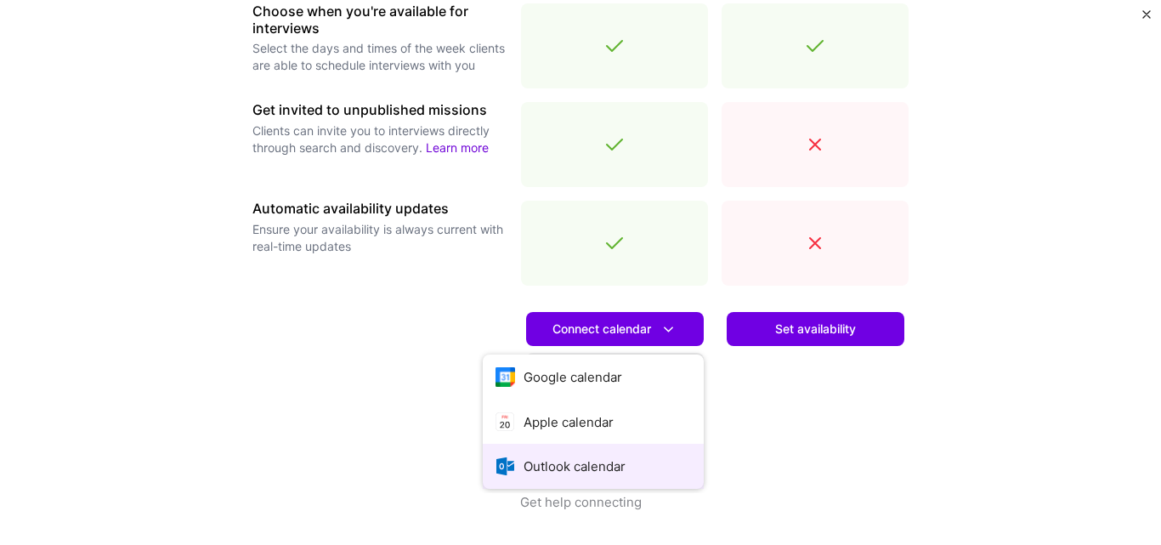
click at [604, 472] on button "Outlook calendar" at bounding box center [593, 466] width 221 height 45
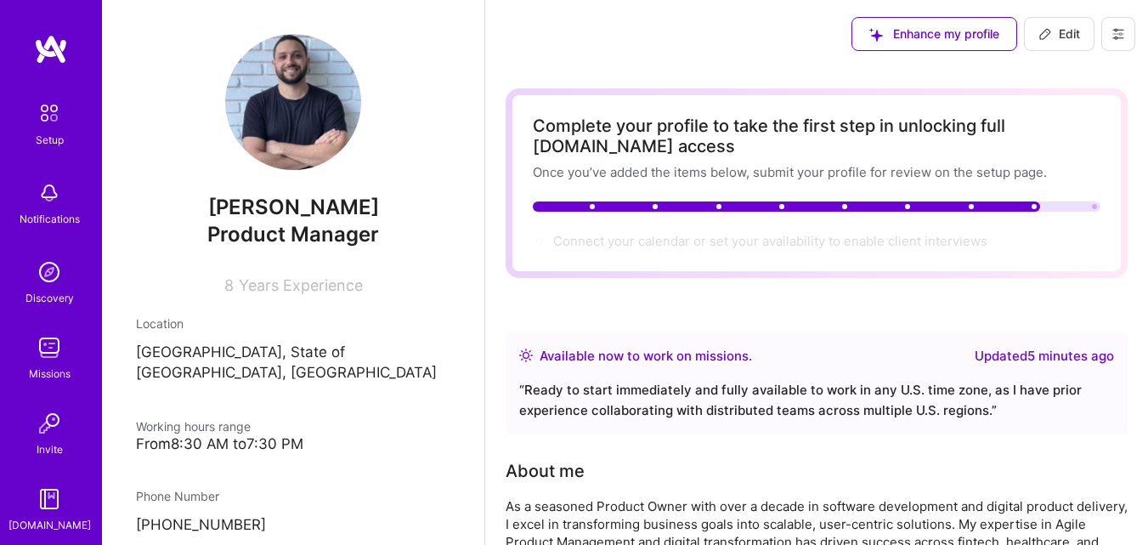
scroll to position [87, 0]
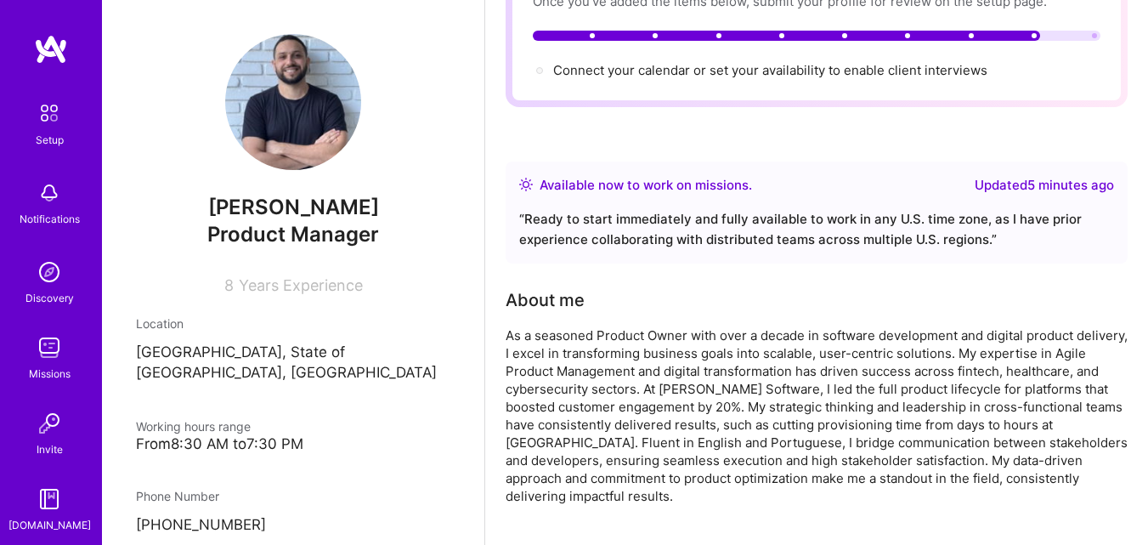
scroll to position [159, 0]
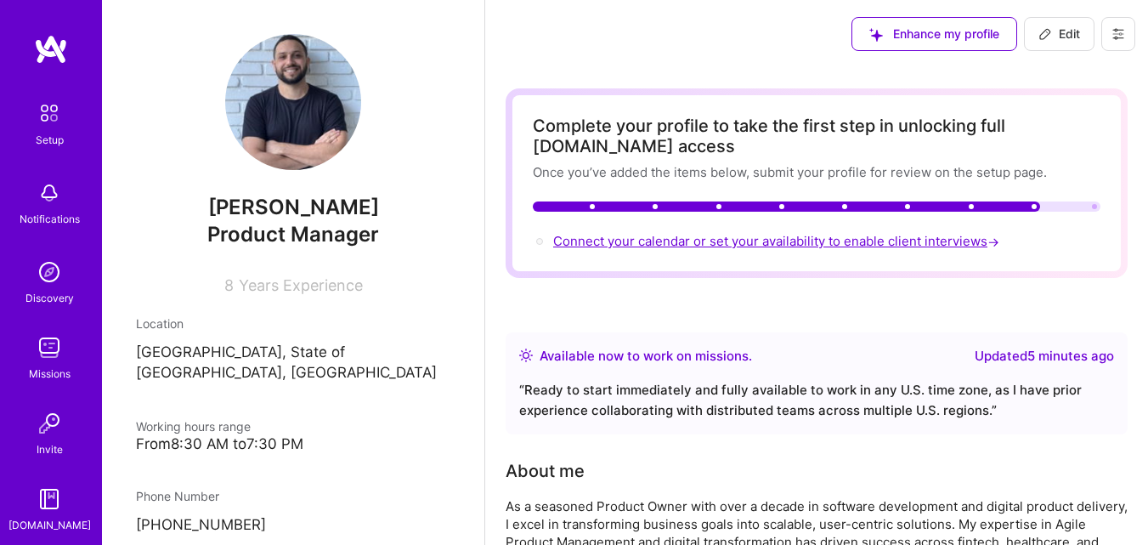
click at [732, 240] on span "Connect your calendar or set your availability to enable client interviews →" at bounding box center [778, 241] width 450 height 16
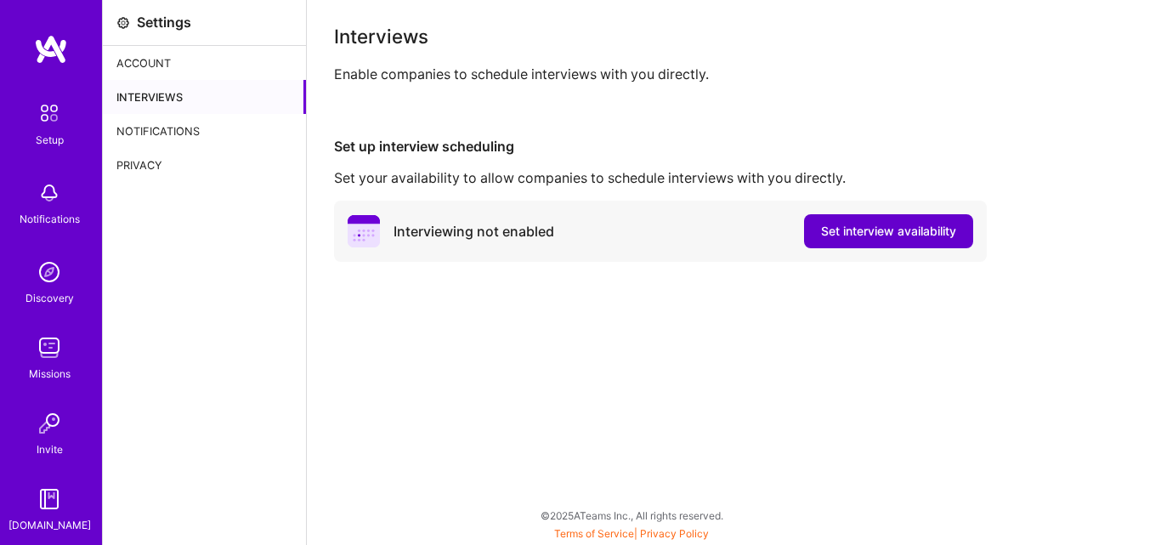
click at [856, 230] on span "Set interview availability" at bounding box center [888, 231] width 135 height 17
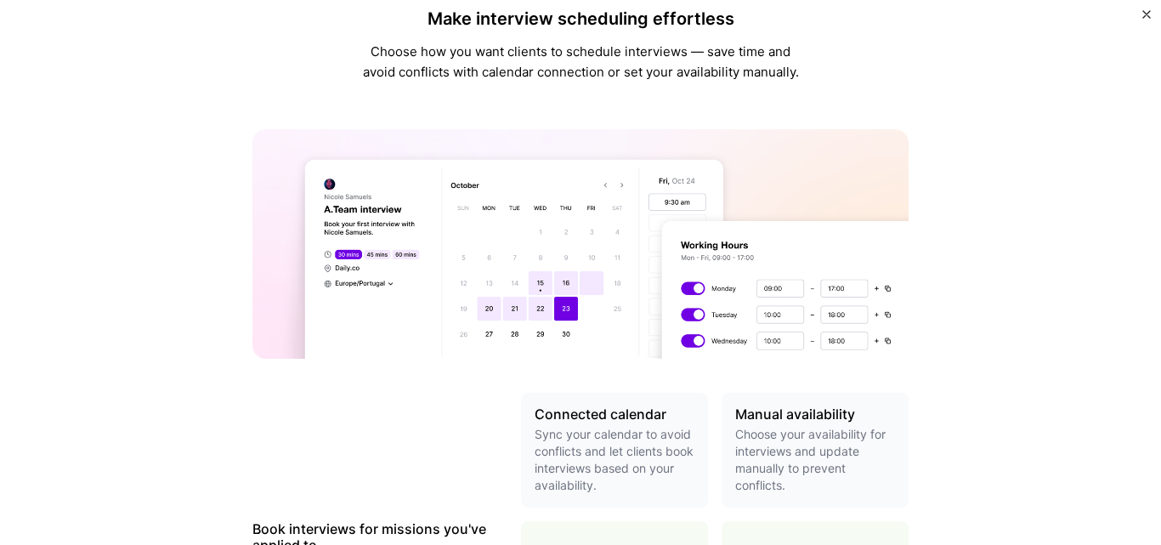
scroll to position [646, 0]
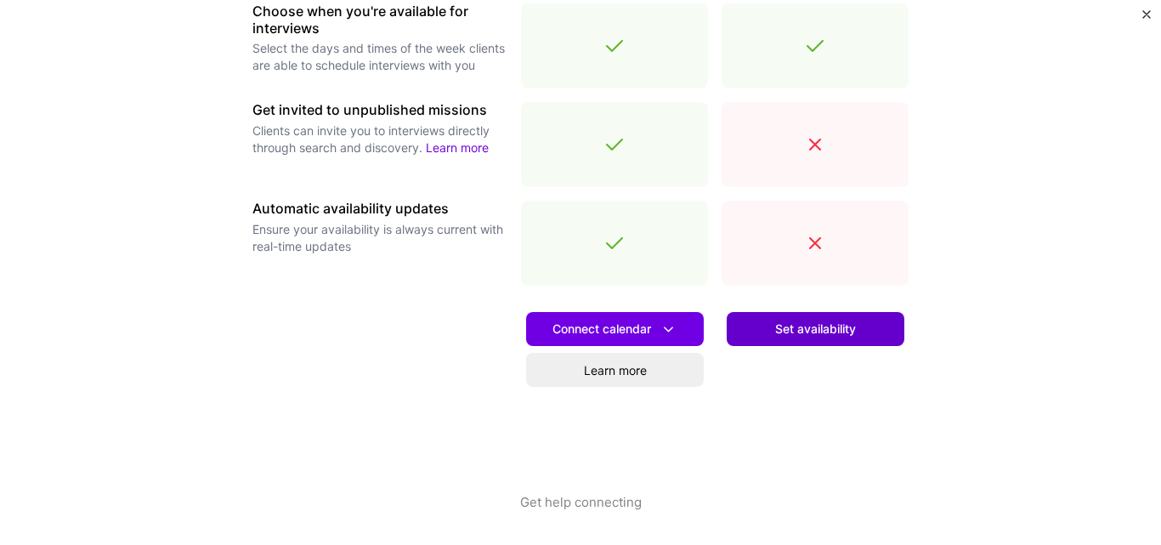
click at [764, 332] on button "Set availability" at bounding box center [816, 329] width 178 height 34
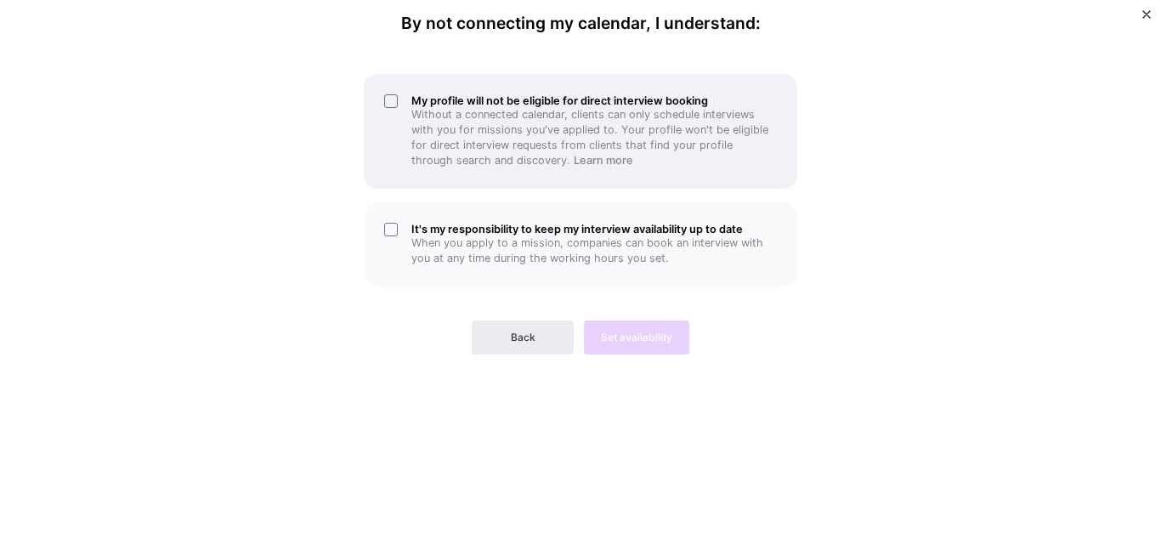
click at [508, 107] on p "Without a connected calendar, clients can only schedule interviews with you for…" at bounding box center [594, 137] width 366 height 61
click at [508, 114] on p "Without a connected calendar, clients can only schedule interviews with you for…" at bounding box center [594, 137] width 366 height 61
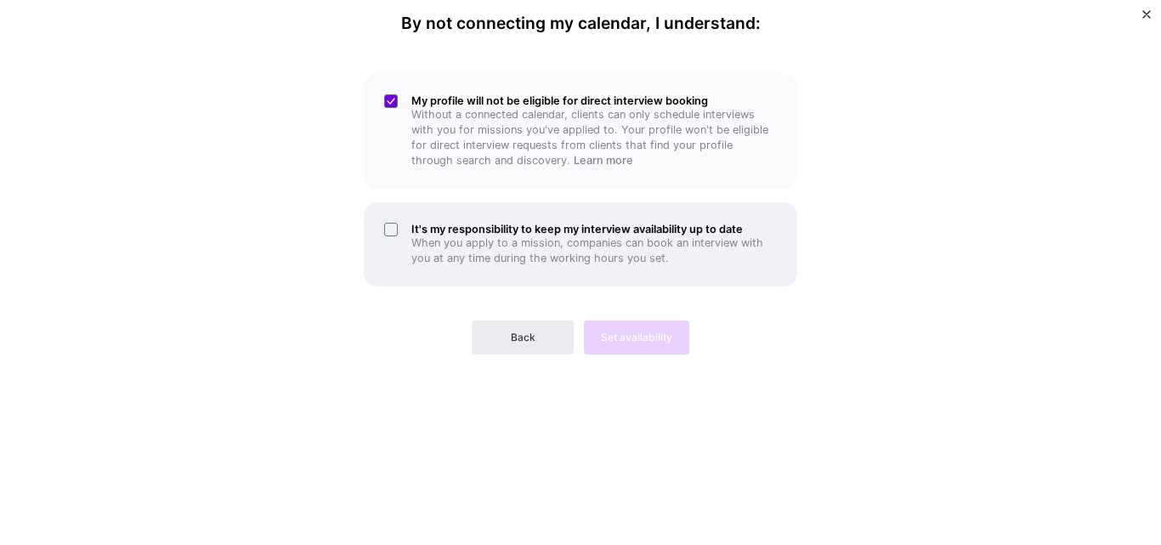
click at [518, 234] on h5 "It's my responsibility to keep my interview availability up to date" at bounding box center [594, 229] width 366 height 13
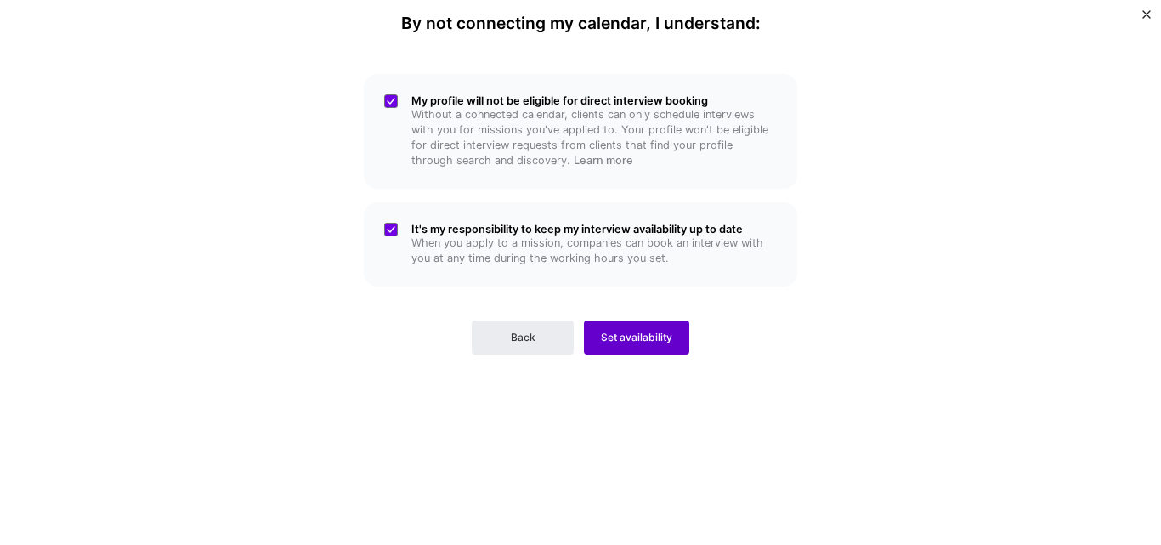
click at [655, 346] on button "Set availability" at bounding box center [636, 337] width 105 height 34
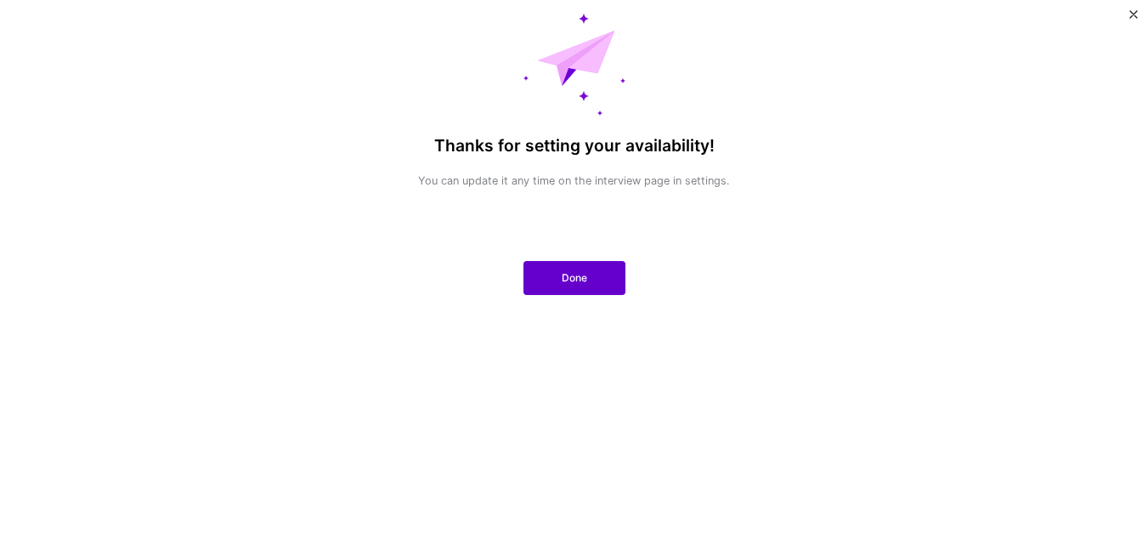
drag, startPoint x: 655, startPoint y: 346, endPoint x: 601, endPoint y: 281, distance: 85.1
click at [601, 281] on div "Thanks for setting your availability! You can update it any time on the intervi…" at bounding box center [574, 272] width 1148 height 545
click at [601, 281] on button "Done" at bounding box center [575, 278] width 102 height 34
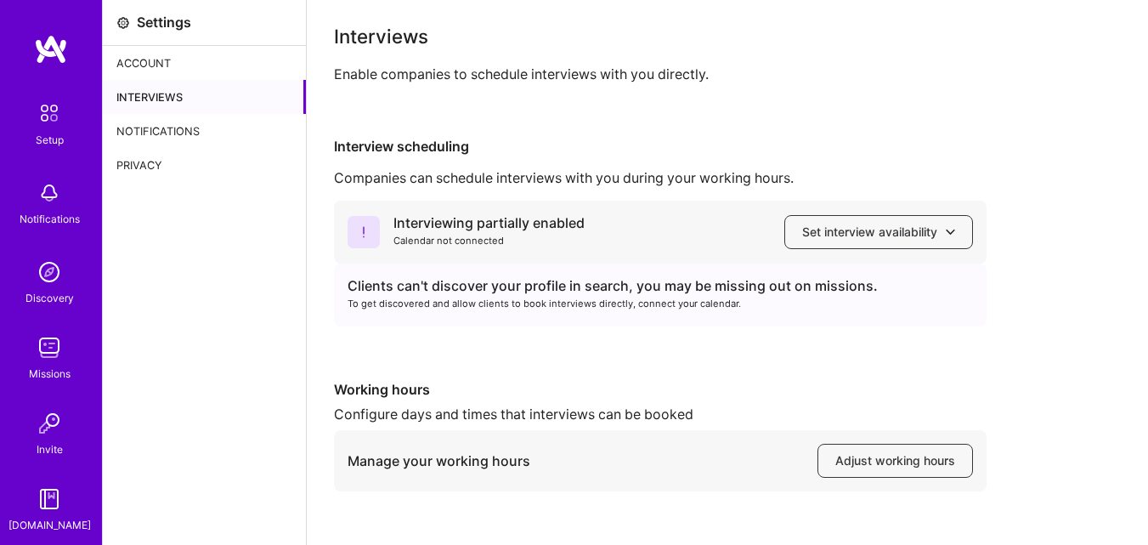
click at [38, 105] on img at bounding box center [49, 113] width 36 height 36
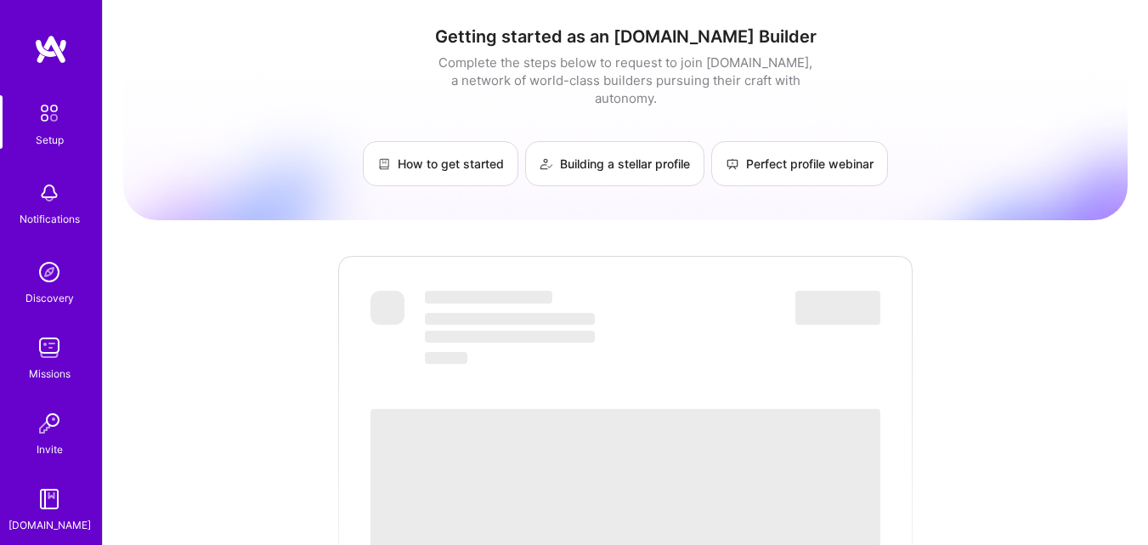
click at [43, 52] on img at bounding box center [51, 49] width 34 height 31
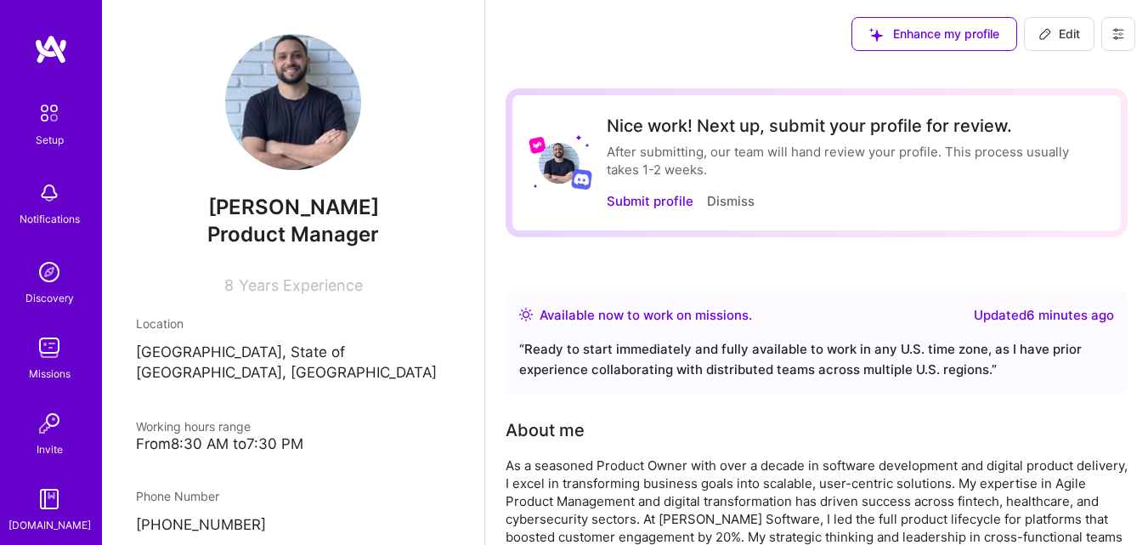
click at [360, 88] on div "Felippe Ribeiro Product Manager 8 Years Experience" at bounding box center [293, 164] width 315 height 260
click at [684, 201] on button "Submit profile" at bounding box center [650, 201] width 87 height 18
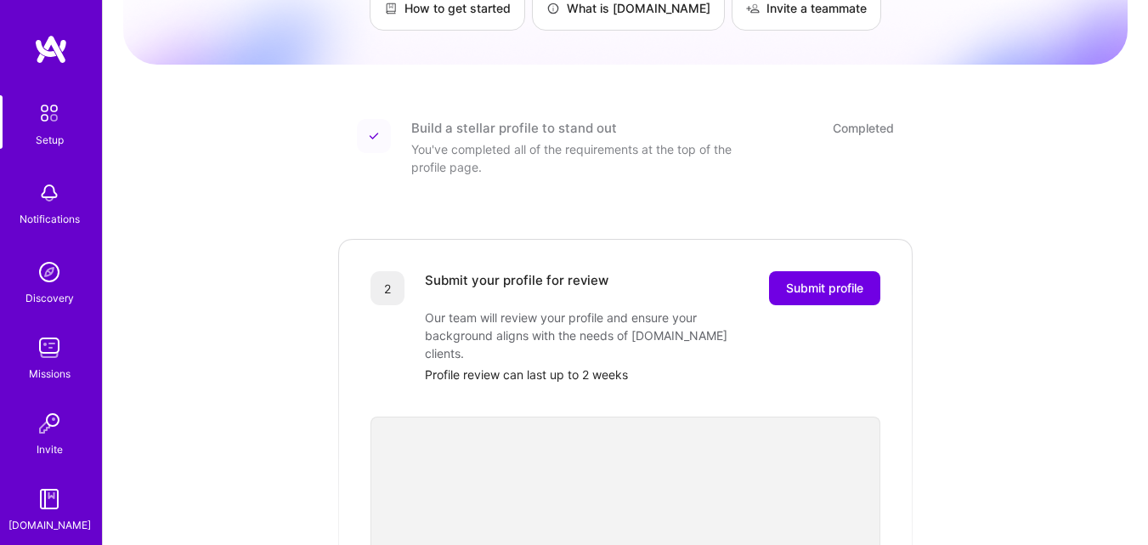
scroll to position [136, 0]
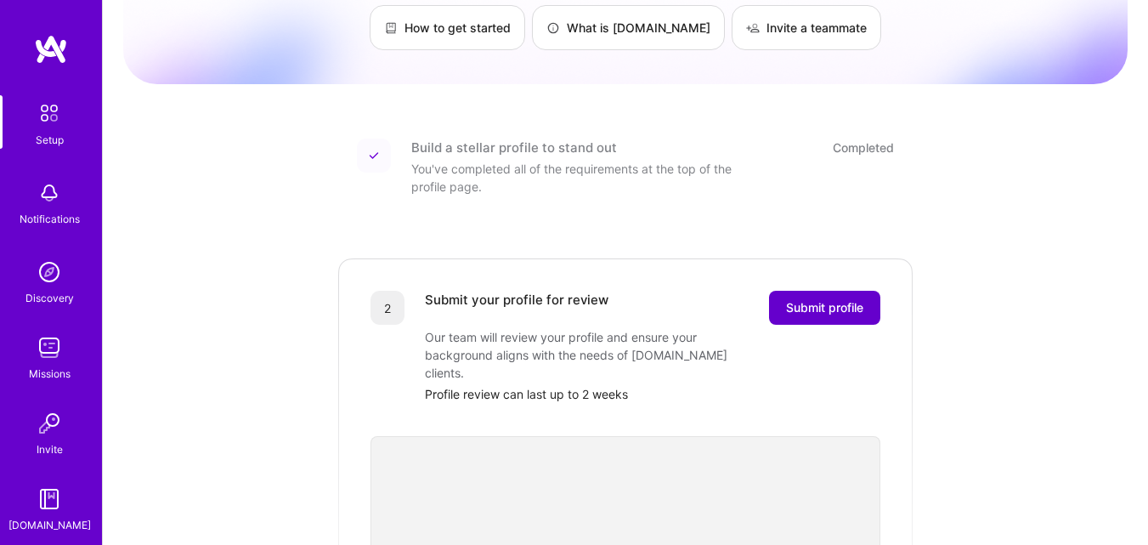
click at [850, 301] on button "Submit profile" at bounding box center [824, 308] width 111 height 34
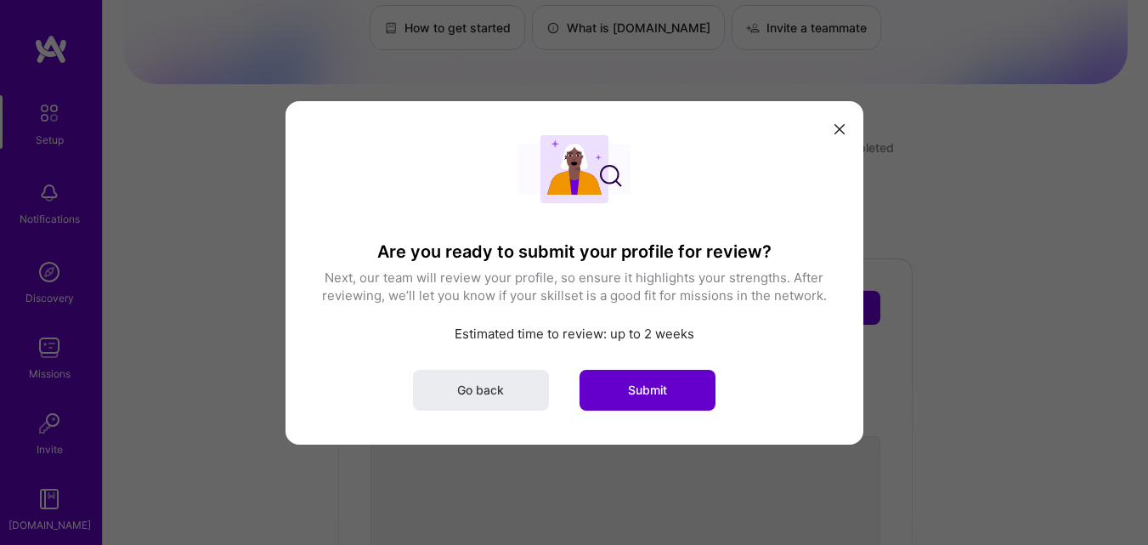
click at [665, 398] on span "Submit" at bounding box center [647, 389] width 39 height 17
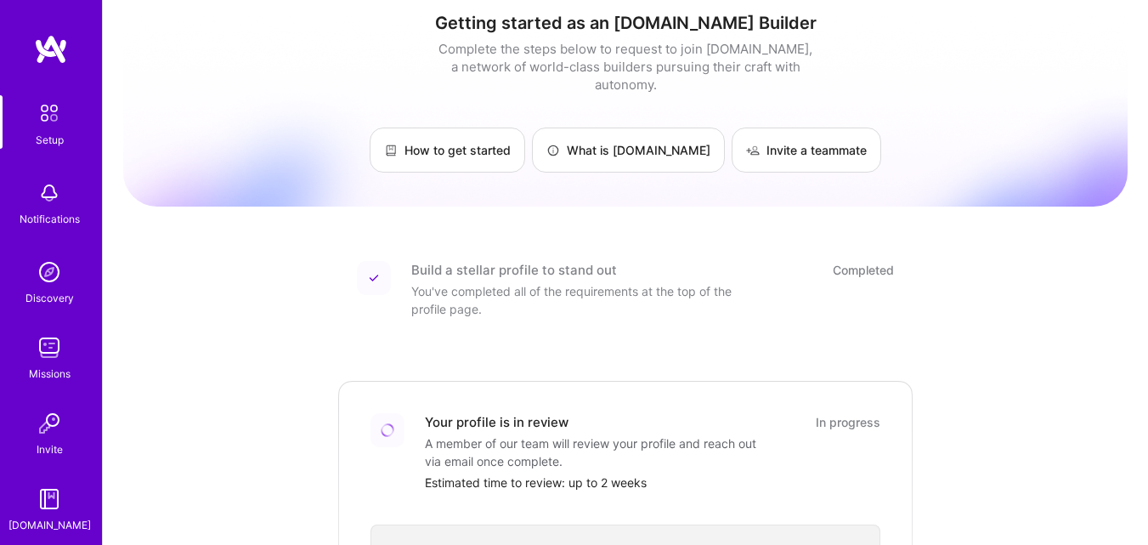
scroll to position [0, 0]
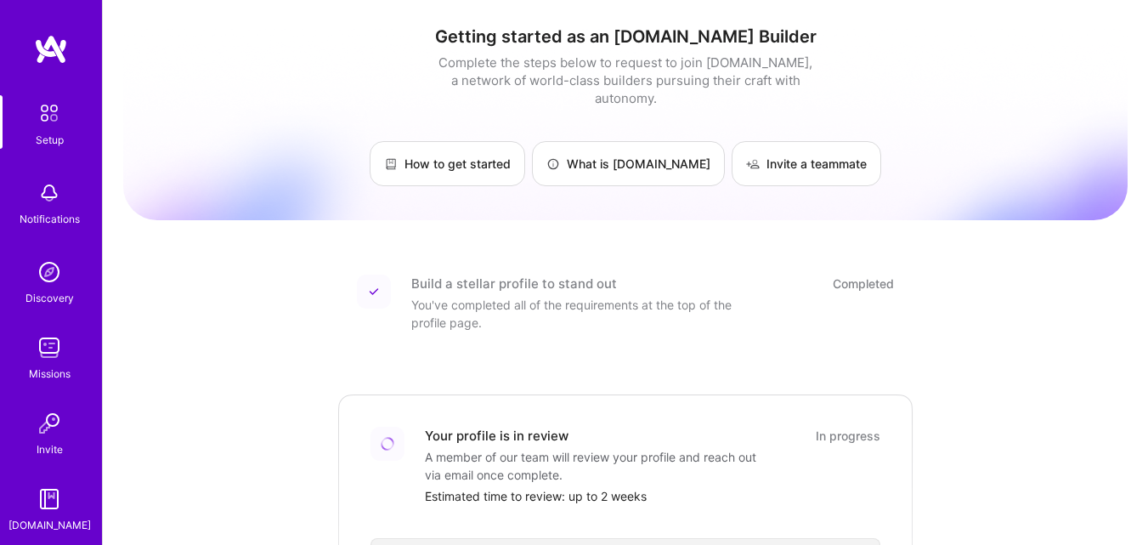
click at [48, 38] on img at bounding box center [51, 49] width 34 height 31
